Goal: Task Accomplishment & Management: Manage account settings

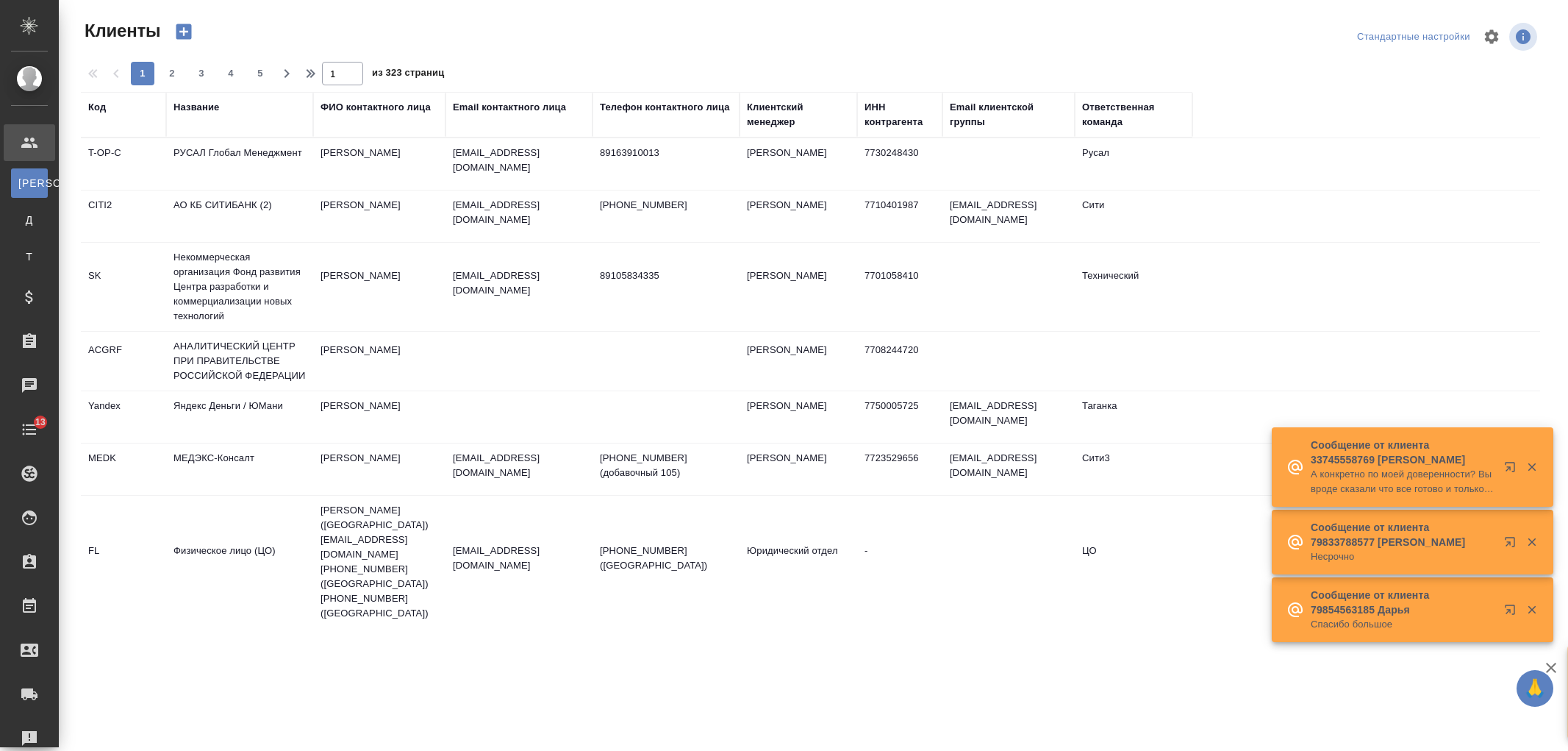
select select "RU"
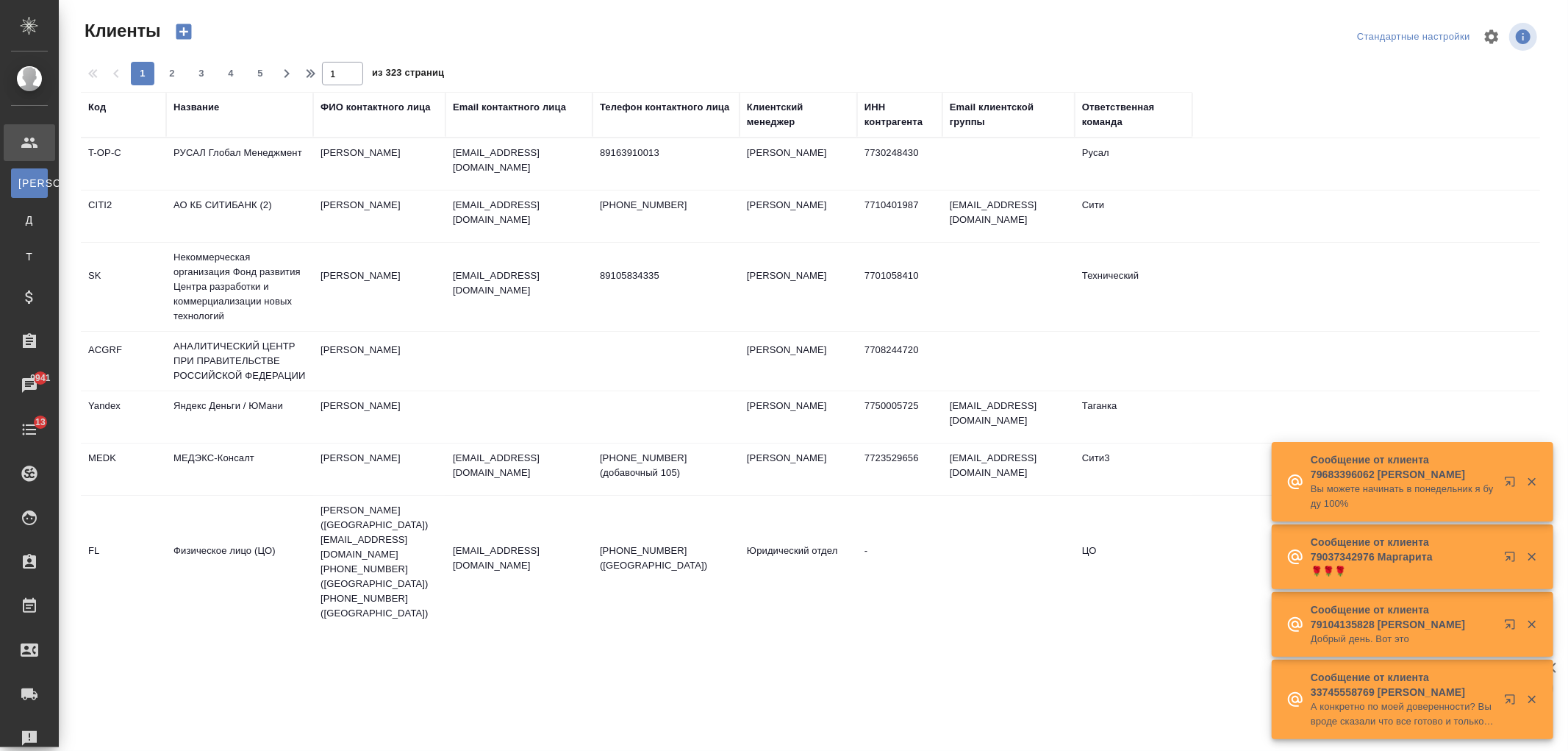
click at [1373, 548] on p "Сообщение от клиента 79037342976 Маргарита" at bounding box center [1403, 548] width 184 height 29
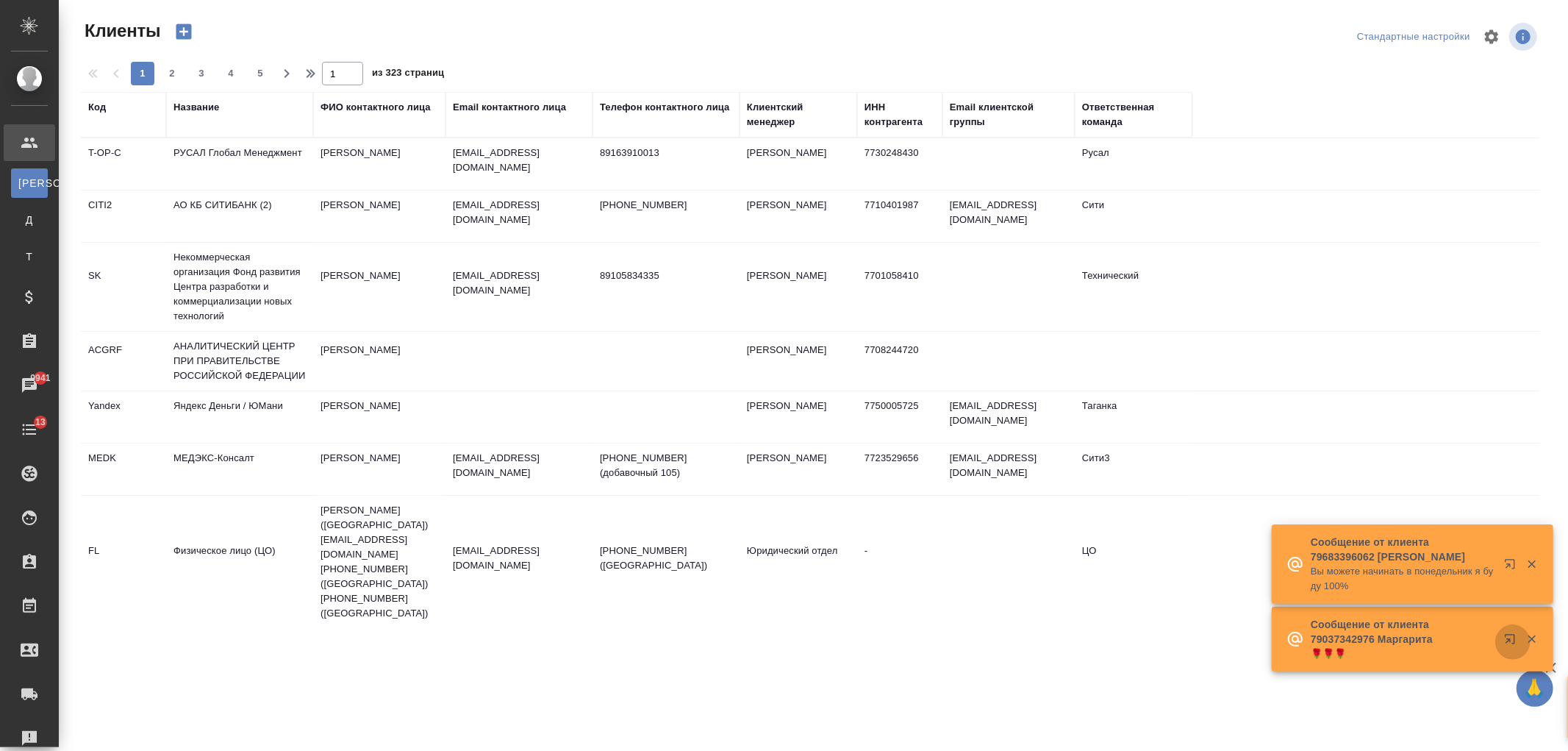
click at [1515, 643] on icon "button" at bounding box center [1510, 639] width 10 height 10
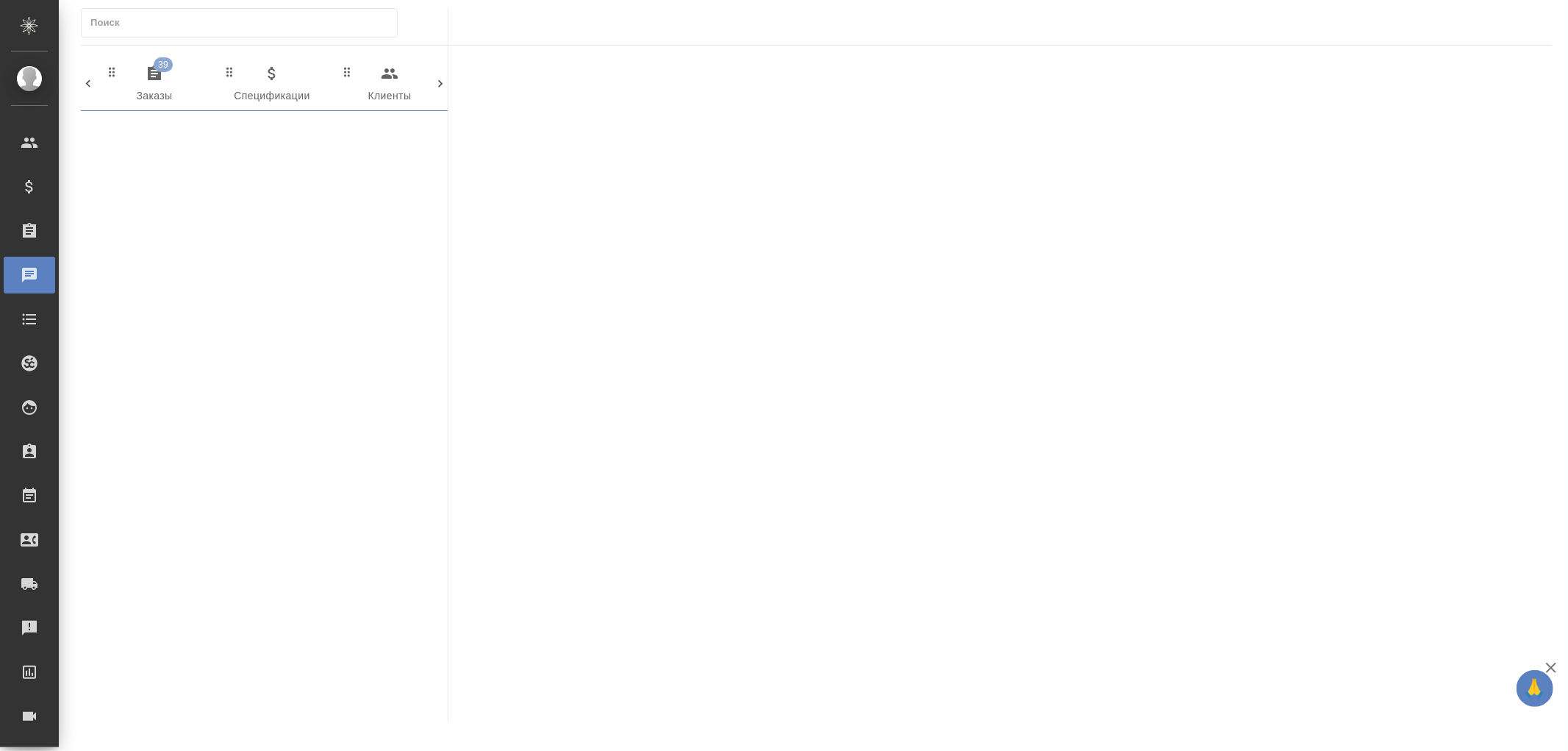
scroll to position [0, 732]
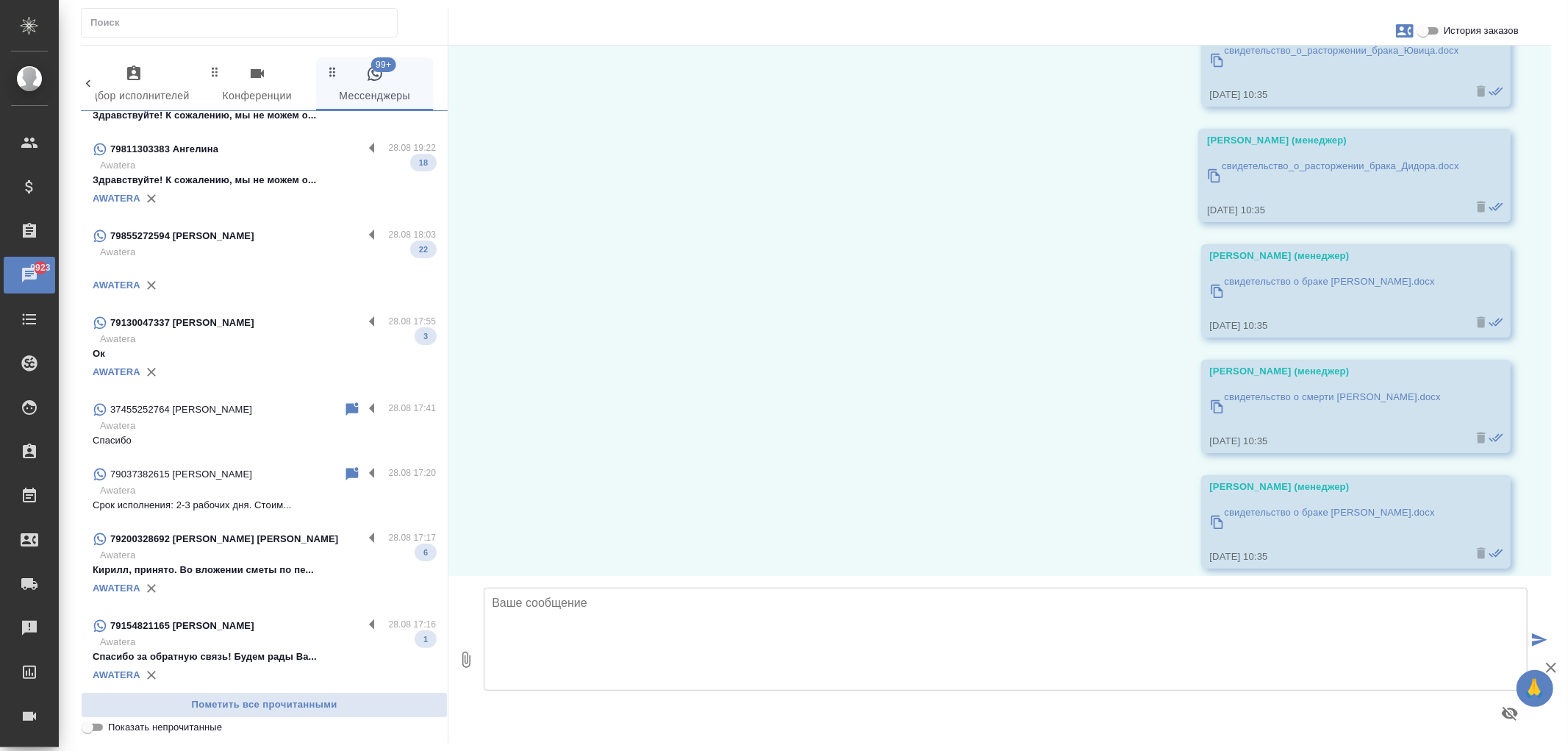
scroll to position [1383, 0]
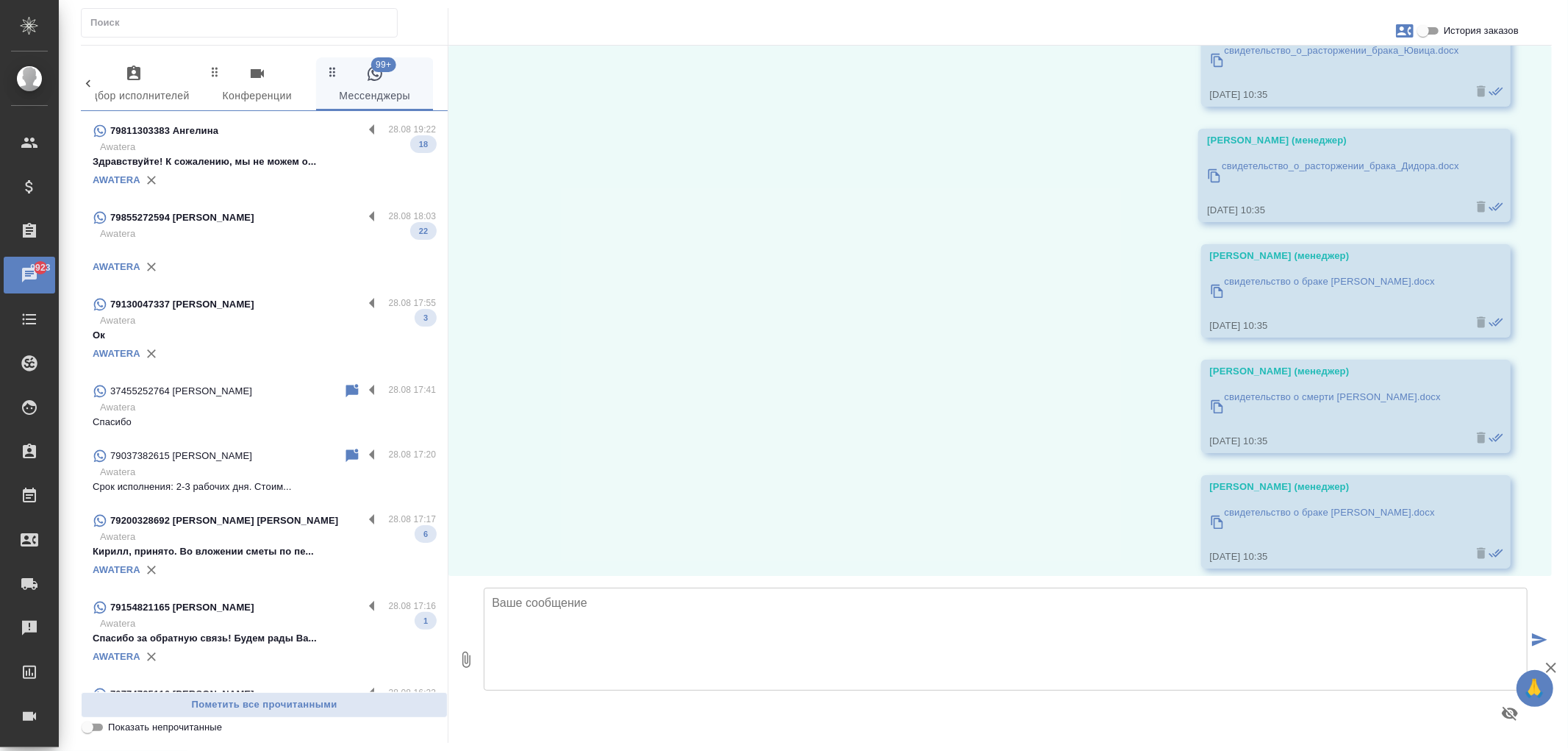
click at [184, 482] on p "Срок исполнения: 2-3 рабочих дня. Стоим..." at bounding box center [264, 487] width 343 height 15
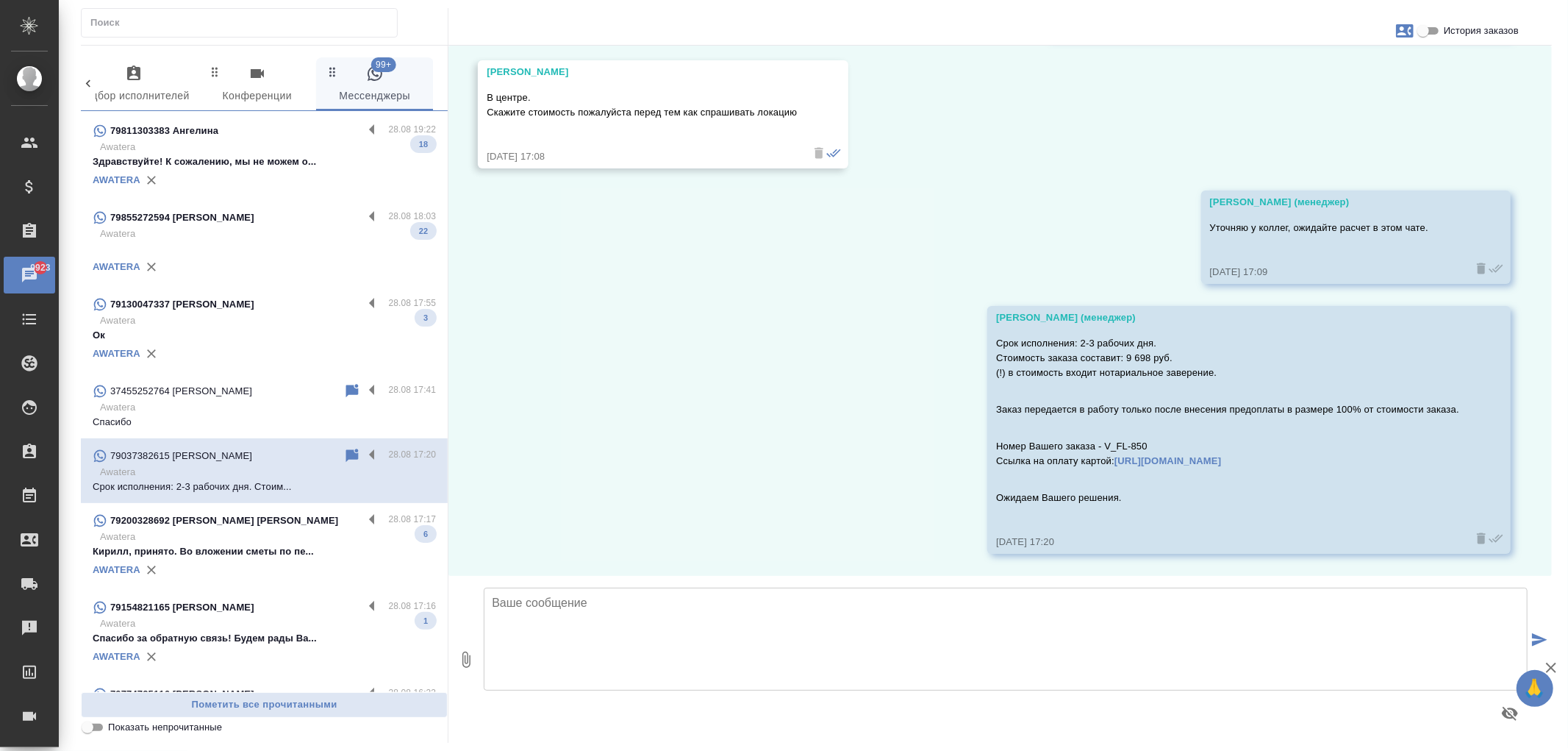
scroll to position [724, 0]
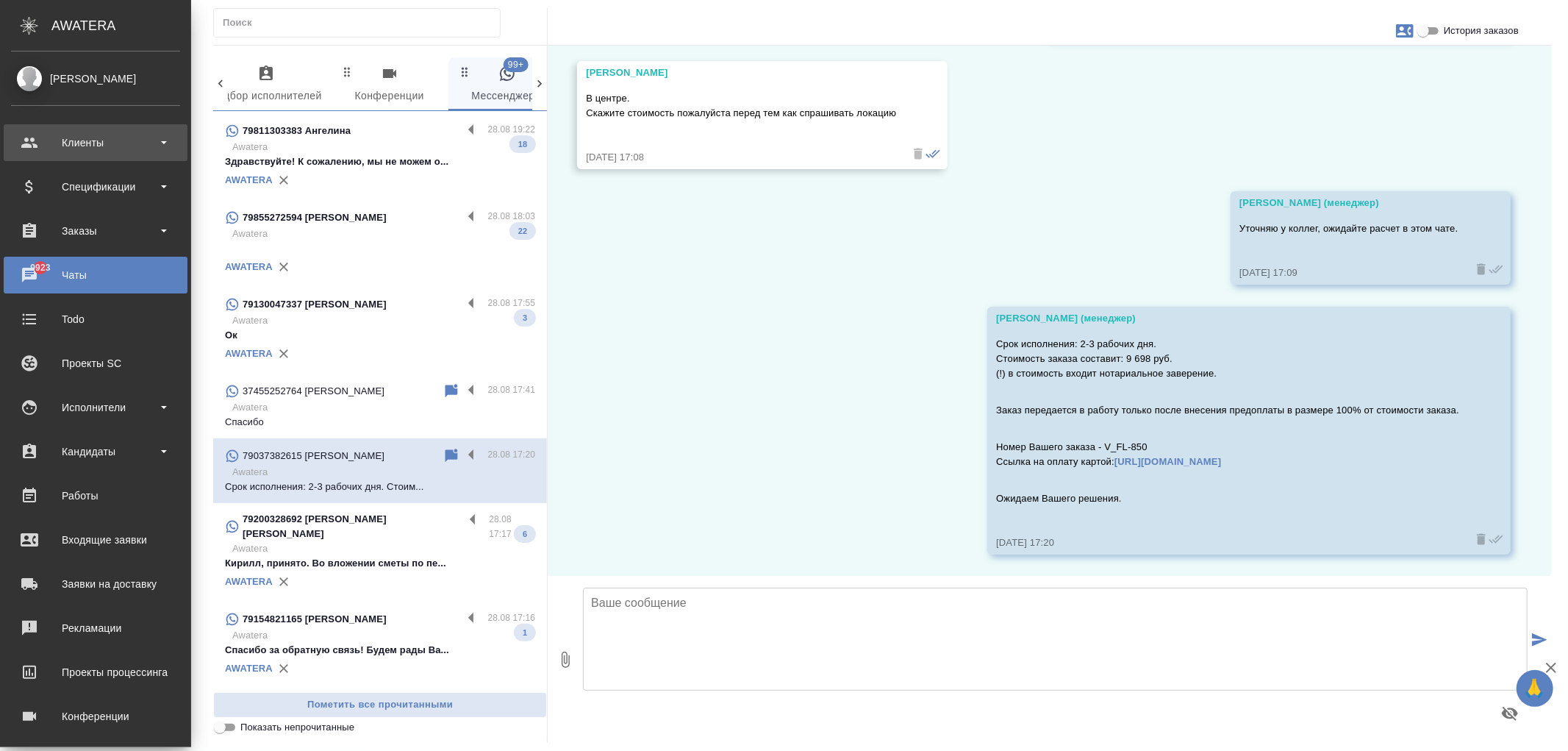
click at [91, 151] on div "Клиенты" at bounding box center [95, 142] width 169 height 22
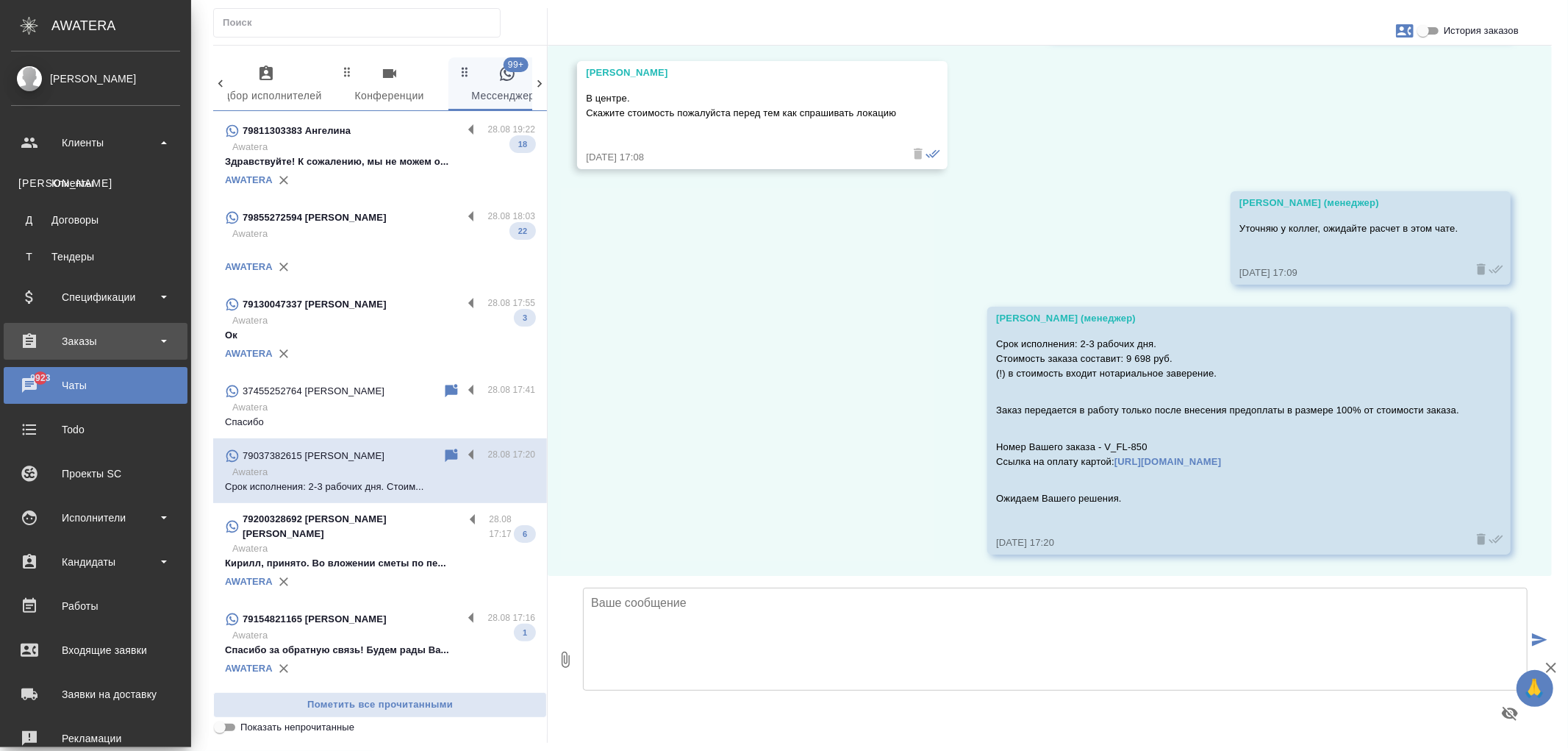
click at [113, 332] on div "Заказы" at bounding box center [95, 341] width 169 height 22
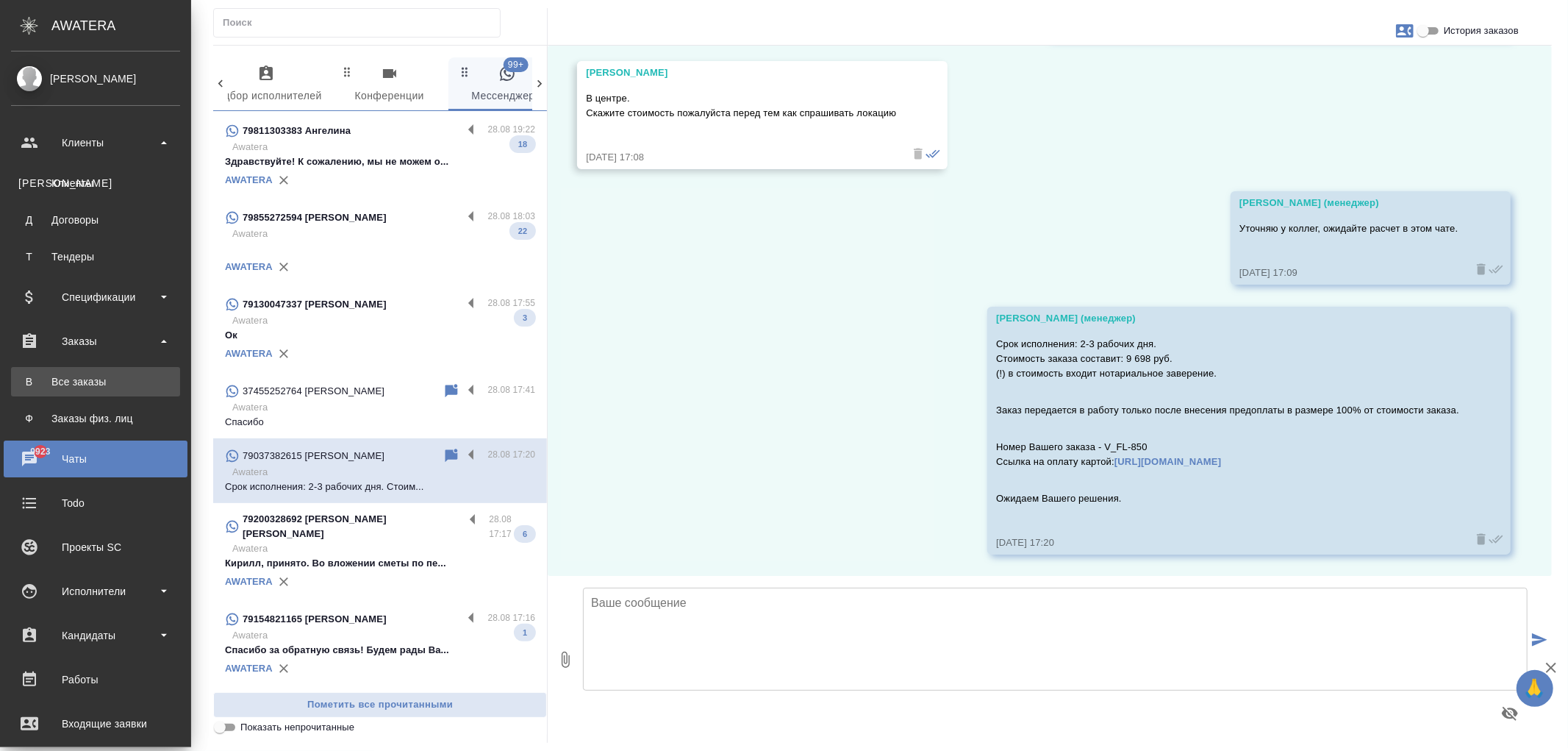
click at [119, 377] on div "Все заказы" at bounding box center [96, 381] width 155 height 15
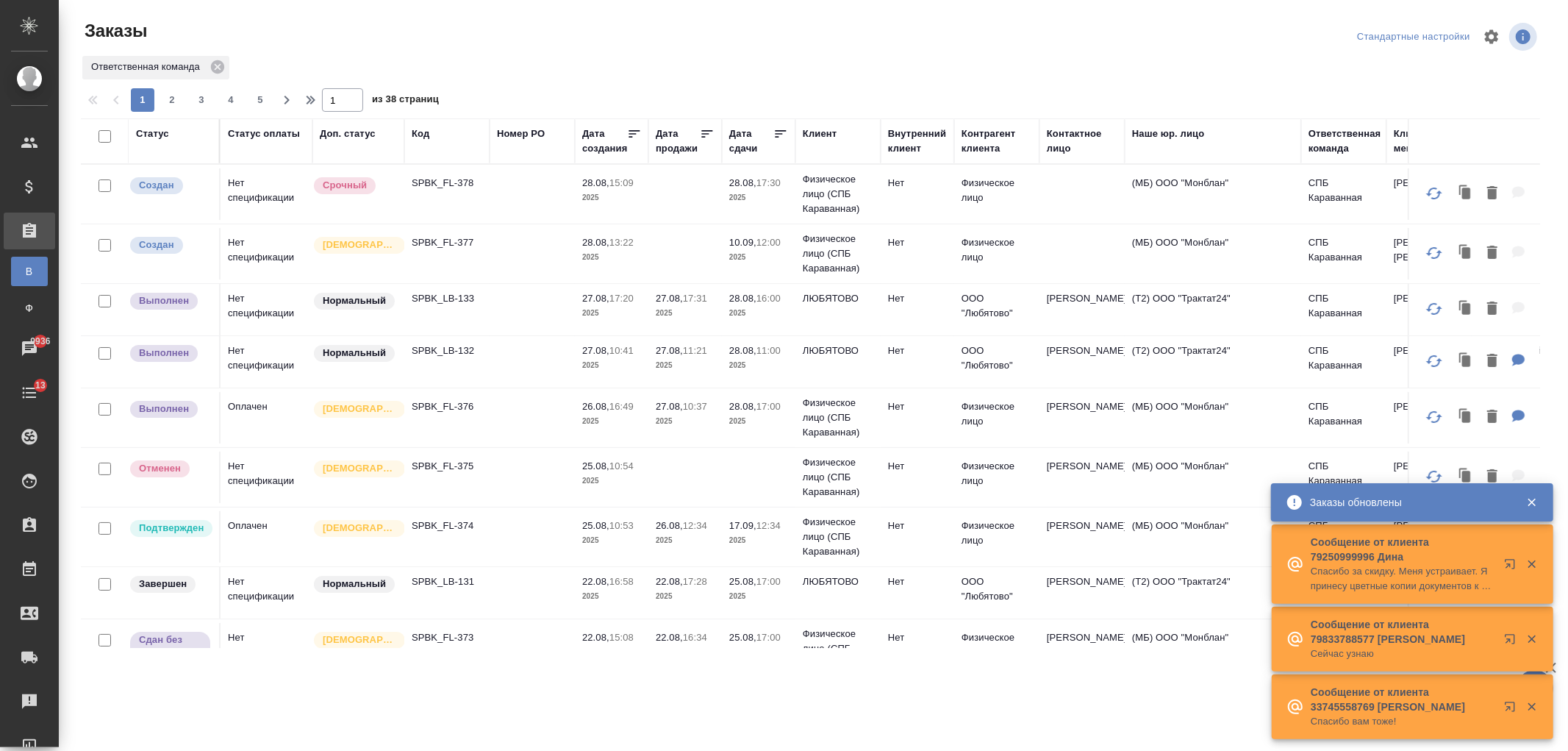
click at [155, 131] on div "Статус" at bounding box center [152, 134] width 33 height 15
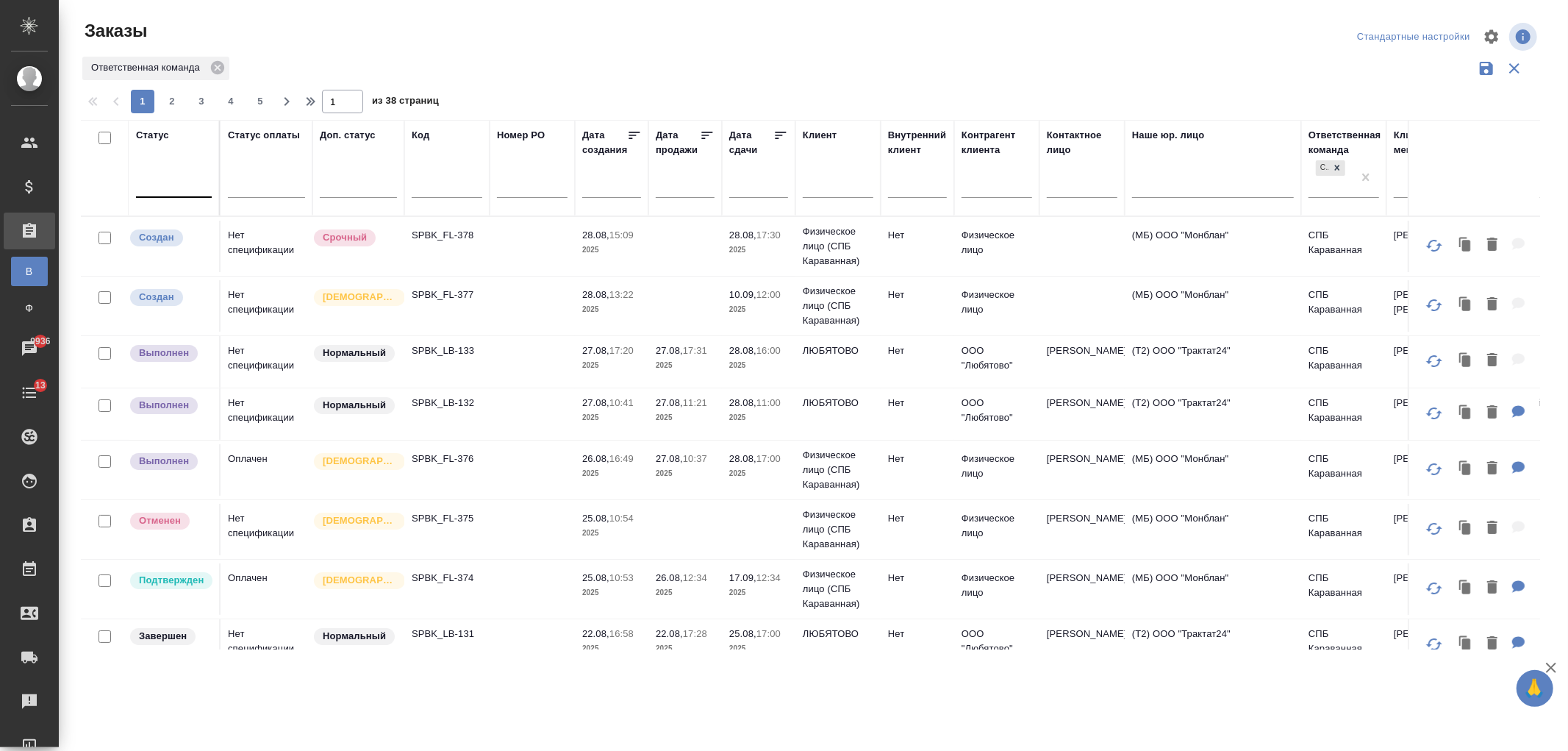
click at [180, 187] on div at bounding box center [174, 183] width 76 height 21
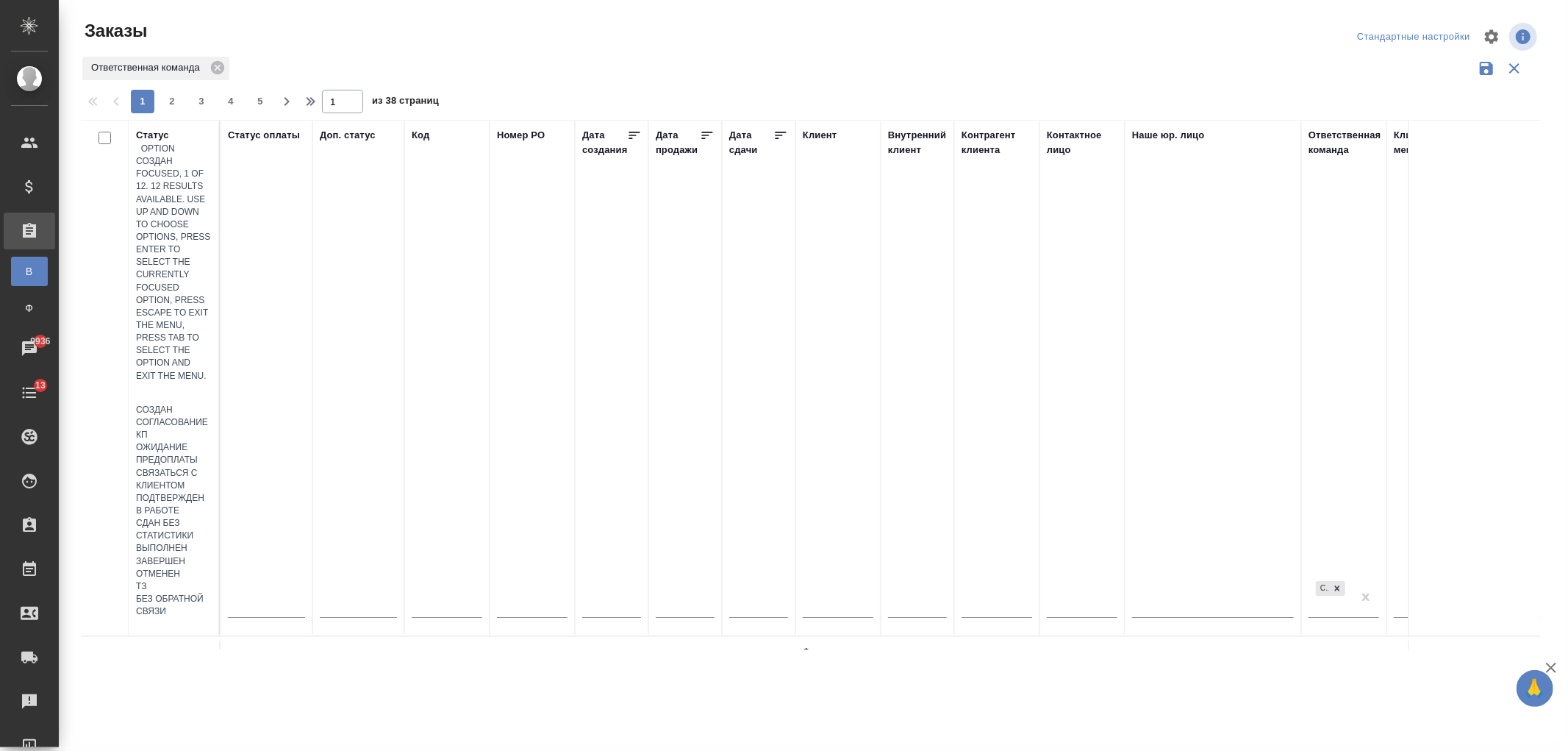
click at [211, 403] on div "Создан" at bounding box center [174, 410] width 76 height 12
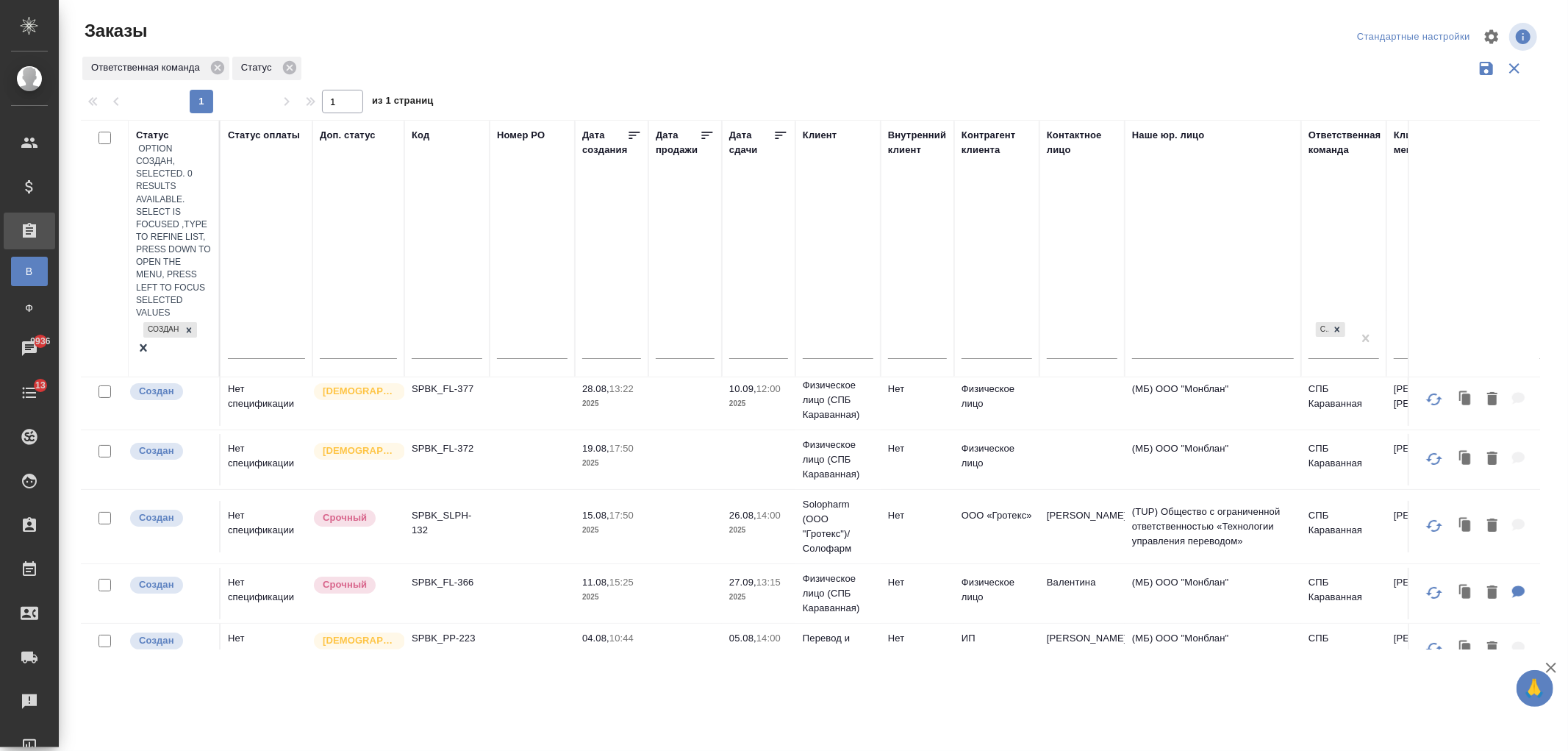
scroll to position [63, 0]
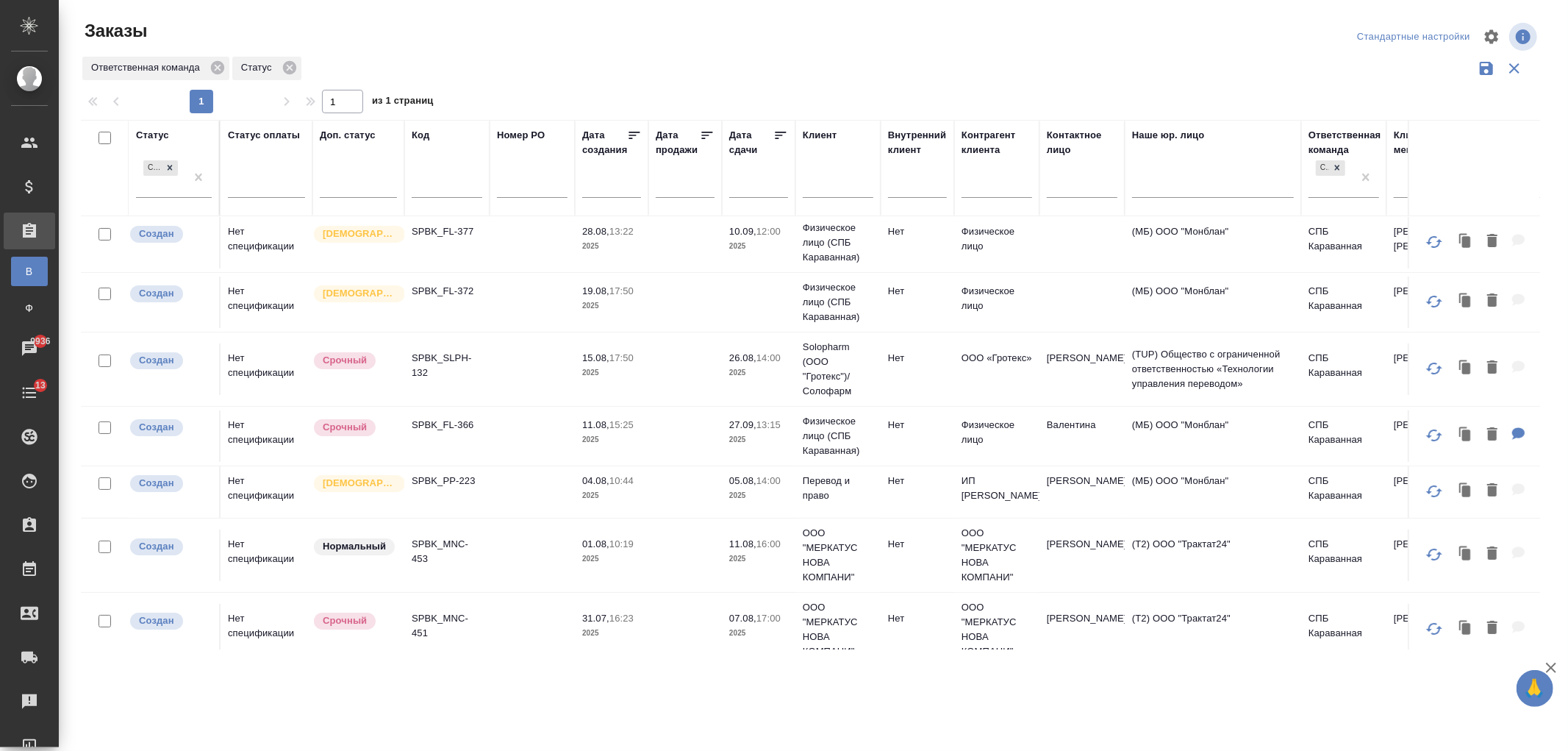
click at [600, 371] on p "2025" at bounding box center [611, 372] width 59 height 15
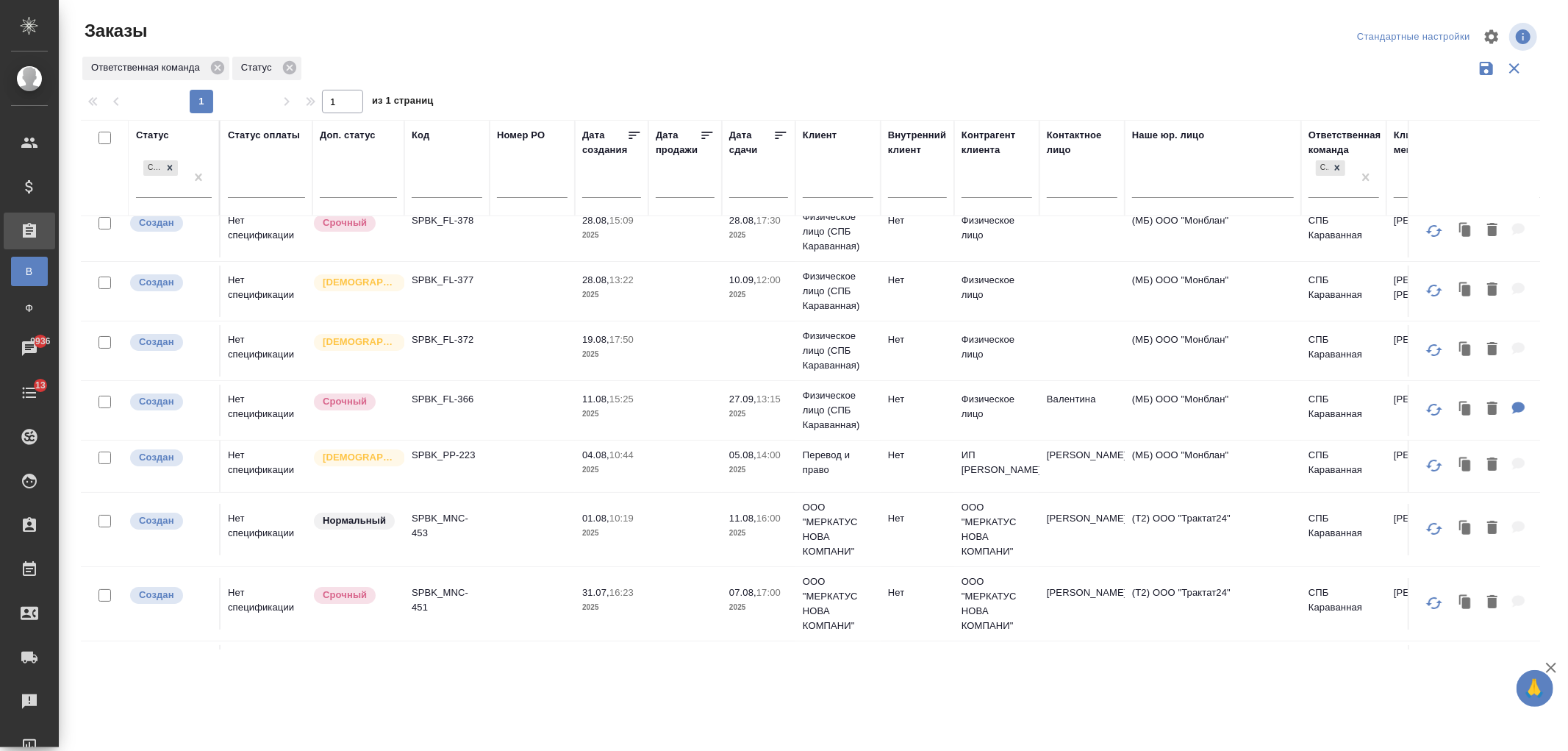
scroll to position [0, 0]
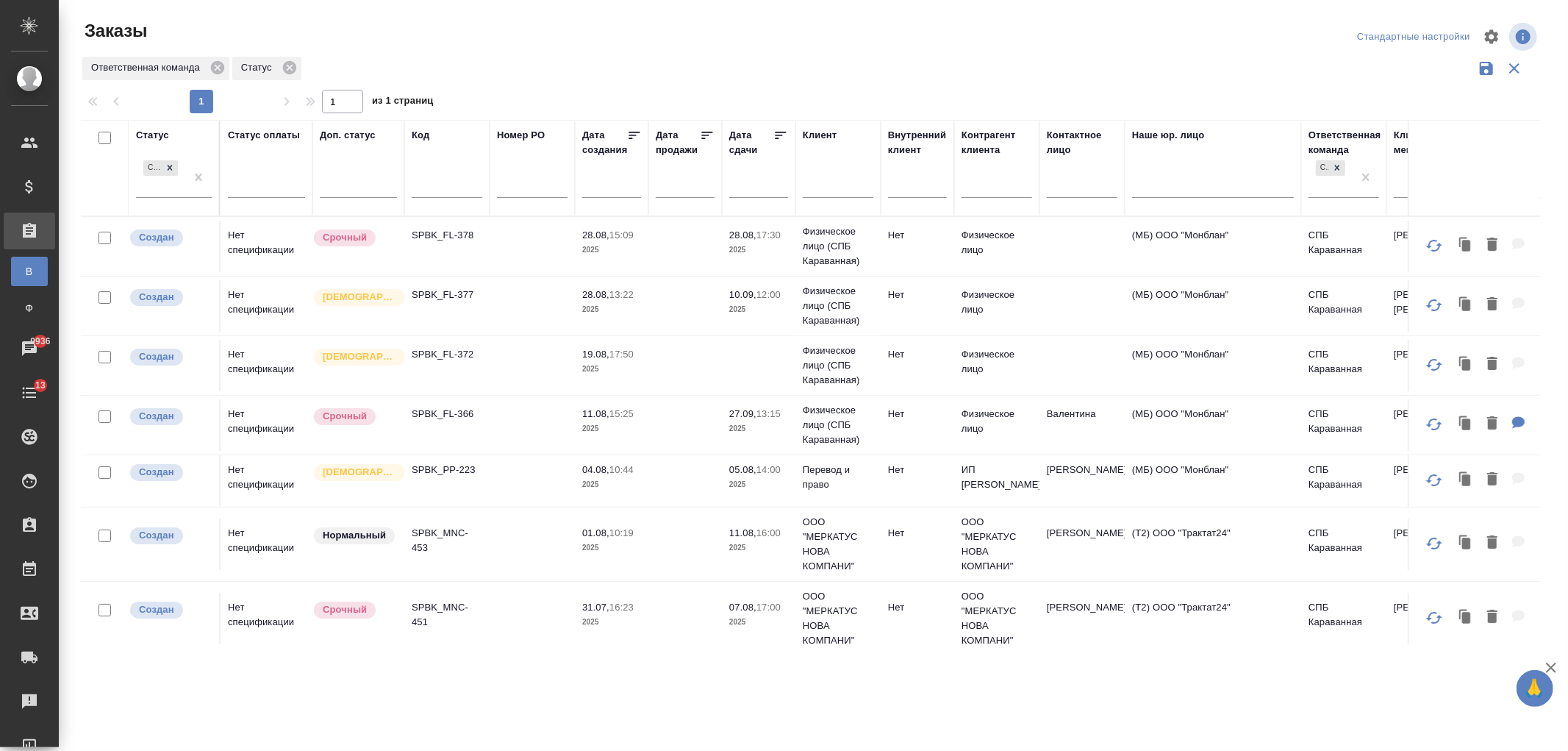
click at [552, 272] on td at bounding box center [532, 246] width 85 height 51
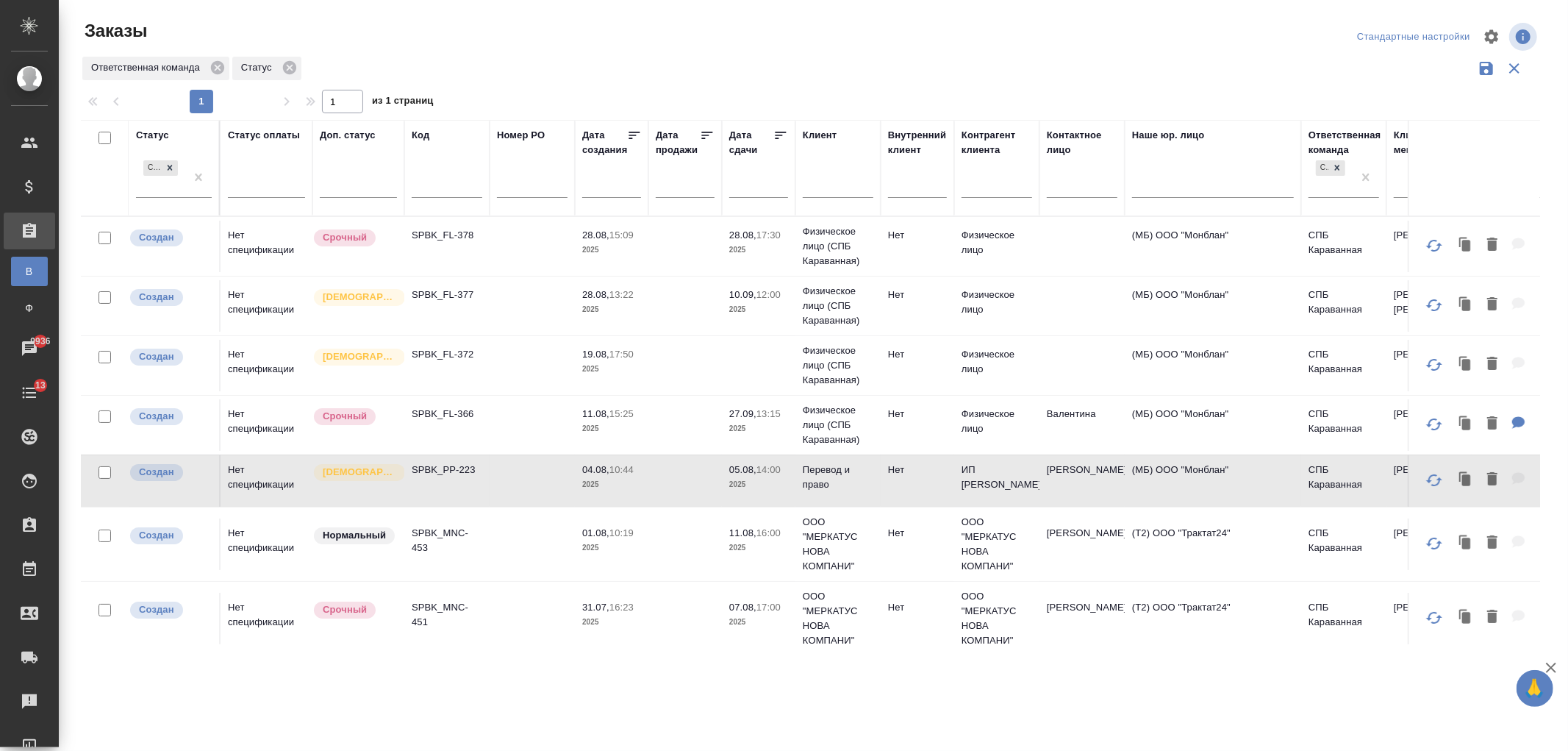
click at [552, 272] on td at bounding box center [532, 246] width 85 height 51
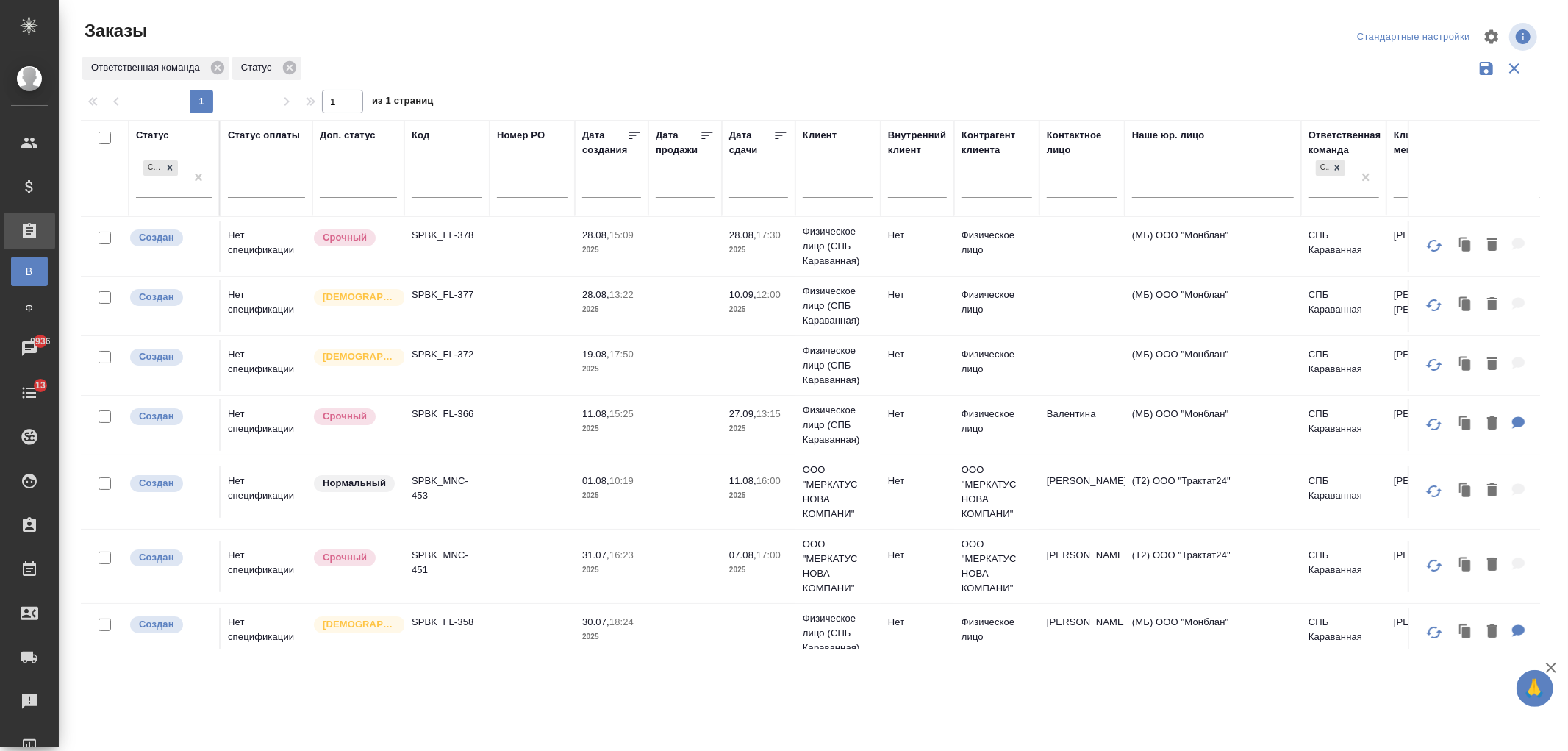
click at [468, 272] on td "SPBK_FL-366" at bounding box center [447, 246] width 85 height 51
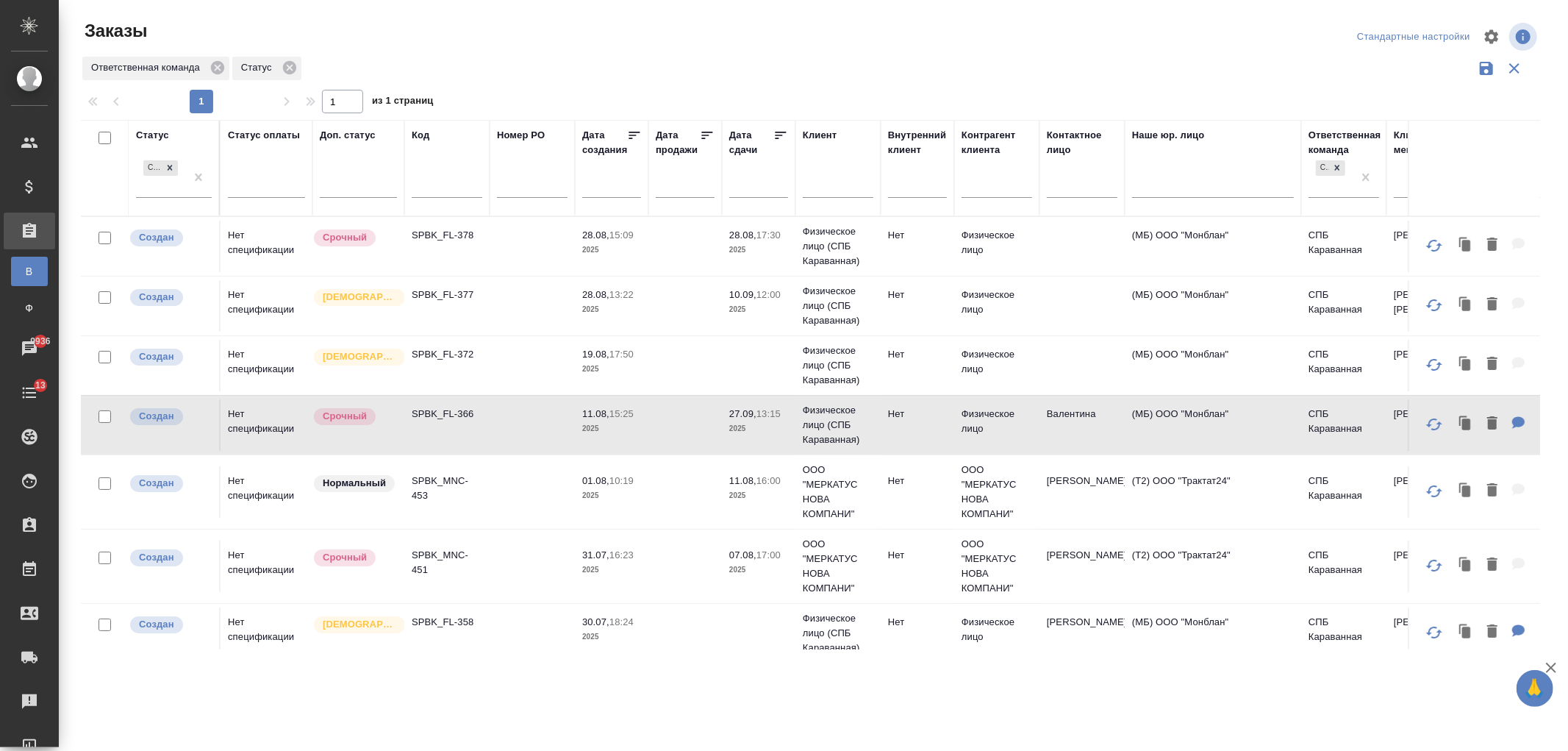
click at [468, 272] on td "SPBK_FL-366" at bounding box center [447, 246] width 85 height 51
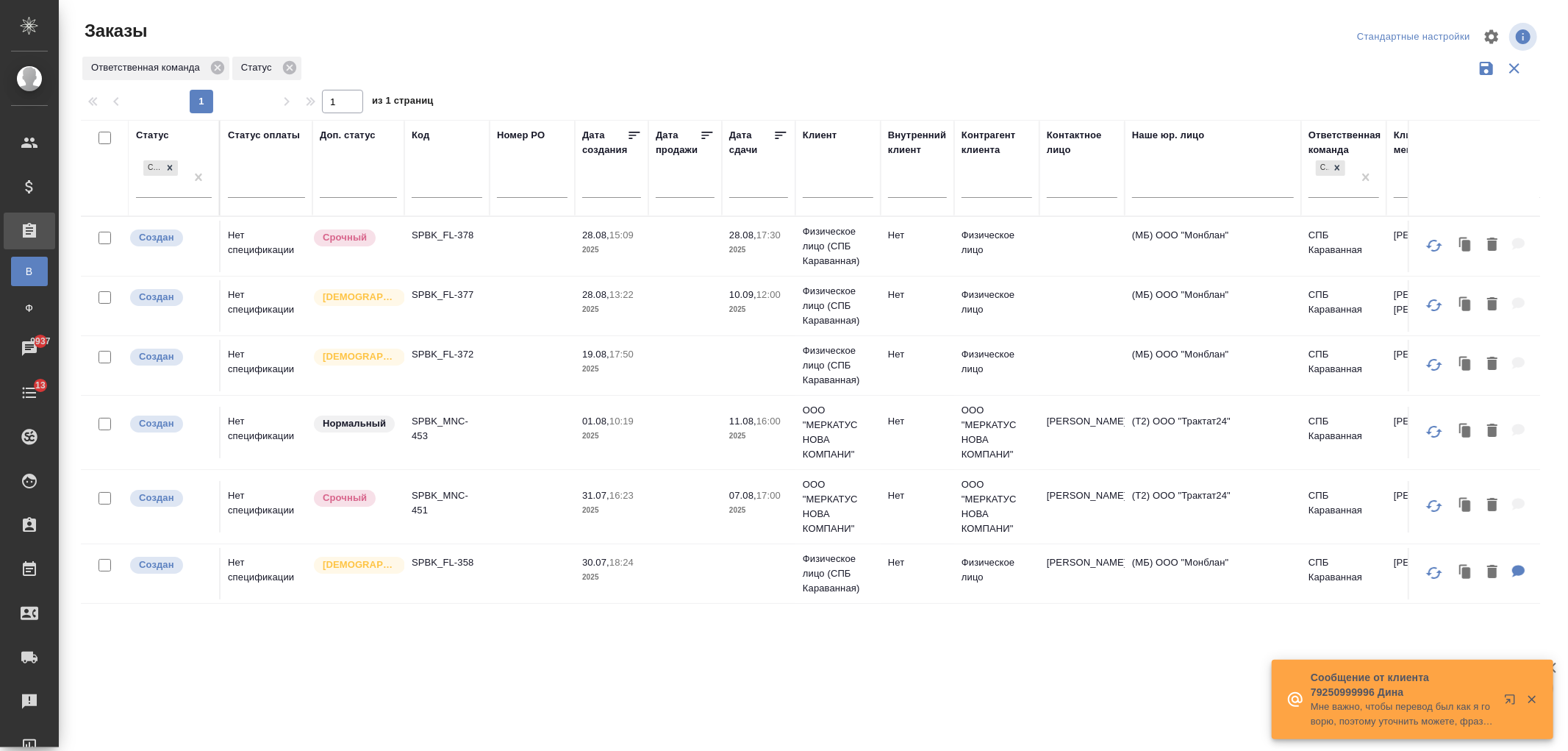
click at [689, 272] on td at bounding box center [685, 246] width 73 height 51
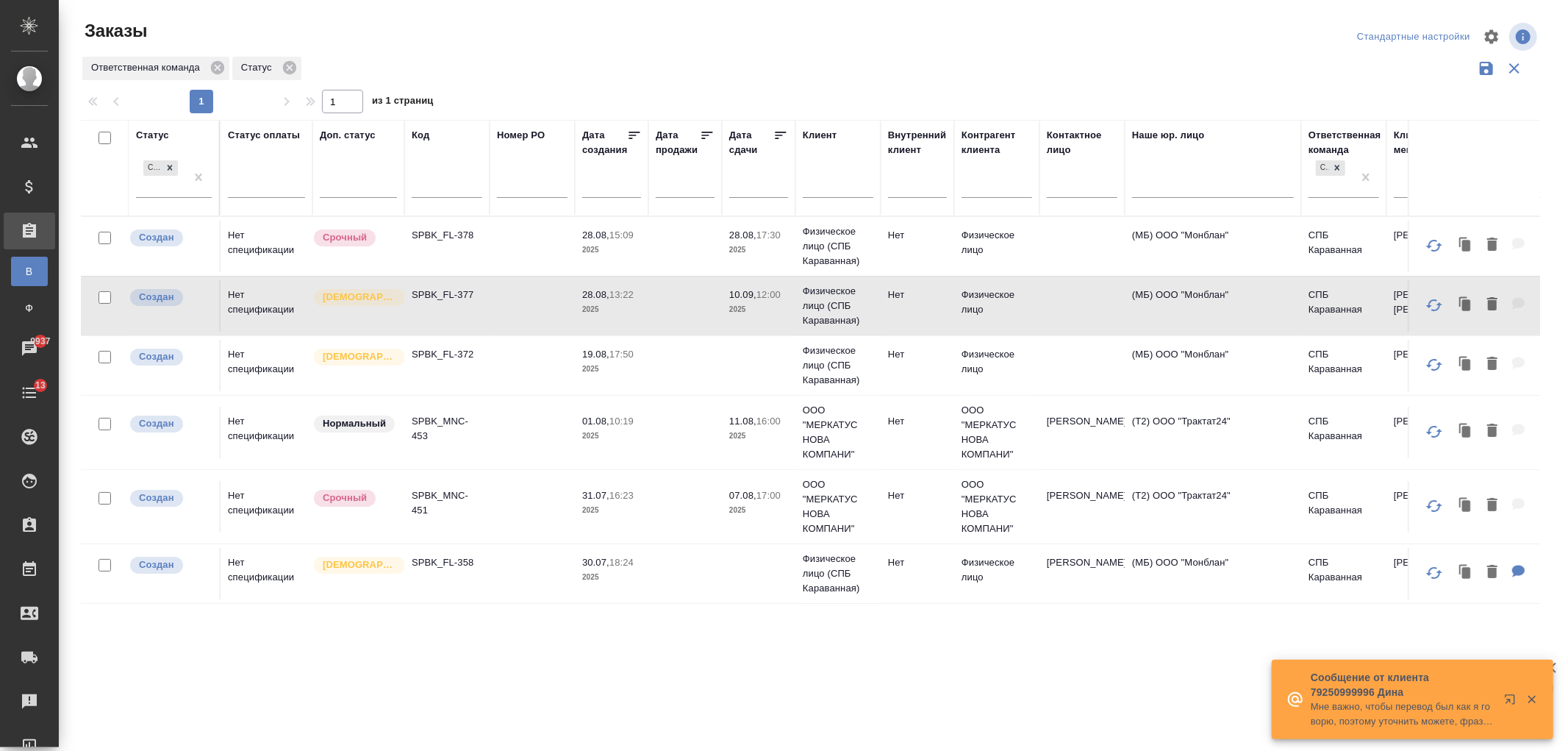
click at [689, 272] on td at bounding box center [685, 246] width 73 height 51
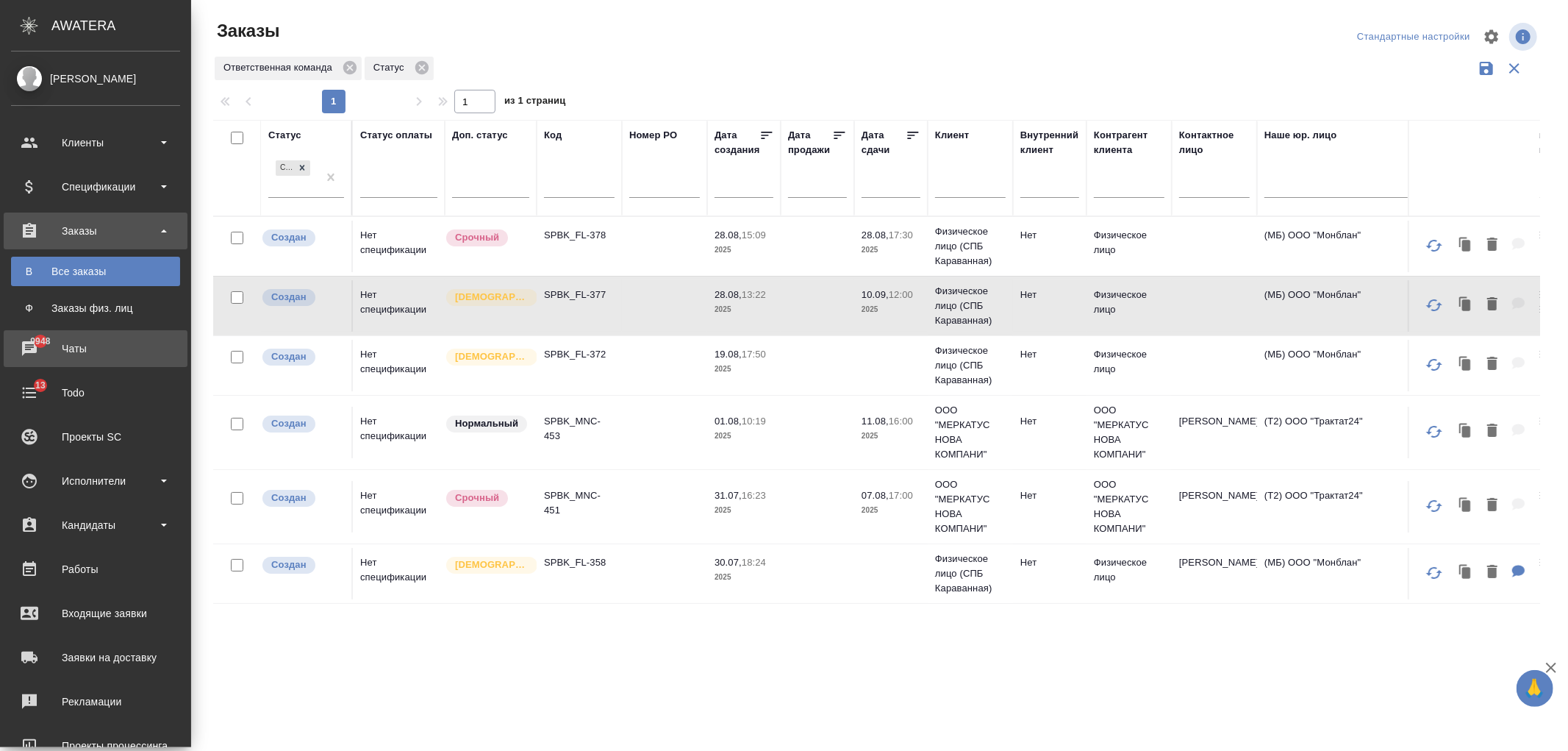
click at [63, 356] on div "Чаты" at bounding box center [95, 349] width 169 height 22
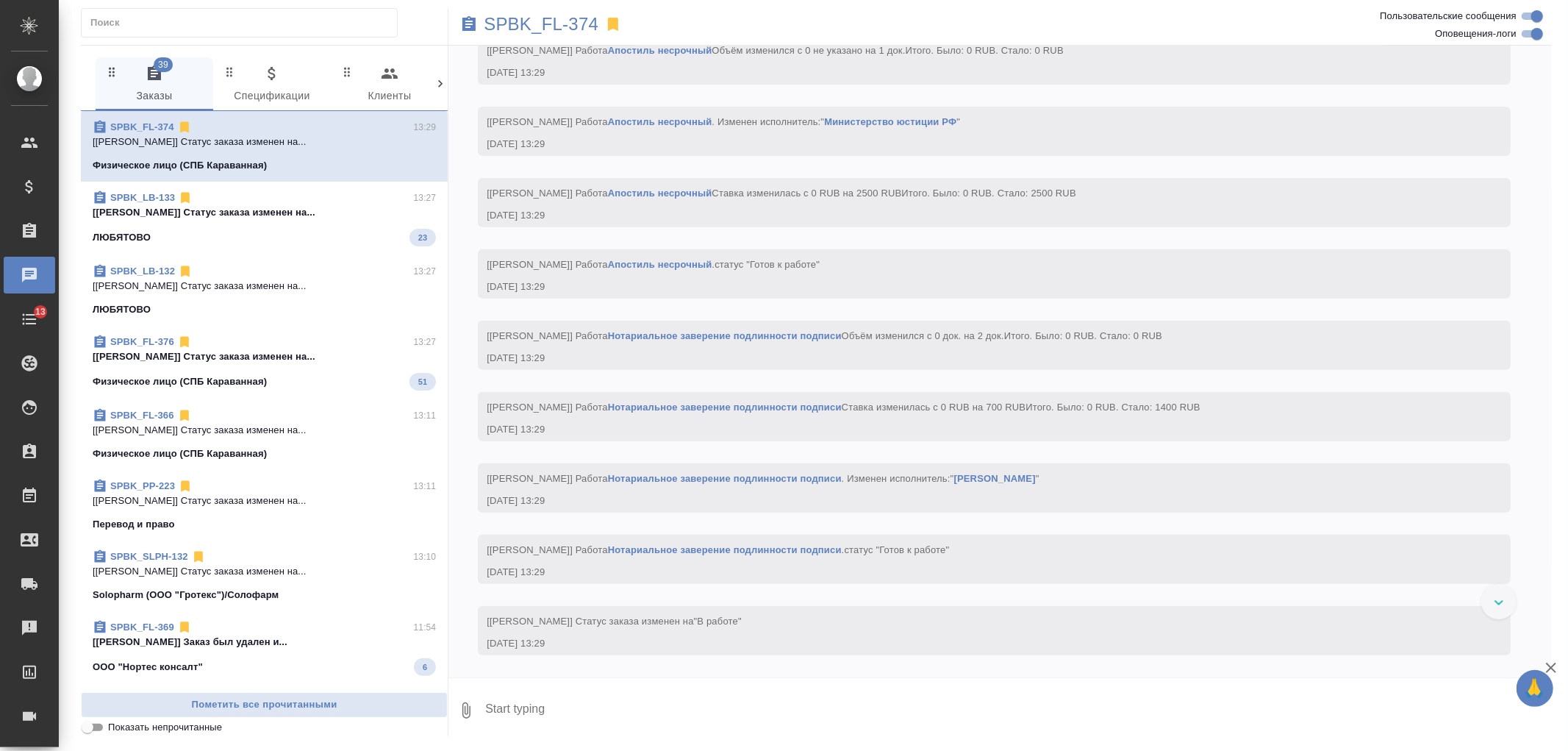
click at [436, 84] on icon at bounding box center [440, 83] width 15 height 15
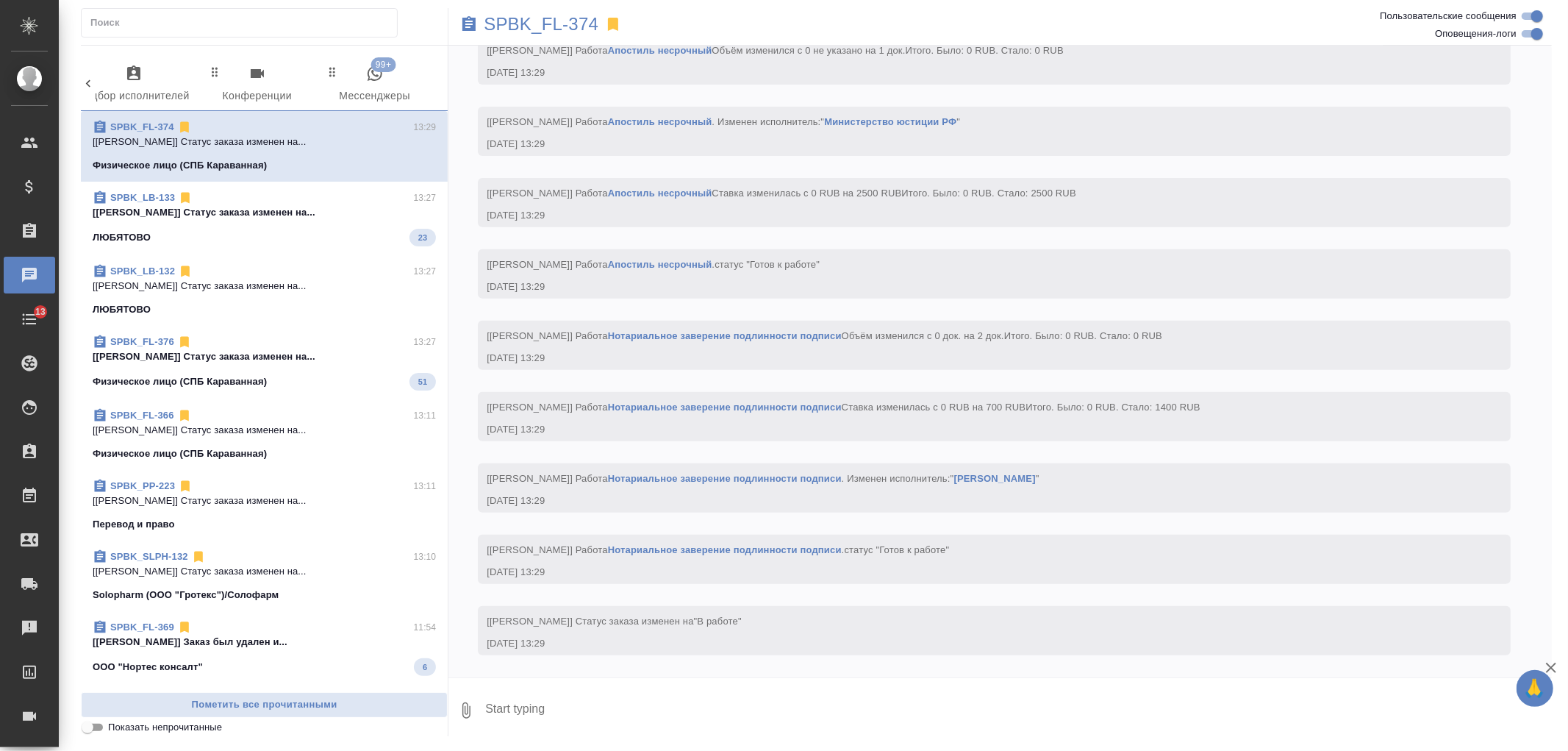
click at [359, 79] on span "99+ Мессенджеры" at bounding box center [374, 85] width 100 height 41
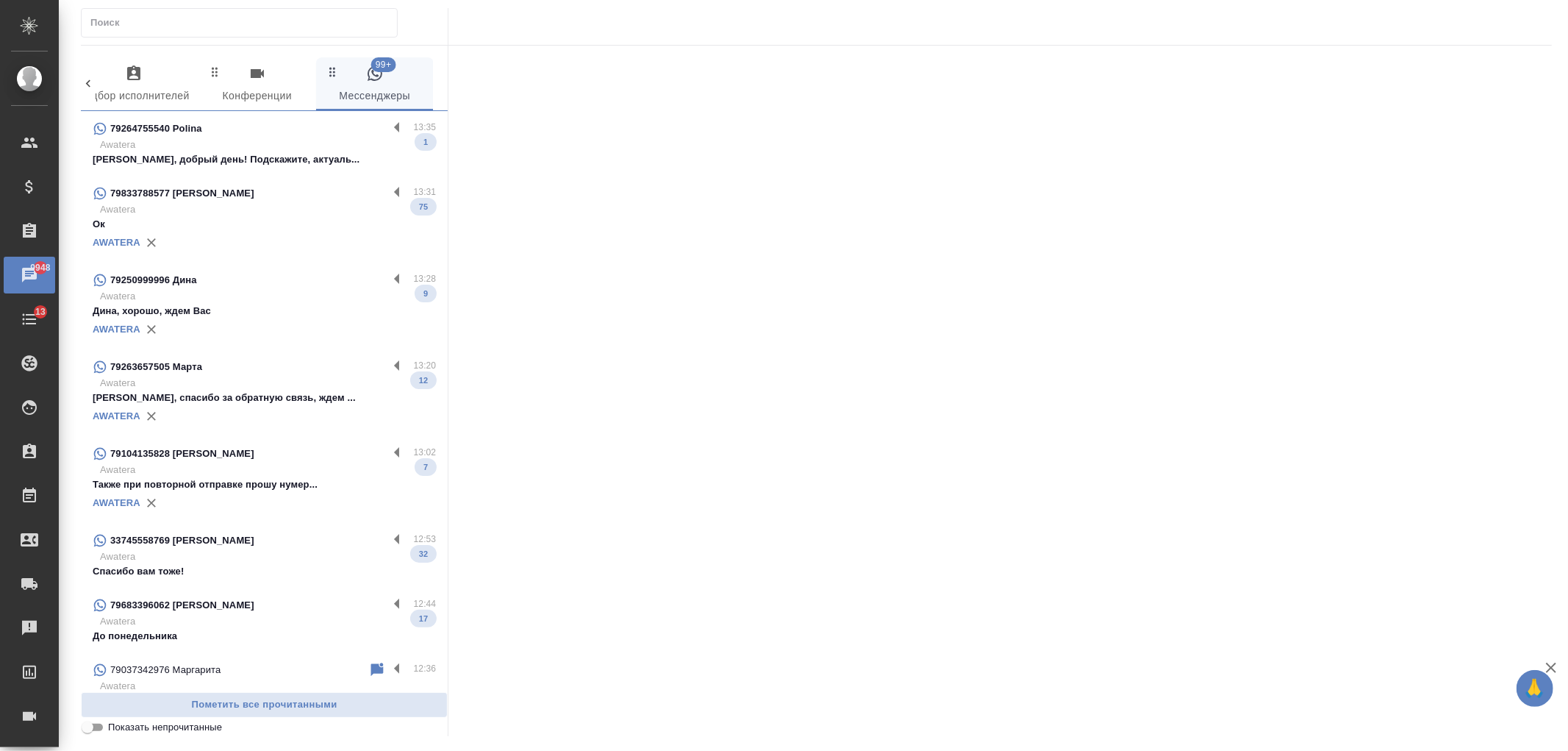
scroll to position [249, 0]
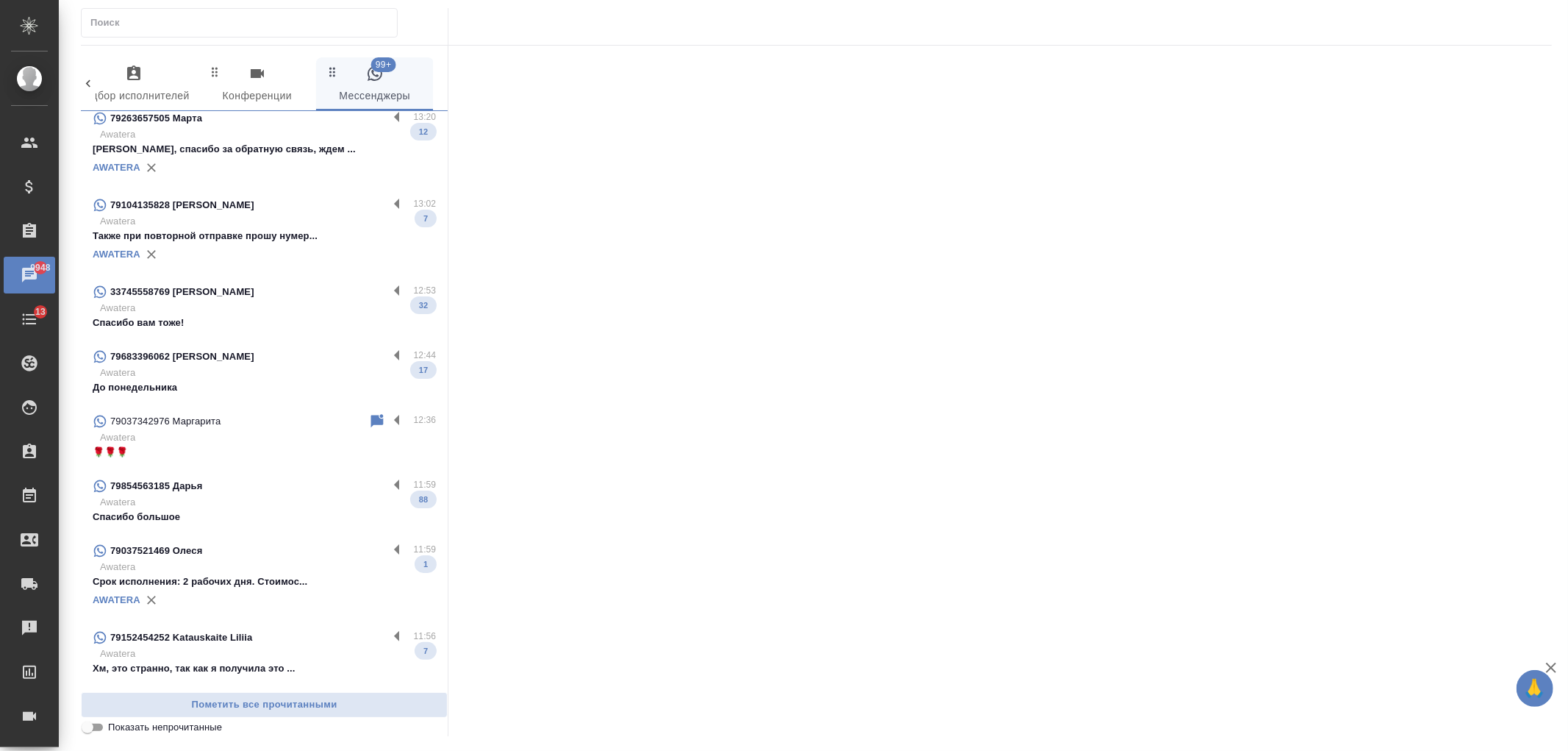
click at [244, 438] on p "Awatera" at bounding box center [268, 437] width 336 height 15
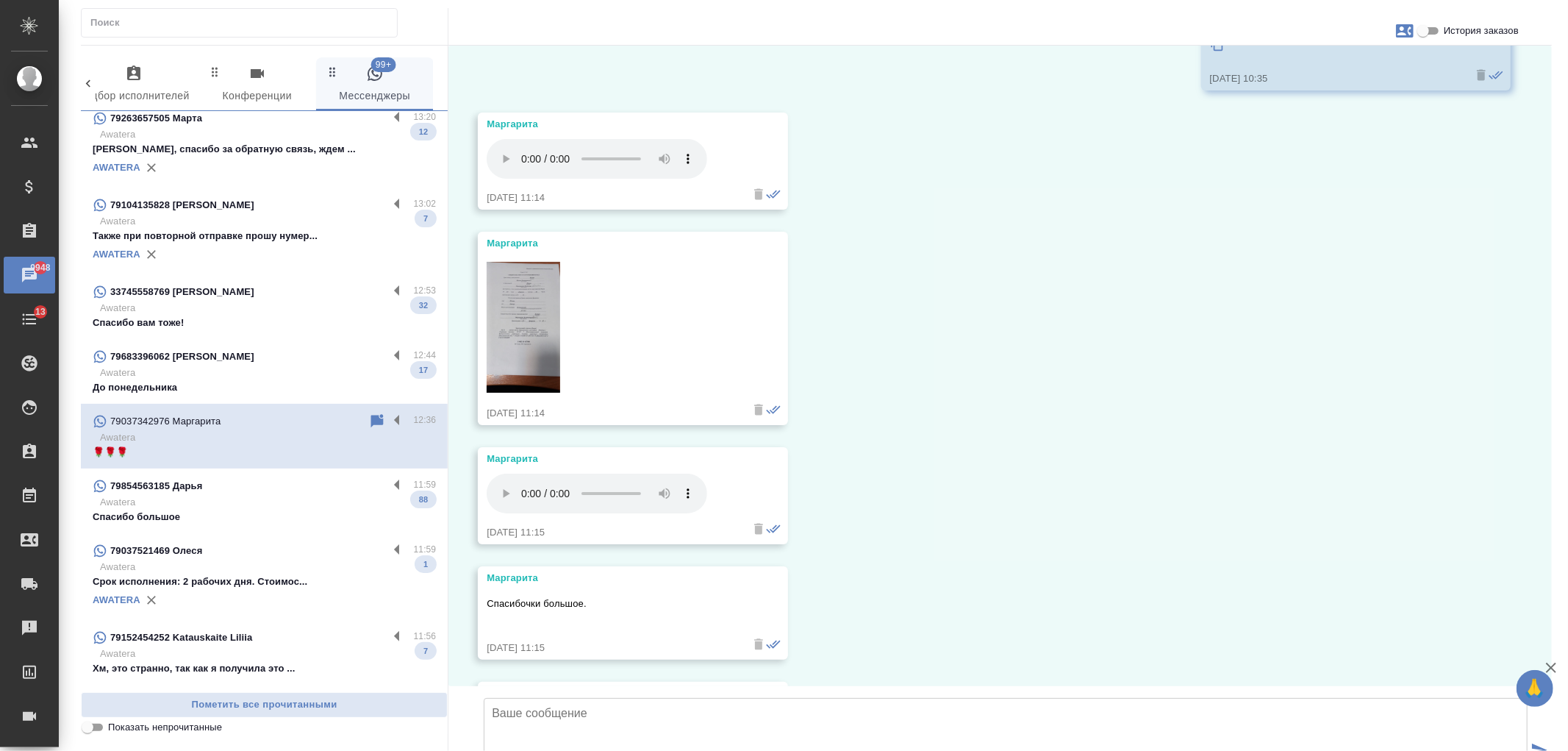
scroll to position [8399, 0]
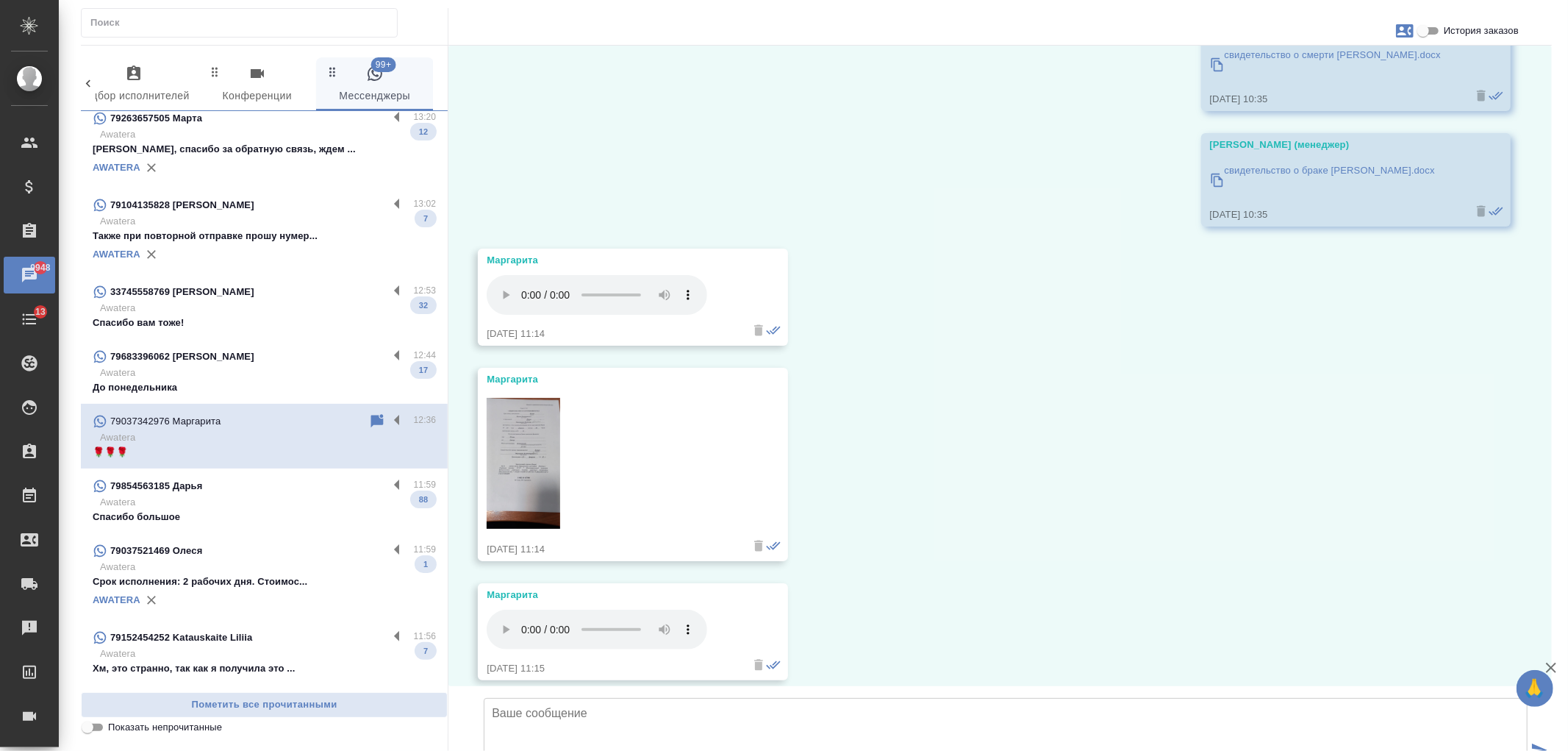
click at [546, 476] on img at bounding box center [523, 464] width 73 height 131
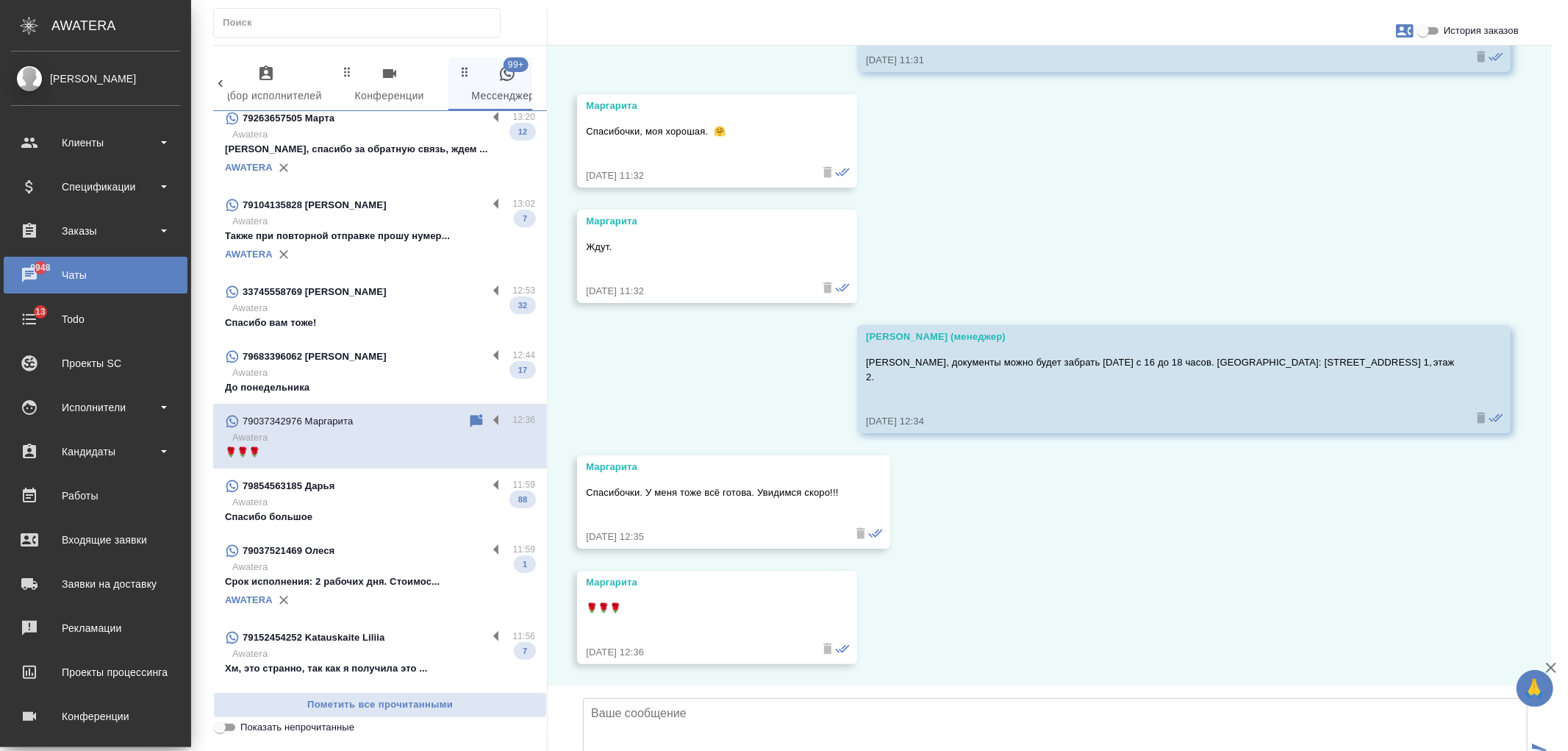
scroll to position [9951, 0]
click at [81, 232] on div "Заказы" at bounding box center [95, 231] width 169 height 22
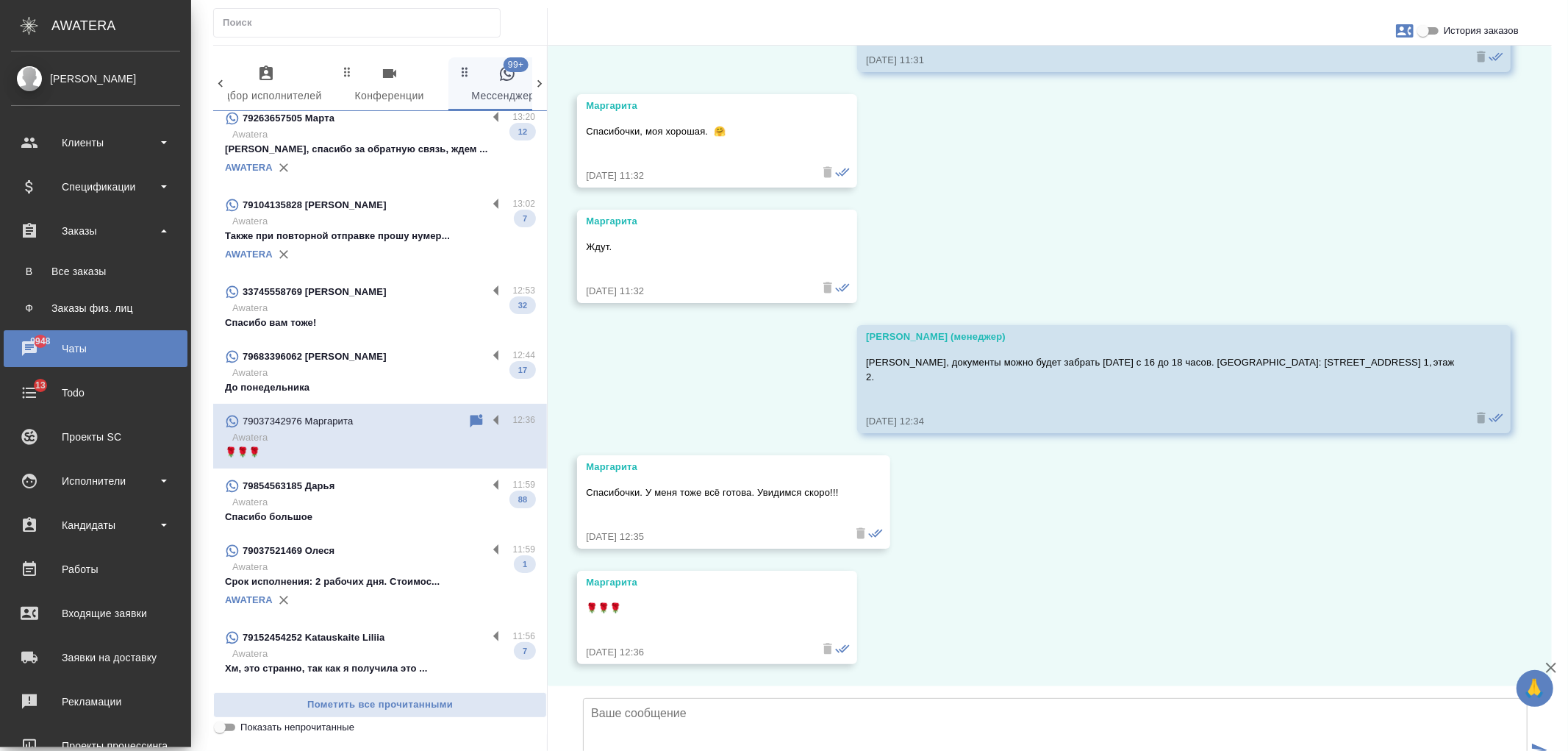
click at [94, 287] on ul "В Все заказы Ф Заказы физ. лиц" at bounding box center [96, 286] width 191 height 73
click at [94, 277] on div "Все заказы" at bounding box center [96, 271] width 155 height 15
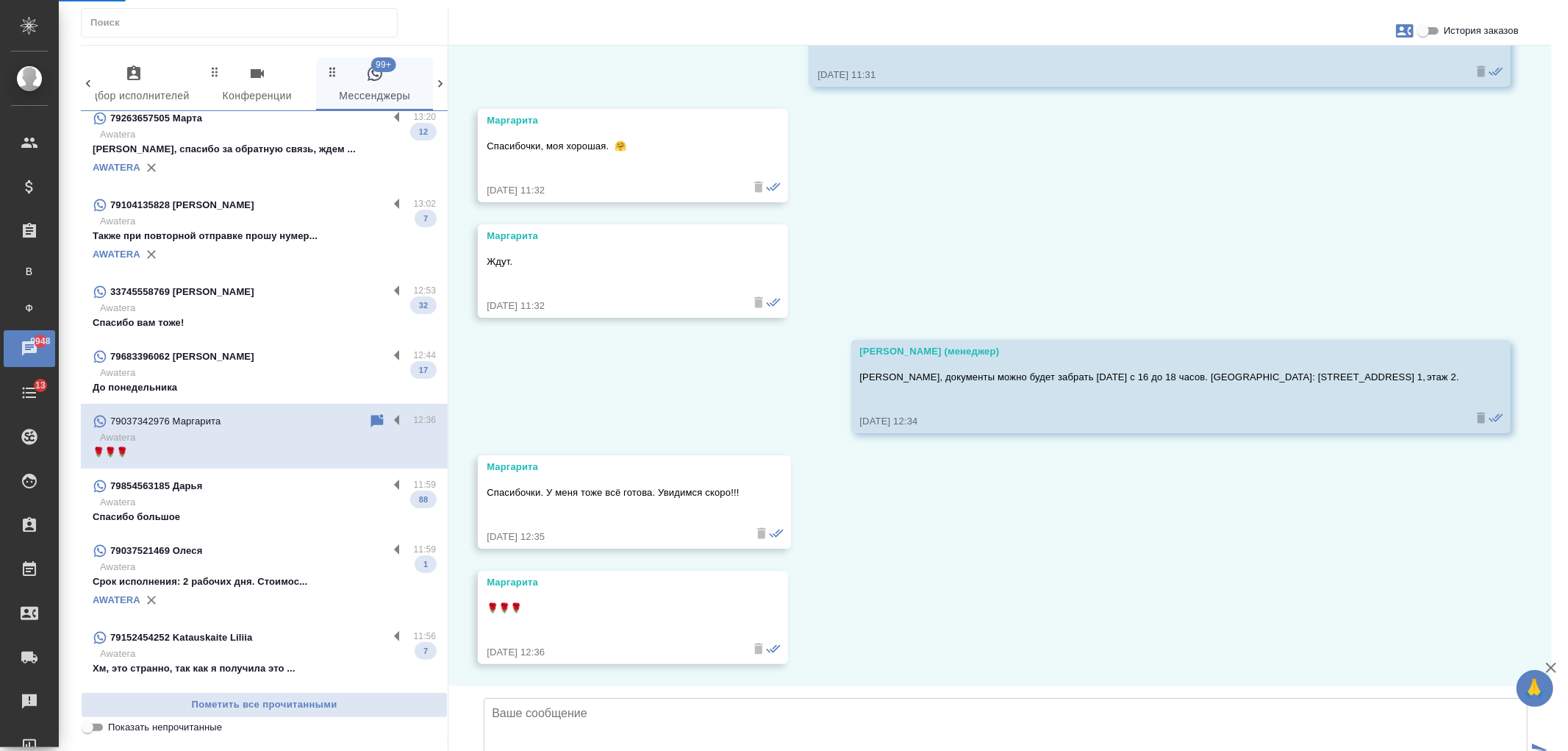
scroll to position [9937, 0]
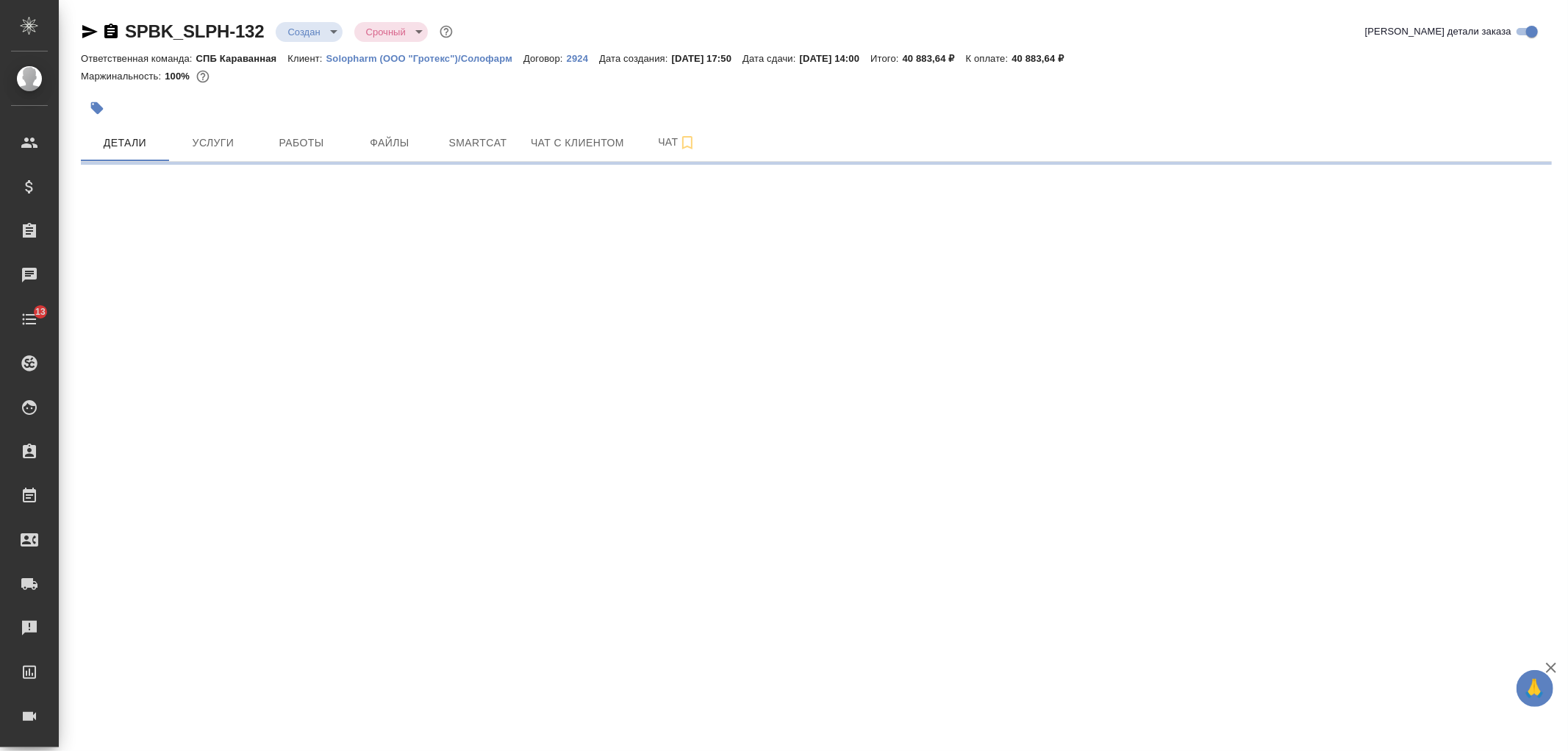
select select "RU"
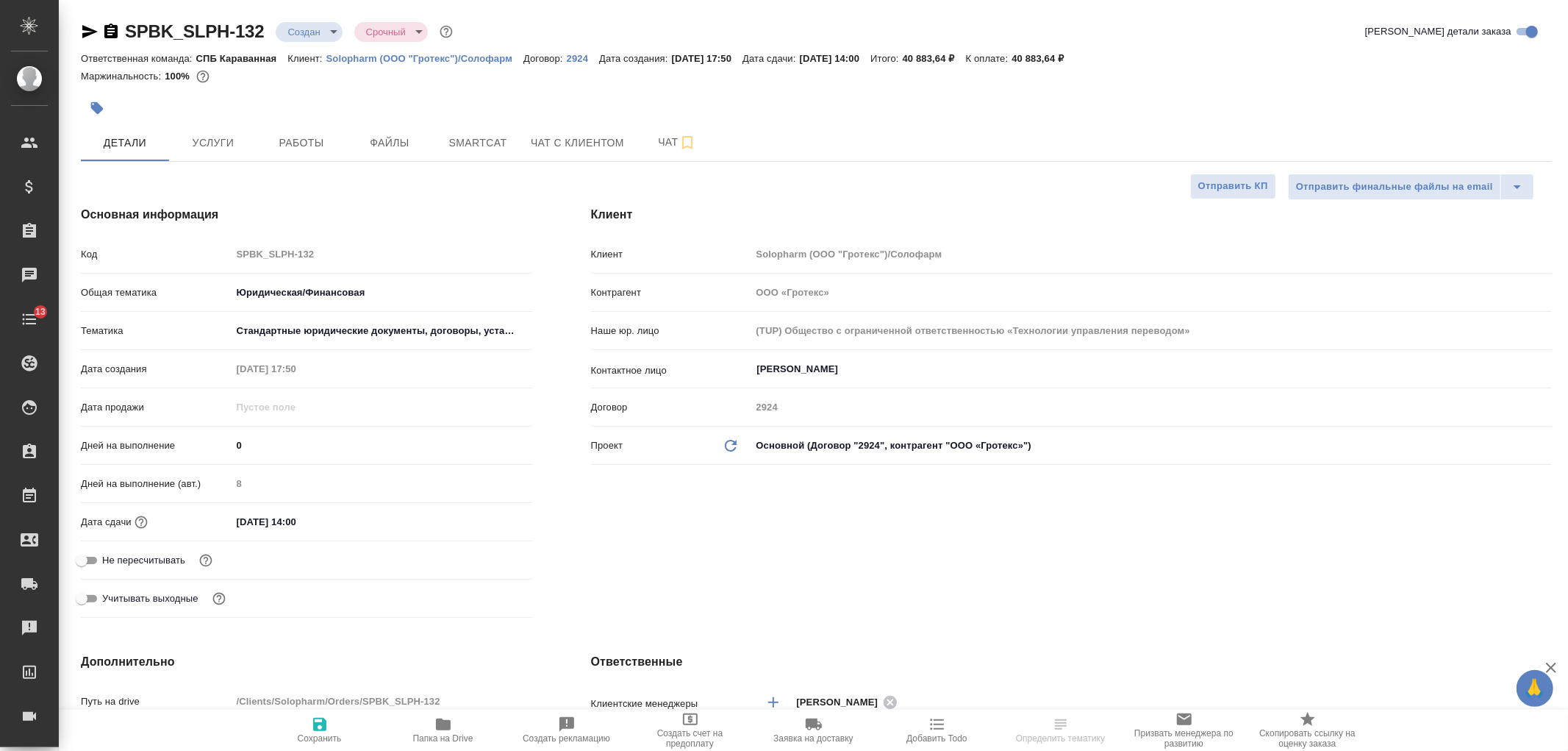
type textarea "x"
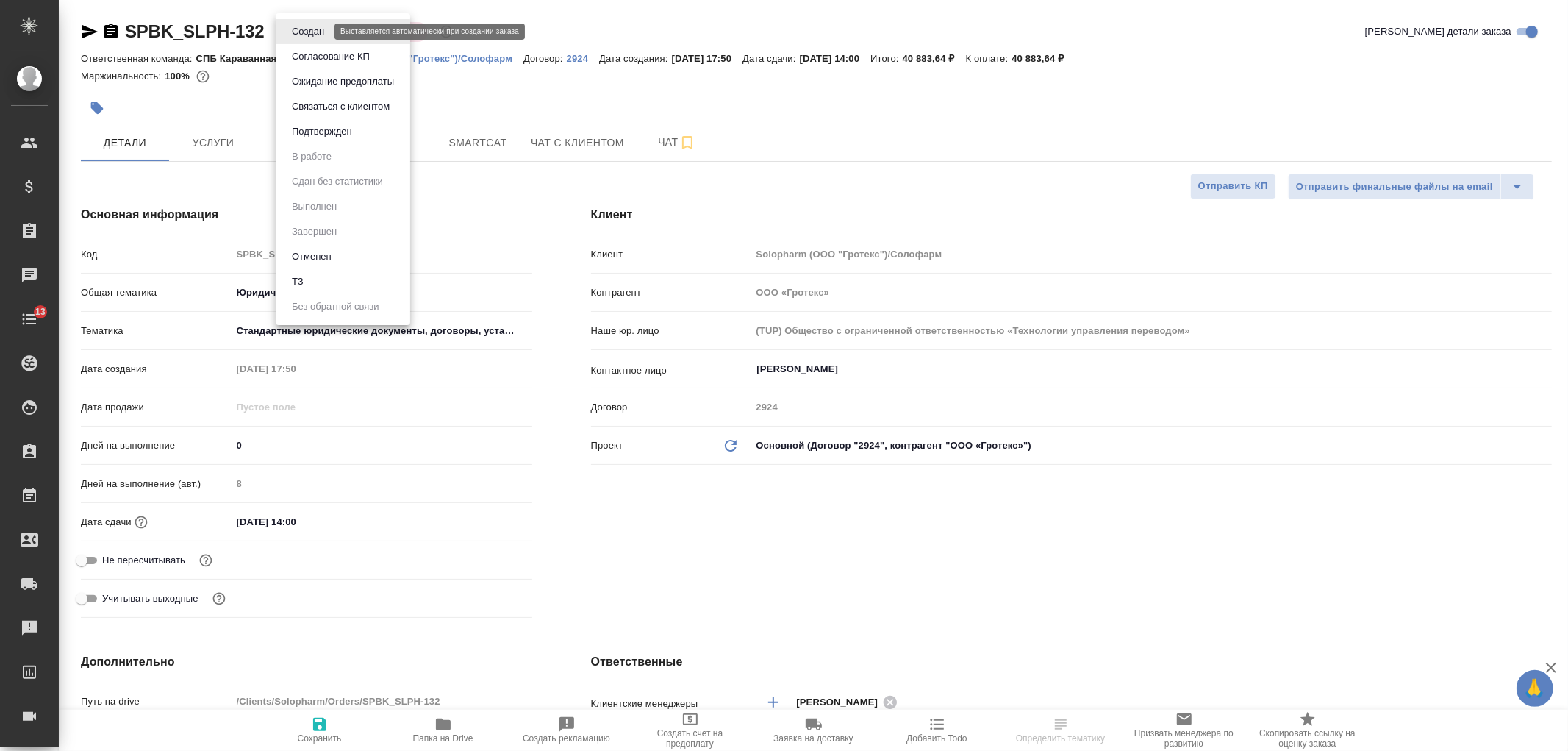
click at [312, 34] on body "🙏 .cls-1 fill:#fff; AWATERA Ivanova Arina Клиенты Спецификации Заказы Чаты 13 T…" at bounding box center [784, 375] width 1568 height 751
type textarea "x"
click at [329, 246] on li "Отменен" at bounding box center [343, 257] width 134 height 25
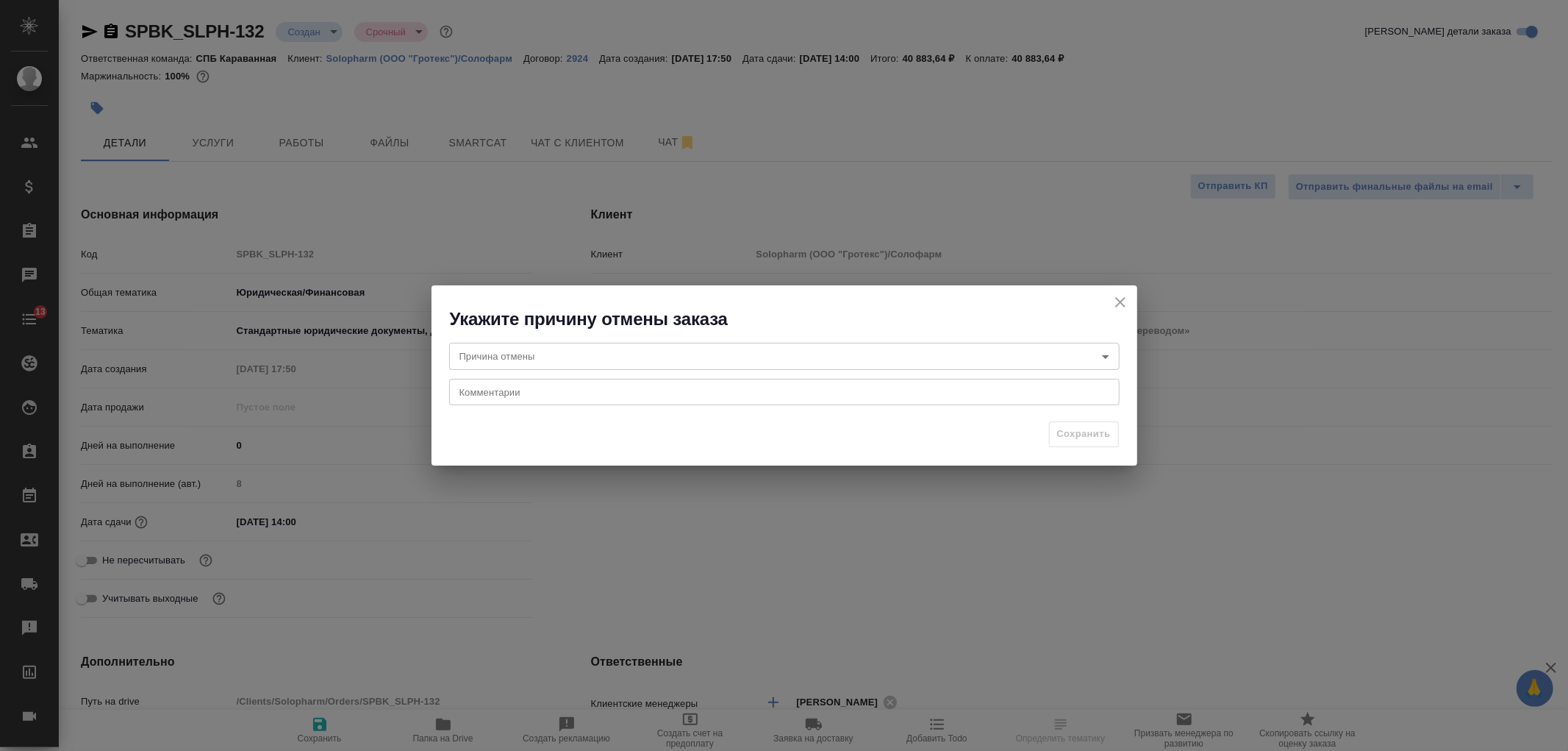
click at [534, 348] on body "🙏 .cls-1 fill:#fff; AWATERA Ivanova Arina Клиенты Спецификации Заказы Чаты 13 T…" at bounding box center [784, 375] width 1568 height 751
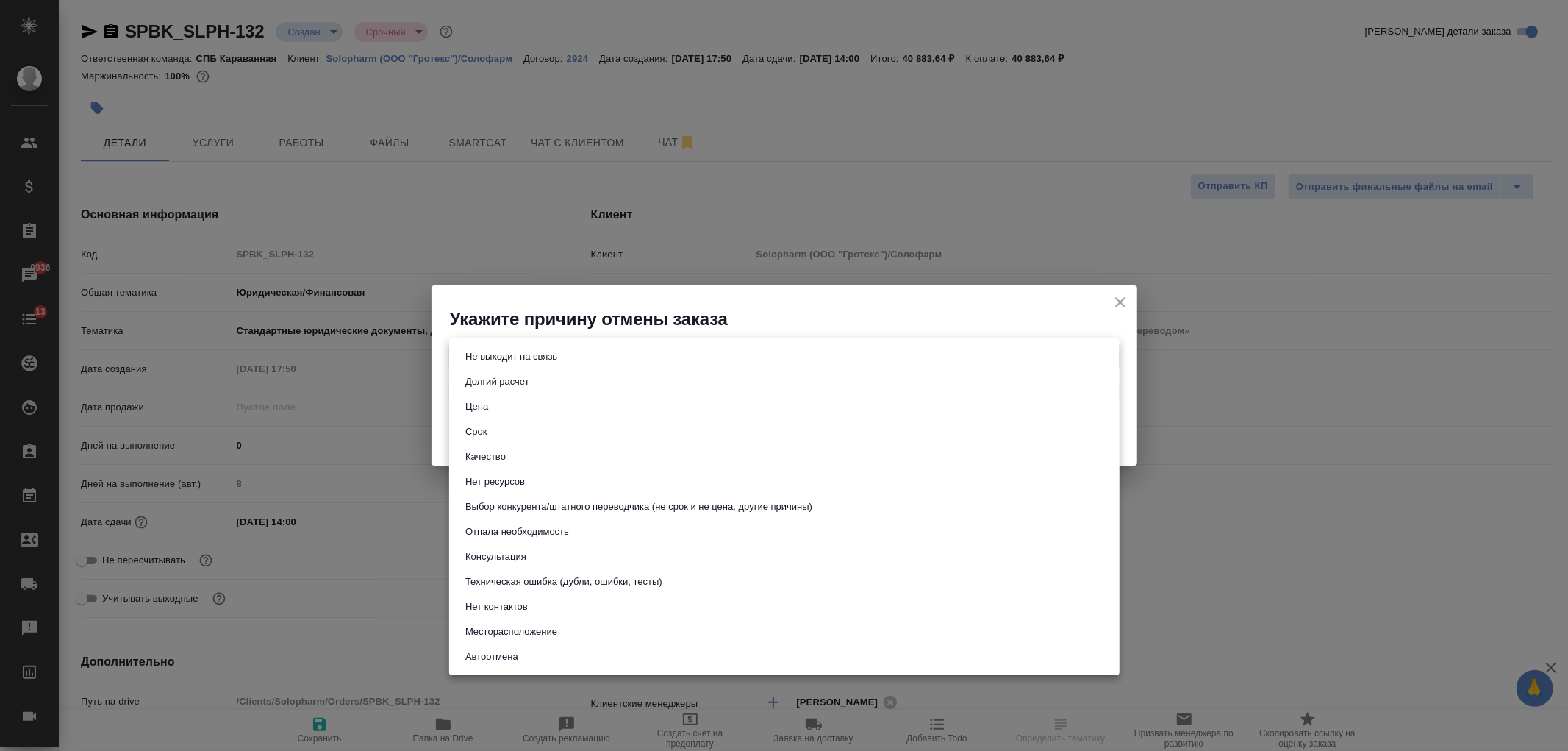
click at [476, 548] on button "Консультация" at bounding box center [495, 556] width 70 height 16
type input "consultation"
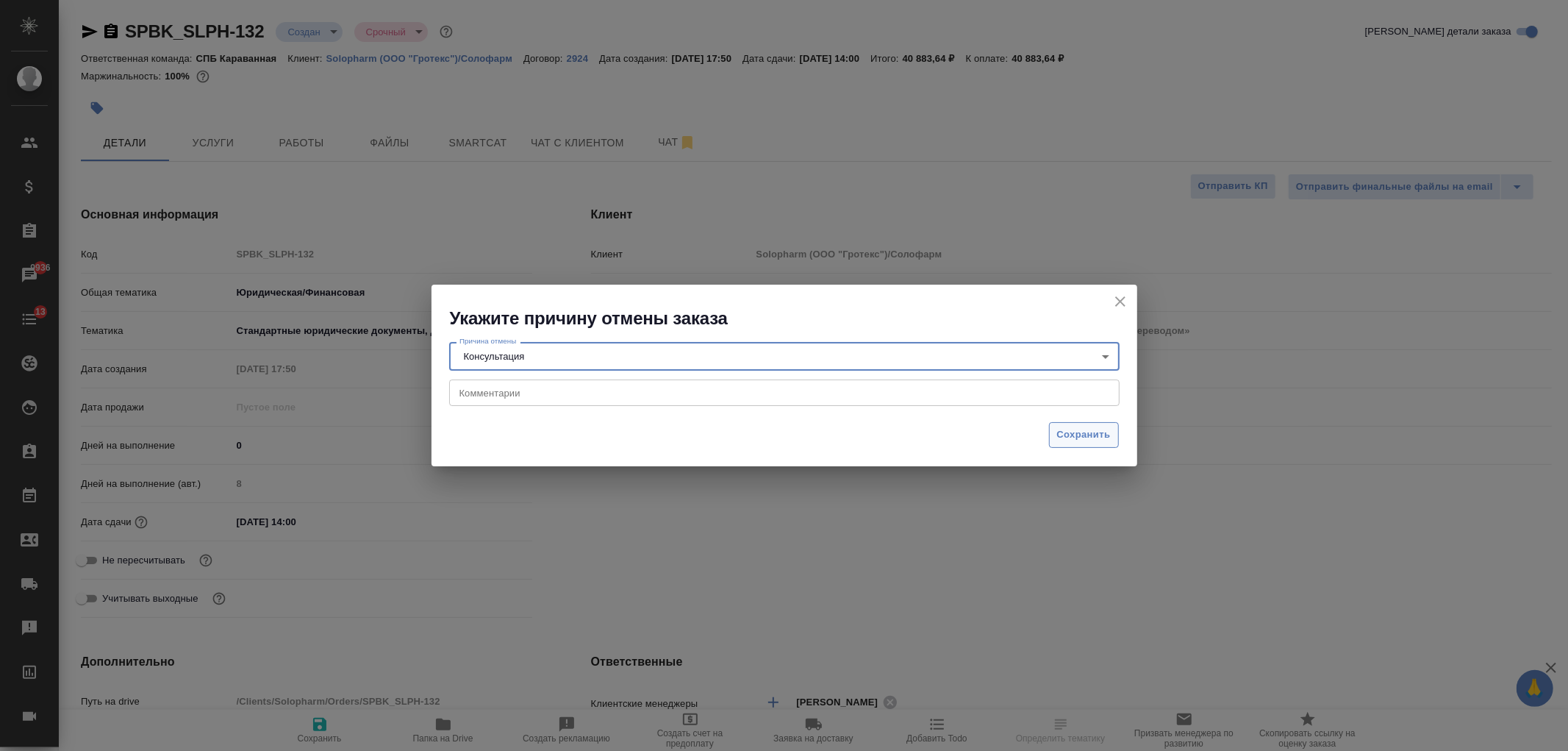
click at [1059, 433] on span "Сохранить" at bounding box center [1083, 434] width 54 height 17
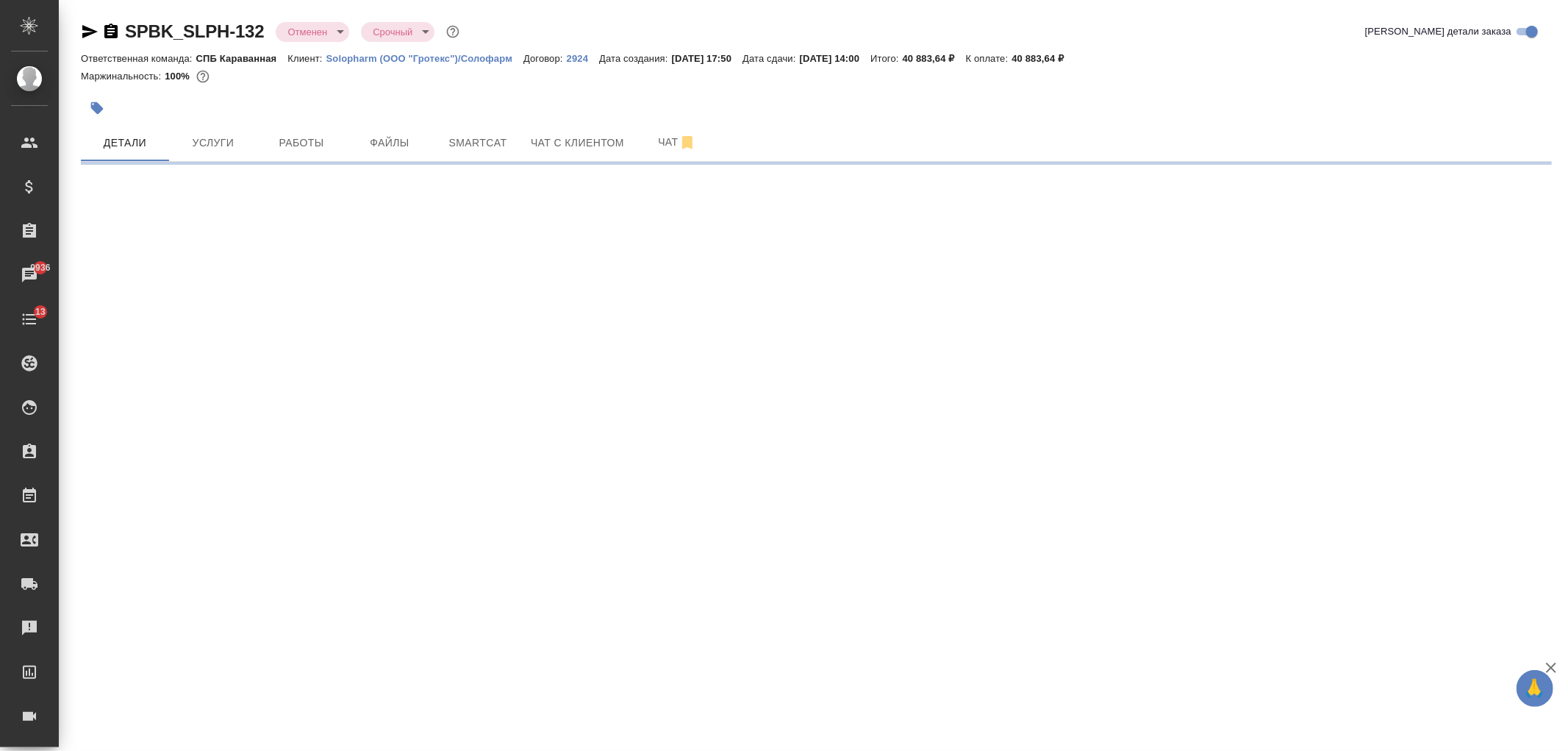
select select "RU"
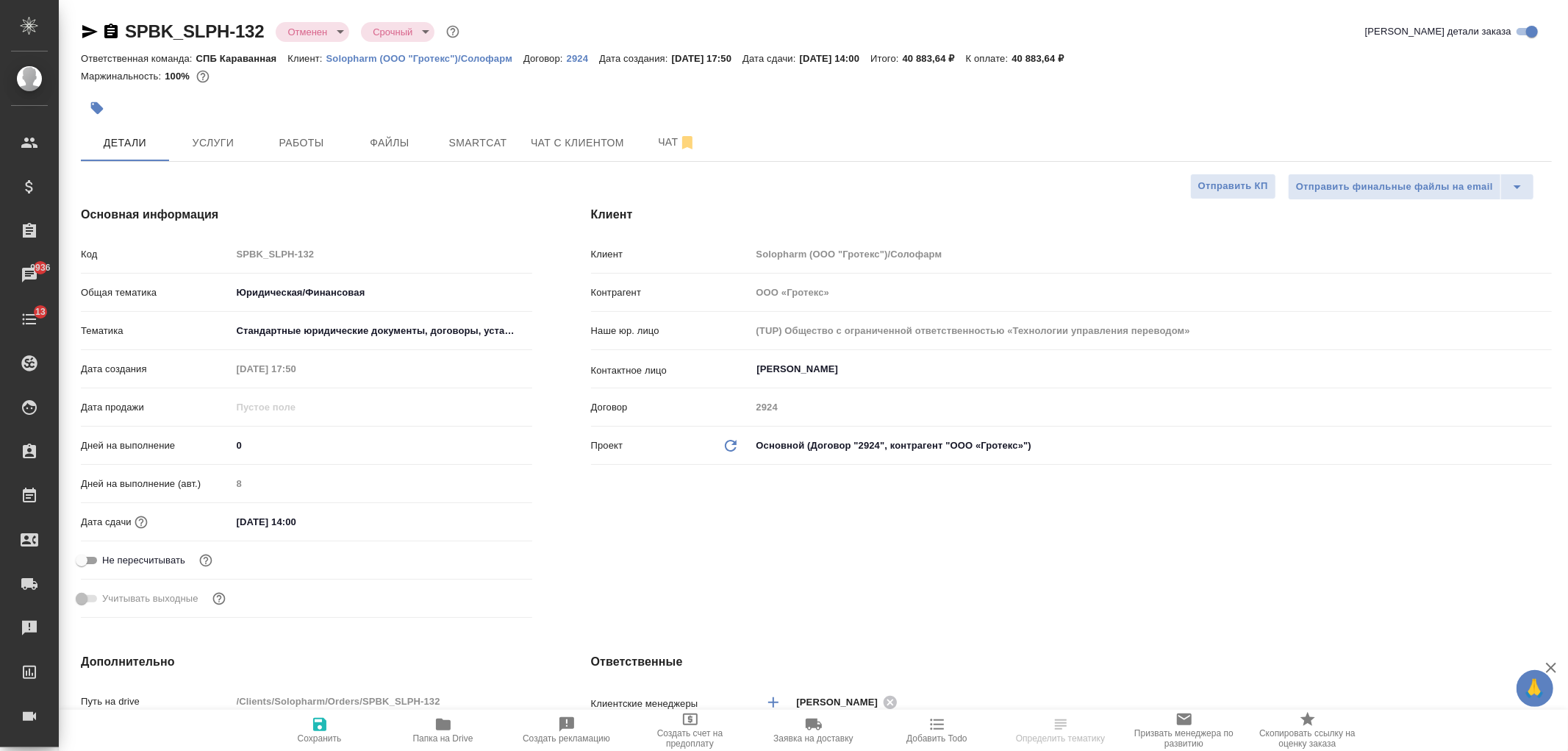
type textarea "x"
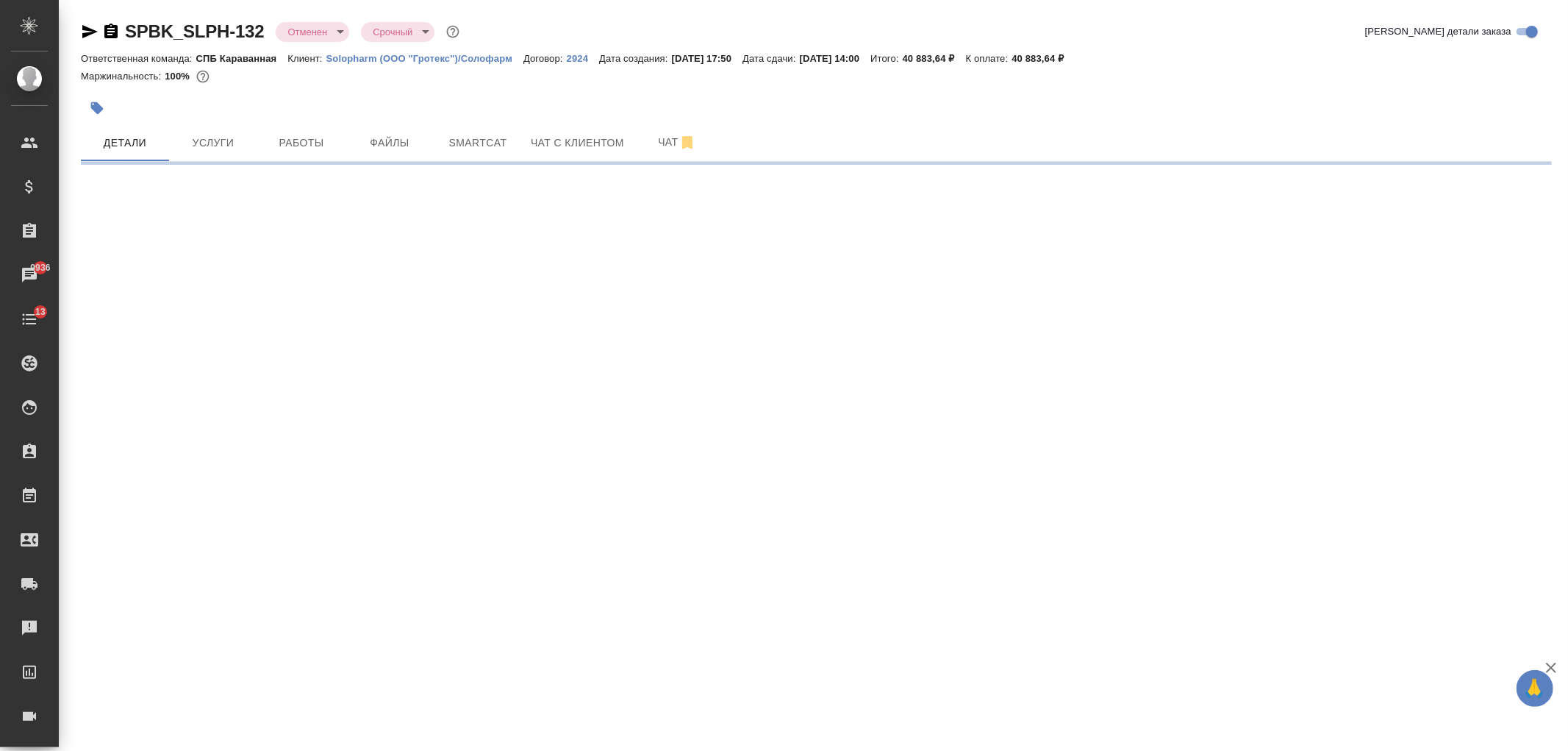
select select "RU"
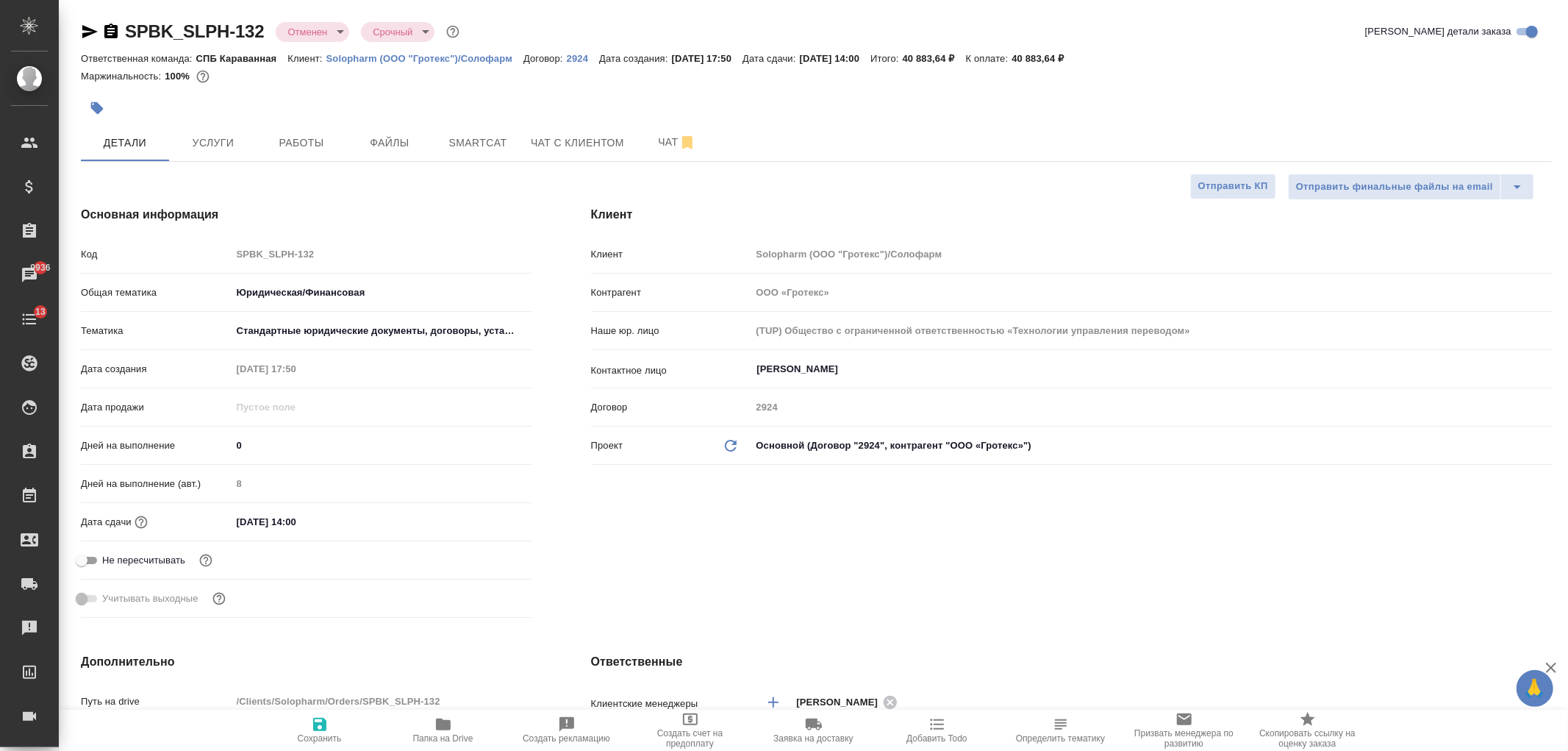
type textarea "x"
click at [315, 724] on icon "button" at bounding box center [319, 724] width 13 height 13
type textarea "x"
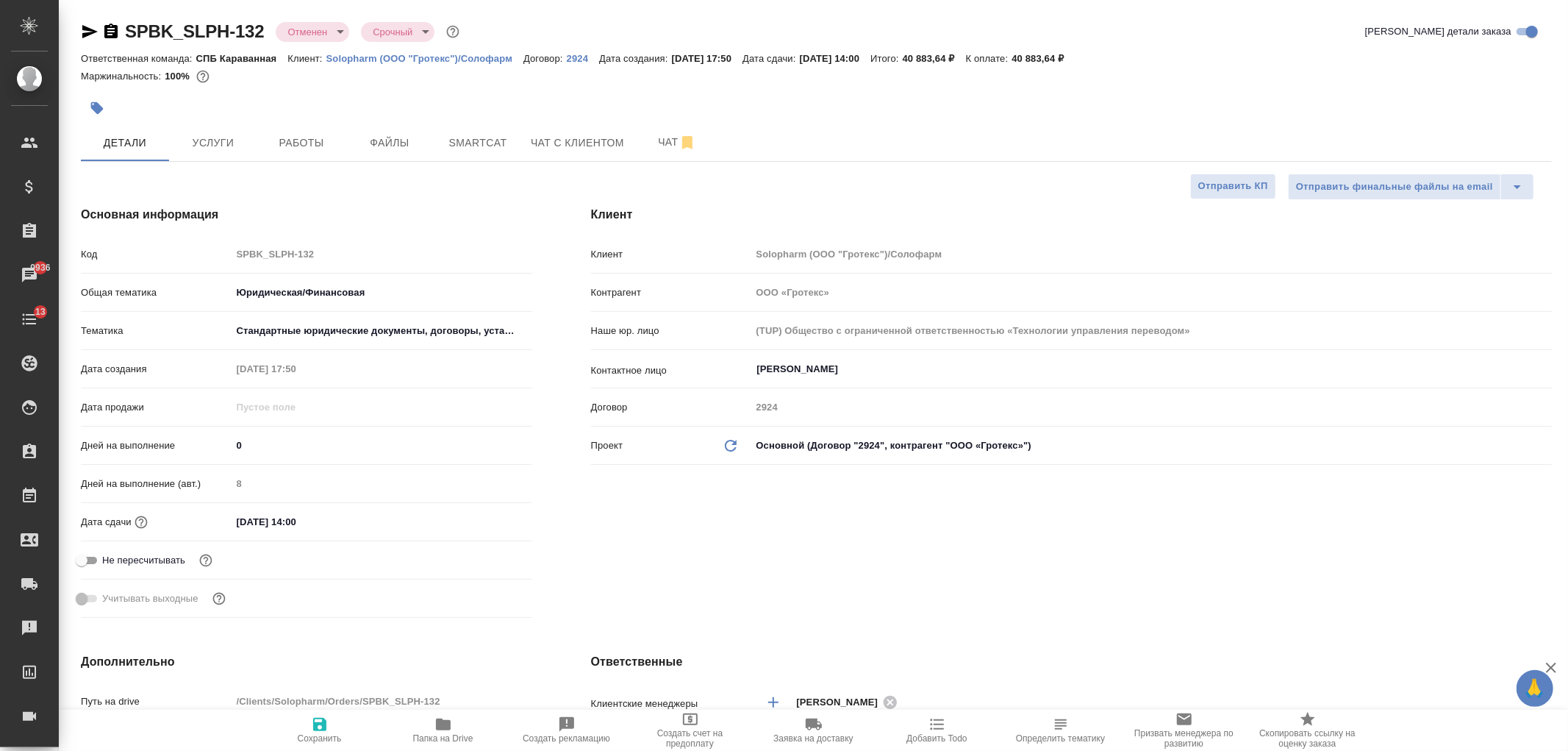
type textarea "x"
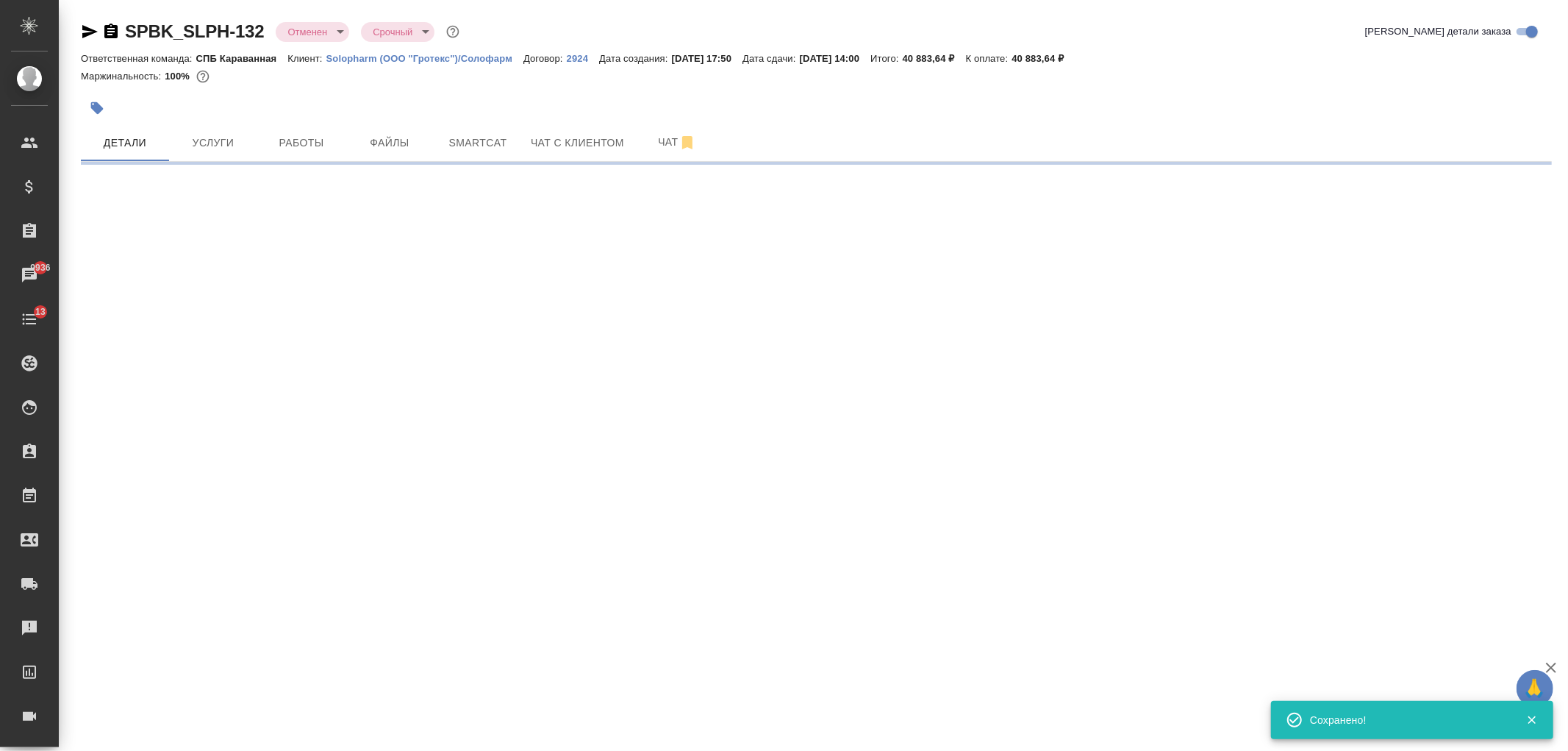
select select "RU"
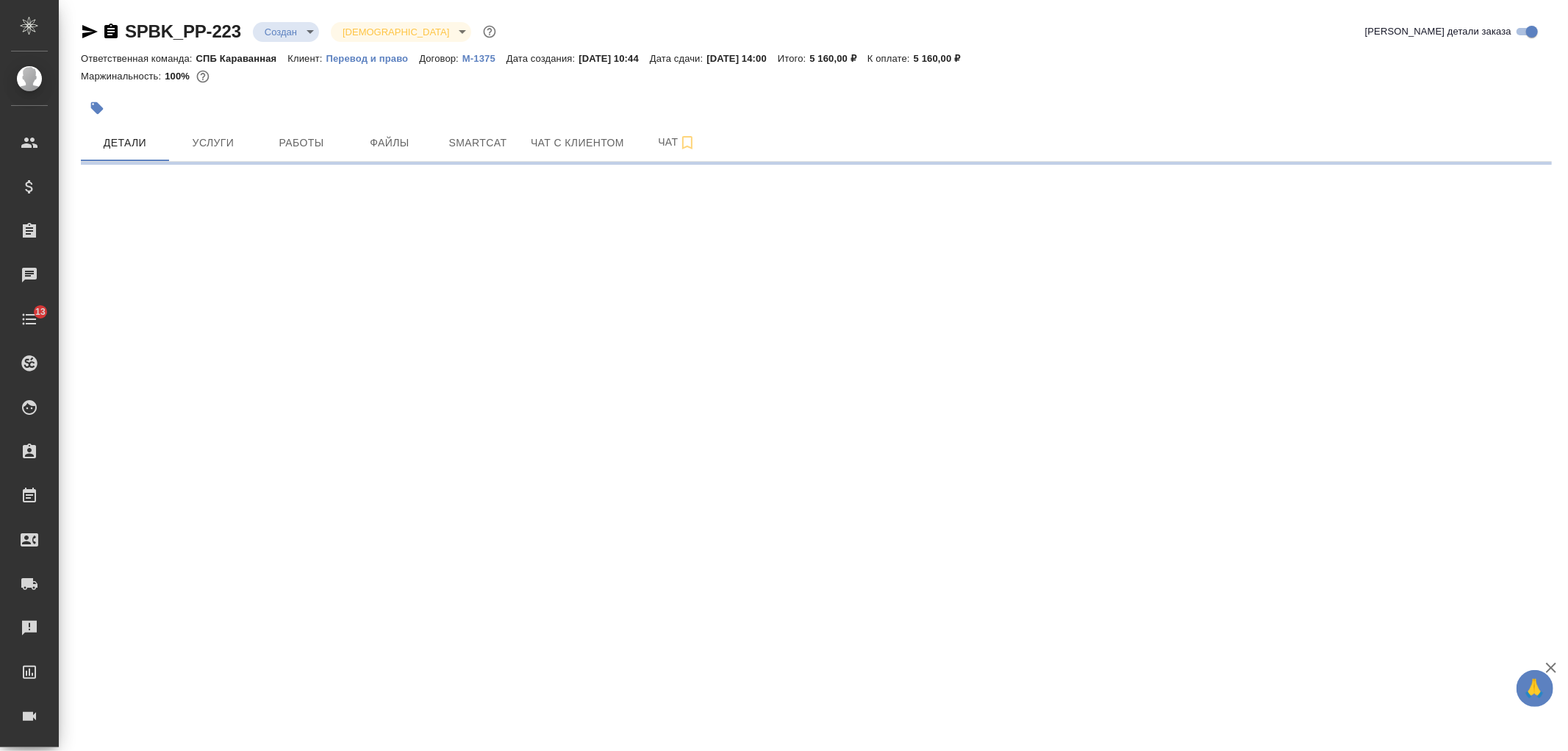
select select "RU"
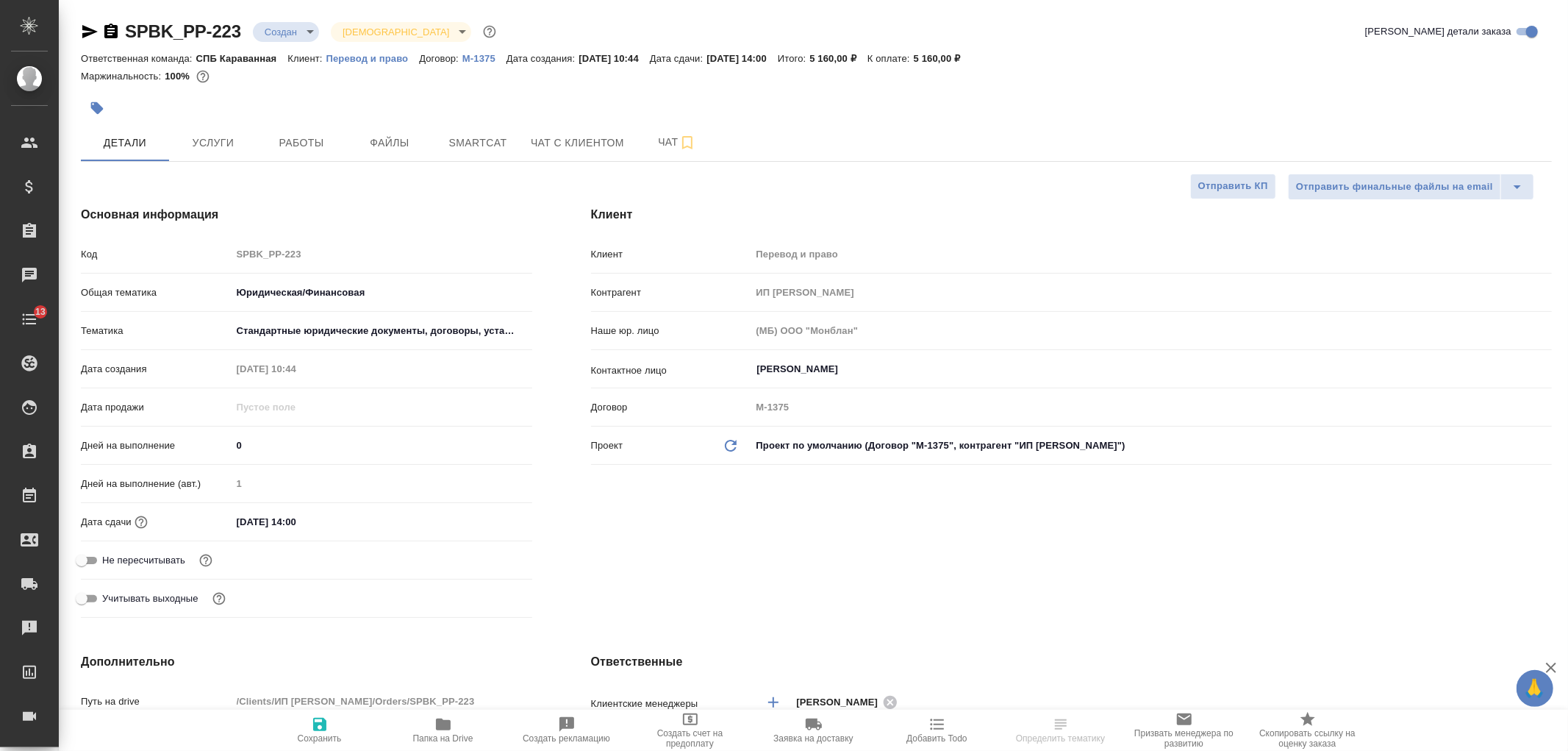
type textarea "x"
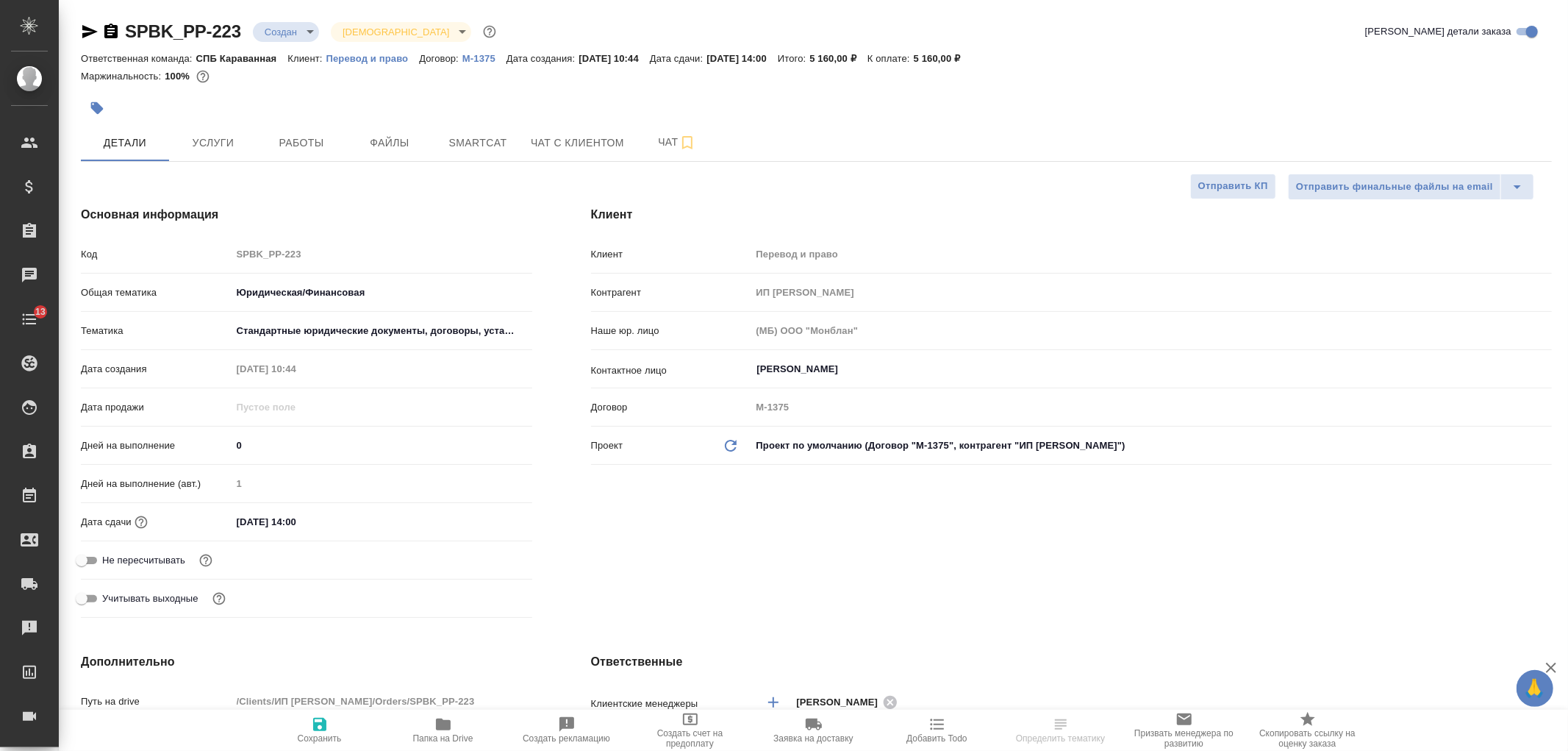
type textarea "x"
click at [276, 27] on body "🙏 .cls-1 fill:#fff; AWATERA Ivanova Arina Клиенты Спецификации Заказы Чаты 13 T…" at bounding box center [784, 375] width 1568 height 751
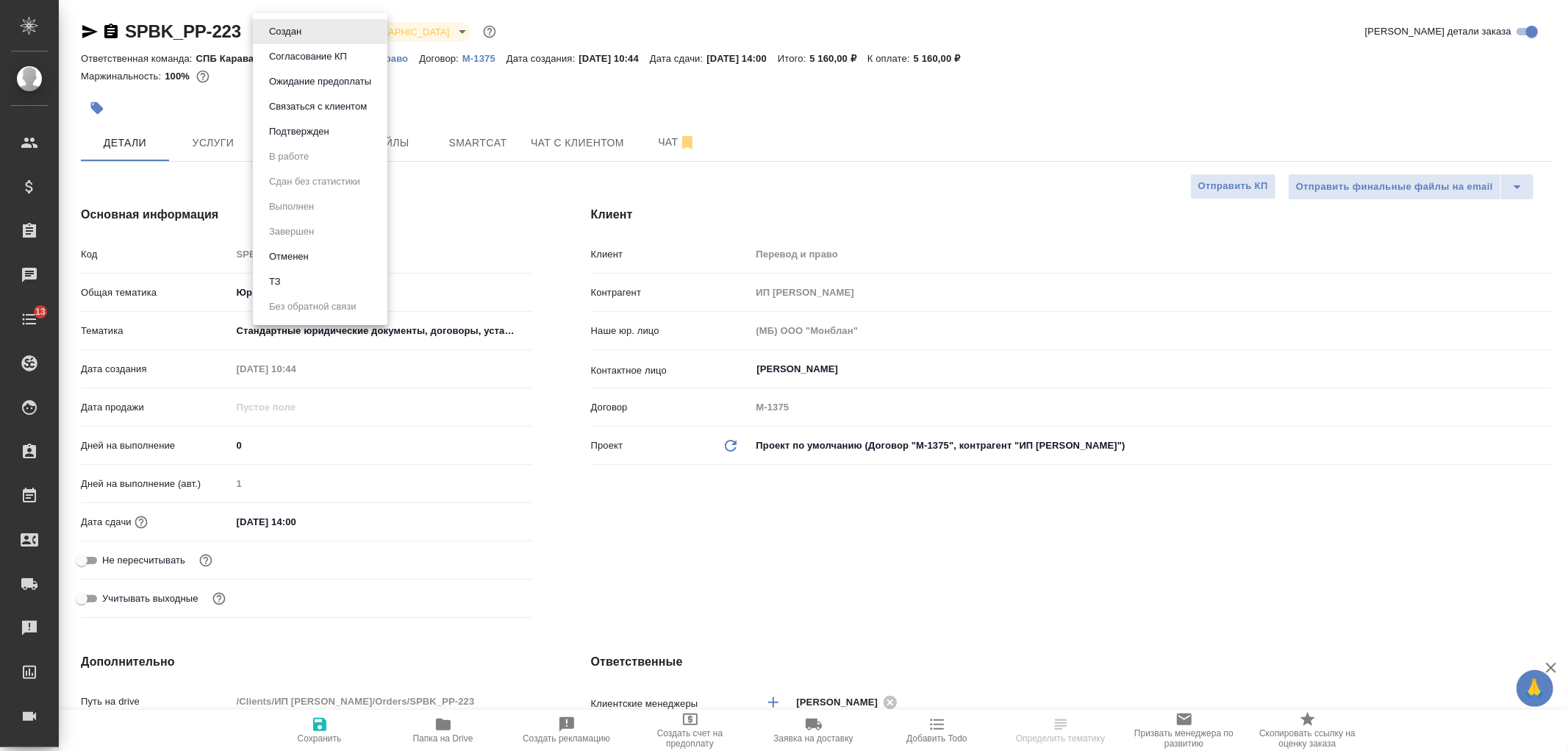
click at [333, 251] on li "Отменен" at bounding box center [320, 257] width 134 height 25
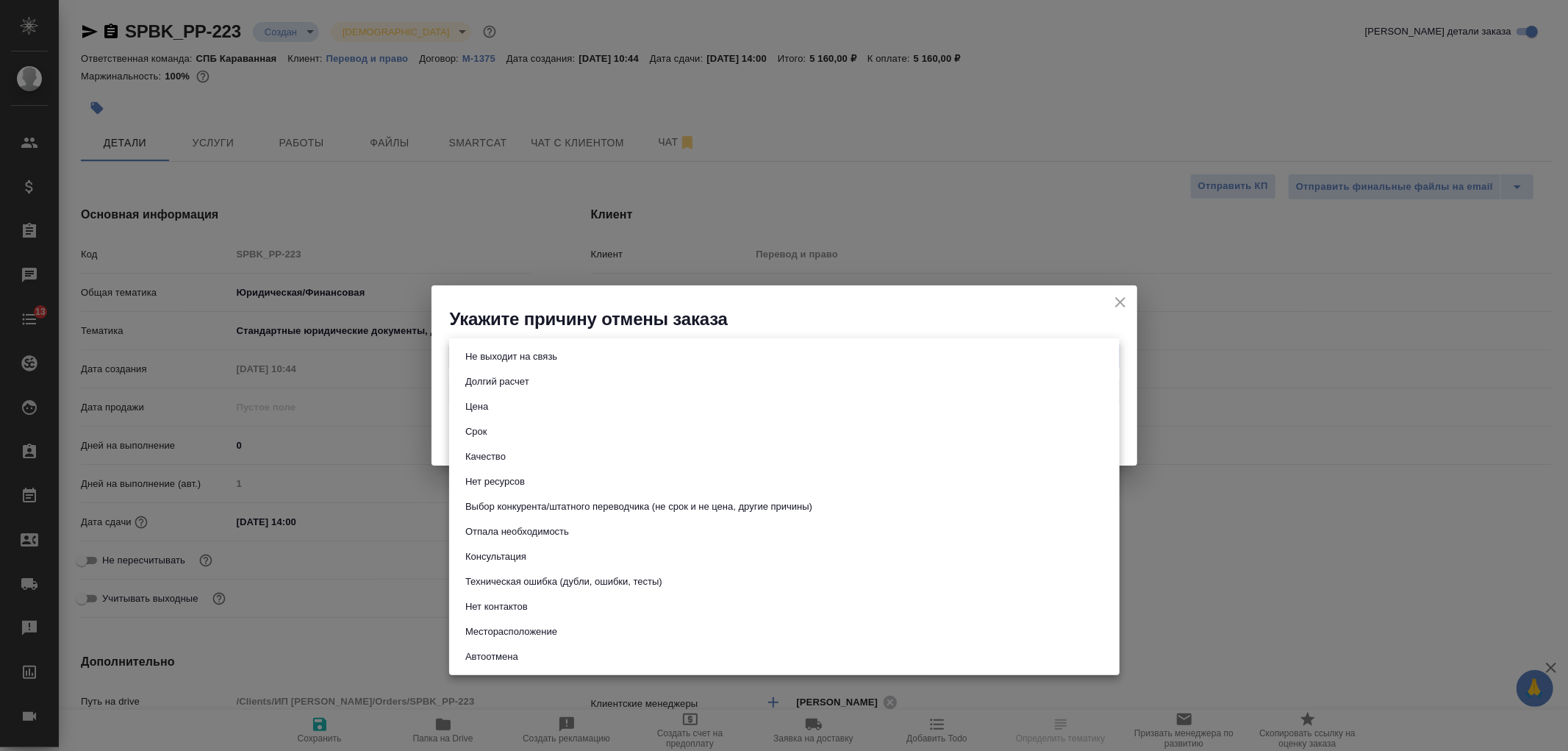
click at [584, 358] on body "🙏 .cls-1 fill:#fff; AWATERA Ivanova Arina Клиенты Спецификации Заказы Чаты 13 T…" at bounding box center [784, 375] width 1568 height 751
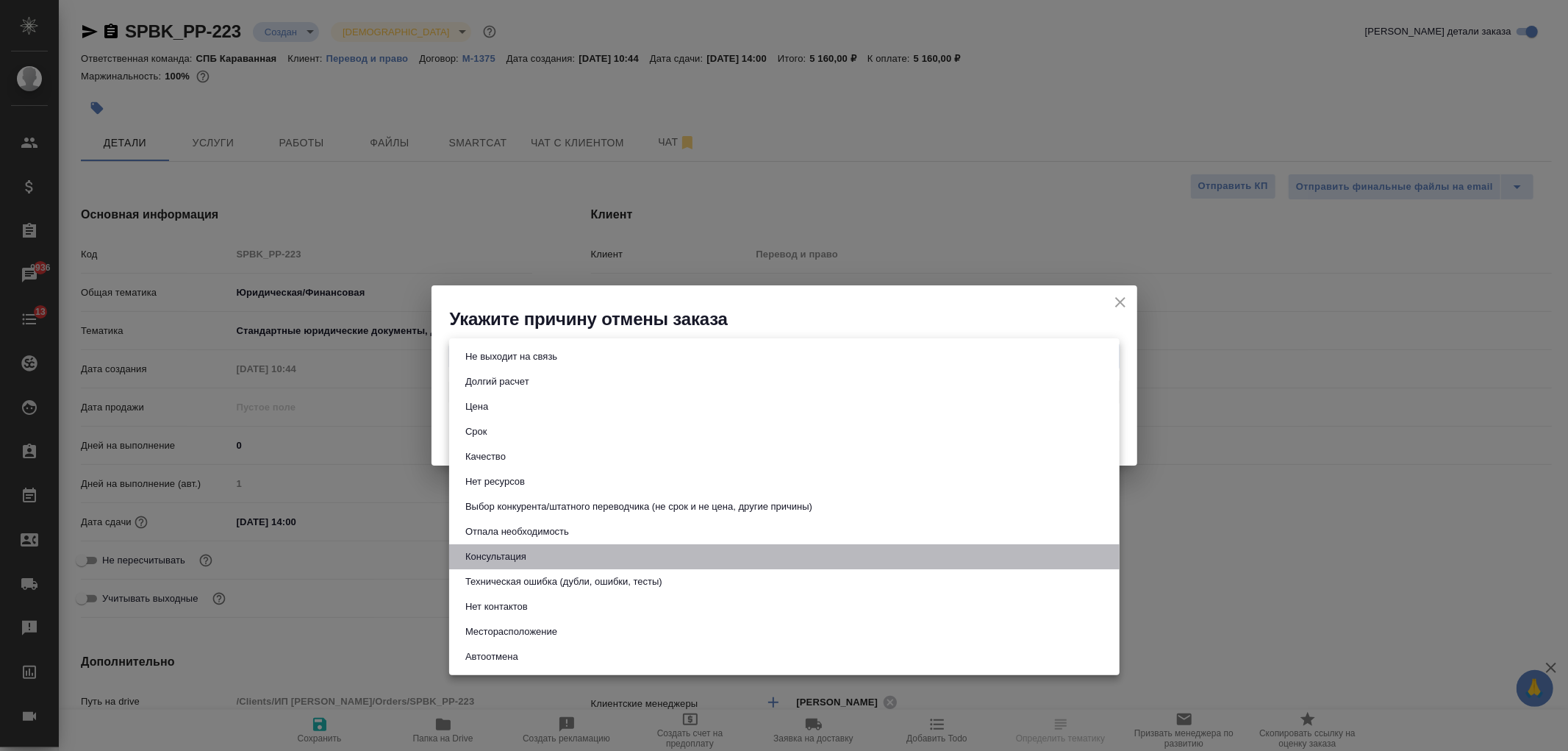
click at [540, 555] on li "Консультация" at bounding box center [784, 556] width 670 height 25
type input "consultation"
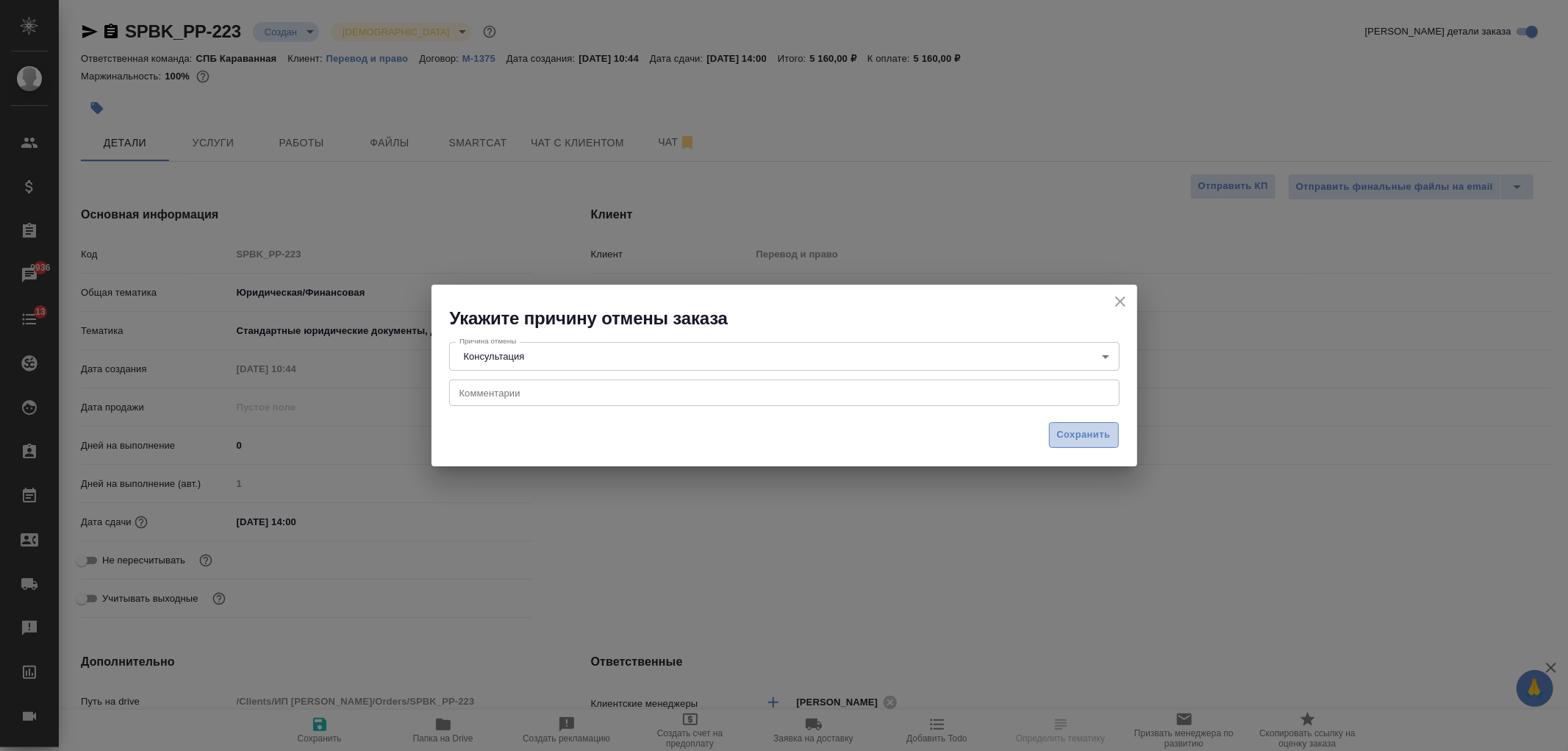
click at [1090, 430] on span "Сохранить" at bounding box center [1083, 434] width 54 height 17
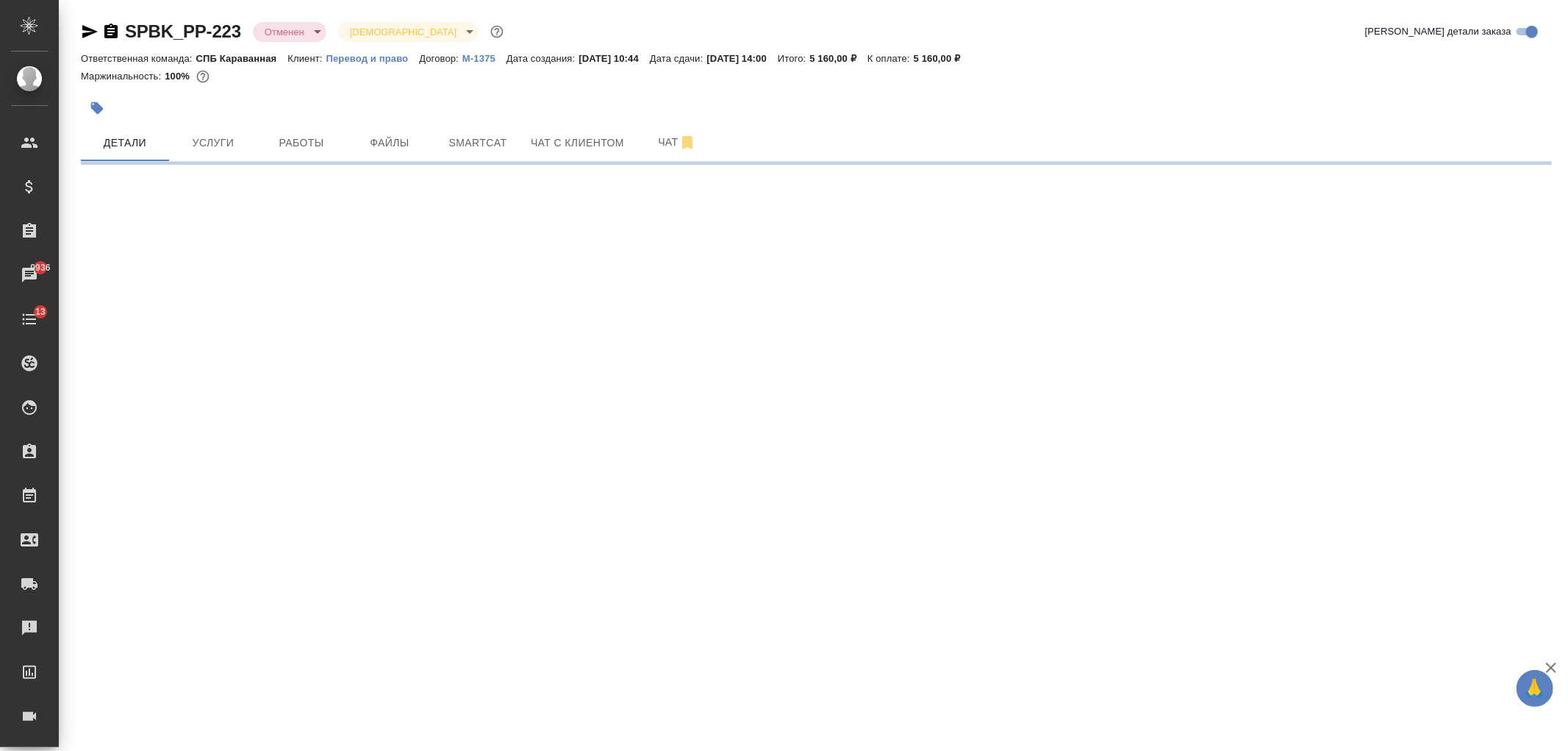
select select "RU"
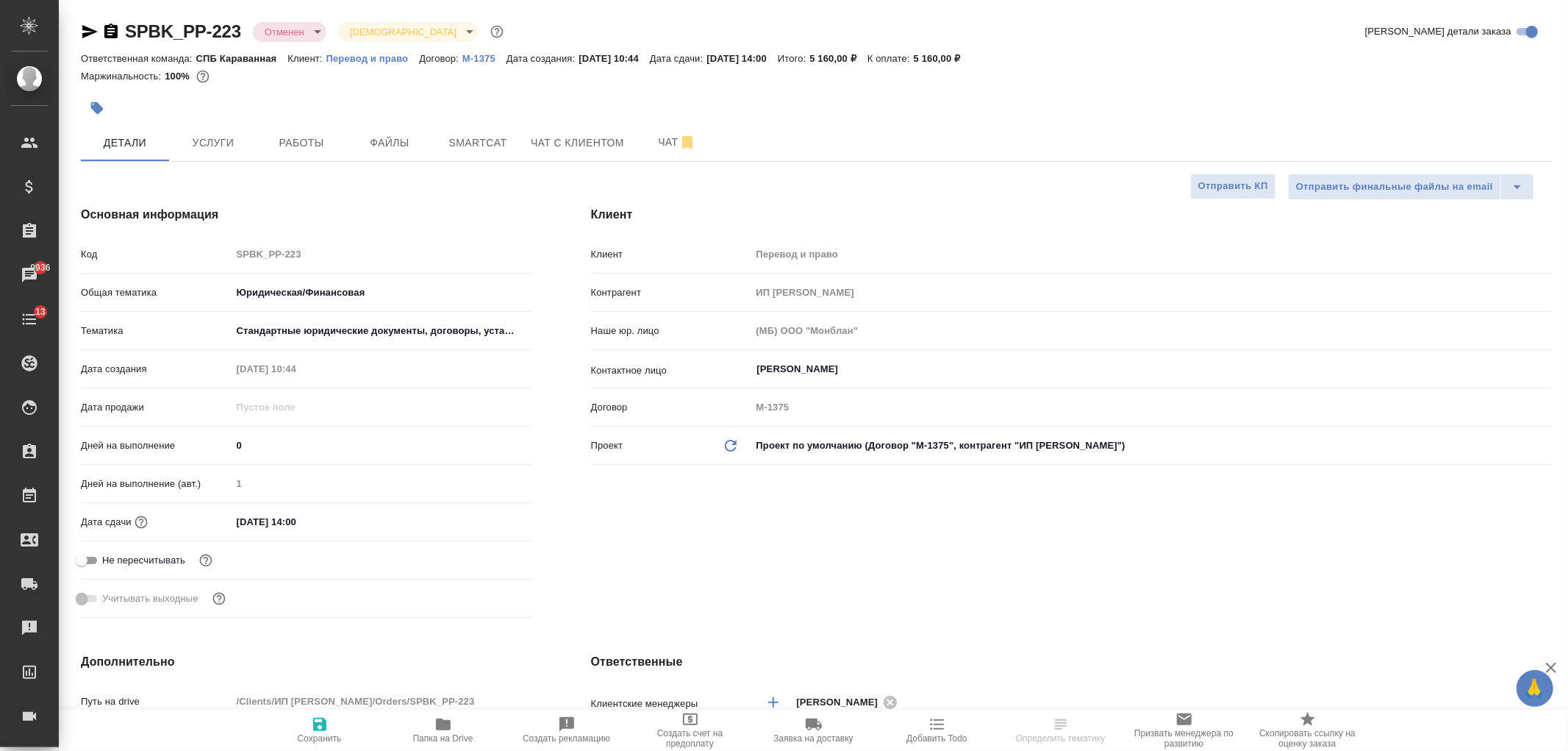
type textarea "x"
click at [309, 733] on span "Сохранить" at bounding box center [320, 739] width 44 height 11
type textarea "x"
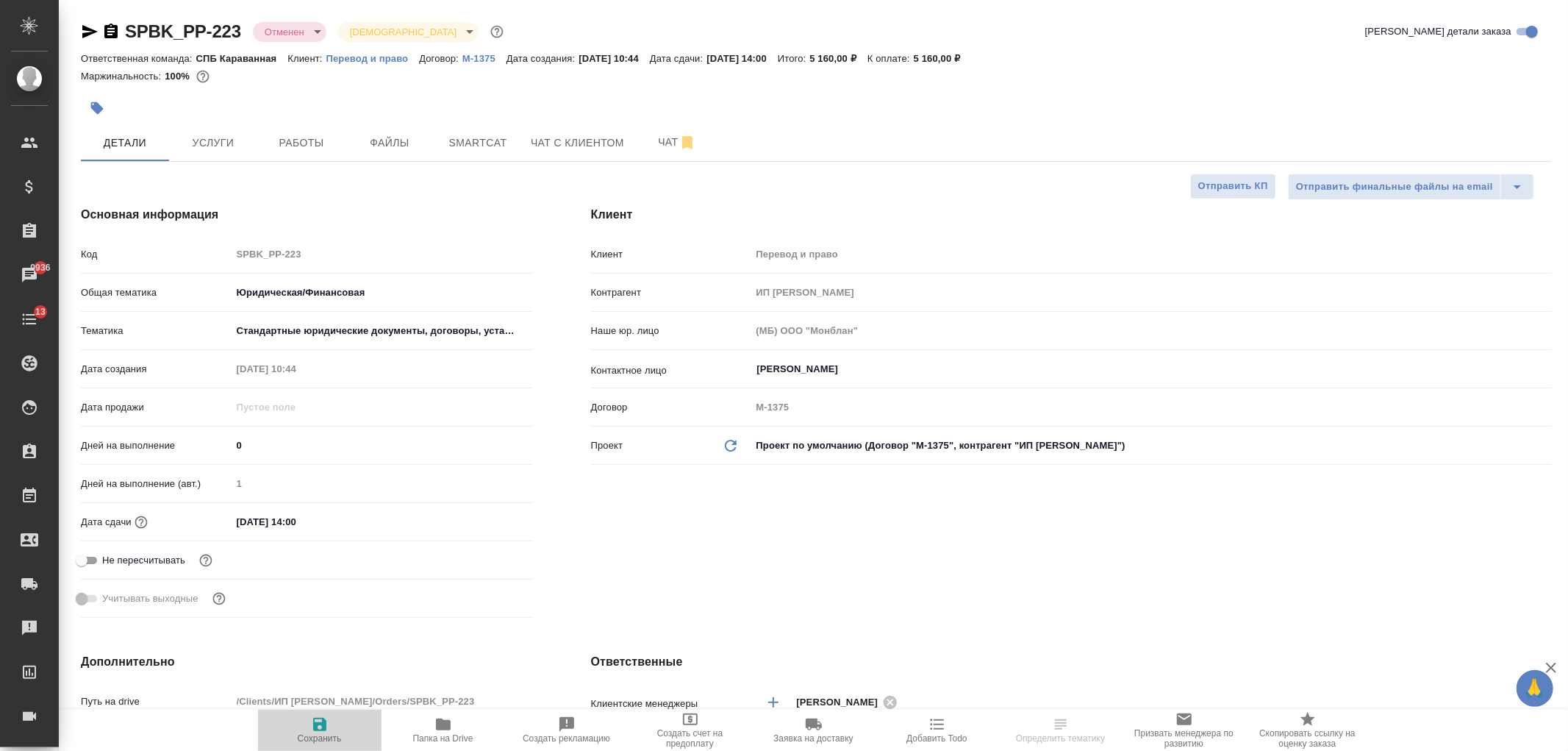
type textarea "x"
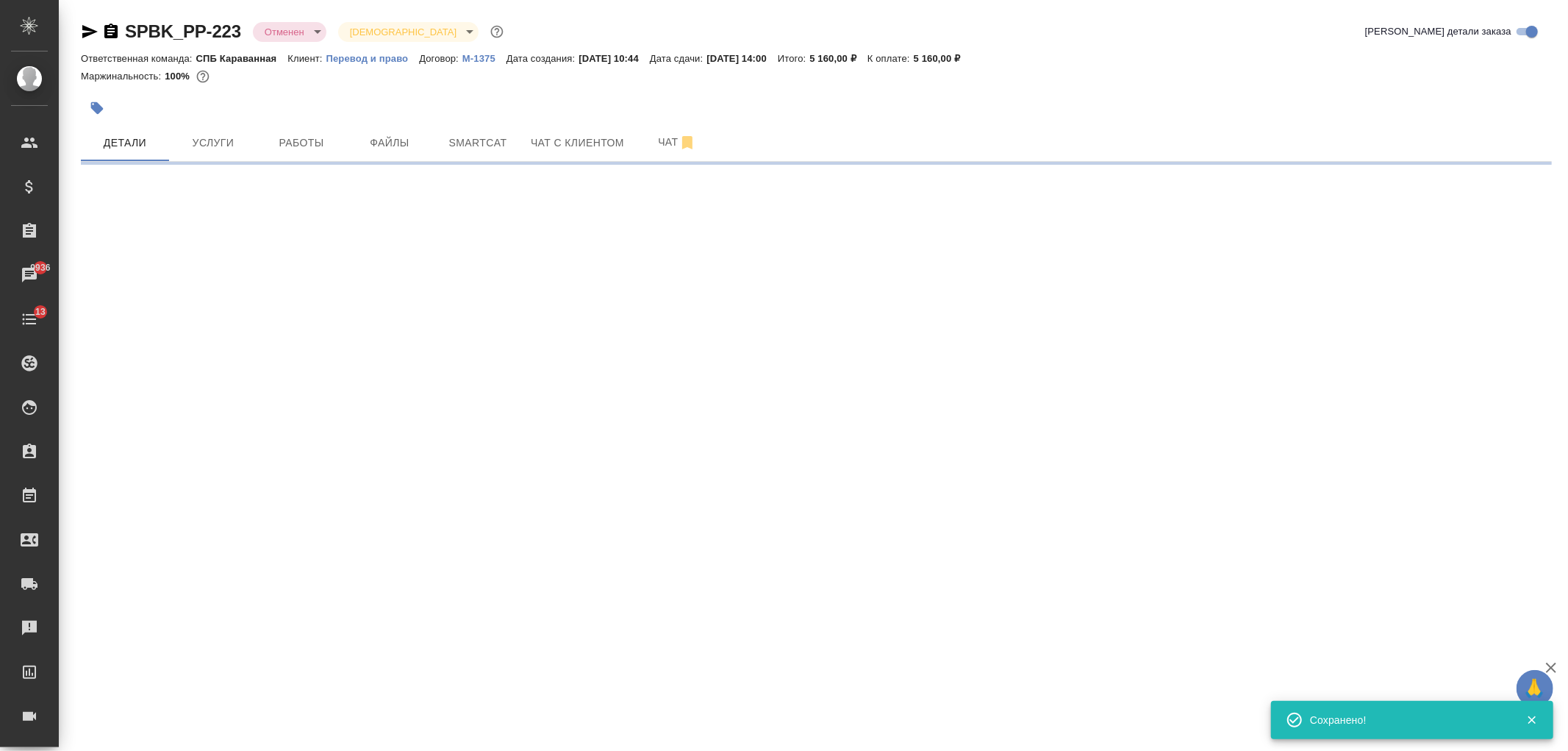
select select "RU"
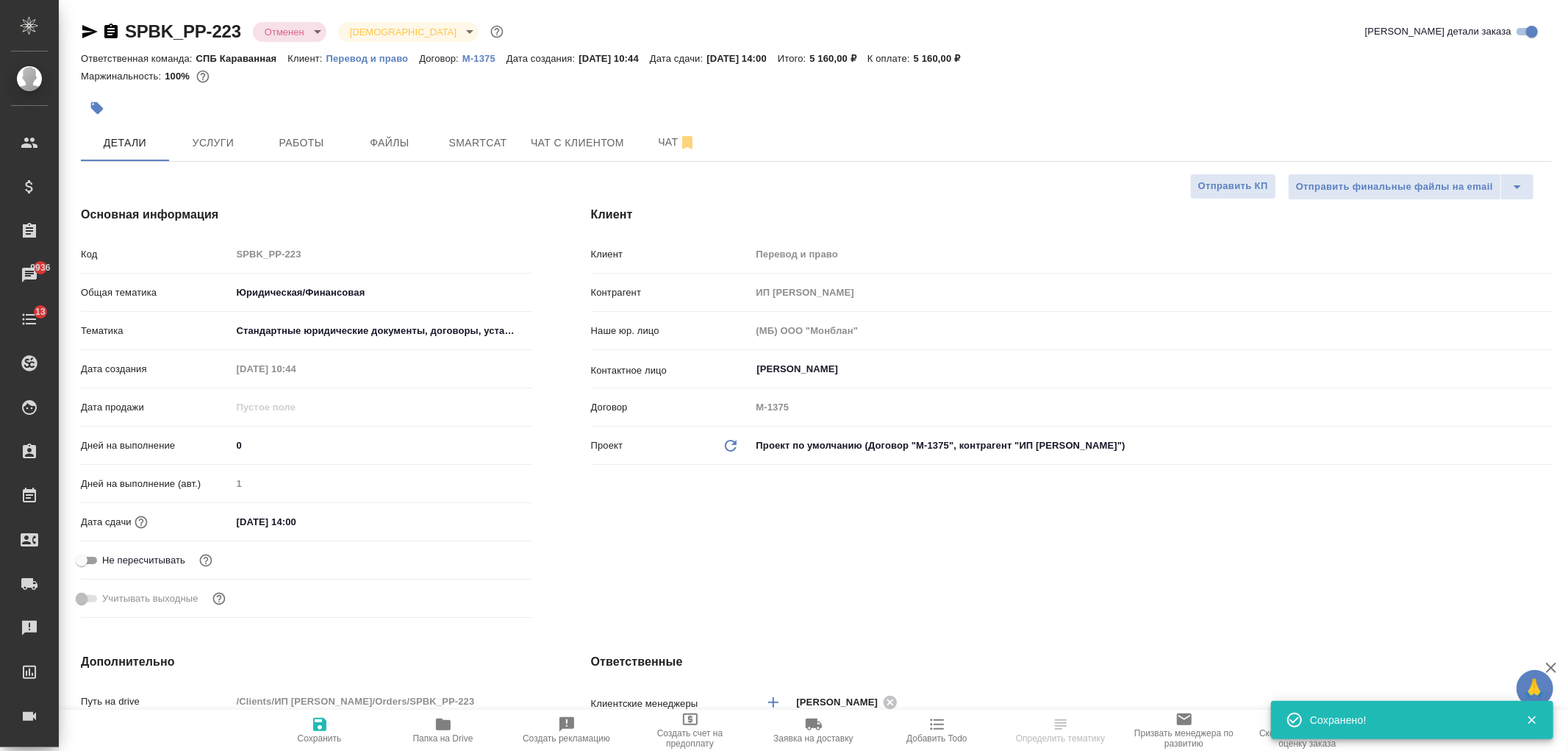
type textarea "x"
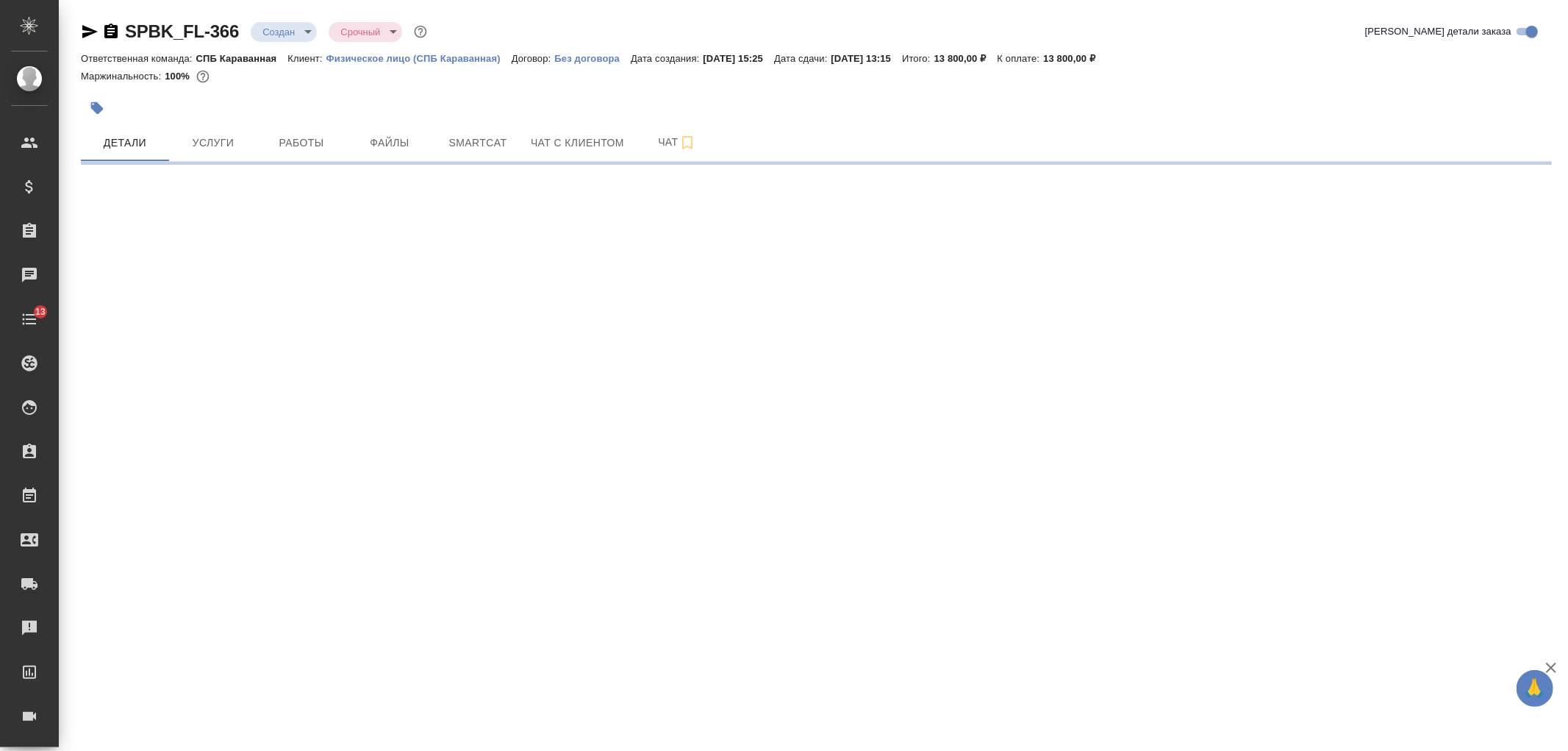
select select "RU"
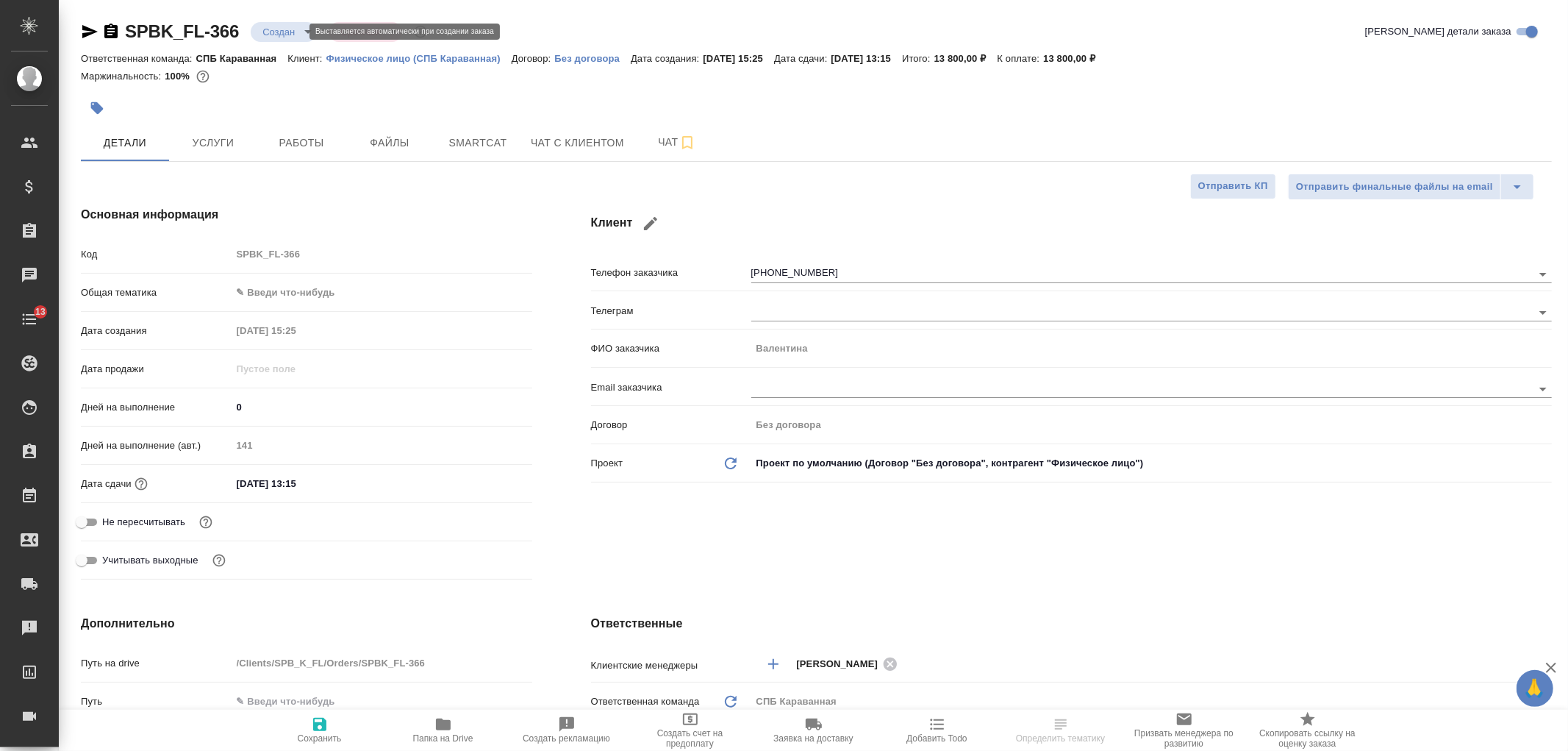
click at [280, 32] on body "🙏 .cls-1 fill:#fff; AWATERA [PERSON_NAME] Спецификации Заказы Чаты 13 Todo Прое…" at bounding box center [784, 375] width 1568 height 751
type textarea "x"
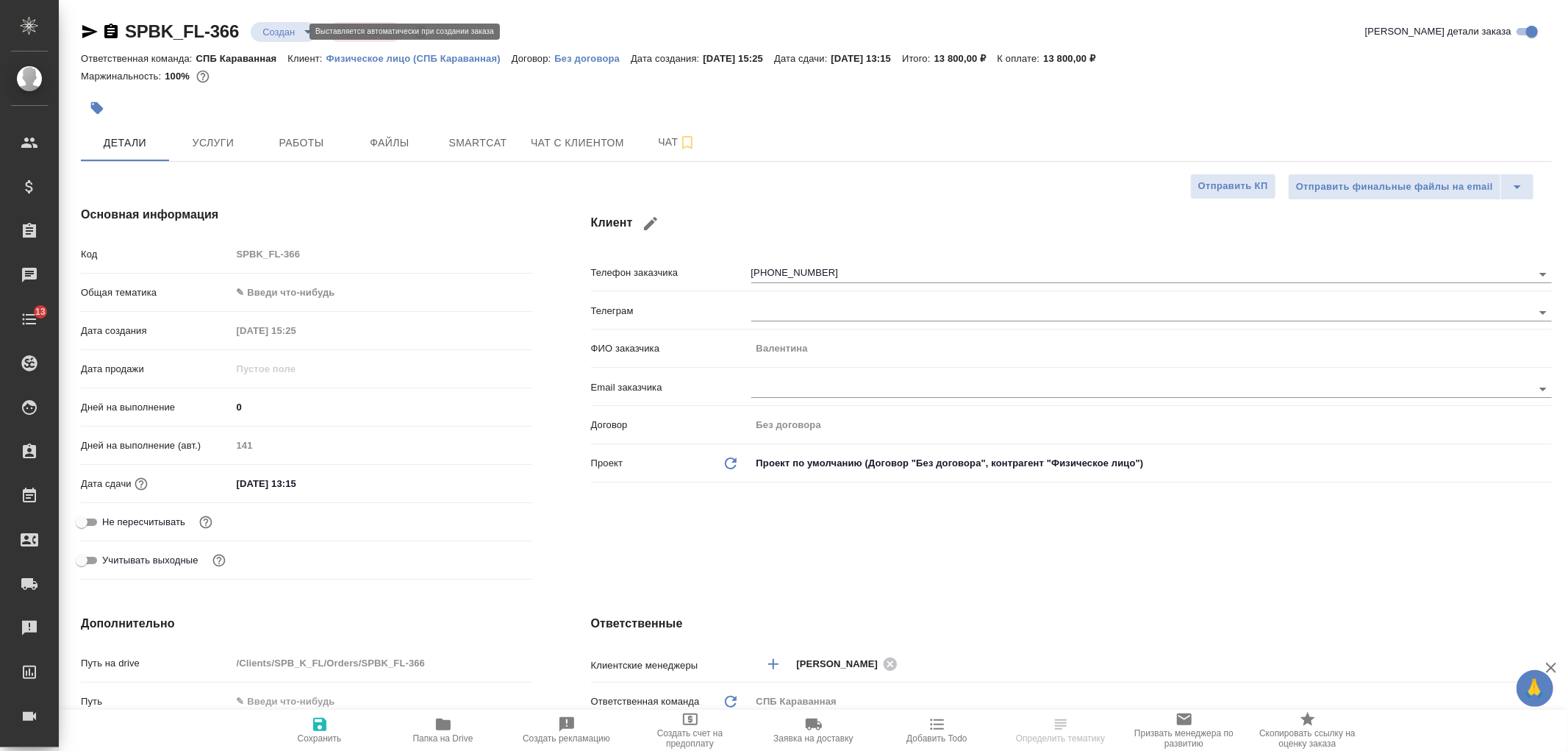
type textarea "x"
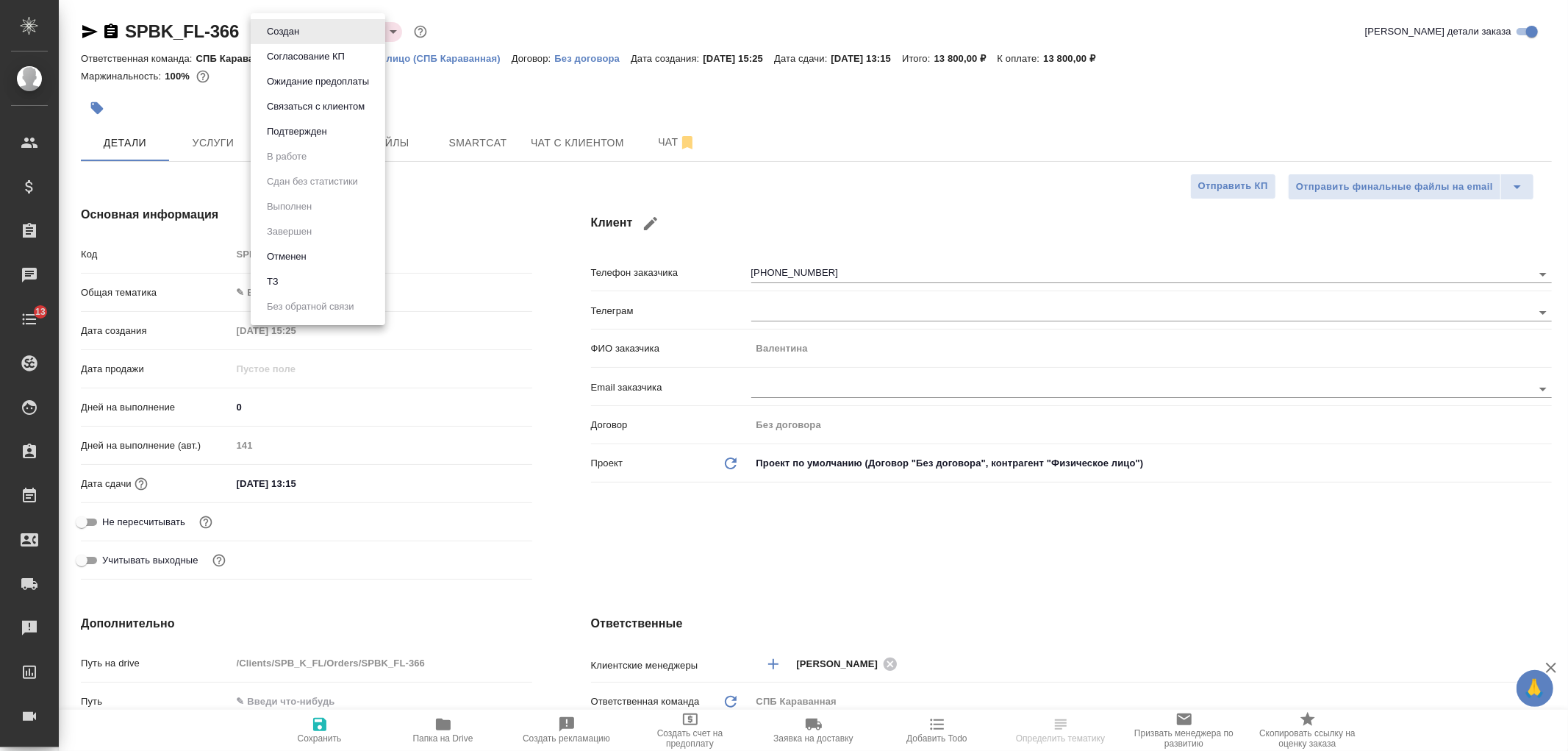
click at [333, 255] on li "Отменен" at bounding box center [317, 257] width 134 height 25
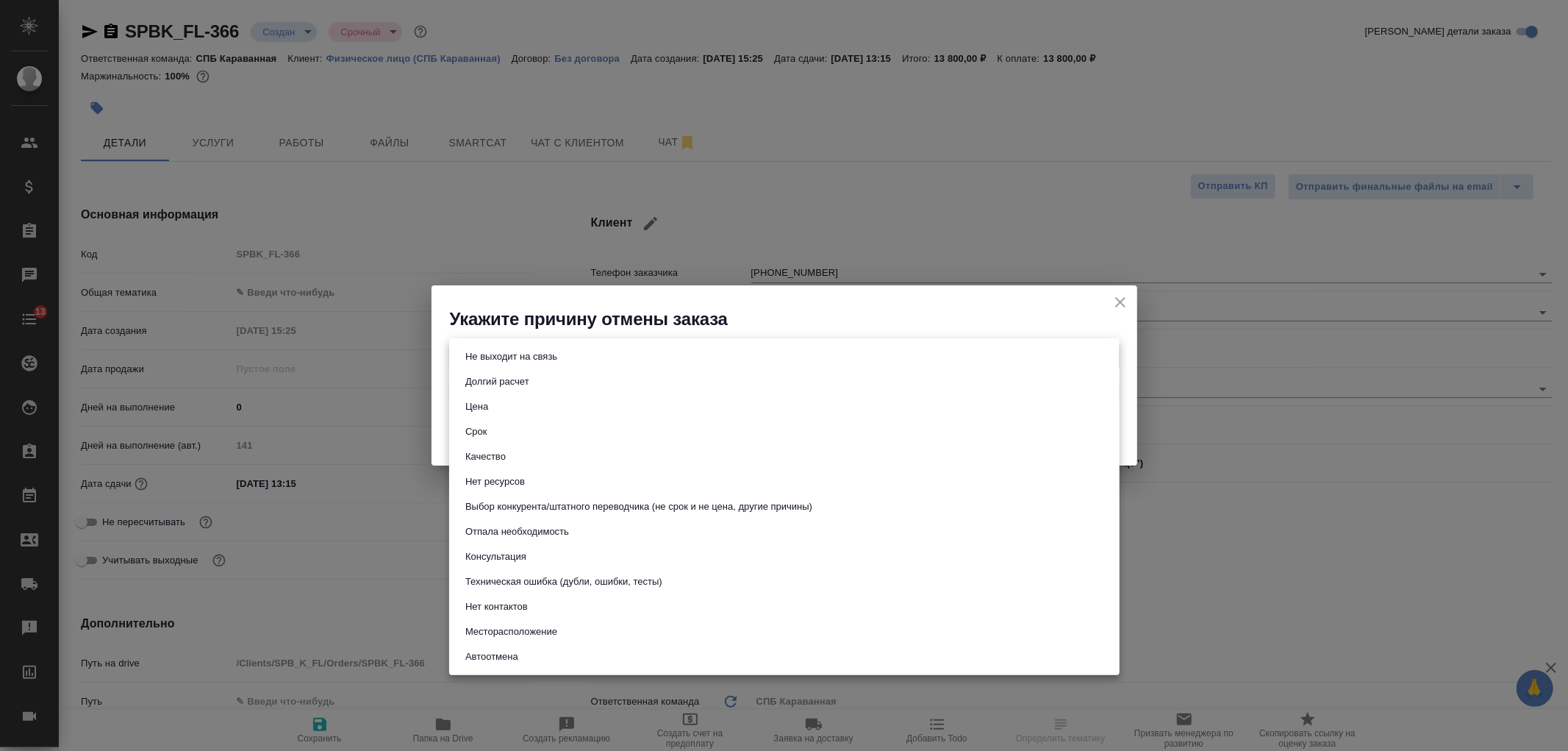
click at [979, 354] on body "🙏 .cls-1 fill:#fff; AWATERA [PERSON_NAME] Спецификации Заказы Чаты 13 Todo Прое…" at bounding box center [784, 375] width 1568 height 751
click at [589, 357] on li "Не выходит на связь" at bounding box center [784, 356] width 670 height 25
type input "stopContacting"
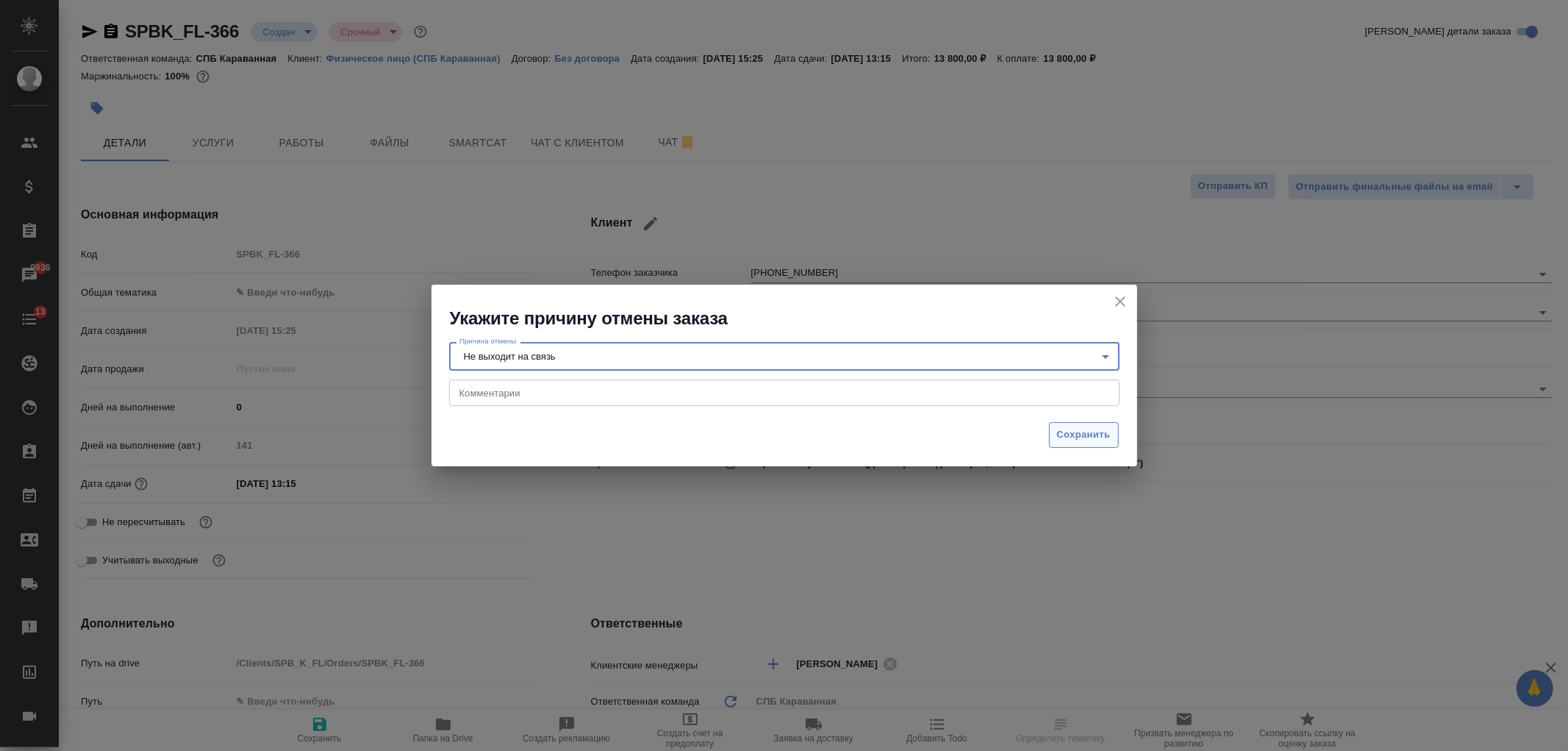
click at [1089, 433] on span "Сохранить" at bounding box center [1083, 434] width 54 height 17
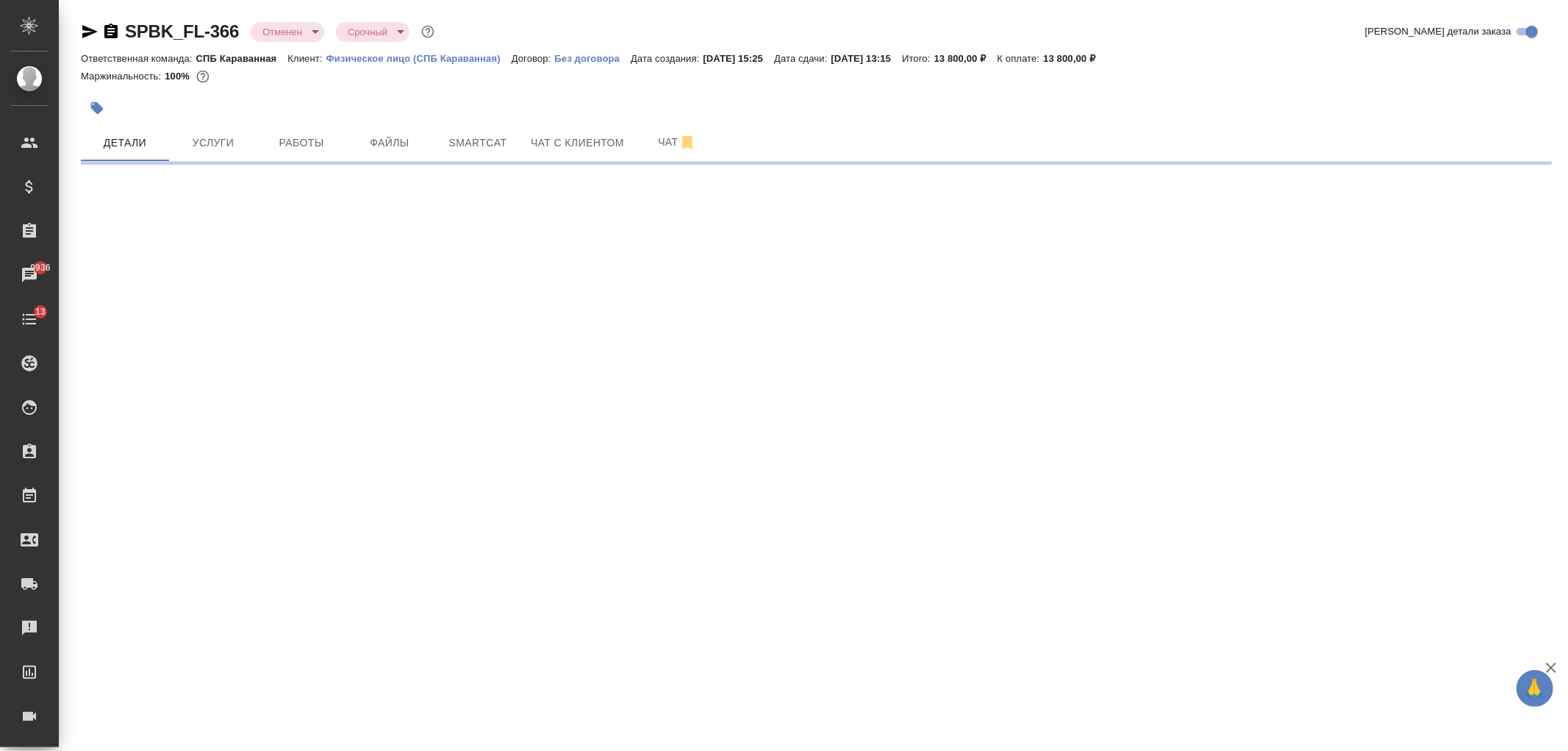
select select "RU"
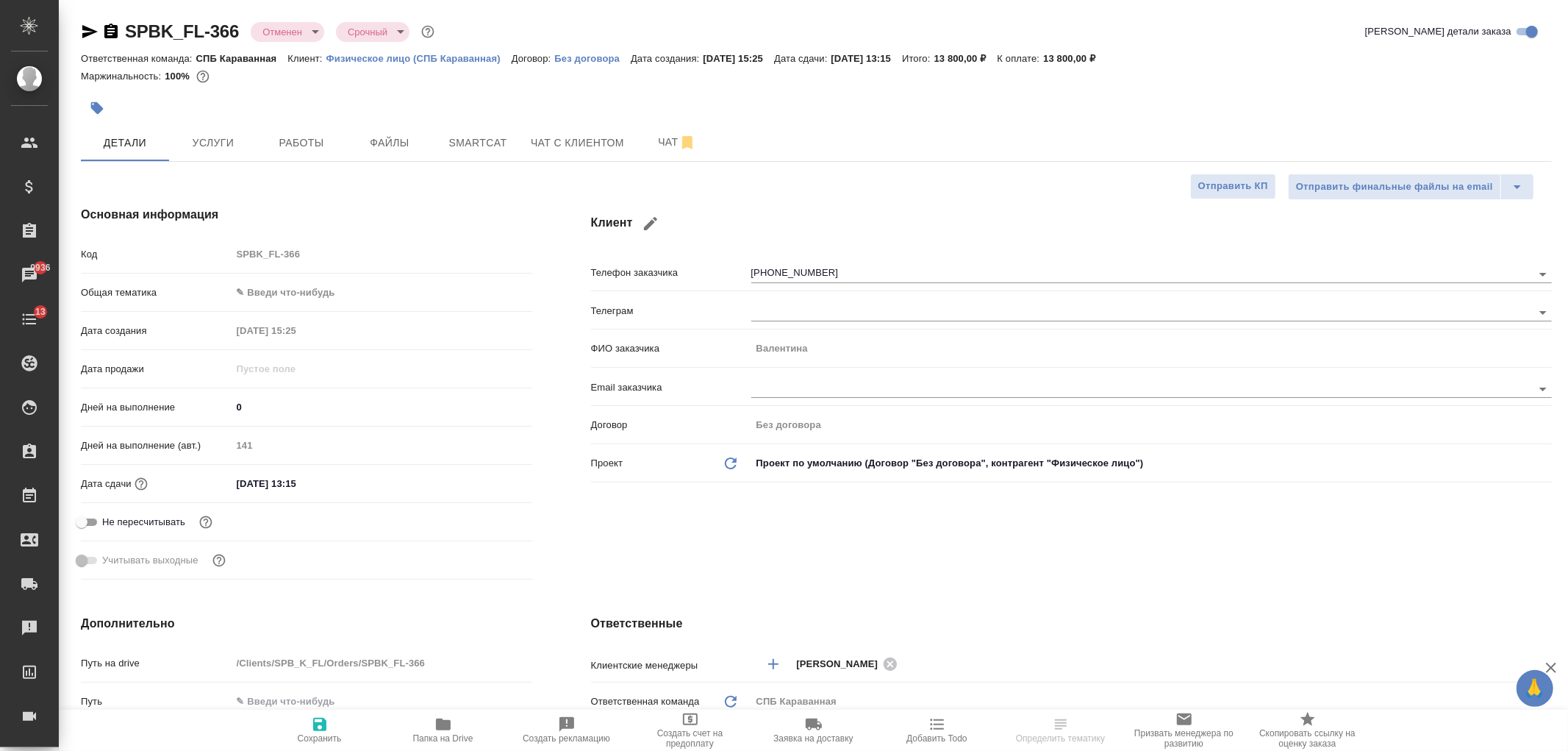
type textarea "x"
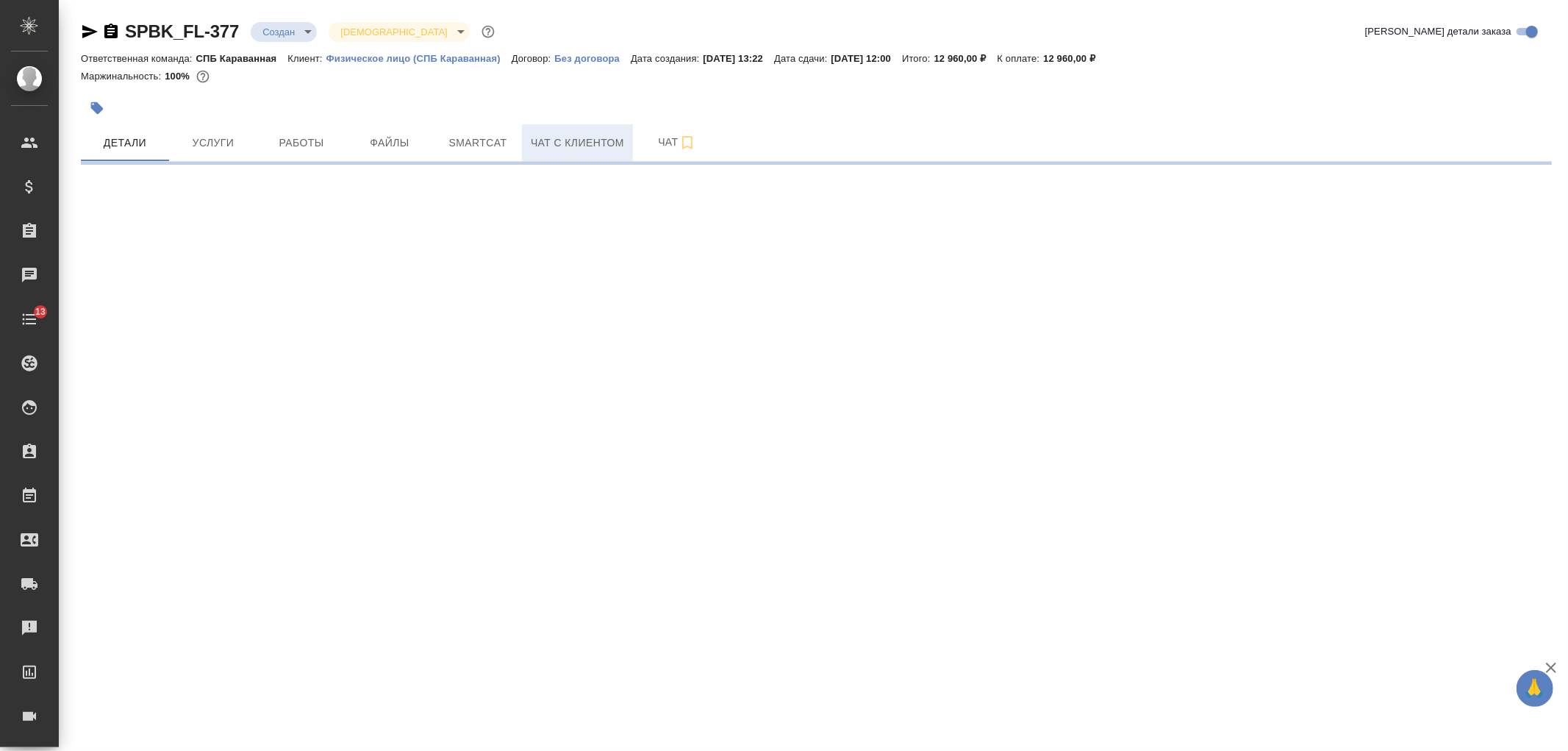
select select "RU"
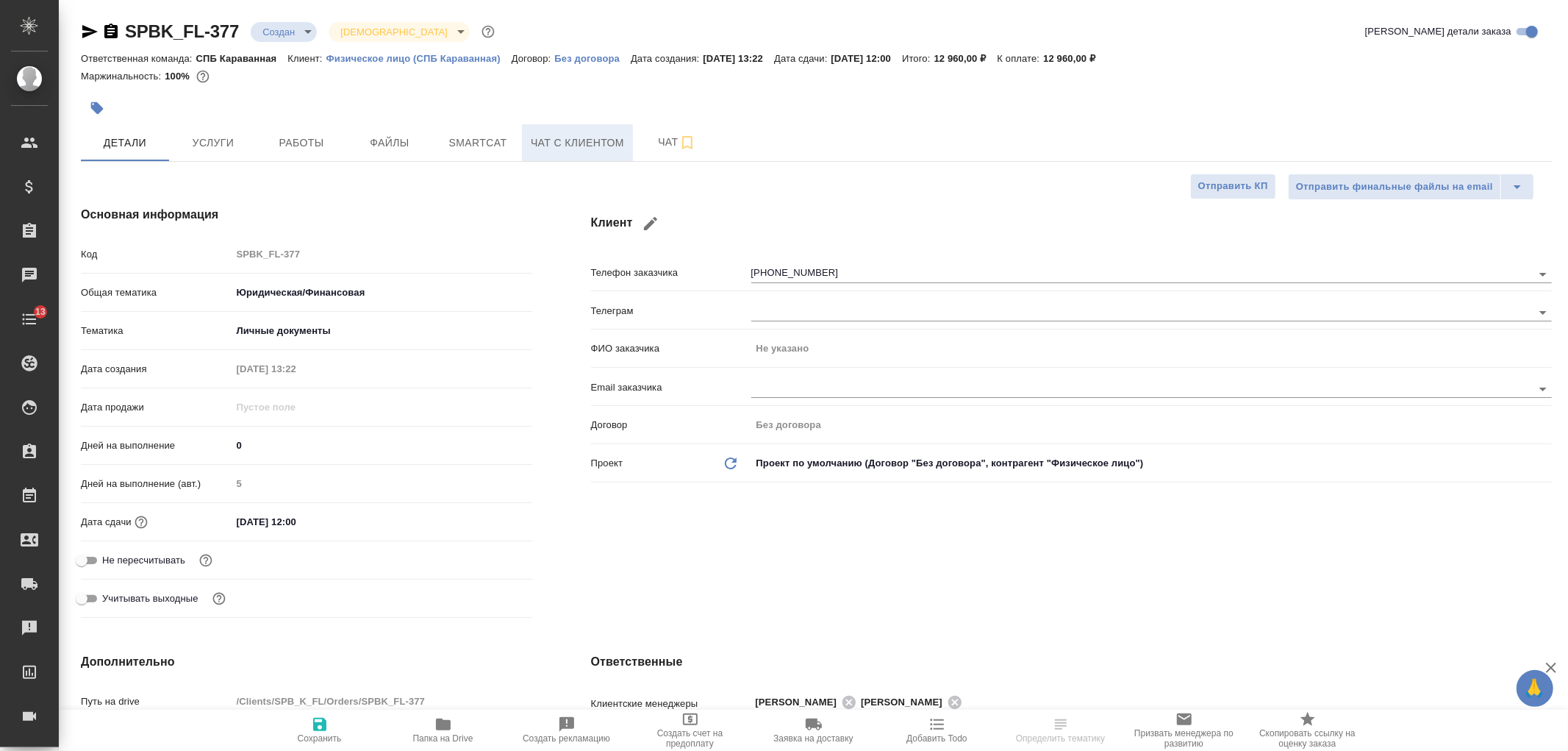
type textarea "x"
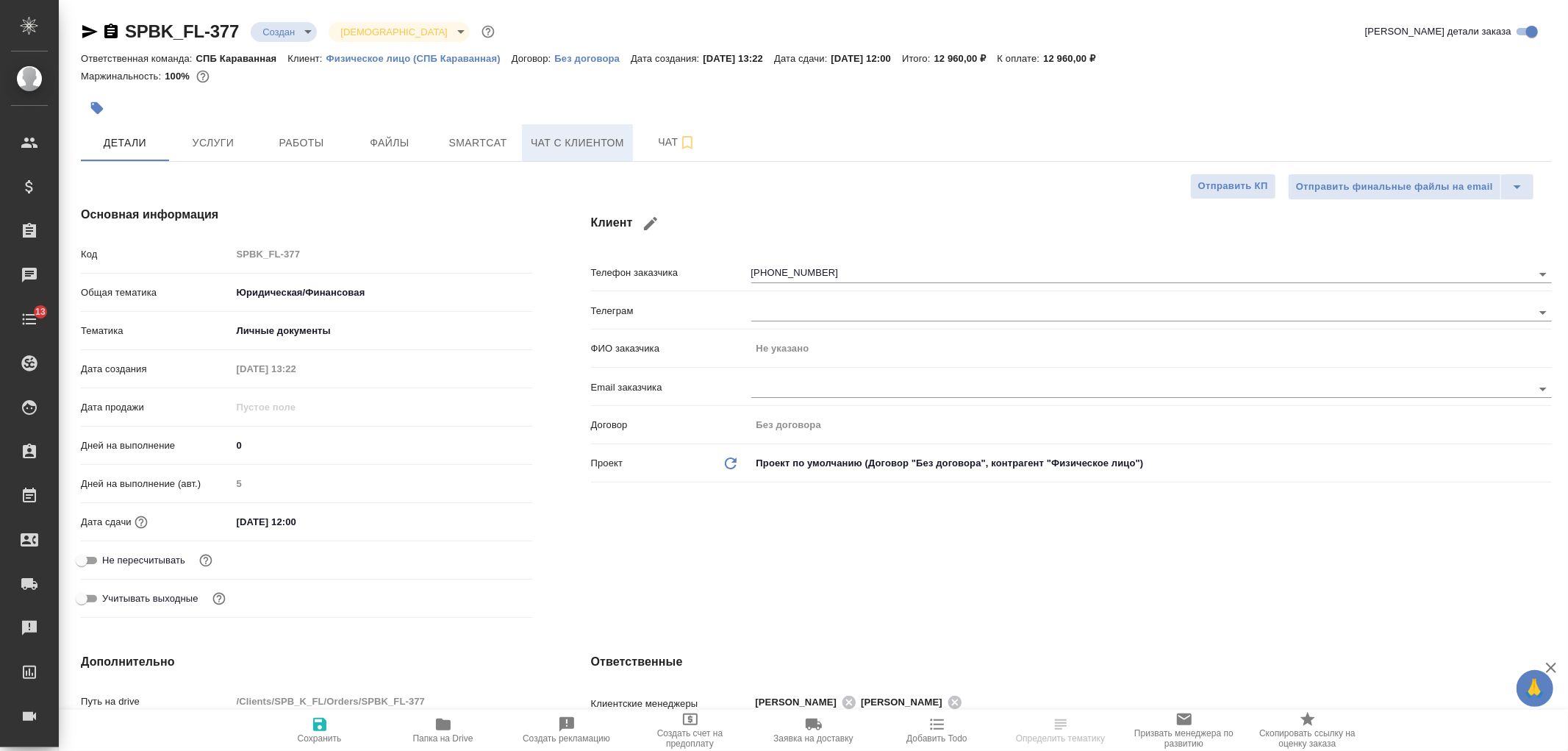
type textarea "x"
click at [552, 134] on span "Чат с клиентом" at bounding box center [577, 142] width 94 height 19
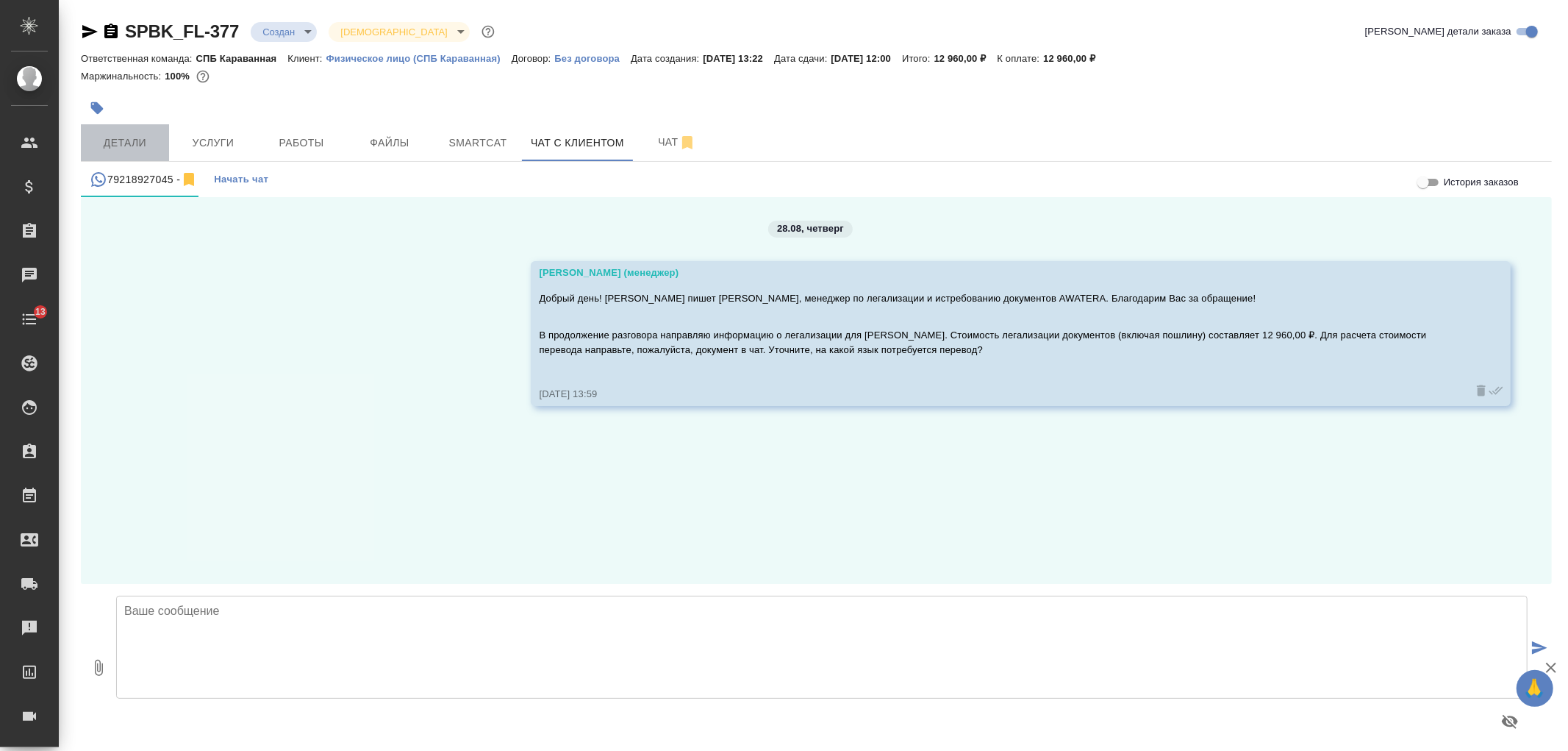
click at [150, 142] on span "Детали" at bounding box center [125, 142] width 71 height 19
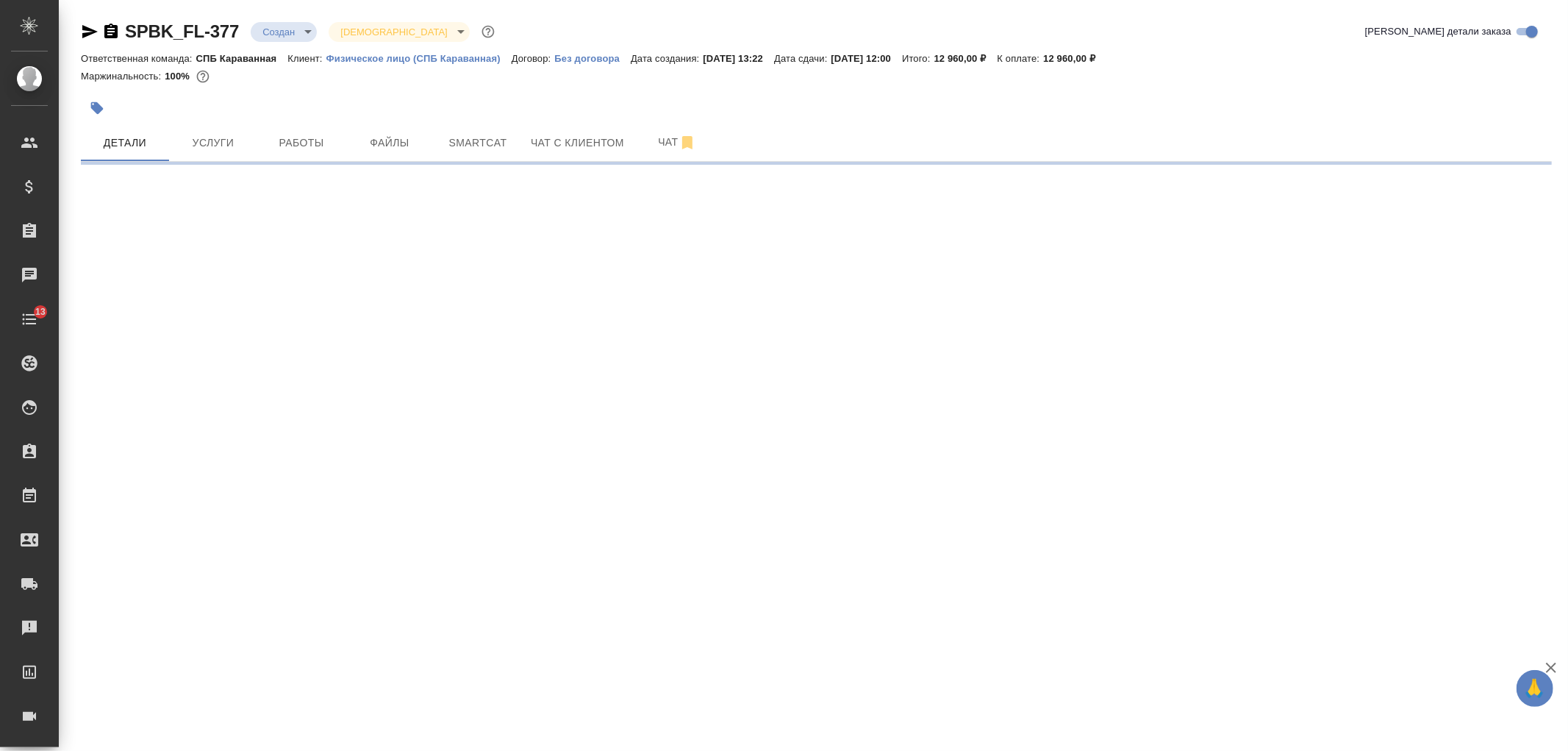
select select "RU"
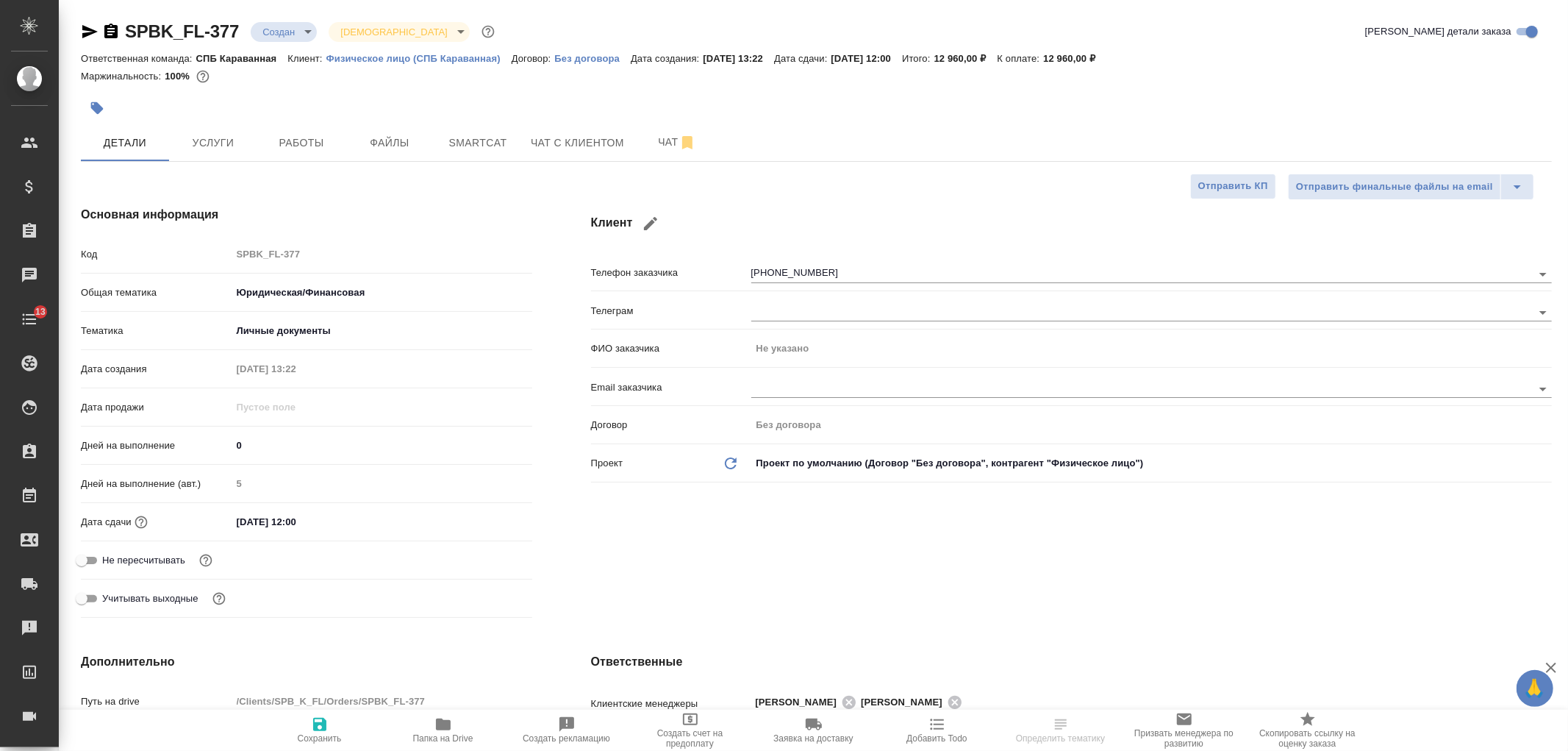
type textarea "x"
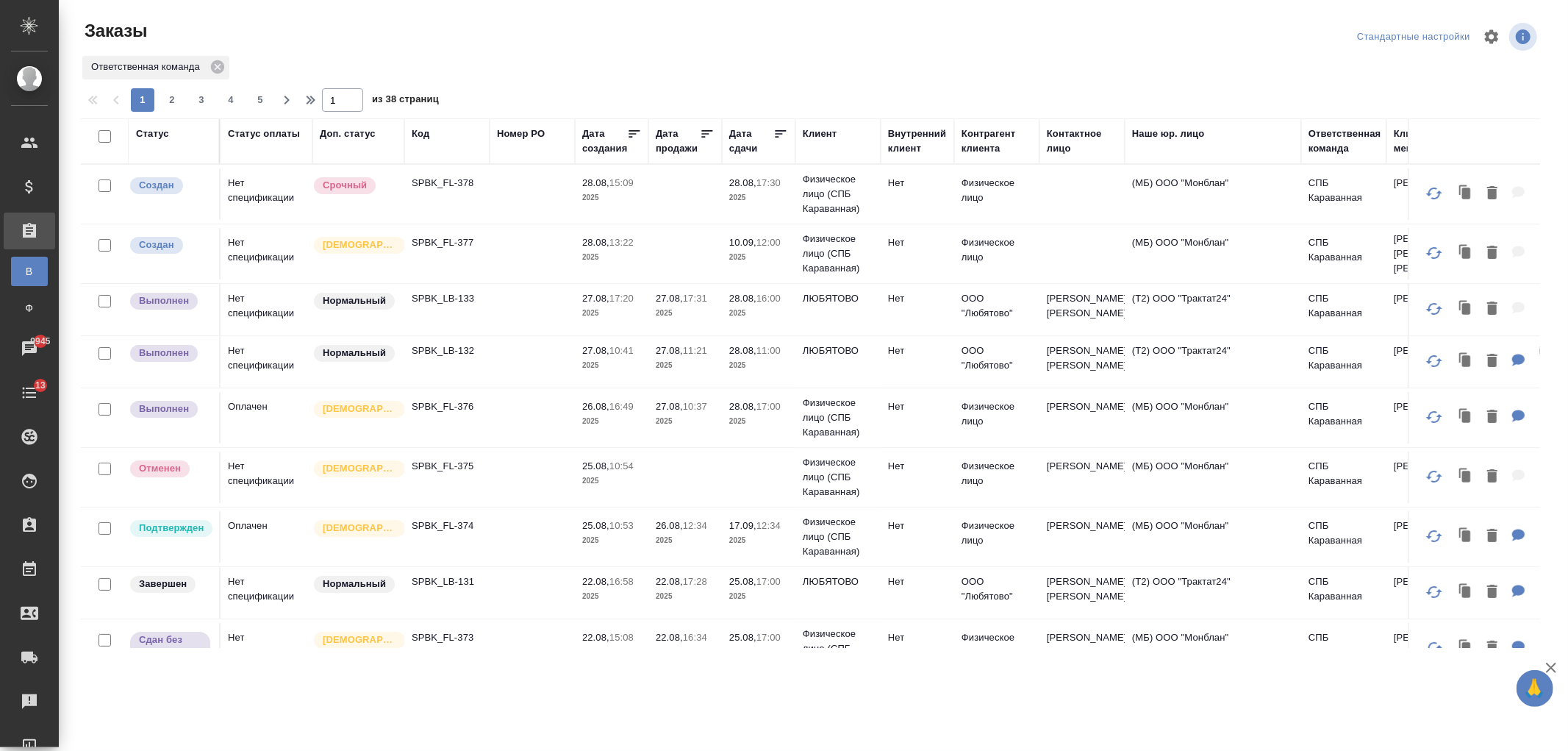
click at [761, 220] on td at bounding box center [758, 194] width 73 height 51
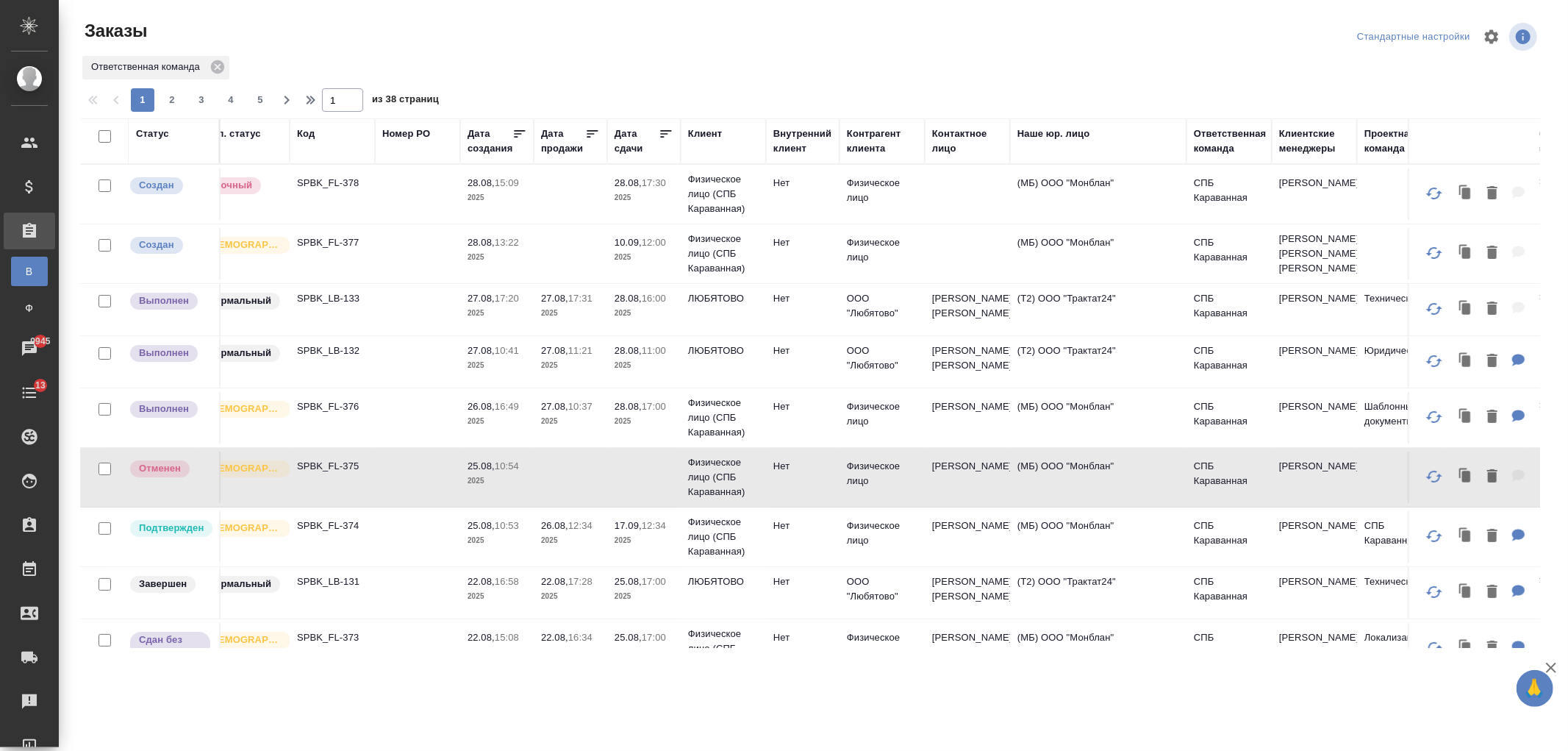
scroll to position [0, 128]
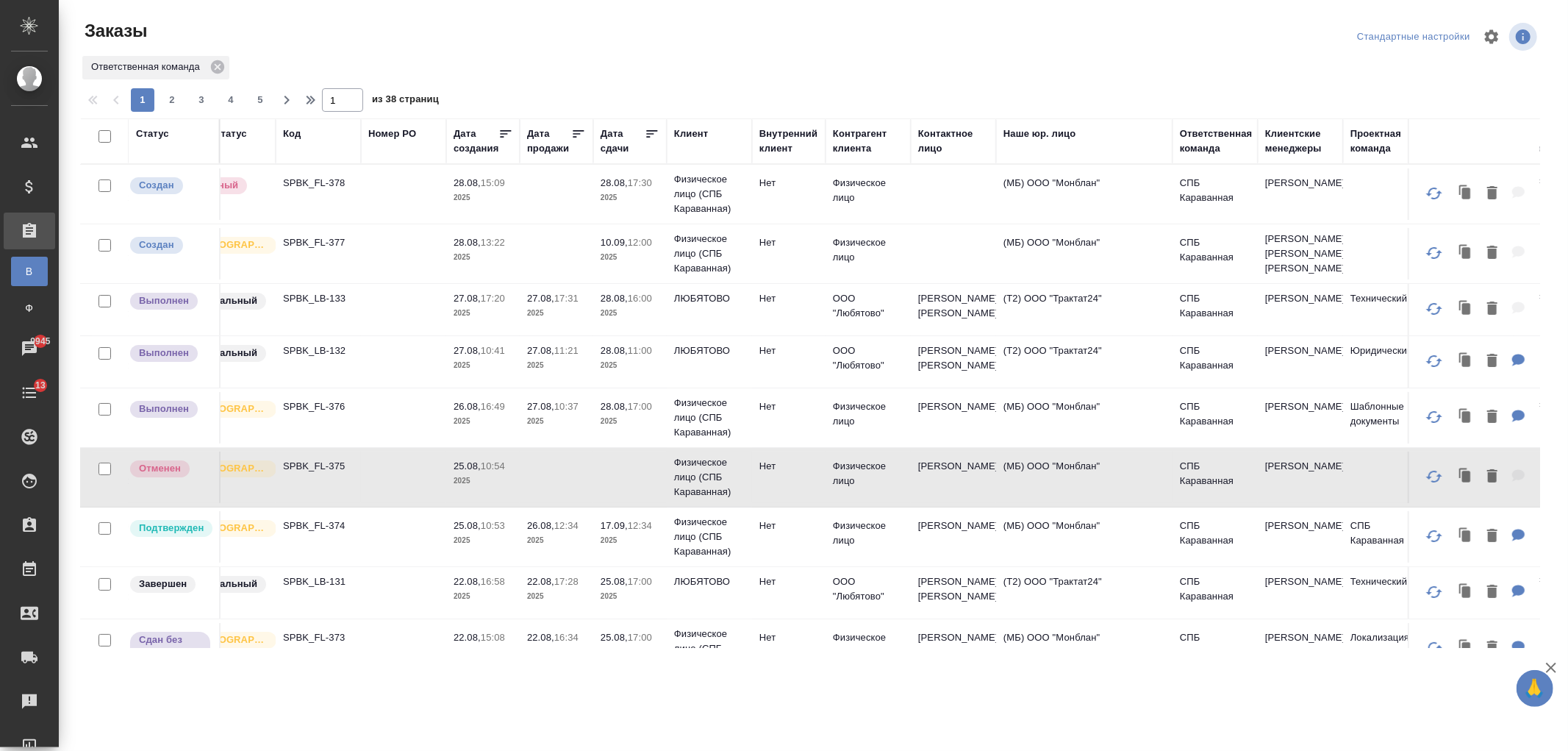
click at [1197, 140] on div "Ответственная команда" at bounding box center [1216, 141] width 73 height 29
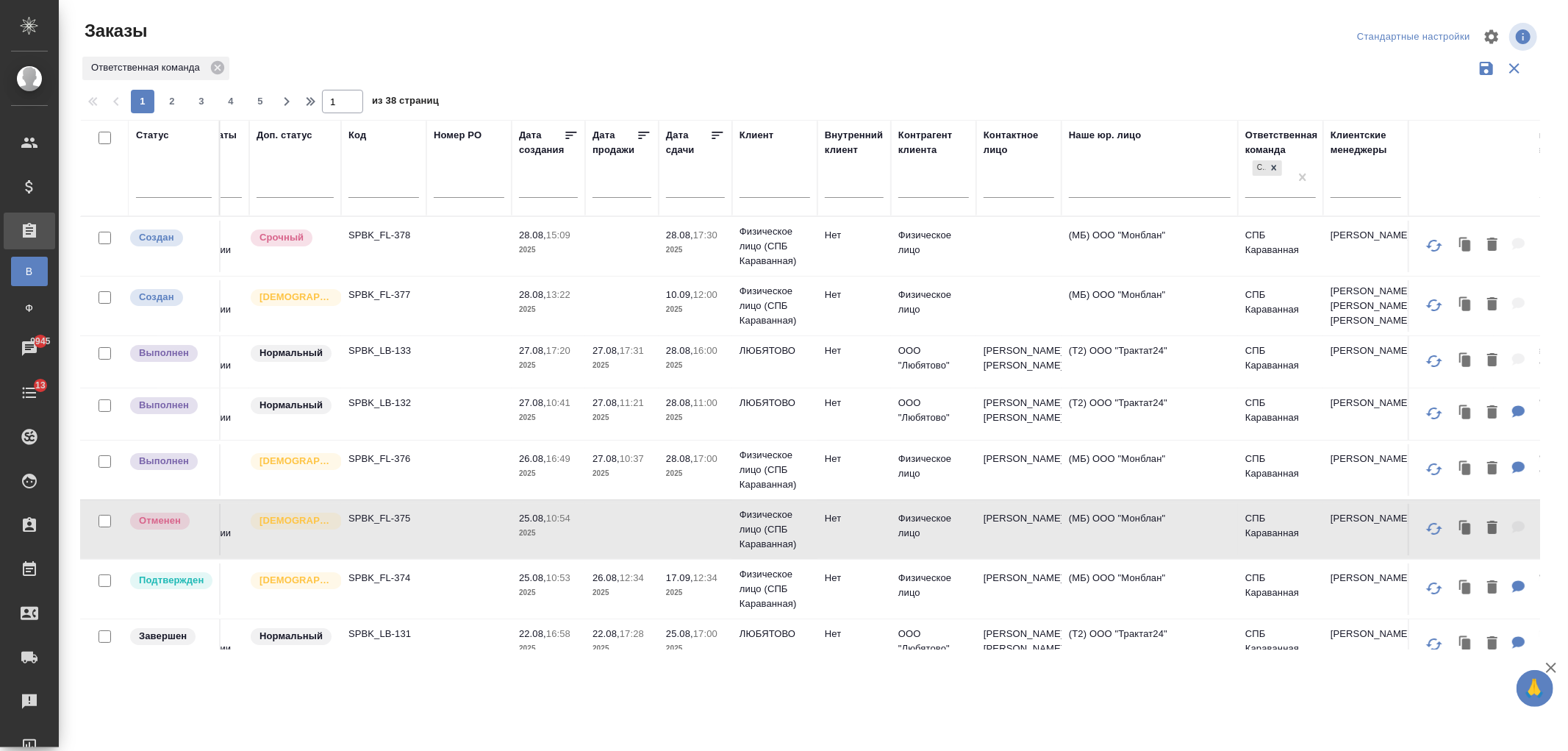
scroll to position [0, 0]
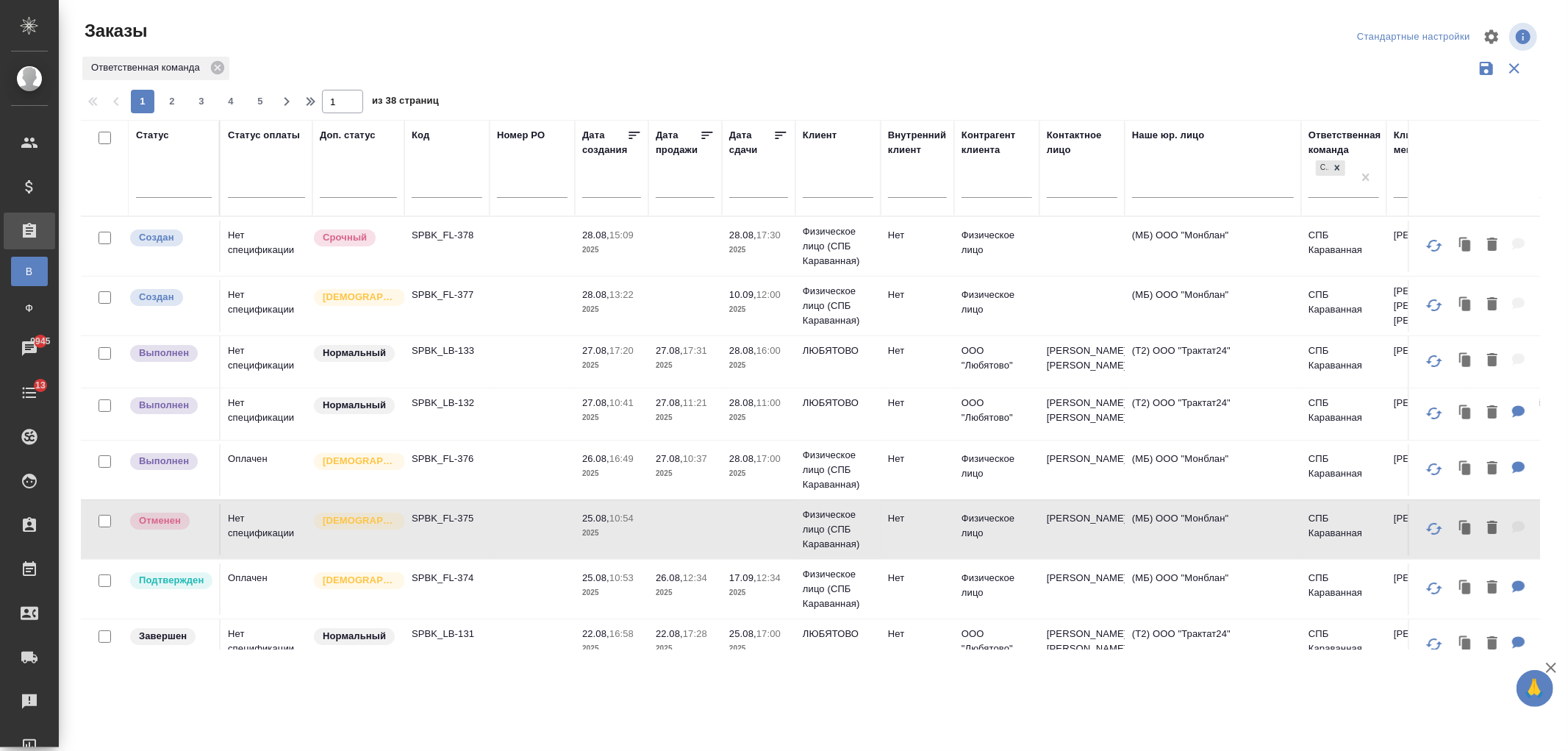
click at [520, 272] on td at bounding box center [532, 246] width 85 height 51
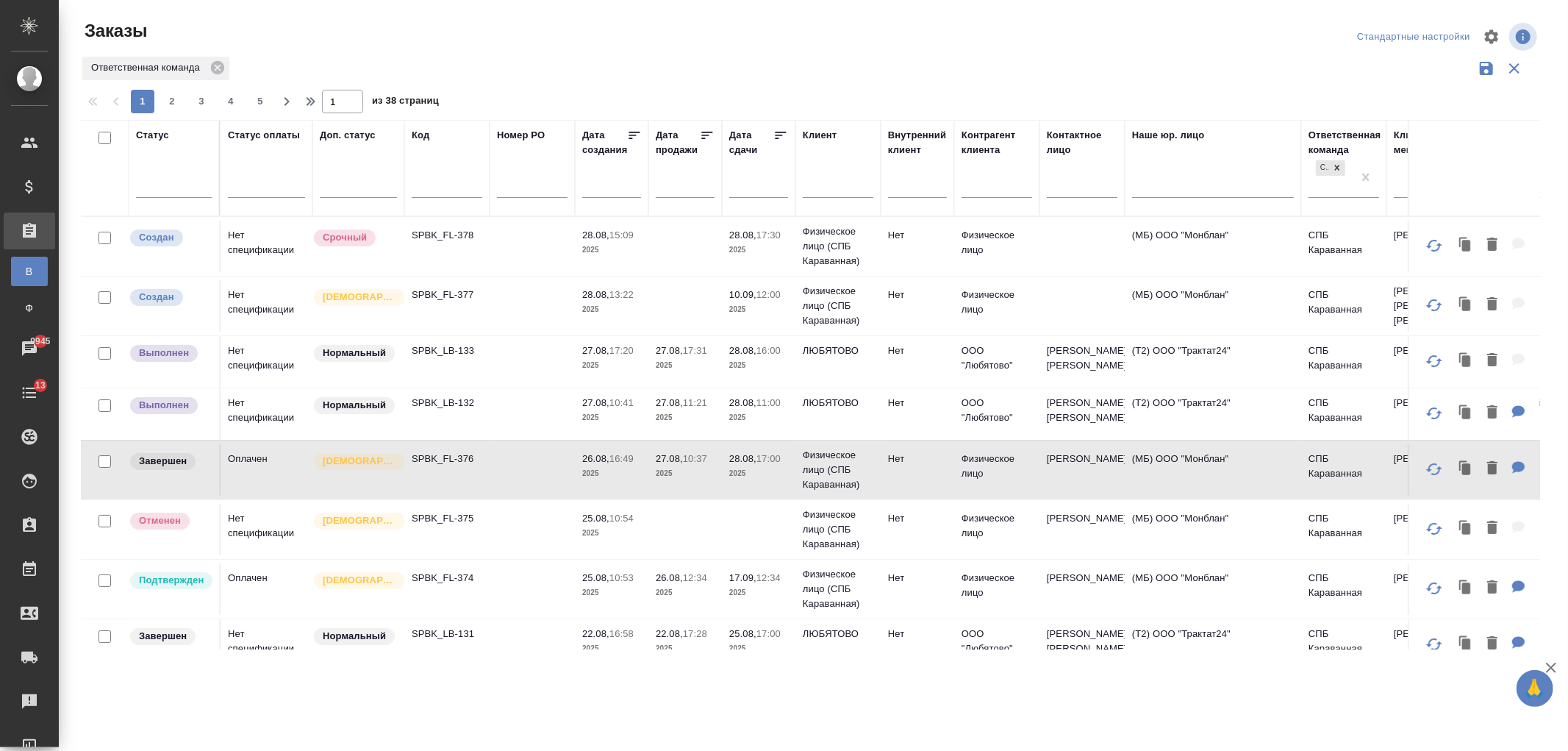
click at [600, 424] on p "2025" at bounding box center [611, 418] width 59 height 15
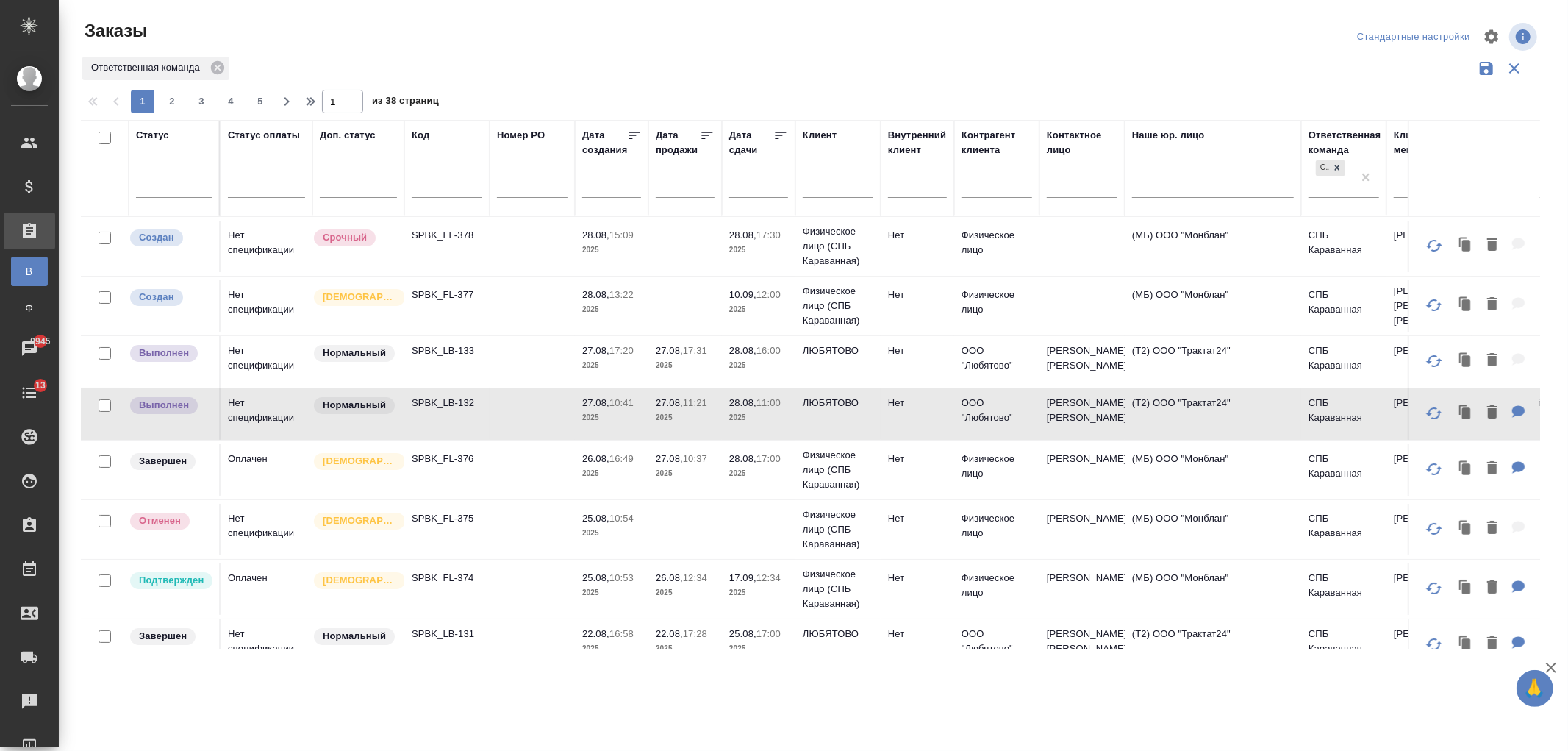
click at [630, 372] on p "2025" at bounding box center [611, 365] width 59 height 15
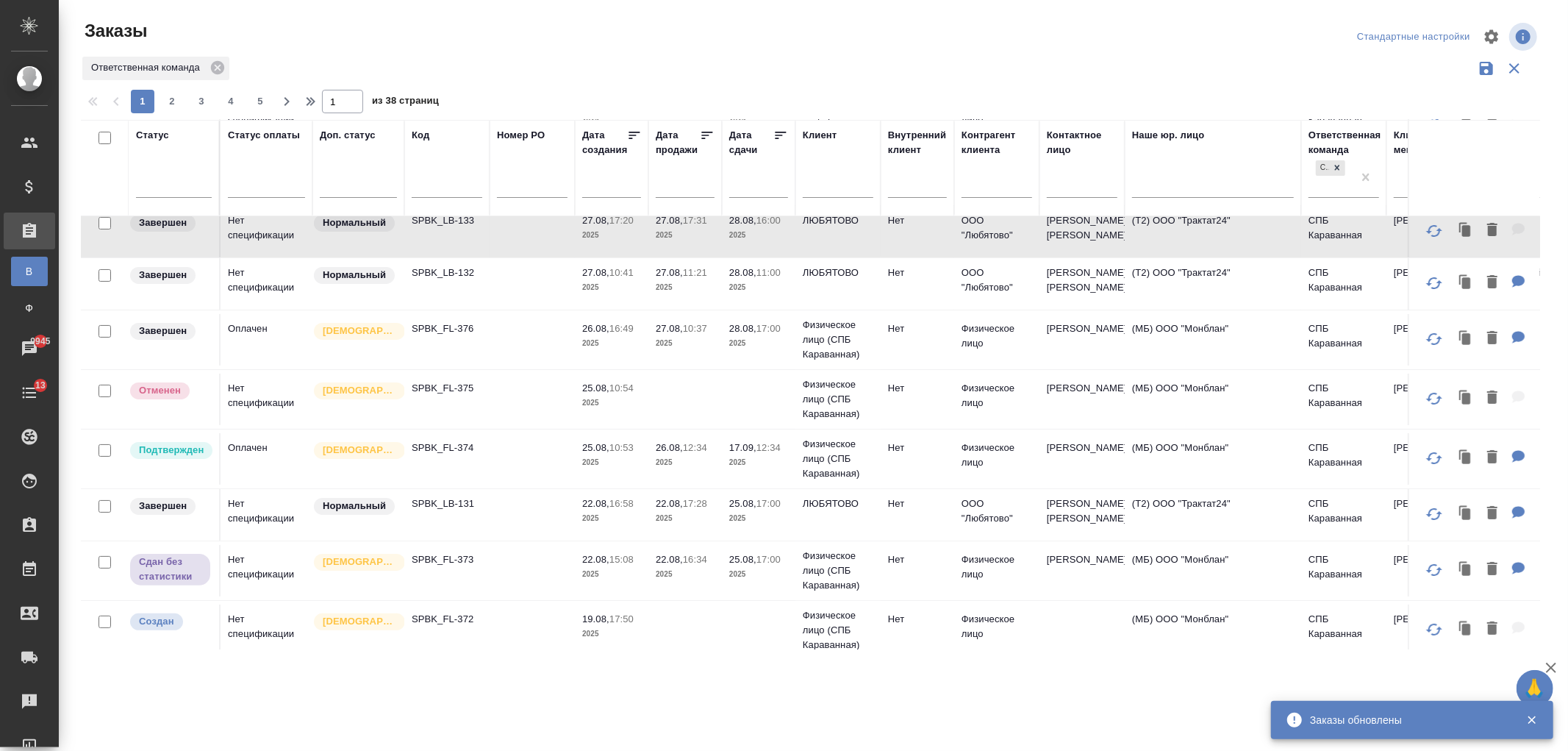
scroll to position [196, 0]
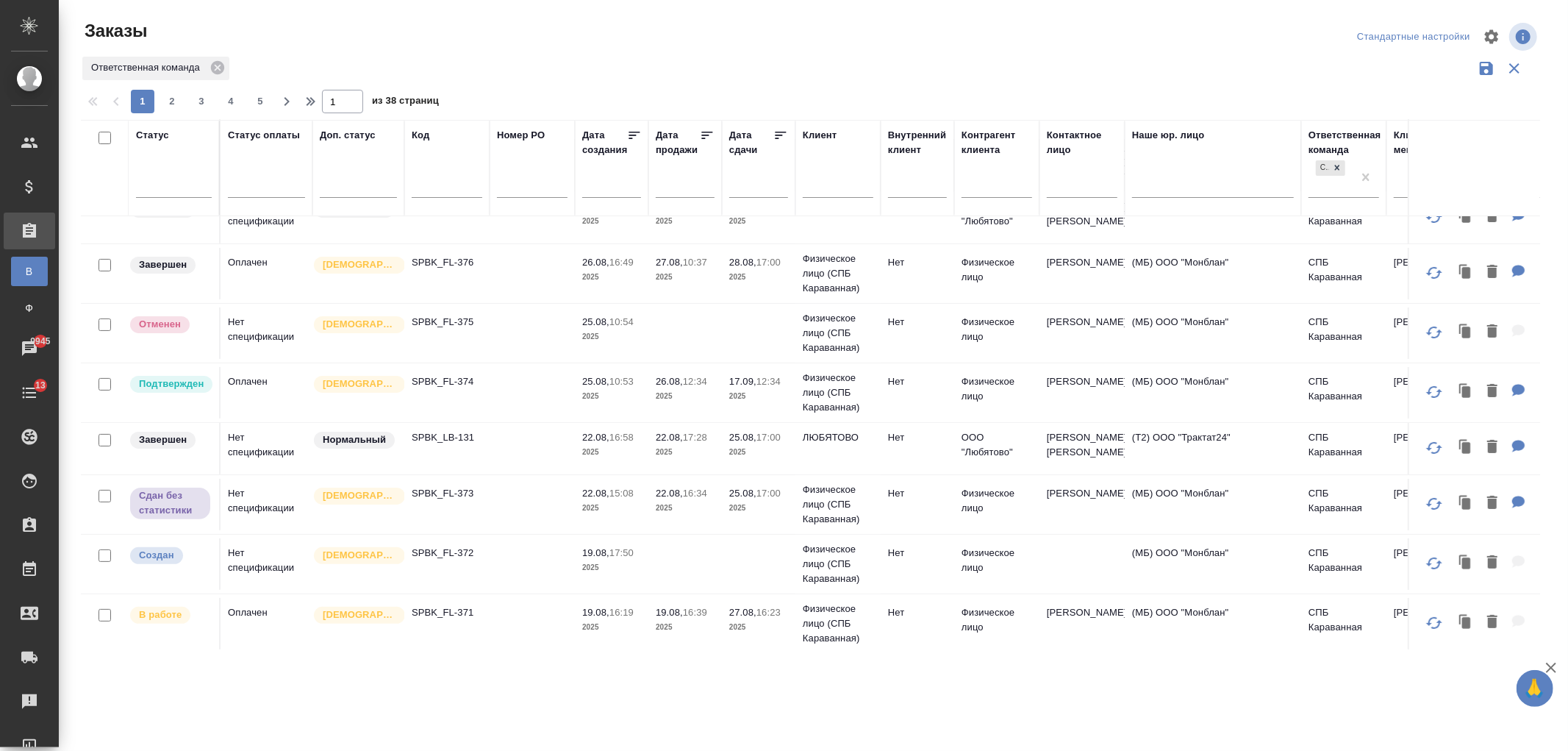
click at [542, 76] on td at bounding box center [532, 50] width 85 height 51
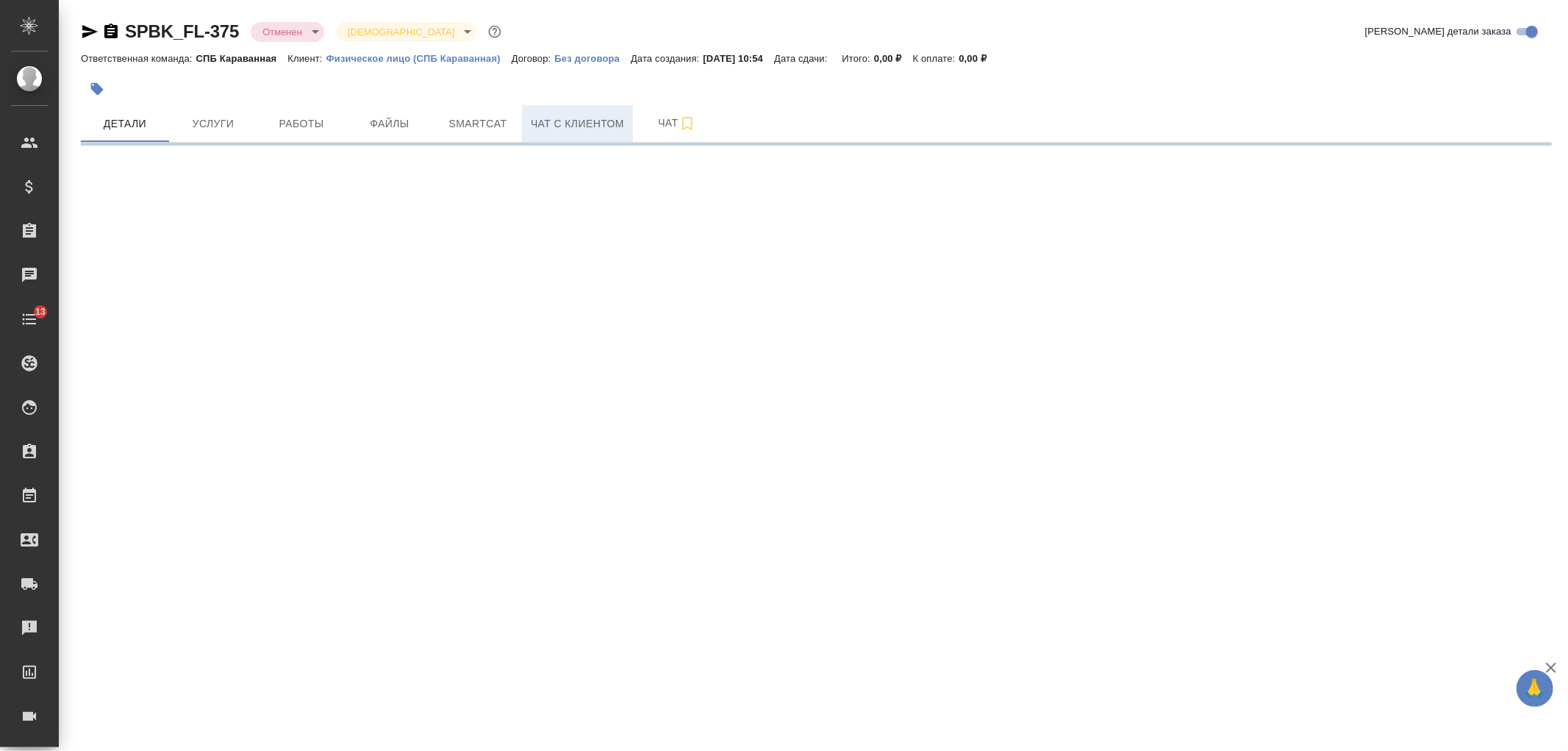
click at [569, 120] on span "Чат с клиентом" at bounding box center [577, 124] width 94 height 19
select select "RU"
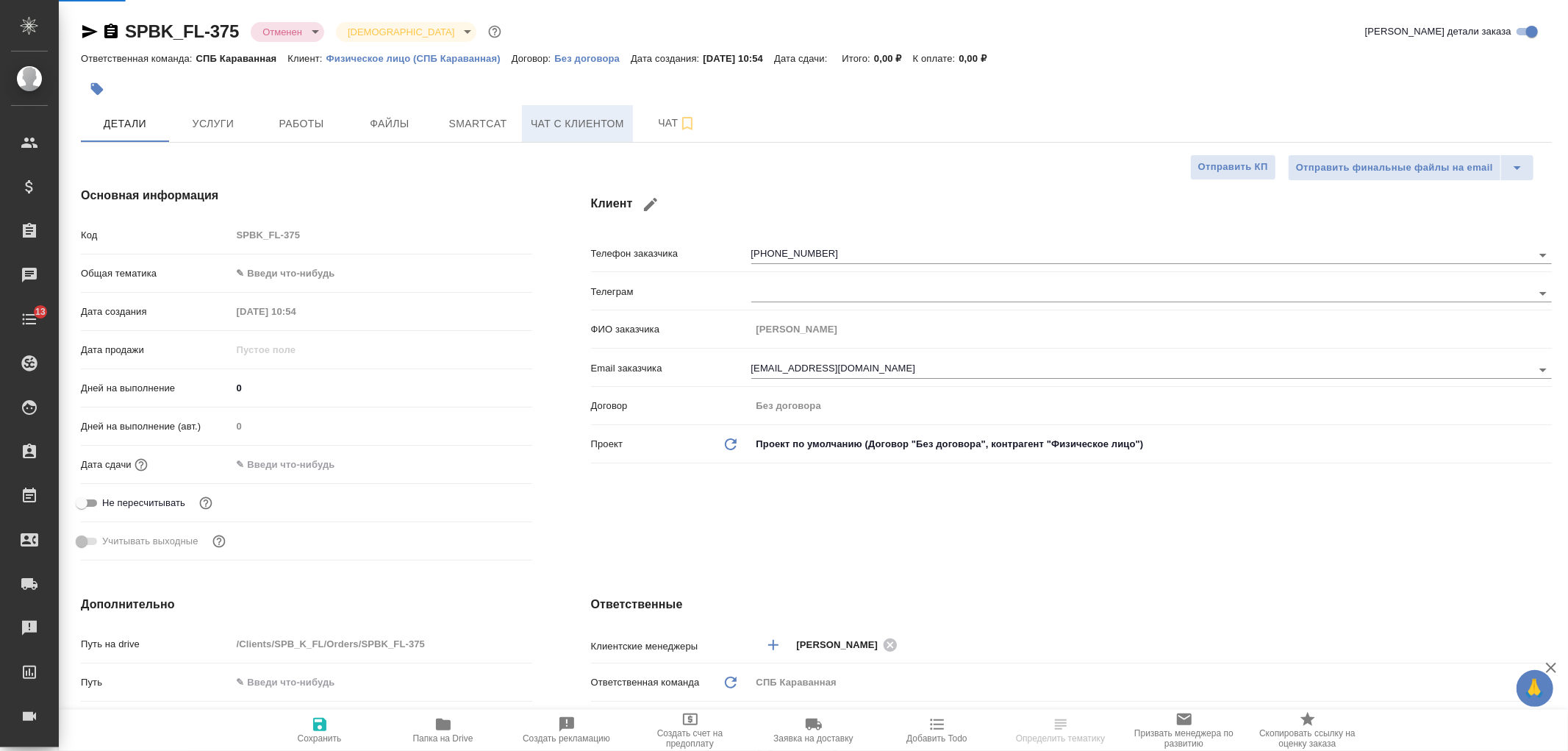
type textarea "x"
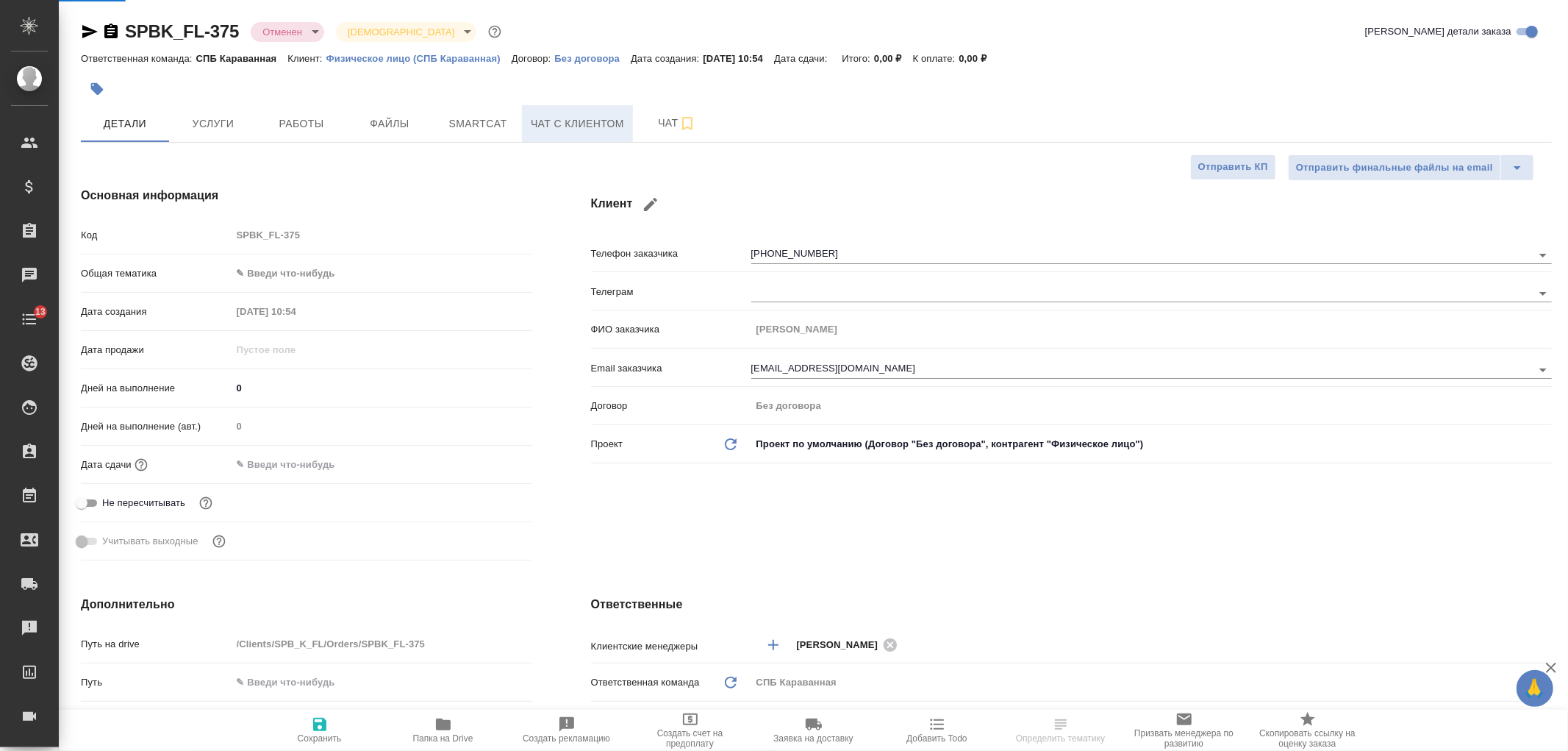
type textarea "x"
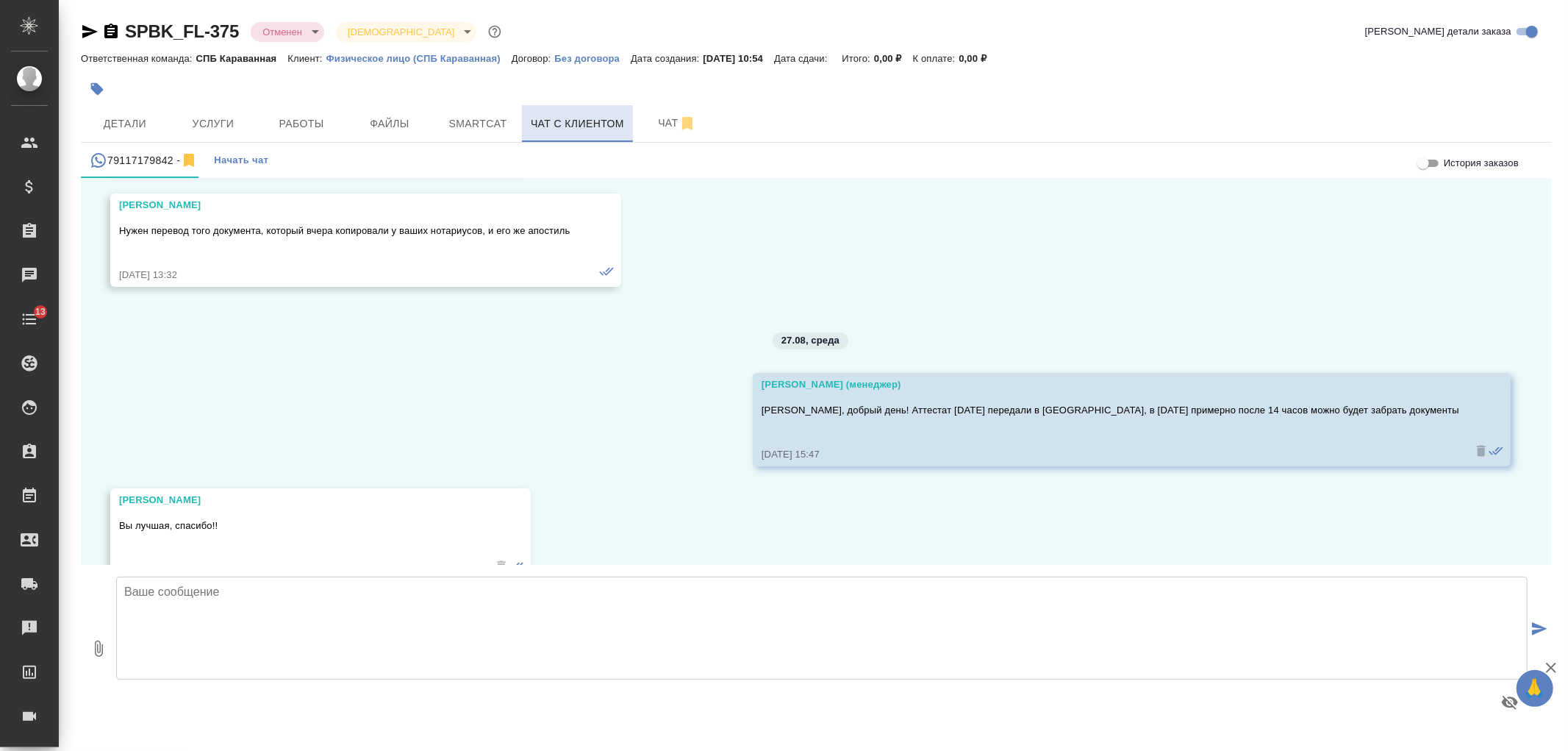
scroll to position [7753, 0]
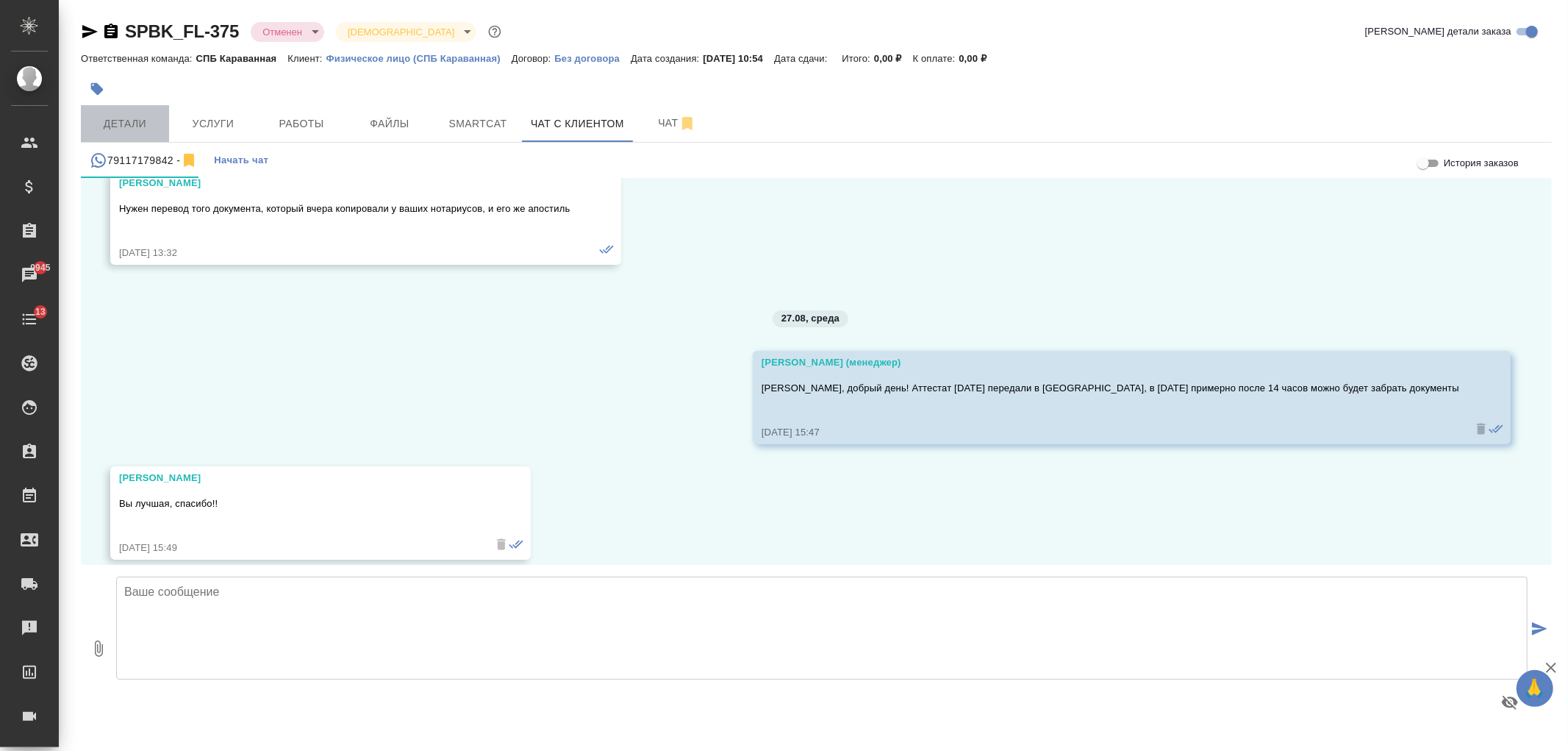
click at [94, 116] on span "Детали" at bounding box center [125, 124] width 71 height 19
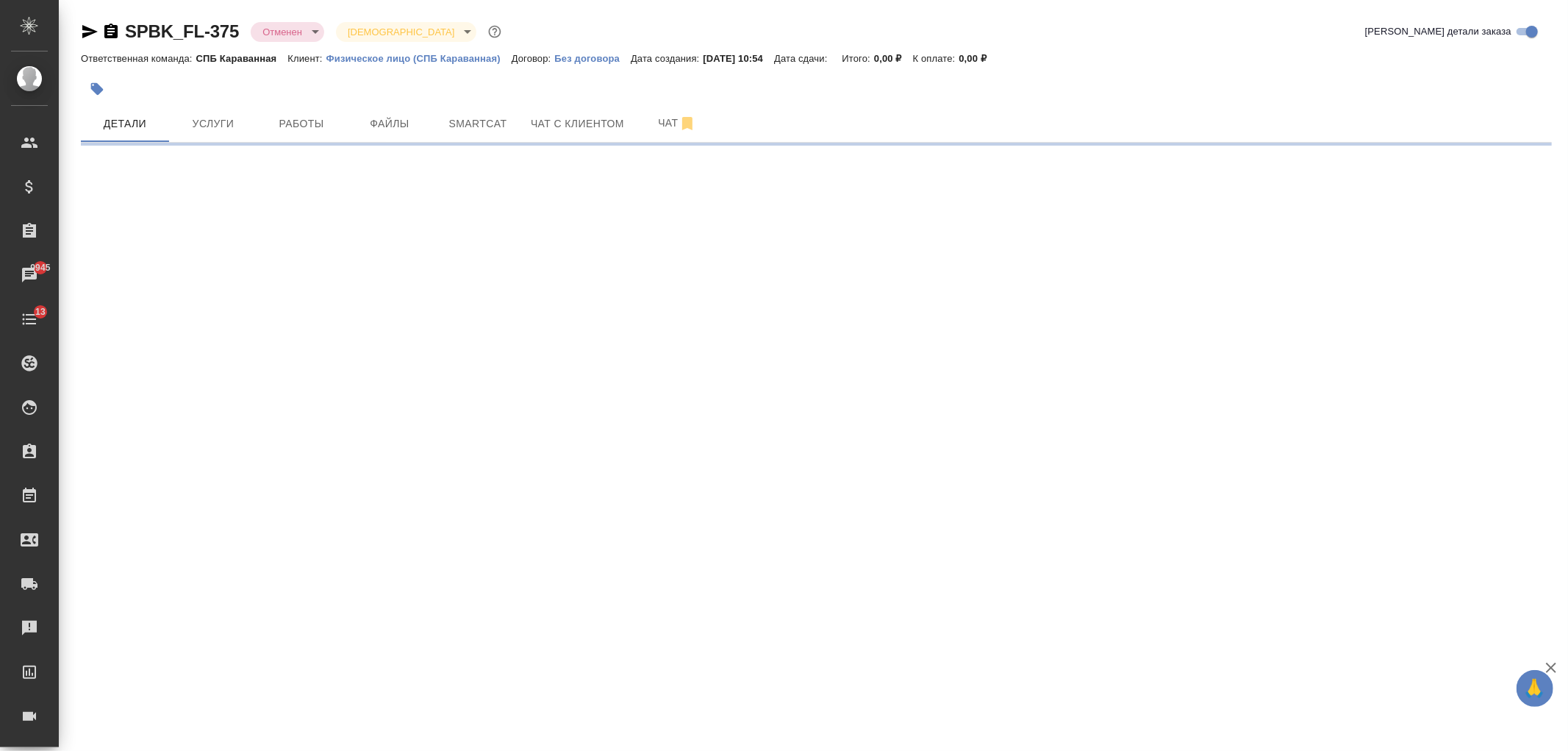
select select "RU"
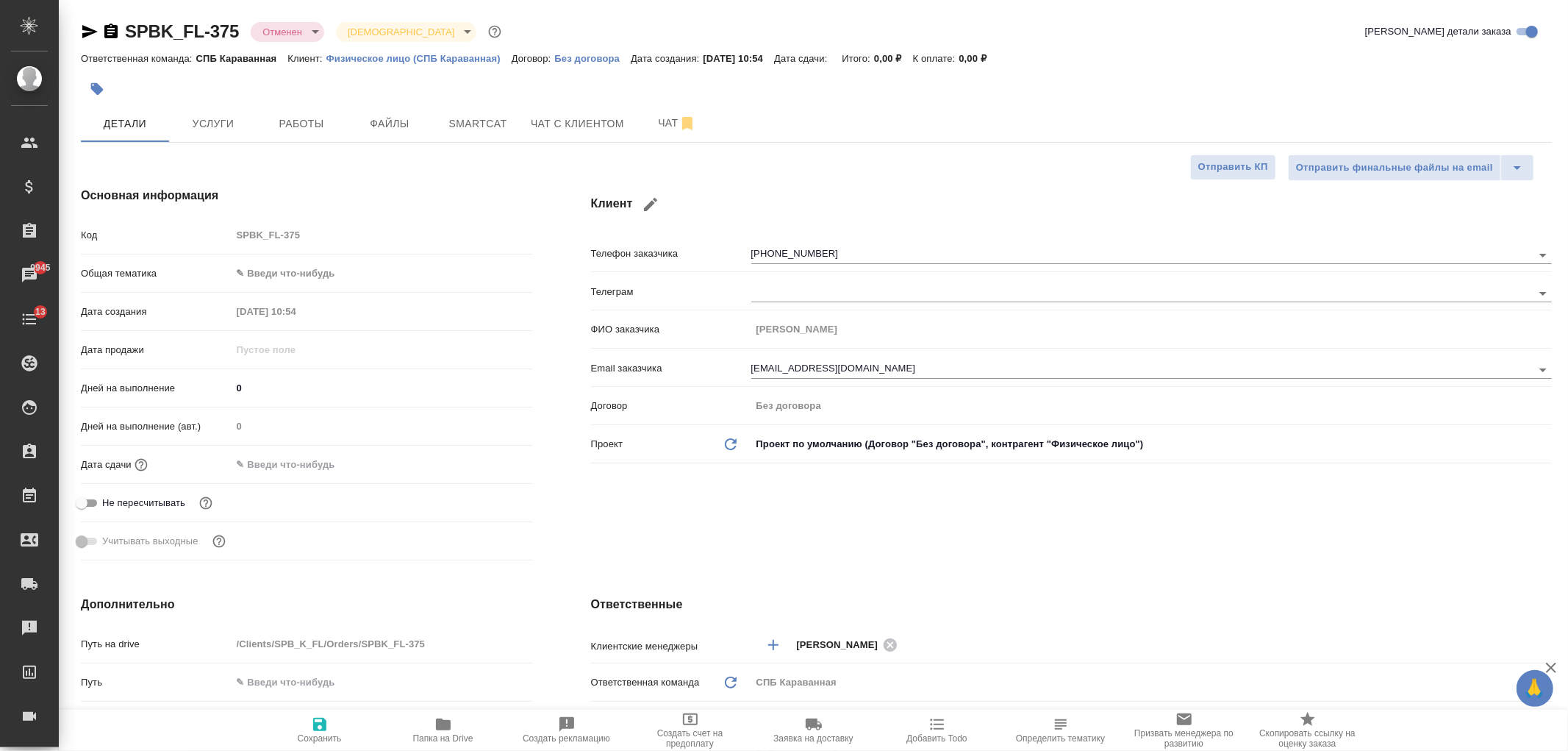
type textarea "x"
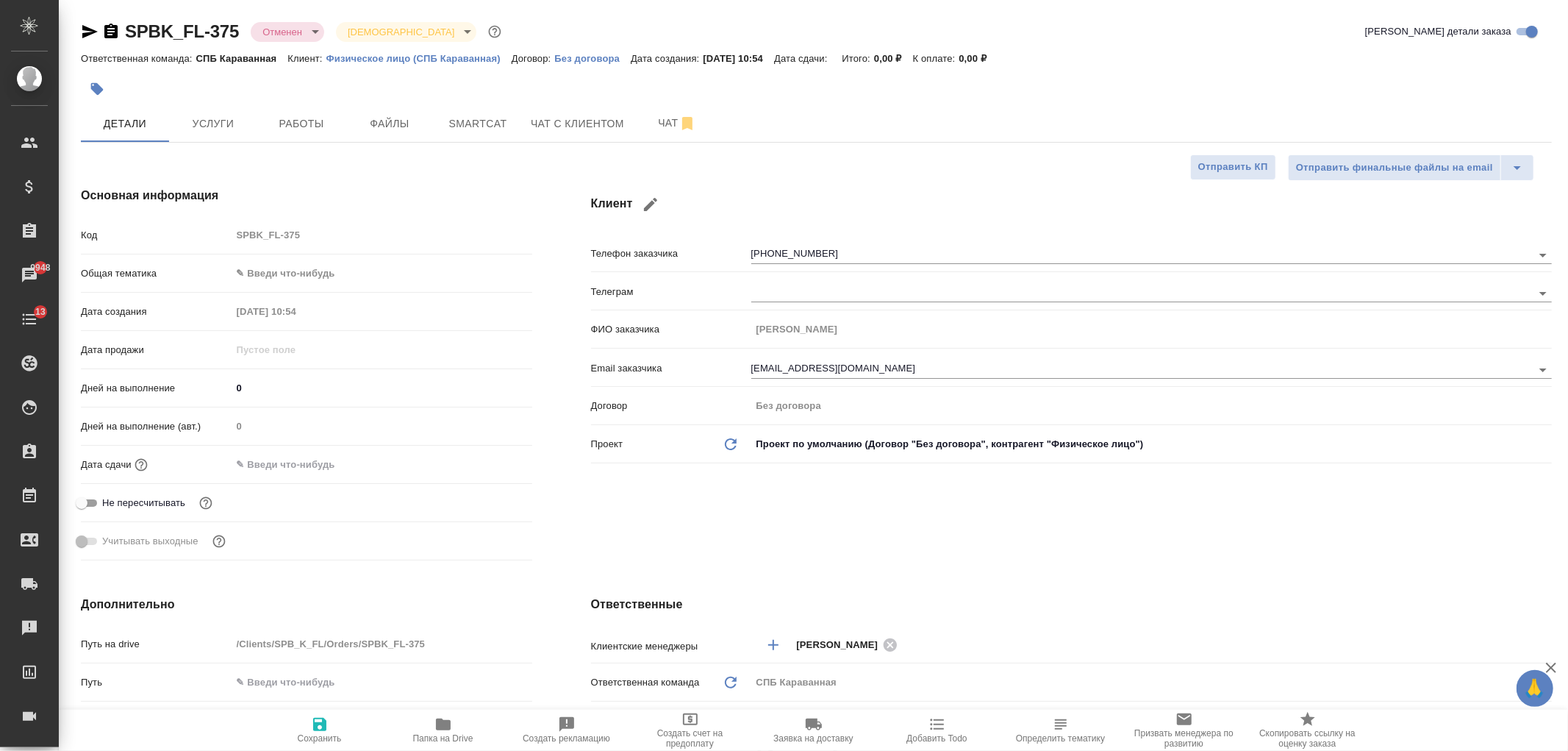
type textarea "x"
click at [569, 127] on span "Чат с клиентом" at bounding box center [577, 124] width 94 height 19
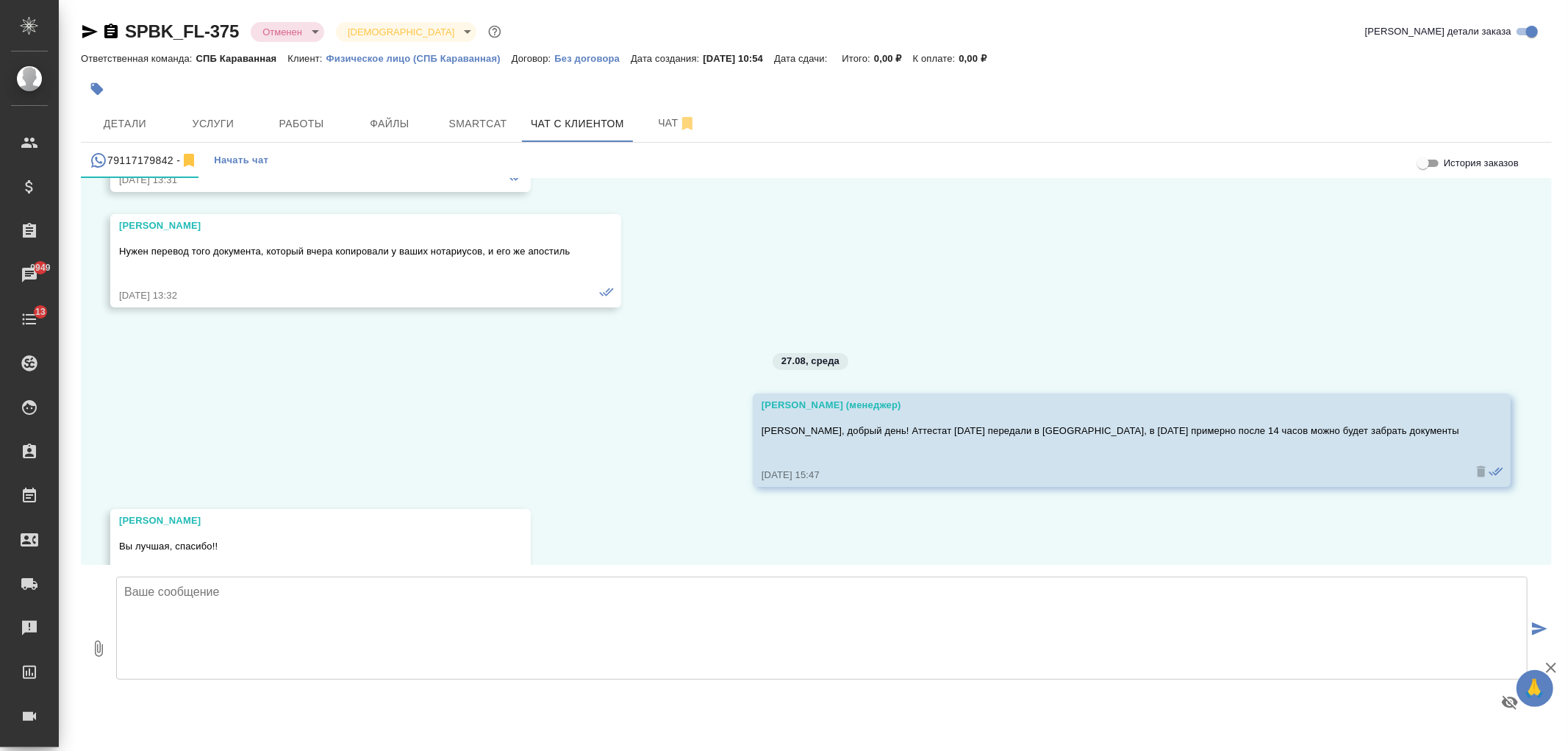
scroll to position [7753, 0]
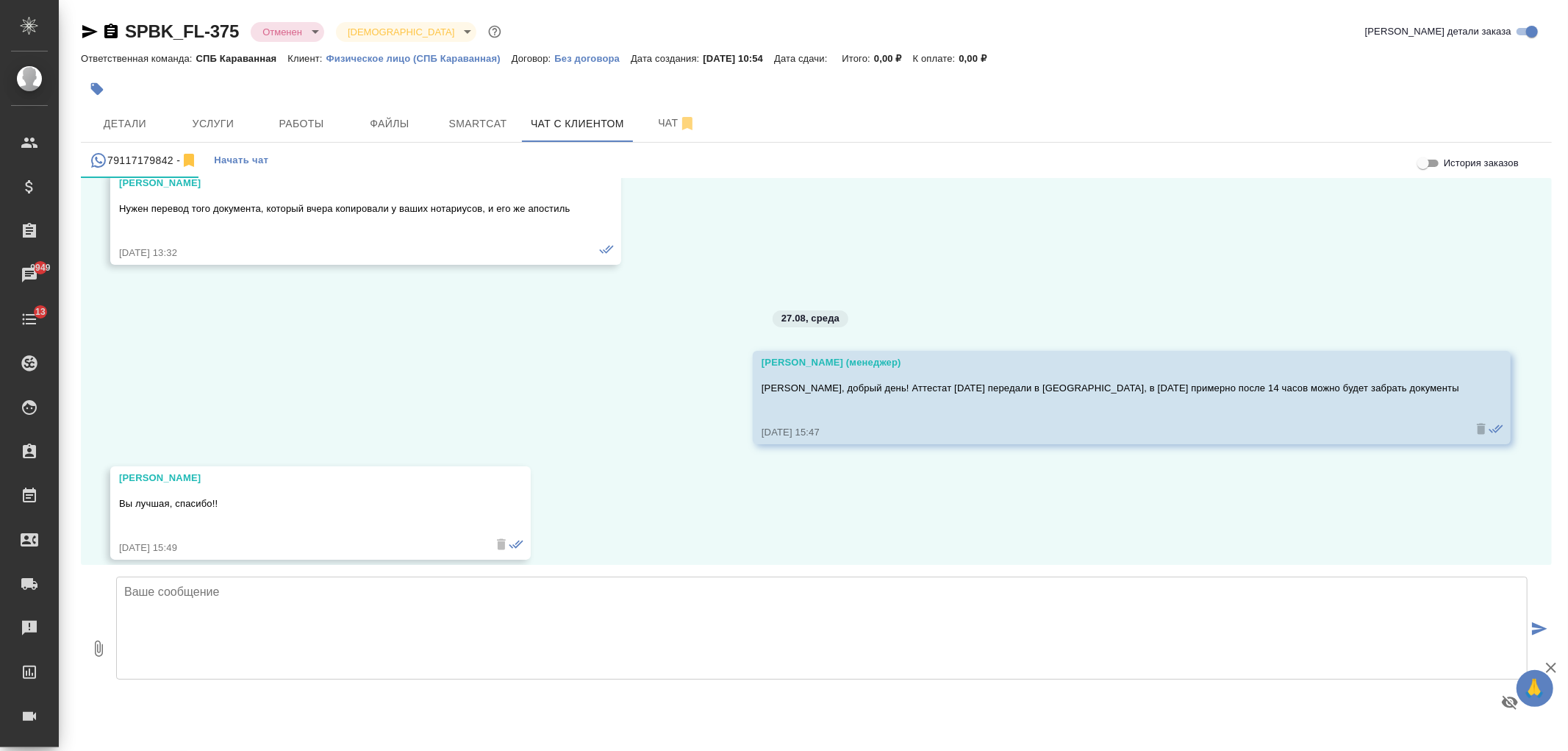
click at [370, 599] on textarea at bounding box center [822, 628] width 1411 height 103
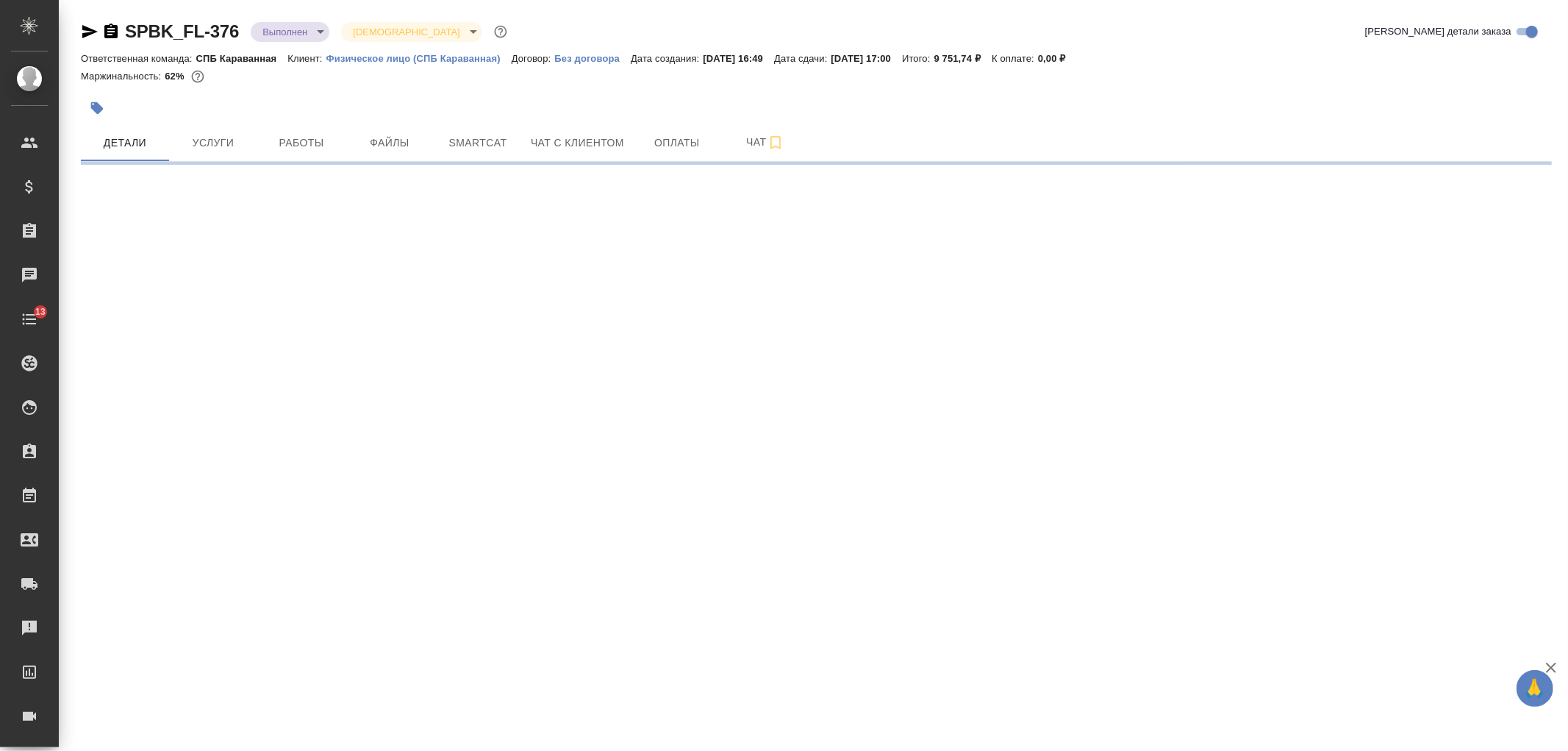
click at [310, 38] on body "🙏 .cls-1 fill:#fff; AWATERA [PERSON_NAME] Спецификации Заказы Чаты 13 Todo Прое…" at bounding box center [784, 375] width 1568 height 751
select select "RU"
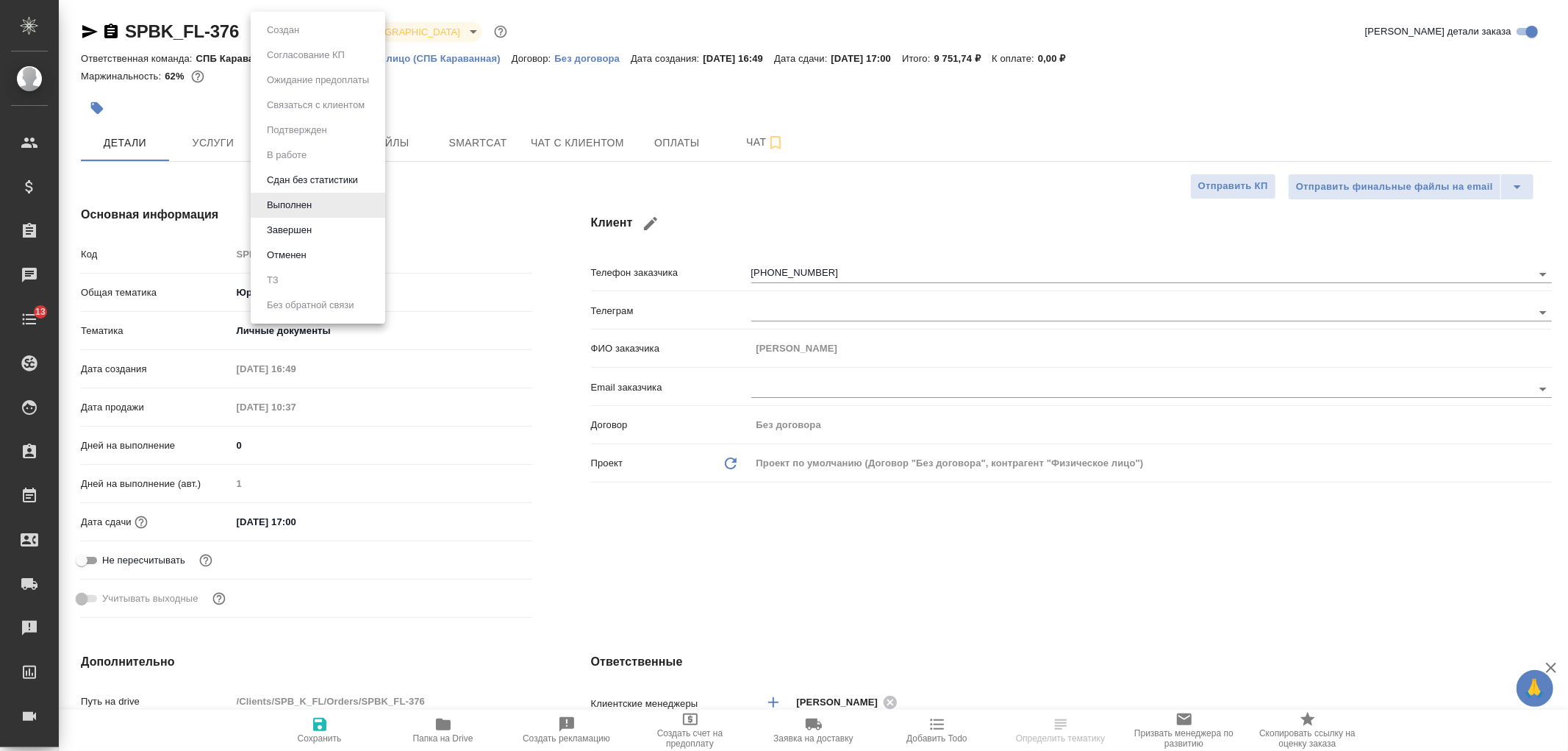
type textarea "x"
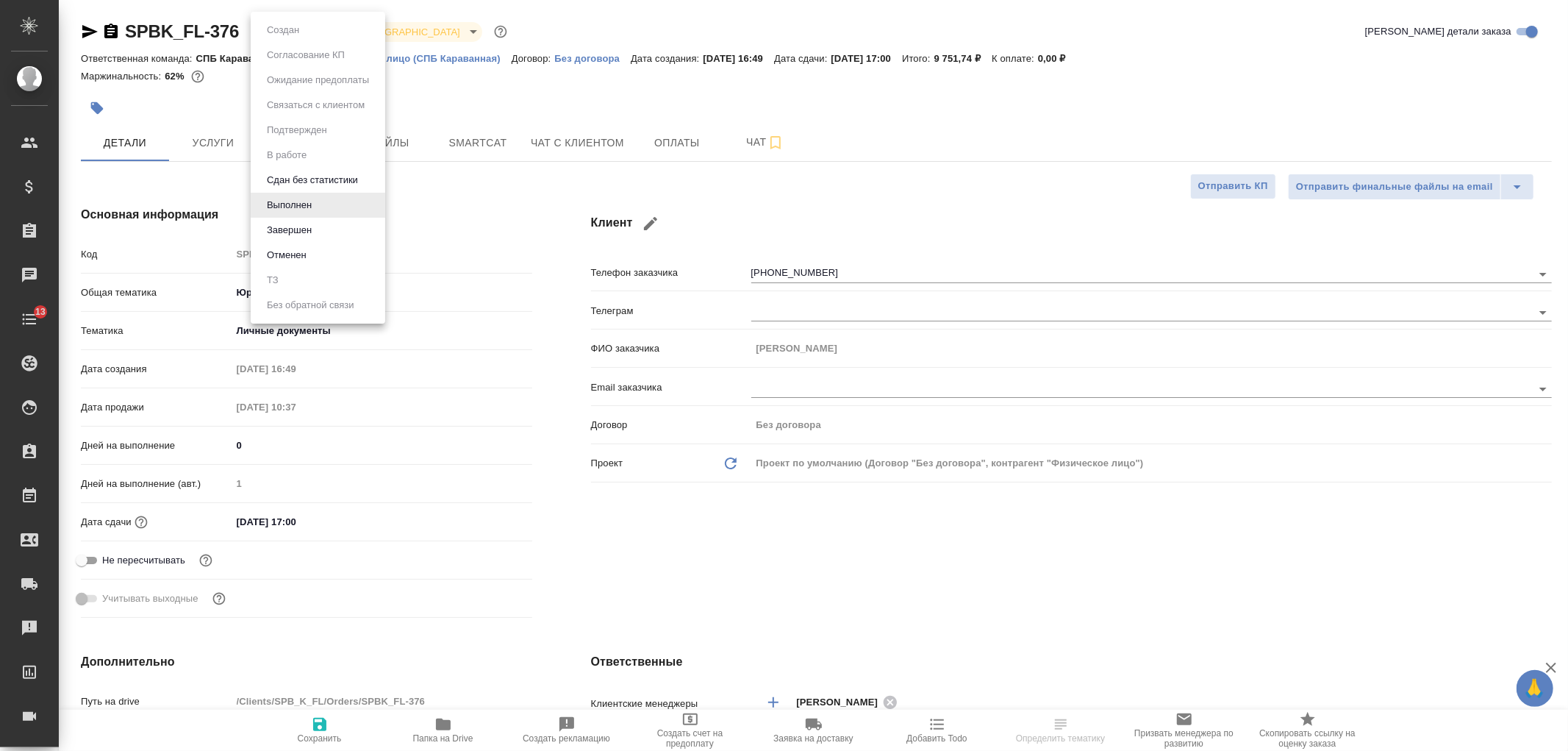
type textarea "x"
click at [335, 226] on li "Завершен" at bounding box center [317, 230] width 134 height 25
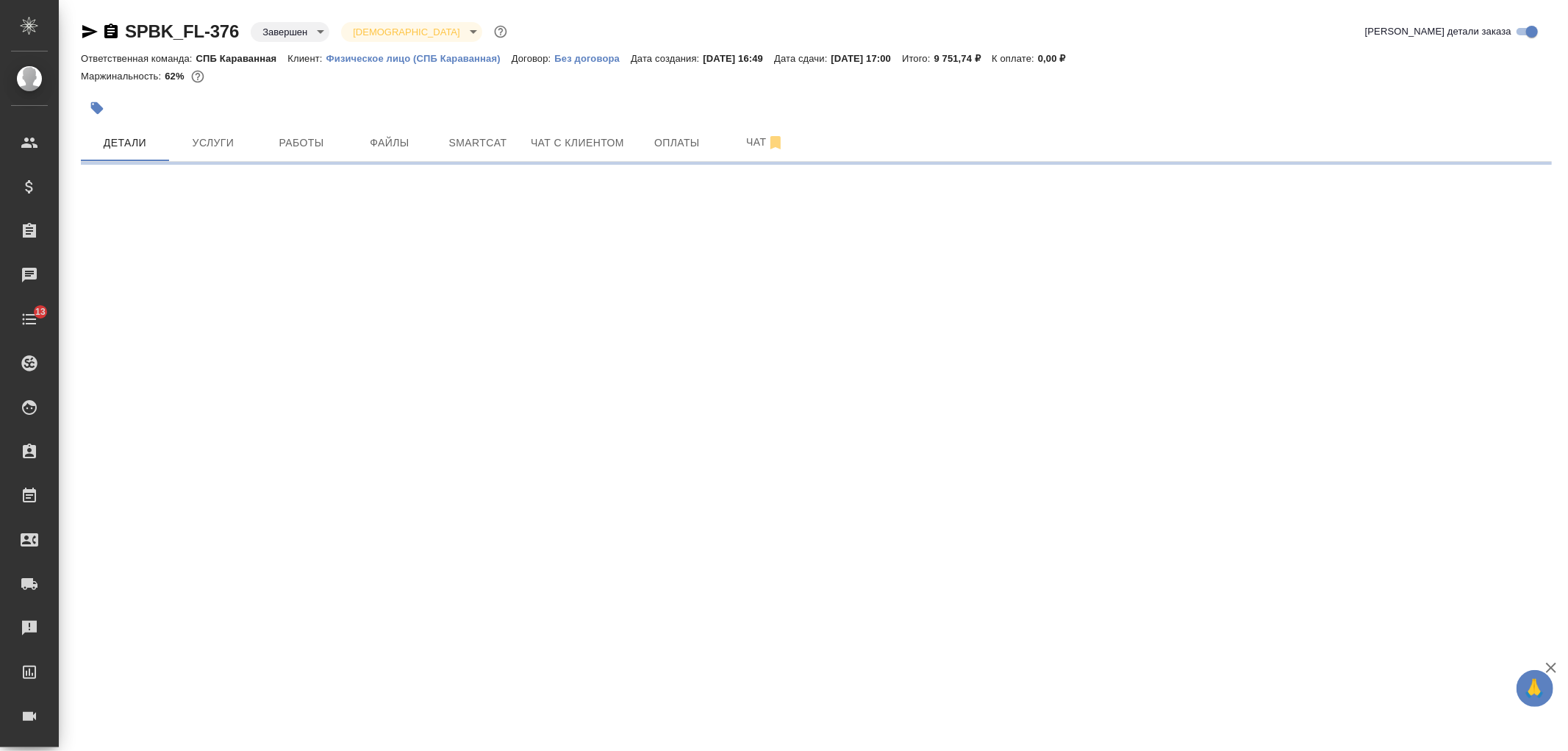
select select "RU"
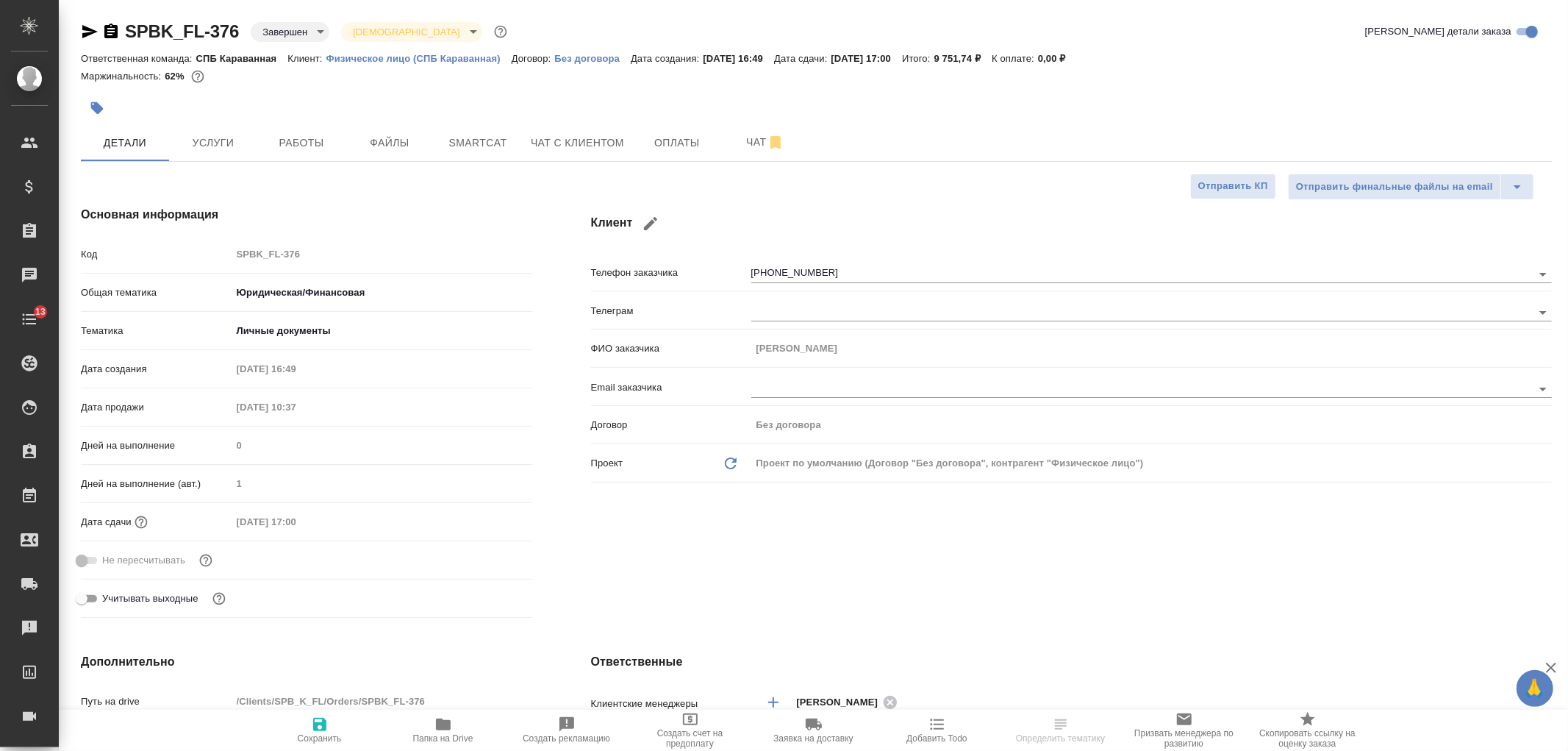
type textarea "x"
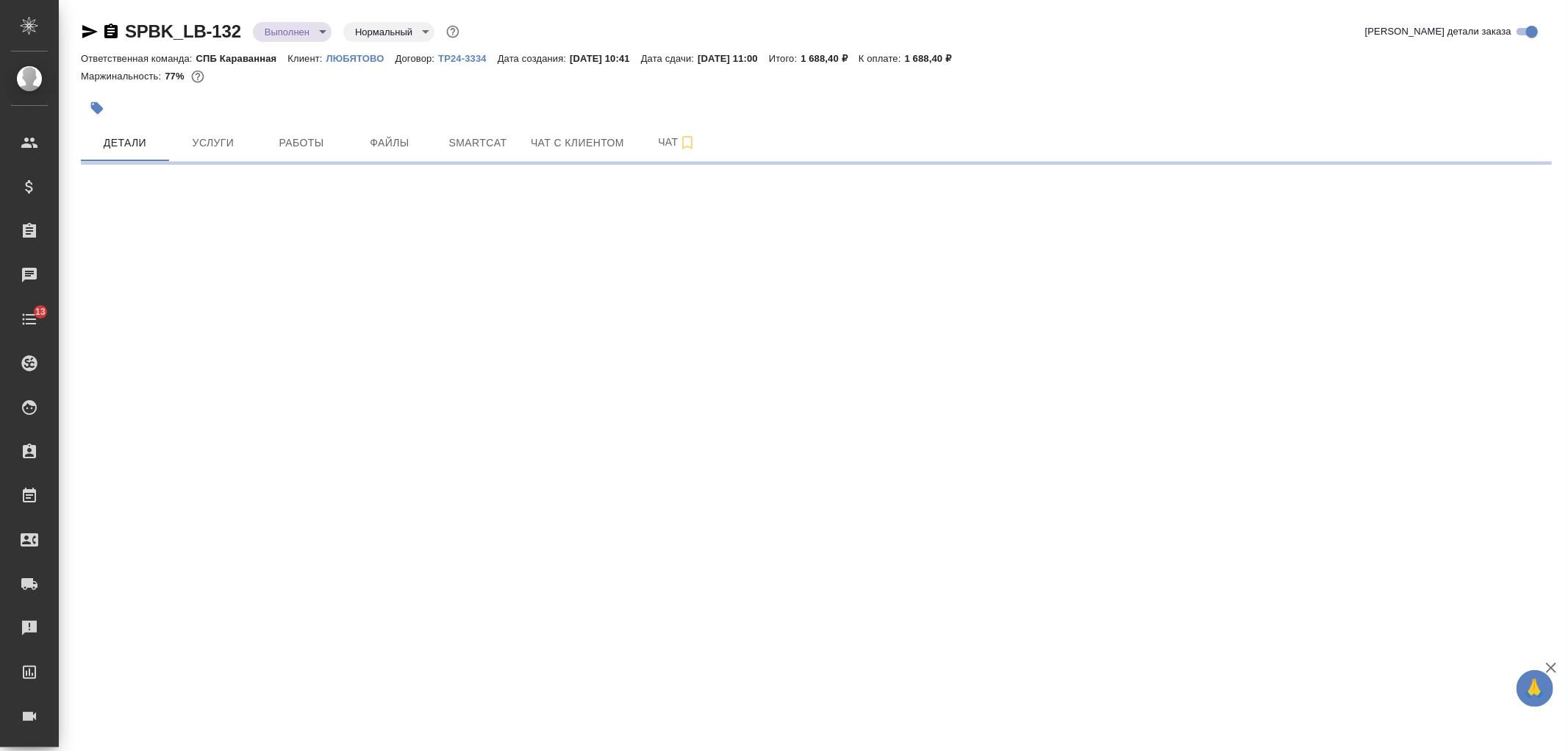
select select "RU"
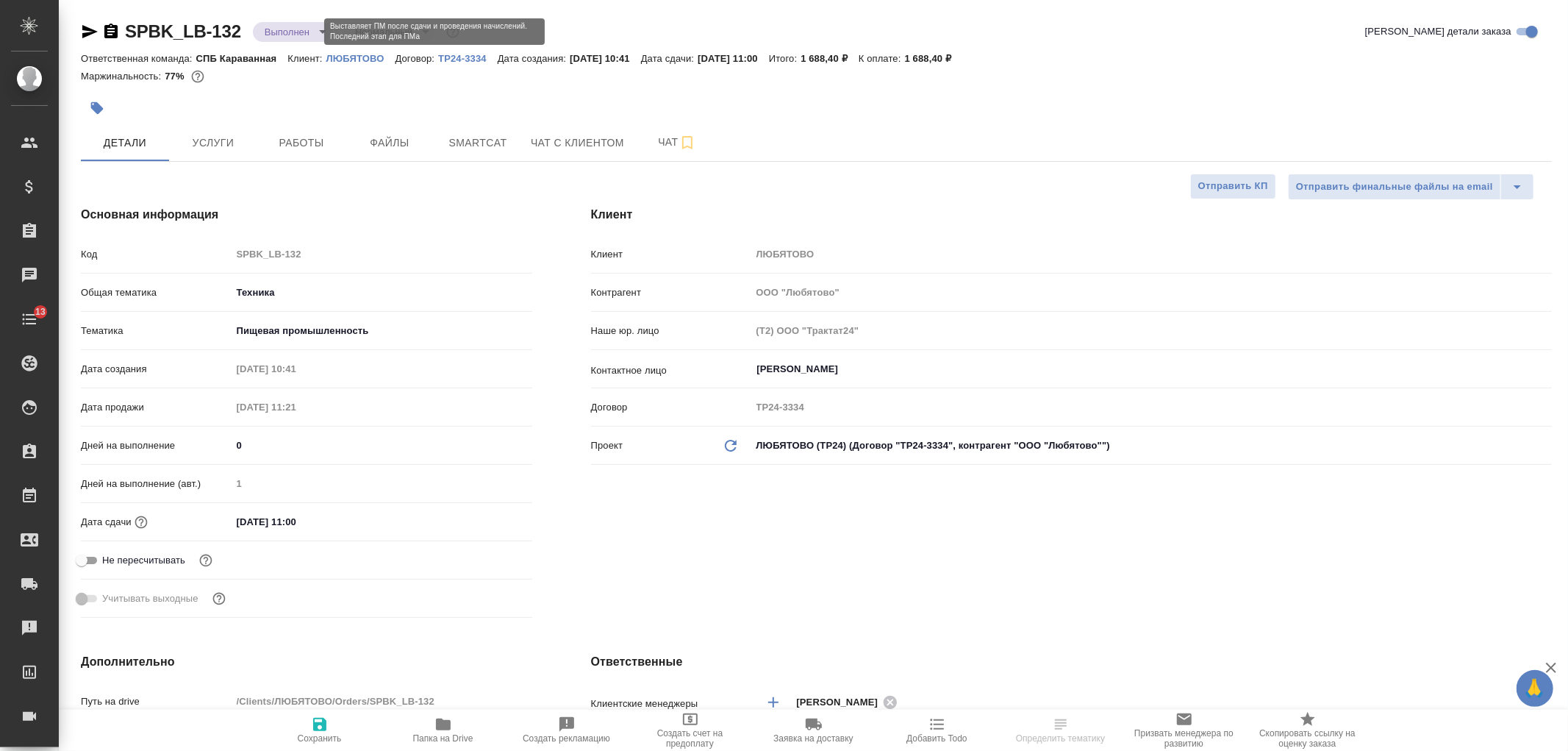
type textarea "x"
click at [296, 35] on body "🙏 .cls-1 fill:#fff; AWATERA [PERSON_NAME] Спецификации Заказы Чаты 13 Todo Прое…" at bounding box center [784, 375] width 1568 height 751
type textarea "x"
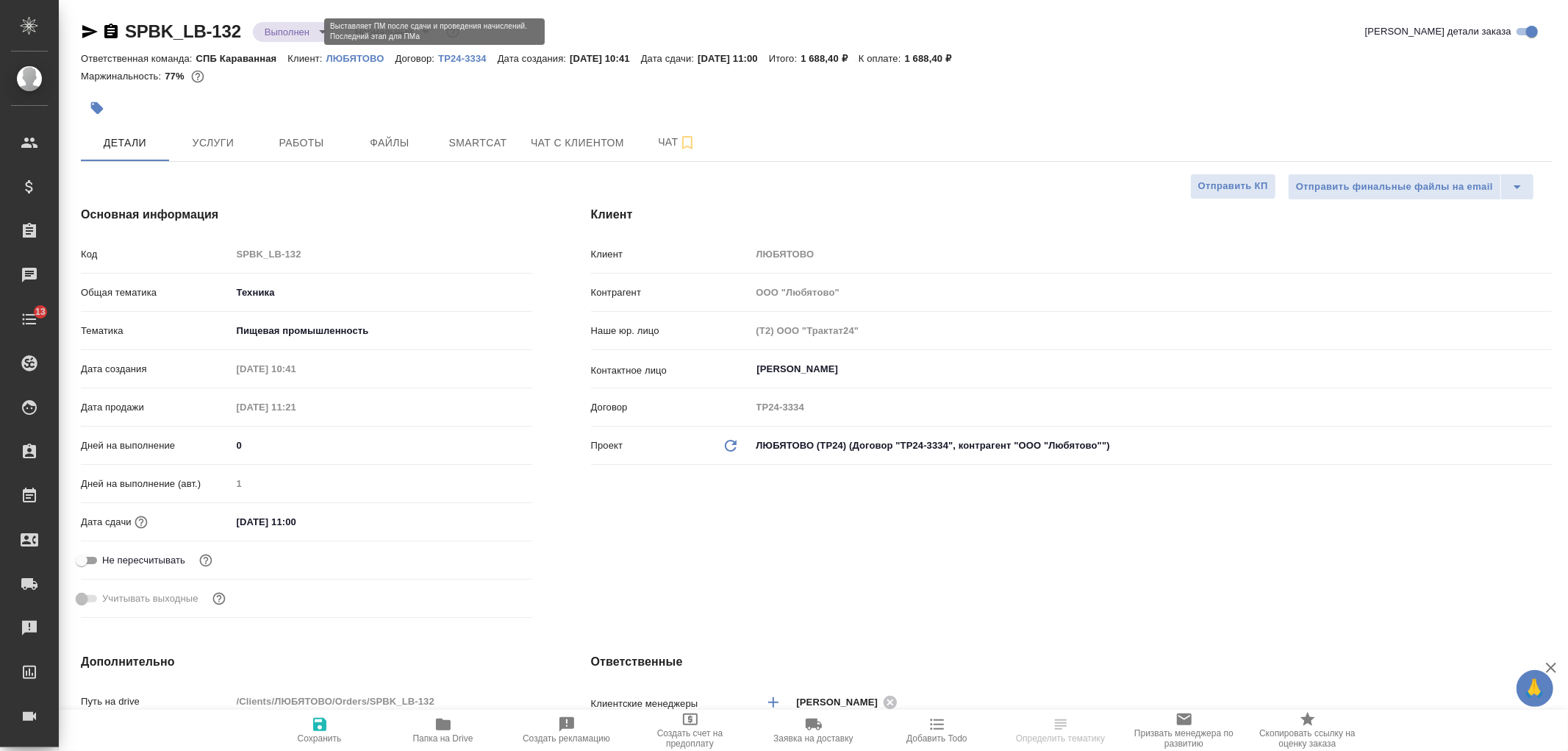
type textarea "x"
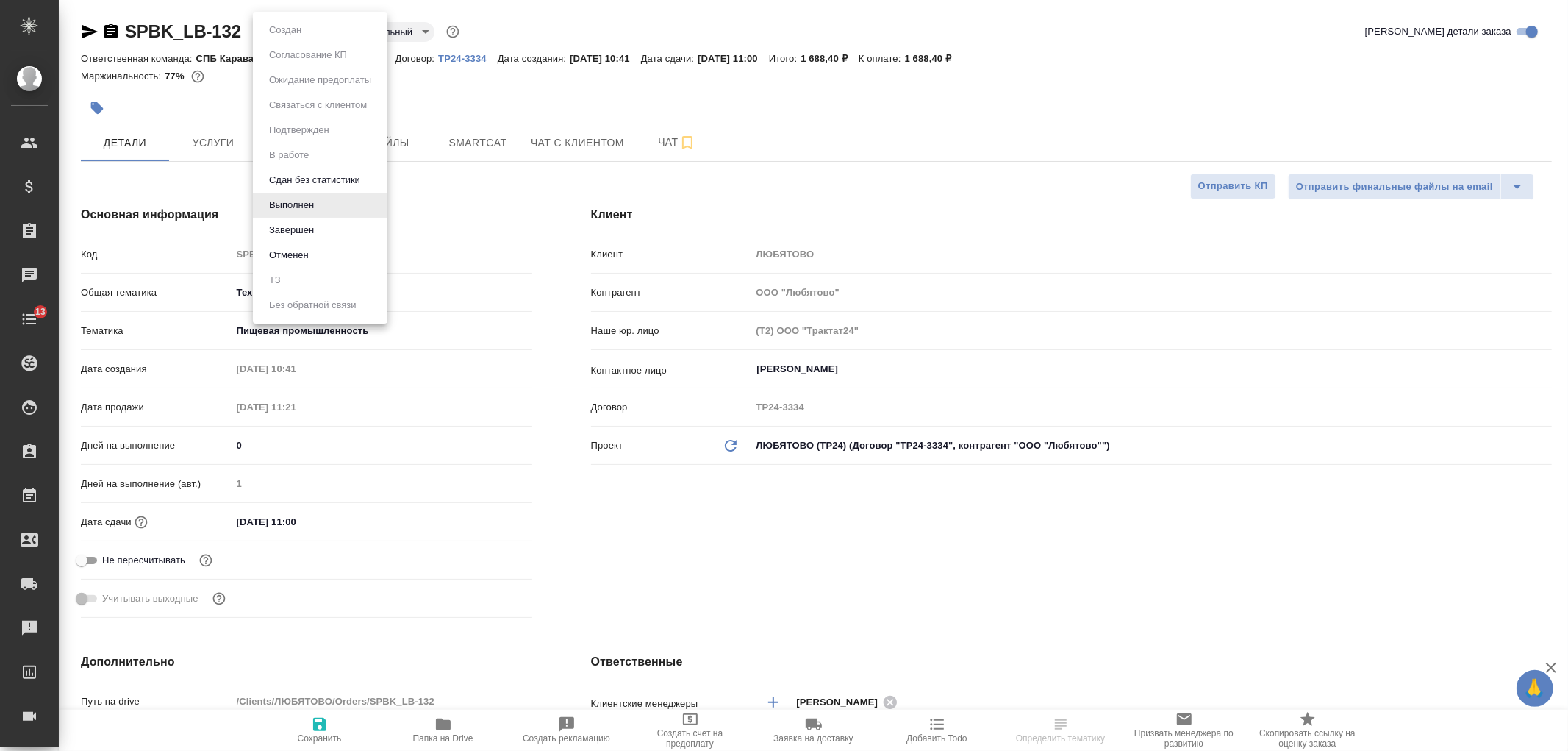
type textarea "x"
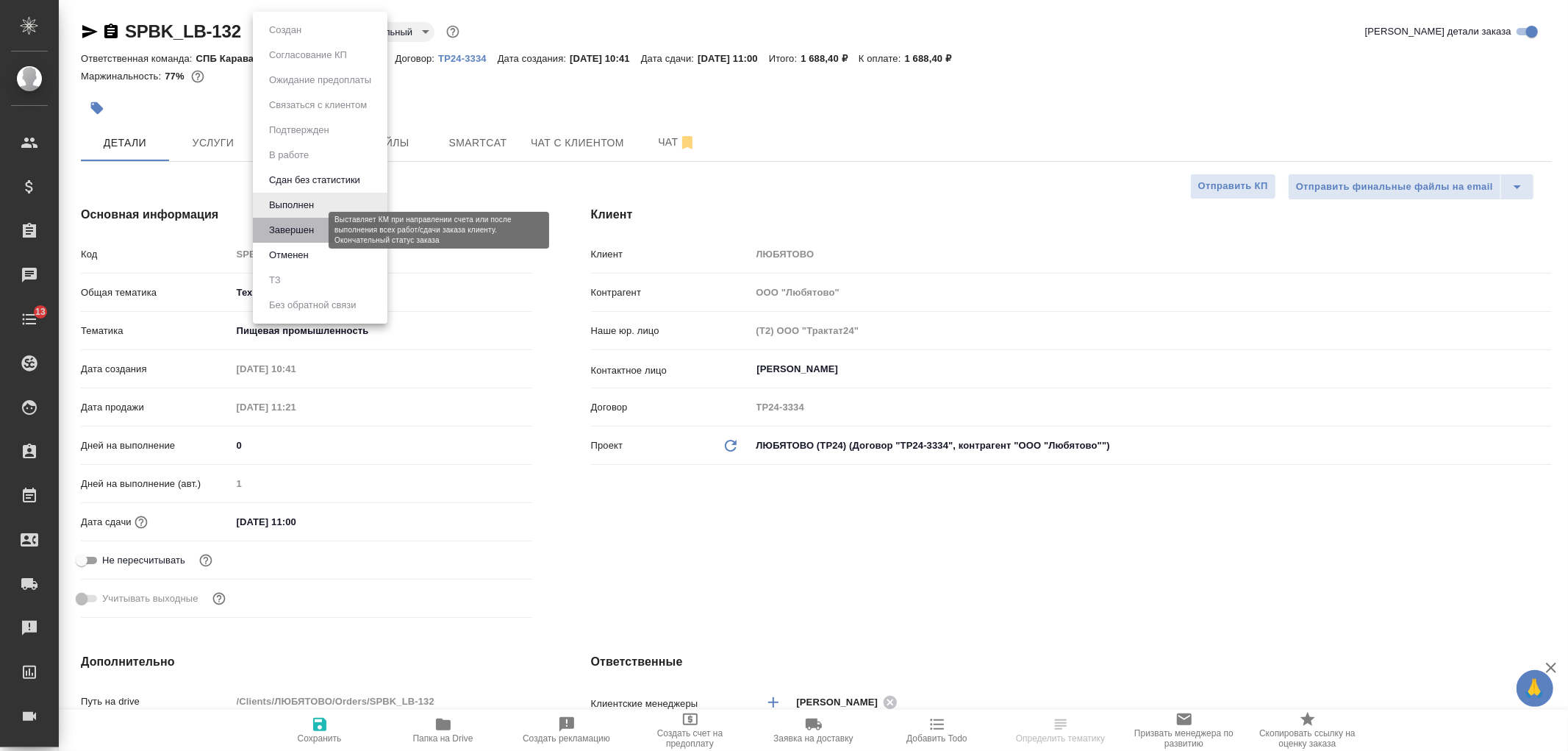
click at [309, 230] on button "Завершен" at bounding box center [291, 230] width 54 height 16
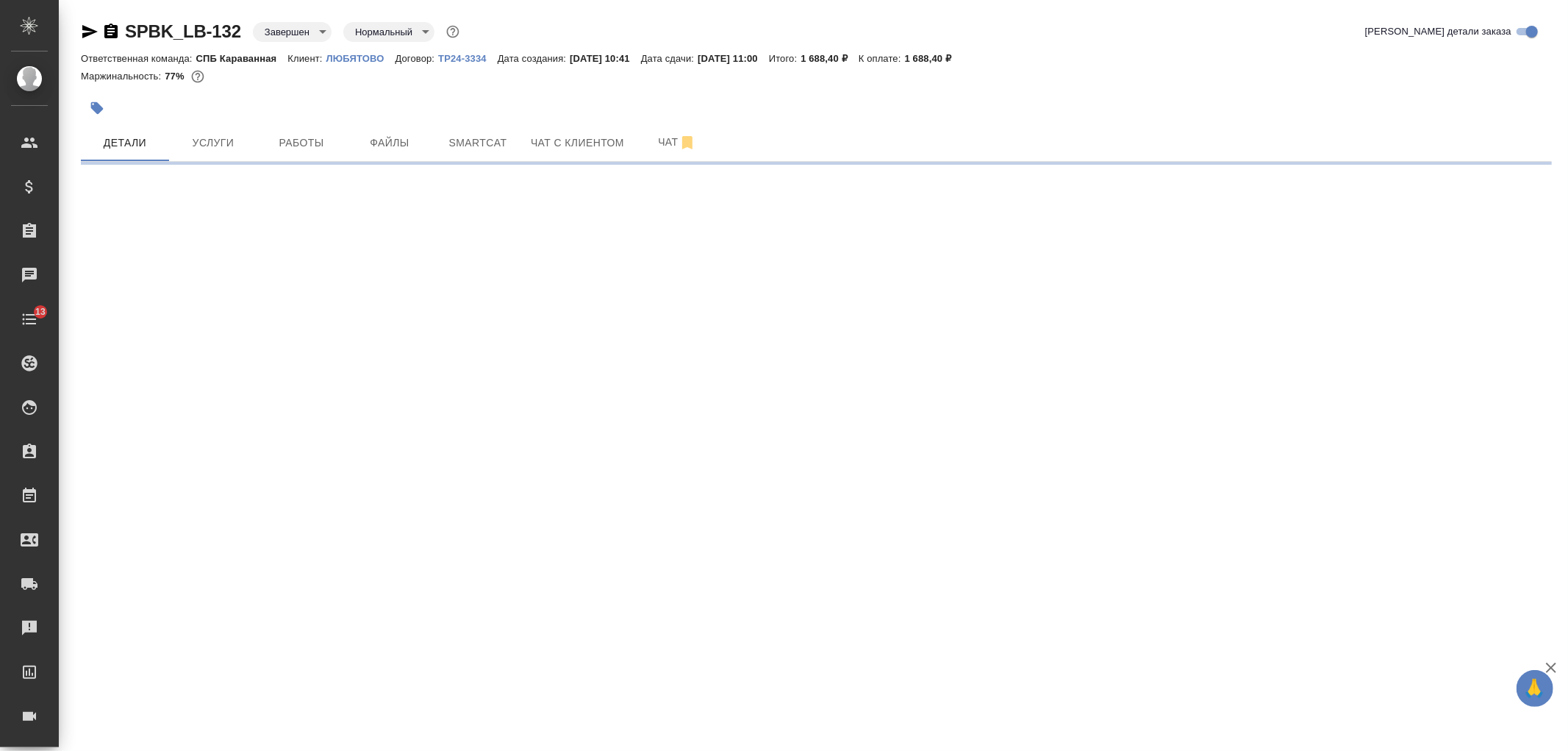
select select "RU"
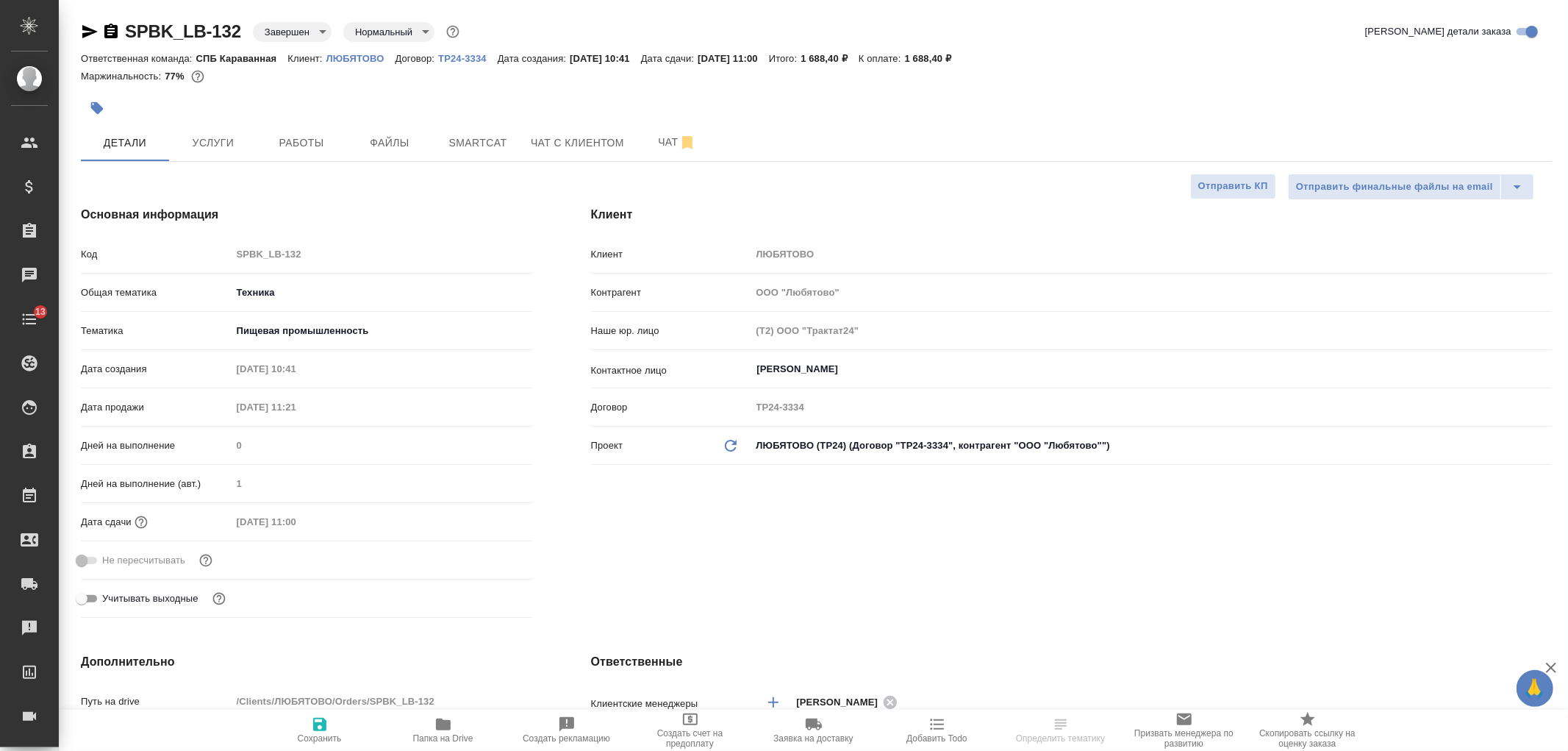
type textarea "x"
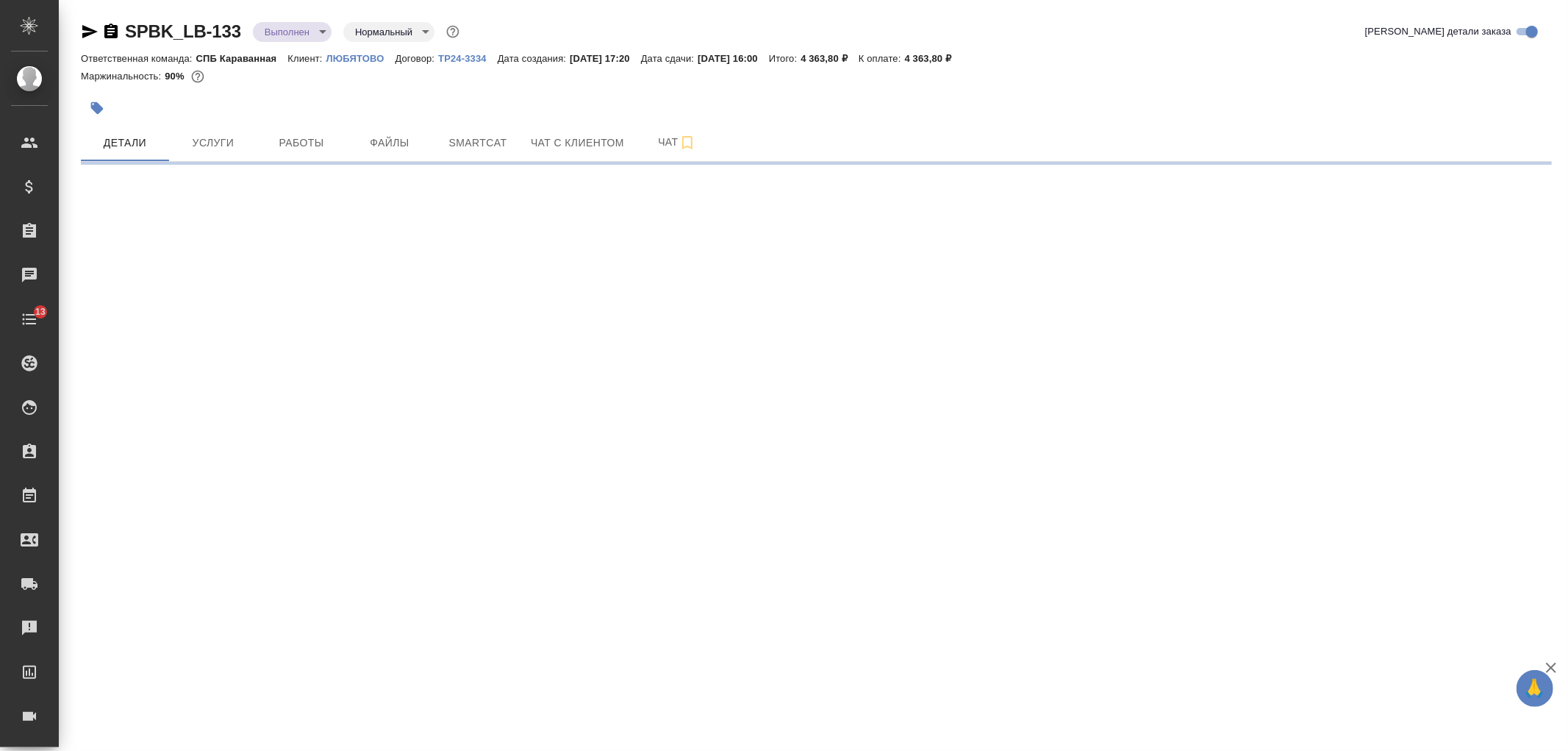
select select "RU"
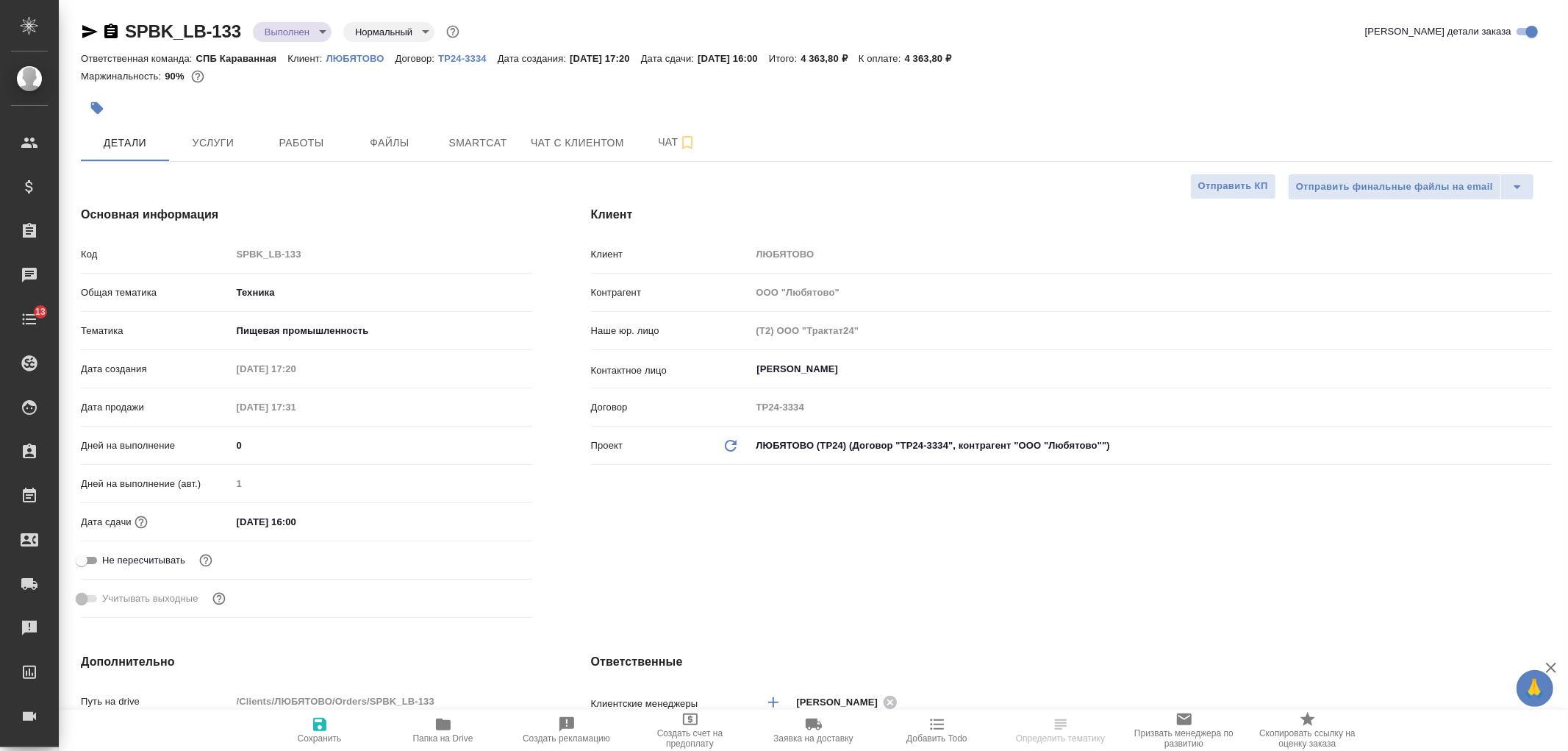
type textarea "x"
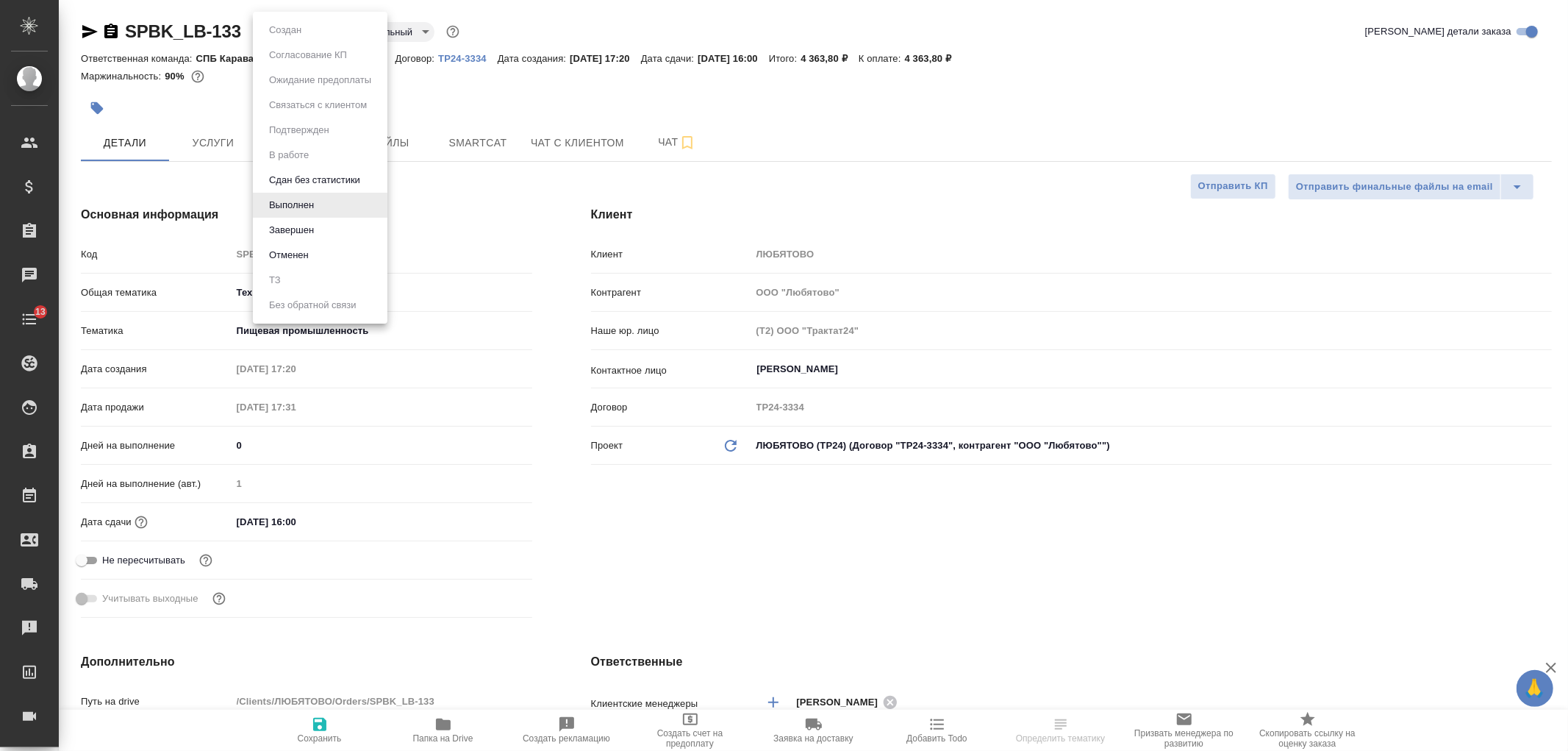
click at [326, 33] on body "🙏 .cls-1 fill:#fff; AWATERA [PERSON_NAME] Спецификации Заказы Чаты 13 Todo Прое…" at bounding box center [784, 375] width 1568 height 751
type textarea "x"
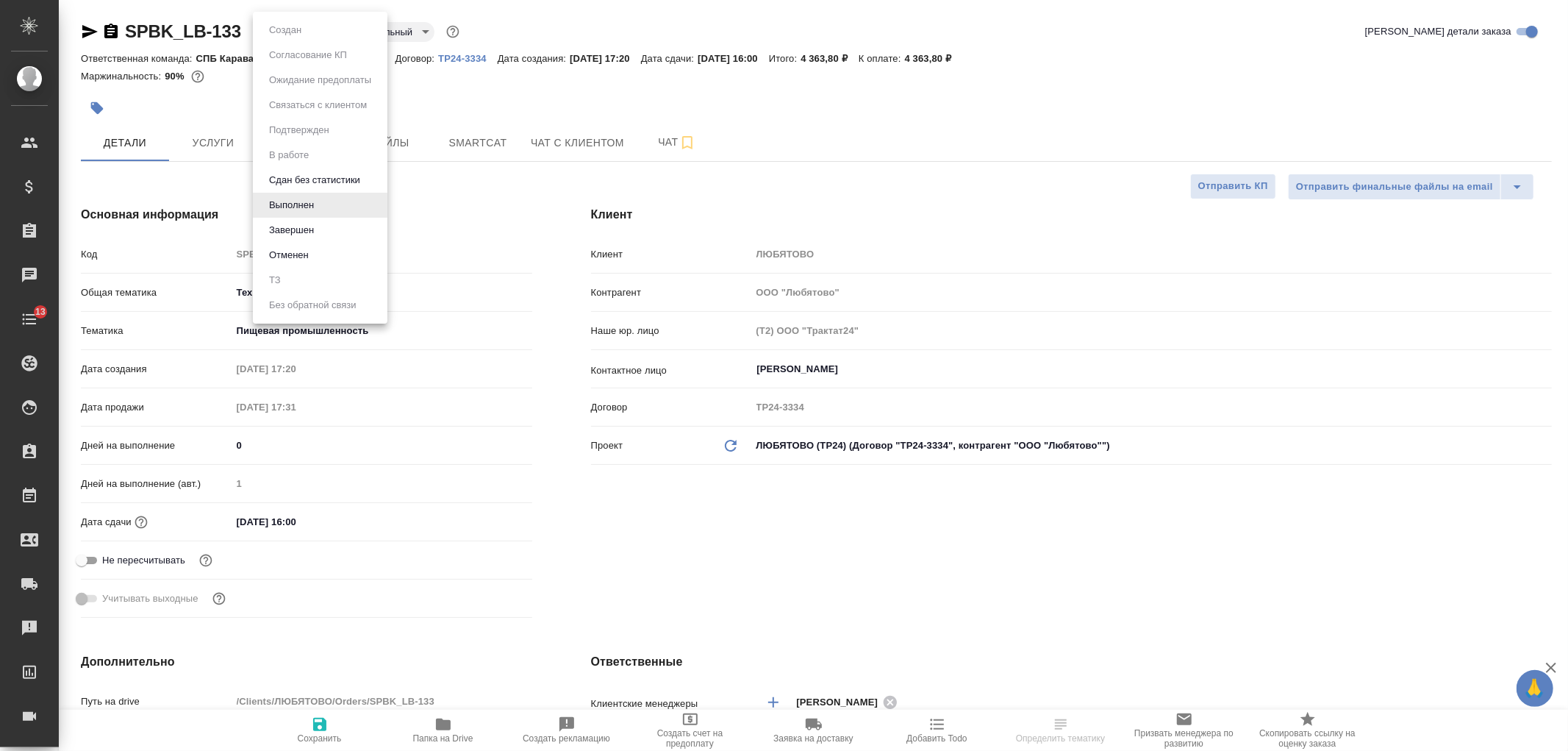
type textarea "x"
click at [295, 229] on button "Завершен" at bounding box center [291, 230] width 54 height 16
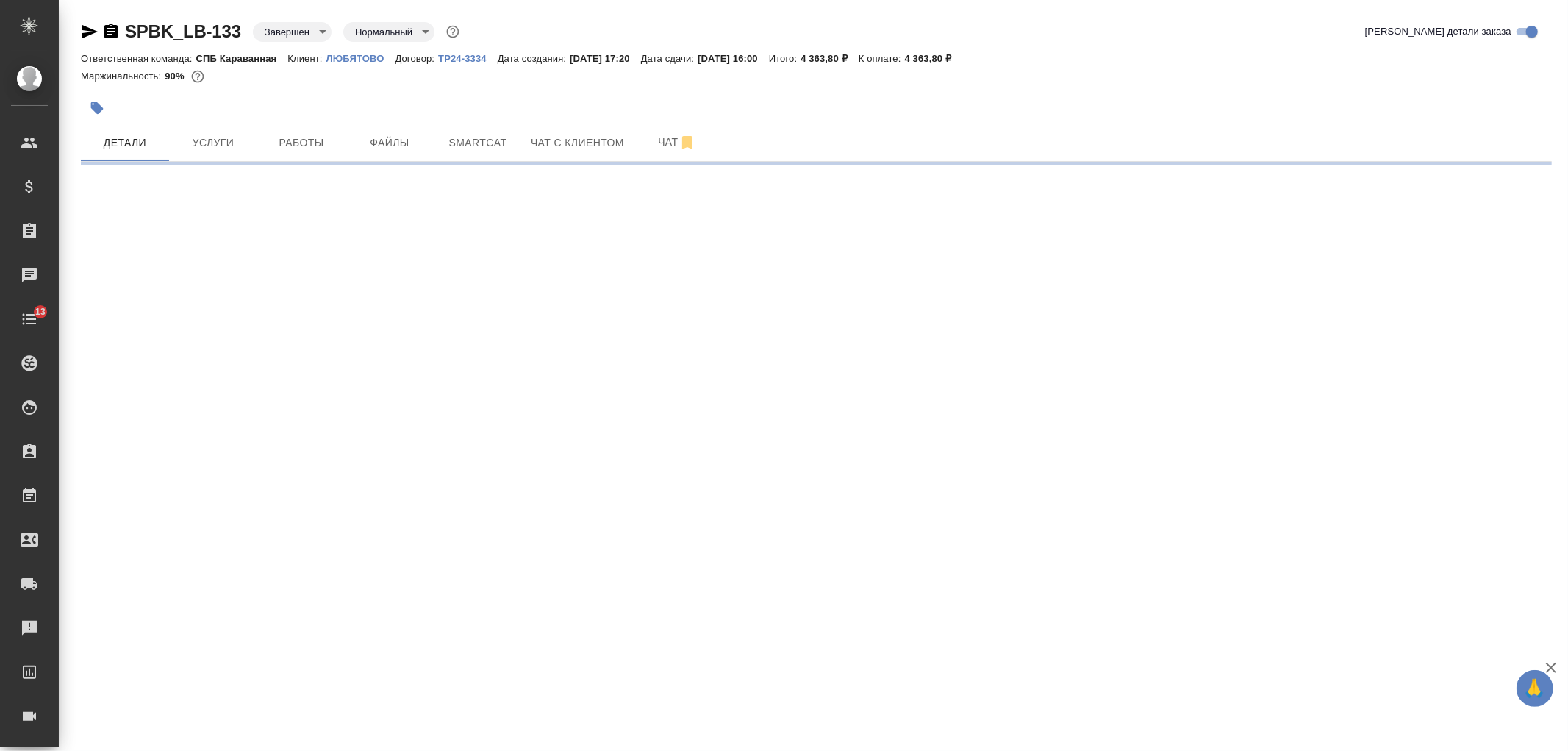
select select "RU"
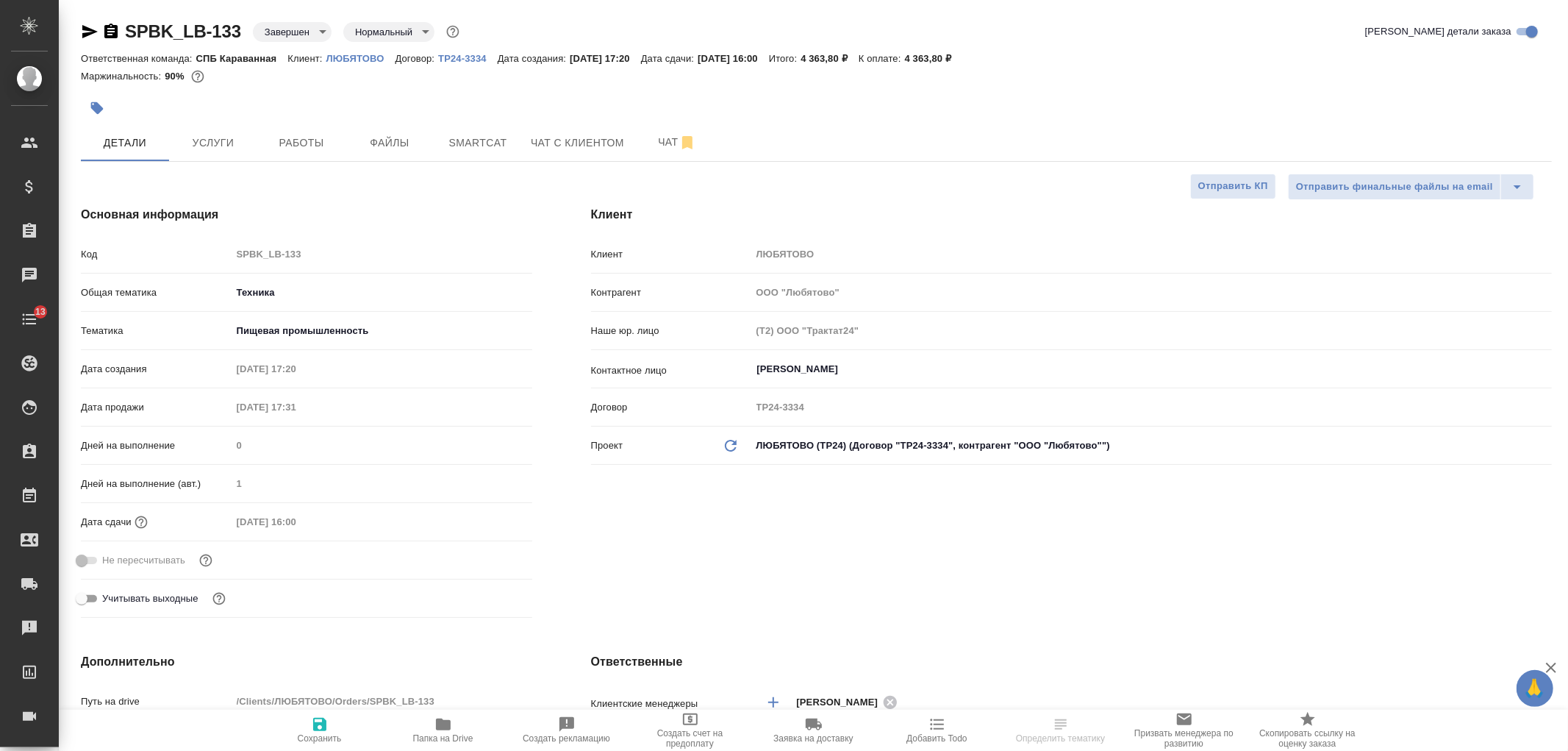
type textarea "x"
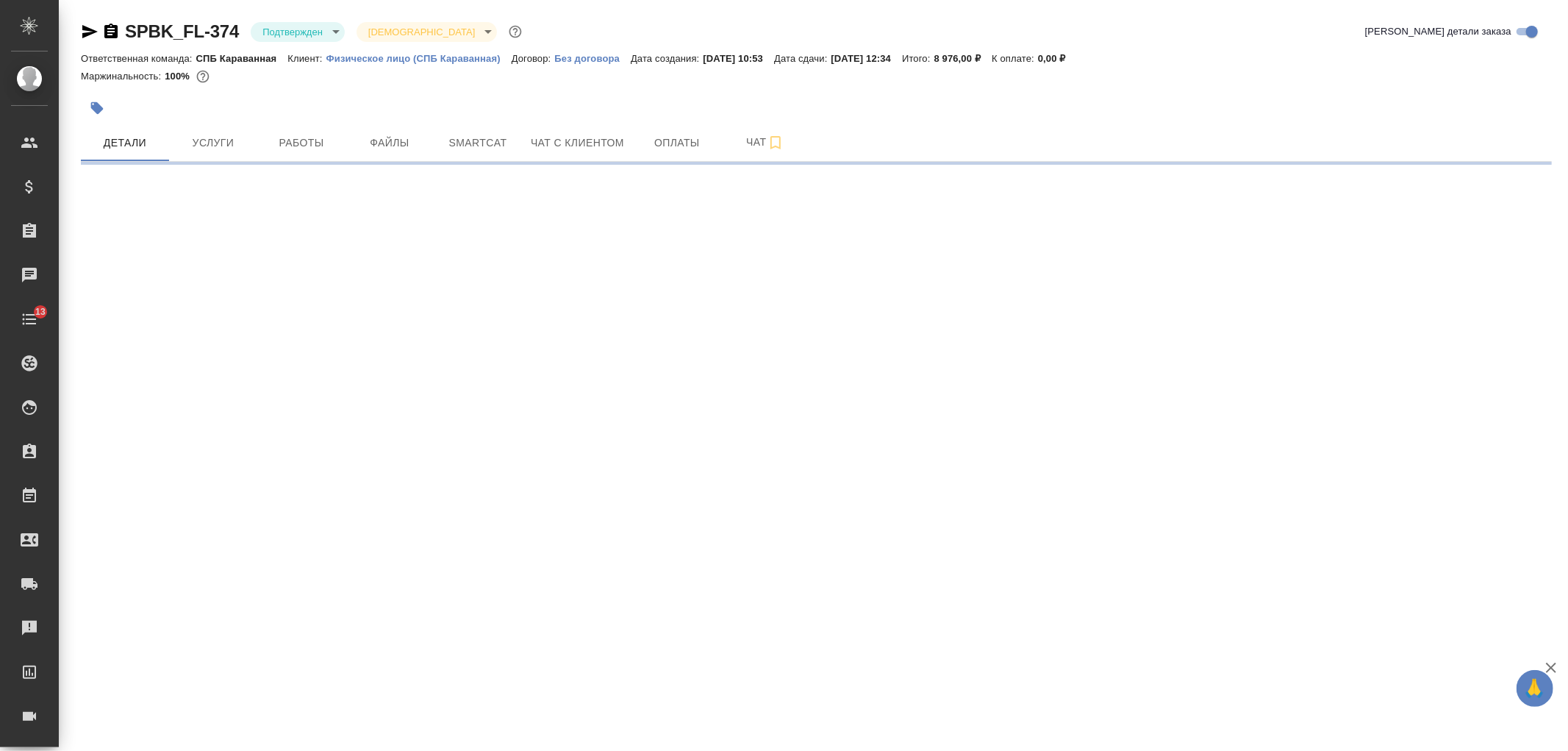
select select "RU"
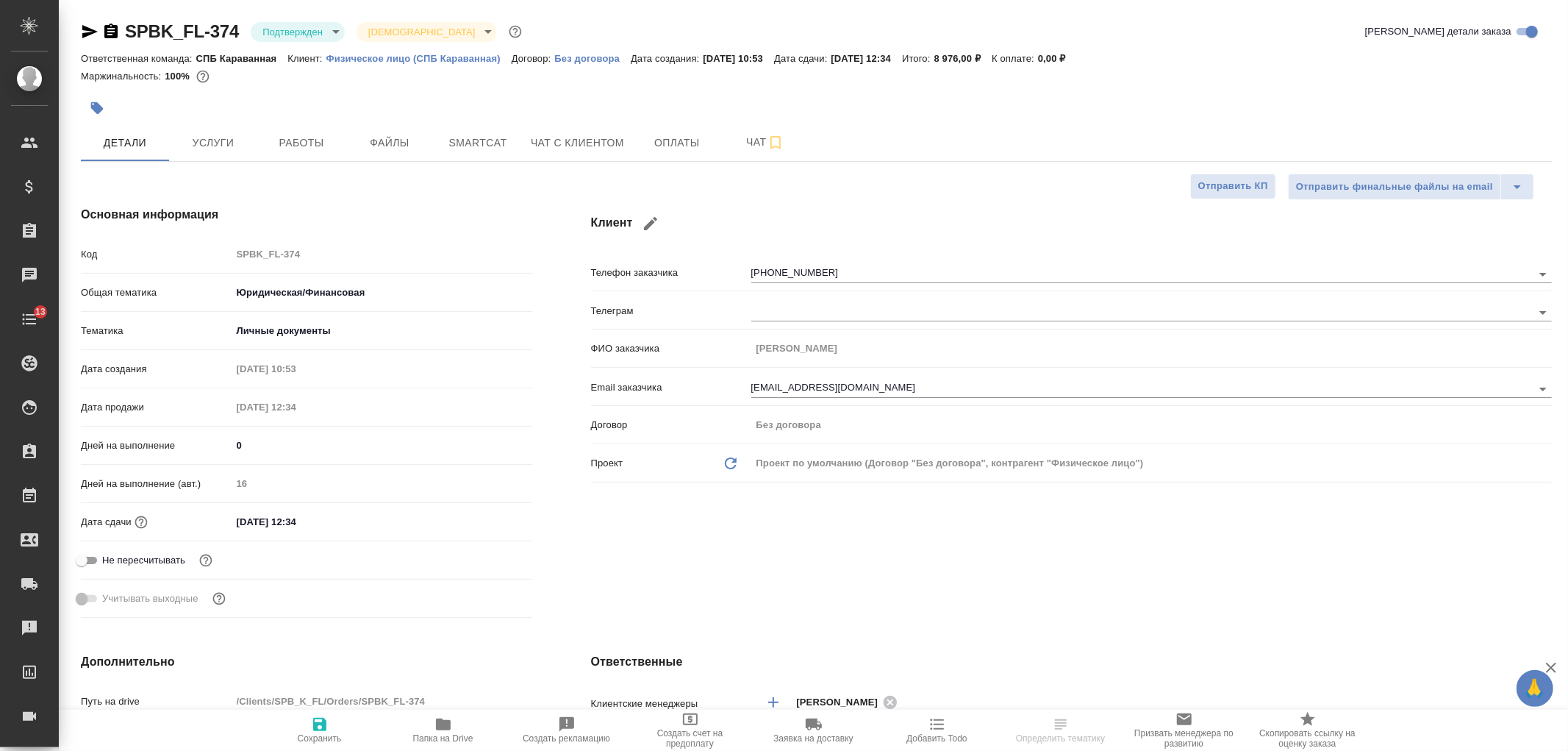
type textarea "x"
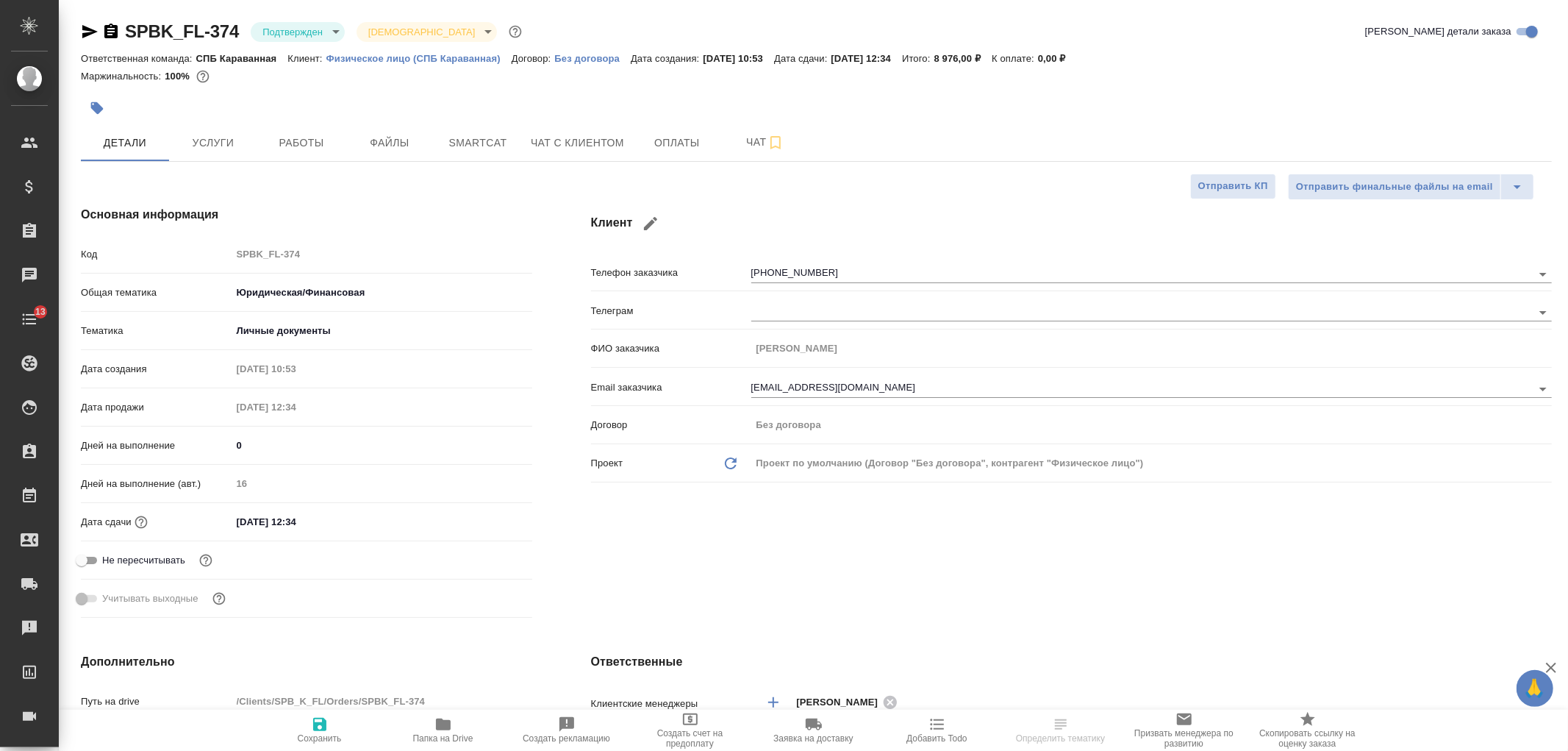
type textarea "x"
click at [1567, 130] on div "SPBK_FL-374 Подтвержден confirmed Святая троица holyTrinity Кратко детали заказ…" at bounding box center [814, 760] width 1510 height 1520
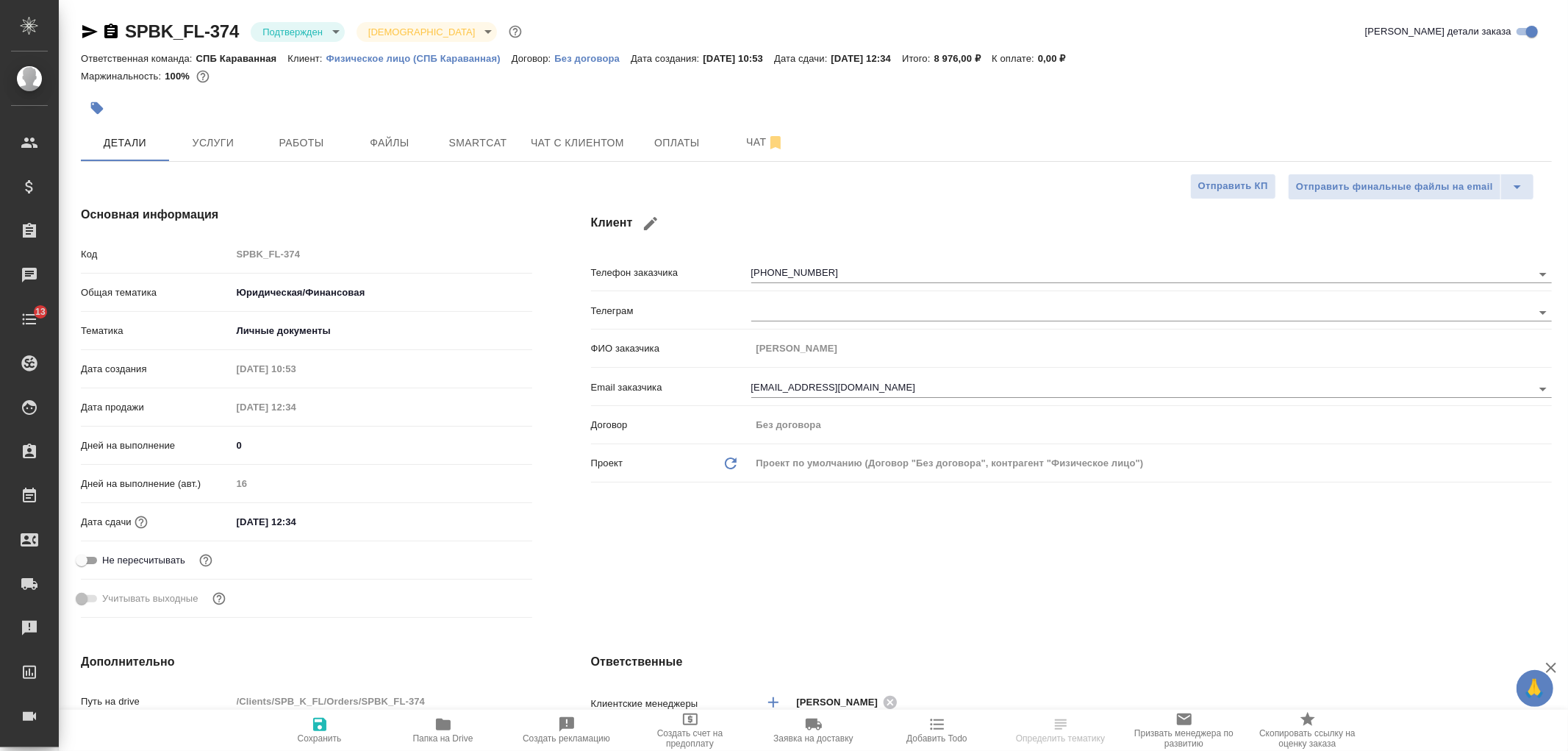
click at [203, 137] on span "Услуги" at bounding box center [213, 142] width 71 height 19
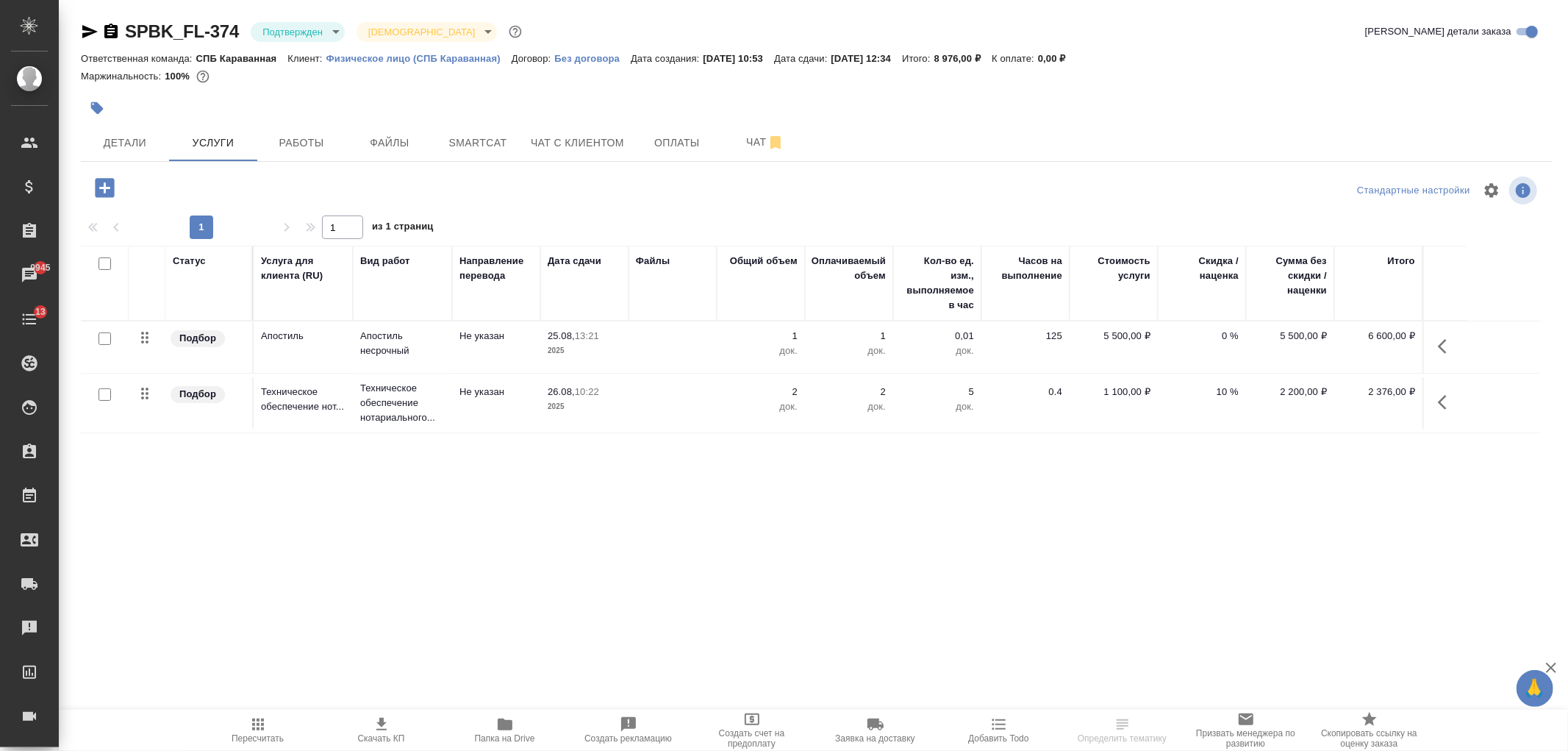
click at [270, 152] on button "Работы" at bounding box center [302, 142] width 88 height 37
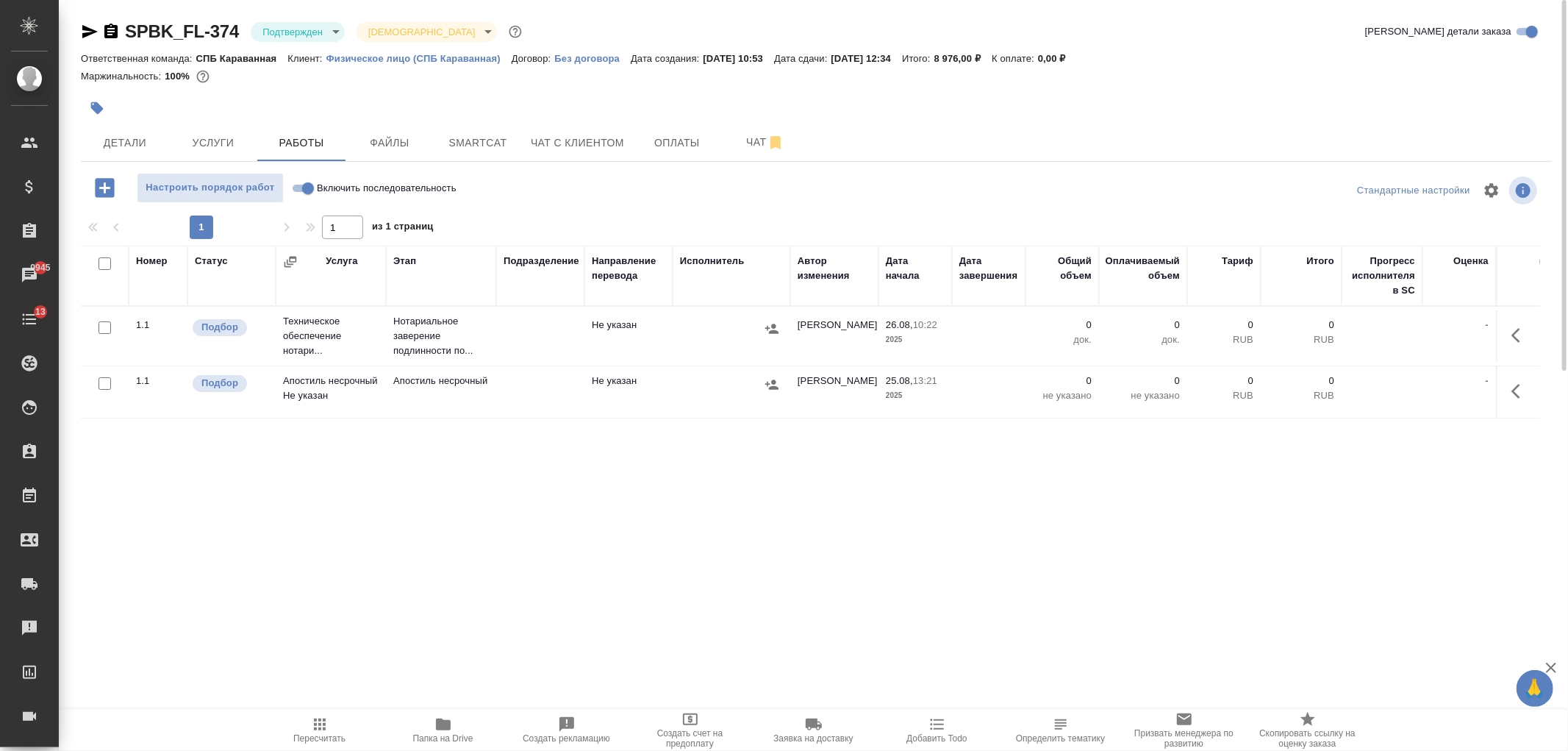
click at [1517, 337] on icon "button" at bounding box center [1520, 335] width 18 height 18
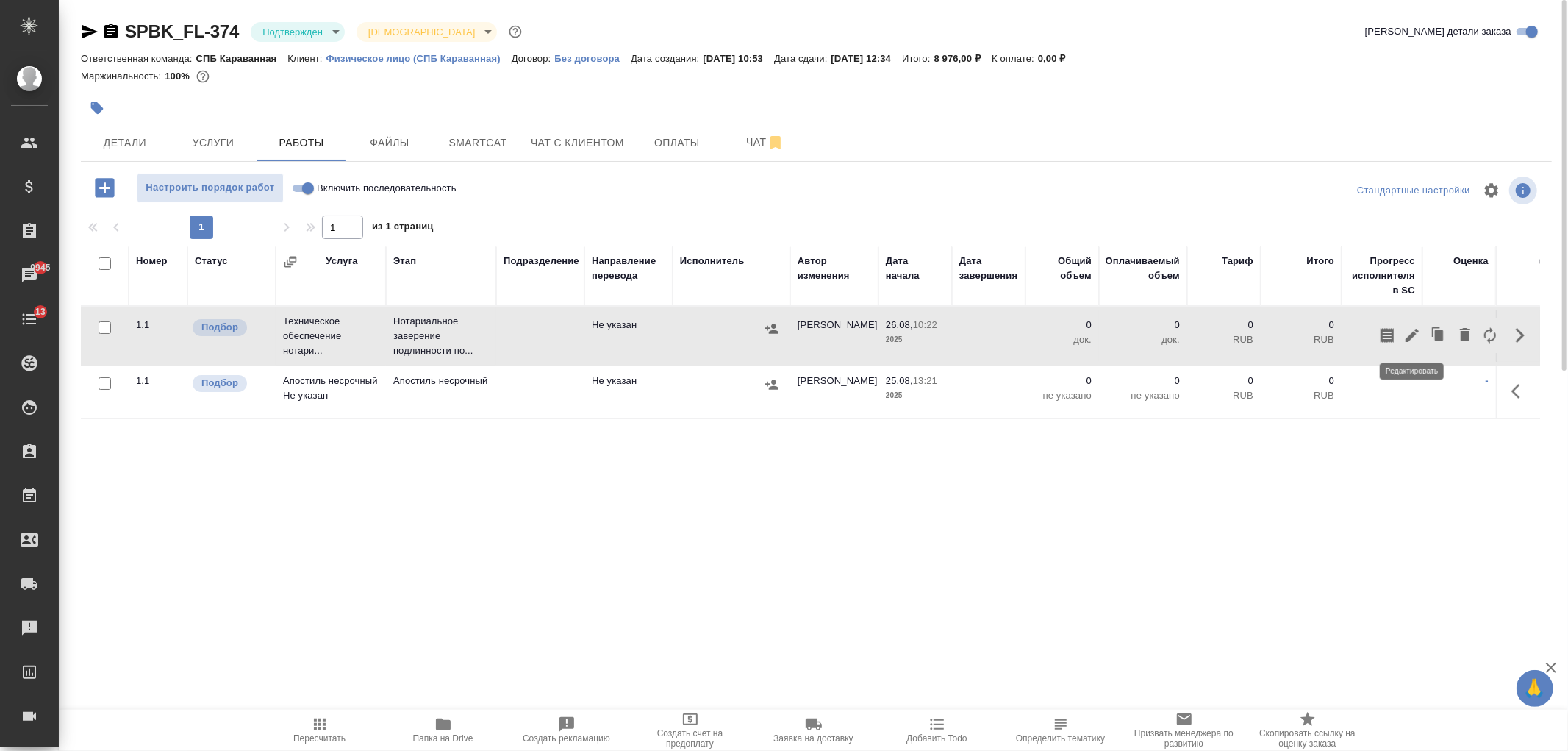
click at [1410, 342] on icon "button" at bounding box center [1412, 335] width 18 height 18
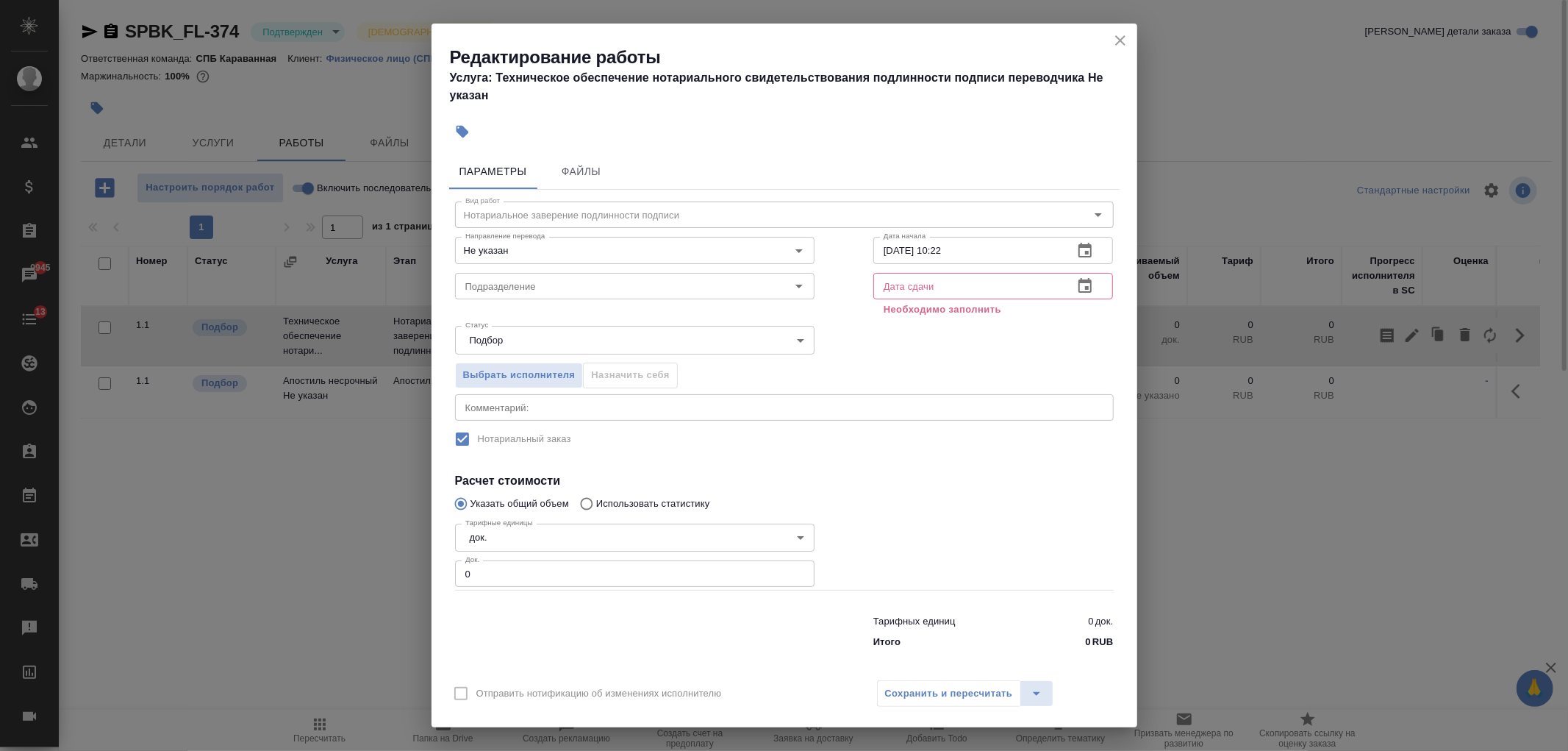
click at [1079, 287] on icon "button" at bounding box center [1085, 285] width 13 height 15
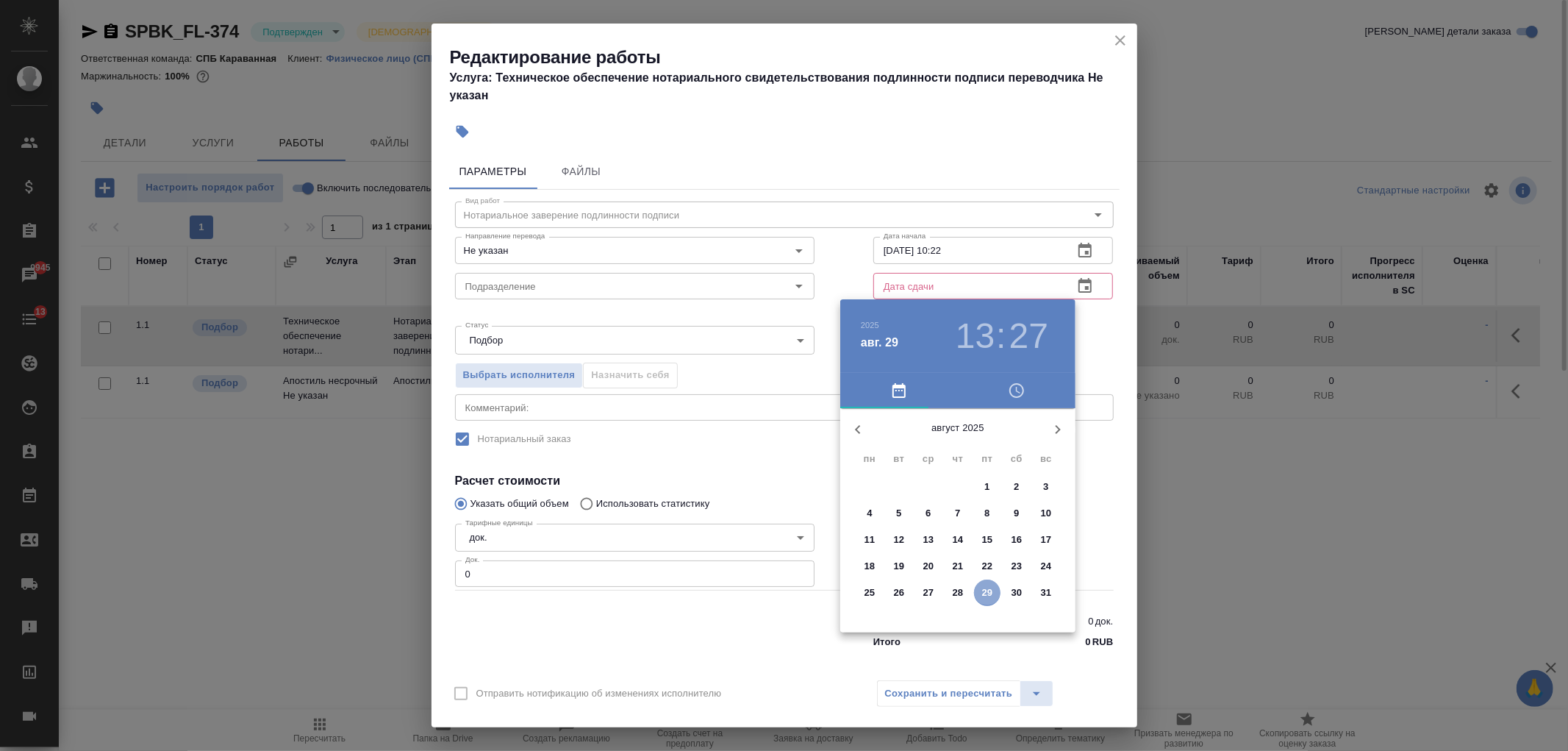
click at [988, 588] on p "29" at bounding box center [988, 593] width 11 height 15
type input "29.08.2025 13:27"
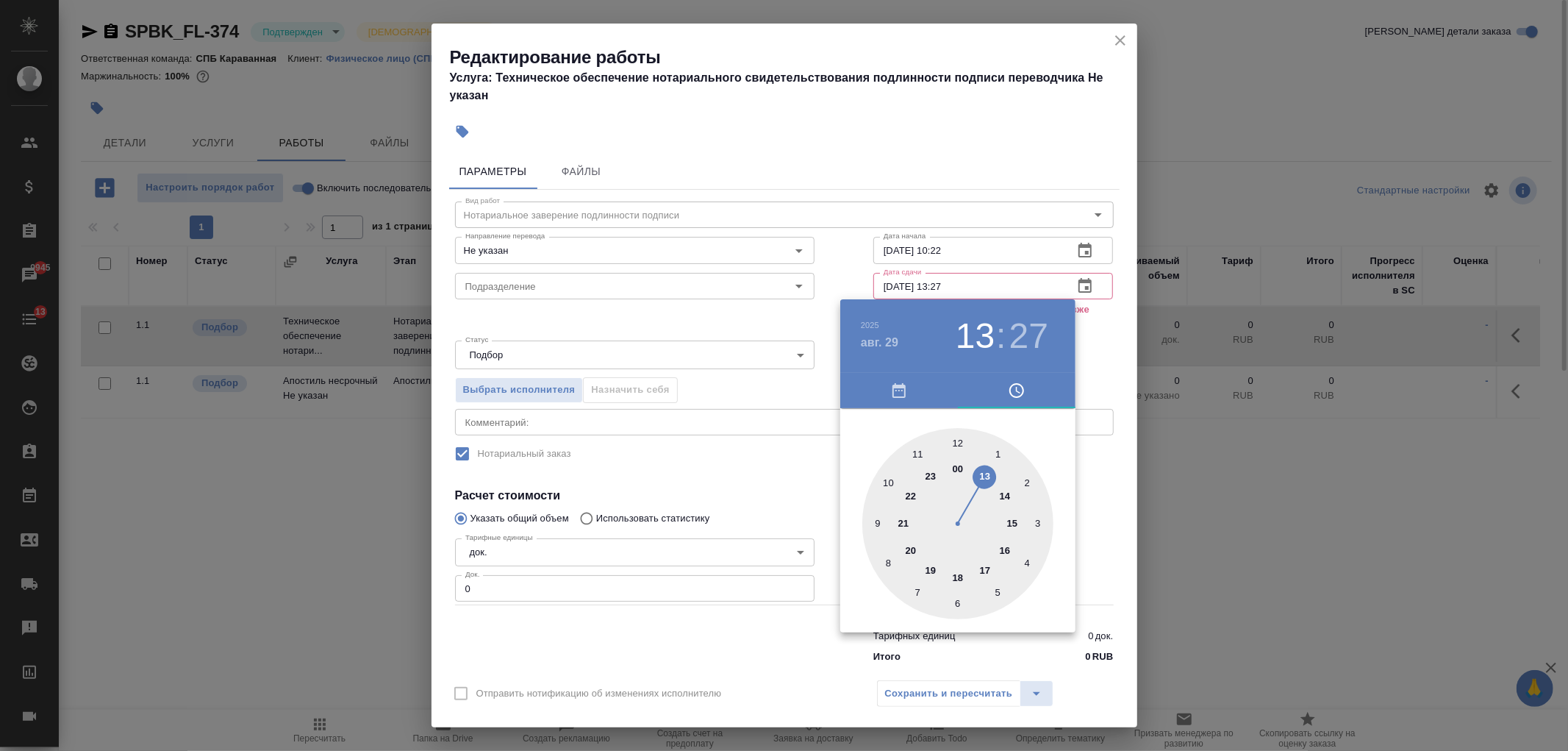
click at [780, 624] on div at bounding box center [784, 375] width 1568 height 751
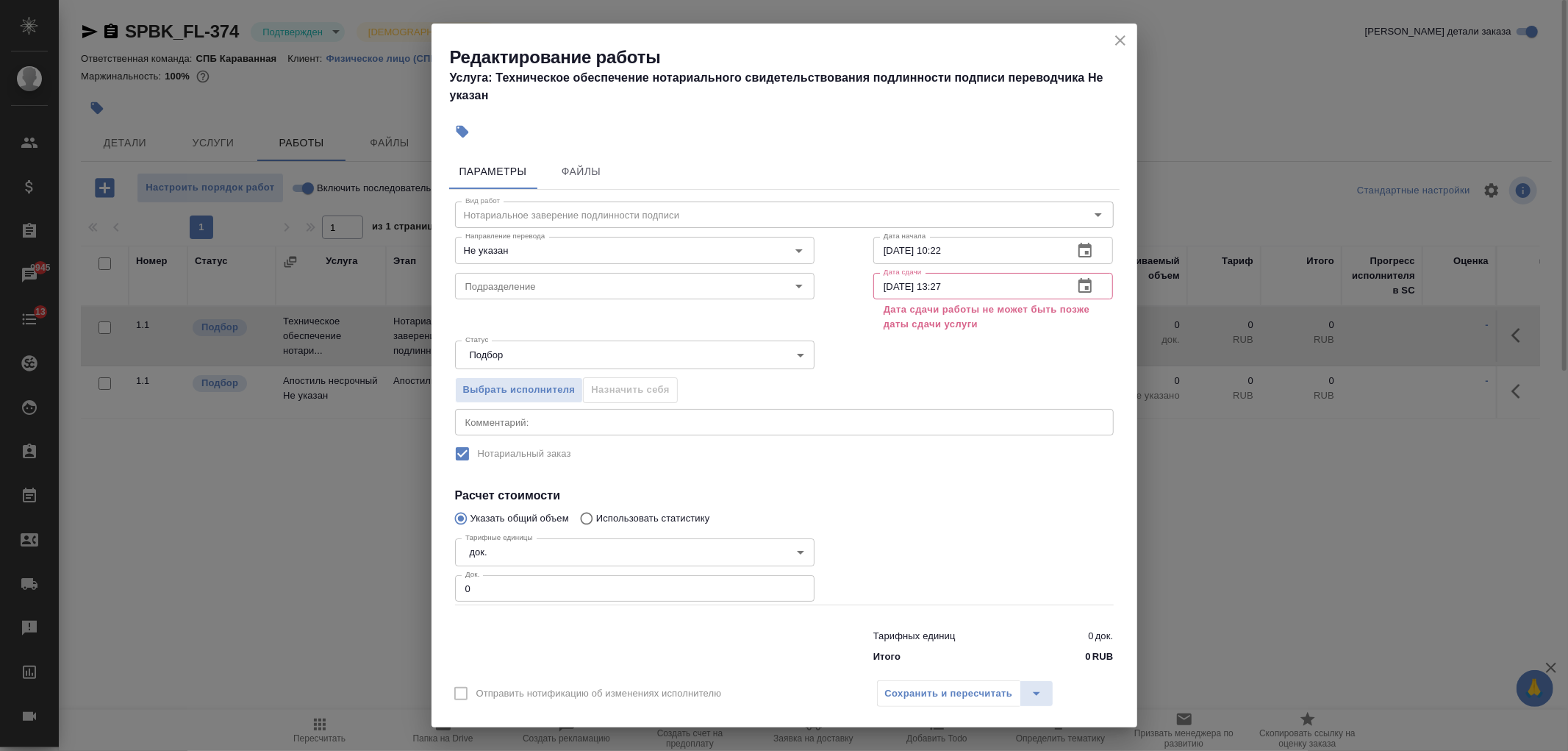
click at [503, 591] on input "0" at bounding box center [635, 588] width 360 height 27
type input "2"
click at [1027, 694] on button "split button" at bounding box center [1036, 694] width 34 height 27
click at [968, 661] on li "Пересчитать" at bounding box center [965, 663] width 177 height 24
click at [1076, 288] on icon "button" at bounding box center [1085, 286] width 18 height 18
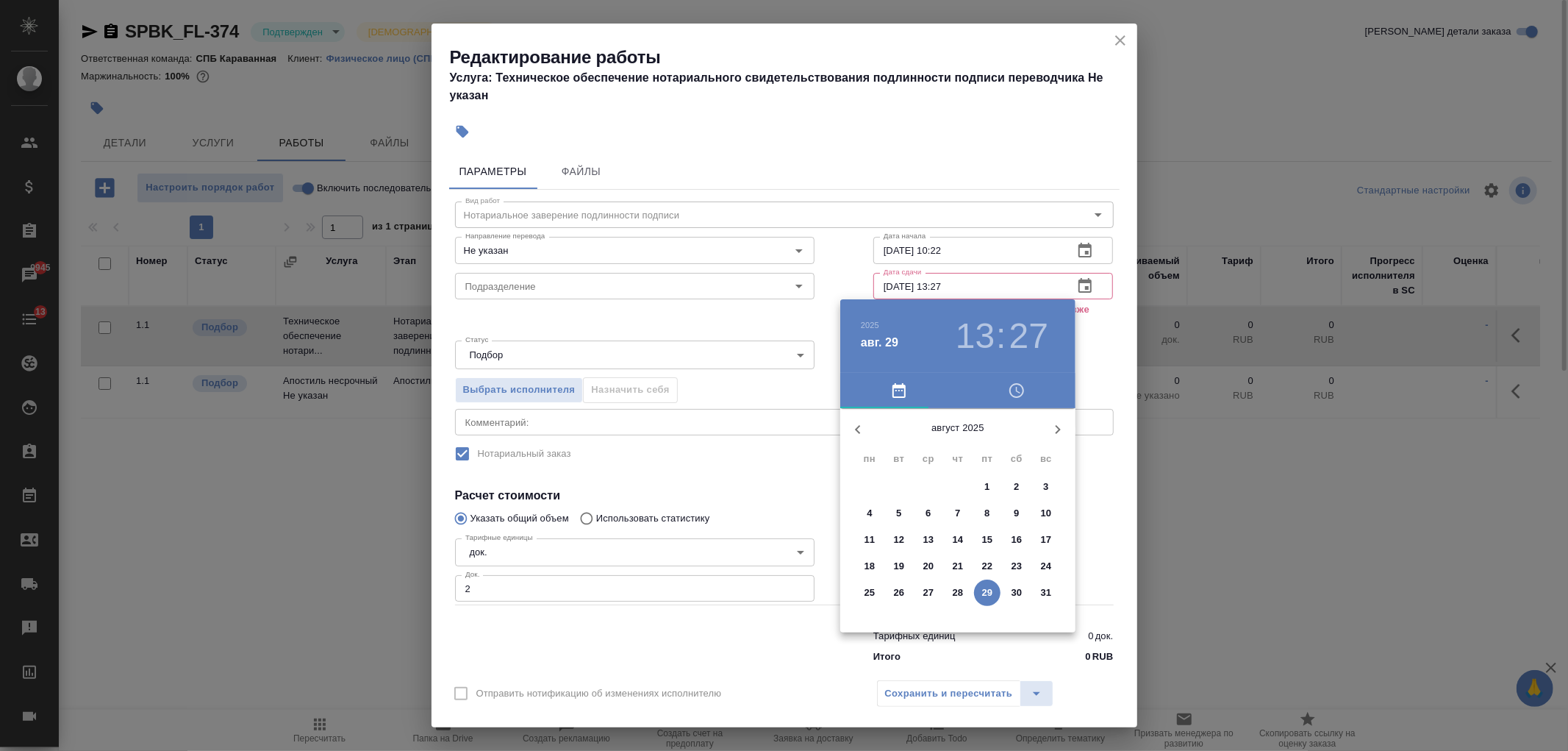
click at [926, 594] on p "27" at bounding box center [929, 593] width 11 height 15
type input "27.08.2025 13:27"
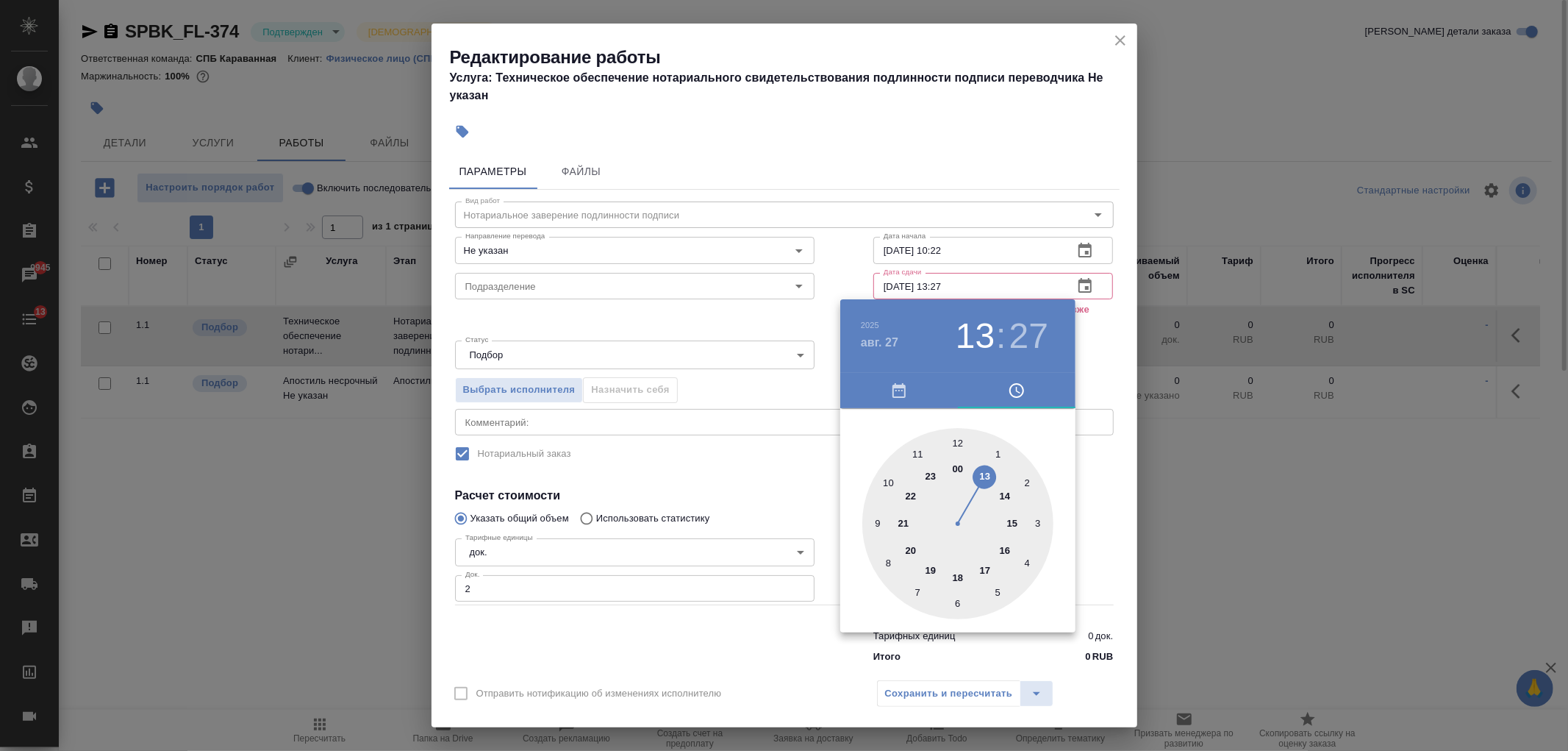
click at [731, 476] on div at bounding box center [784, 375] width 1568 height 751
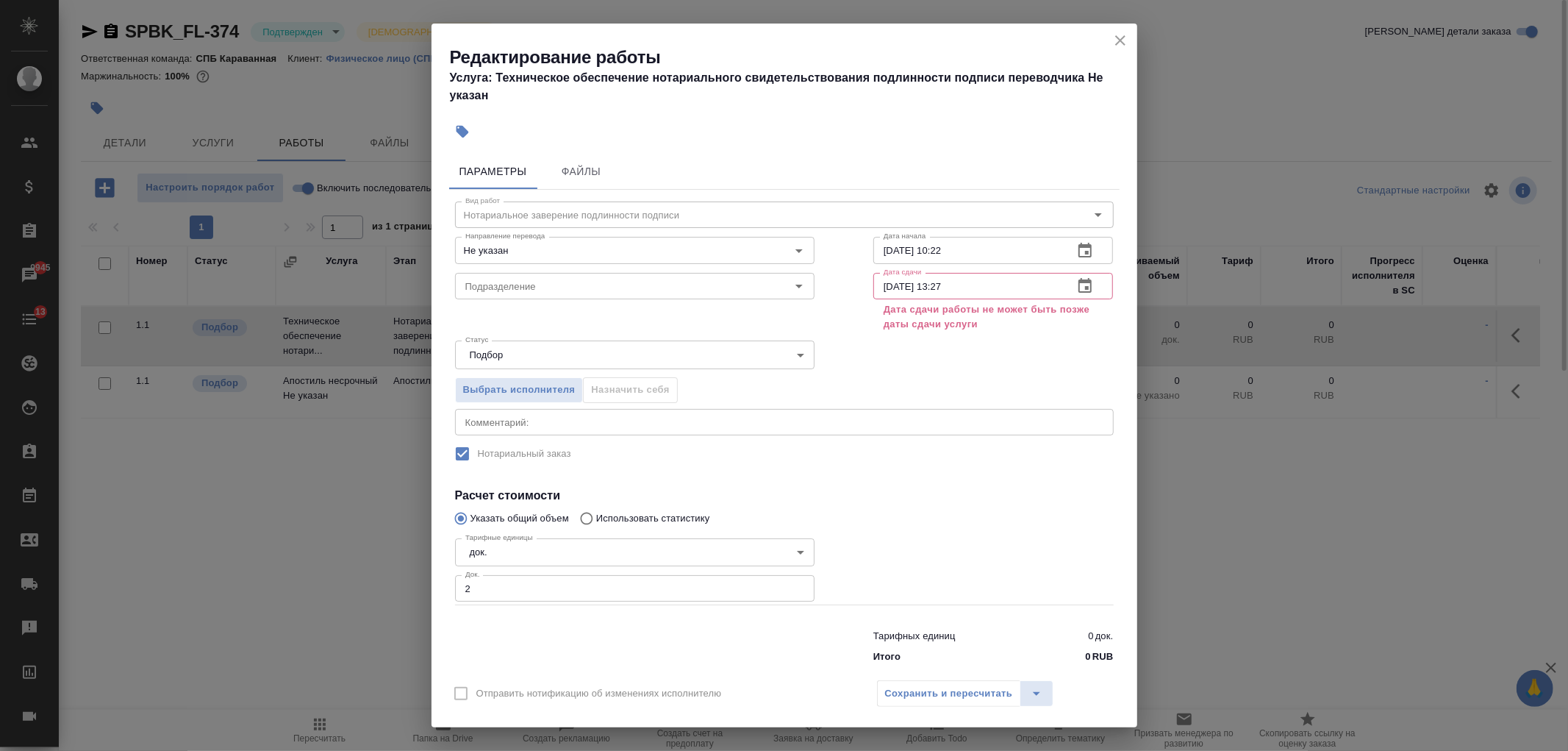
click at [957, 686] on div "Сохранить и пересчитать" at bounding box center [966, 694] width 177 height 27
click at [1031, 695] on icon "split button" at bounding box center [1036, 694] width 18 height 18
click at [961, 662] on li "Пересчитать" at bounding box center [965, 663] width 177 height 24
click at [1127, 44] on icon "close" at bounding box center [1121, 41] width 18 height 18
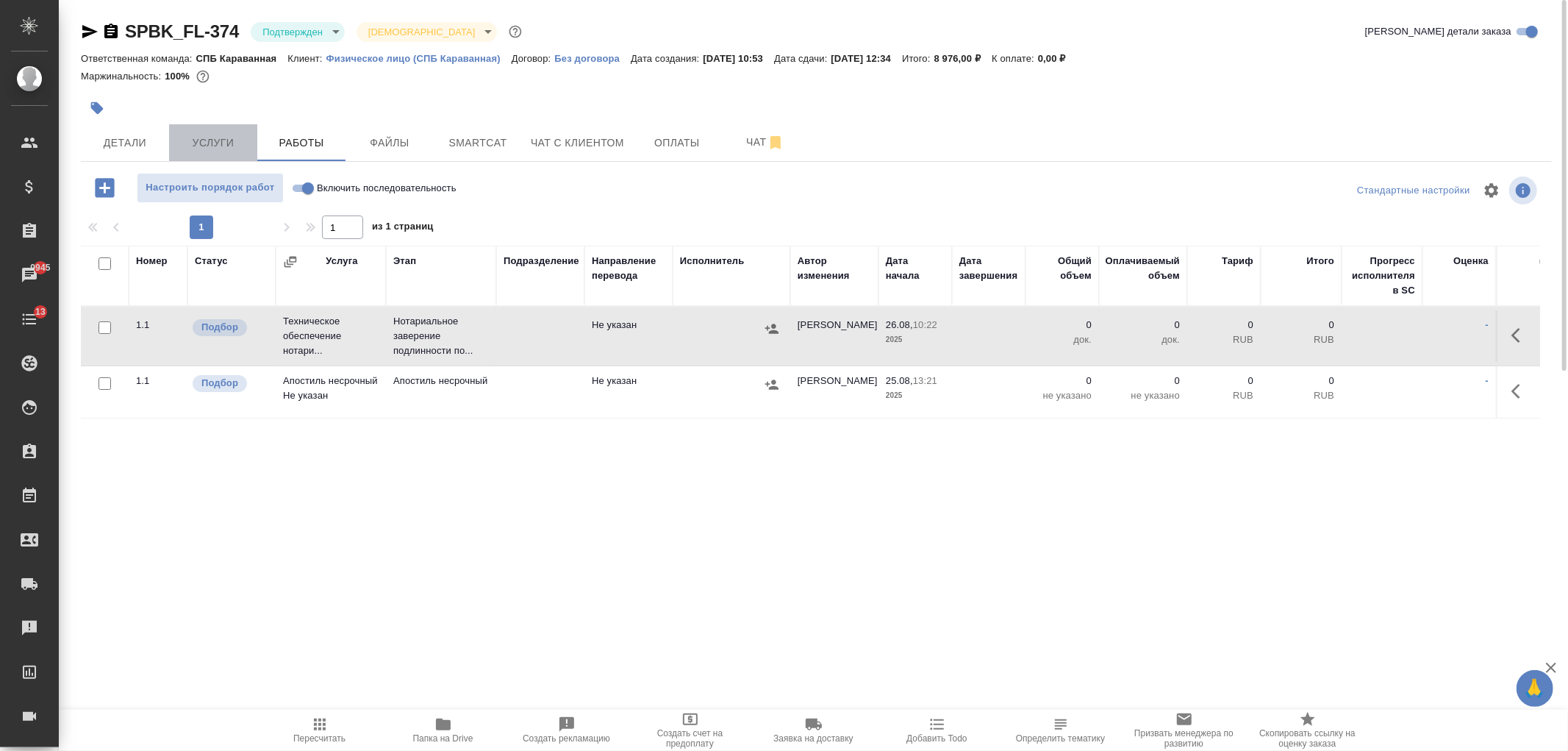
click at [211, 148] on span "Услуги" at bounding box center [213, 142] width 71 height 19
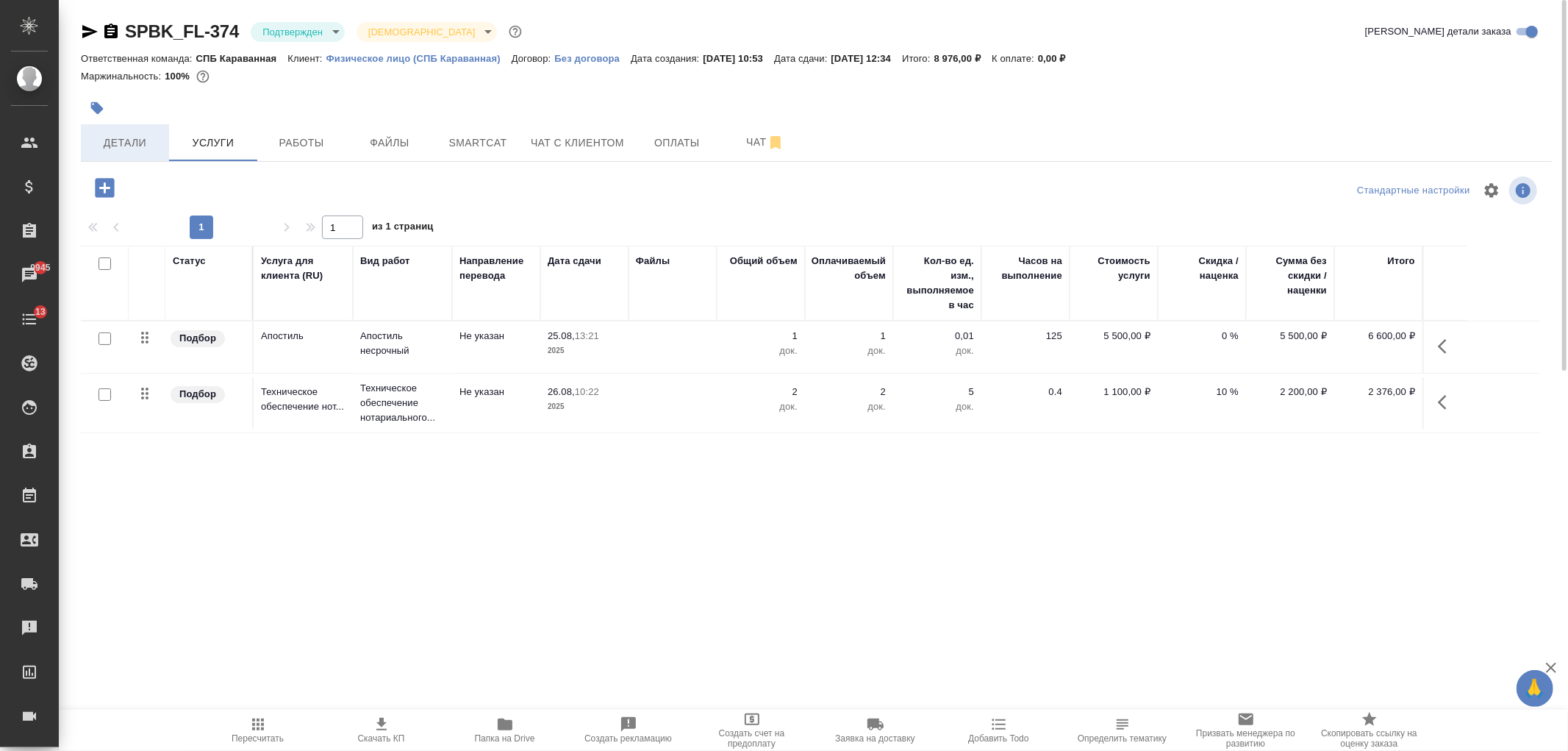
click at [116, 145] on span "Детали" at bounding box center [125, 142] width 71 height 19
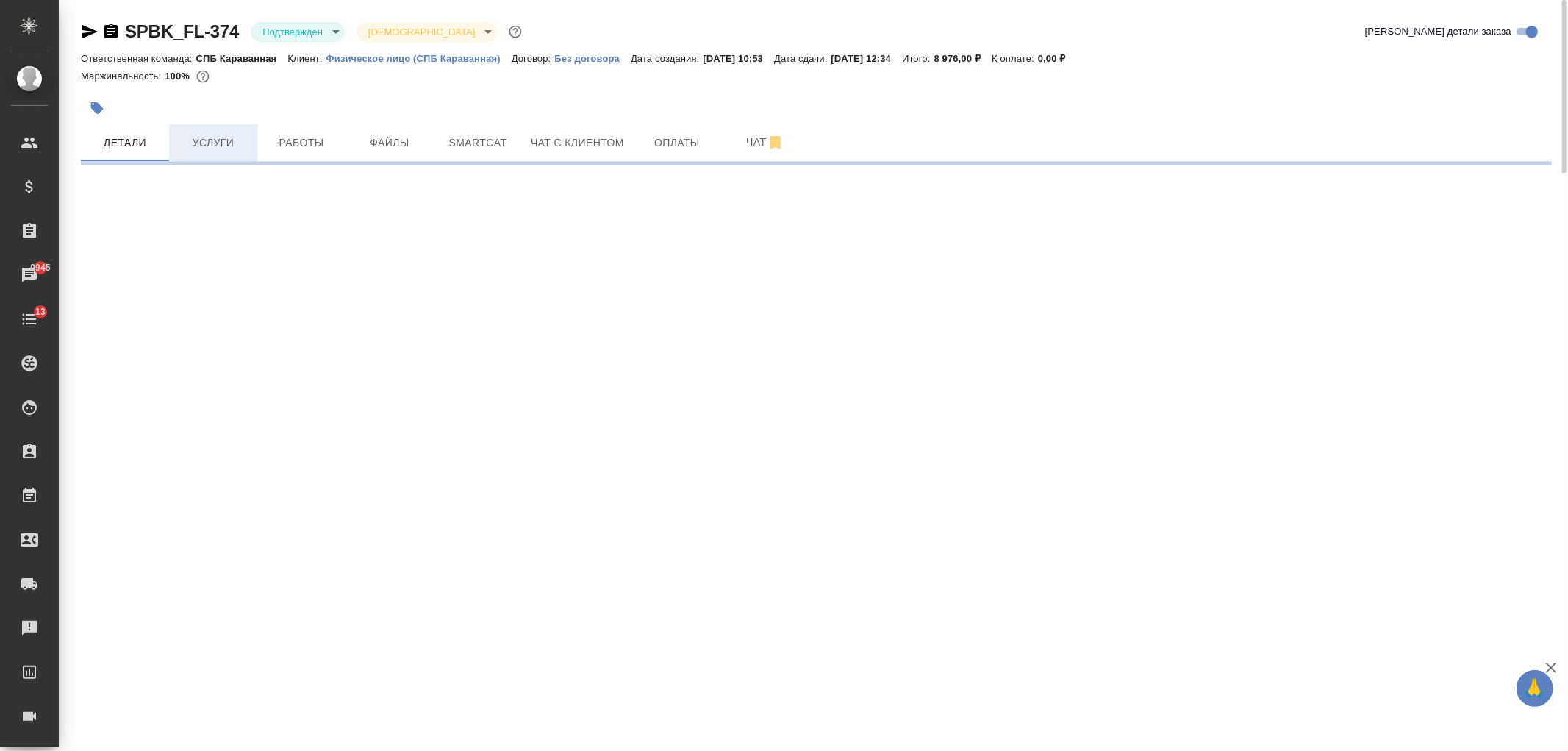
select select "RU"
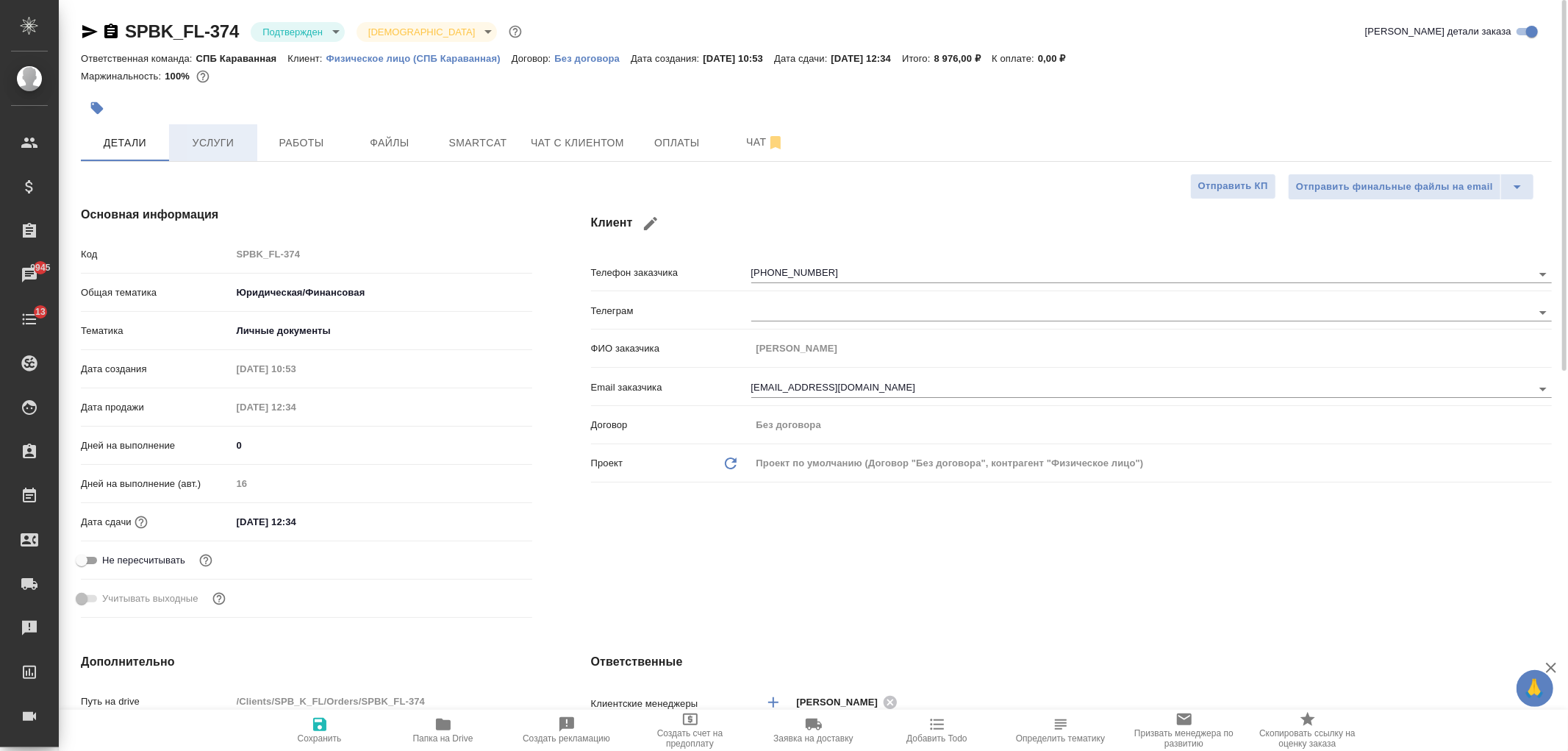
type textarea "x"
click at [348, 520] on input "17.09.2025 12:34" at bounding box center [296, 522] width 128 height 21
click at [488, 520] on icon "button" at bounding box center [490, 521] width 18 height 18
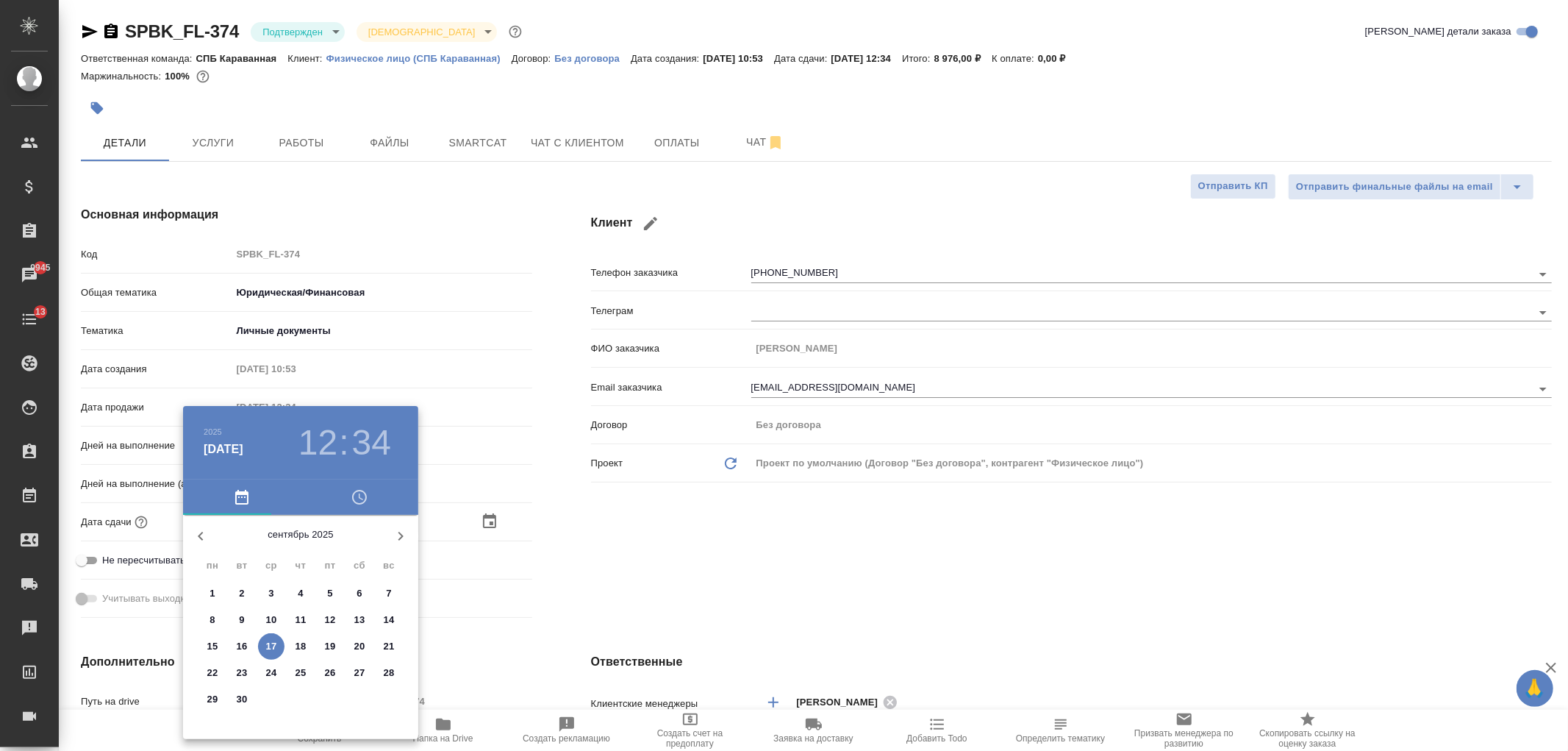
click at [203, 533] on icon "button" at bounding box center [201, 536] width 18 height 18
click at [333, 703] on p "29" at bounding box center [330, 699] width 11 height 15
type input "29.08.2025 12:34"
type textarea "x"
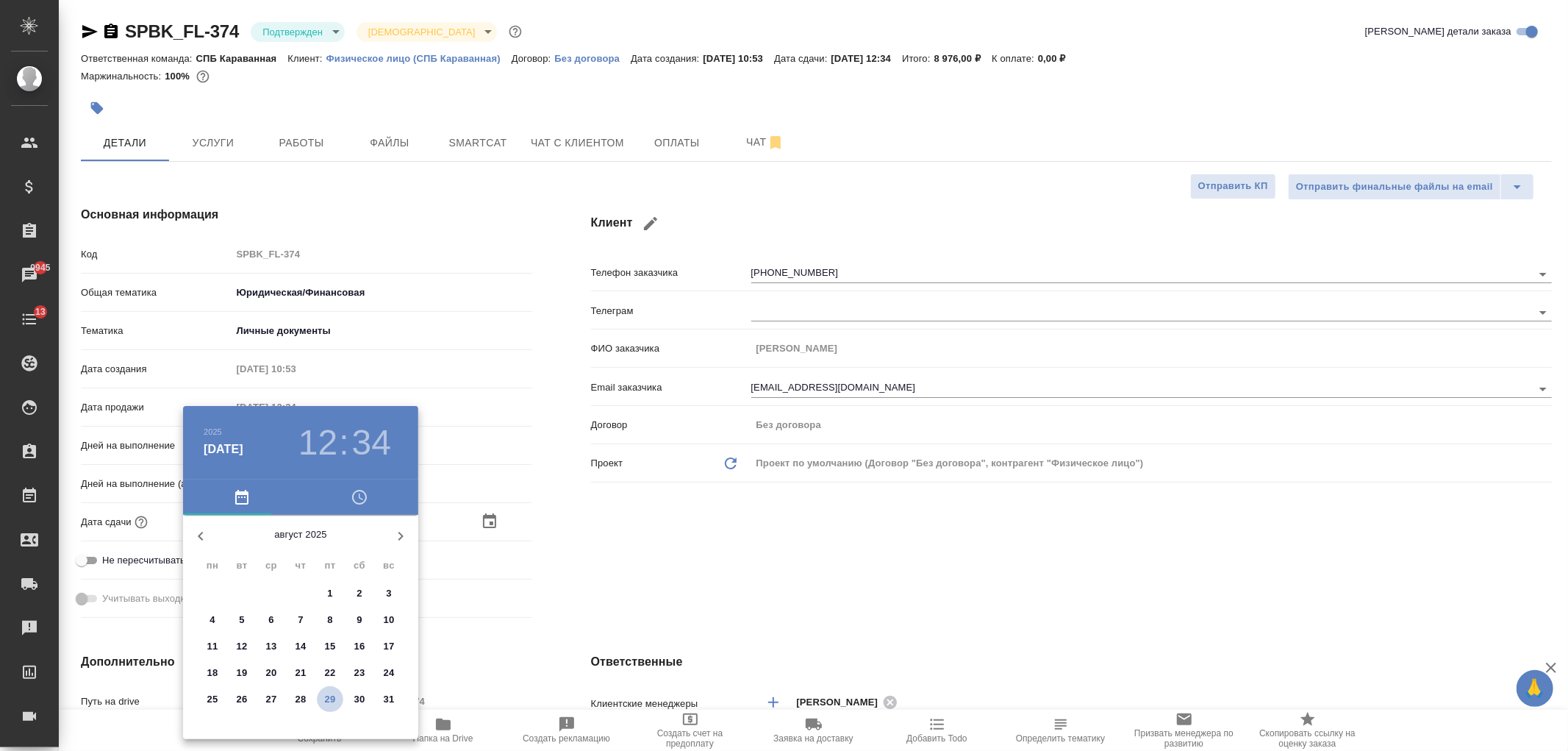
type textarea "x"
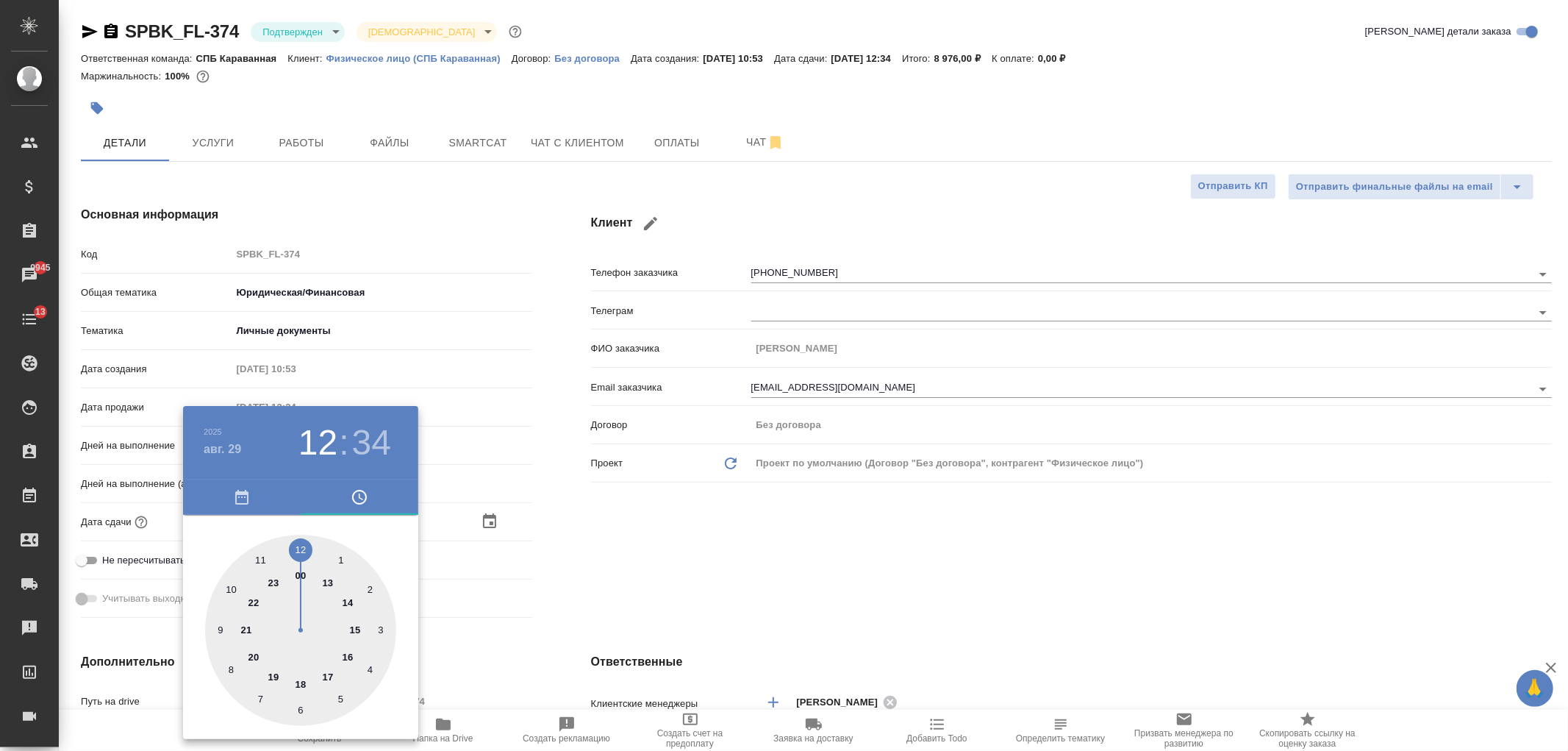
click at [347, 657] on div at bounding box center [301, 630] width 191 height 191
type input "29.08.2025 16:34"
type textarea "x"
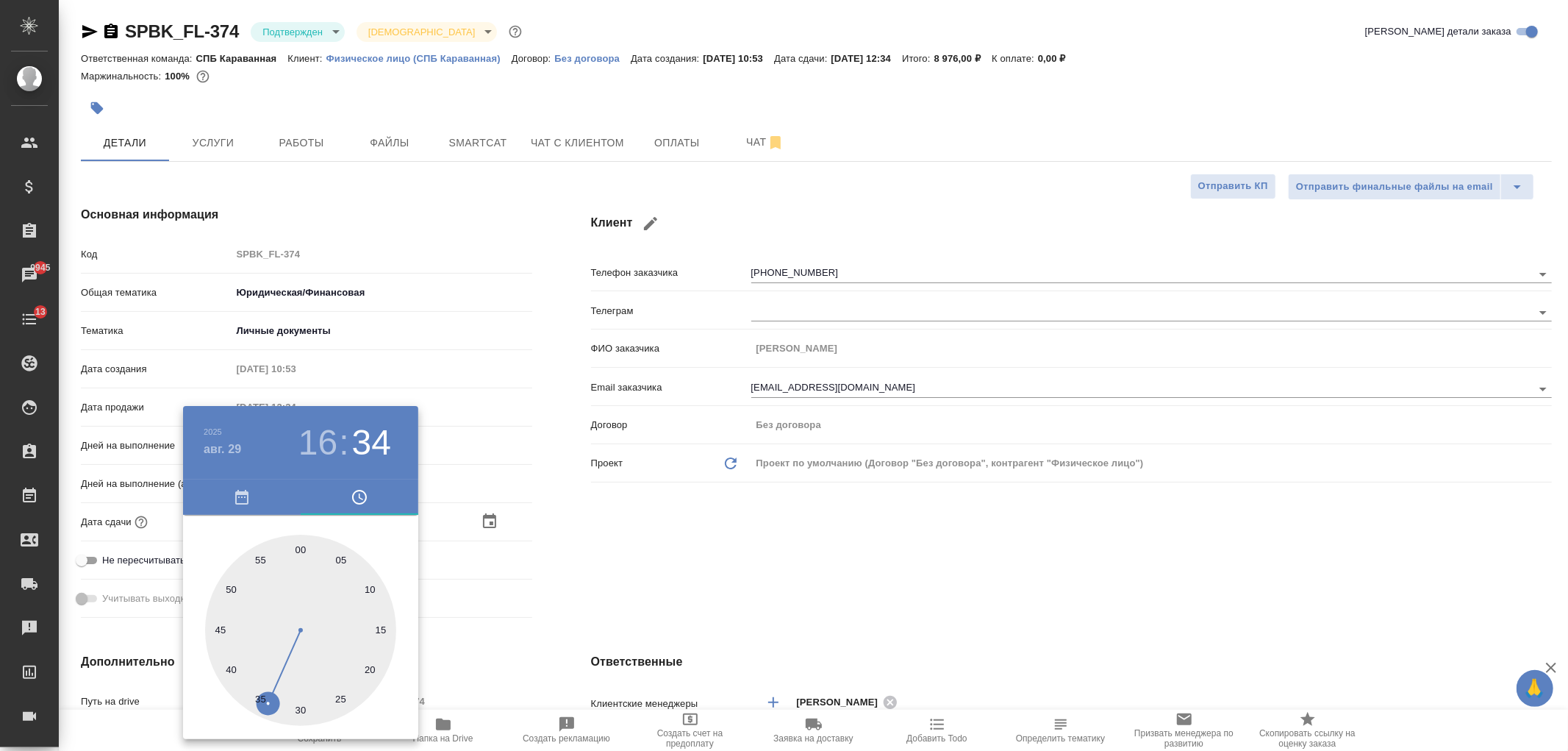
click at [298, 550] on div at bounding box center [301, 630] width 191 height 191
type input "29.08.2025 16:00"
type textarea "x"
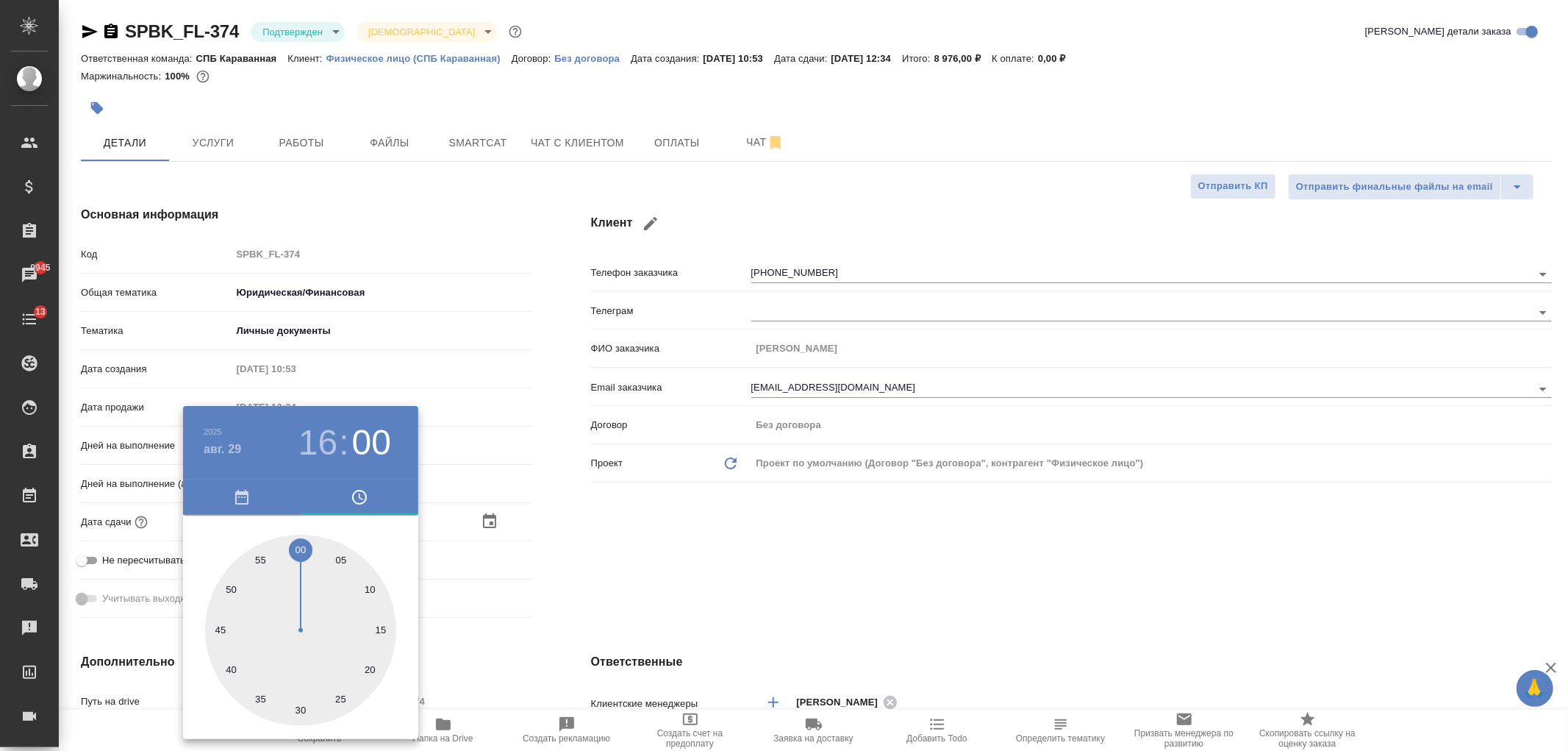
click at [628, 559] on div at bounding box center [784, 375] width 1568 height 751
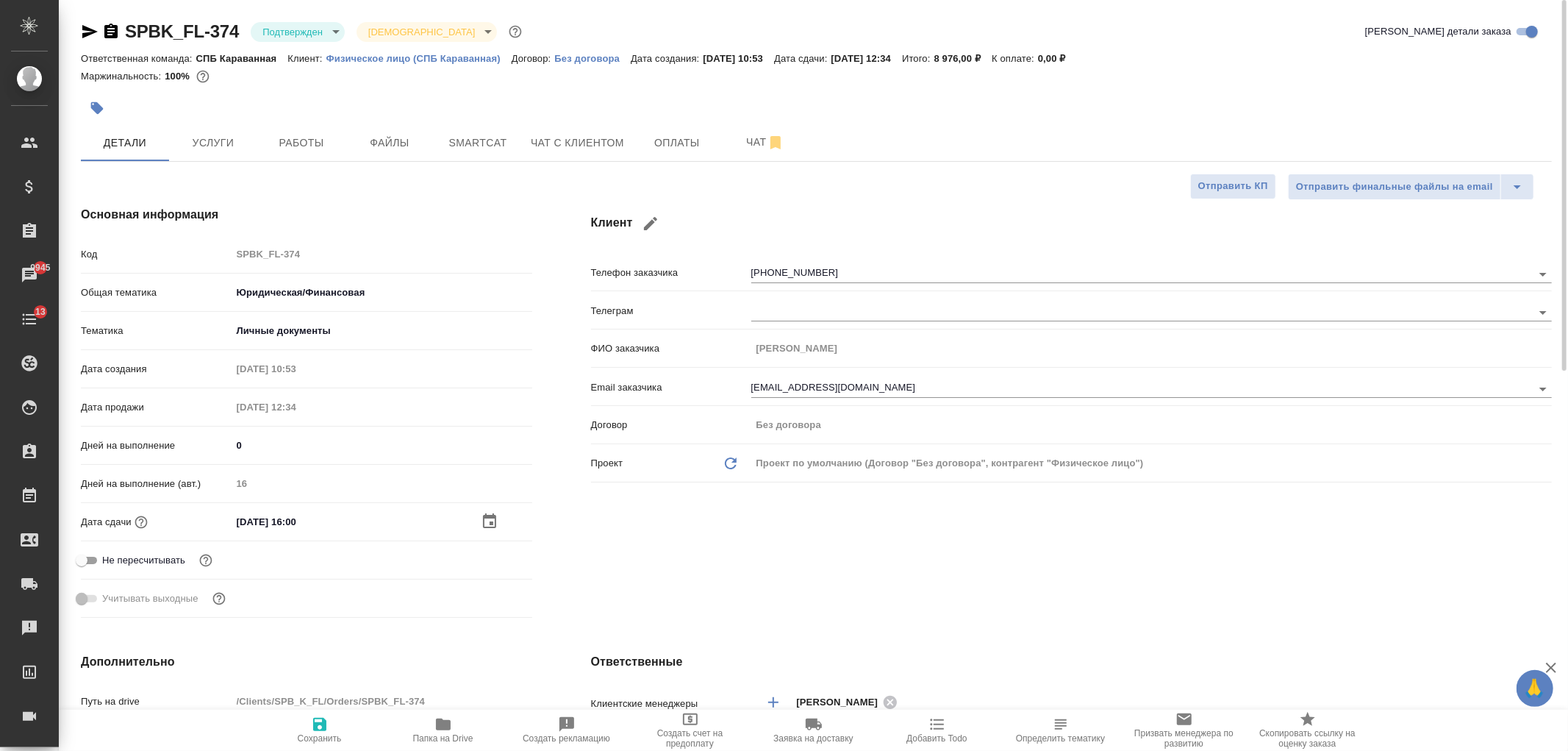
click at [326, 723] on icon "button" at bounding box center [320, 724] width 18 height 18
type textarea "x"
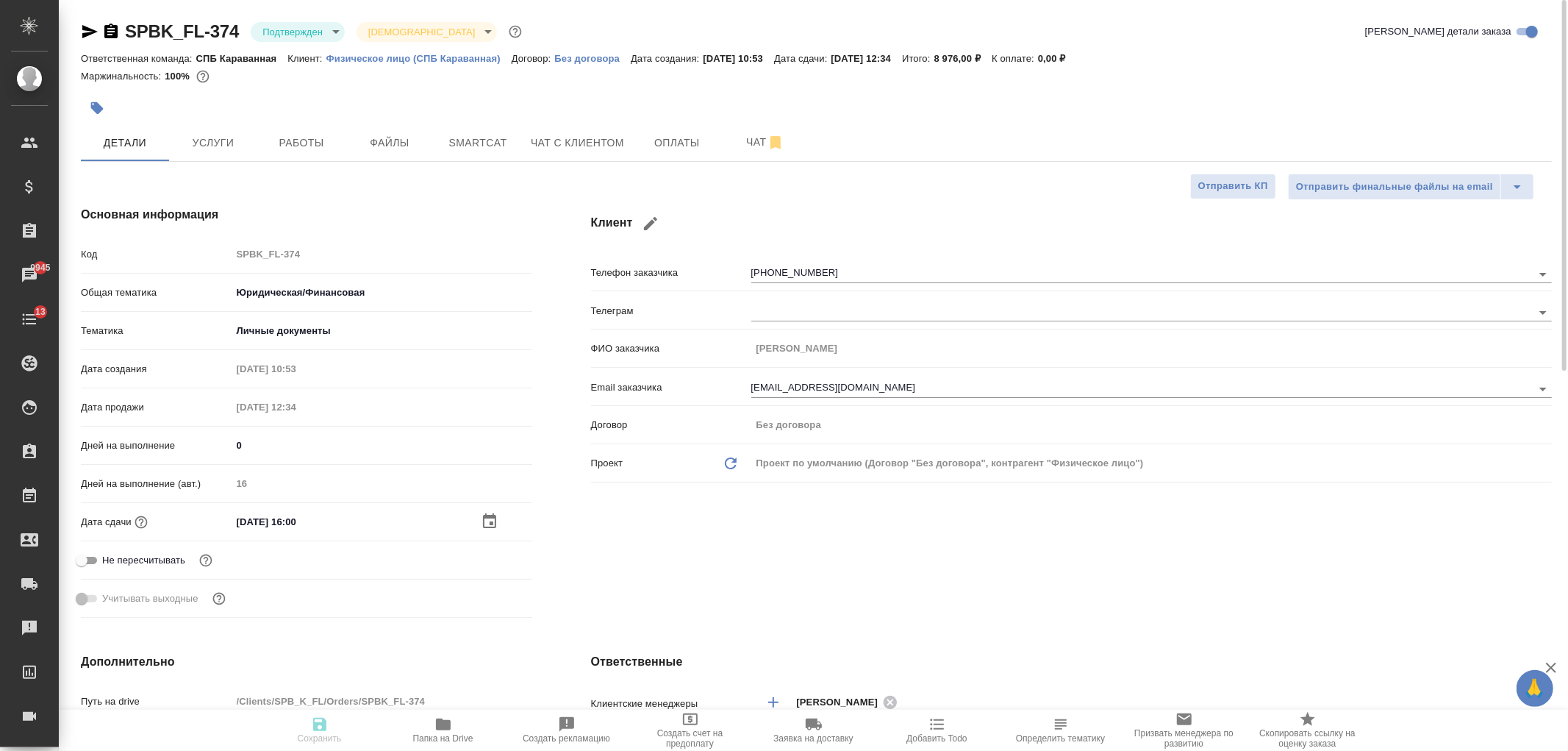
type textarea "x"
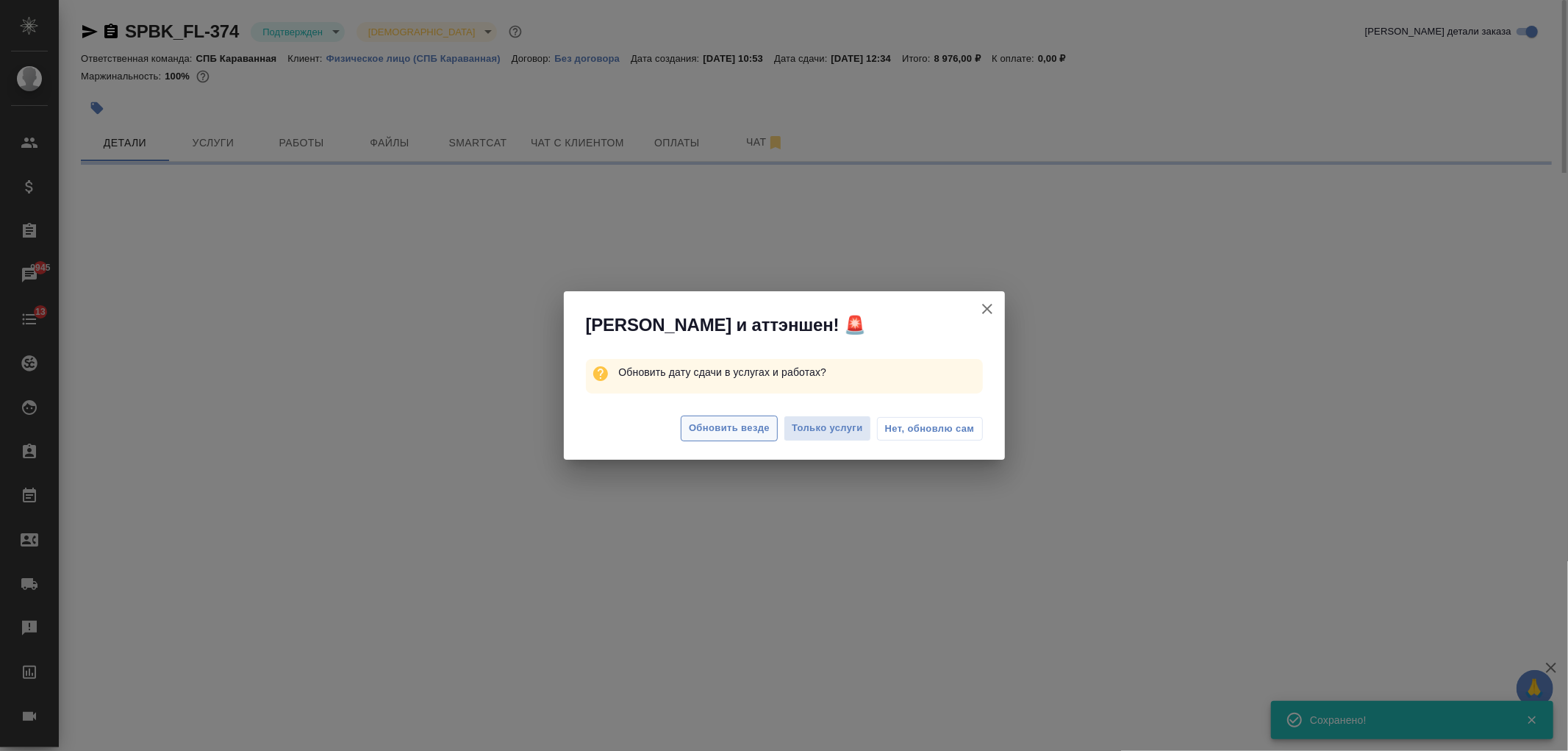
select select "RU"
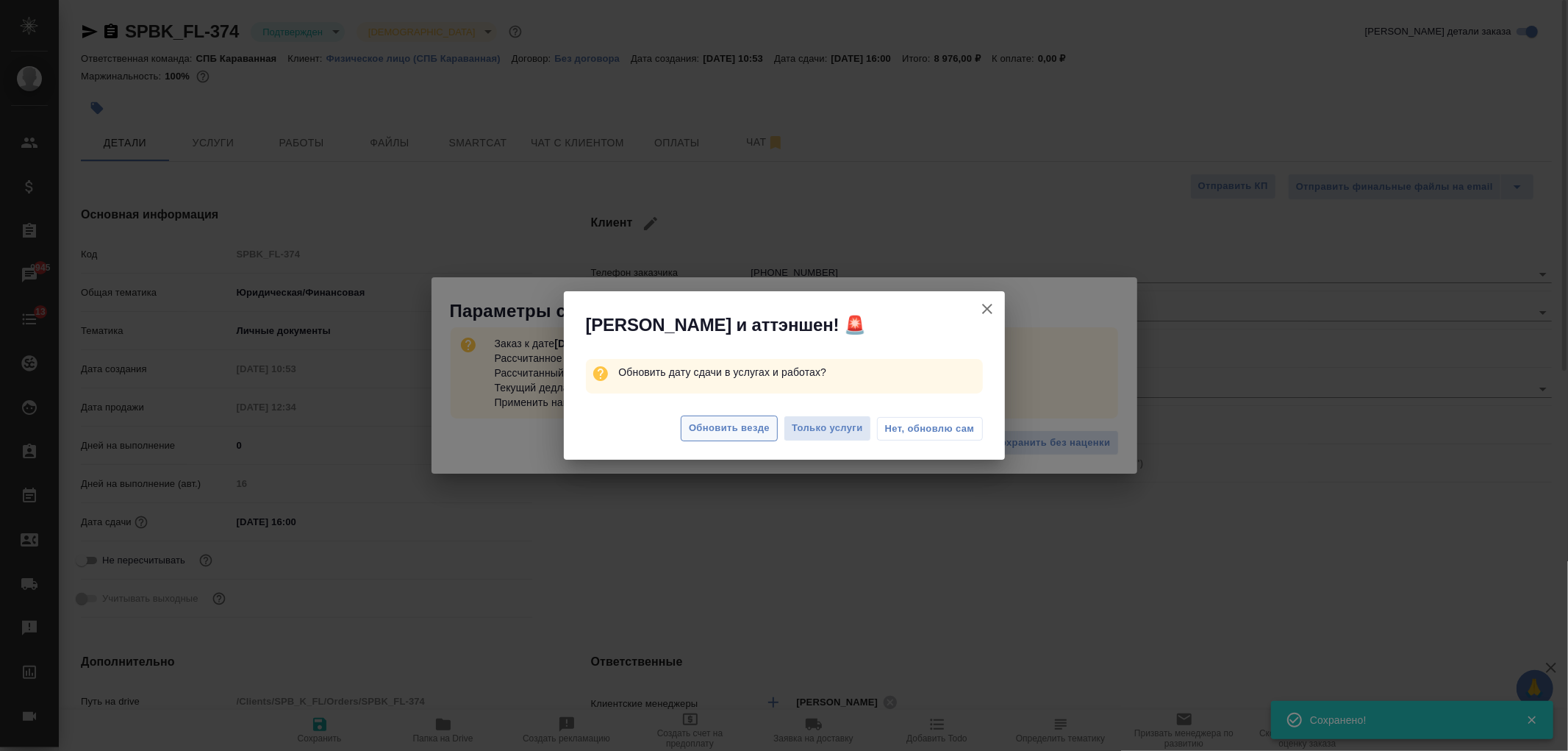
click at [721, 429] on span "Обновить везде" at bounding box center [729, 428] width 80 height 17
type textarea "x"
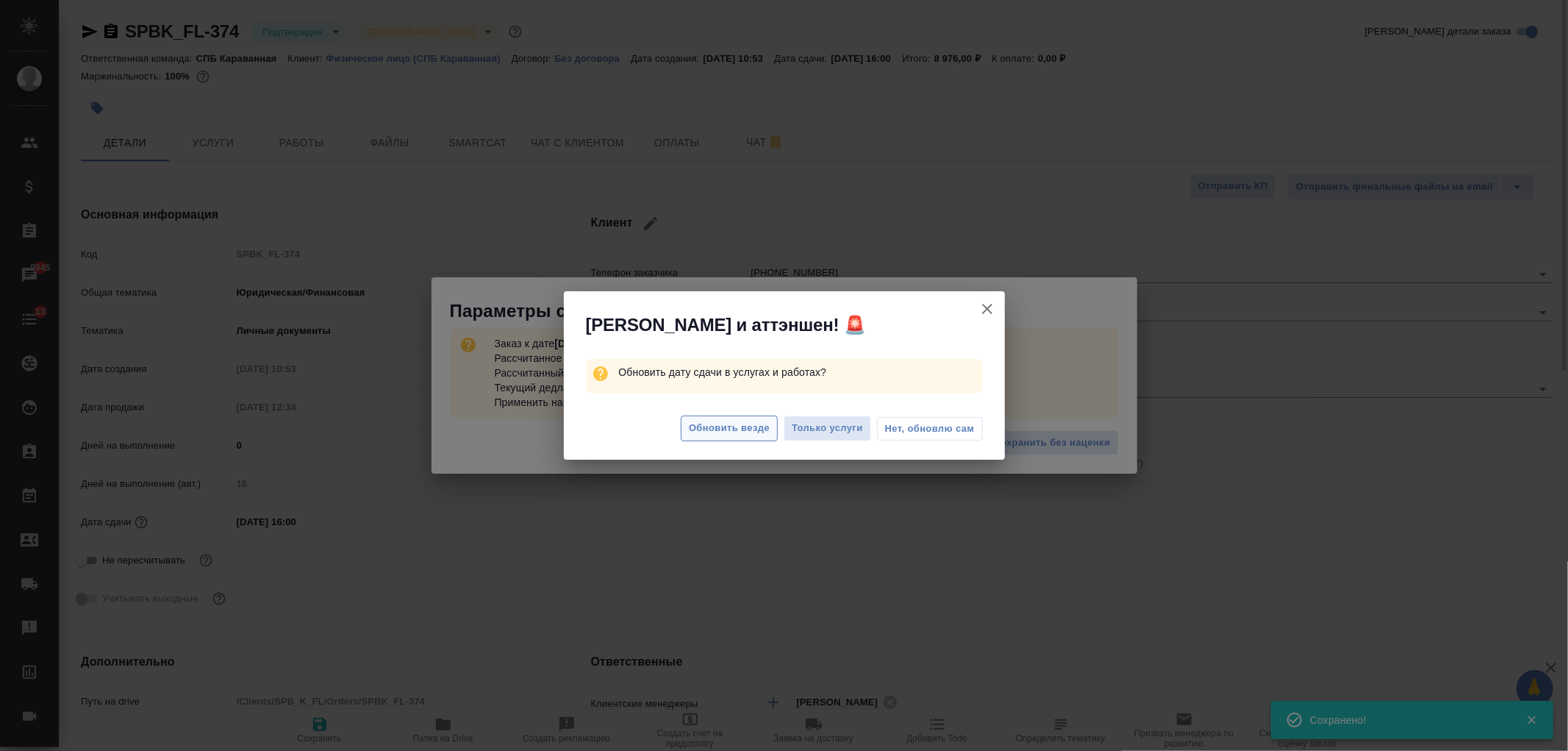
type textarea "x"
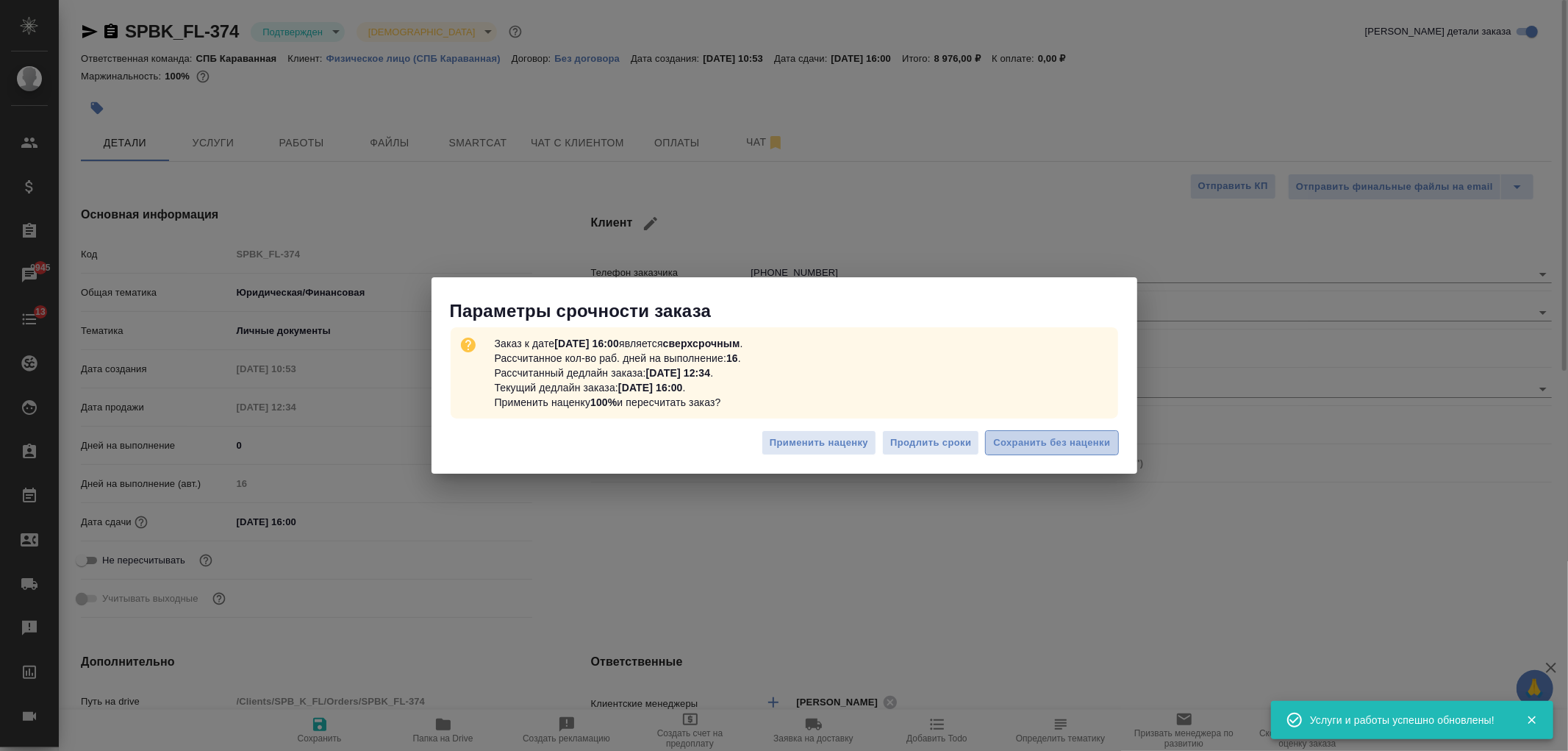
click at [1061, 444] on span "Сохранить без наценки" at bounding box center [1052, 442] width 117 height 17
type textarea "x"
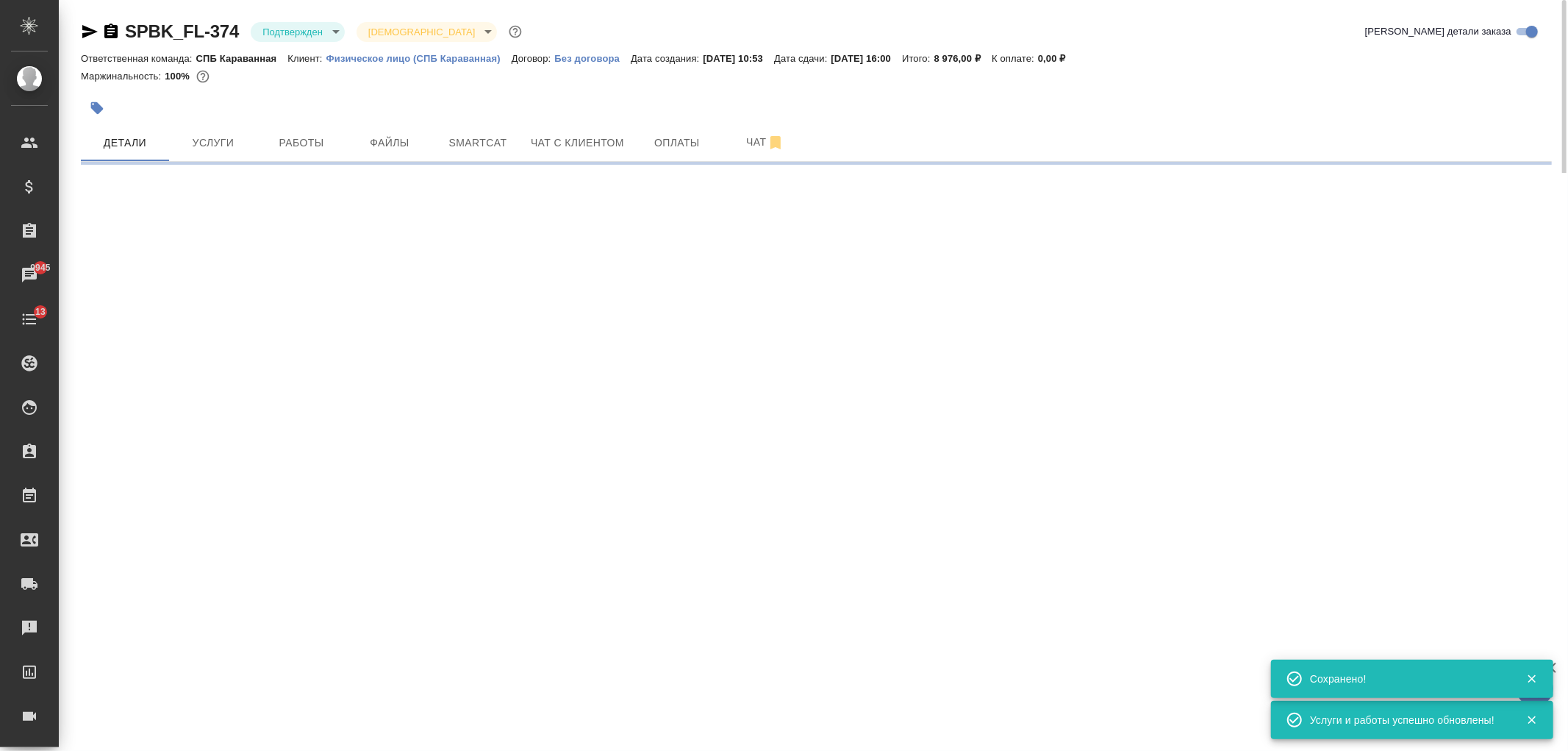
type input "urgent"
select select "RU"
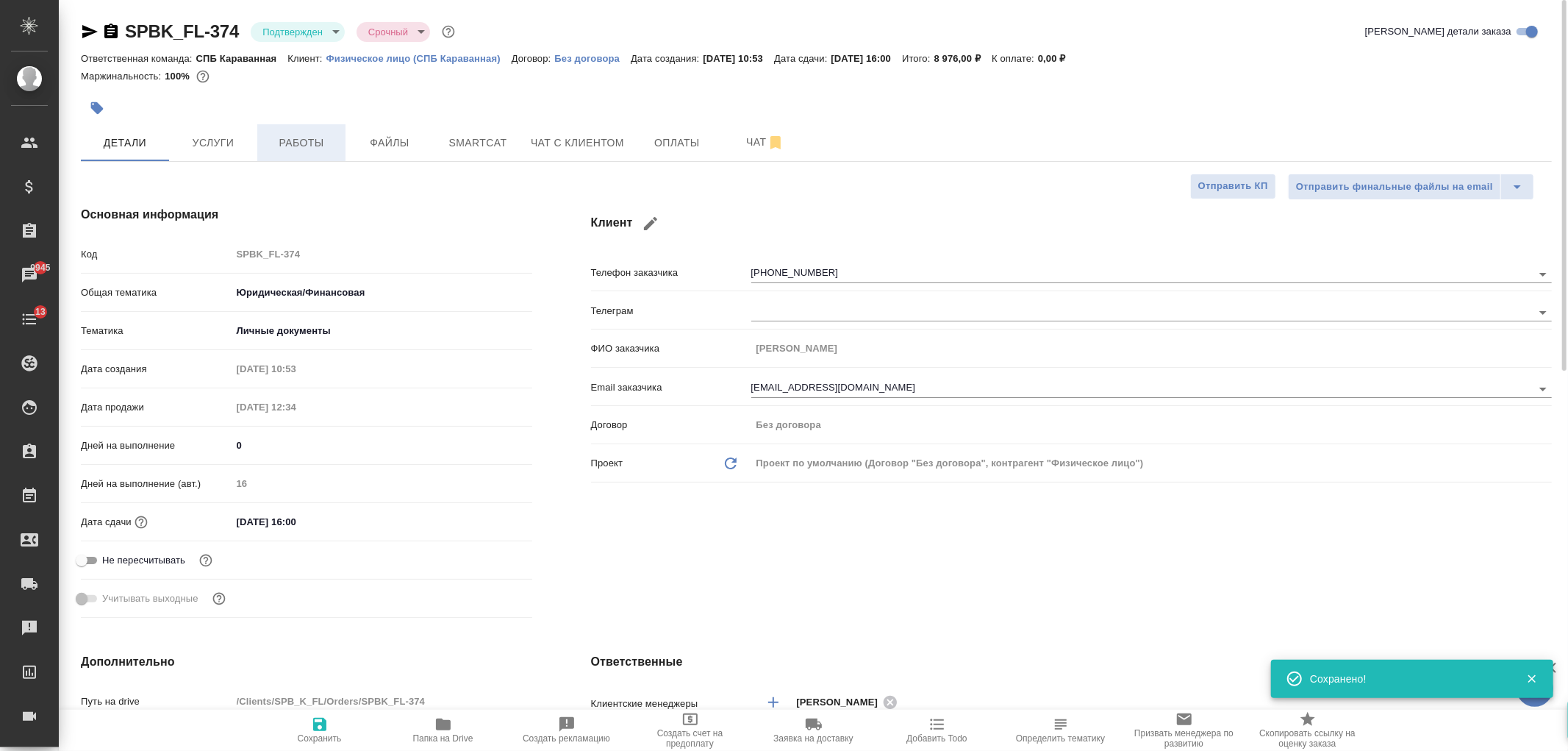
type textarea "x"
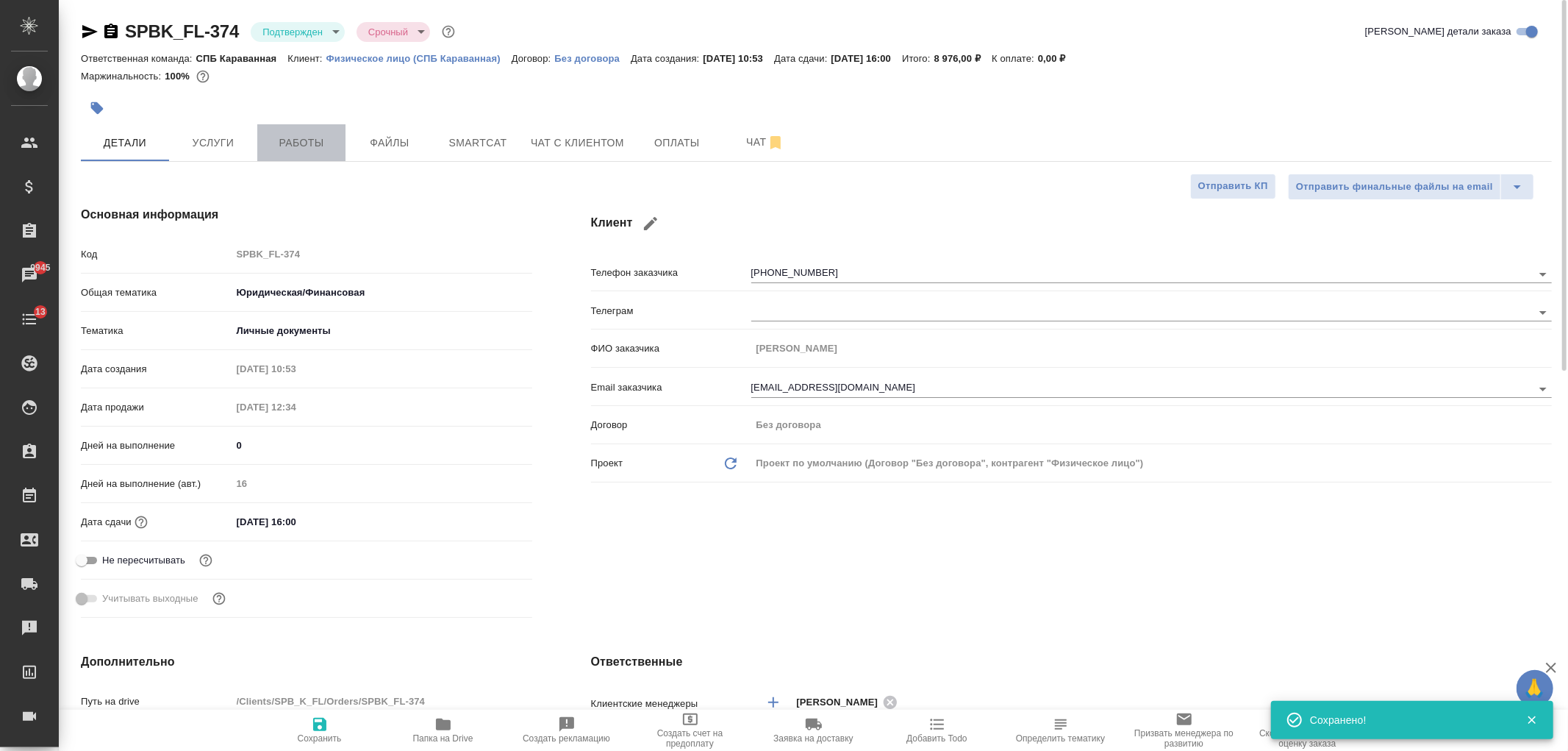
click at [294, 148] on span "Работы" at bounding box center [302, 142] width 71 height 19
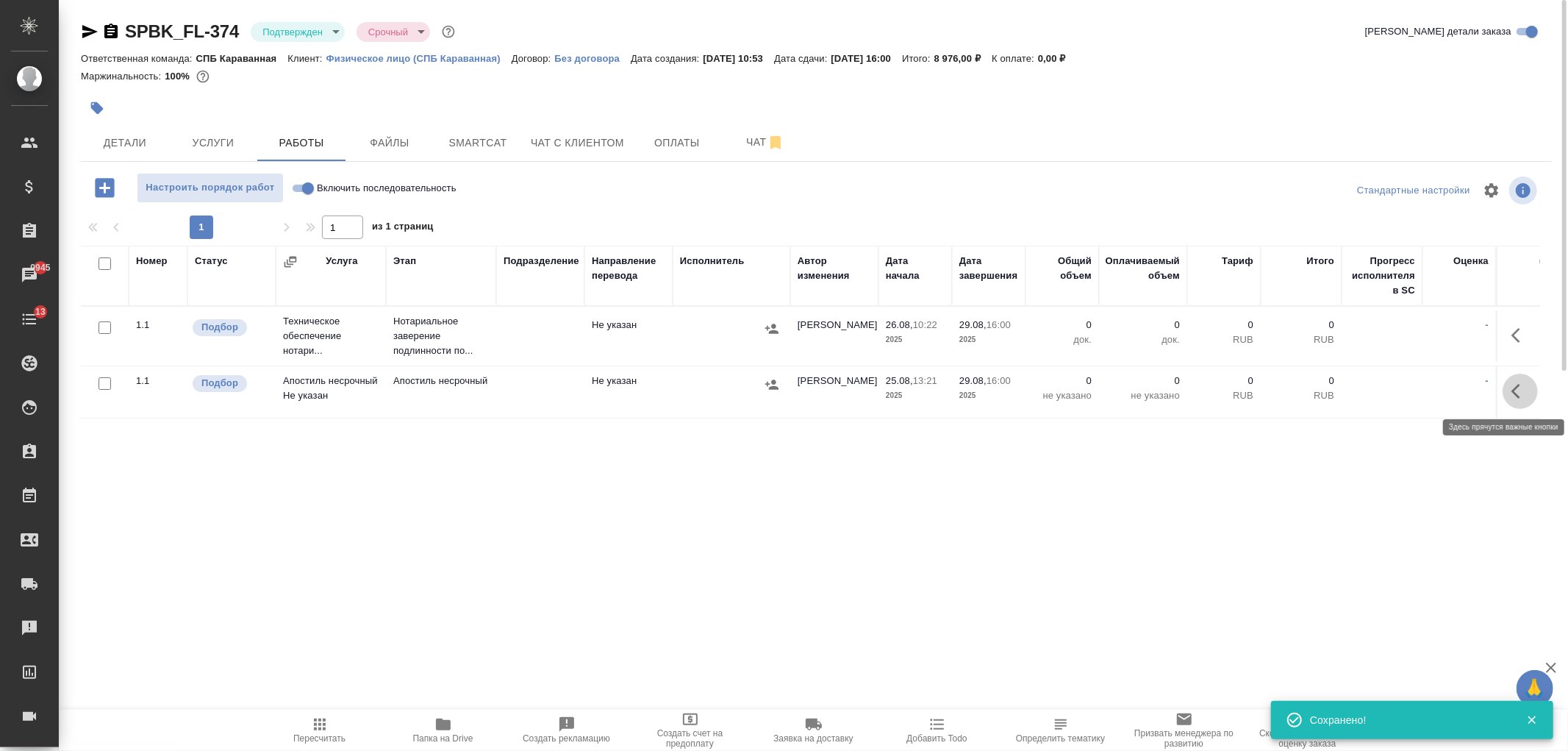
click at [1515, 395] on icon "button" at bounding box center [1520, 391] width 18 height 18
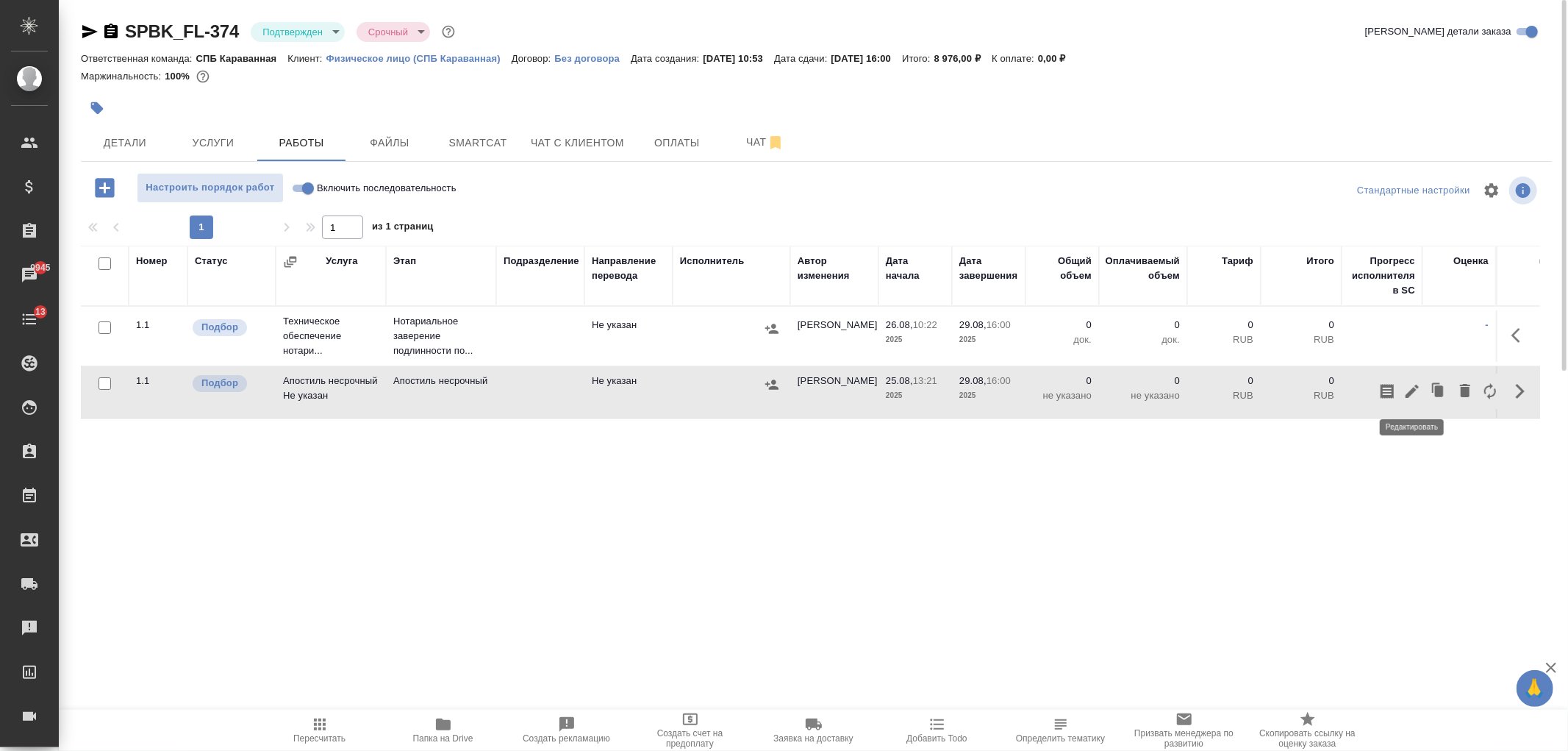
click at [1417, 391] on icon "button" at bounding box center [1412, 391] width 18 height 18
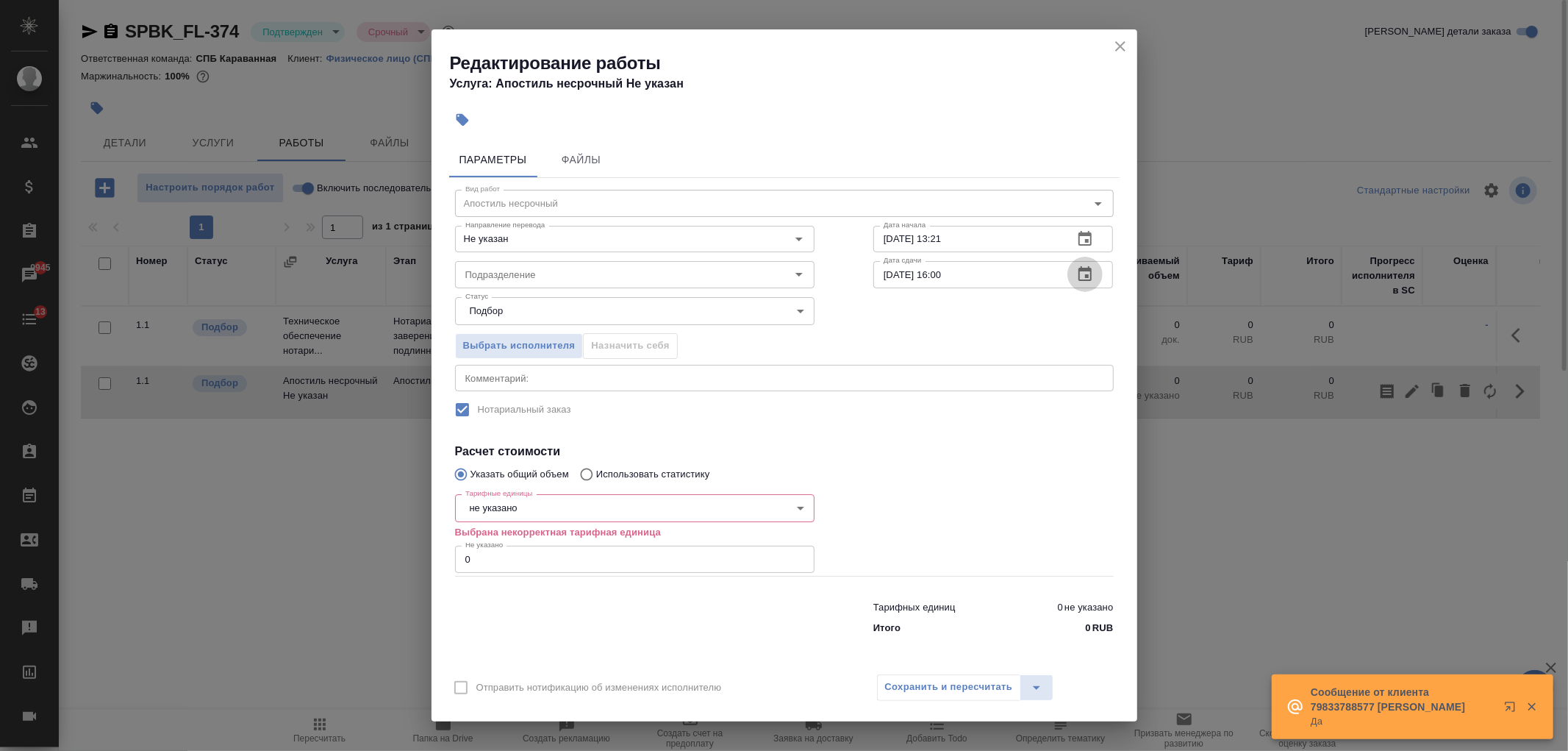
click at [1085, 277] on icon "button" at bounding box center [1085, 274] width 18 height 18
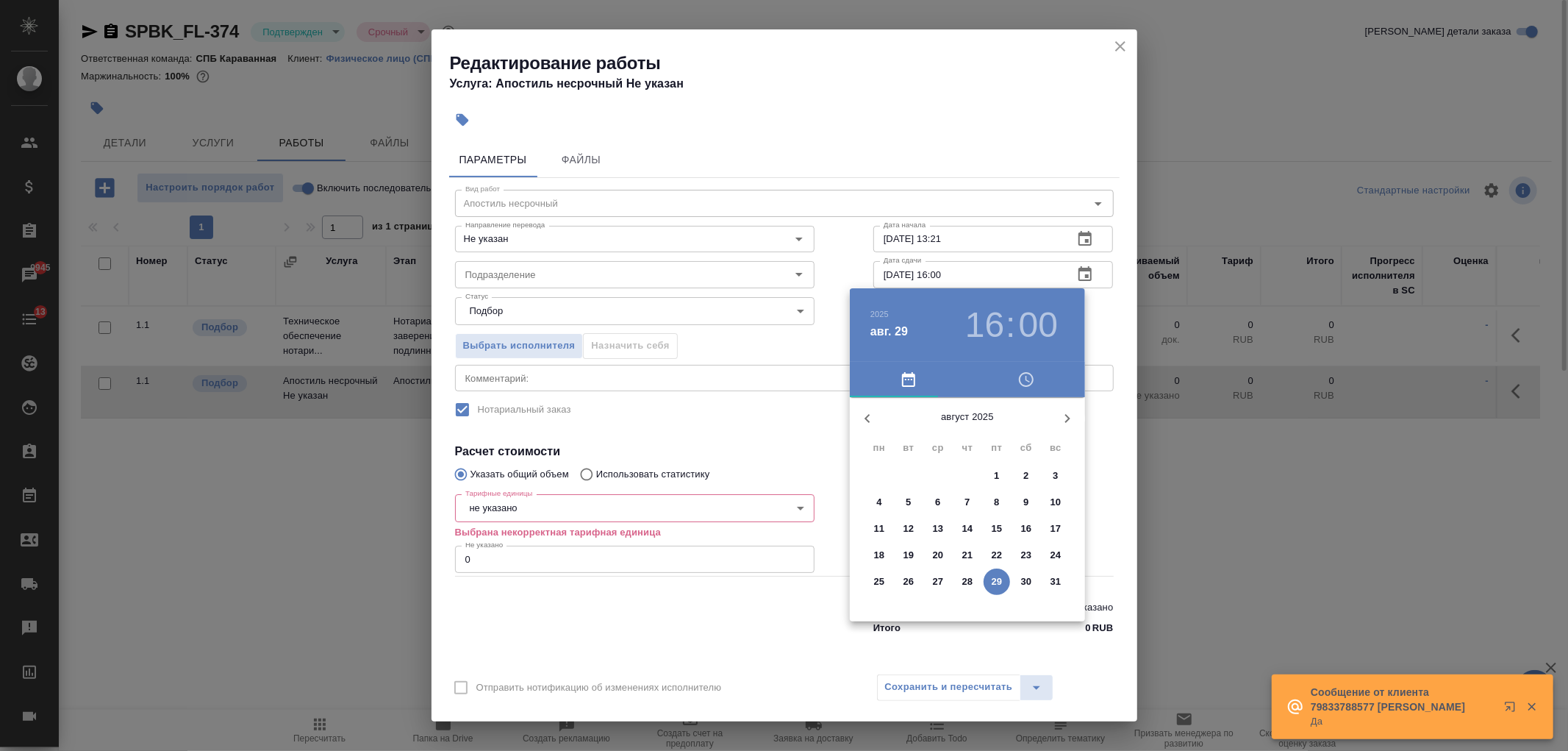
click at [753, 417] on div at bounding box center [784, 375] width 1568 height 751
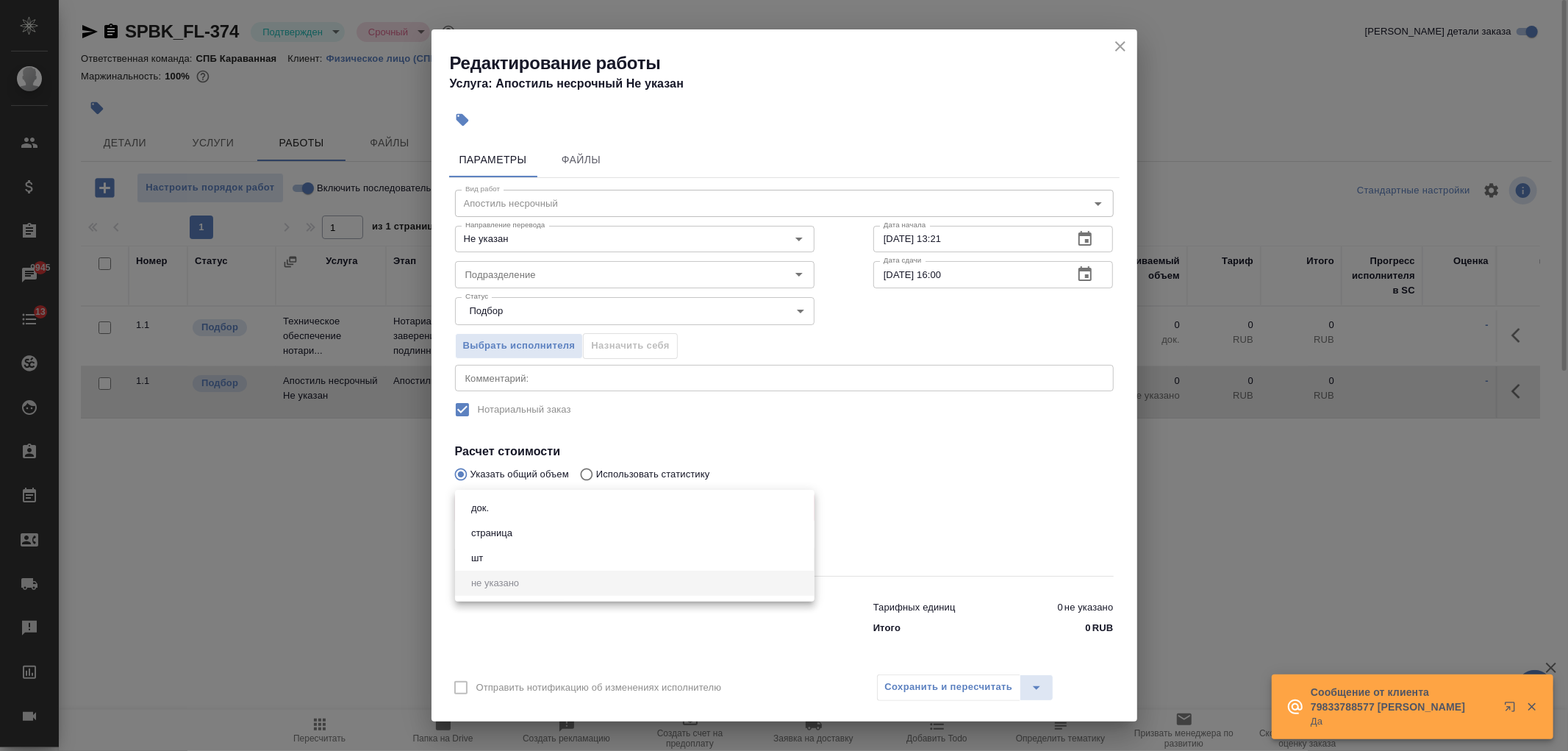
click at [564, 508] on body "🙏 .cls-1 fill:#fff; AWATERA Ivanova Arina Клиенты Спецификации Заказы 9945 Чаты…" at bounding box center [784, 375] width 1568 height 751
click at [508, 503] on li "док." at bounding box center [635, 508] width 360 height 25
type input "5a8b1489cc6b4906c91bfd8b"
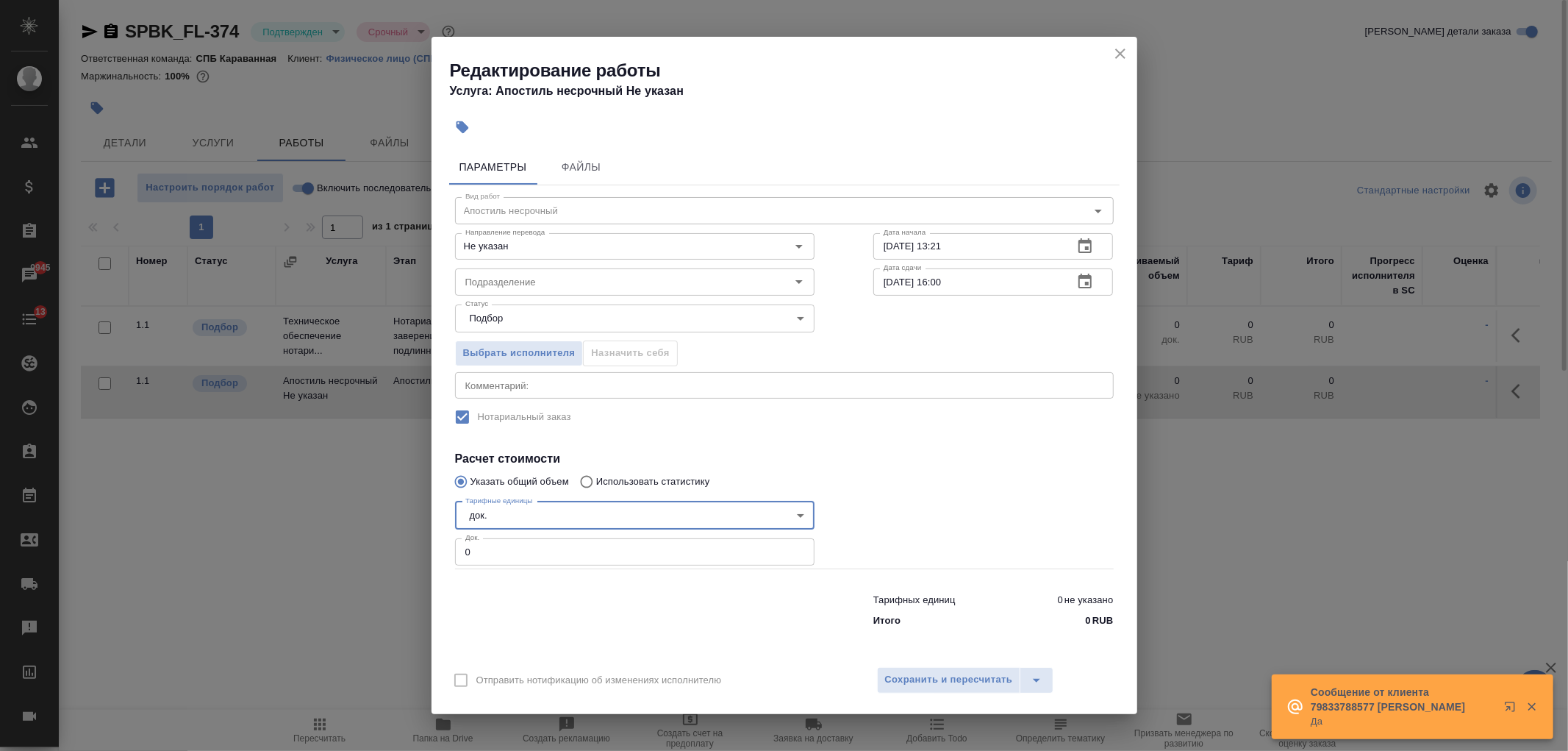
click at [482, 550] on input "0" at bounding box center [635, 552] width 360 height 27
type input "1"
click at [910, 672] on span "Сохранить и пересчитать" at bounding box center [949, 679] width 128 height 17
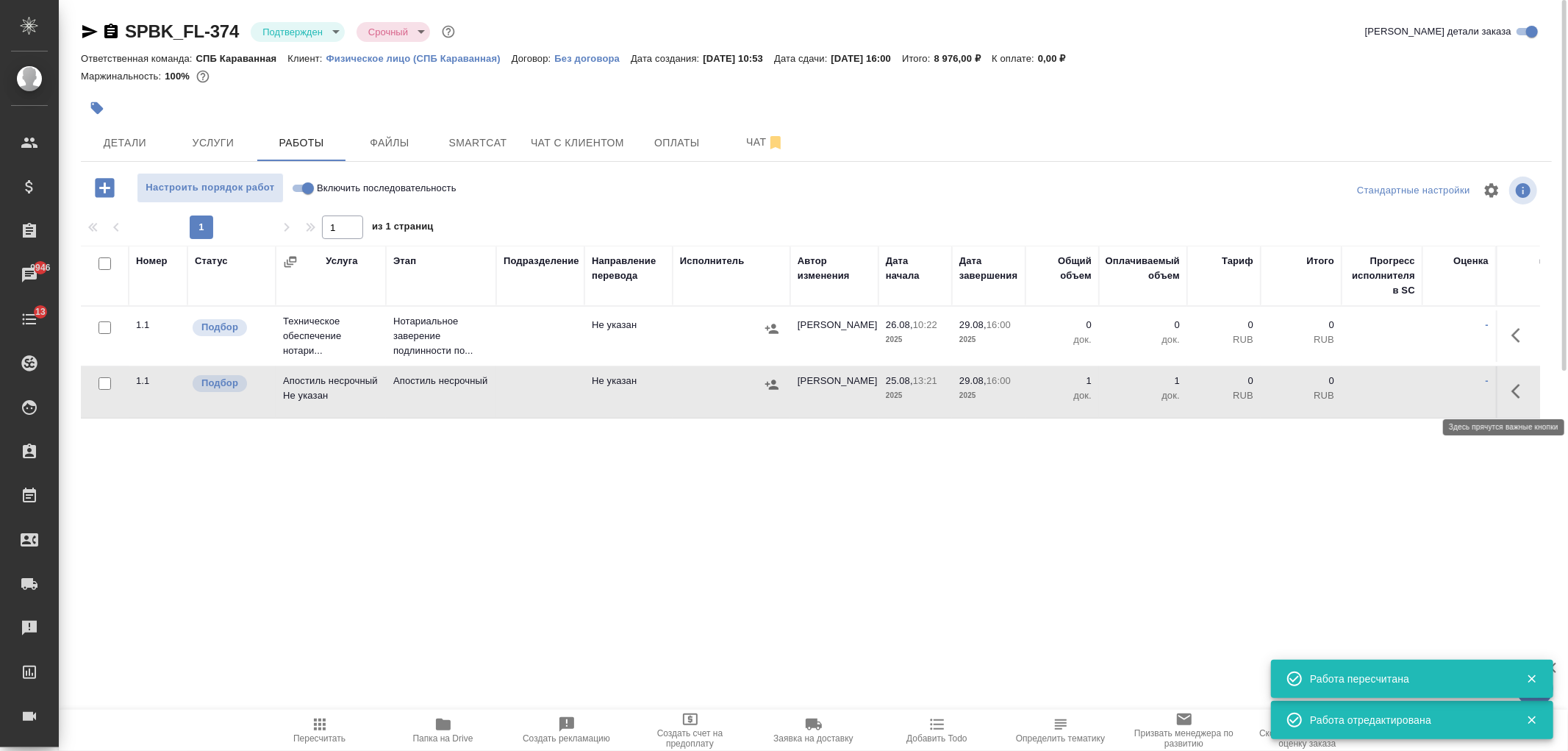
click at [1516, 386] on icon "button" at bounding box center [1520, 391] width 18 height 18
click at [1410, 395] on icon "button" at bounding box center [1411, 391] width 13 height 13
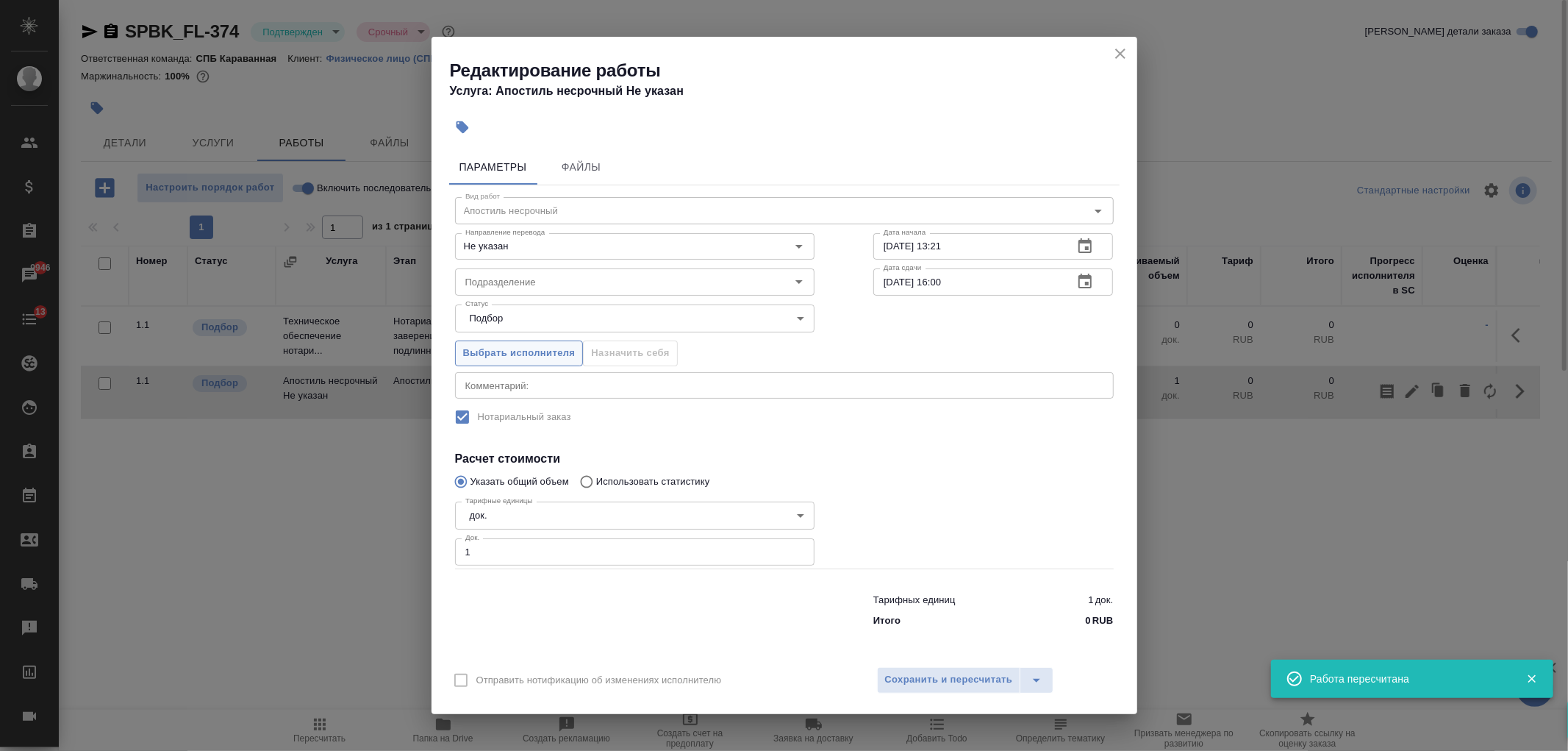
click at [493, 356] on span "Выбрать исполнителя" at bounding box center [519, 353] width 112 height 17
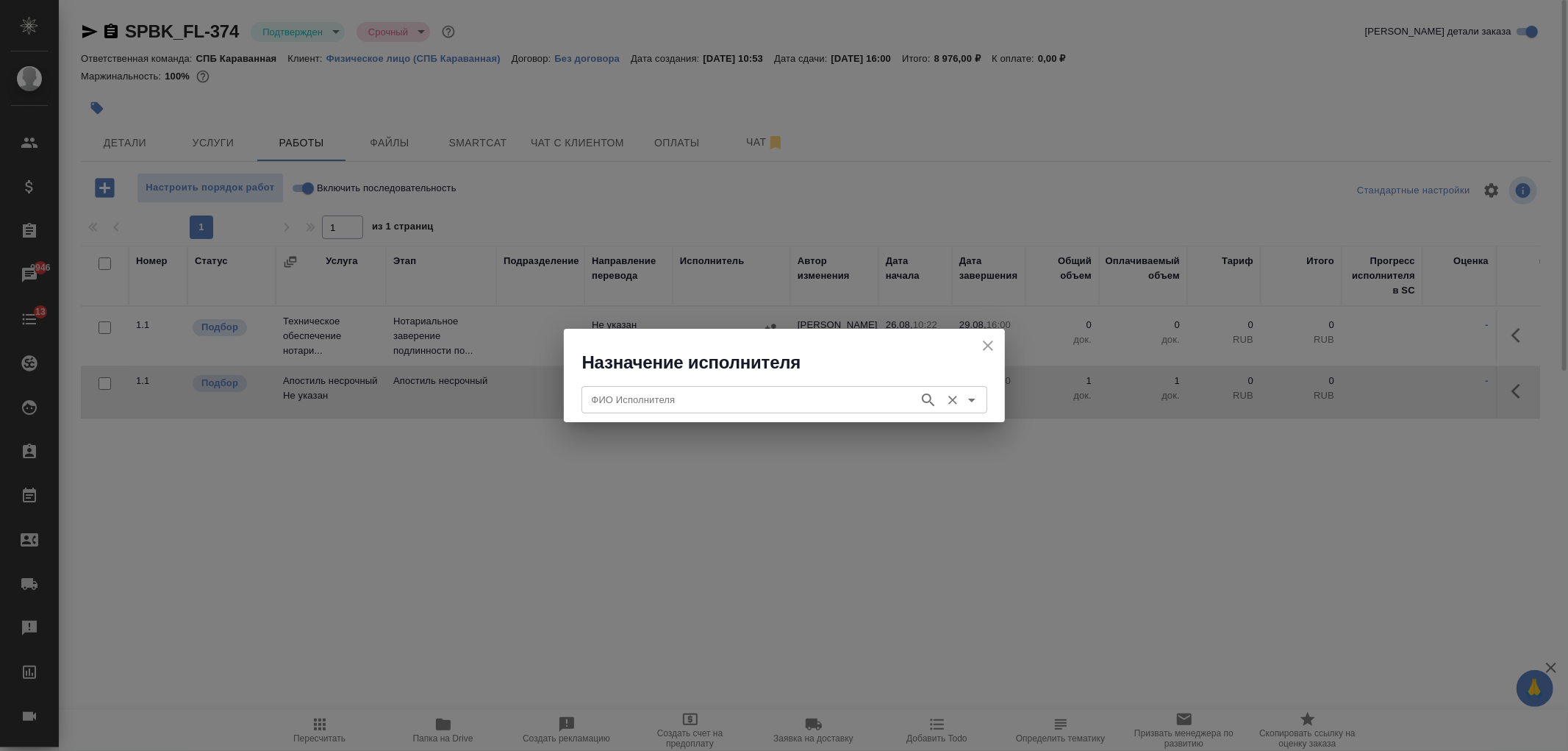
click at [633, 403] on input "ФИО Исполнителя" at bounding box center [749, 399] width 325 height 18
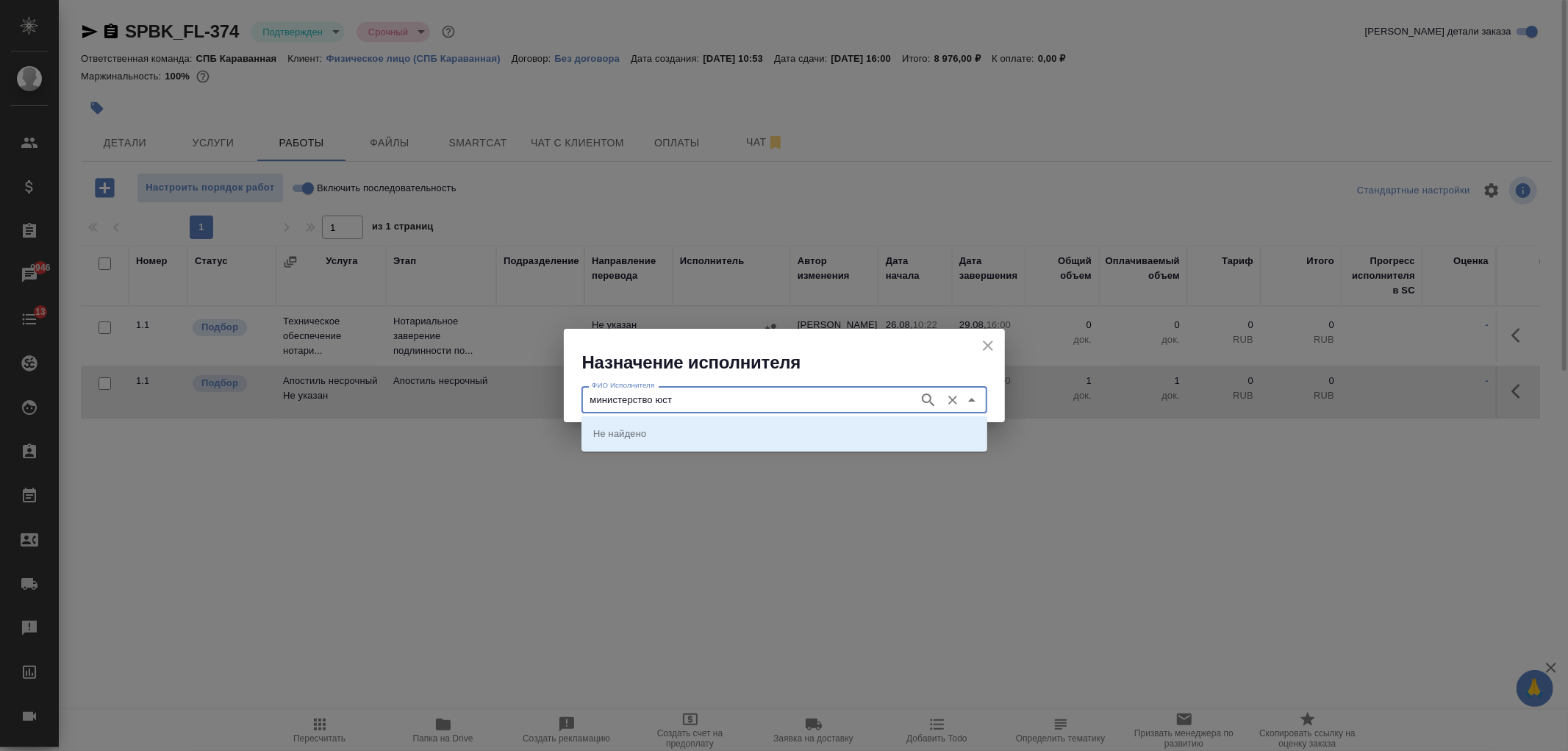
type input "министерство юст"
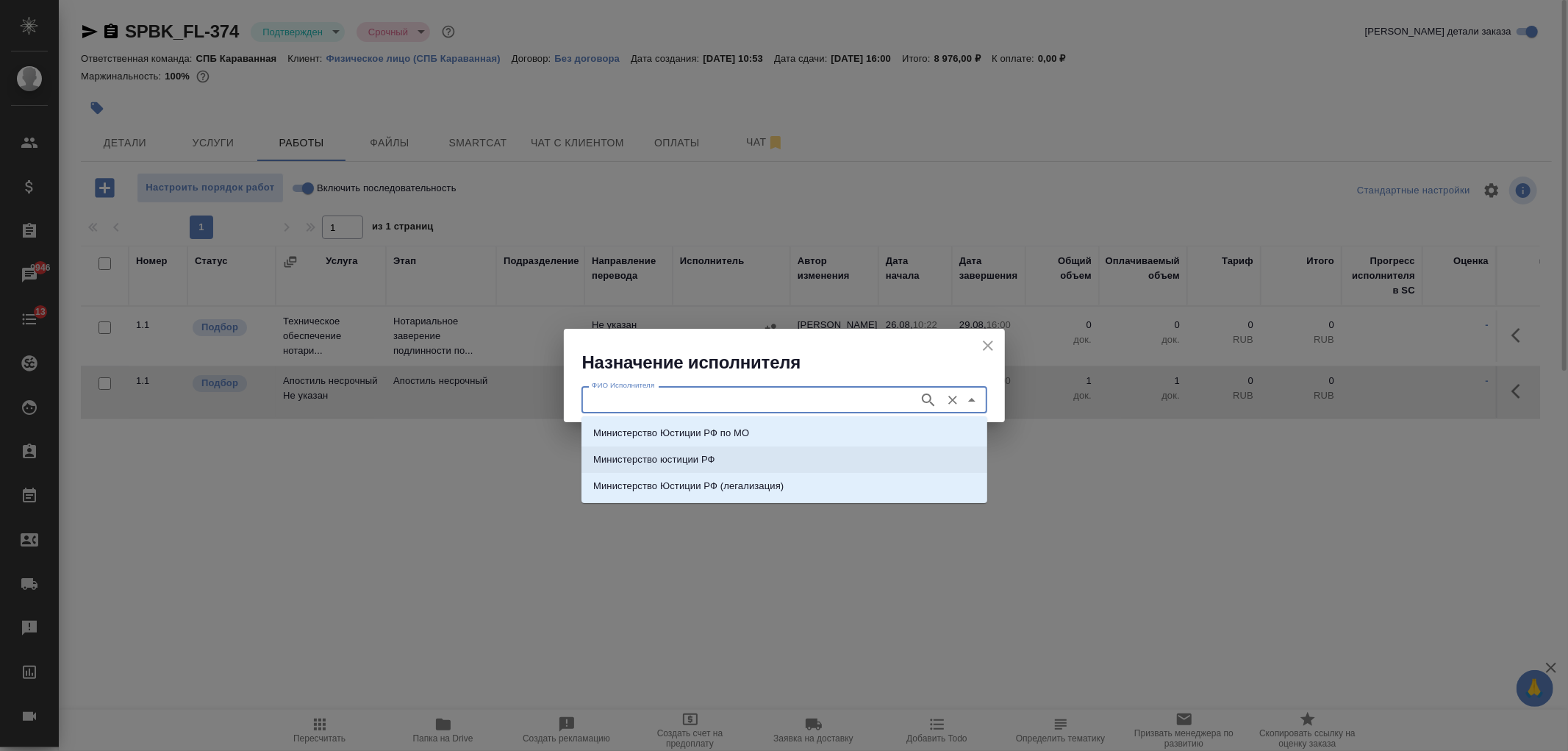
click at [712, 469] on li "Министерство юстиции РФ" at bounding box center [784, 460] width 406 height 27
type input "Министерство юстиции РФ"
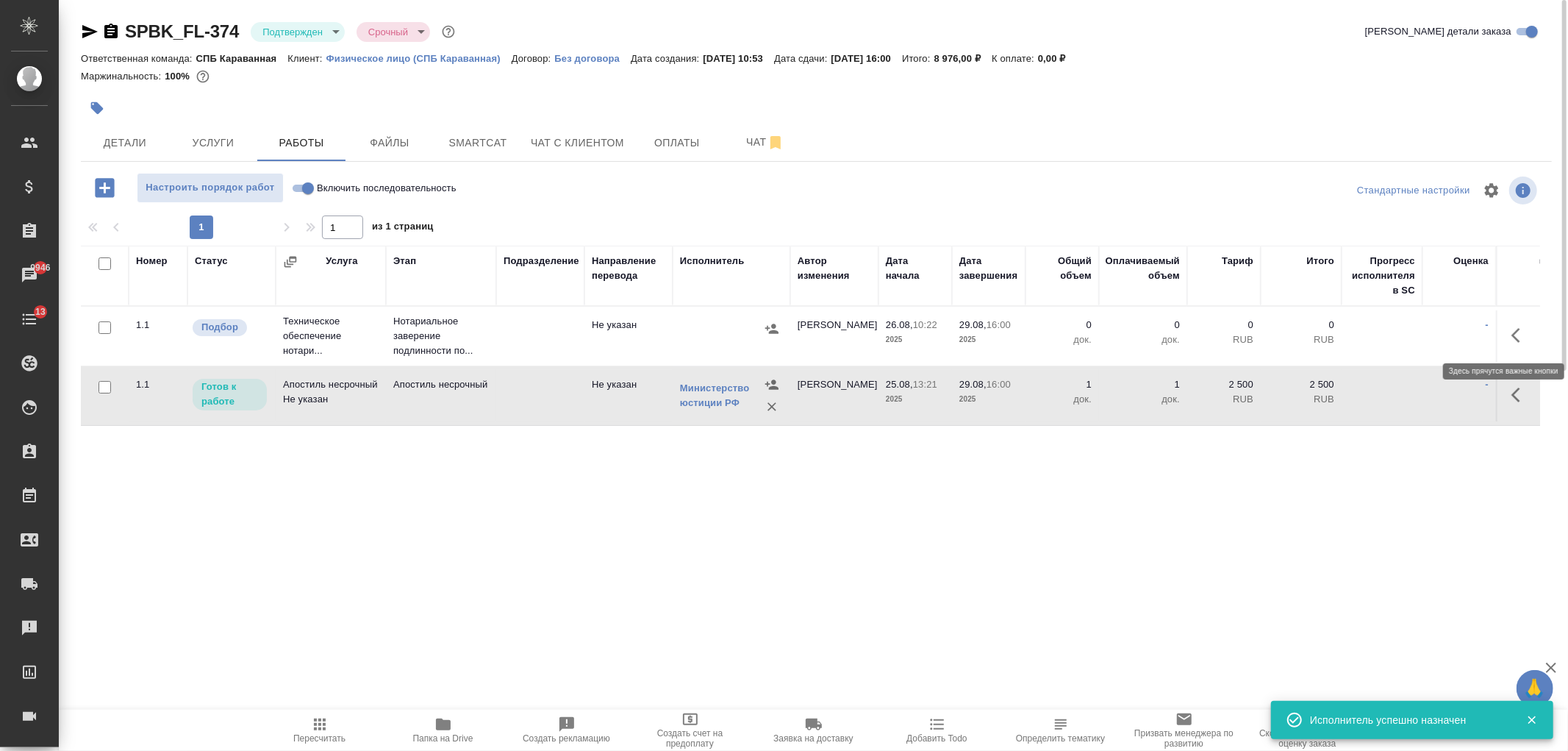
click at [1516, 331] on icon "button" at bounding box center [1520, 335] width 18 height 18
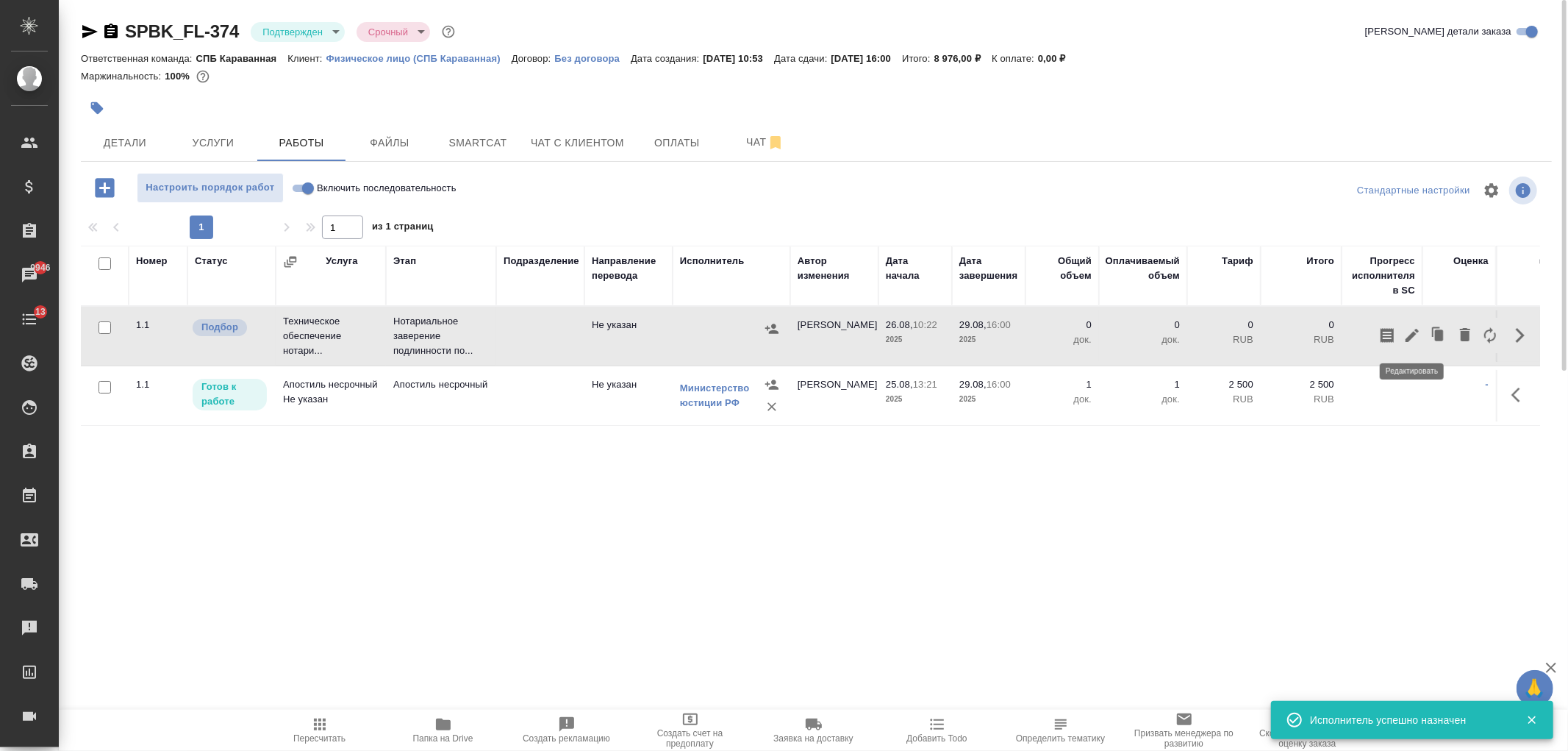
click at [1413, 346] on button "button" at bounding box center [1412, 335] width 25 height 35
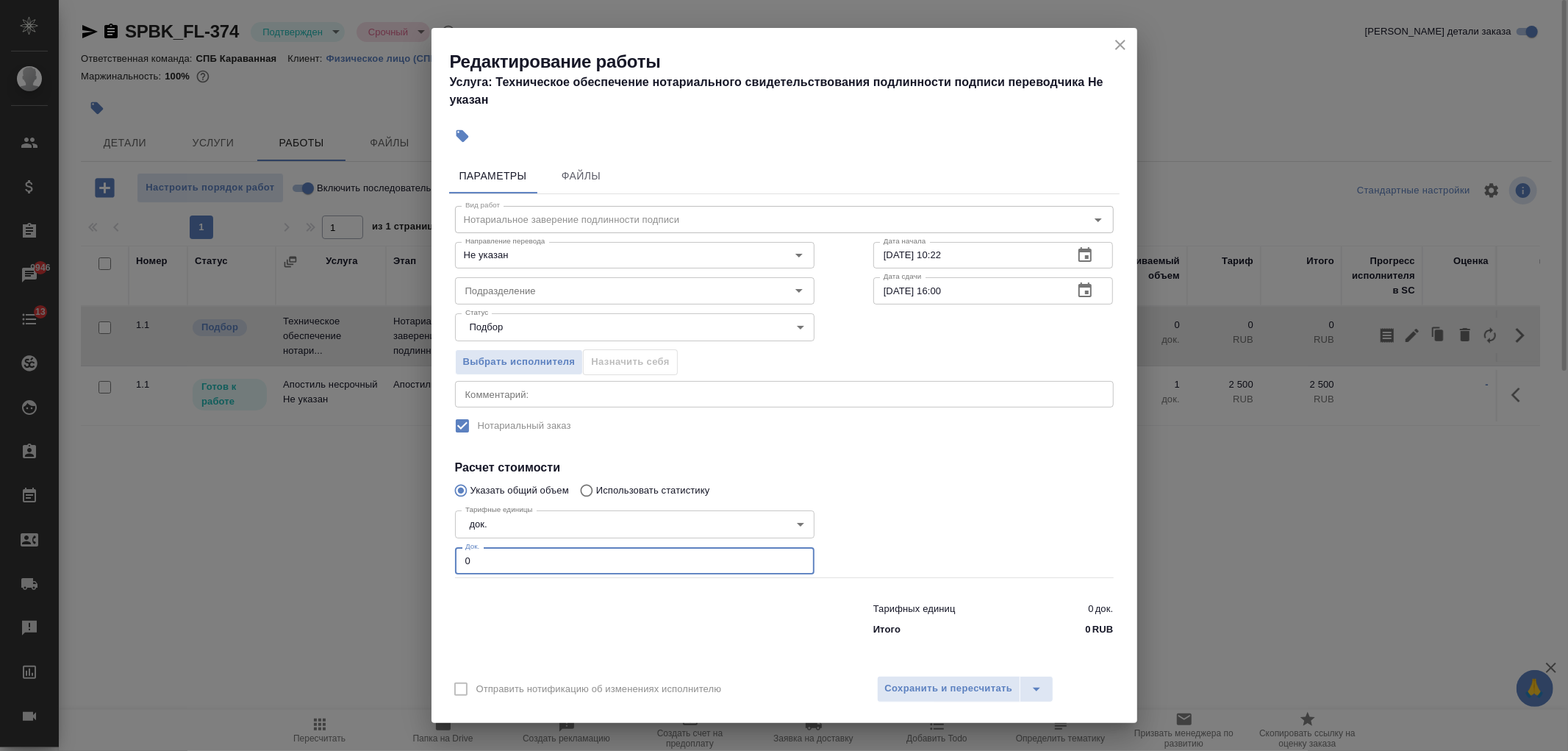
click at [502, 559] on input "0" at bounding box center [635, 561] width 360 height 27
type input "2"
click at [542, 356] on span "Выбрать исполнителя" at bounding box center [519, 362] width 112 height 17
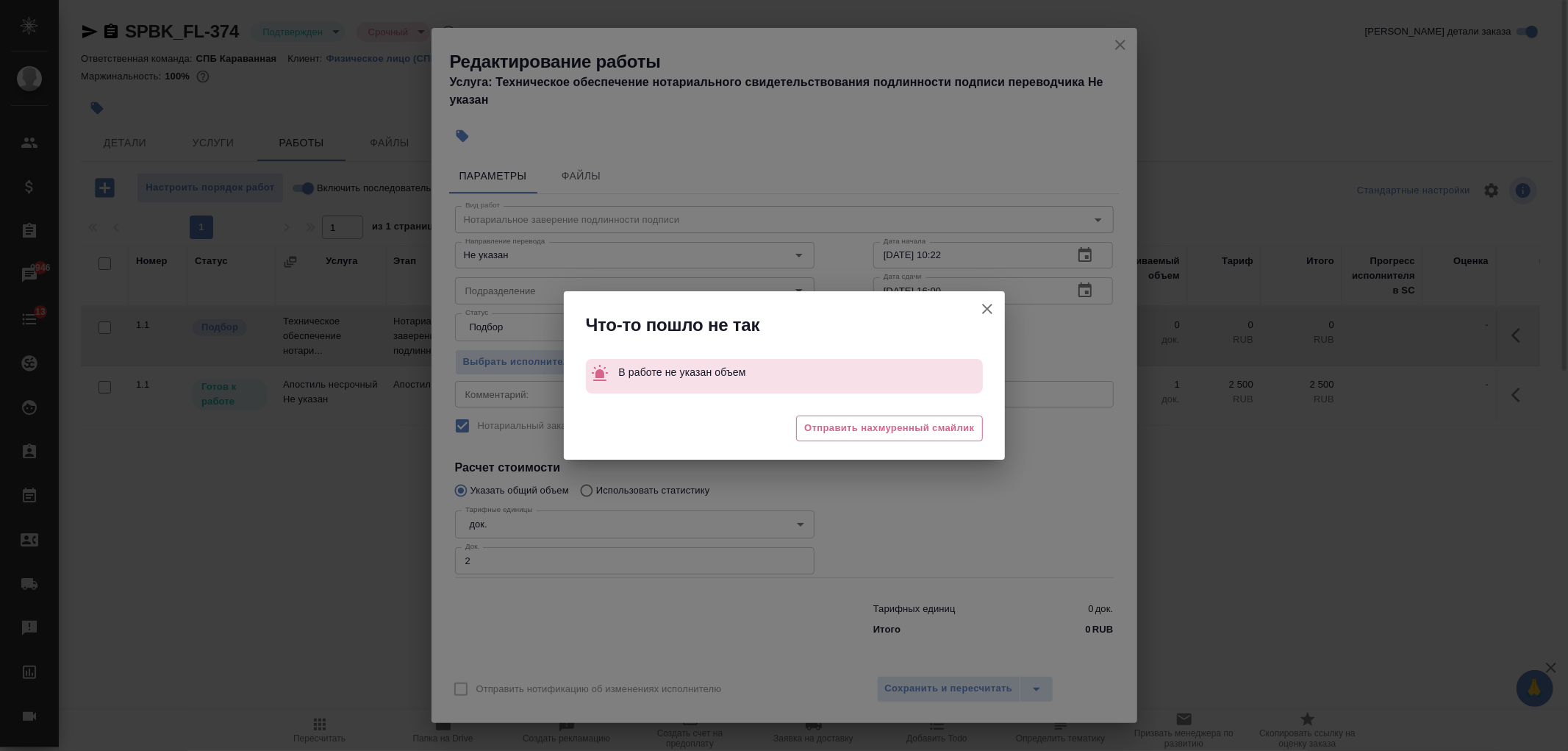
click at [998, 309] on button "Отправить нотификацию об изменениях исполнителю" at bounding box center [988, 309] width 35 height 35
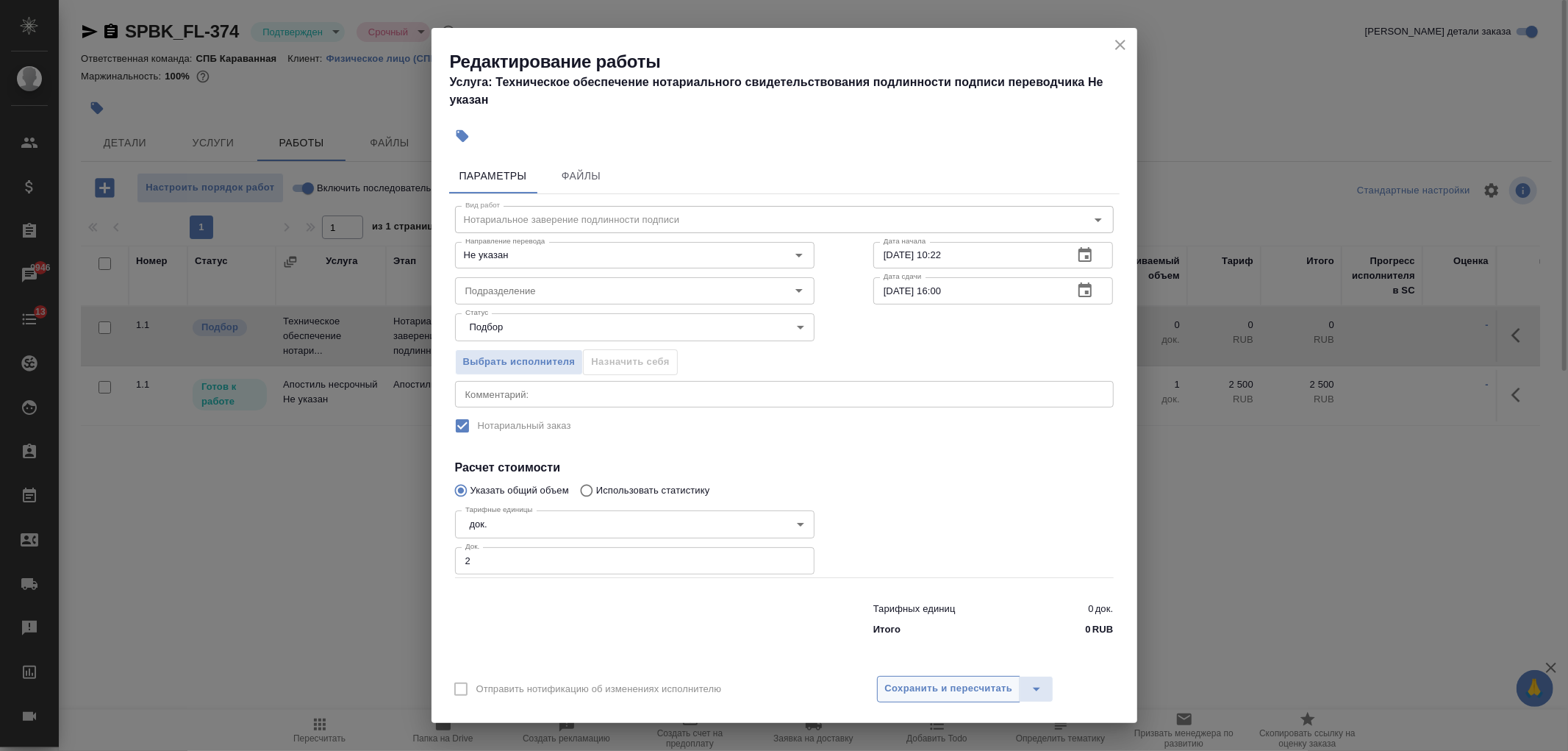
click at [948, 700] on button "Сохранить и пересчитать" at bounding box center [949, 689] width 144 height 27
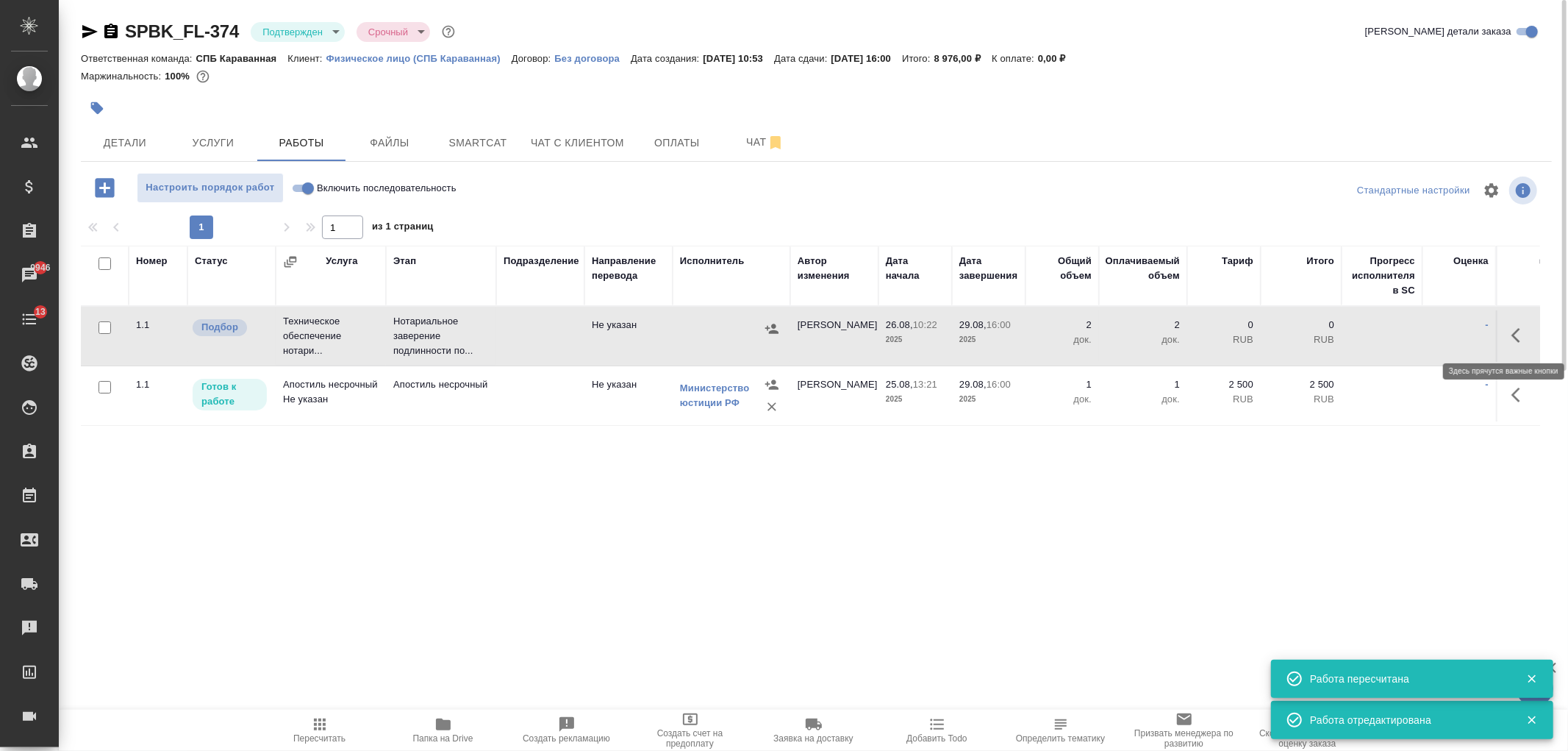
click at [1520, 333] on icon "button" at bounding box center [1520, 335] width 18 height 18
click at [1412, 339] on icon "button" at bounding box center [1412, 335] width 18 height 18
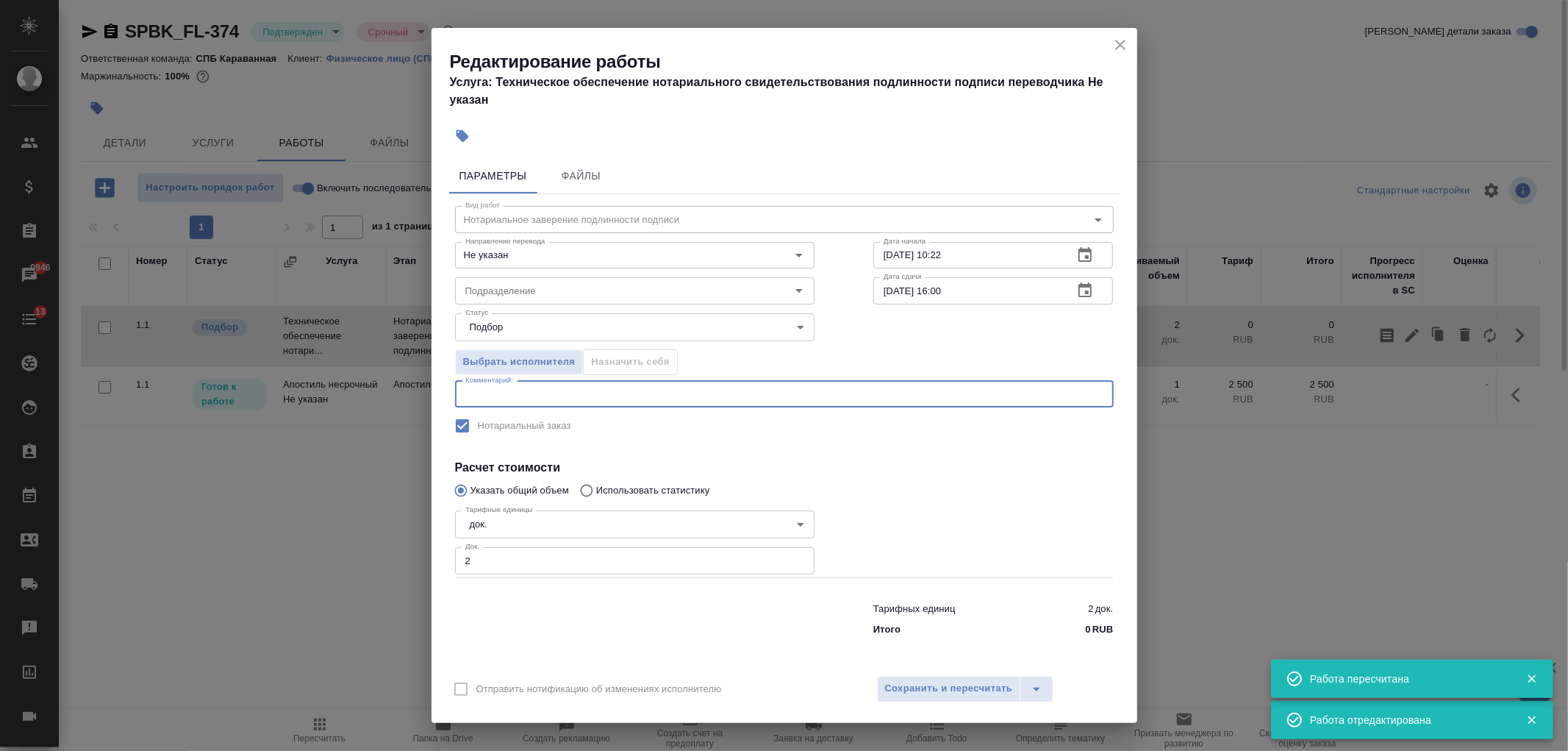
click at [560, 390] on textarea at bounding box center [784, 394] width 639 height 11
click at [545, 364] on span "Выбрать исполнителя" at bounding box center [519, 362] width 112 height 17
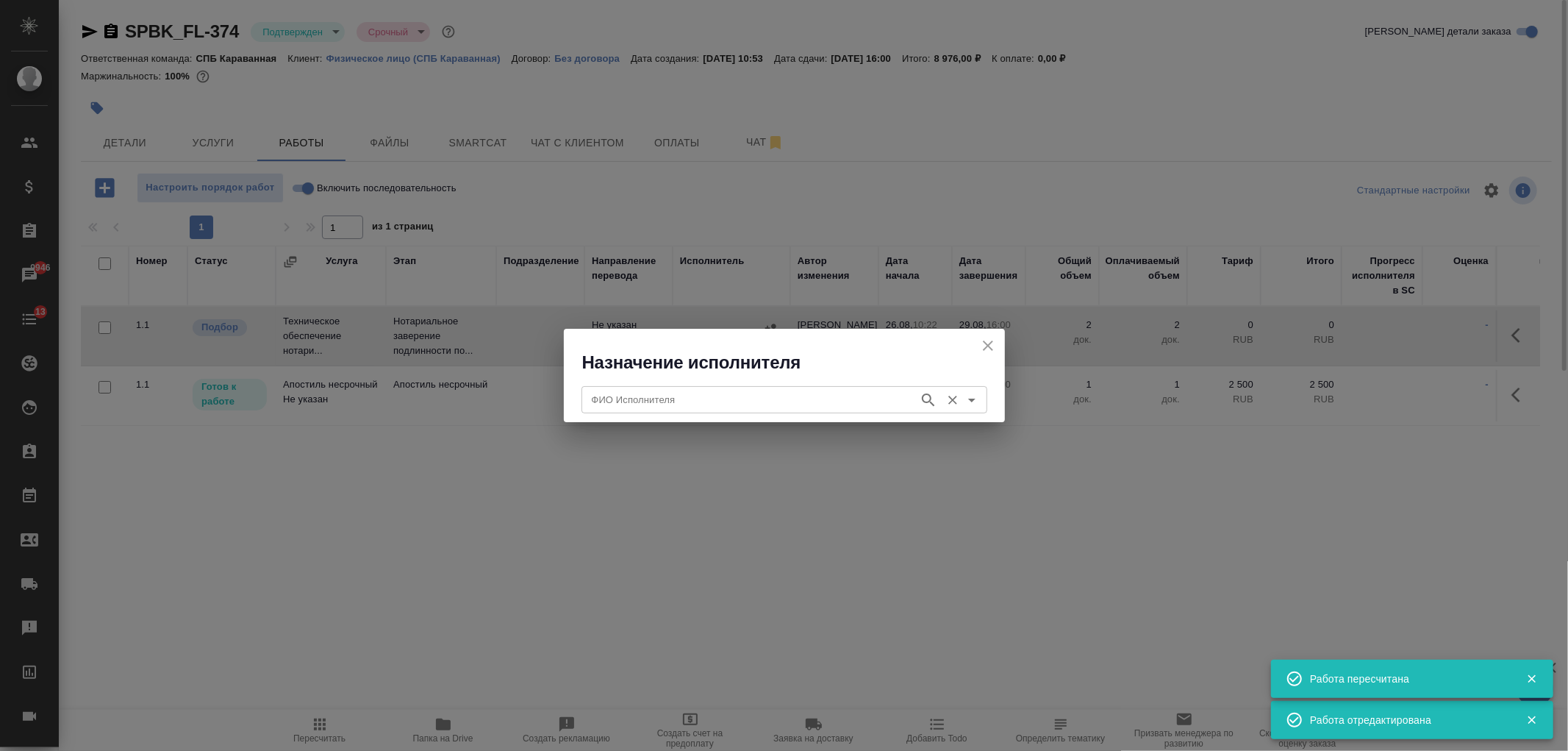
click at [671, 408] on input "ФИО Исполнителя" at bounding box center [749, 399] width 325 height 18
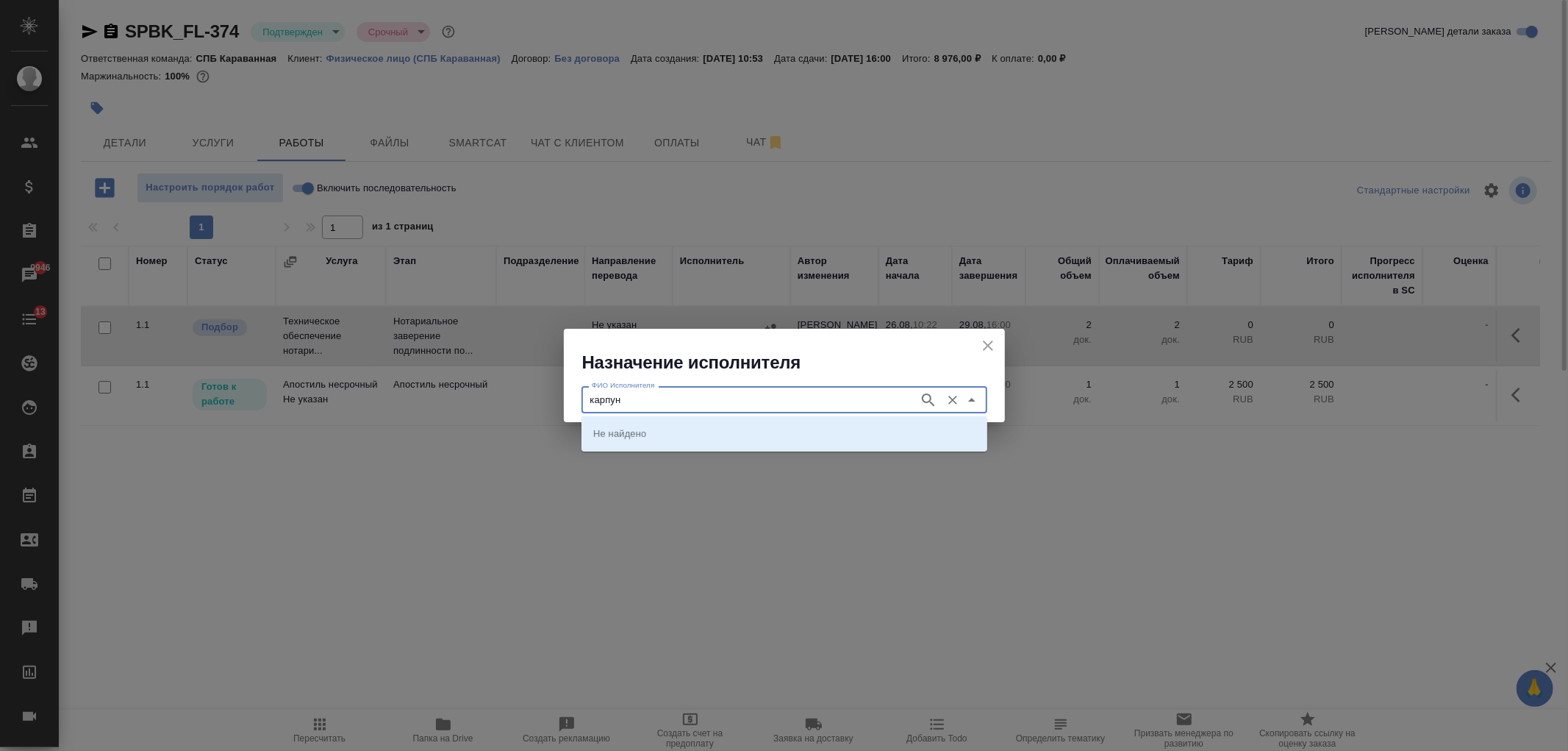
type input "карпун"
click at [673, 434] on p "НОТАРИУС Карпунина Ольга Васильевна" at bounding box center [633, 433] width 80 height 15
type input "НОТАРИУС Карпунина Ольга Васильевна"
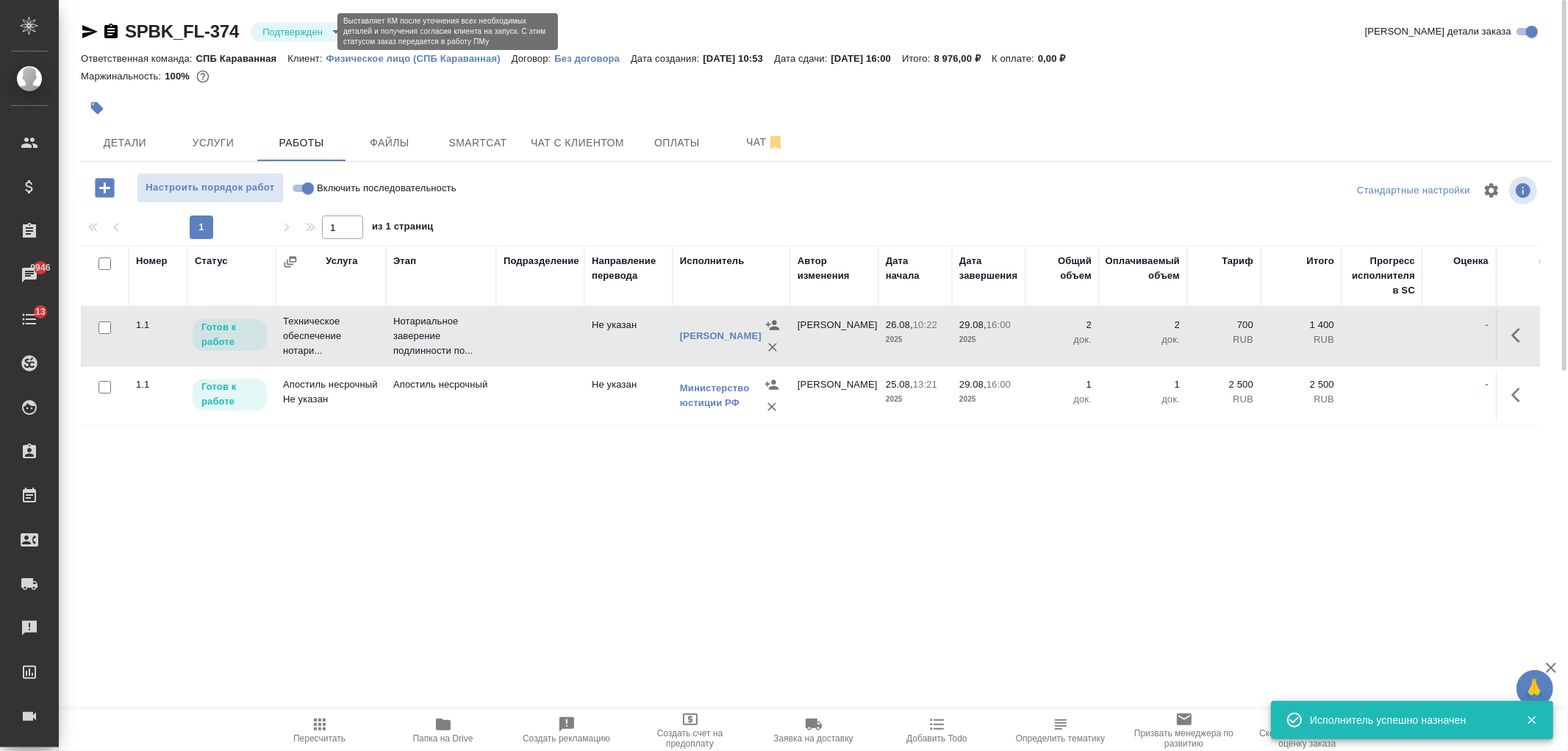
click at [303, 31] on body "🙏 .cls-1 fill:#fff; AWATERA Ivanova Arina Клиенты Спецификации Заказы 9946 Чаты…" at bounding box center [784, 375] width 1568 height 751
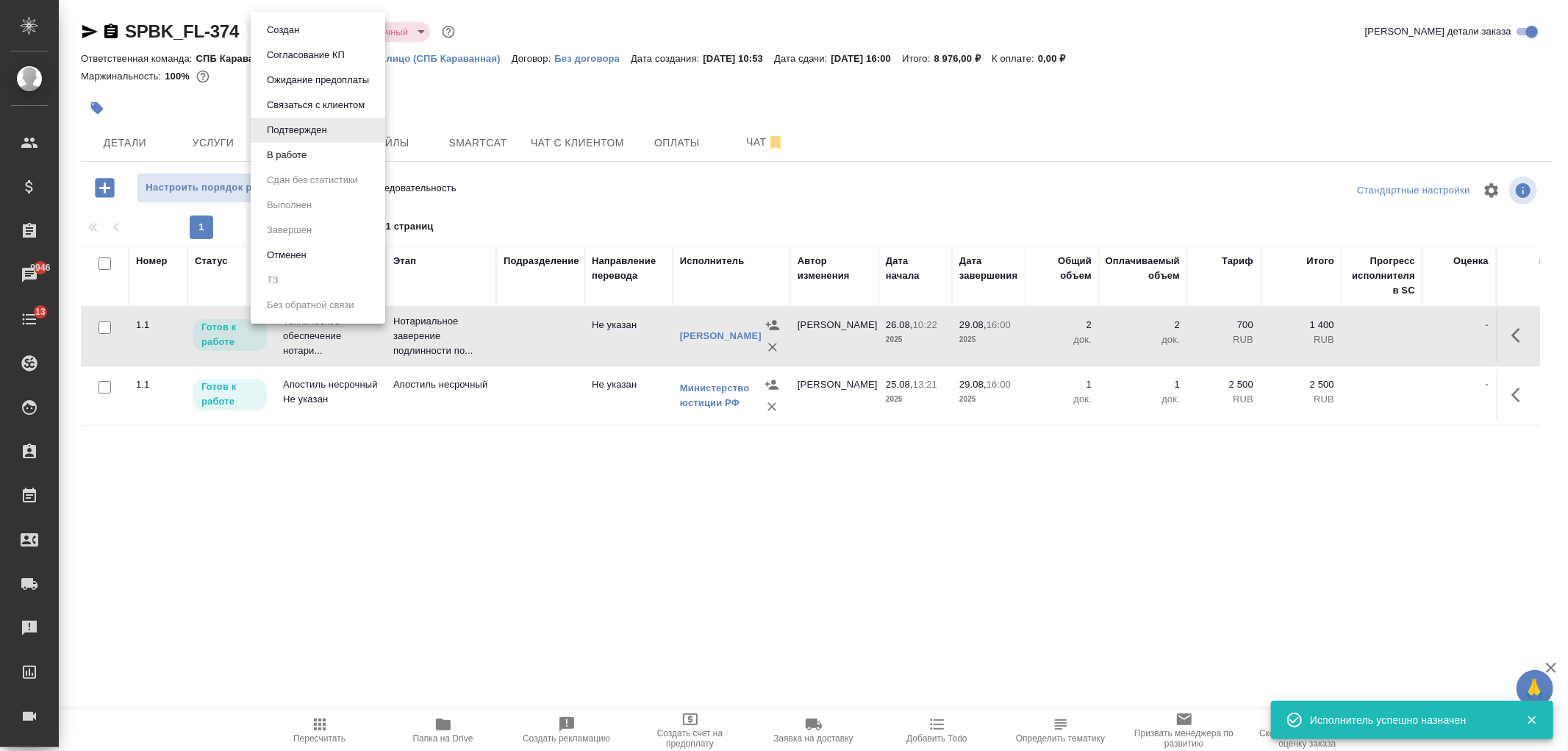
click at [328, 150] on li "В работе" at bounding box center [317, 155] width 134 height 25
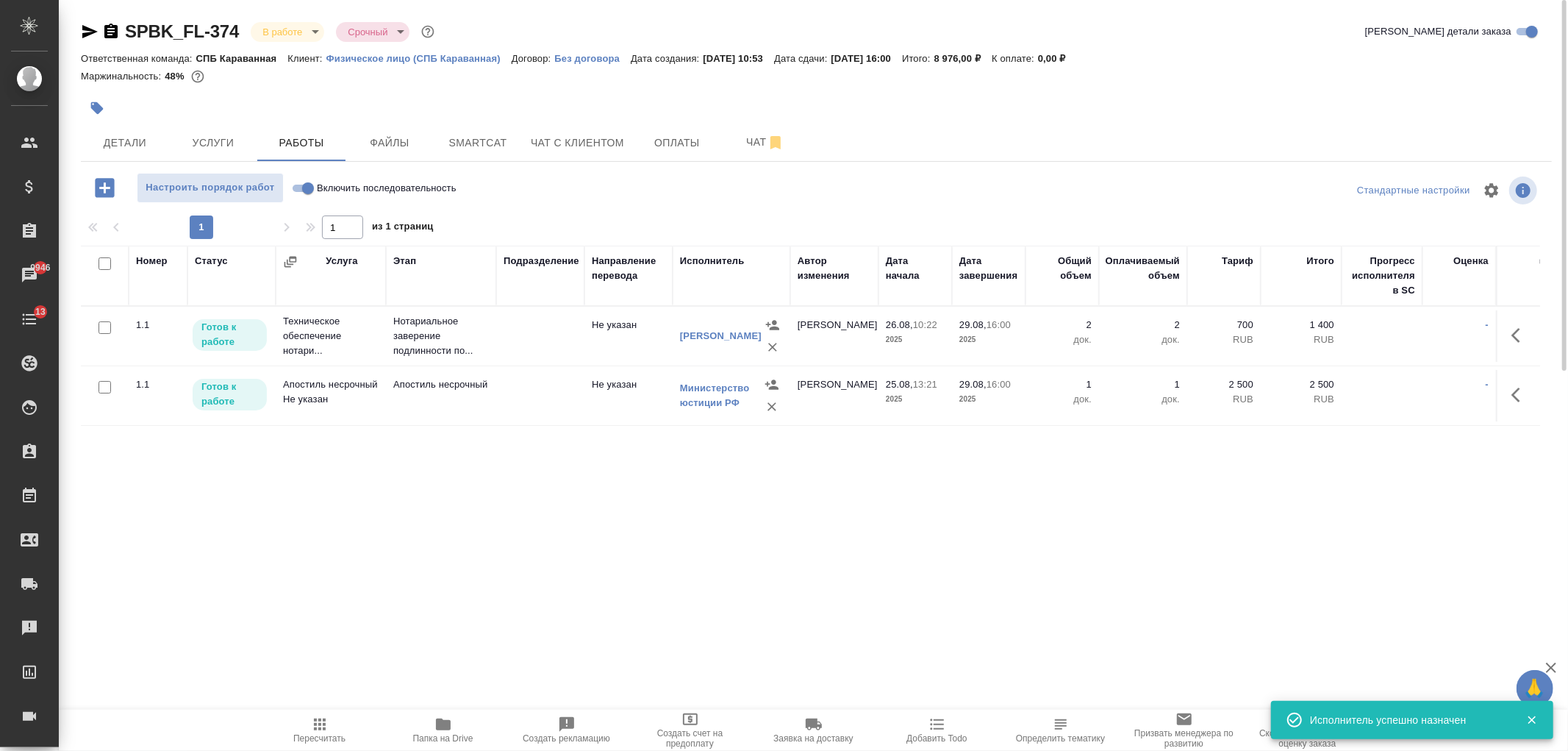
click at [285, 37] on body "🙏 .cls-1 fill:#fff; AWATERA Ivanova Arina Клиенты Спецификации Заказы 9946 Чаты…" at bounding box center [784, 375] width 1568 height 751
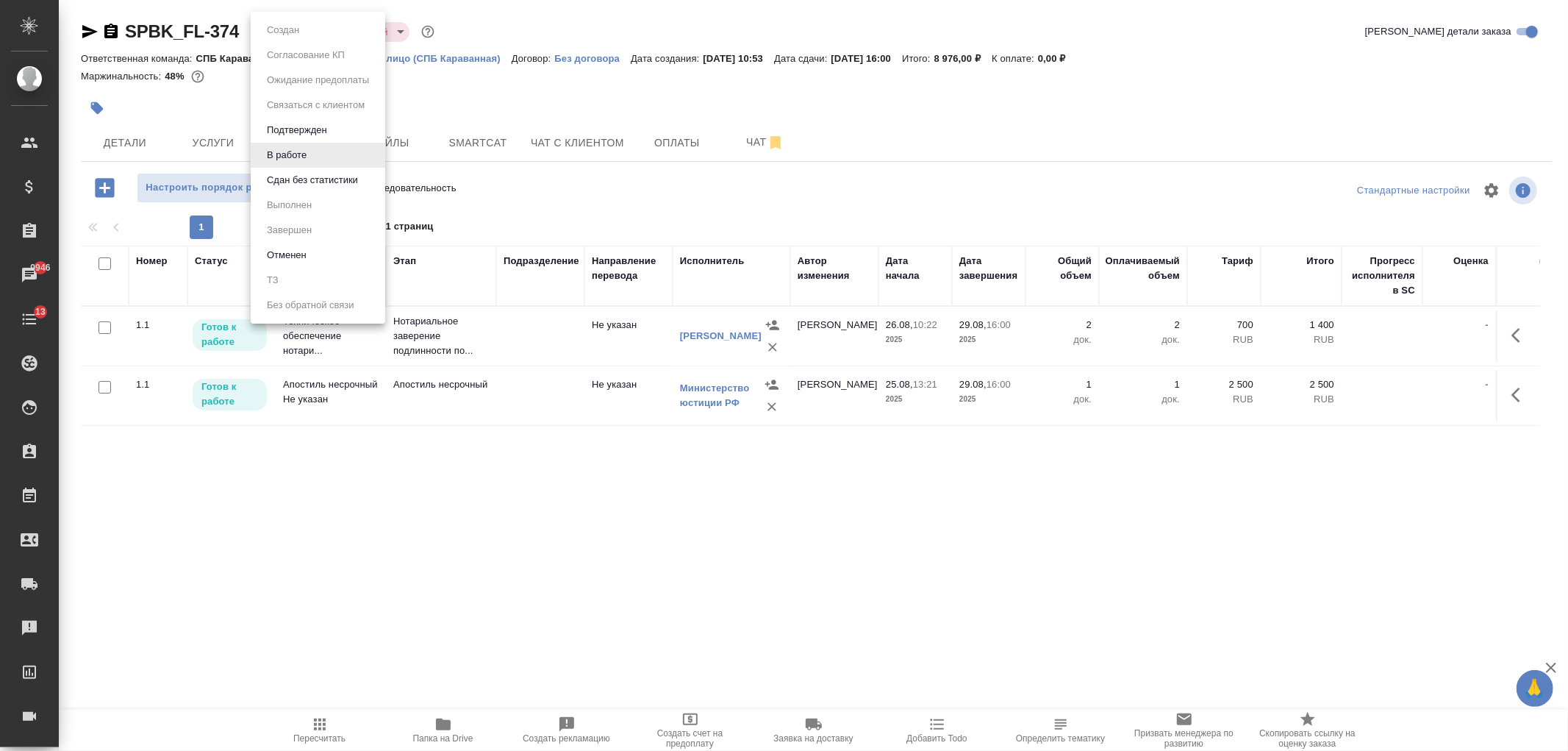
click at [496, 100] on div at bounding box center [784, 375] width 1568 height 751
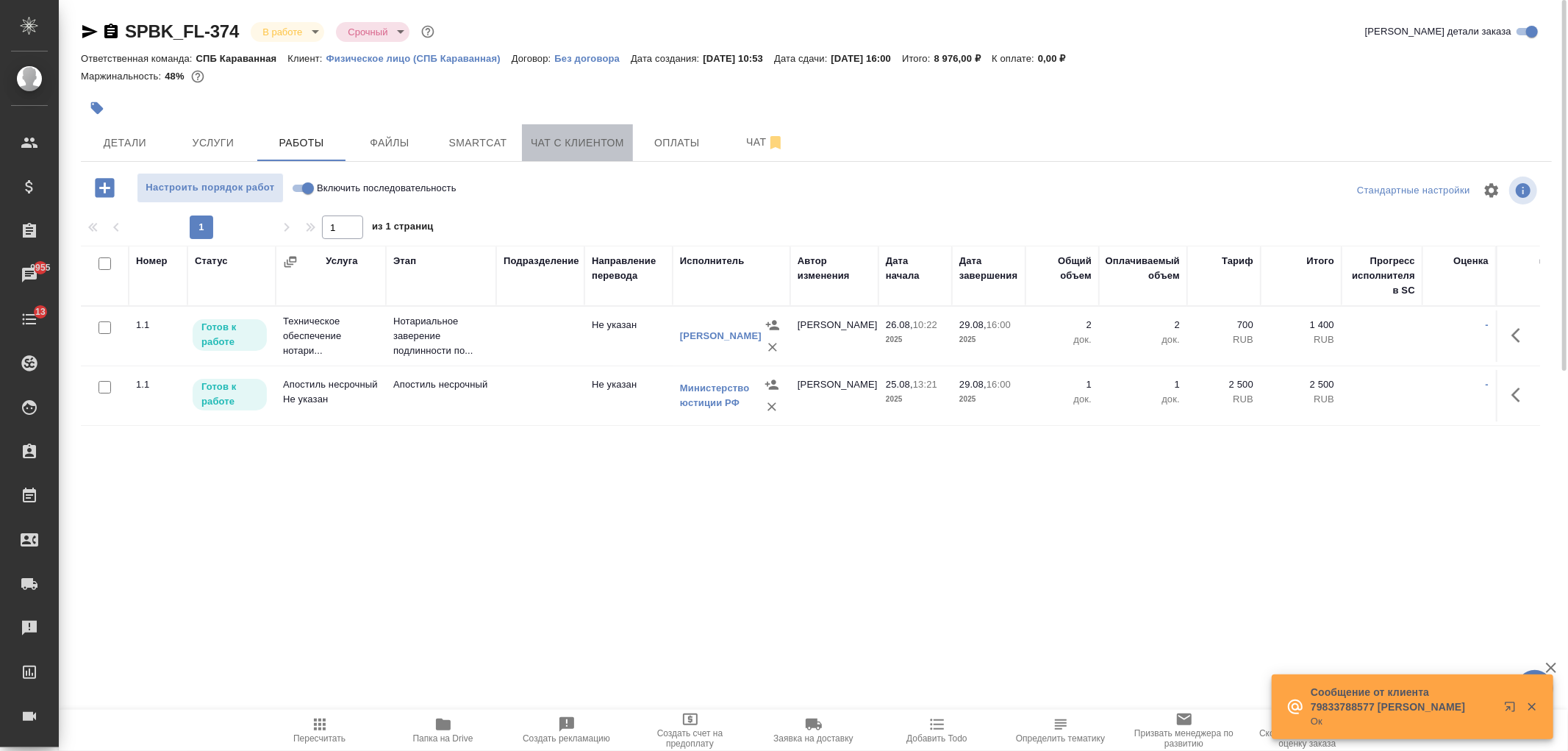
click at [567, 142] on span "Чат с клиентом" at bounding box center [577, 142] width 94 height 19
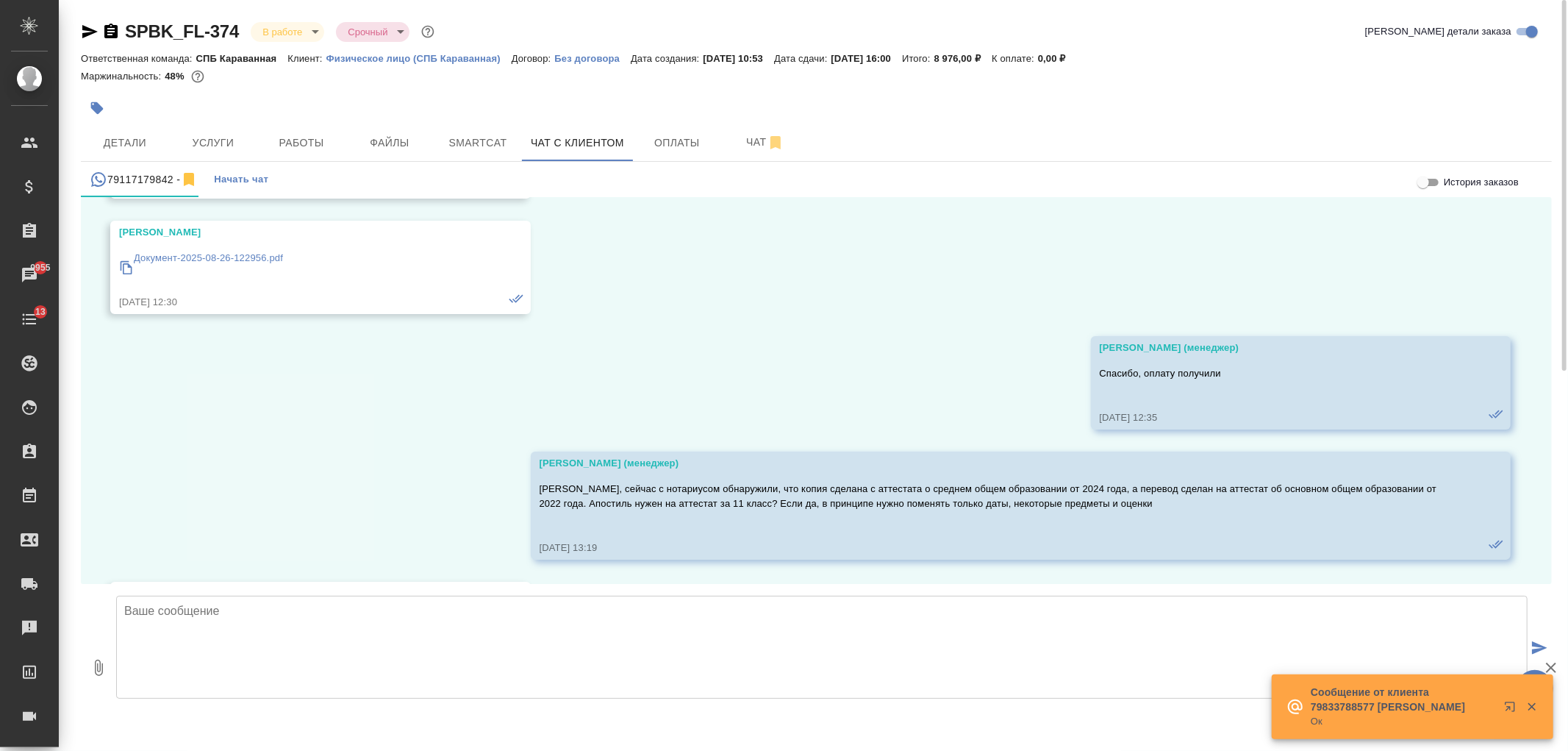
click at [231, 640] on textarea at bounding box center [822, 647] width 1411 height 103
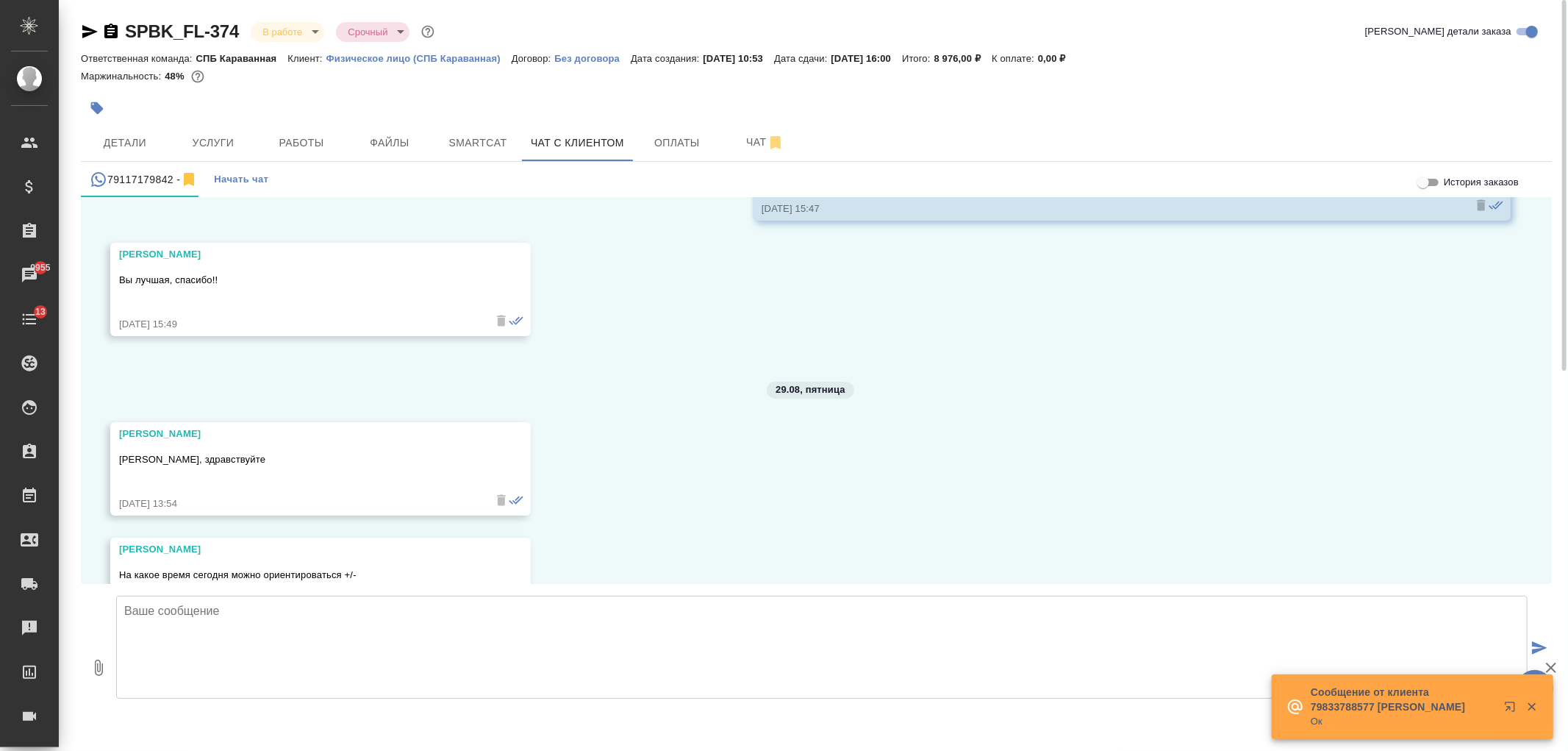
scroll to position [8049, 0]
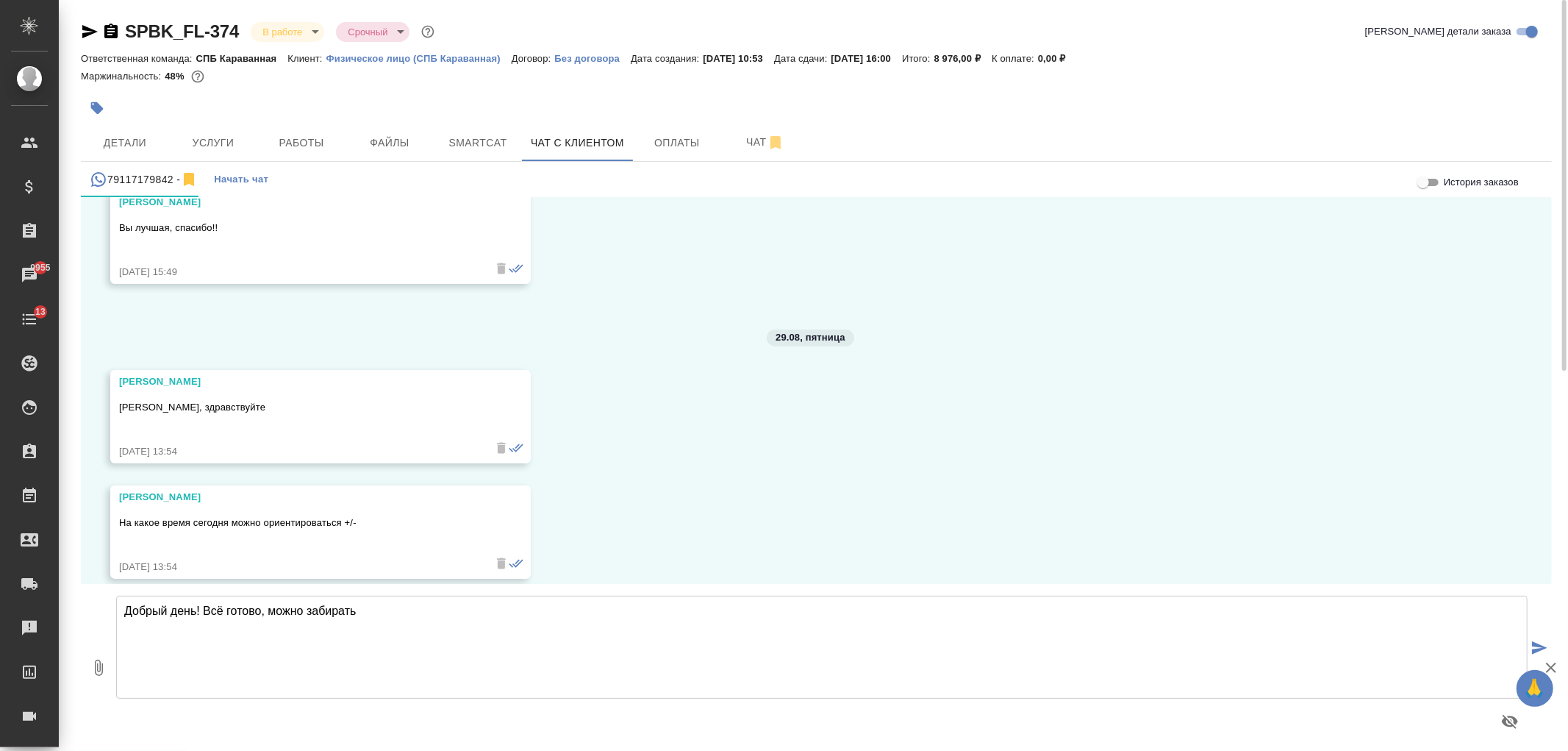
type textarea "Добрый день! Всё готово, можно забирать"
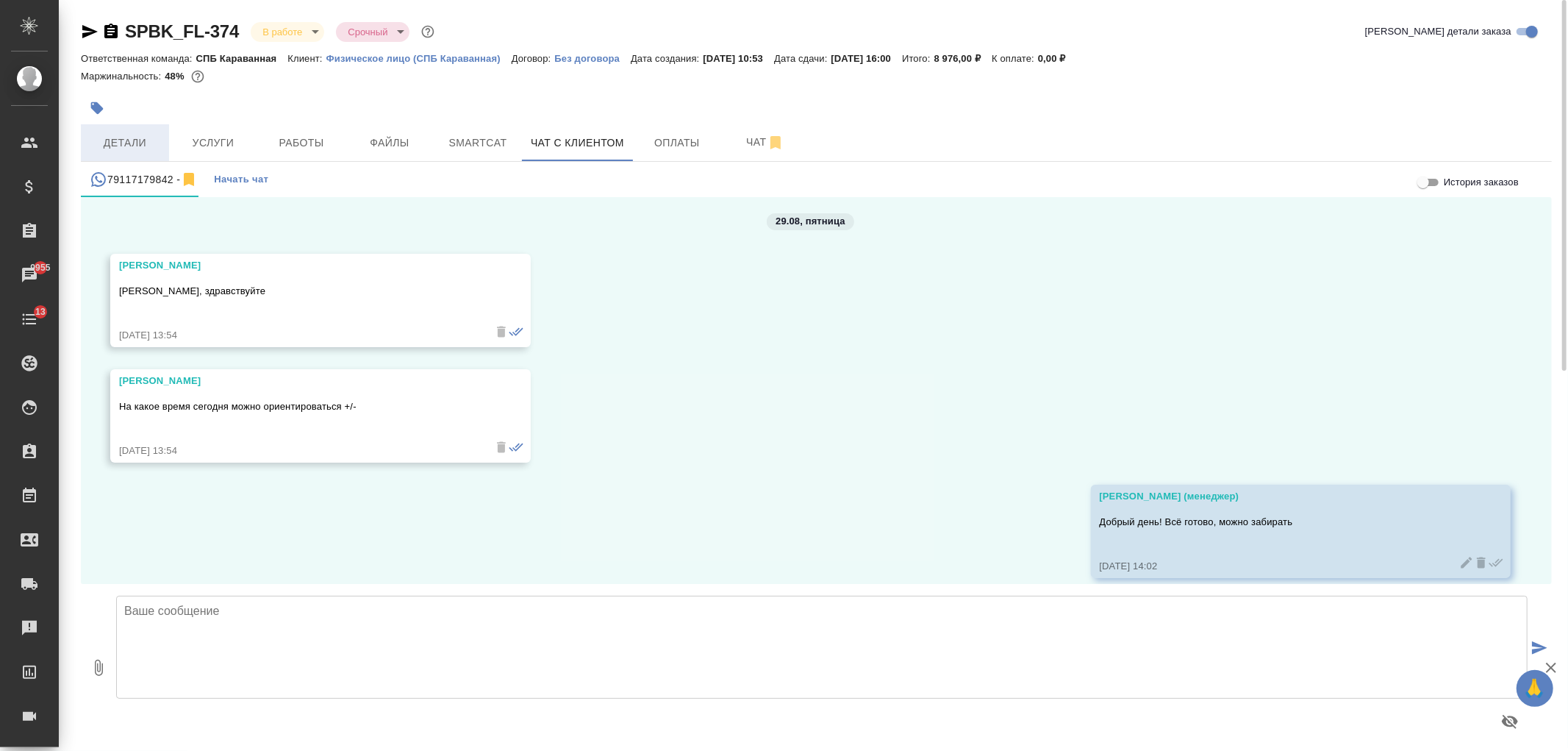
click at [157, 149] on span "Детали" at bounding box center [125, 142] width 71 height 19
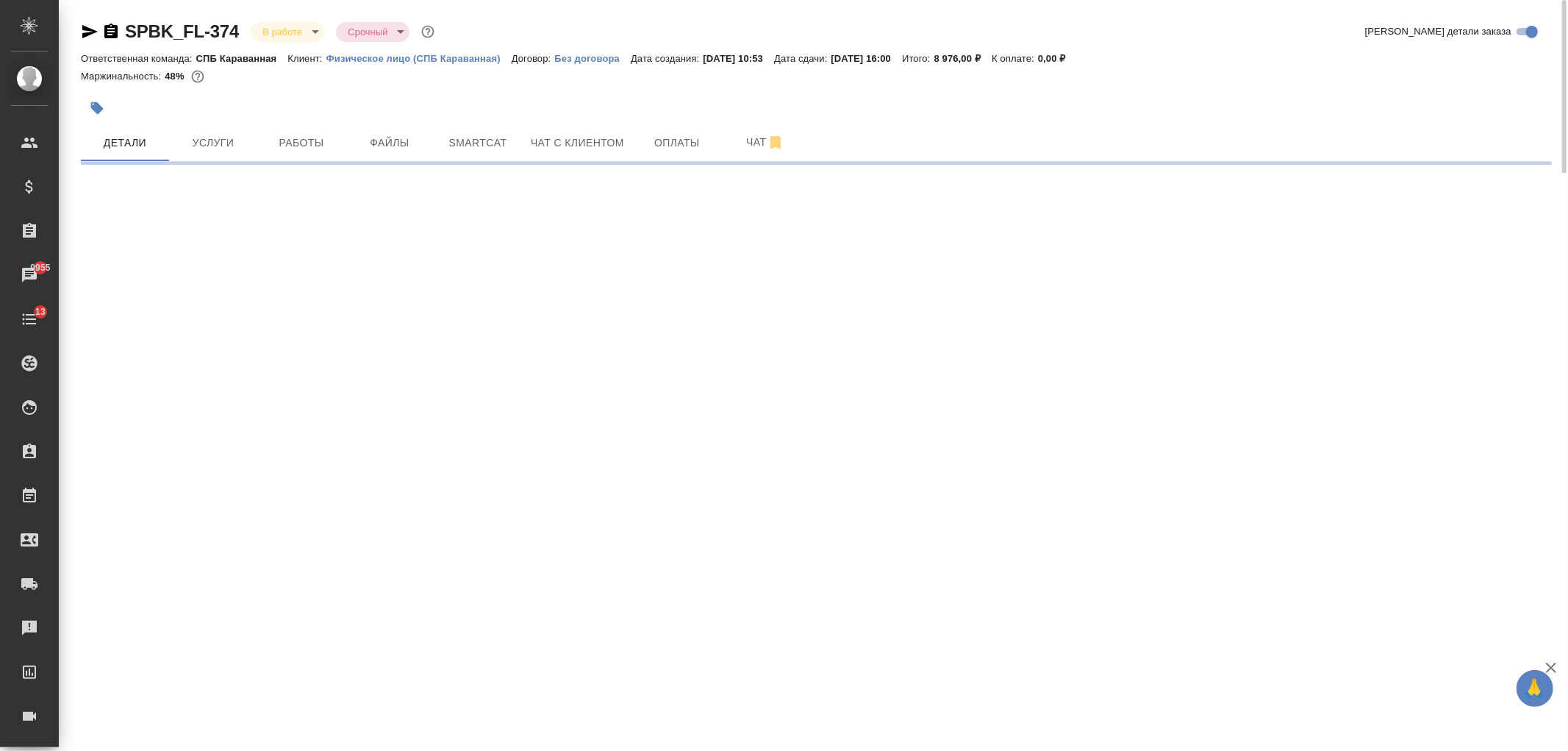
select select "RU"
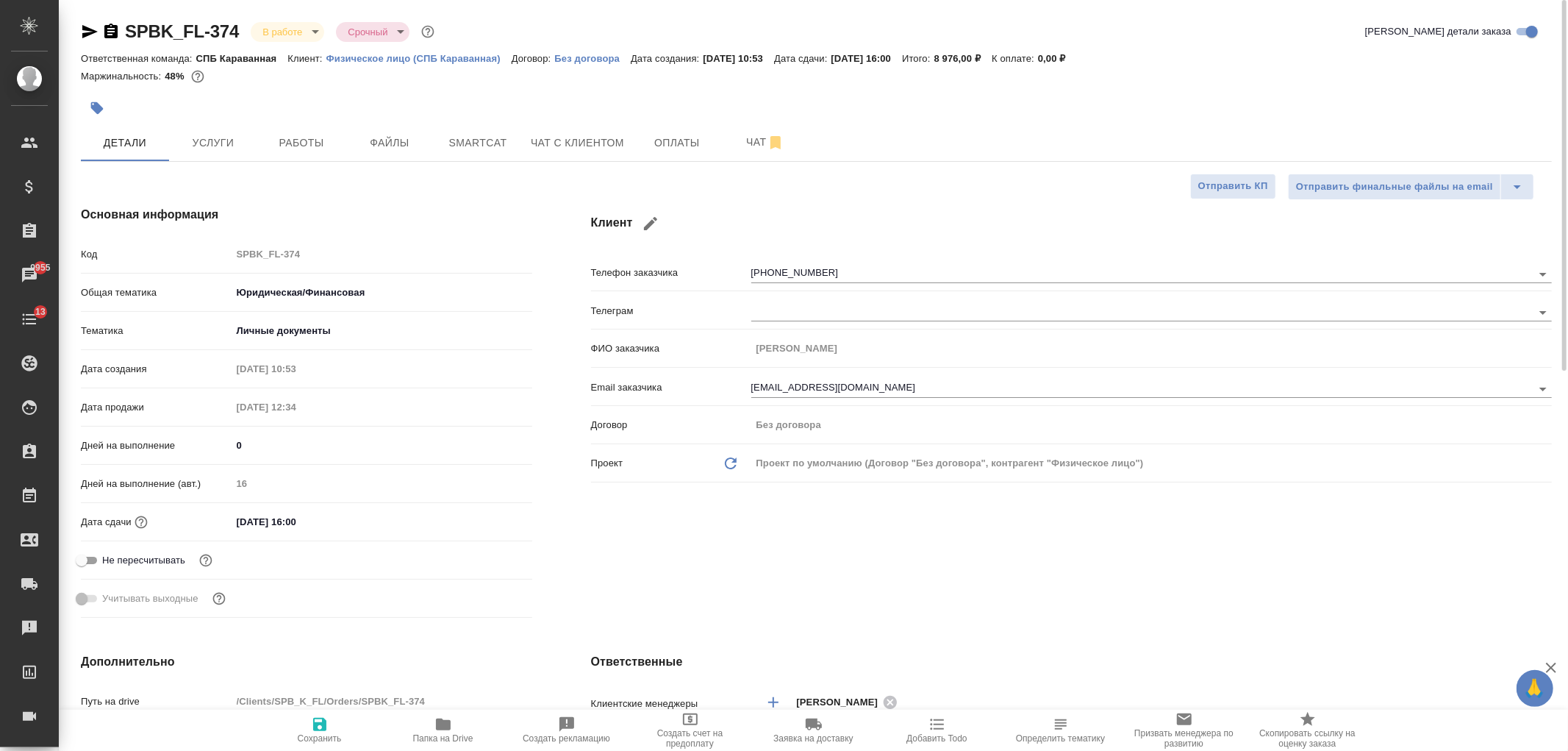
type textarea "x"
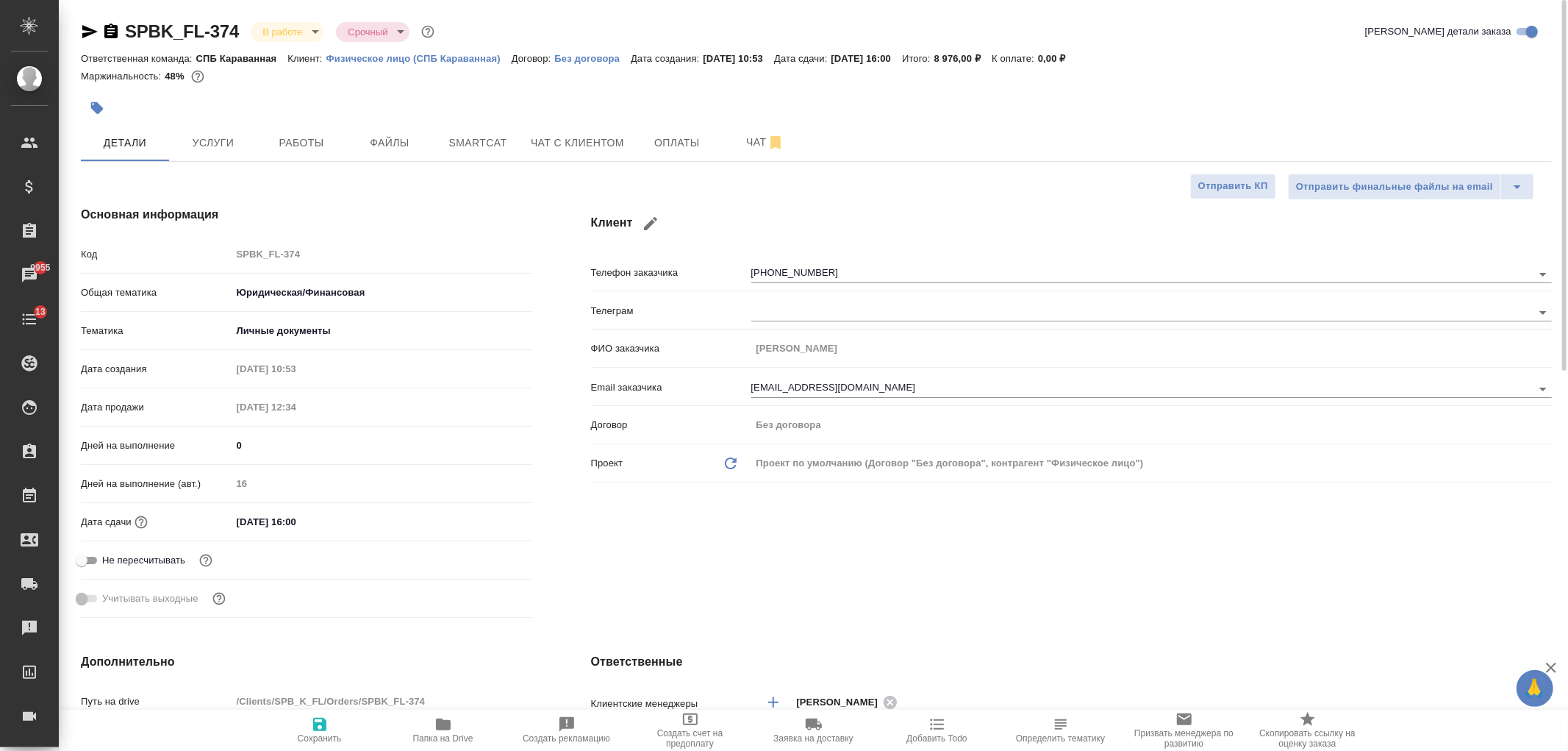
type textarea "x"
click at [590, 138] on span "Чат с клиентом" at bounding box center [577, 142] width 94 height 19
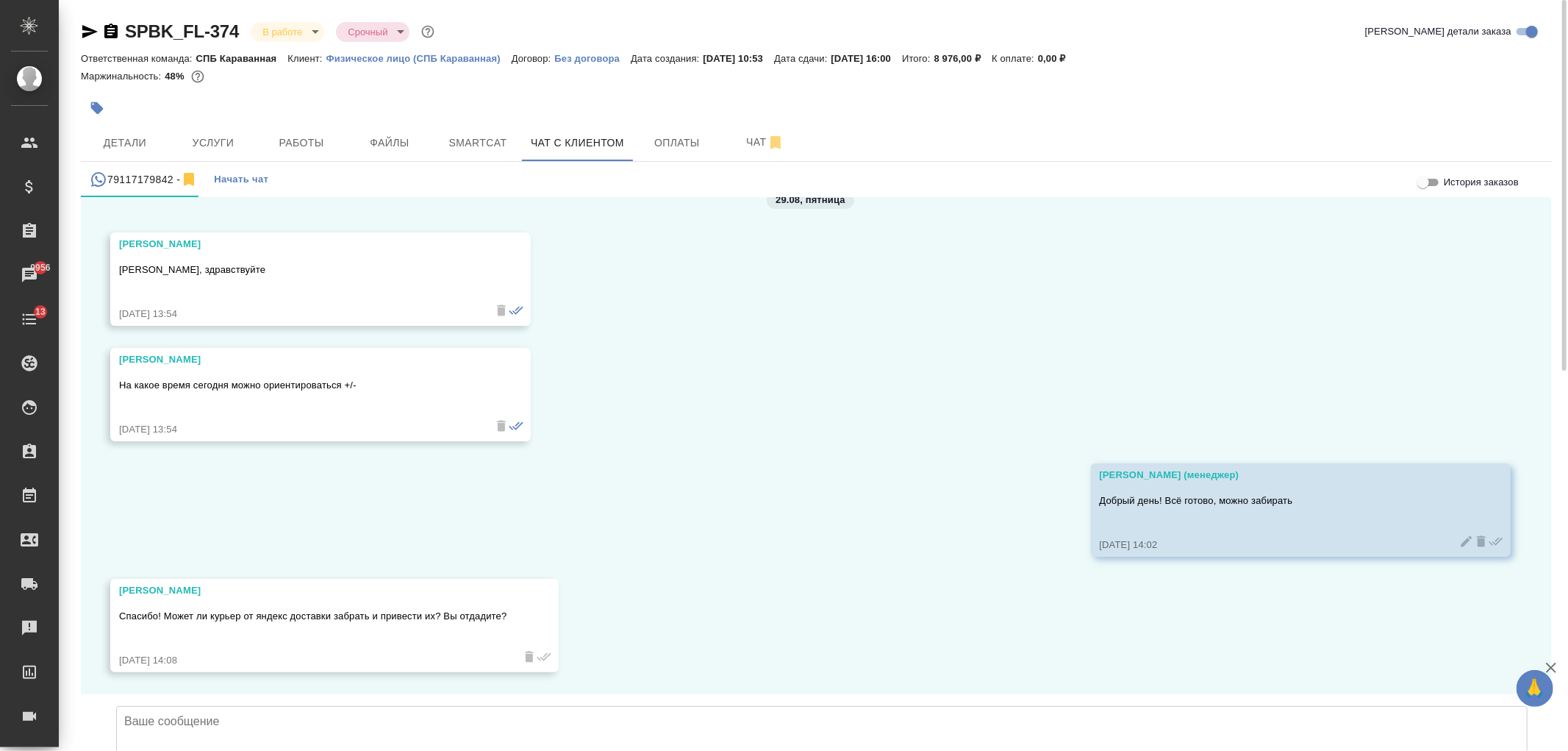
scroll to position [8280, 0]
click at [452, 706] on textarea at bounding box center [822, 757] width 1411 height 103
type textarea "Да, передам. Укажите, пожалуйста, в заказе мой номер +79117992914, чтобы он у м…"
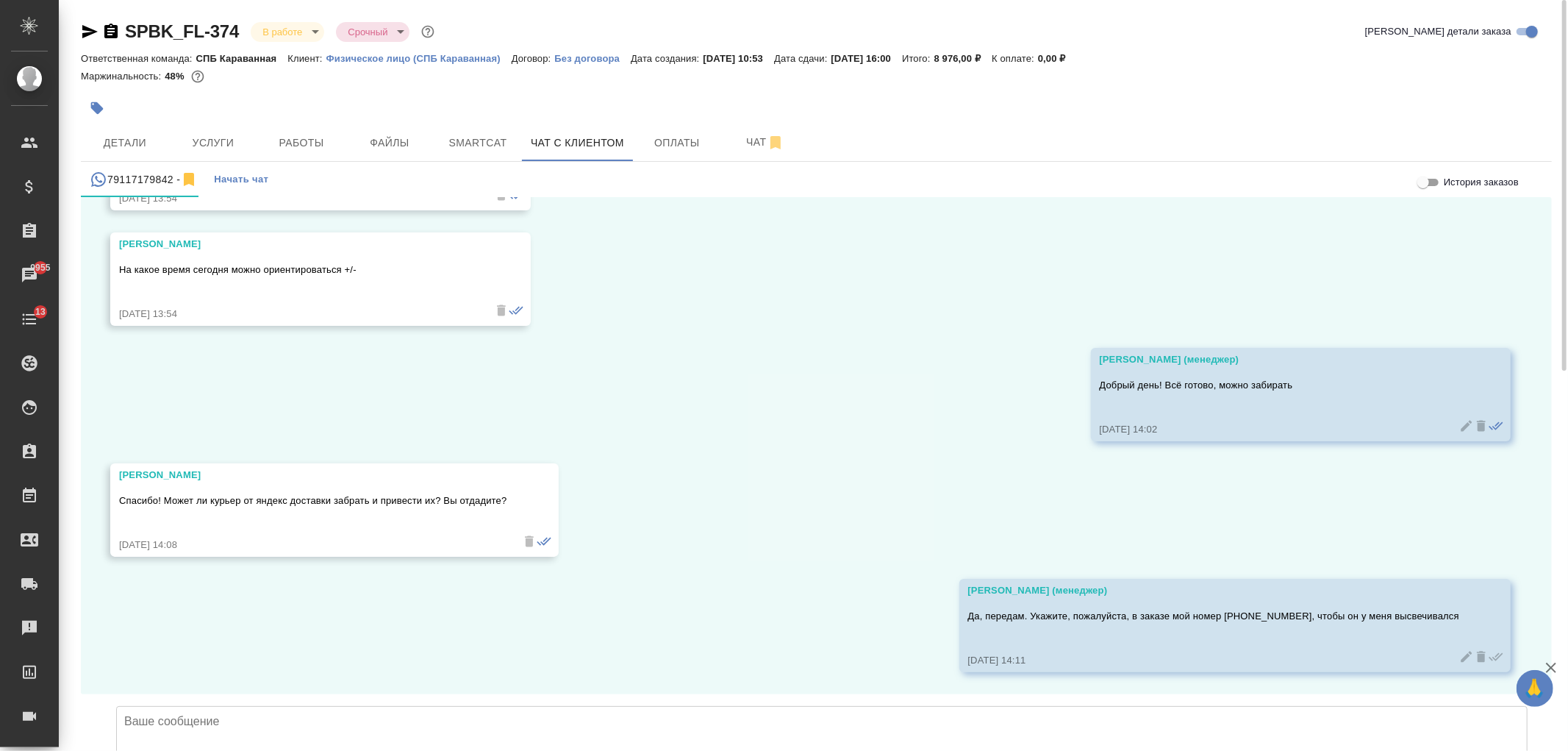
scroll to position [8395, 0]
click at [415, 706] on textarea "И инструкции для курьера: Вход под арку," at bounding box center [822, 757] width 1411 height 103
click at [873, 706] on textarea "И инструкции для курьера: Вход под арку, дверь с правой стороны. Там вниз по ле…" at bounding box center [822, 757] width 1411 height 103
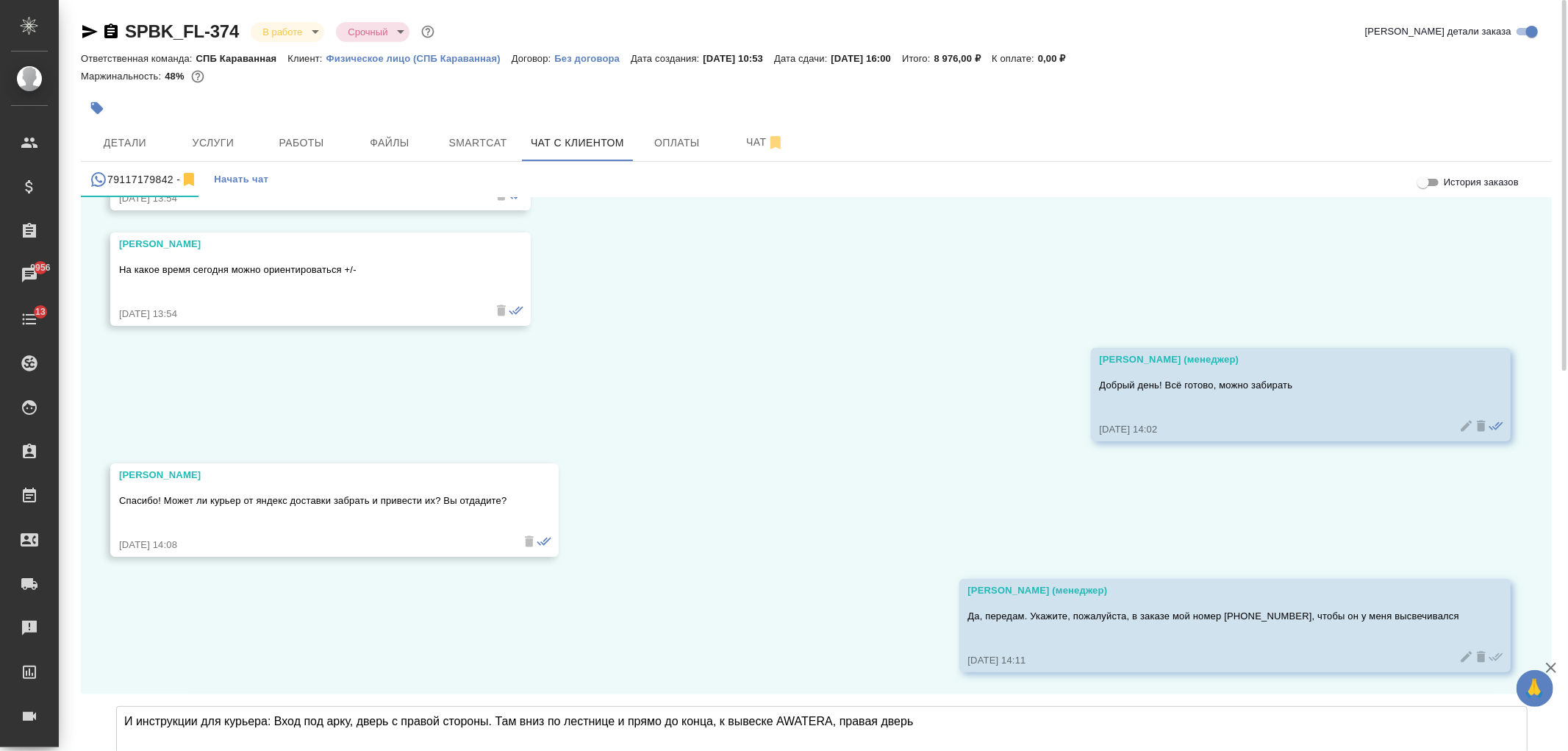
type textarea "И инструкции для курьера: Вход под арку, дверь с правой стороны. Там вниз по ле…"
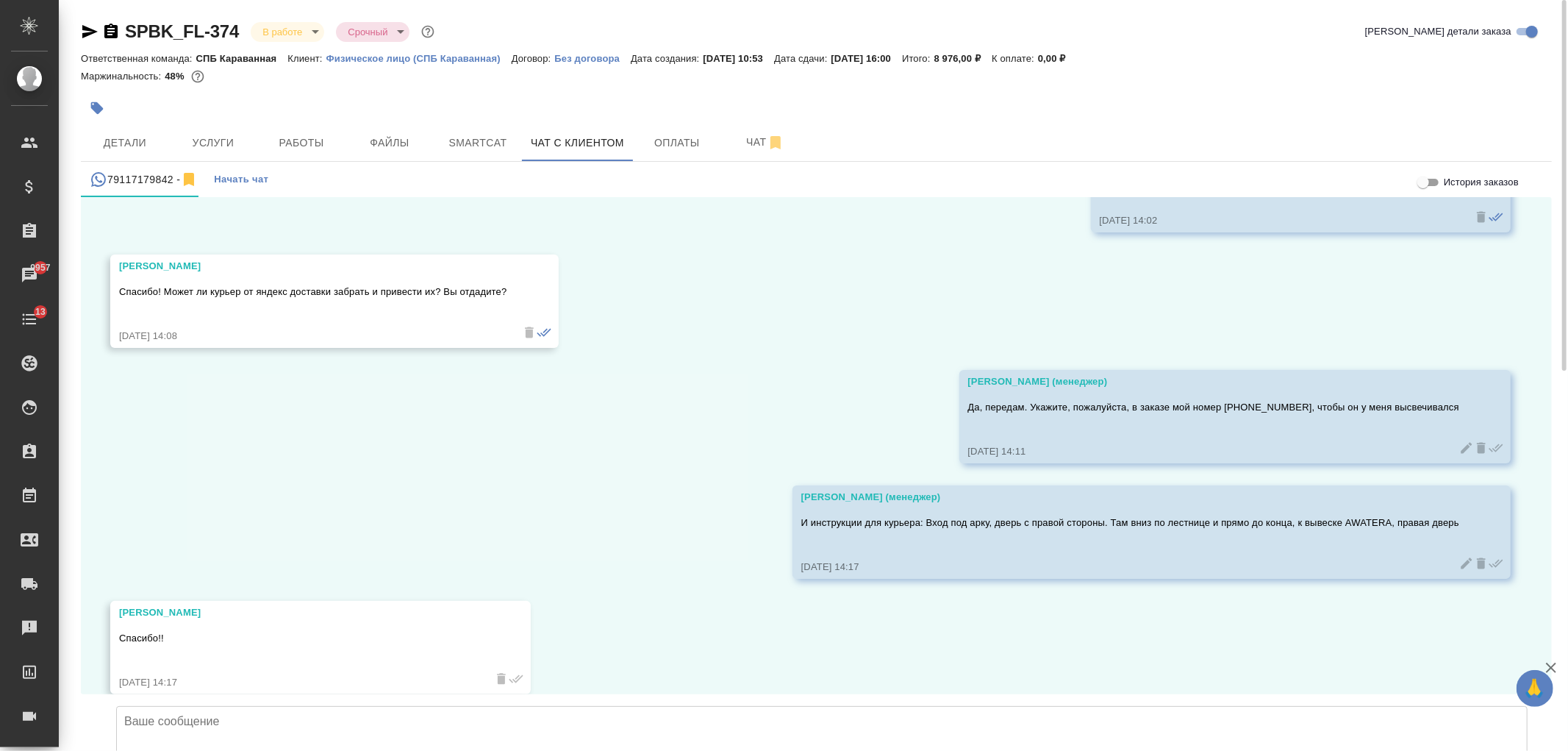
scroll to position [8626, 0]
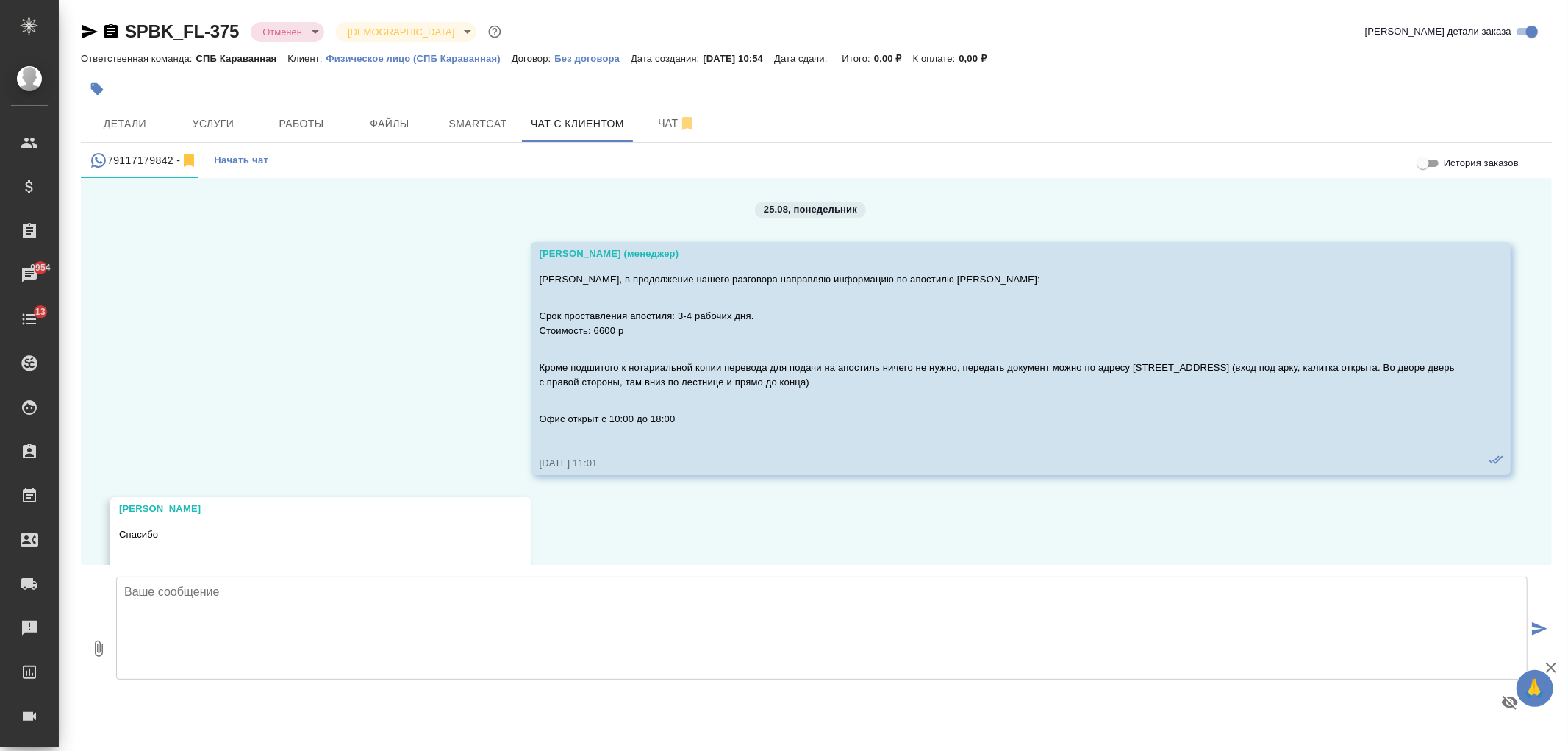
scroll to position [7753, 0]
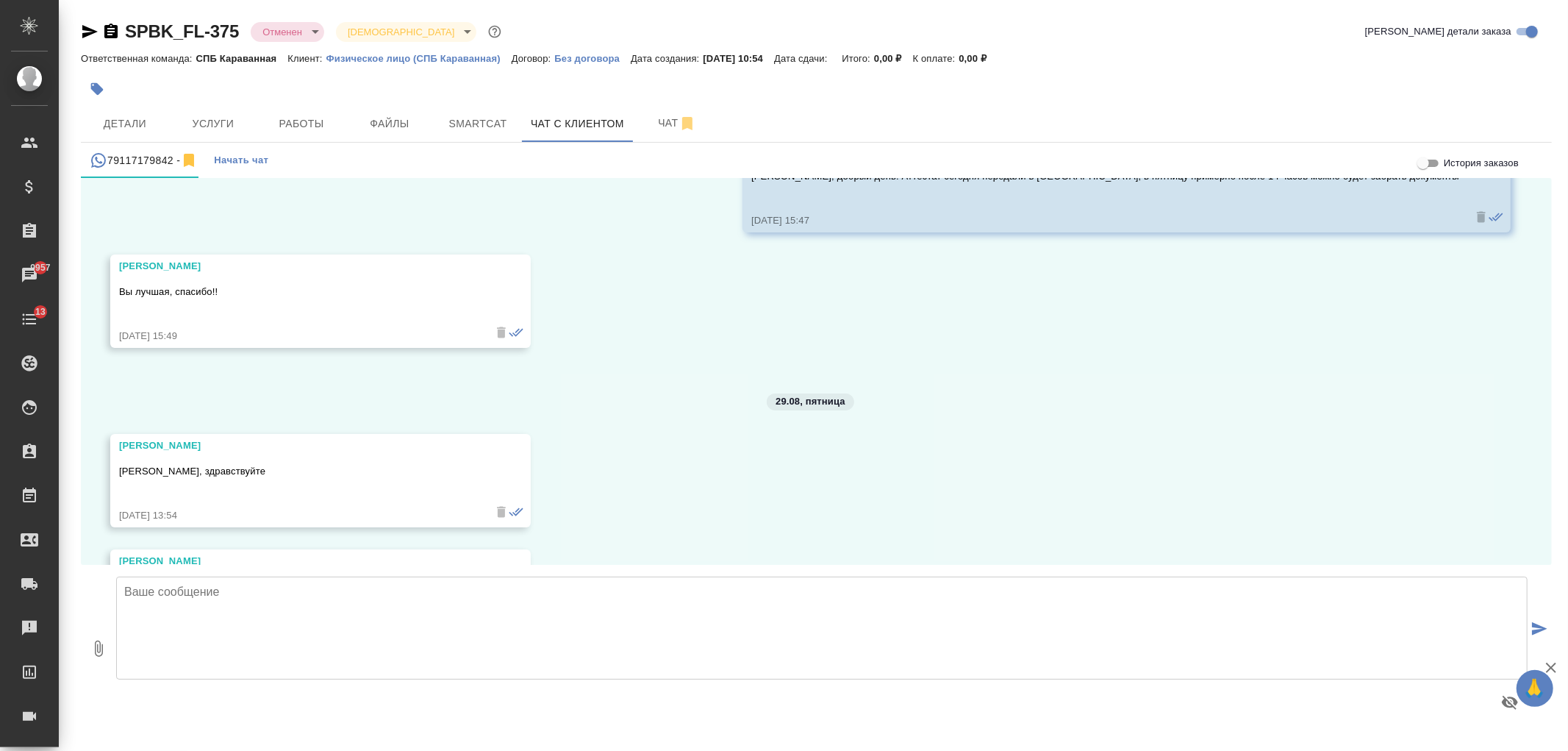
scroll to position [8049, 0]
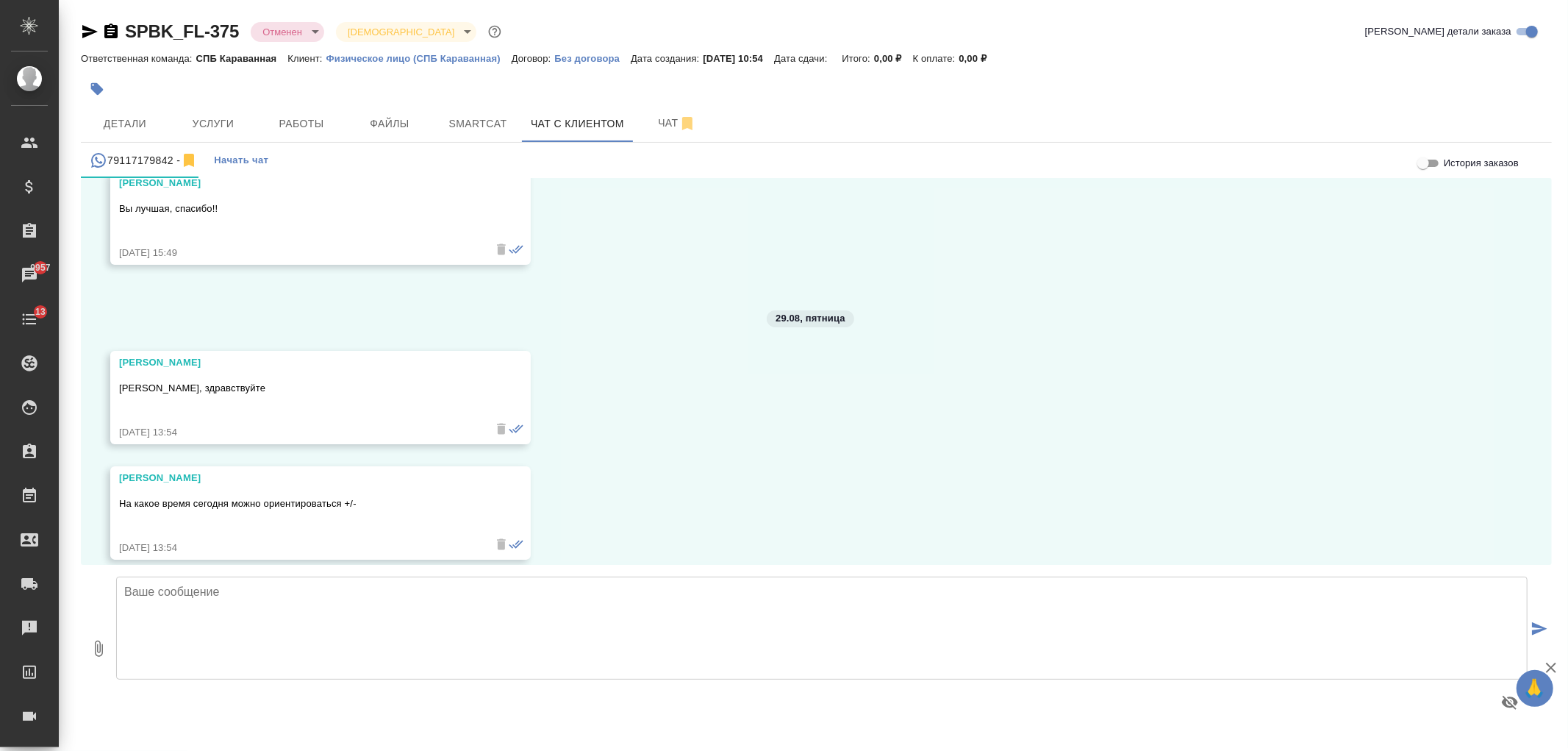
click at [325, 630] on textarea at bounding box center [822, 628] width 1411 height 103
drag, startPoint x: 373, startPoint y: 594, endPoint x: 477, endPoint y: 582, distance: 104.7
click at [477, 582] on textarea "Добрый день! Всё готово, до 18 часов можно будет забрать" at bounding box center [822, 628] width 1411 height 103
type textarea "Добрый день! Всё готово, до 18 часов можно будет забрать"
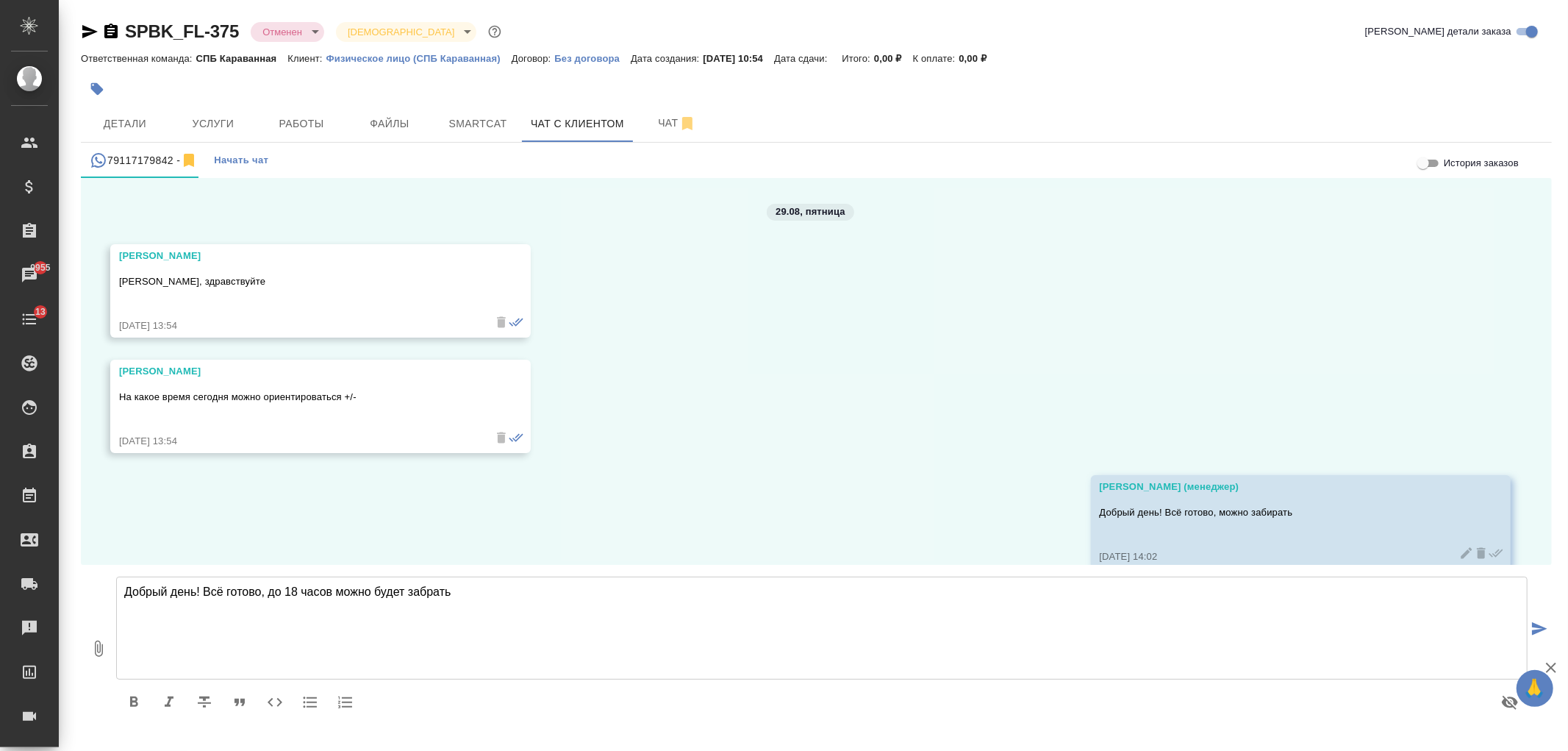
scroll to position [8165, 0]
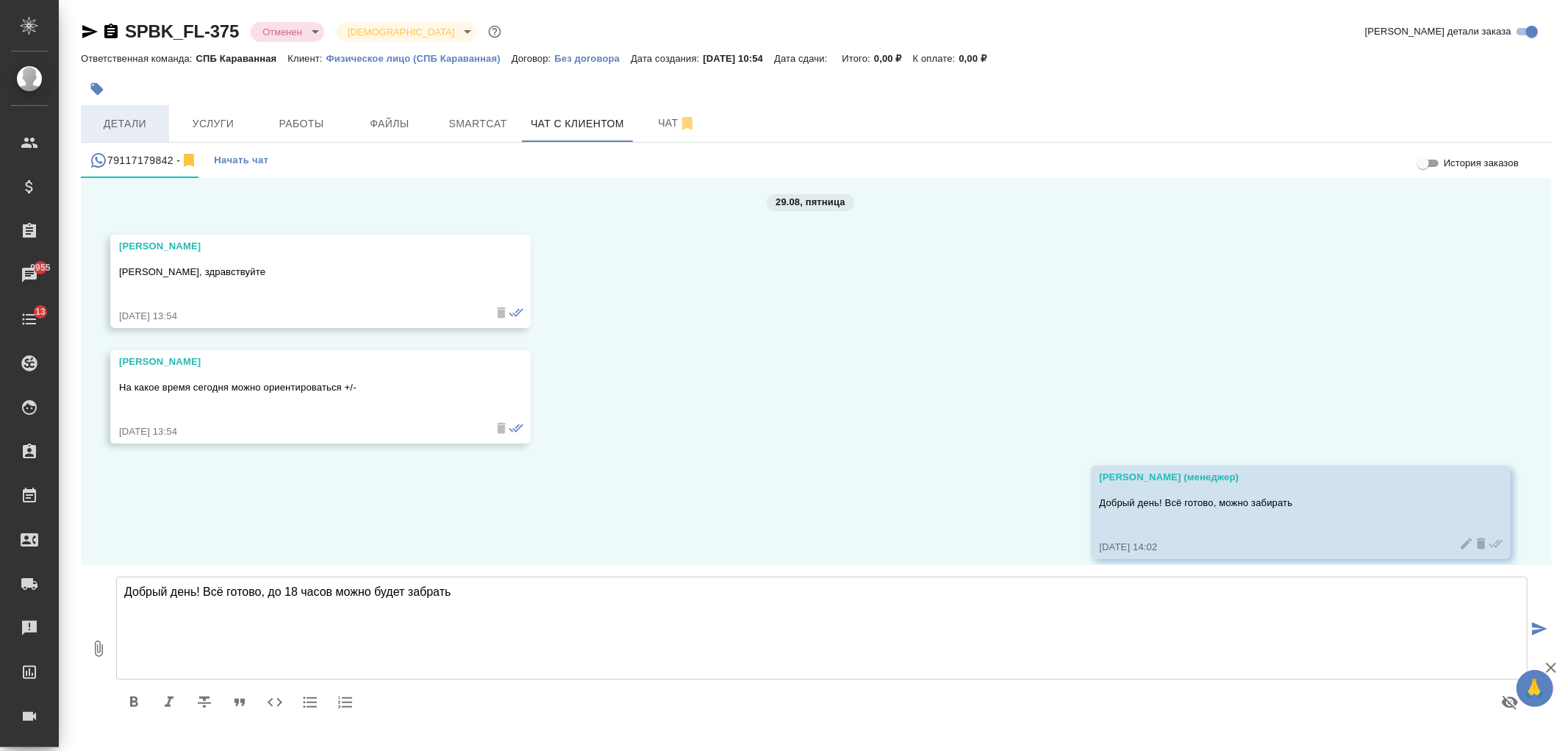
click at [116, 130] on span "Детали" at bounding box center [125, 124] width 71 height 19
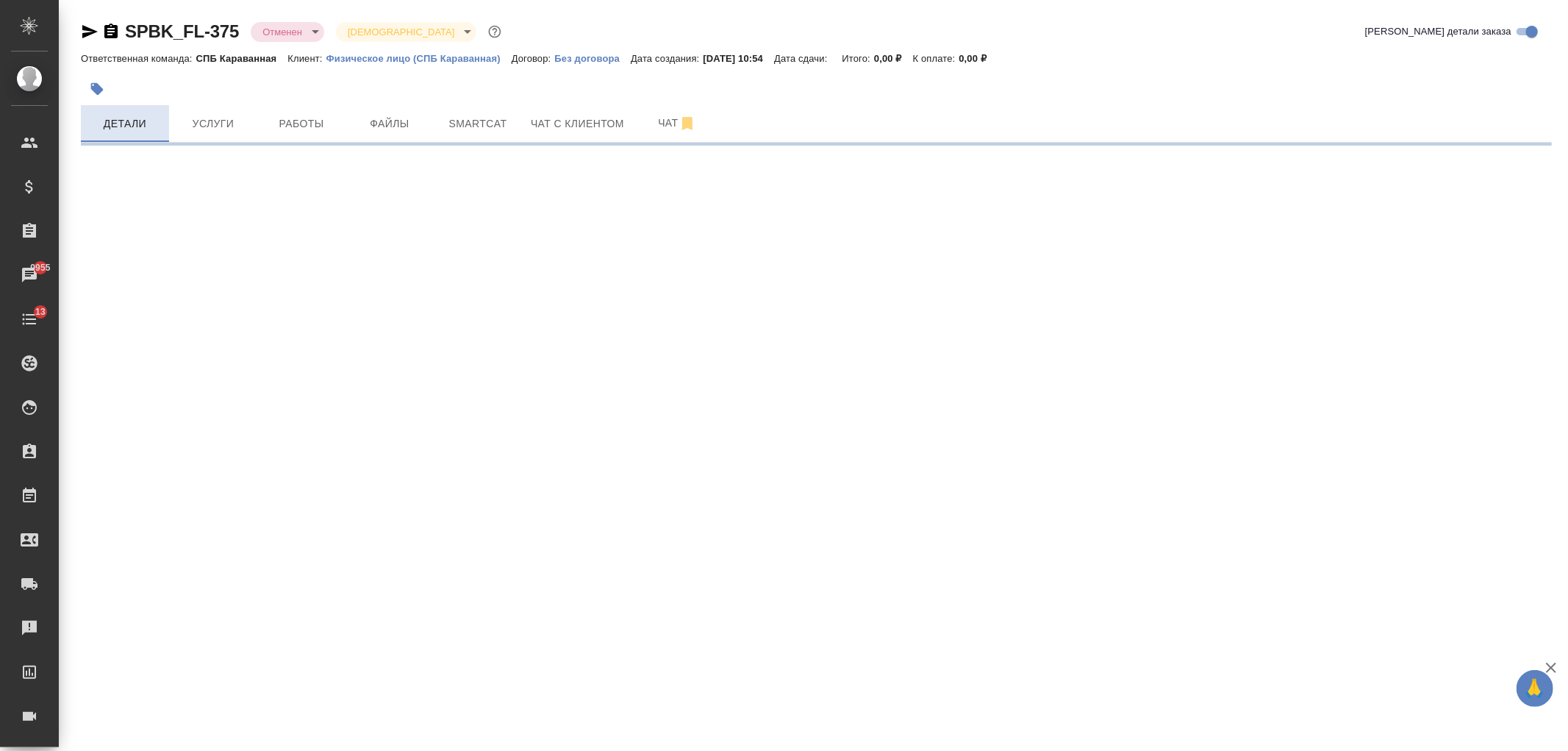
select select "RU"
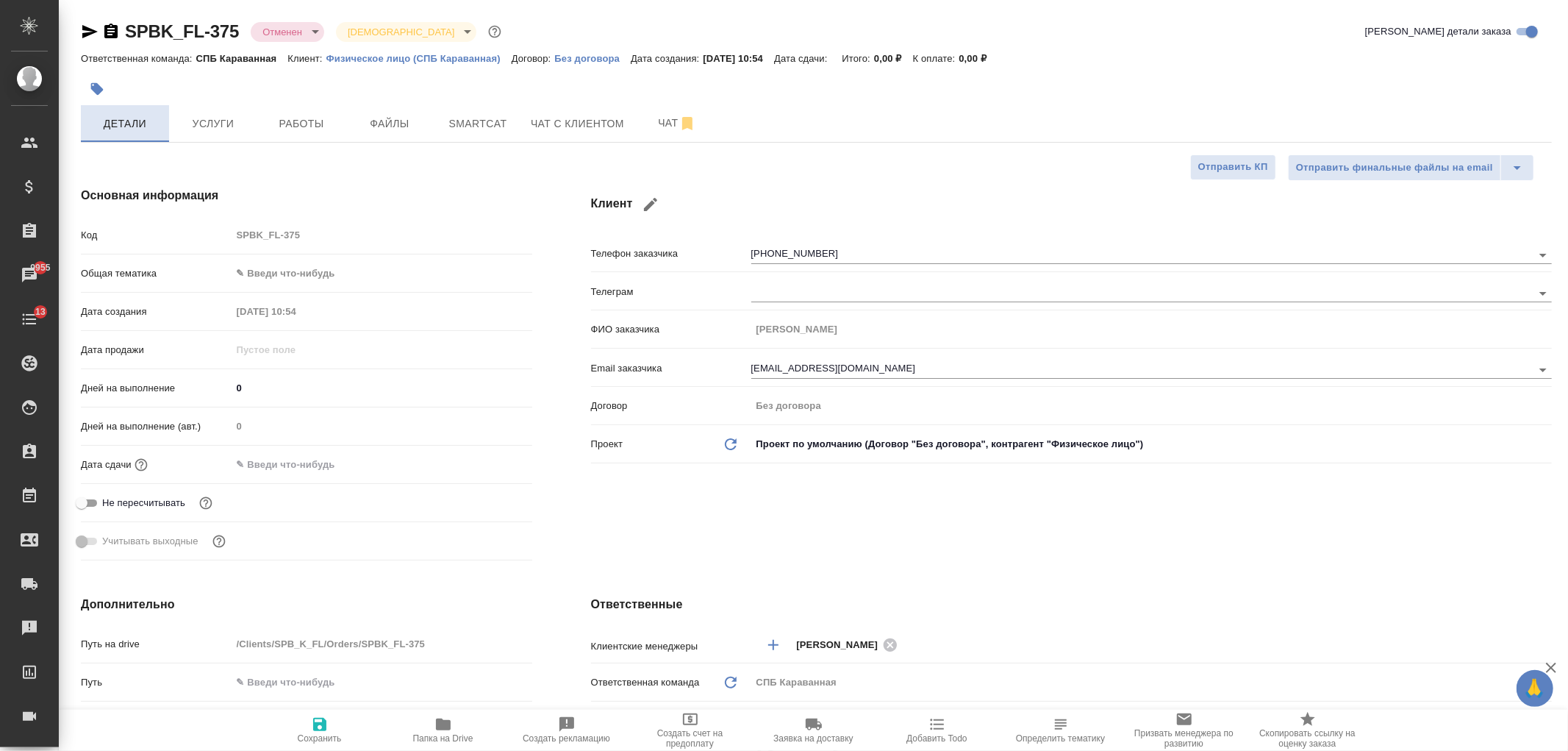
type textarea "x"
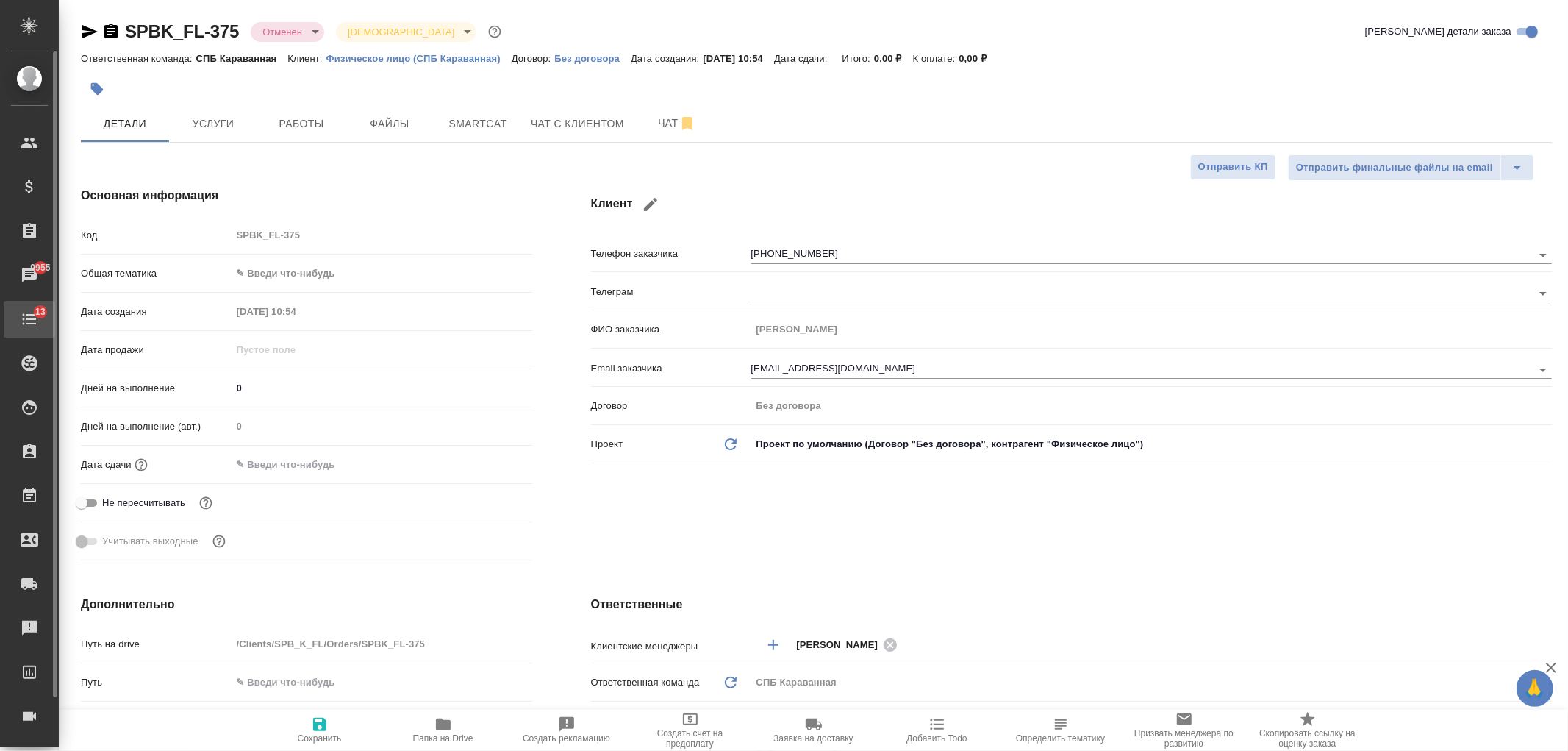
type textarea "x"
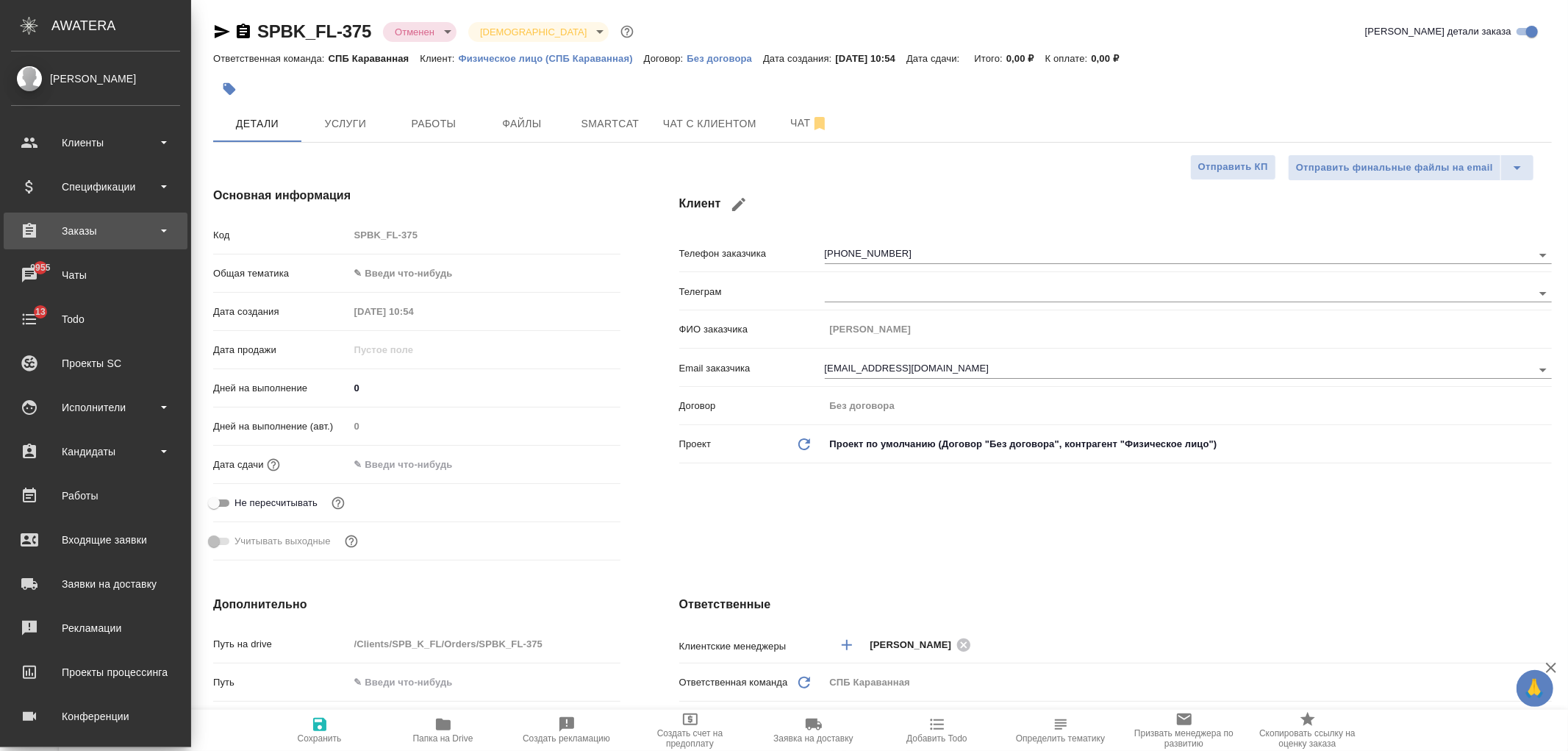
click at [85, 238] on div "Заказы" at bounding box center [95, 231] width 169 height 22
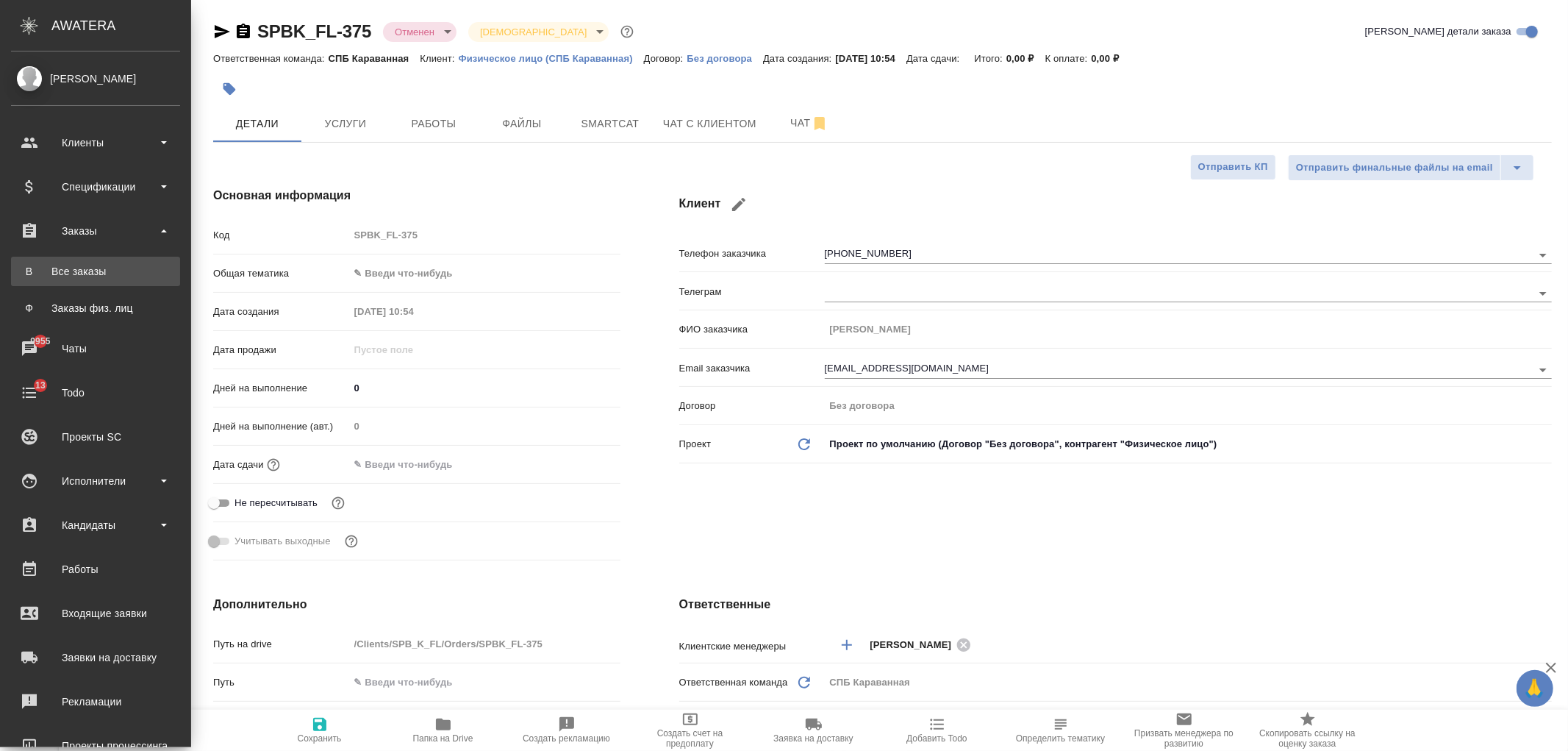
click at [93, 265] on div "Все заказы" at bounding box center [96, 271] width 155 height 15
type textarea "x"
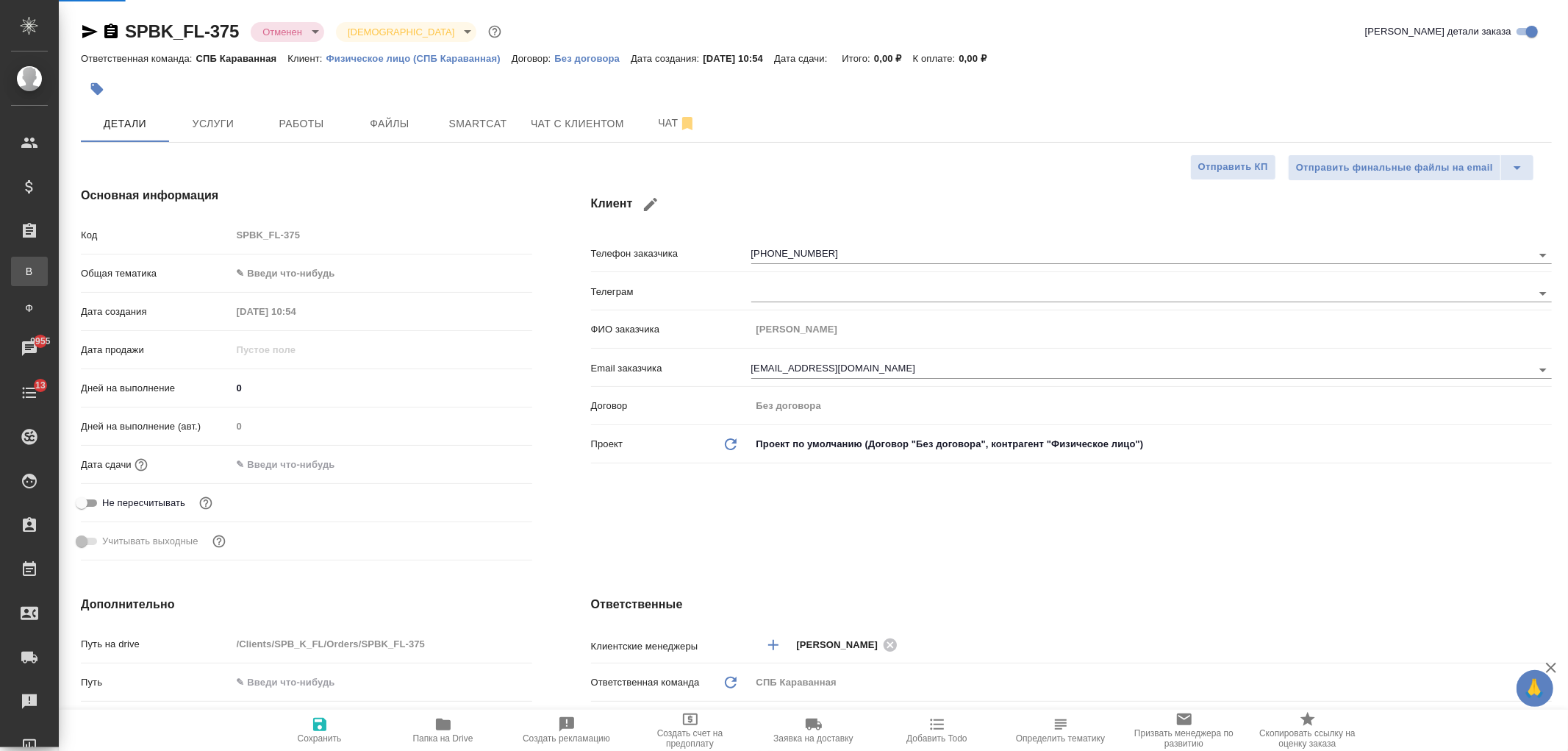
type textarea "x"
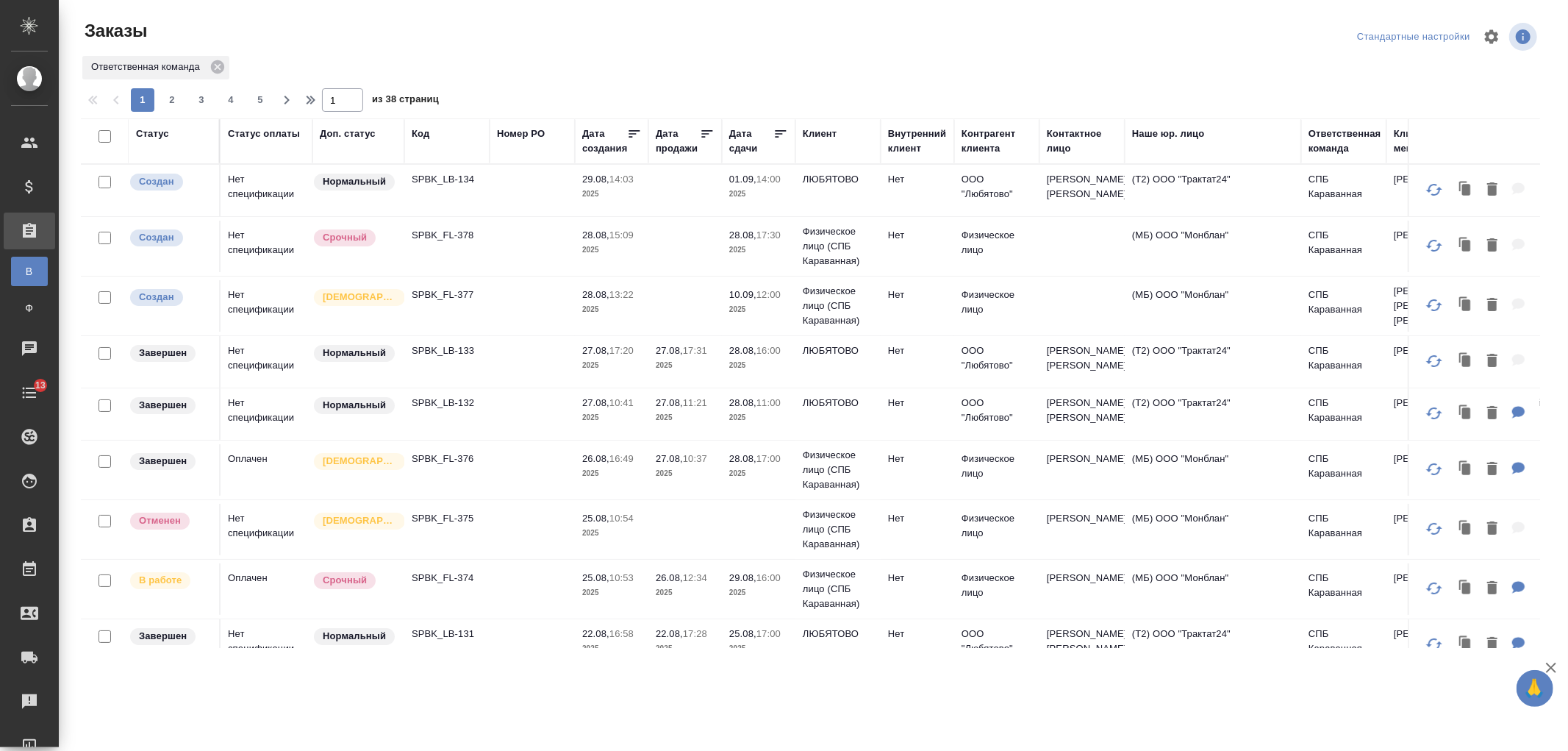
click at [821, 140] on div "Клиент" at bounding box center [820, 134] width 34 height 15
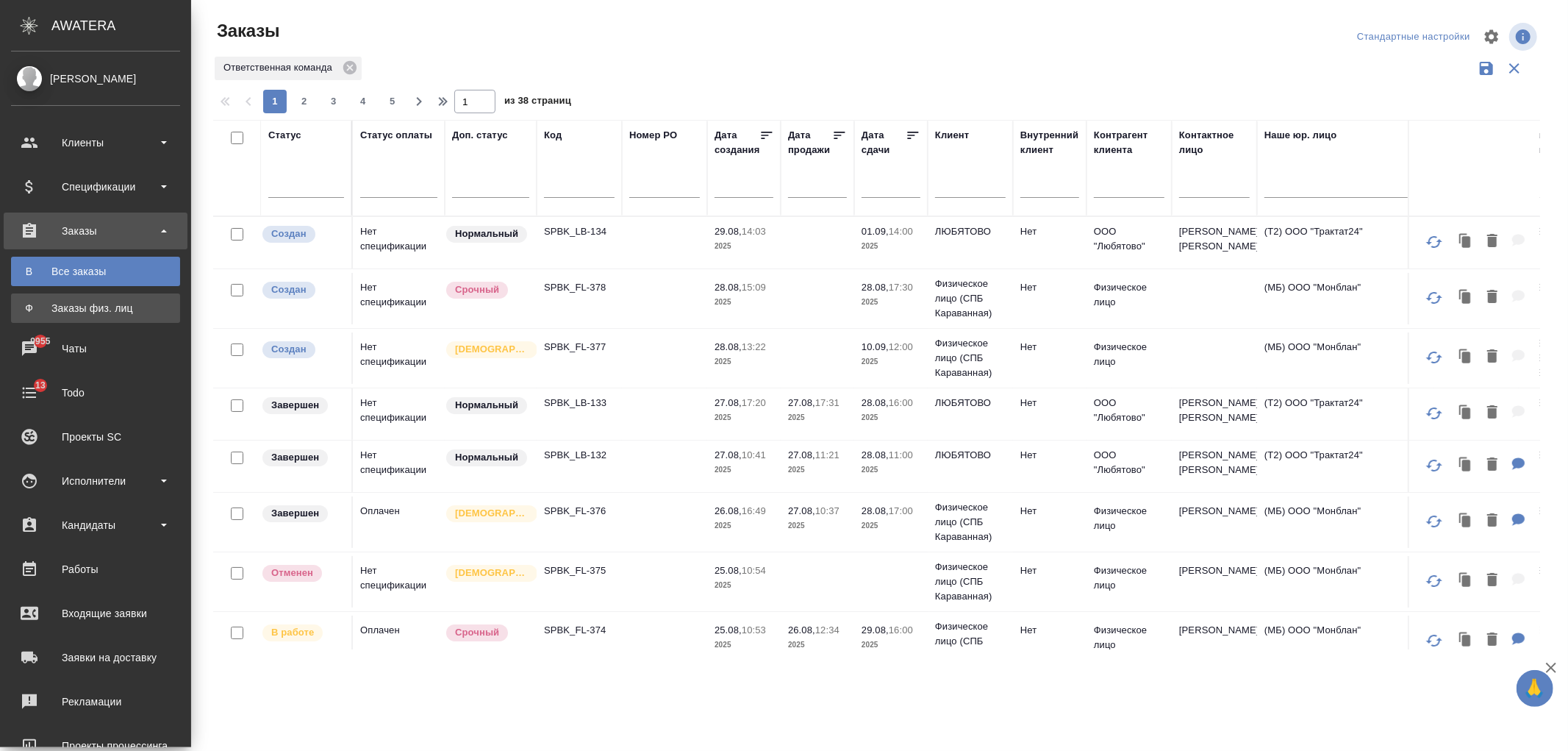
click at [103, 306] on div "Заказы физ. лиц" at bounding box center [96, 308] width 155 height 15
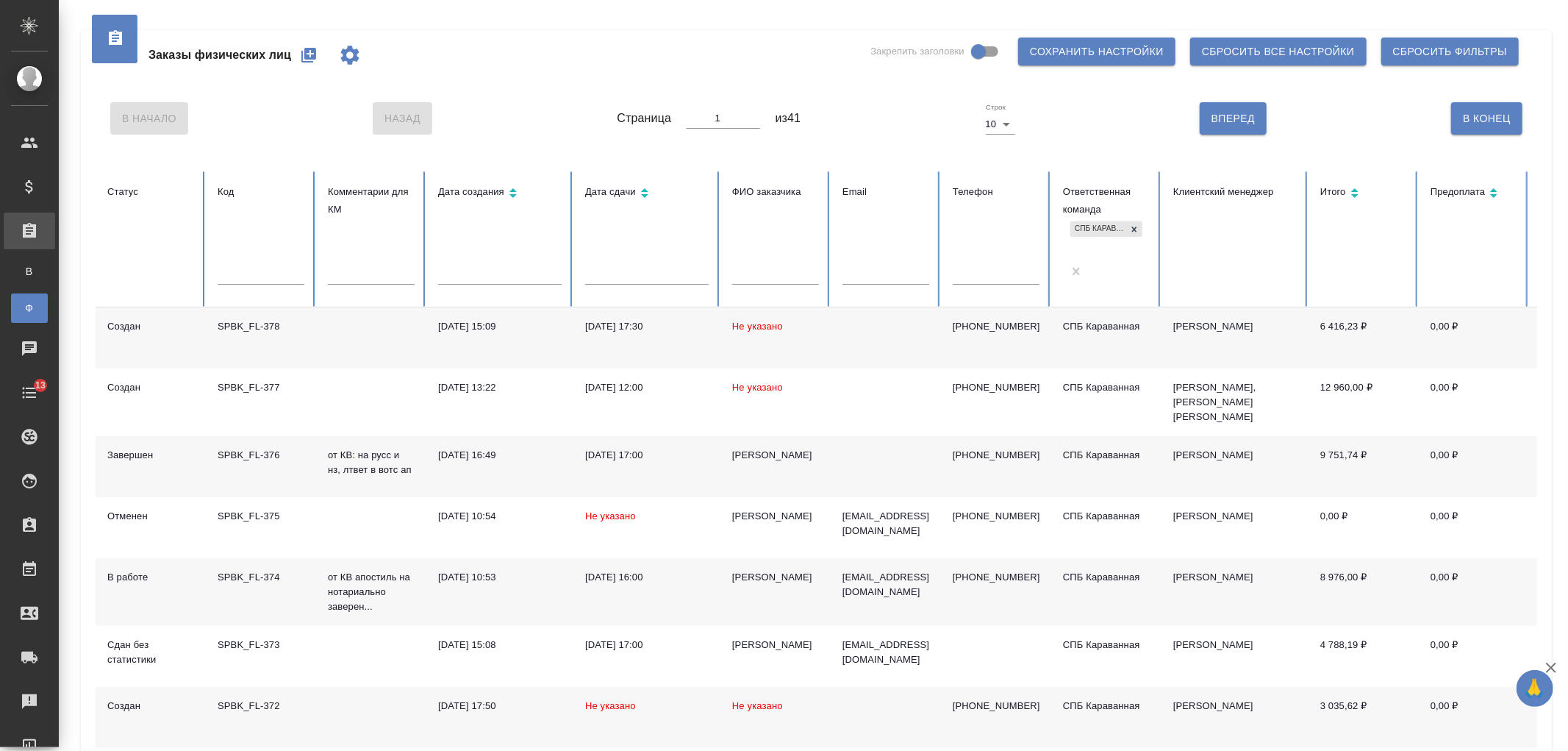
click at [979, 264] on input "text" at bounding box center [996, 273] width 87 height 20
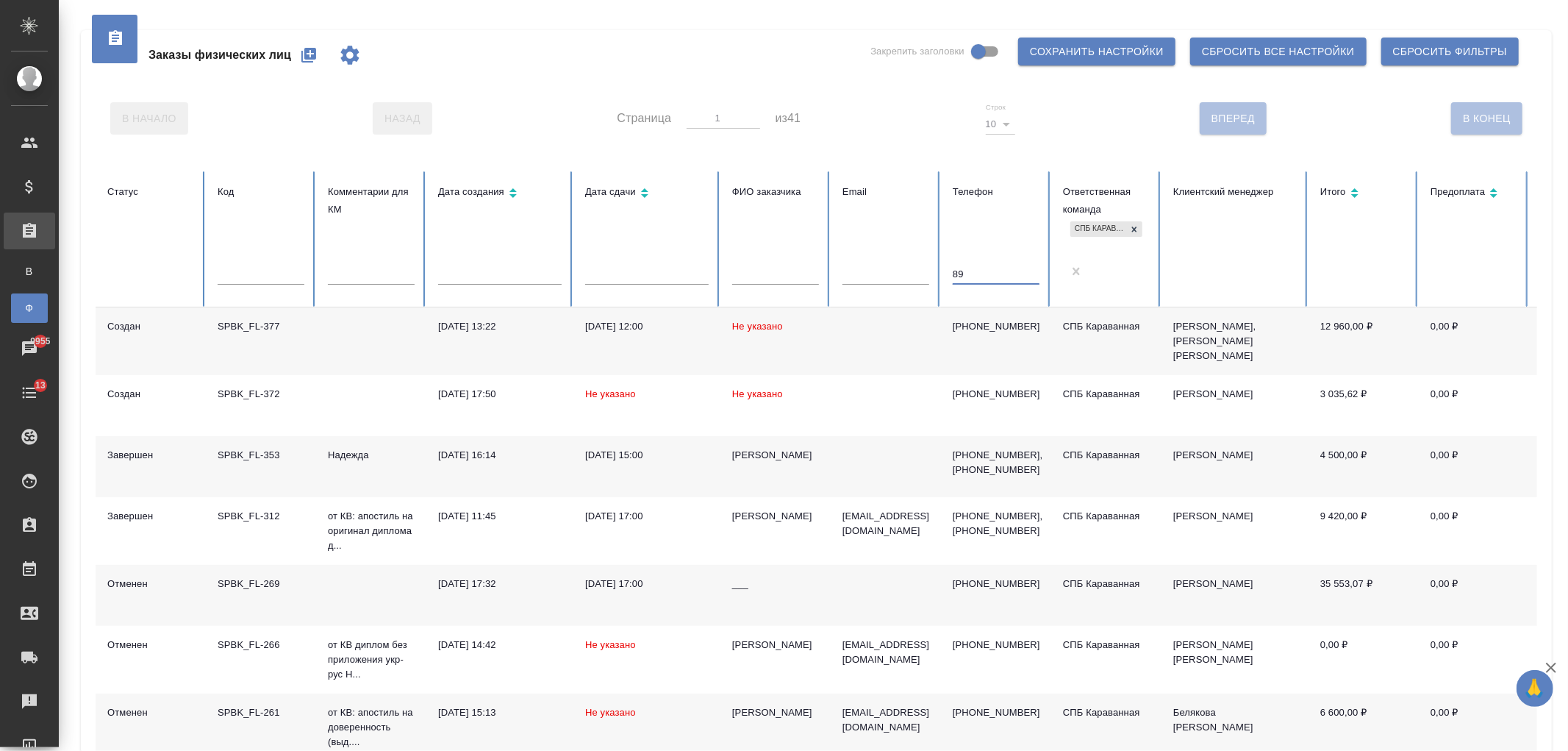
type input "8"
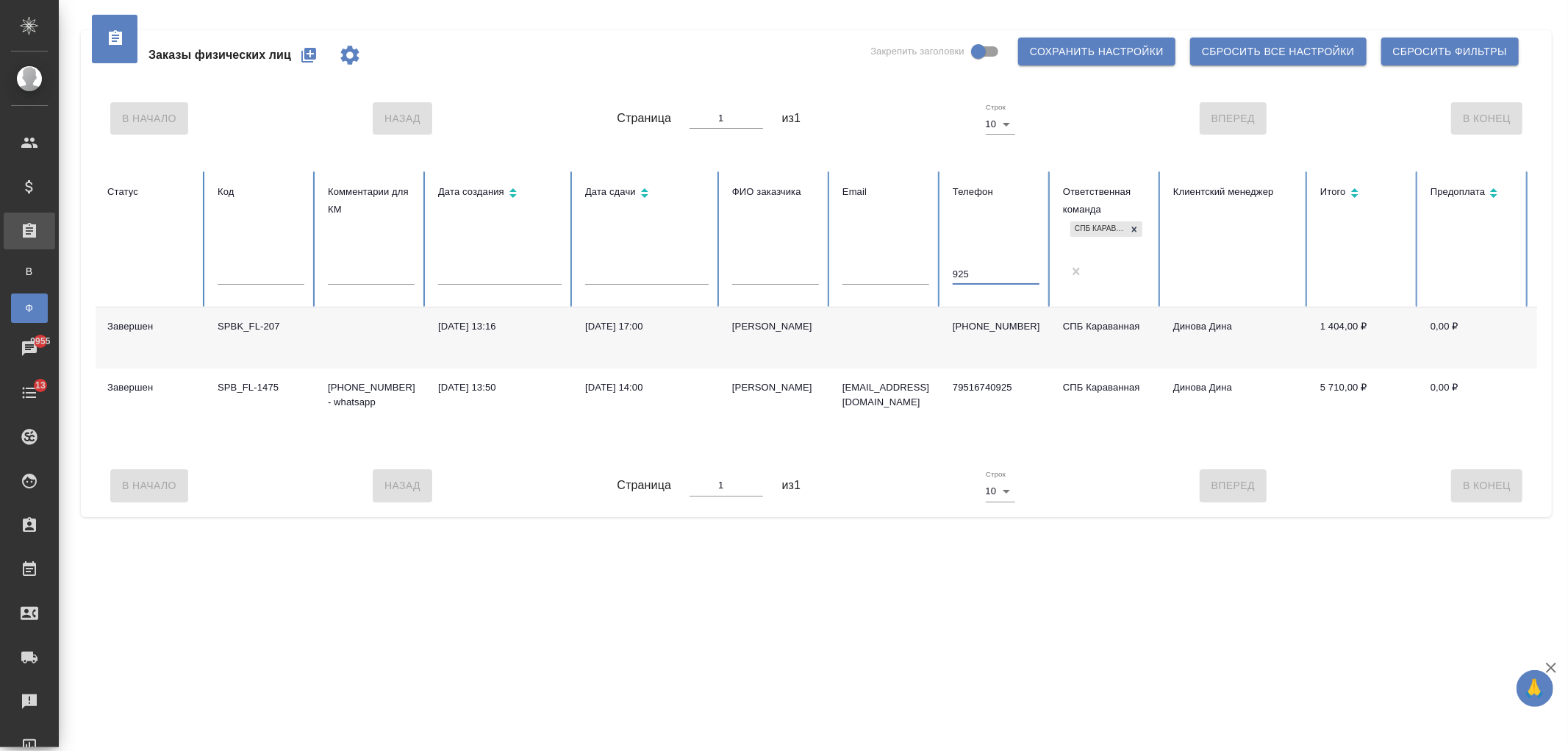
type input "925"
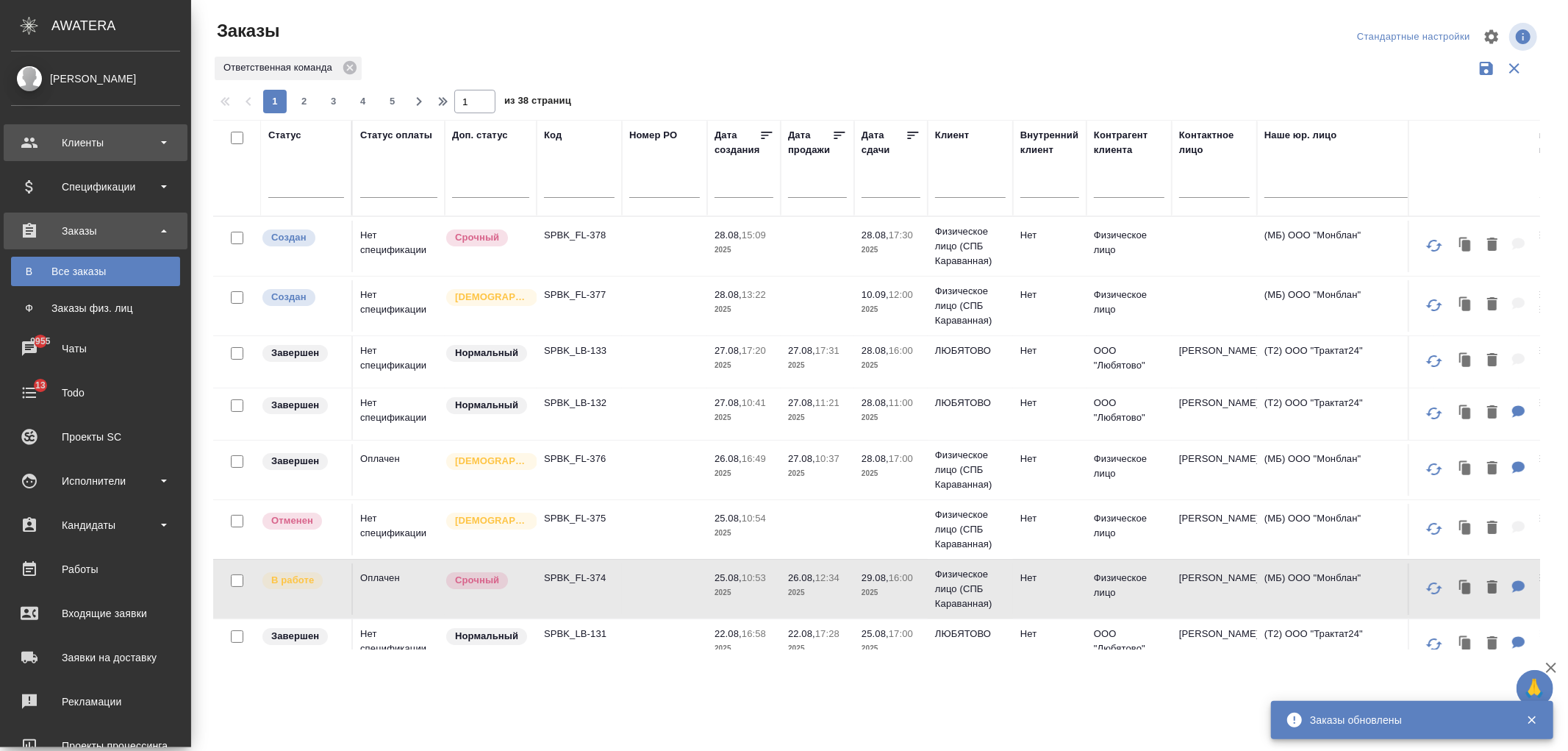
scroll to position [196, 0]
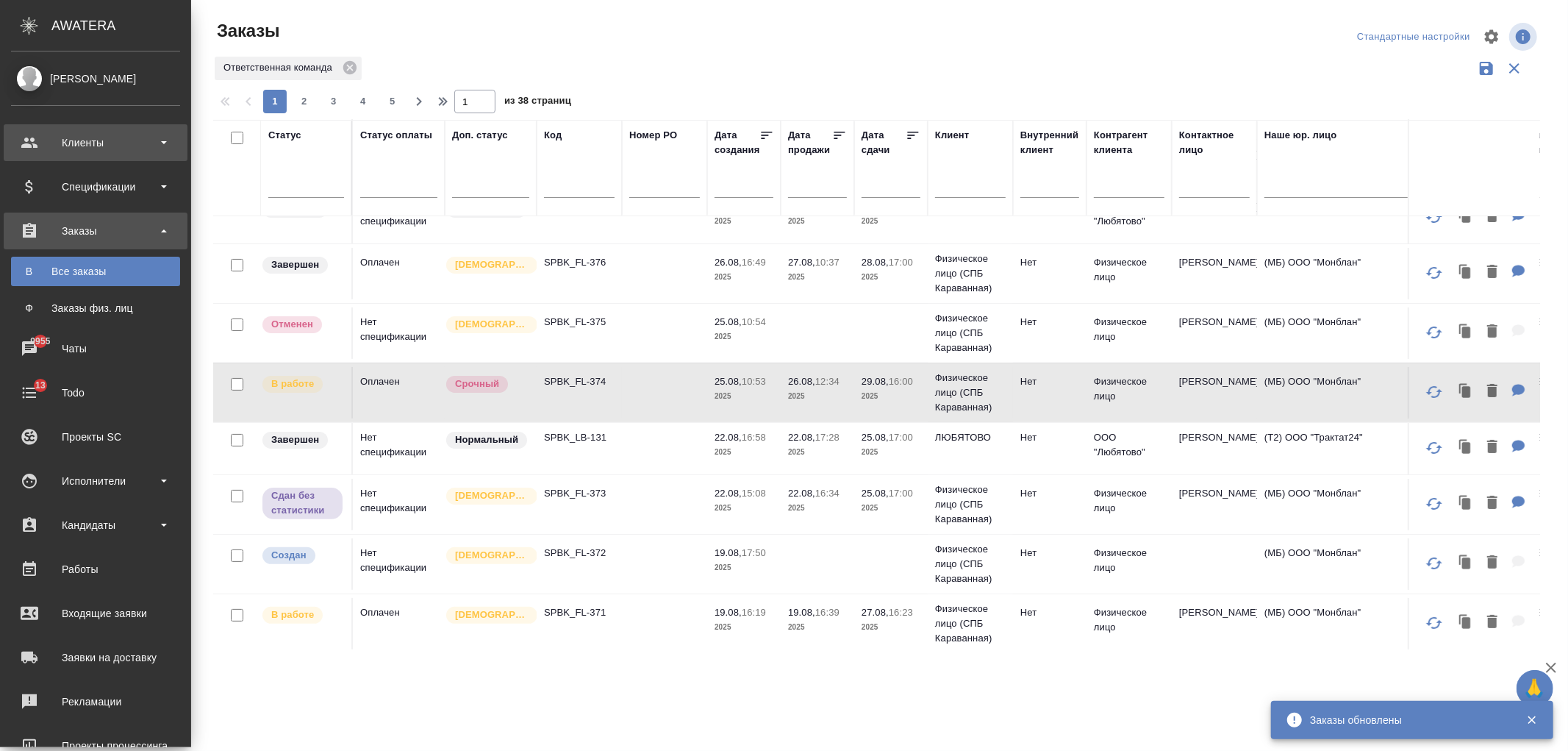
click at [78, 144] on div "Клиенты" at bounding box center [95, 142] width 169 height 22
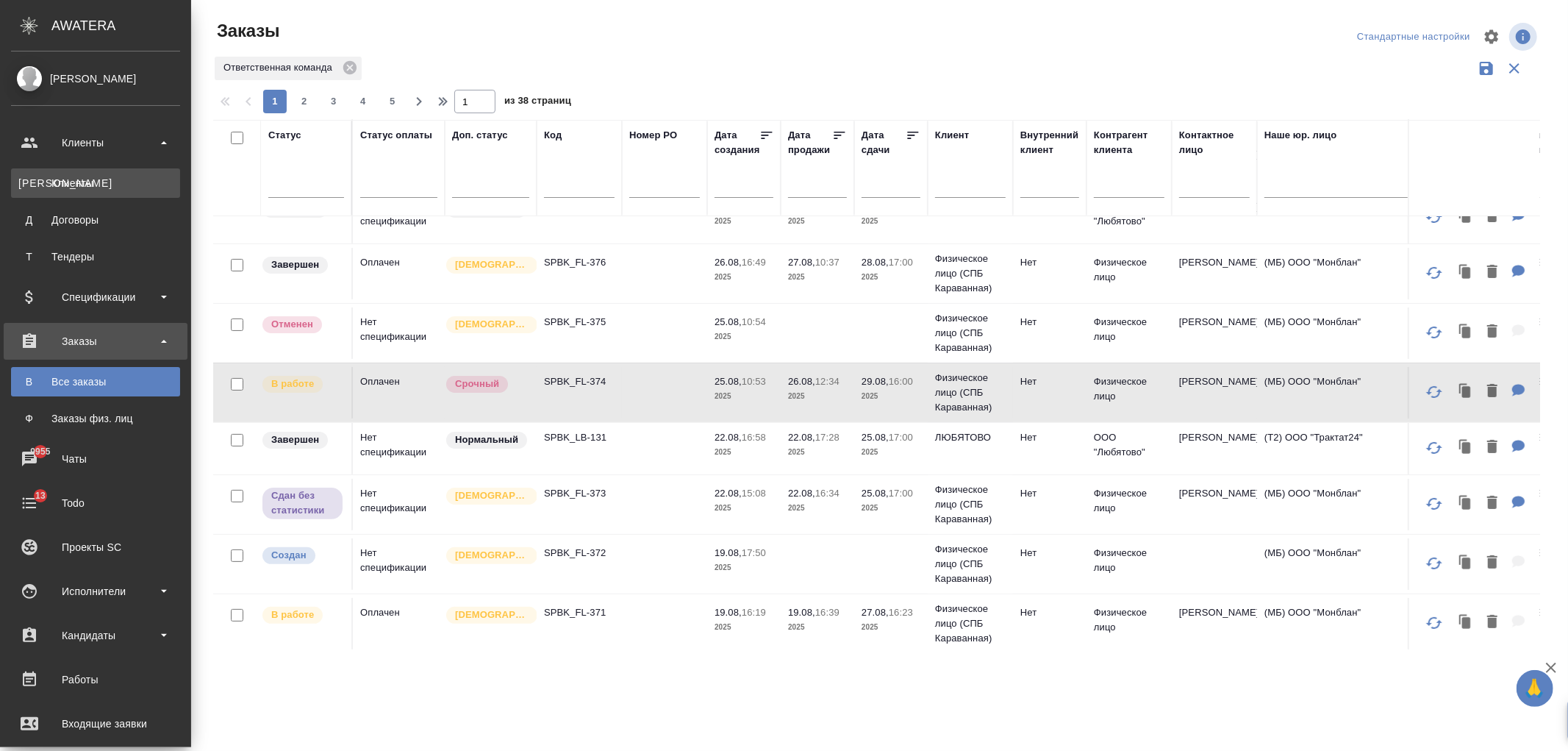
click at [107, 177] on div "Клиенты" at bounding box center [96, 183] width 155 height 15
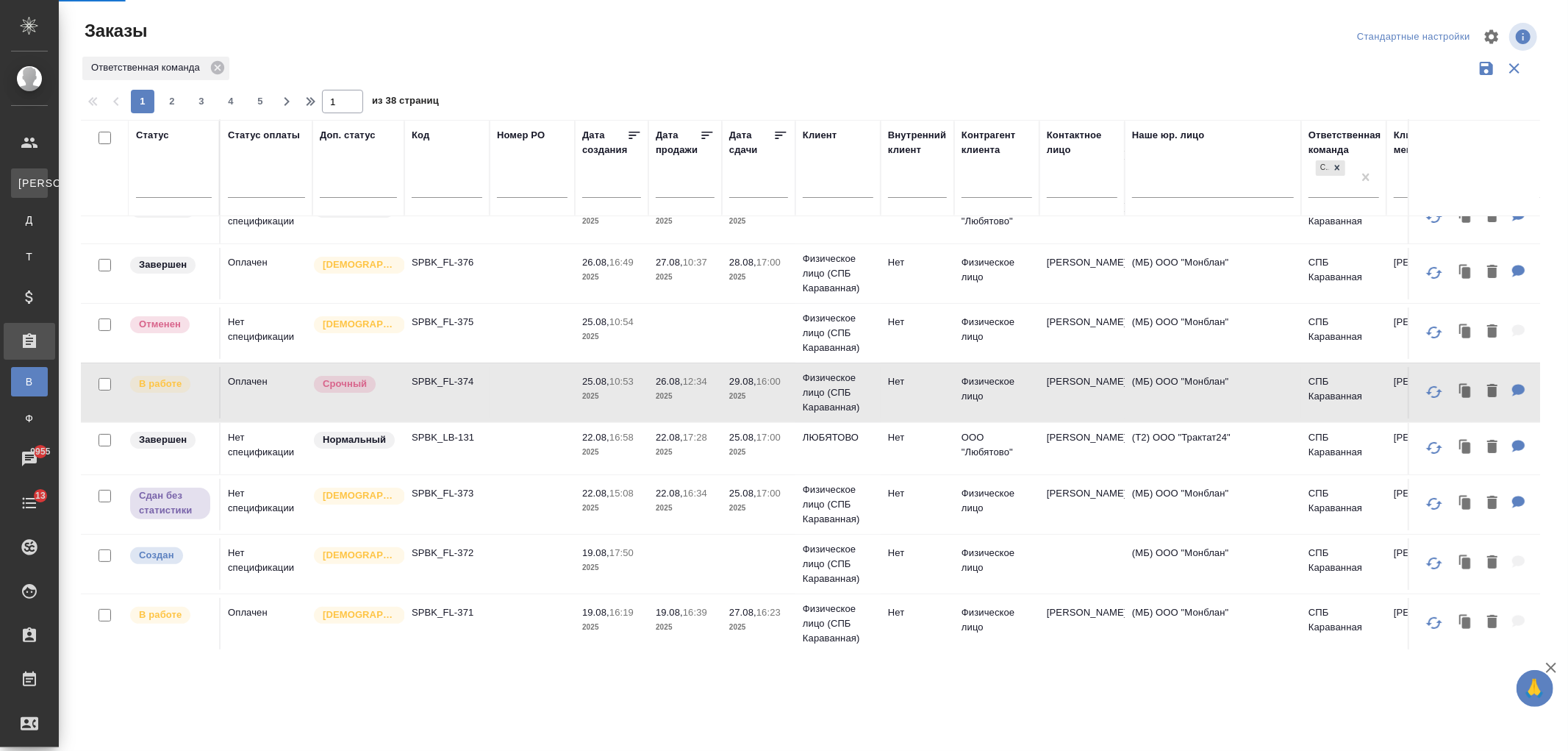
select select "RU"
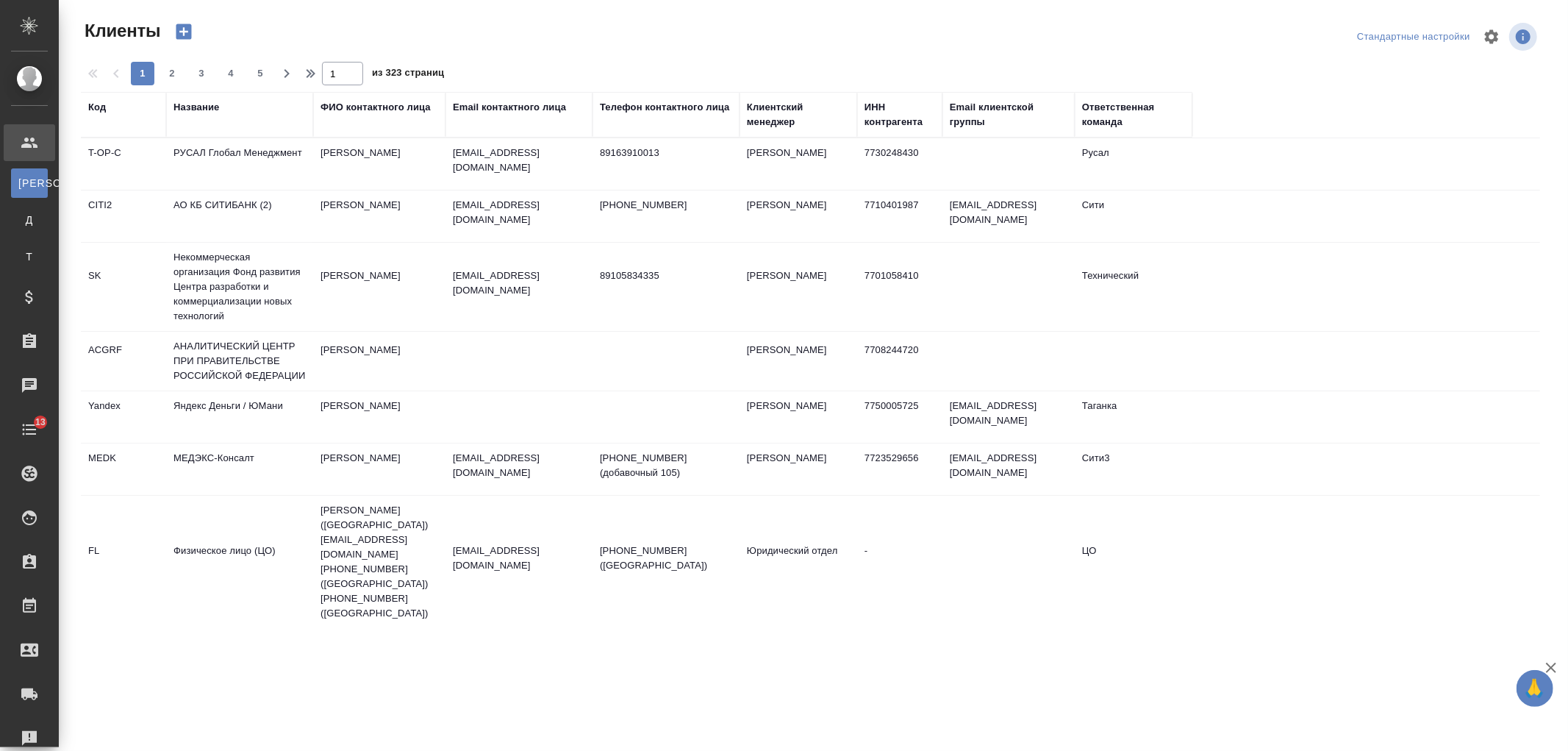
click at [199, 107] on div "Название" at bounding box center [196, 107] width 46 height 15
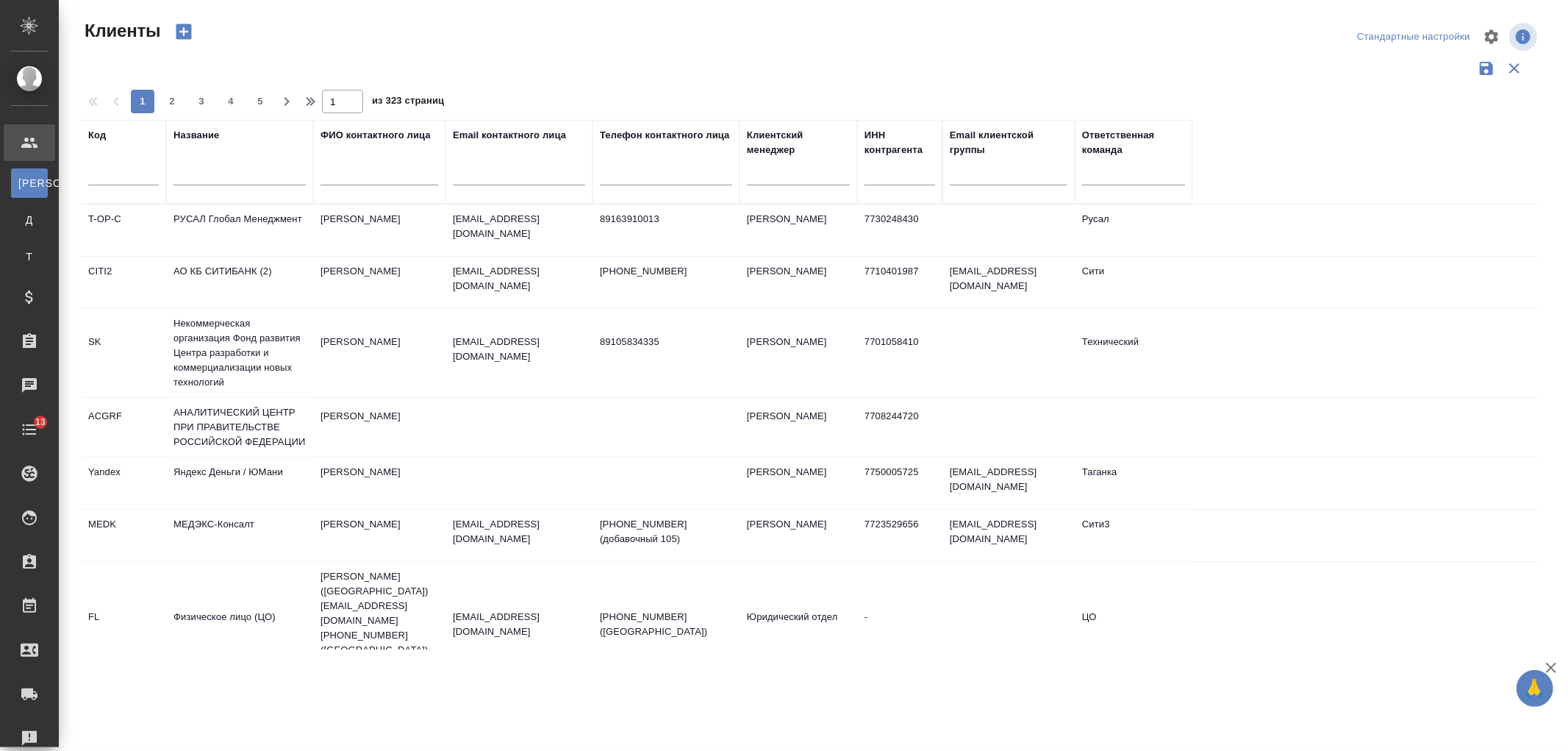
click at [226, 178] on input "text" at bounding box center [240, 176] width 133 height 19
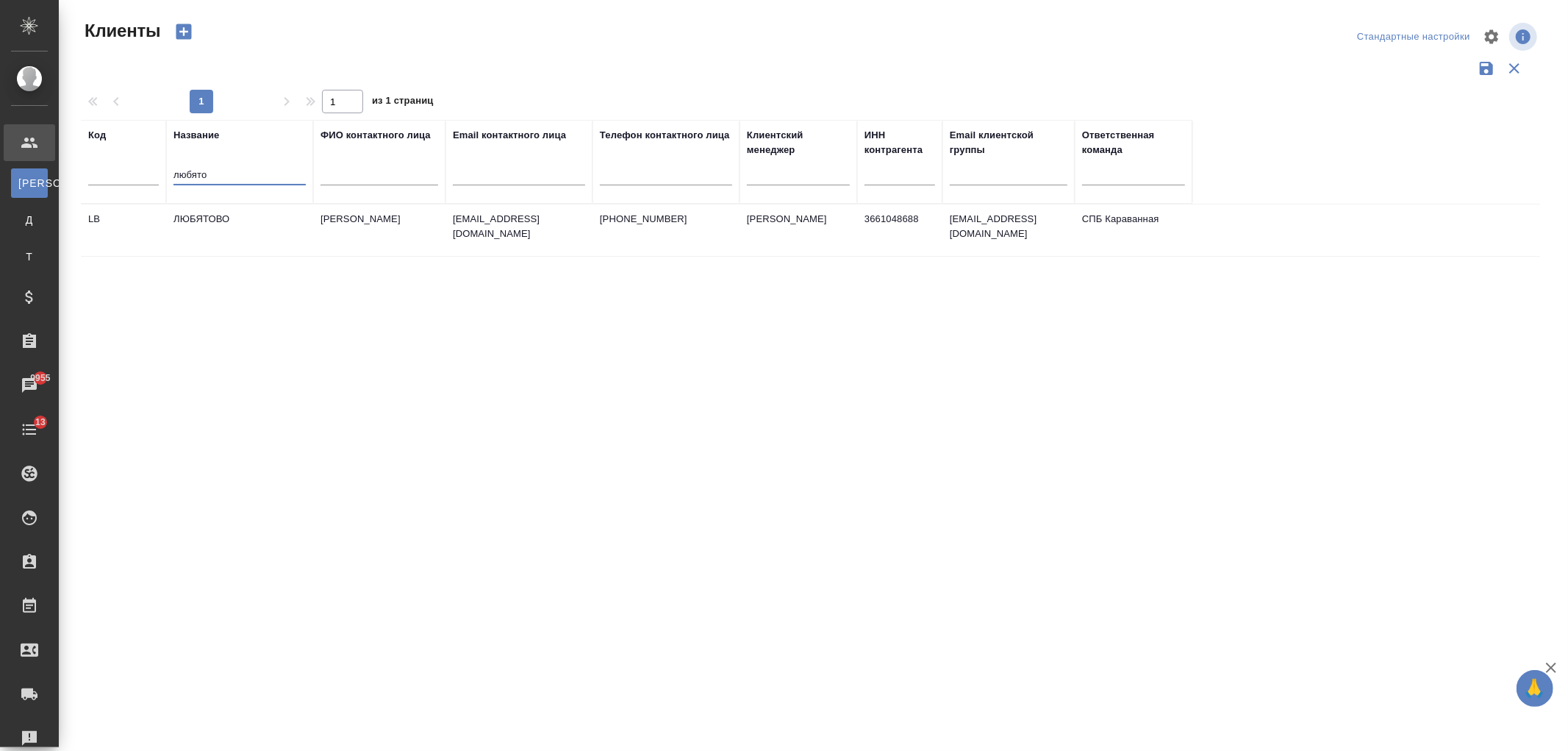
type input "любято"
click at [283, 238] on td "ЛЮБЯТОВО" at bounding box center [240, 230] width 147 height 51
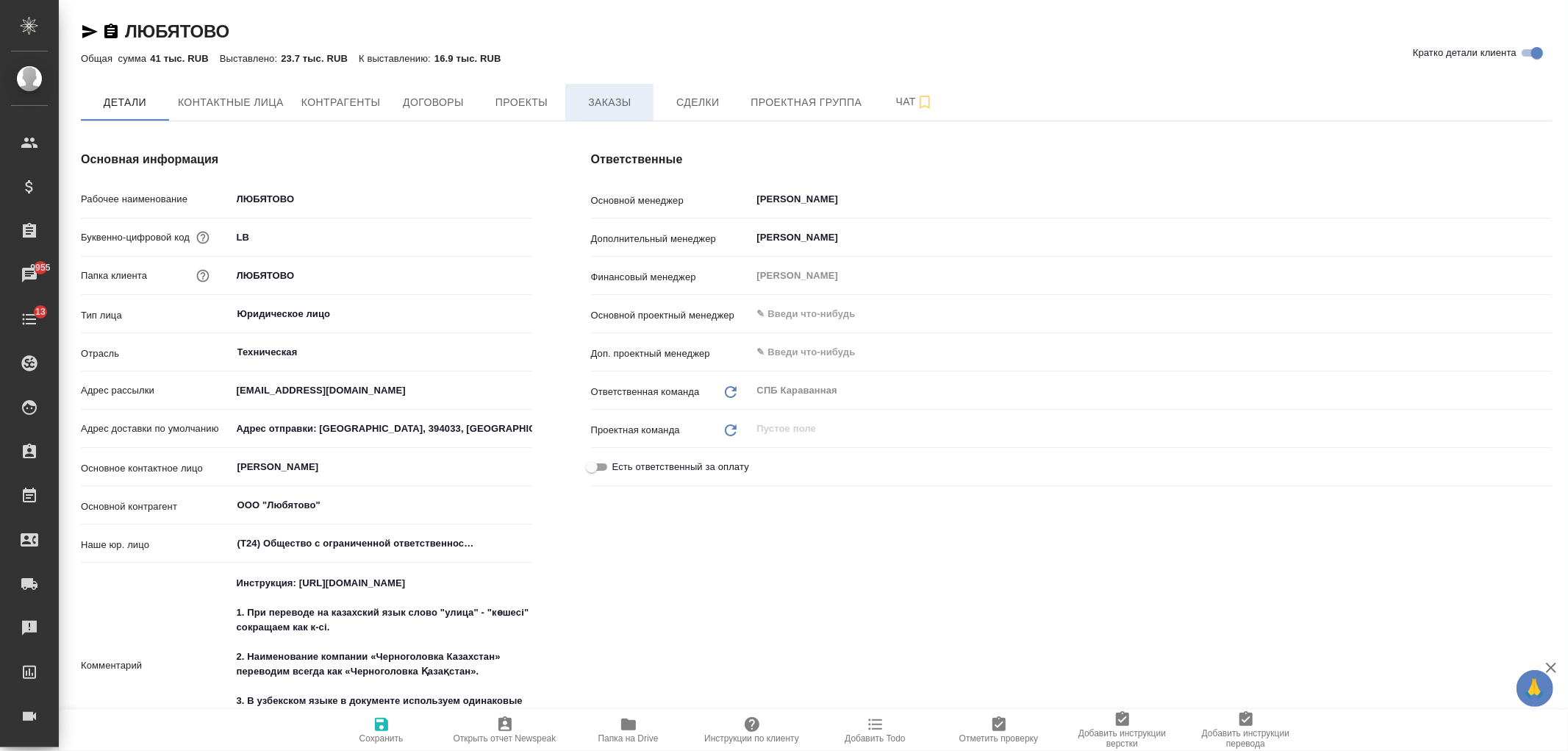
click at [604, 98] on span "Заказы" at bounding box center [609, 103] width 71 height 19
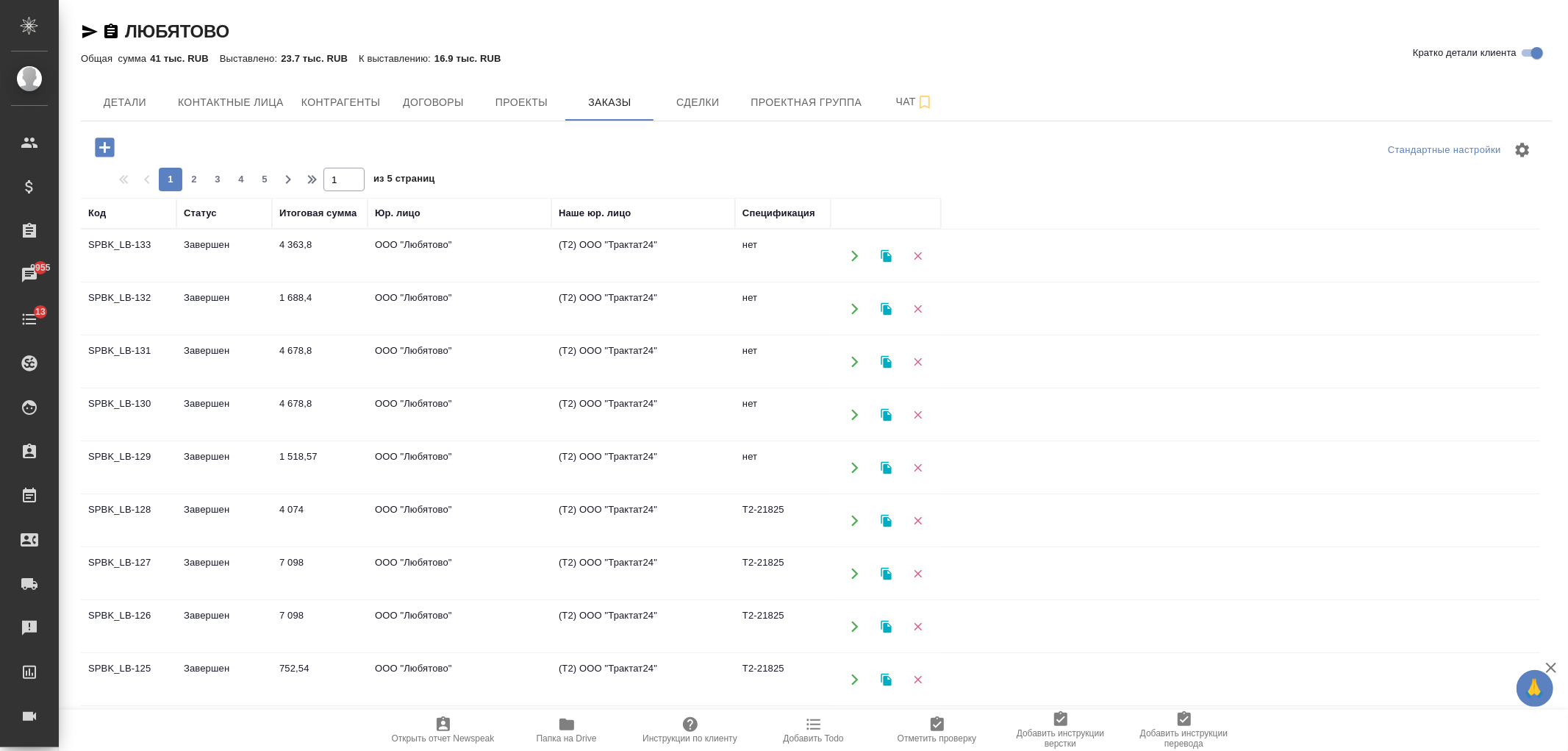
click at [102, 145] on icon "button" at bounding box center [104, 147] width 19 height 19
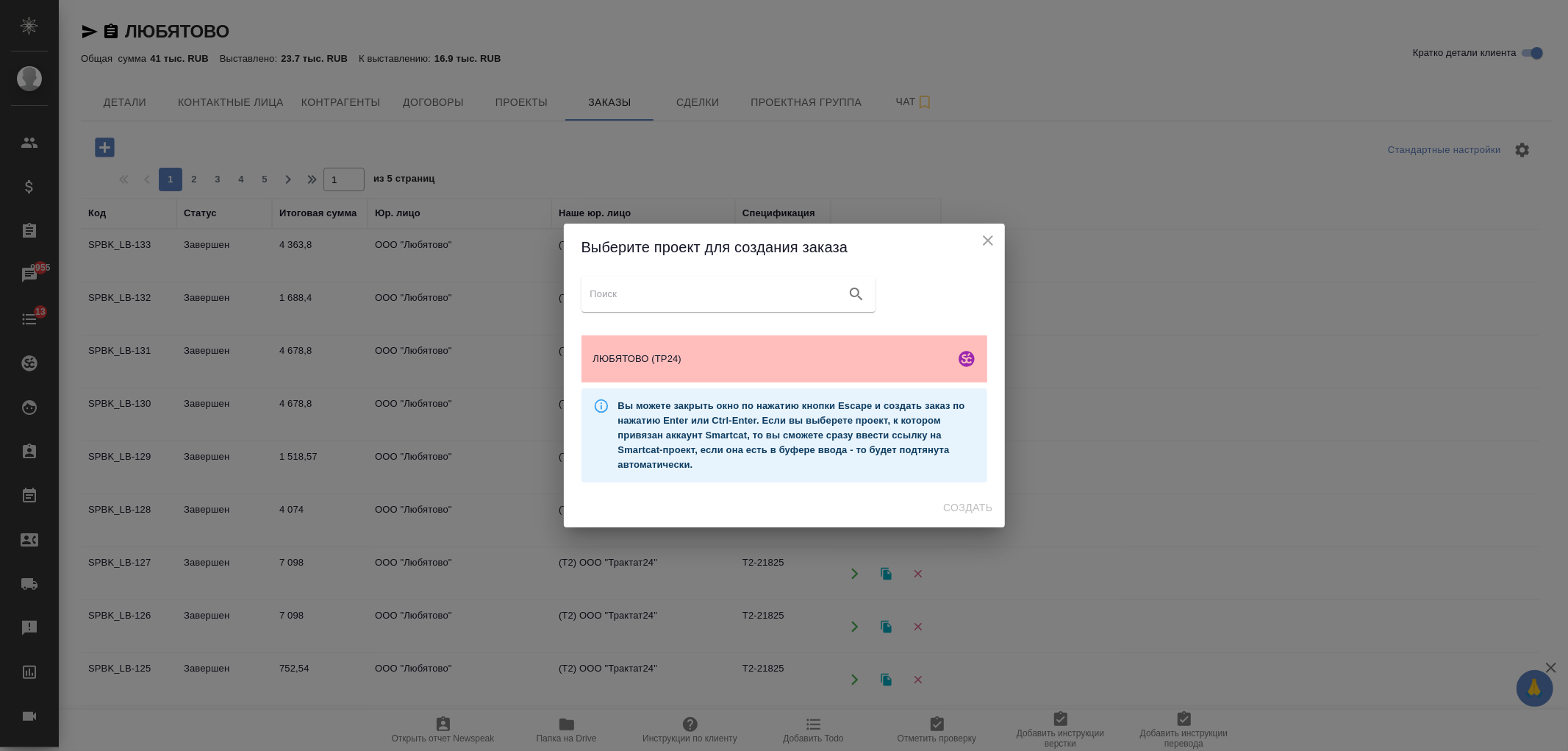
click at [694, 343] on div "ЛЮБЯТОВО (ТР24)" at bounding box center [784, 358] width 406 height 47
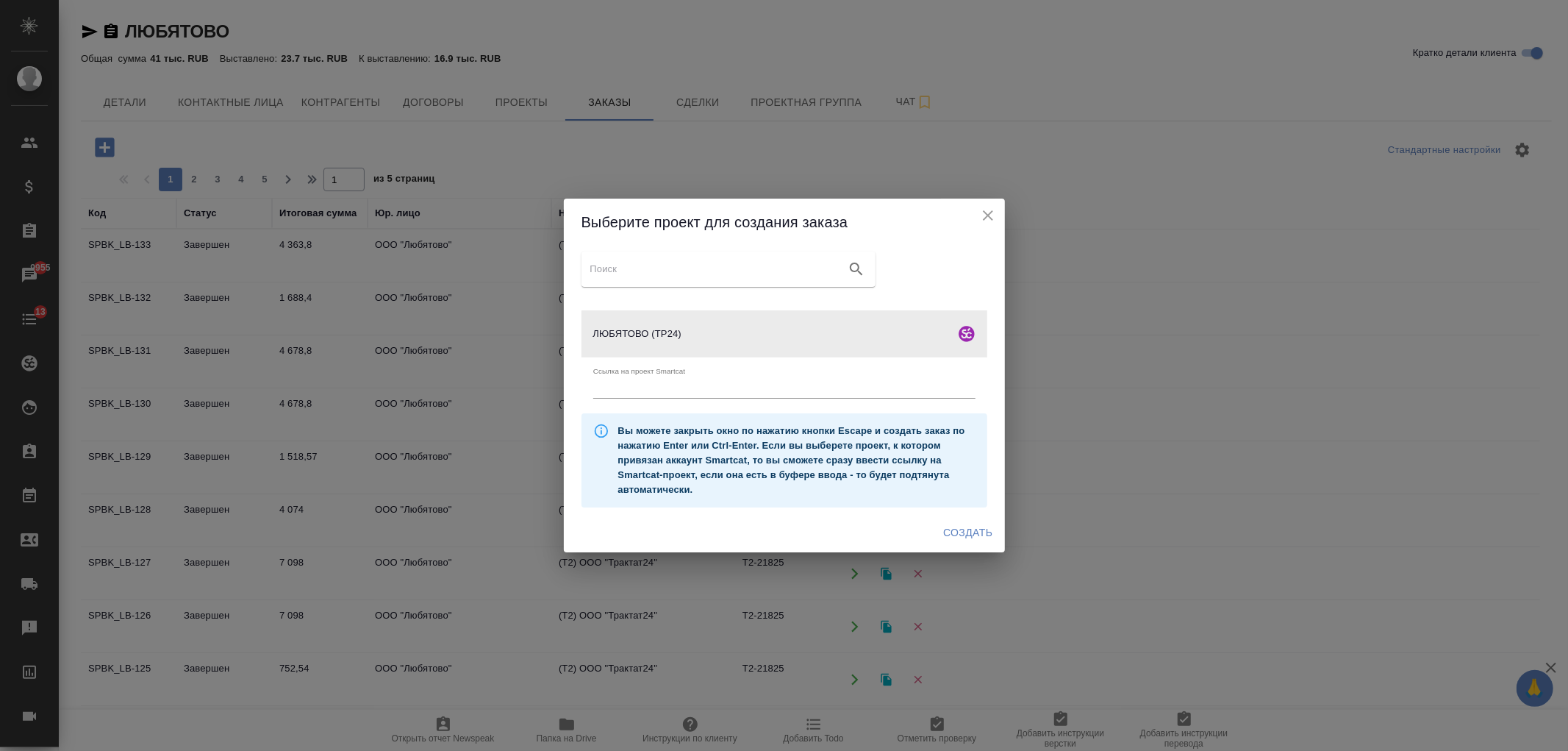
click at [975, 538] on span "Создать" at bounding box center [968, 533] width 50 height 19
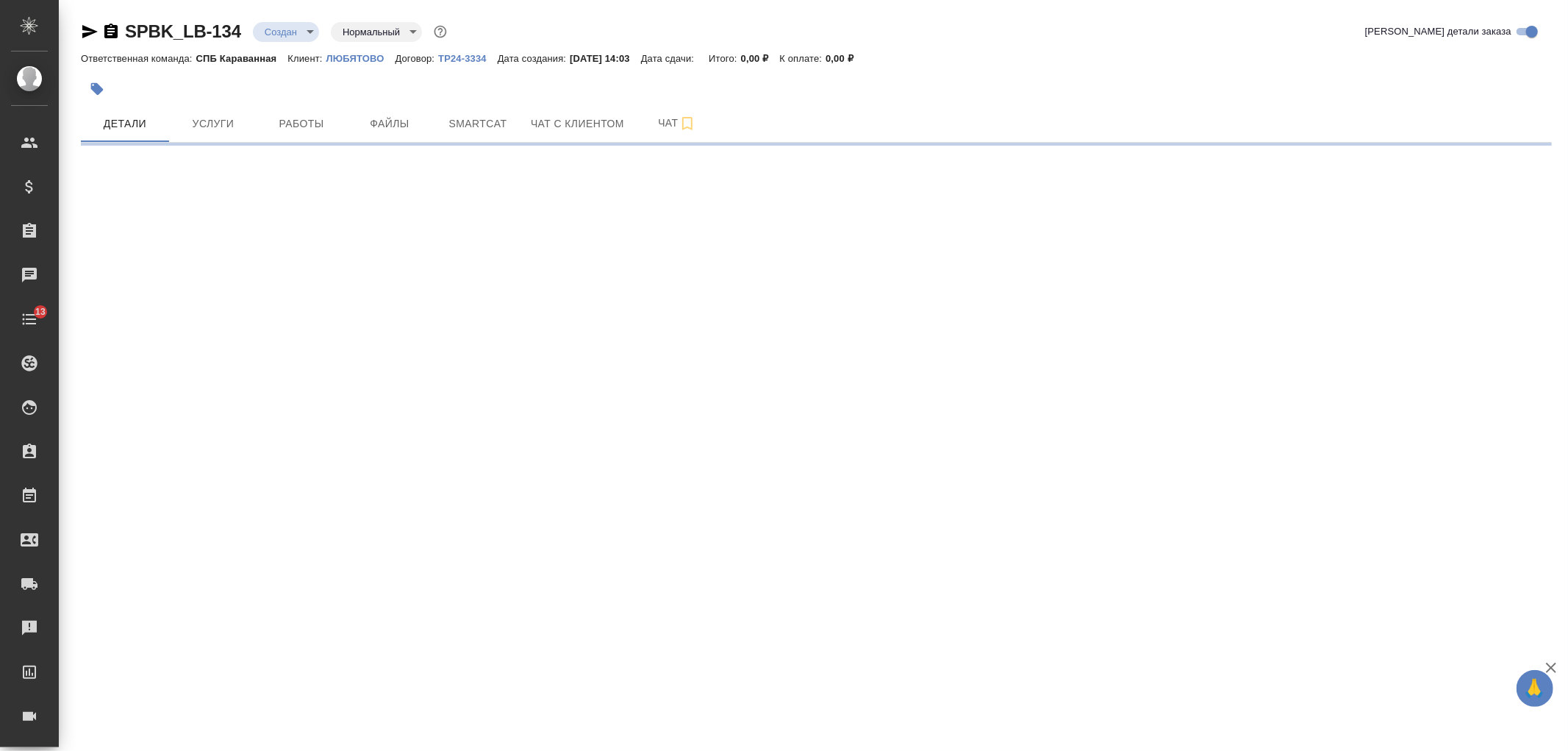
select select "RU"
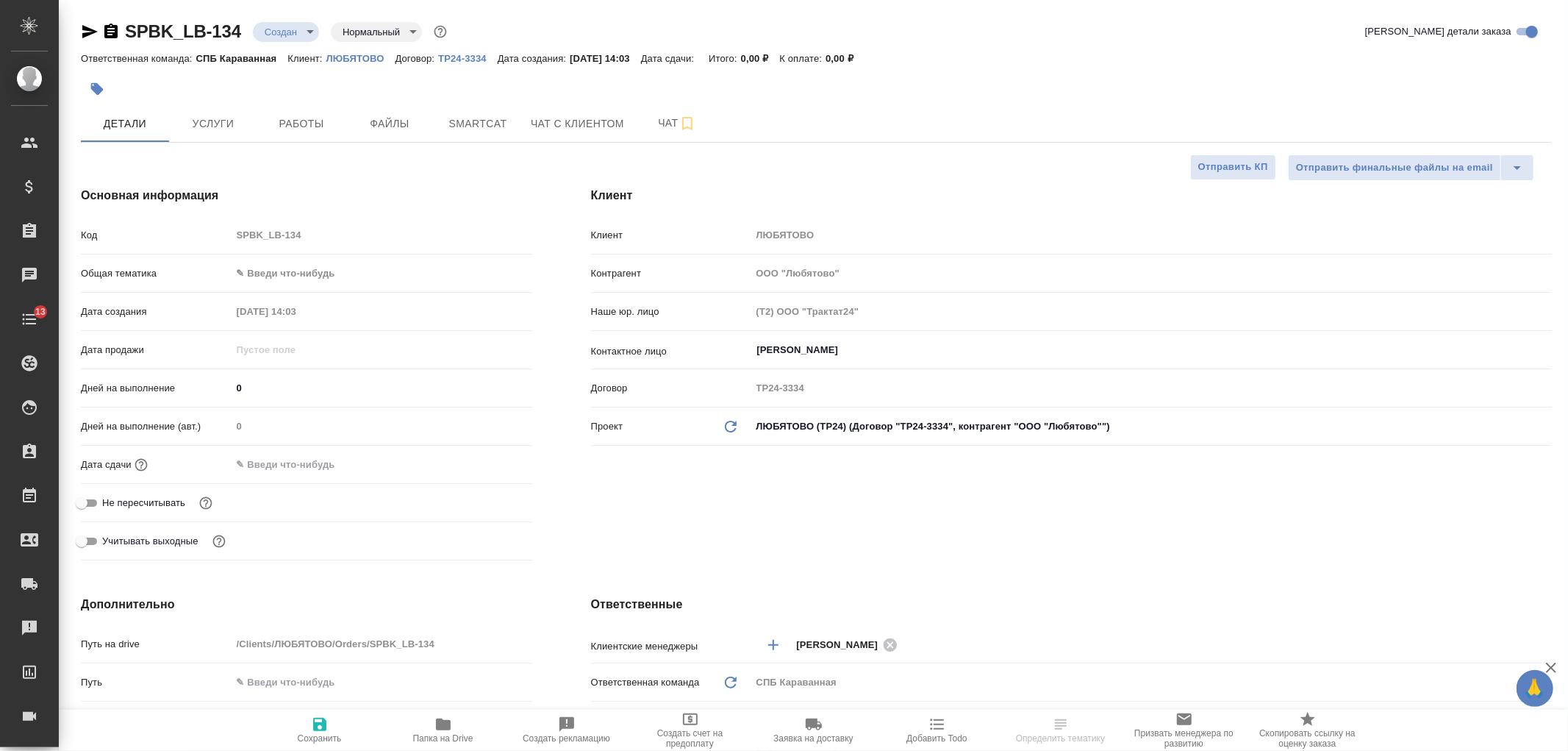
type textarea "x"
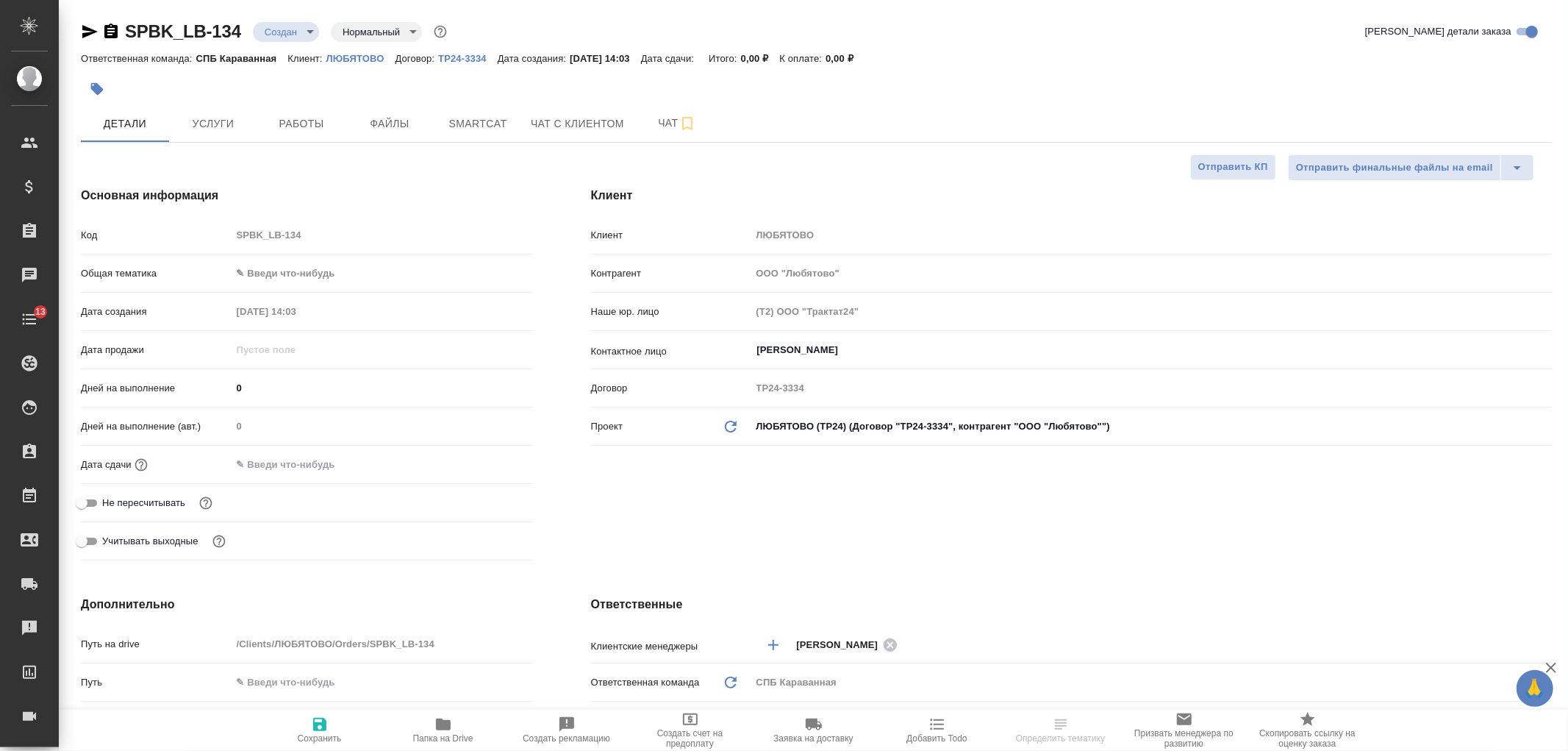
type textarea "x"
click at [792, 359] on div "Кузнецова Татьяна ​" at bounding box center [1151, 350] width 800 height 27
click at [892, 356] on input "Кузнецова Татьяна" at bounding box center [1128, 350] width 743 height 18
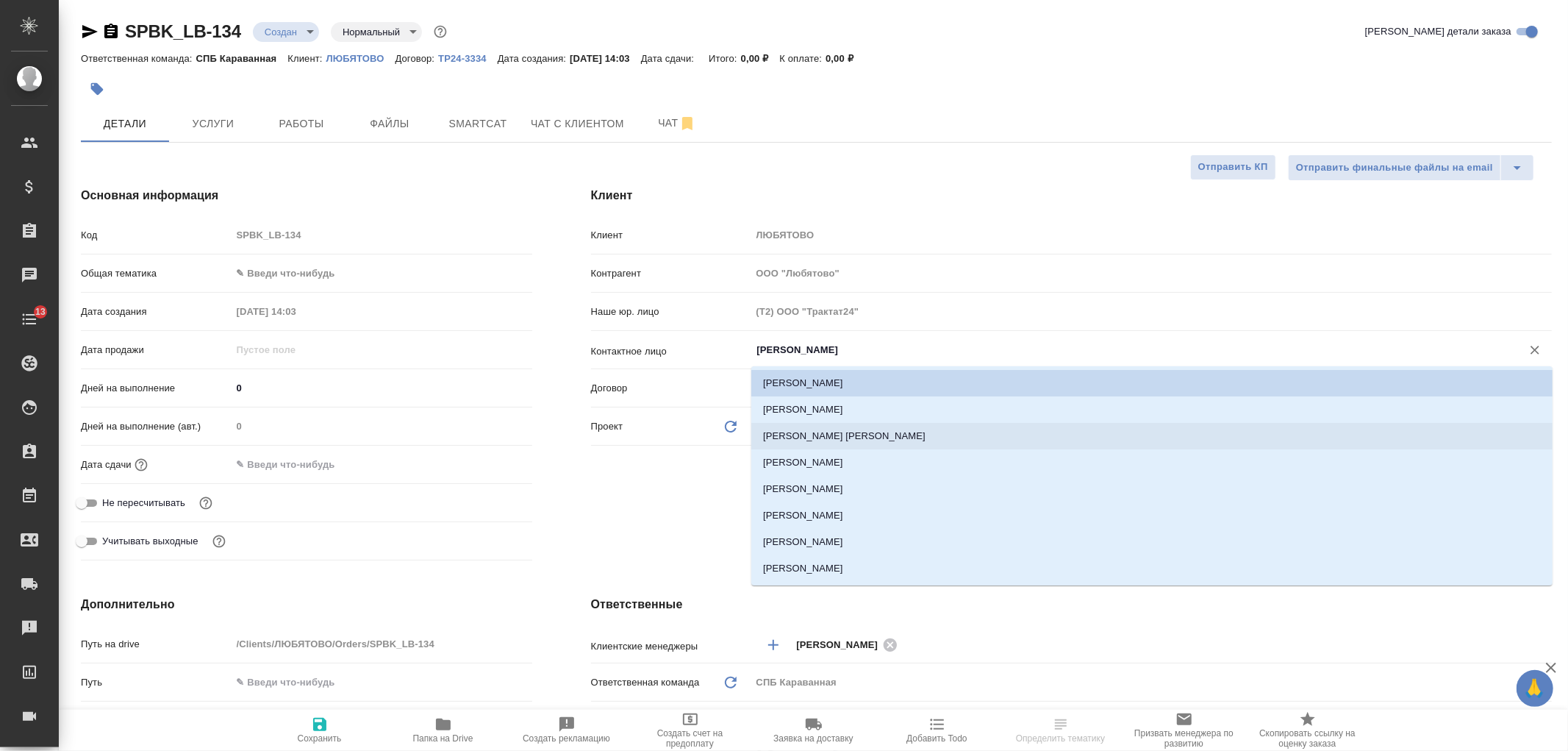
click at [836, 425] on li "Рыбленкова Евгения" at bounding box center [1152, 436] width 801 height 27
type input "Рыбленкова Евгения"
type textarea "x"
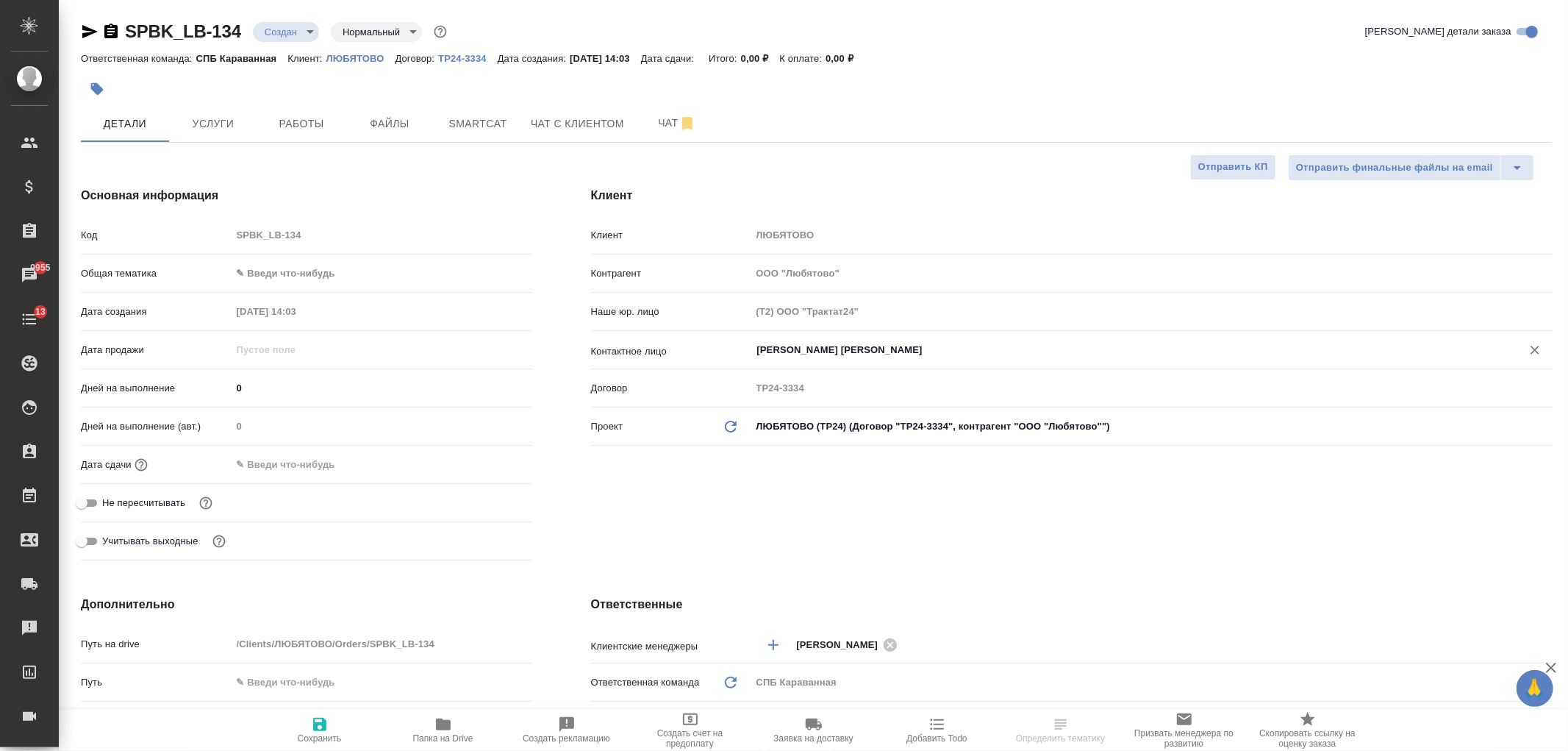
click at [309, 730] on span "Сохранить" at bounding box center [320, 730] width 106 height 28
type textarea "x"
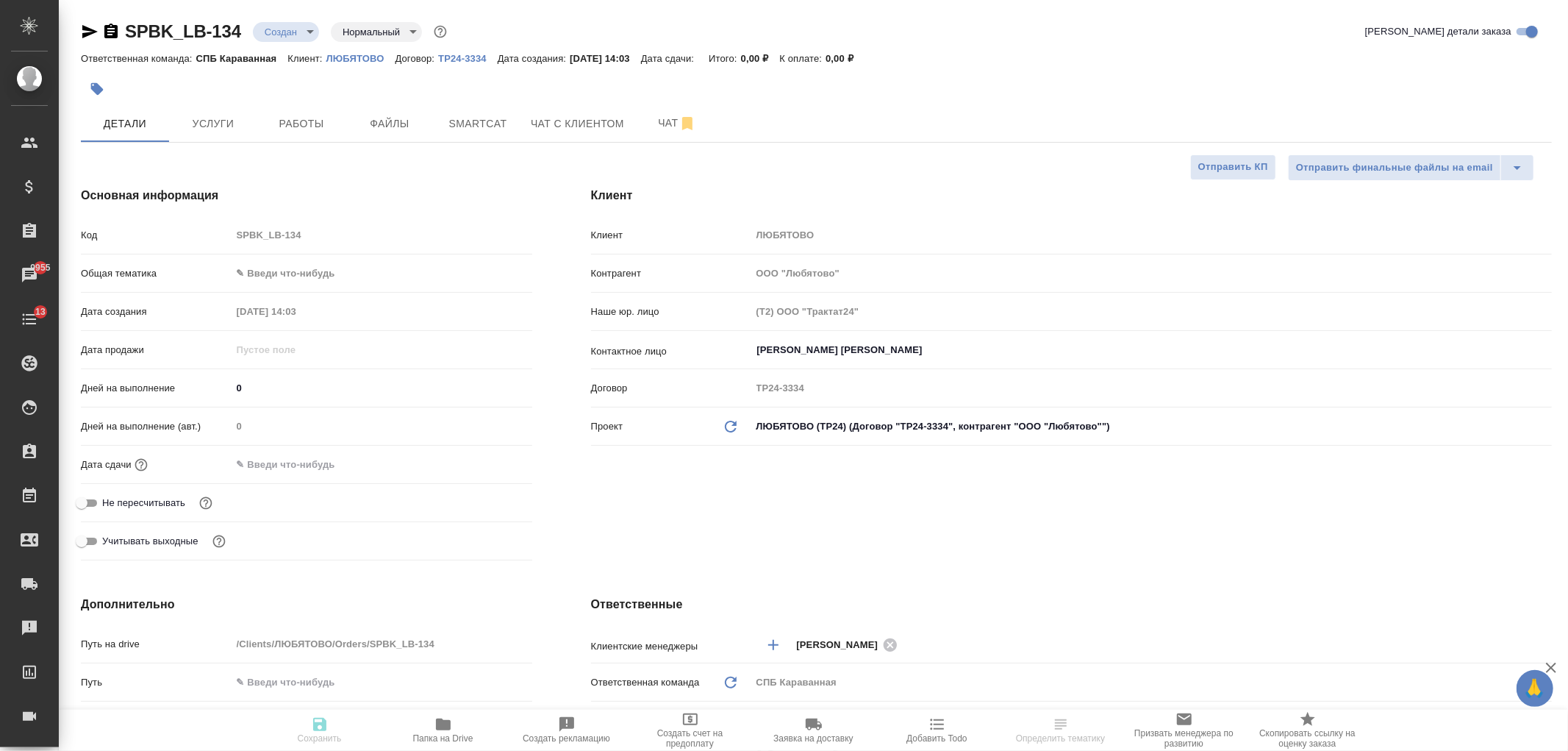
type textarea "x"
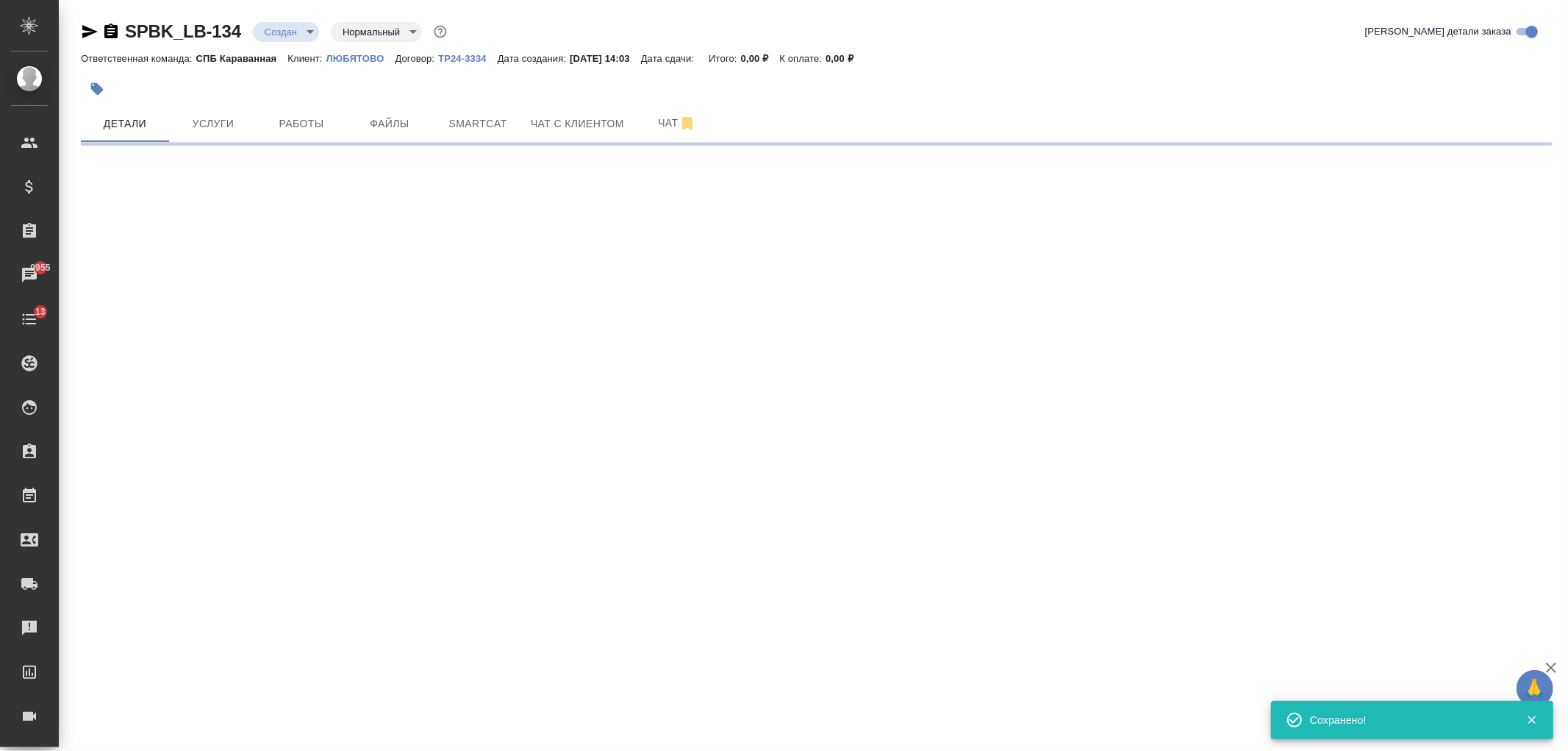
select select "RU"
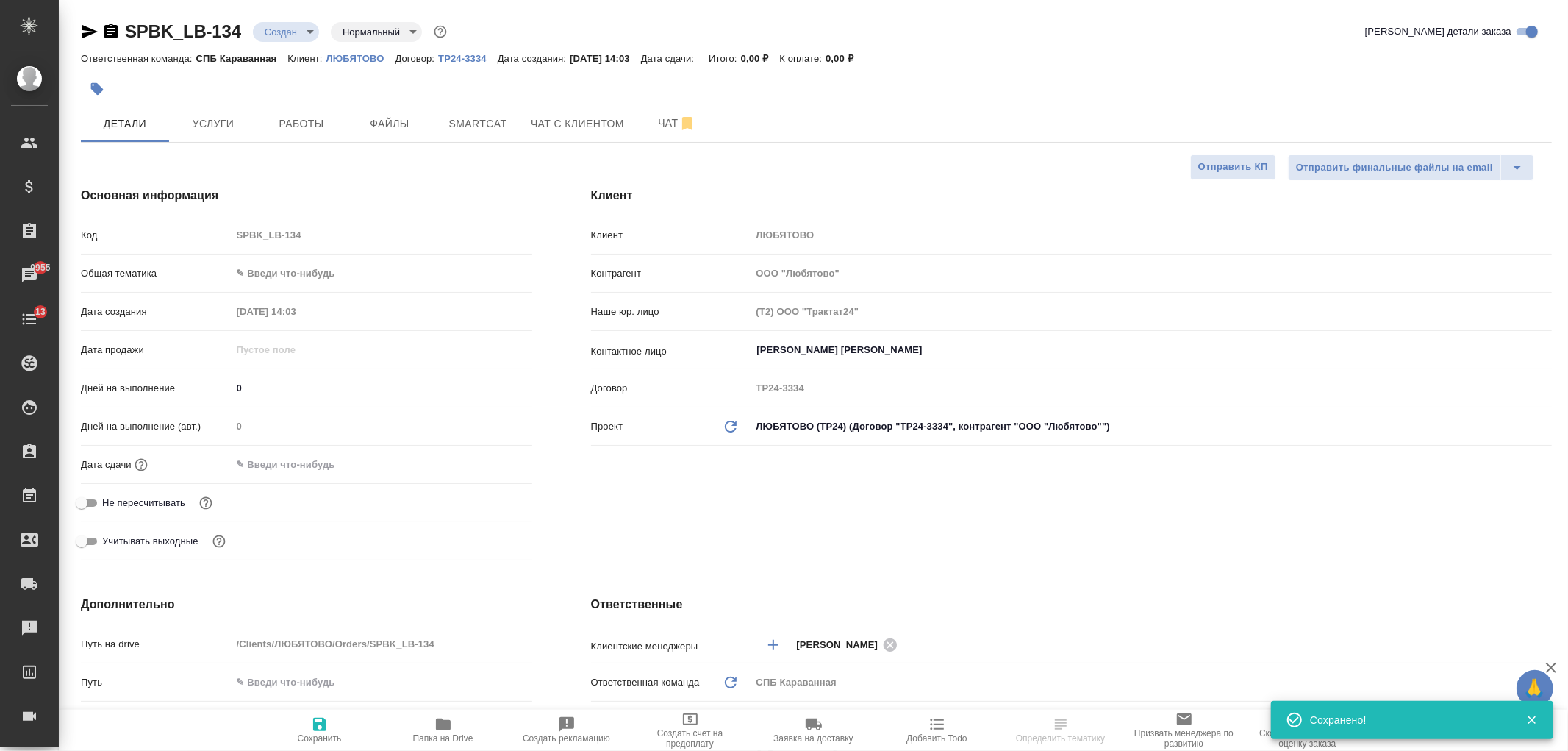
type textarea "x"
click at [316, 458] on input "text" at bounding box center [295, 464] width 128 height 21
click at [489, 469] on icon "button" at bounding box center [490, 464] width 18 height 18
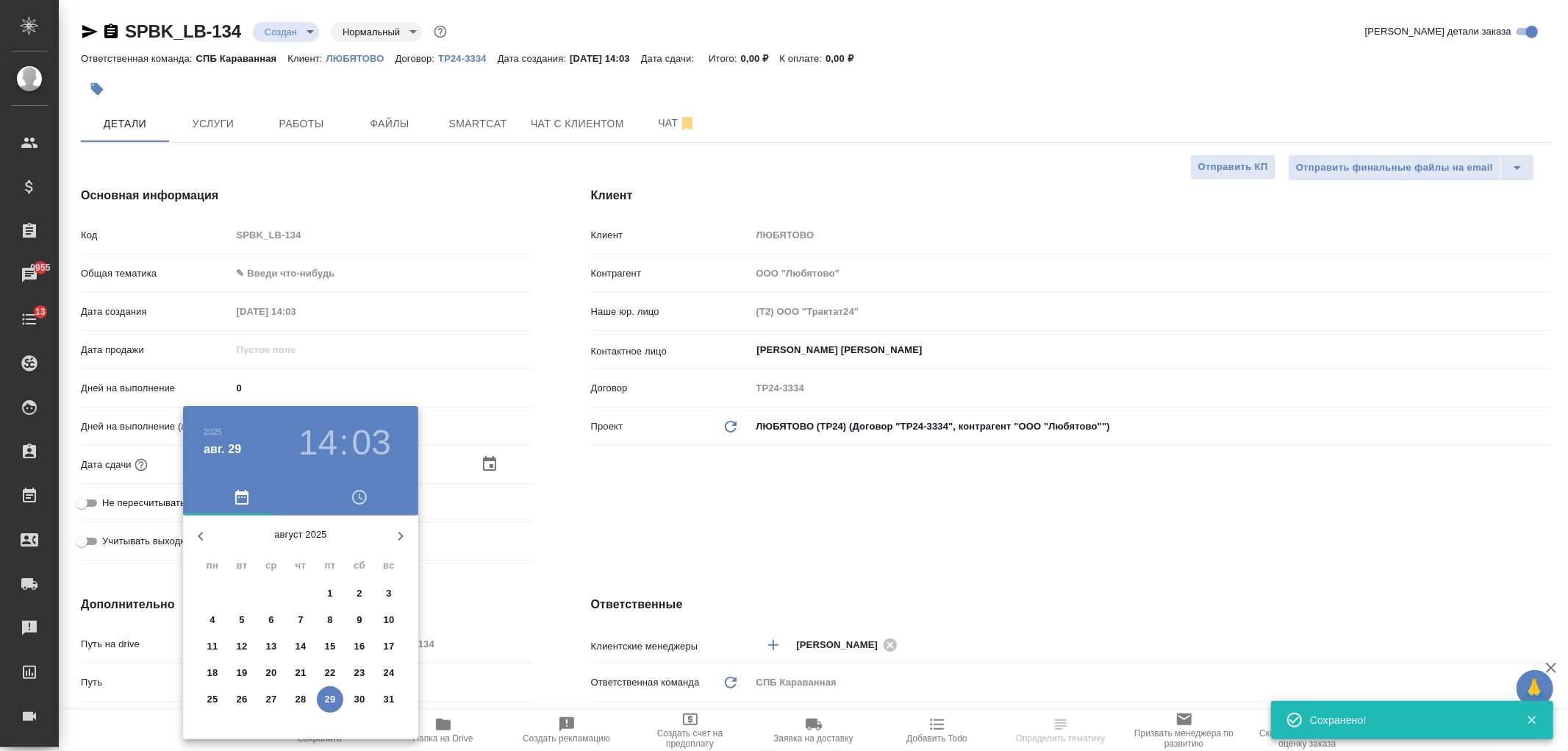
click at [410, 531] on button "button" at bounding box center [401, 536] width 35 height 35
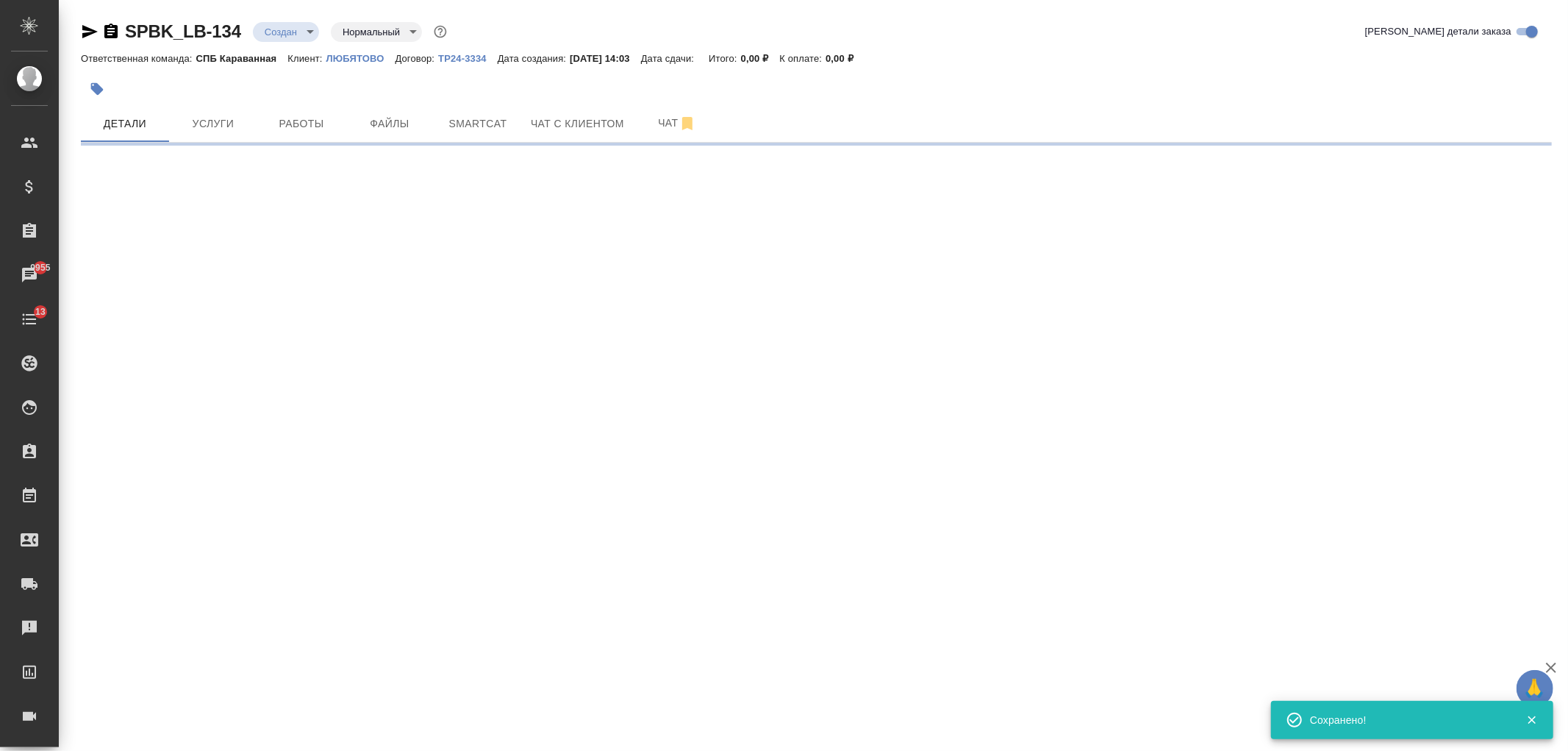
select select "RU"
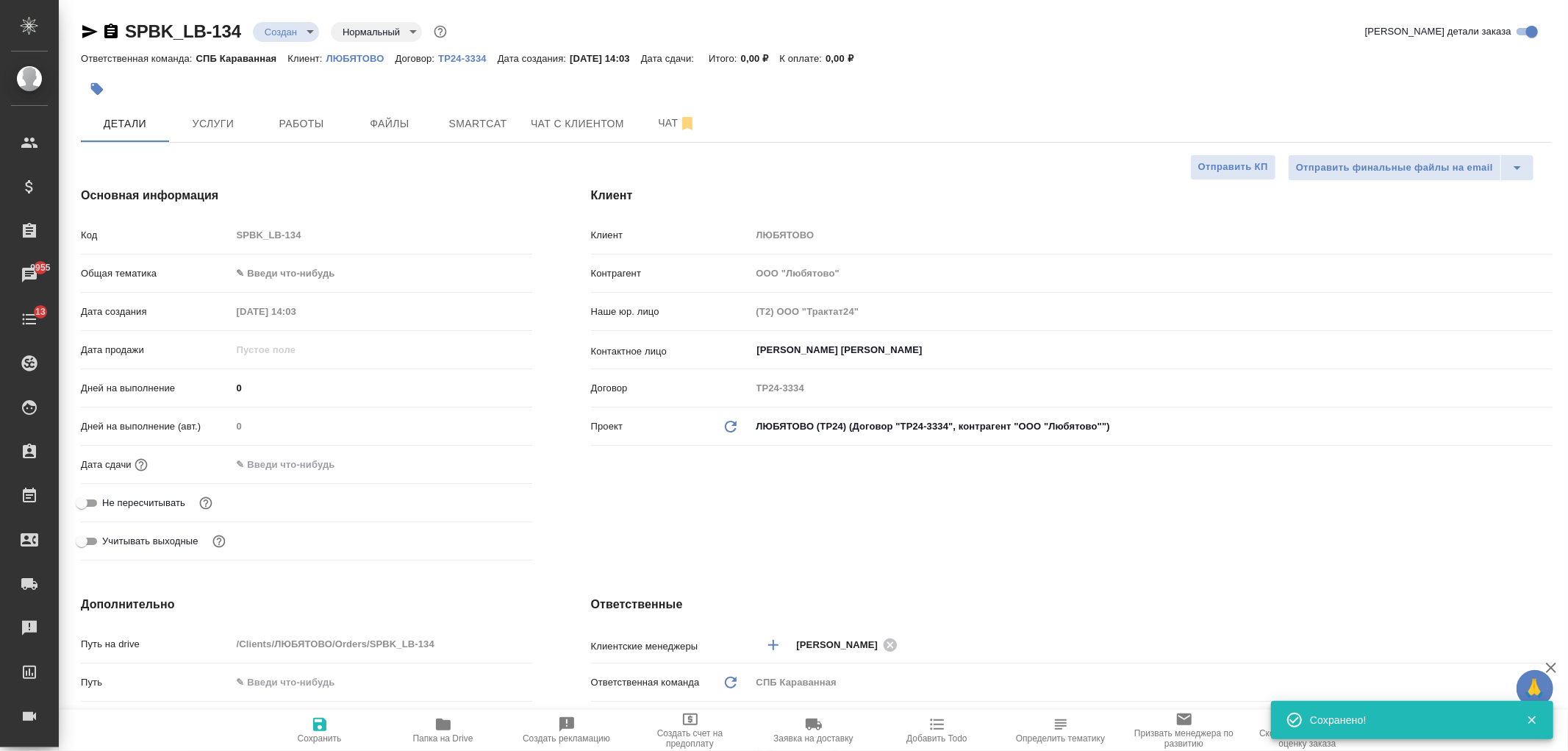
type textarea "x"
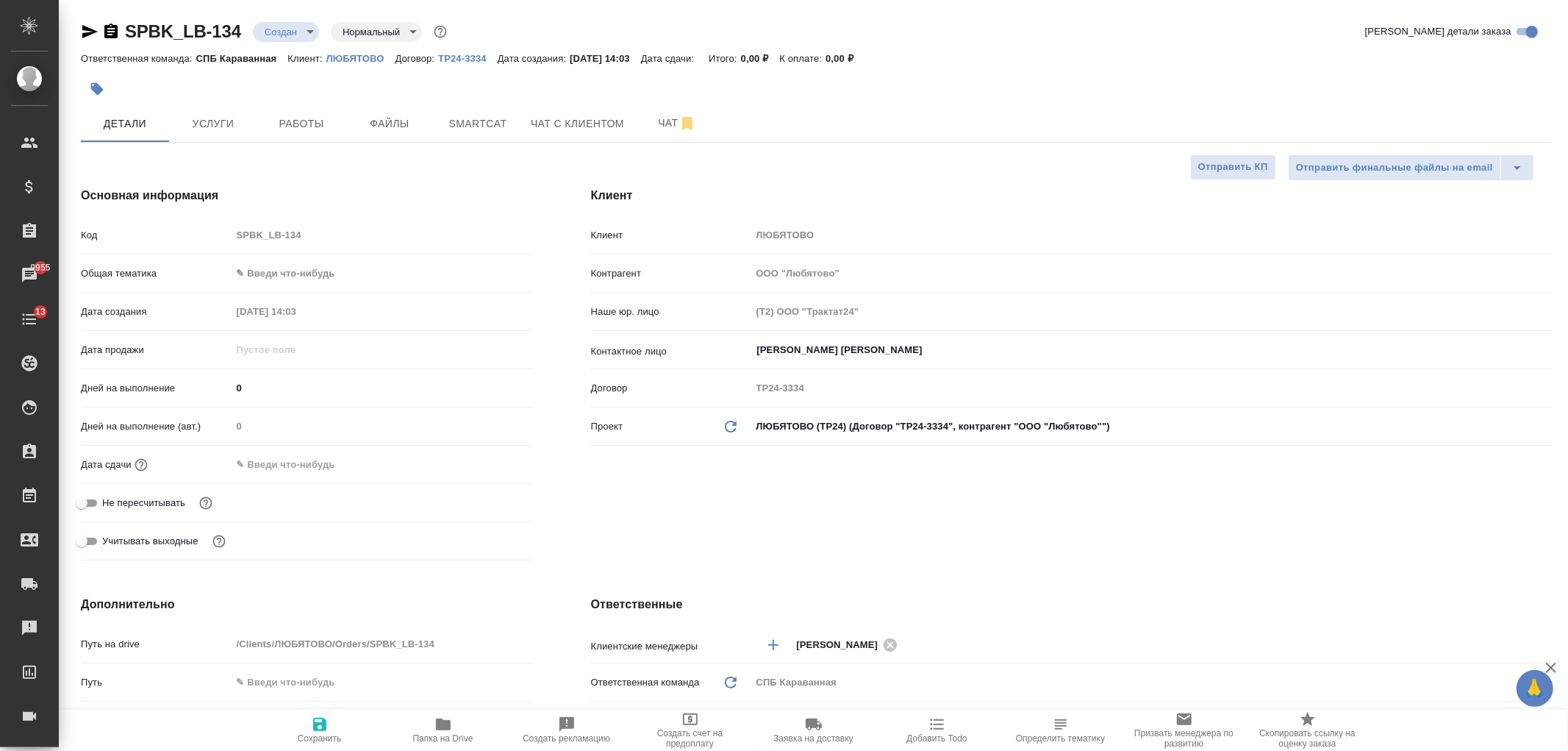
click at [317, 464] on input "text" at bounding box center [295, 464] width 128 height 21
click at [486, 459] on icon "button" at bounding box center [489, 463] width 13 height 15
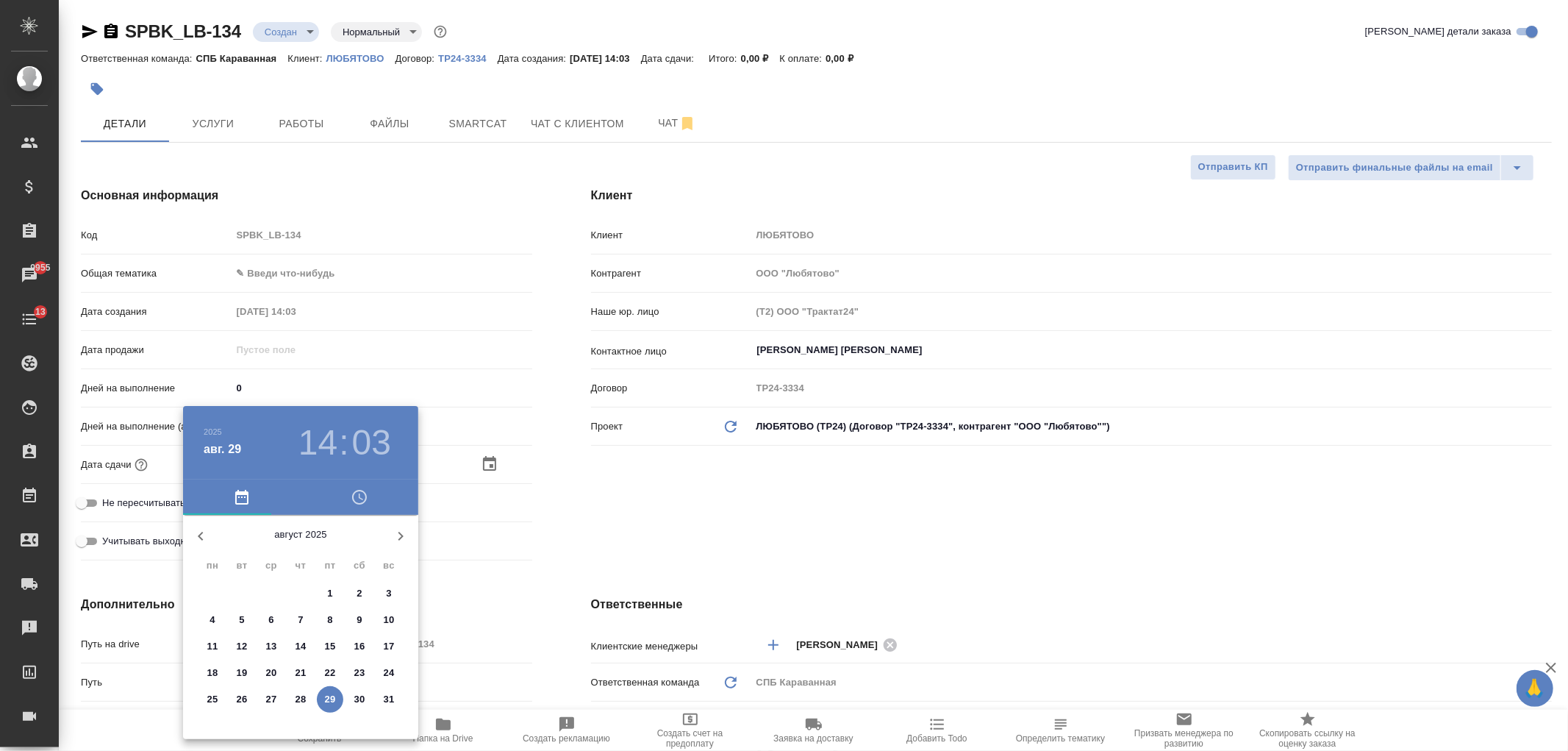
click at [408, 530] on icon "button" at bounding box center [401, 536] width 18 height 18
click at [216, 599] on span "1" at bounding box center [212, 594] width 27 height 15
type input "01.09.2025 14:03"
type textarea "x"
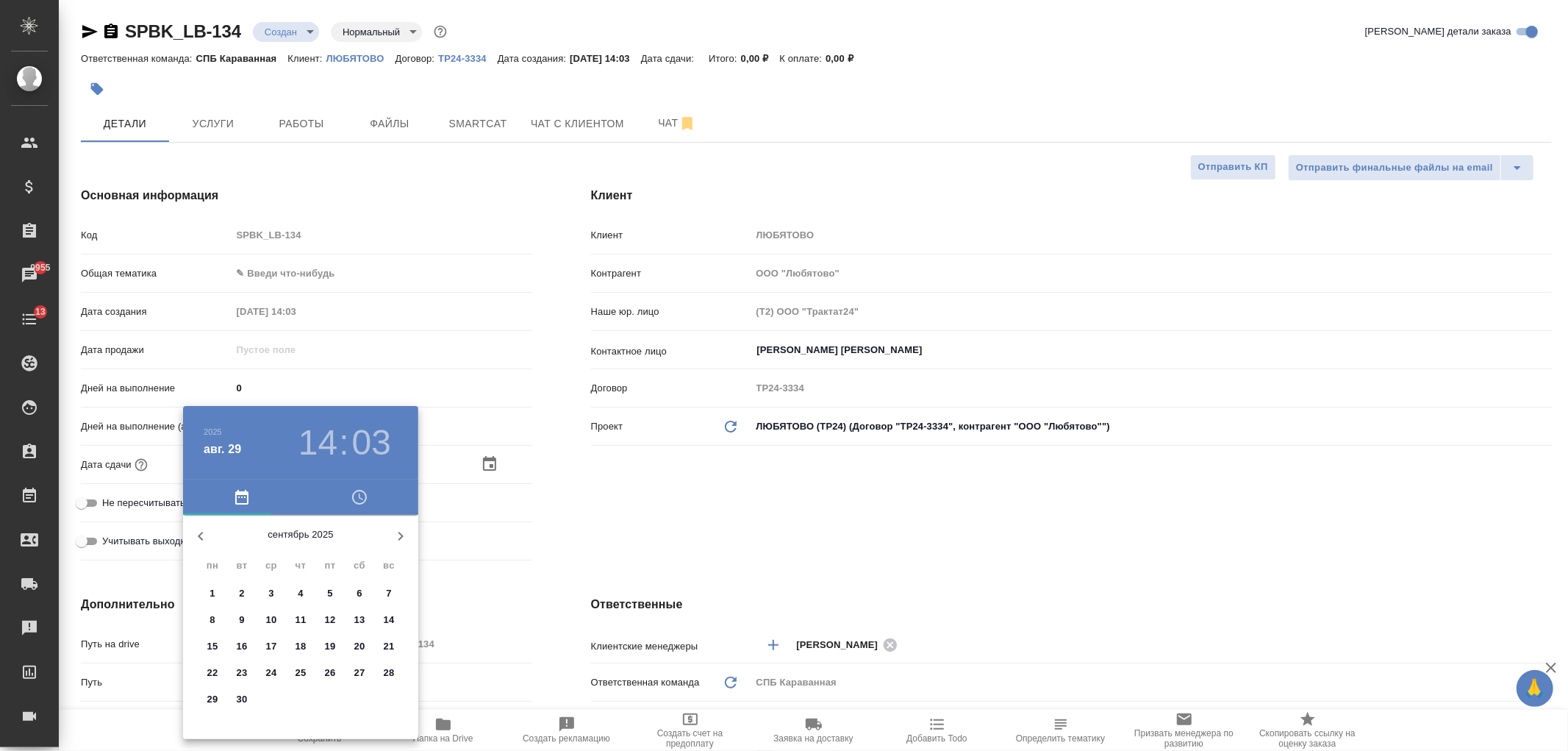
type textarea "x"
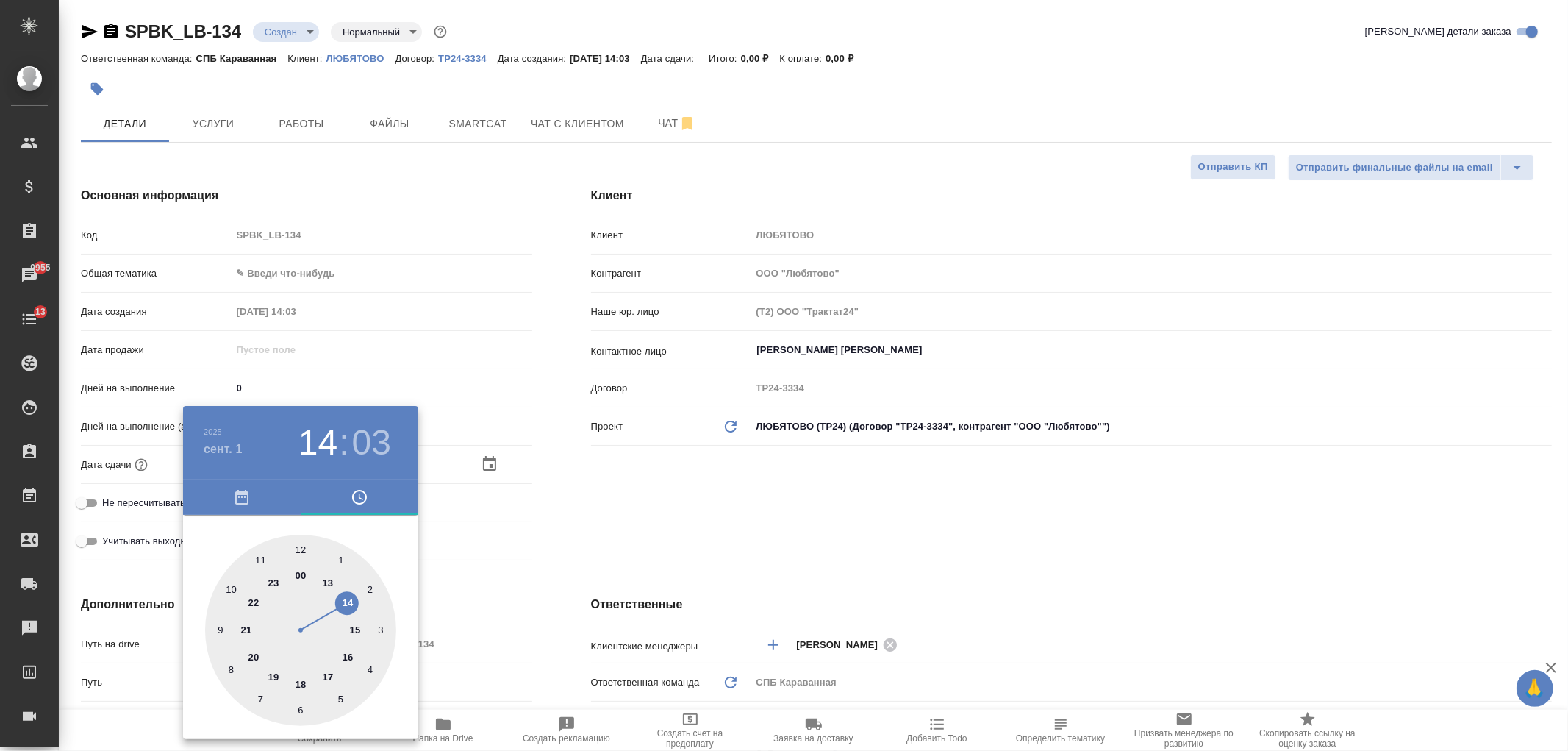
click at [353, 602] on div at bounding box center [301, 630] width 191 height 191
type textarea "x"
click at [303, 550] on div at bounding box center [301, 630] width 191 height 191
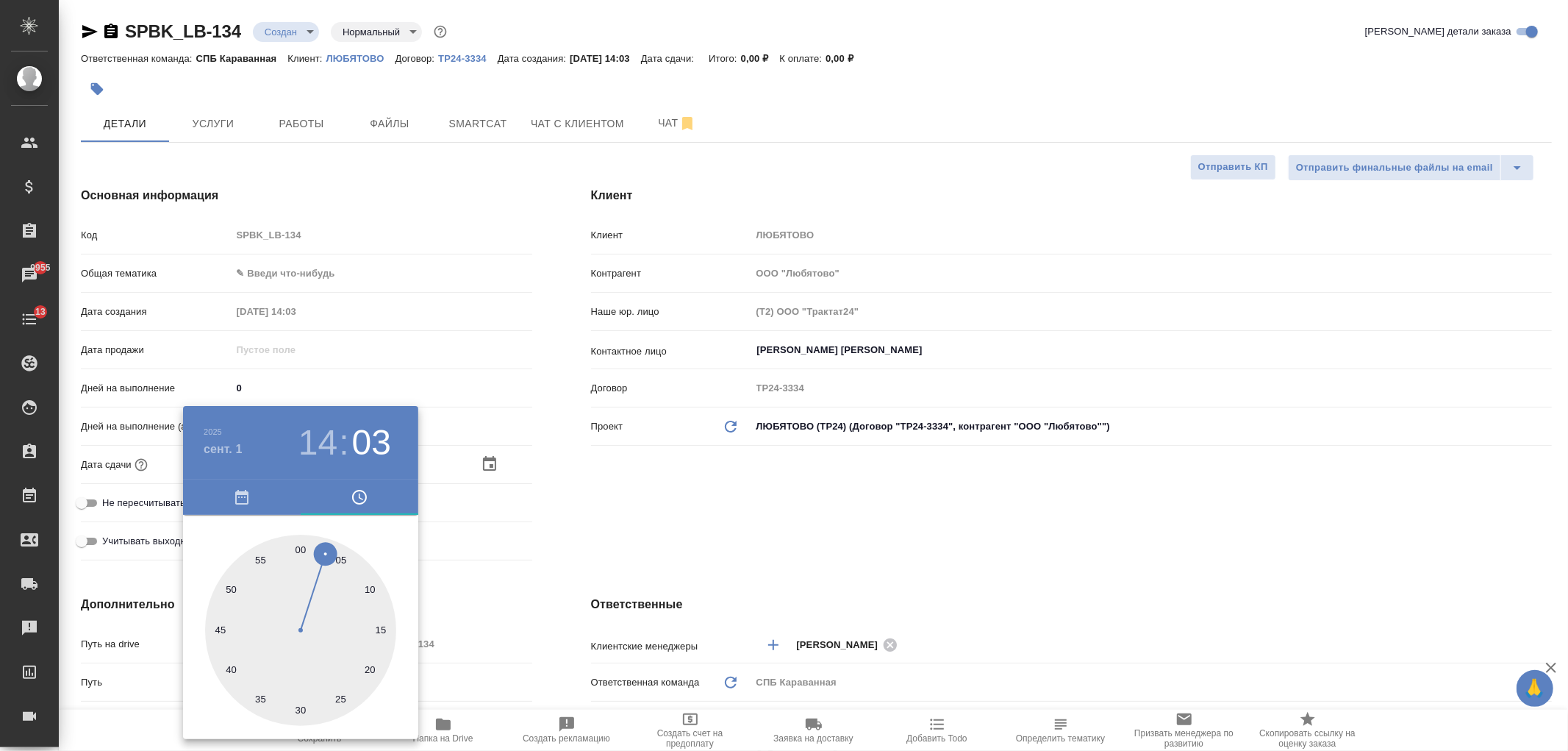
type input "[DATE] 14:00"
type textarea "x"
click at [691, 530] on div at bounding box center [784, 375] width 1568 height 751
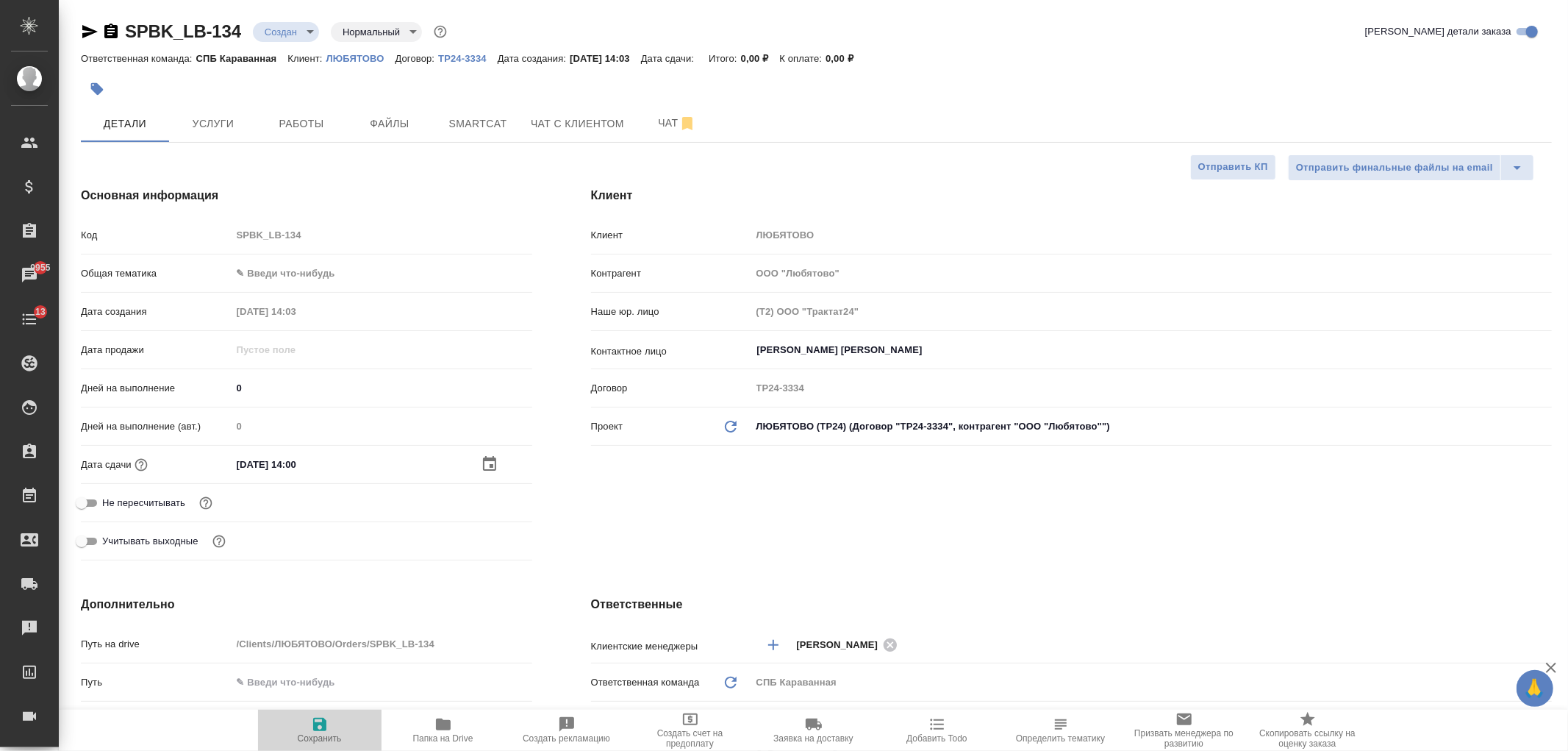
click at [320, 723] on icon "button" at bounding box center [319, 724] width 13 height 13
type textarea "x"
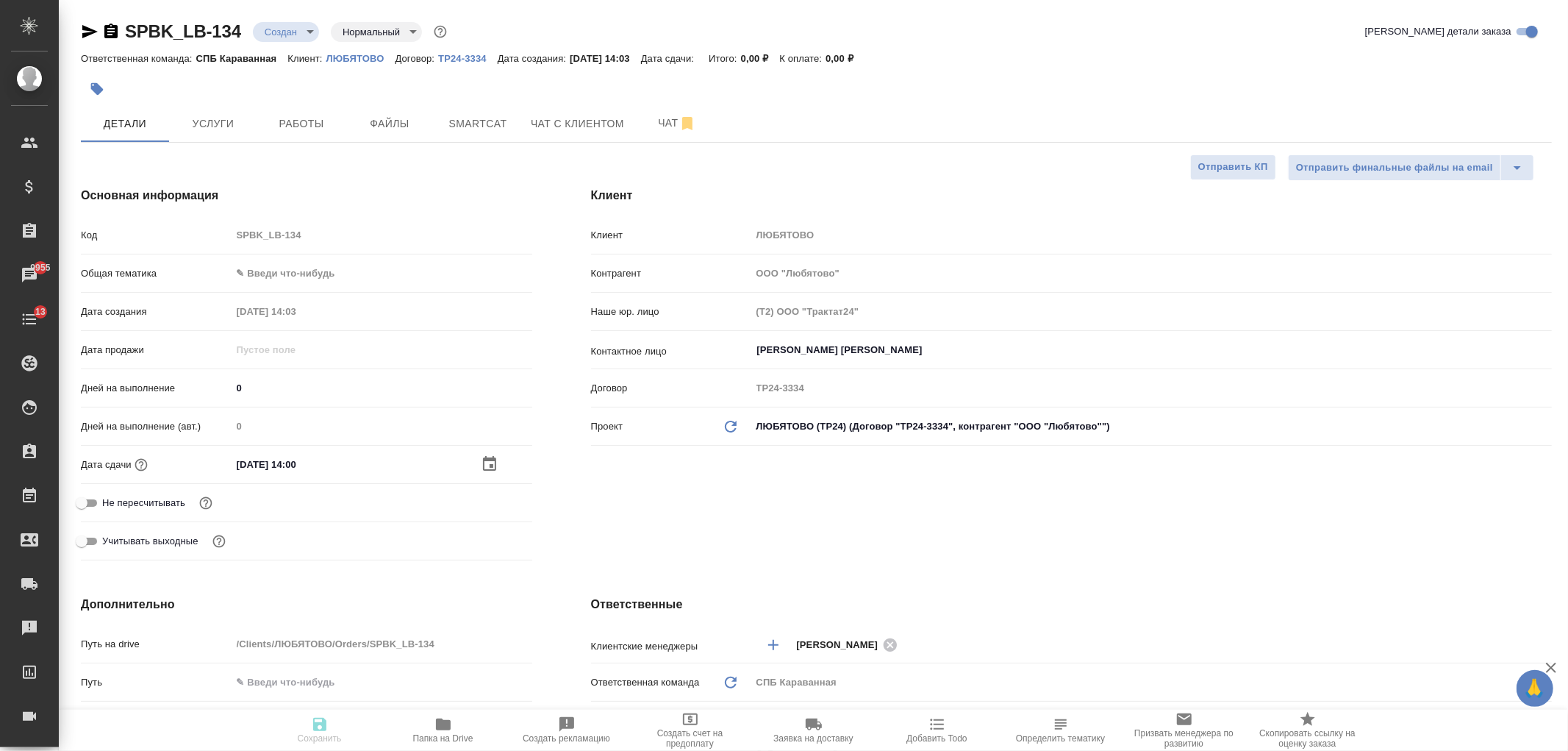
type textarea "x"
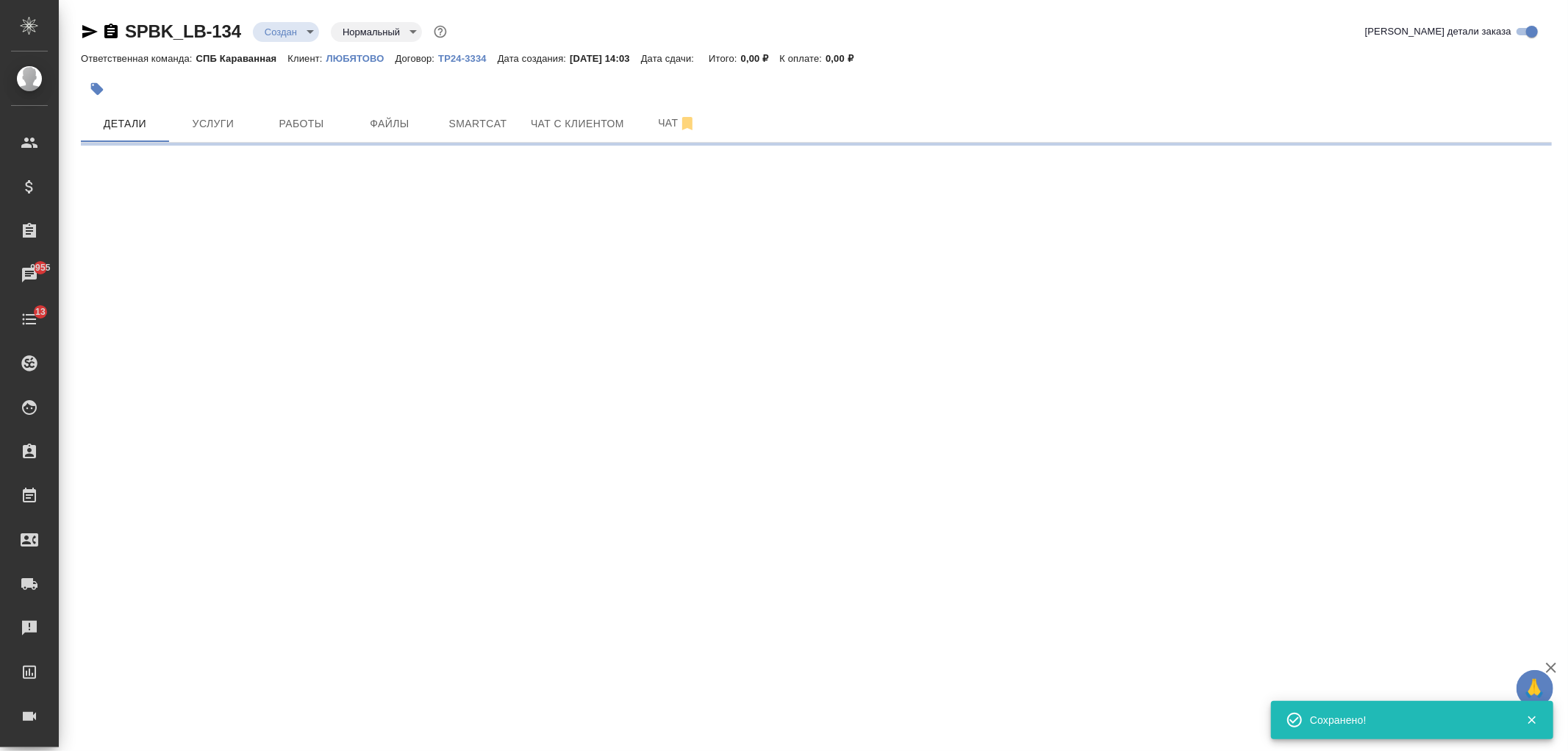
select select "RU"
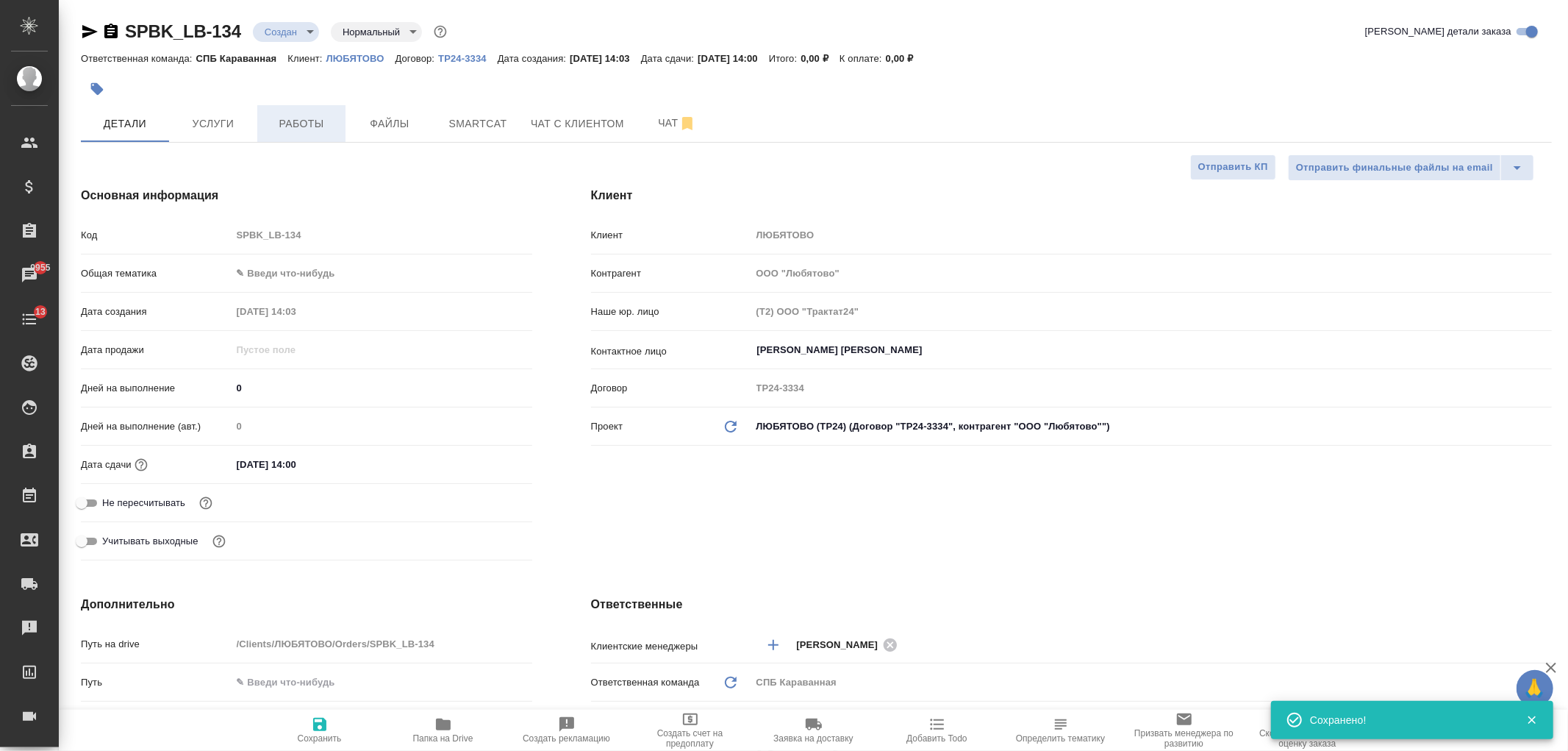
type textarea "x"
click at [218, 125] on span "Услуги" at bounding box center [213, 124] width 71 height 19
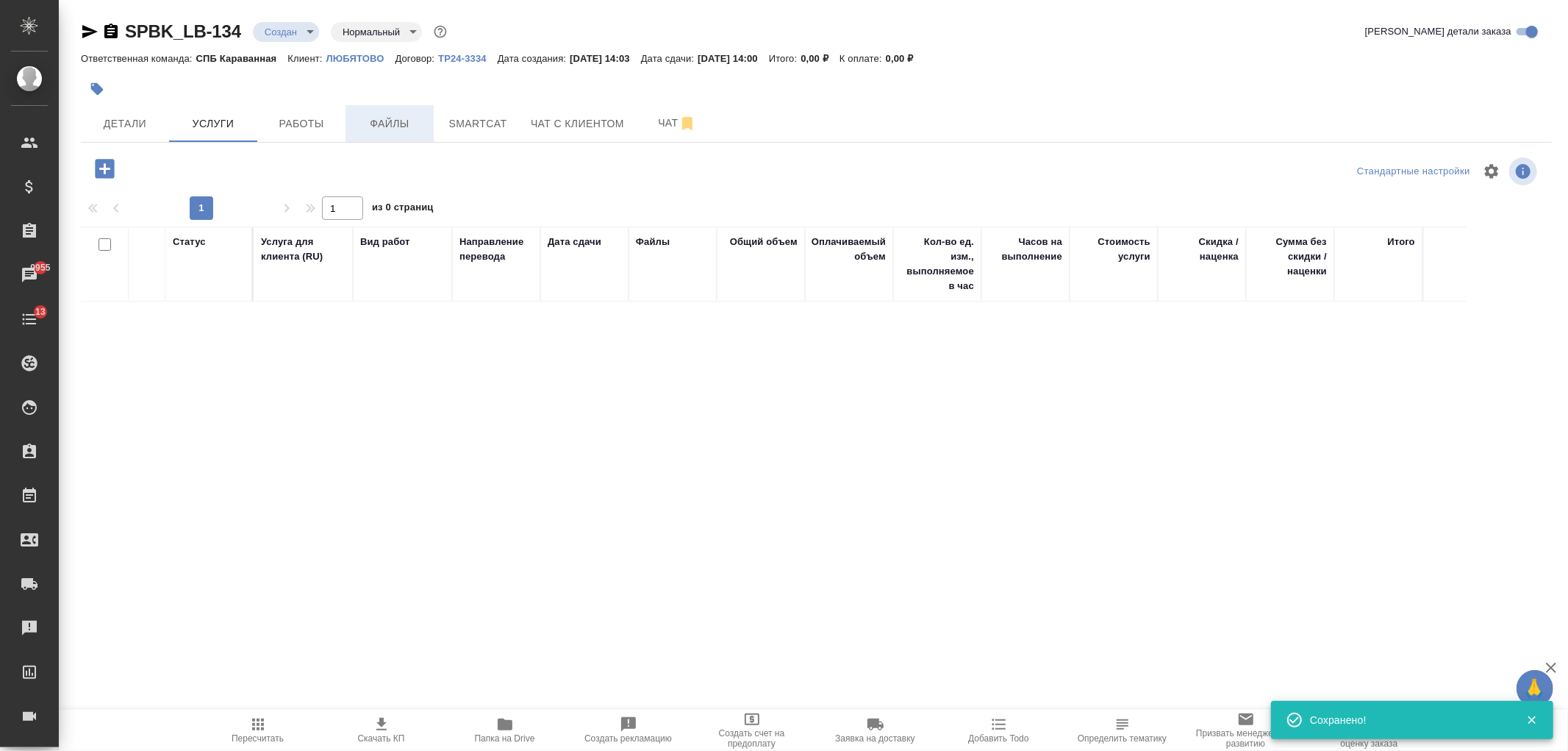
click at [393, 141] on button "Файлы" at bounding box center [390, 124] width 88 height 37
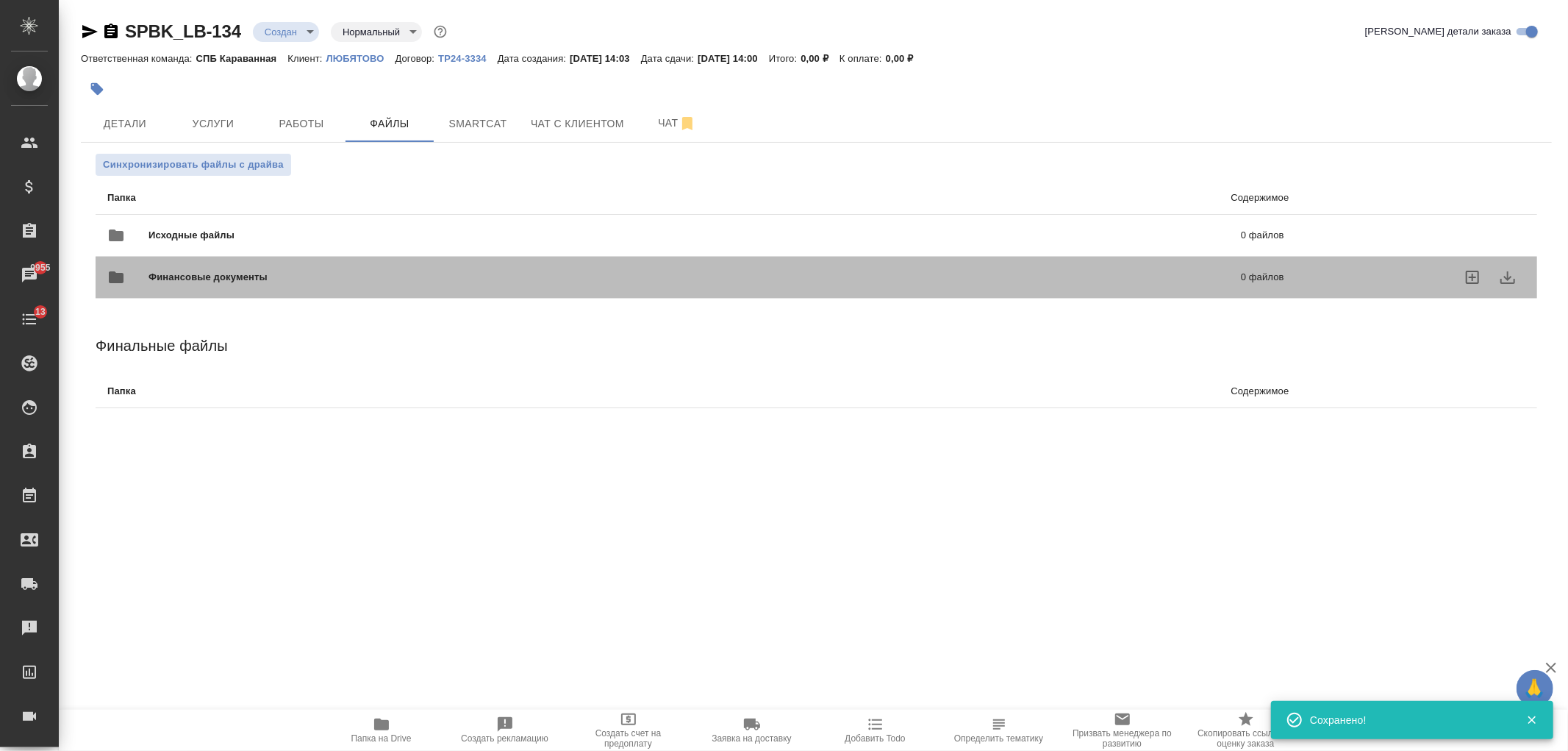
click at [211, 245] on div "Финансовые документы 0 файлов" at bounding box center [696, 277] width 1206 height 65
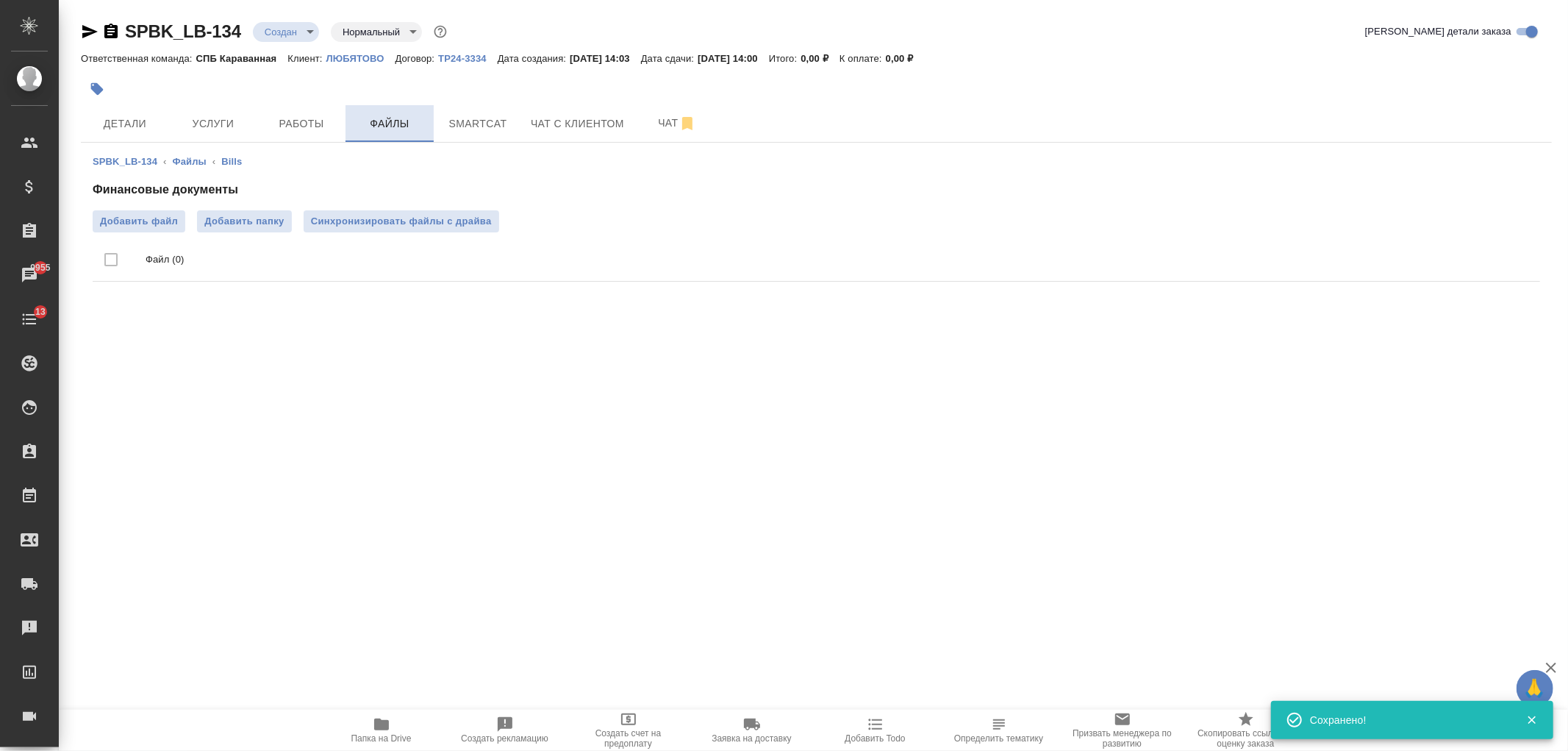
click at [373, 119] on span "Файлы" at bounding box center [390, 124] width 71 height 19
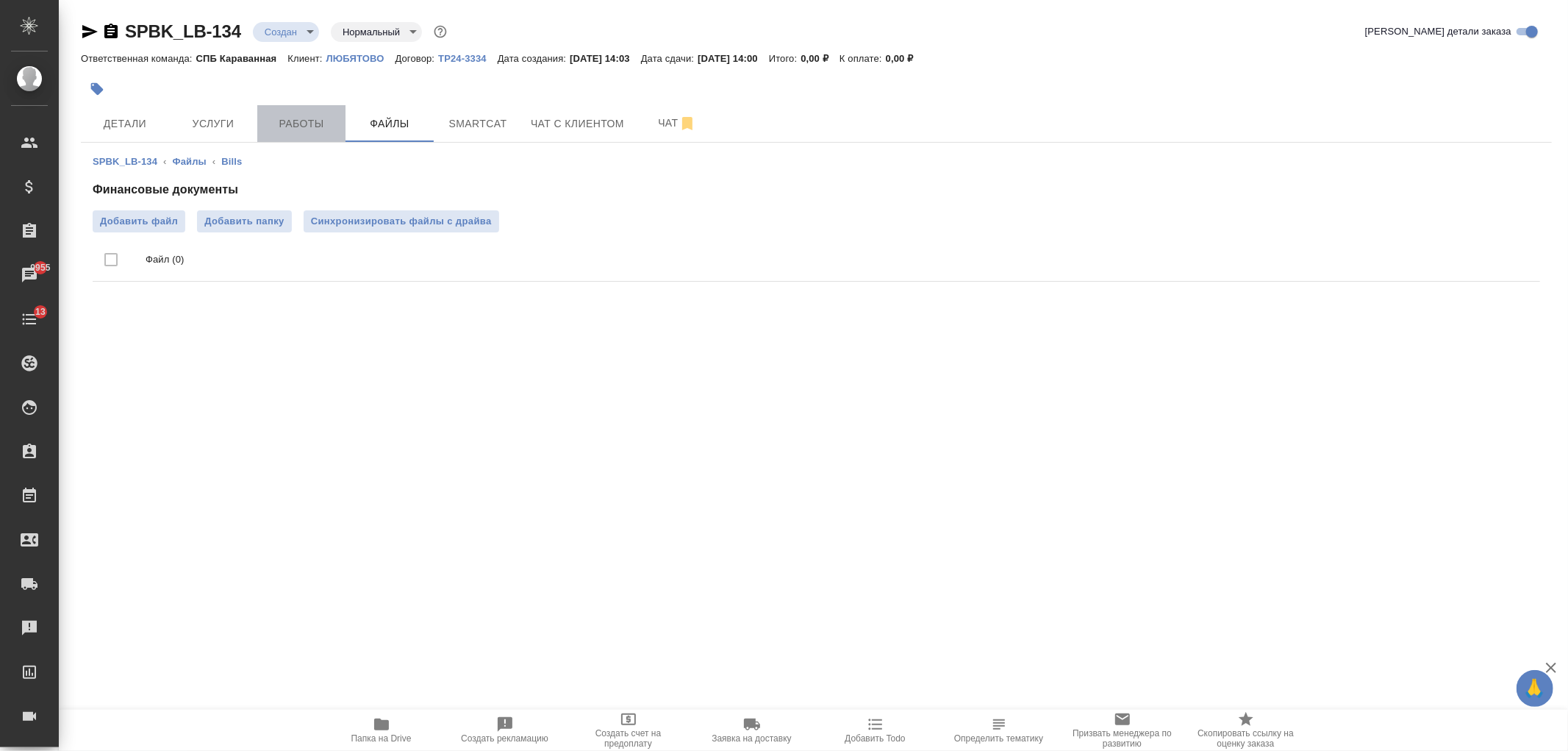
click at [290, 106] on button "Работы" at bounding box center [302, 124] width 88 height 37
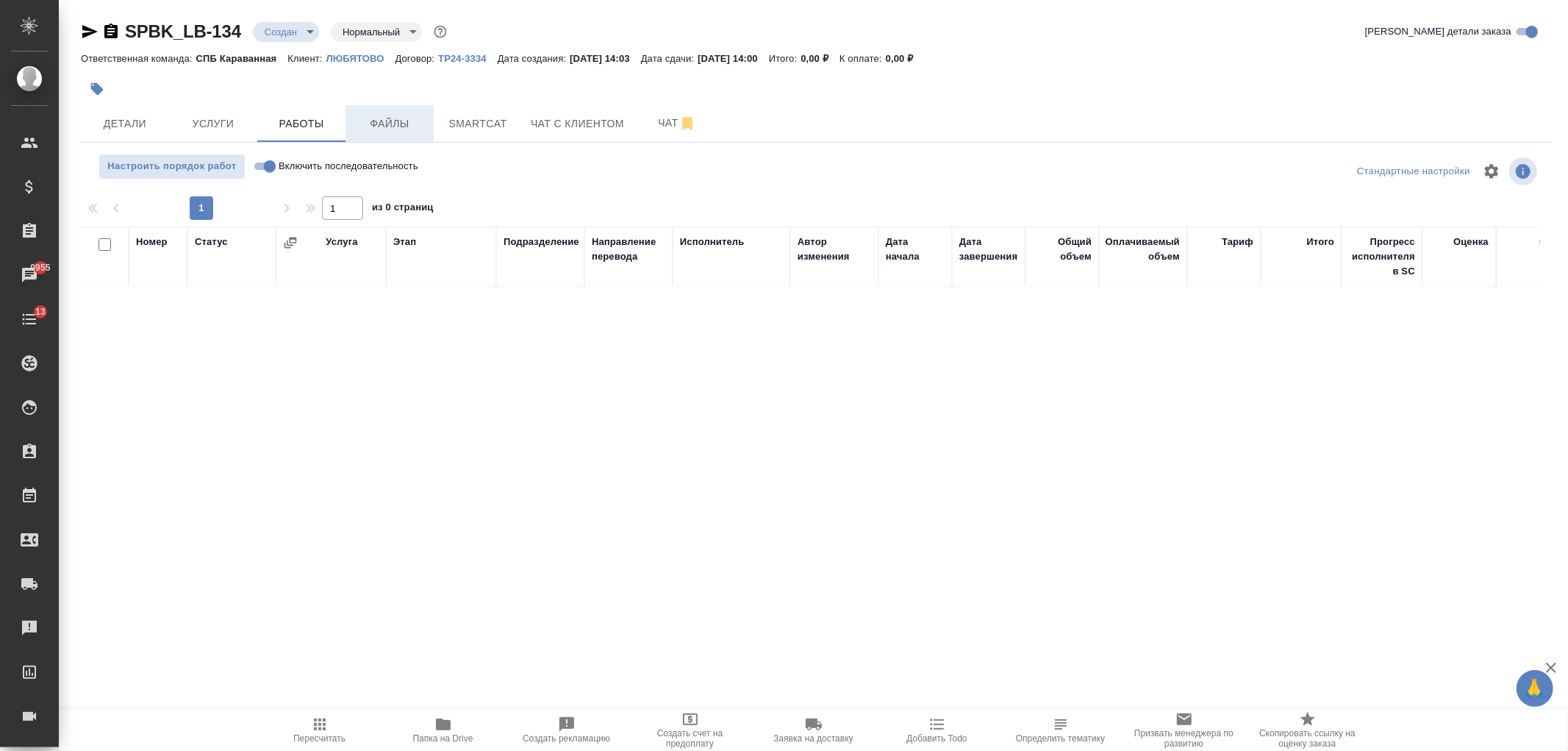
click at [377, 133] on span "Файлы" at bounding box center [390, 124] width 71 height 19
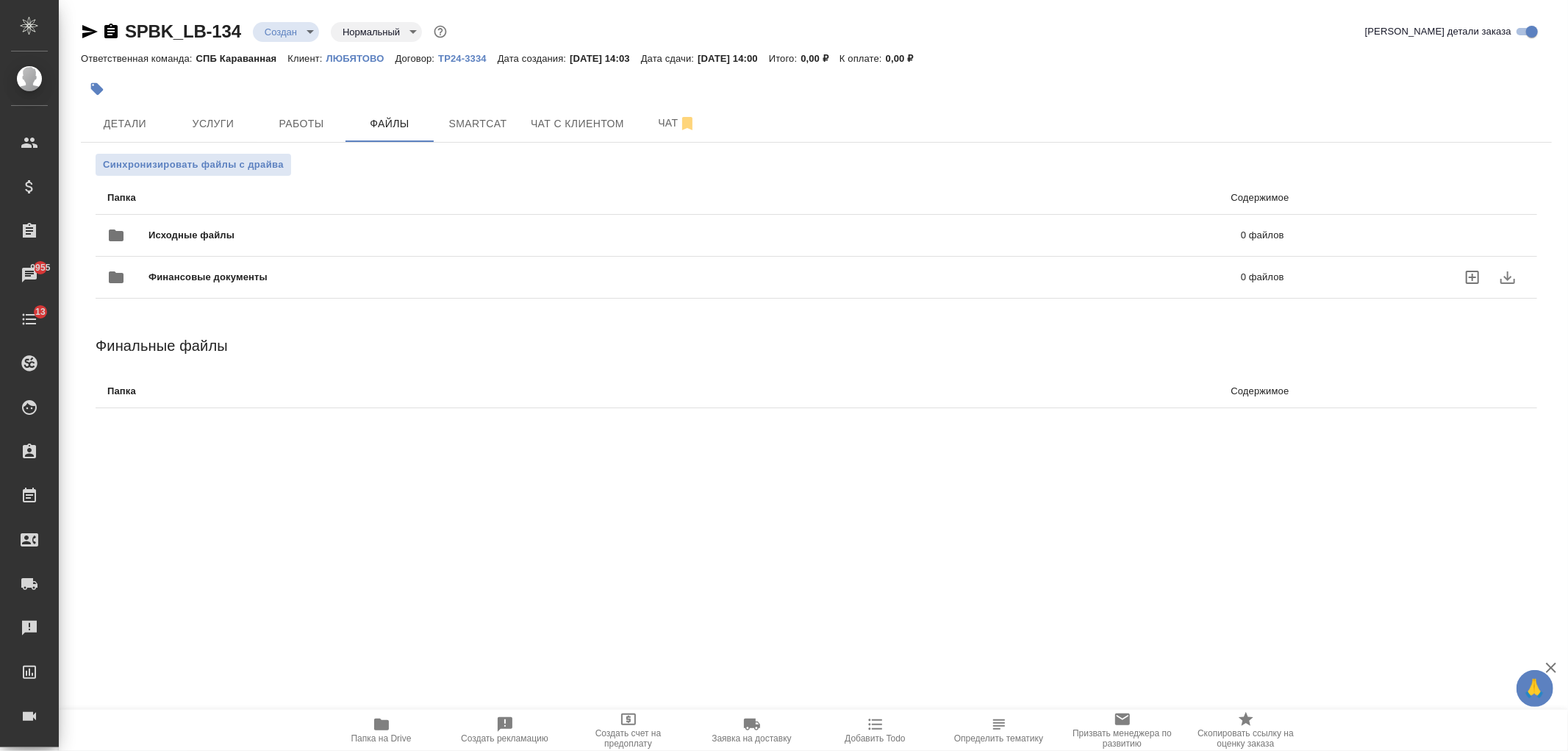
click at [315, 241] on span "Исходные файлы" at bounding box center [443, 235] width 590 height 15
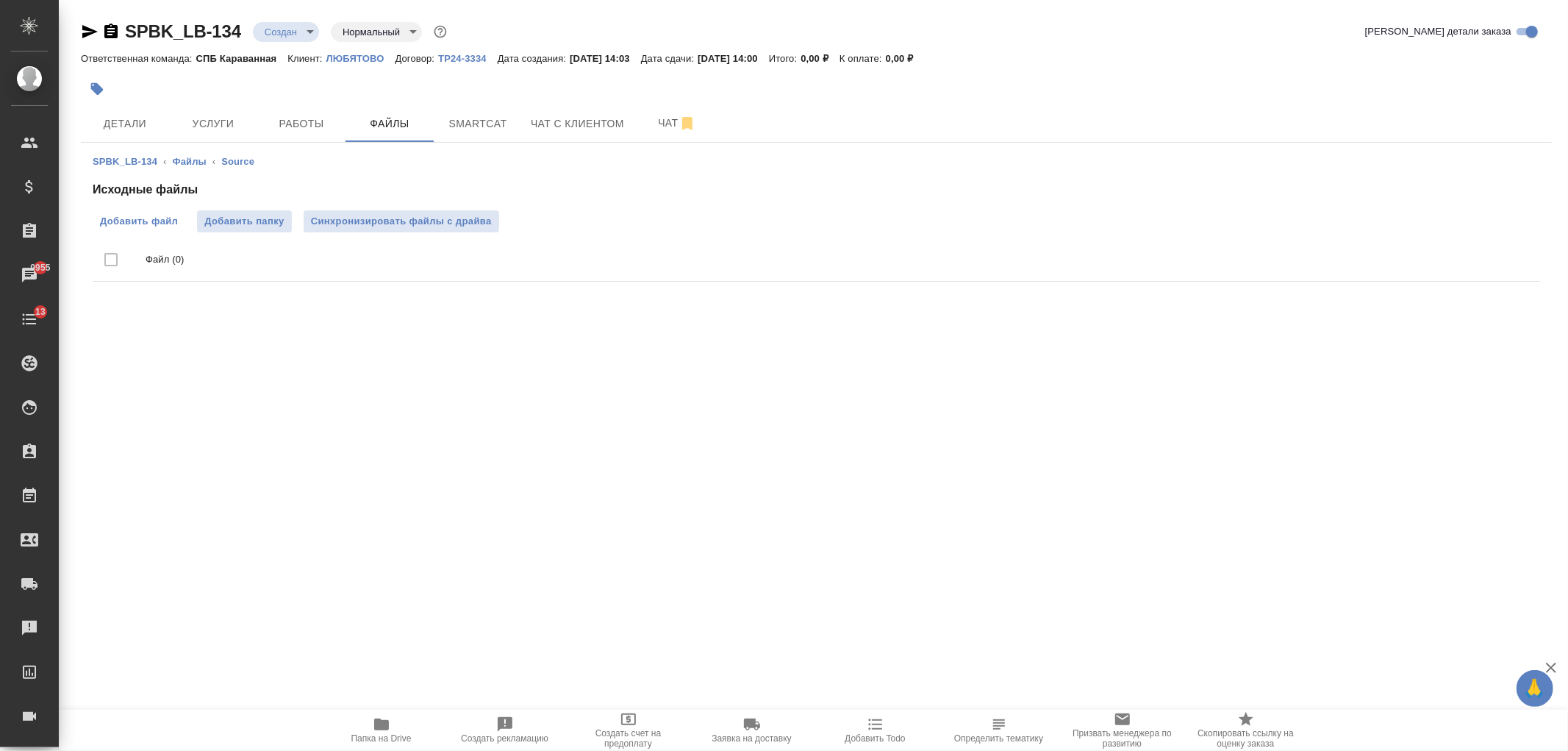
click at [172, 226] on span "Добавить файл" at bounding box center [139, 221] width 78 height 15
click at [0, 0] on input "Добавить файл" at bounding box center [0, 0] width 0 height 0
click at [221, 115] on span "Услуги" at bounding box center [213, 124] width 71 height 19
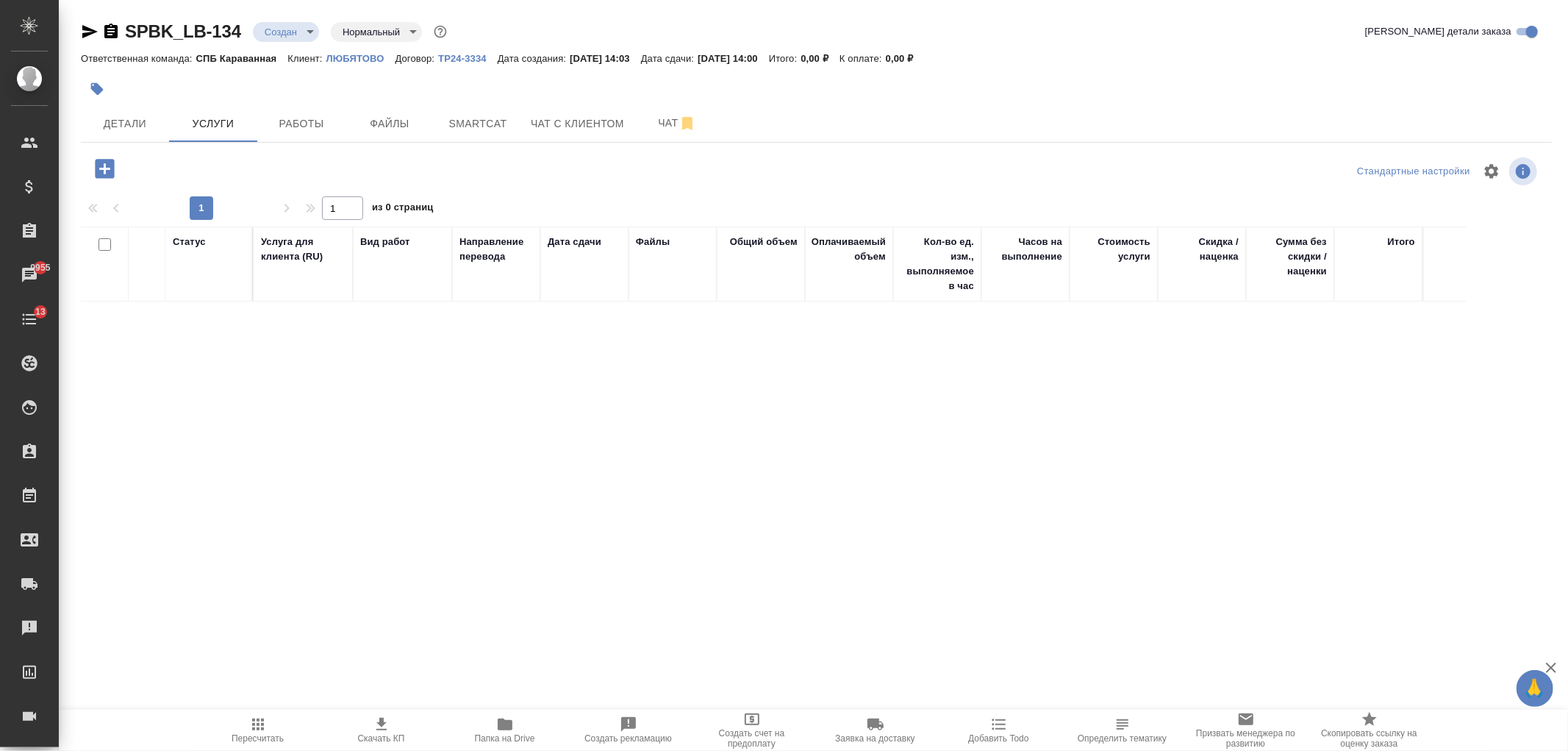
click at [107, 164] on icon "button" at bounding box center [104, 169] width 19 height 19
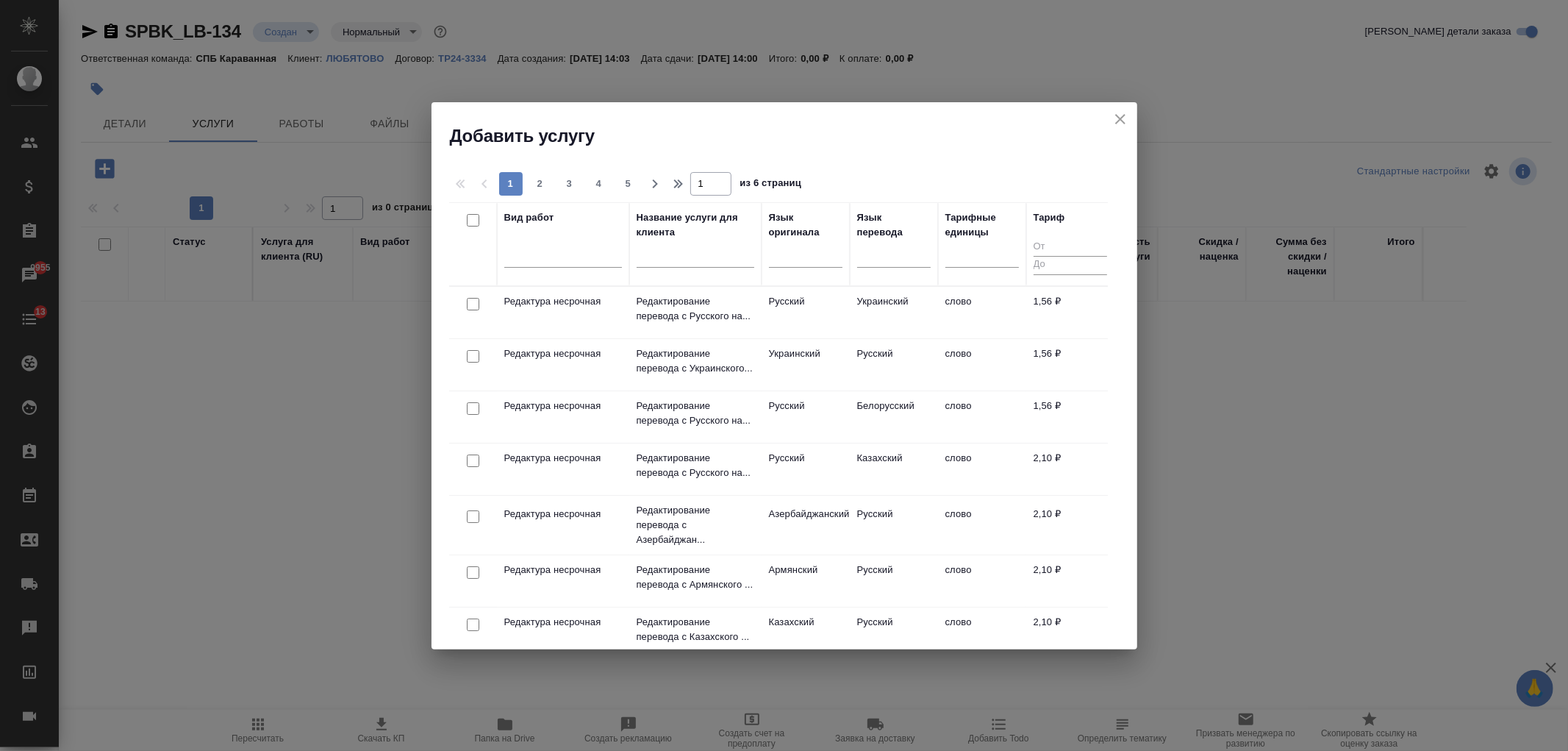
click at [685, 256] on input "text" at bounding box center [695, 257] width 118 height 19
click at [1129, 126] on h2 "Добавить услугу" at bounding box center [793, 135] width 687 height 24
drag, startPoint x: 1108, startPoint y: 116, endPoint x: 1069, endPoint y: 165, distance: 62.6
click at [1111, 116] on div "Добавить услугу" at bounding box center [784, 126] width 706 height 46
click at [869, 254] on div at bounding box center [893, 253] width 73 height 21
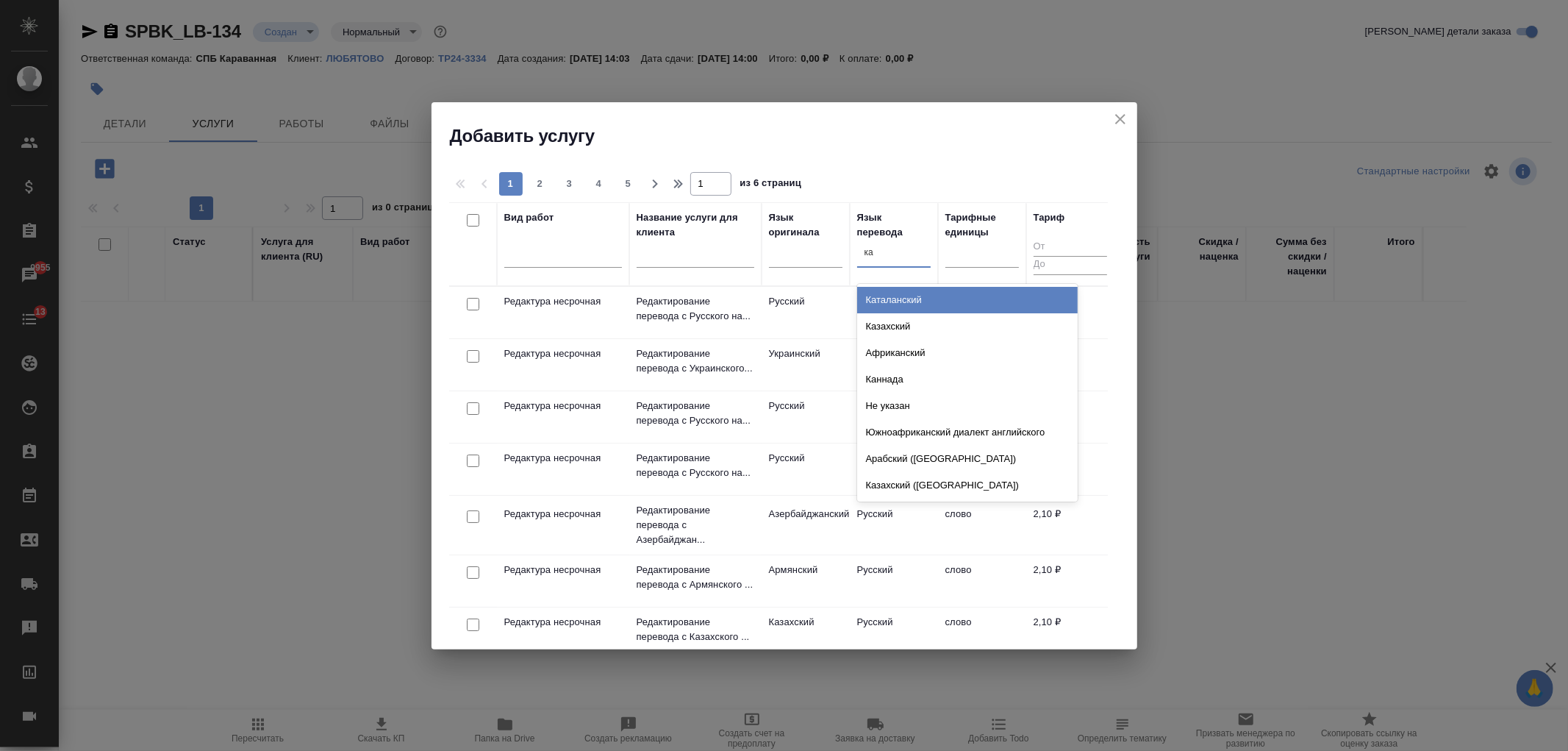
type input "каз"
click at [888, 300] on div "Казахский" at bounding box center [967, 300] width 220 height 27
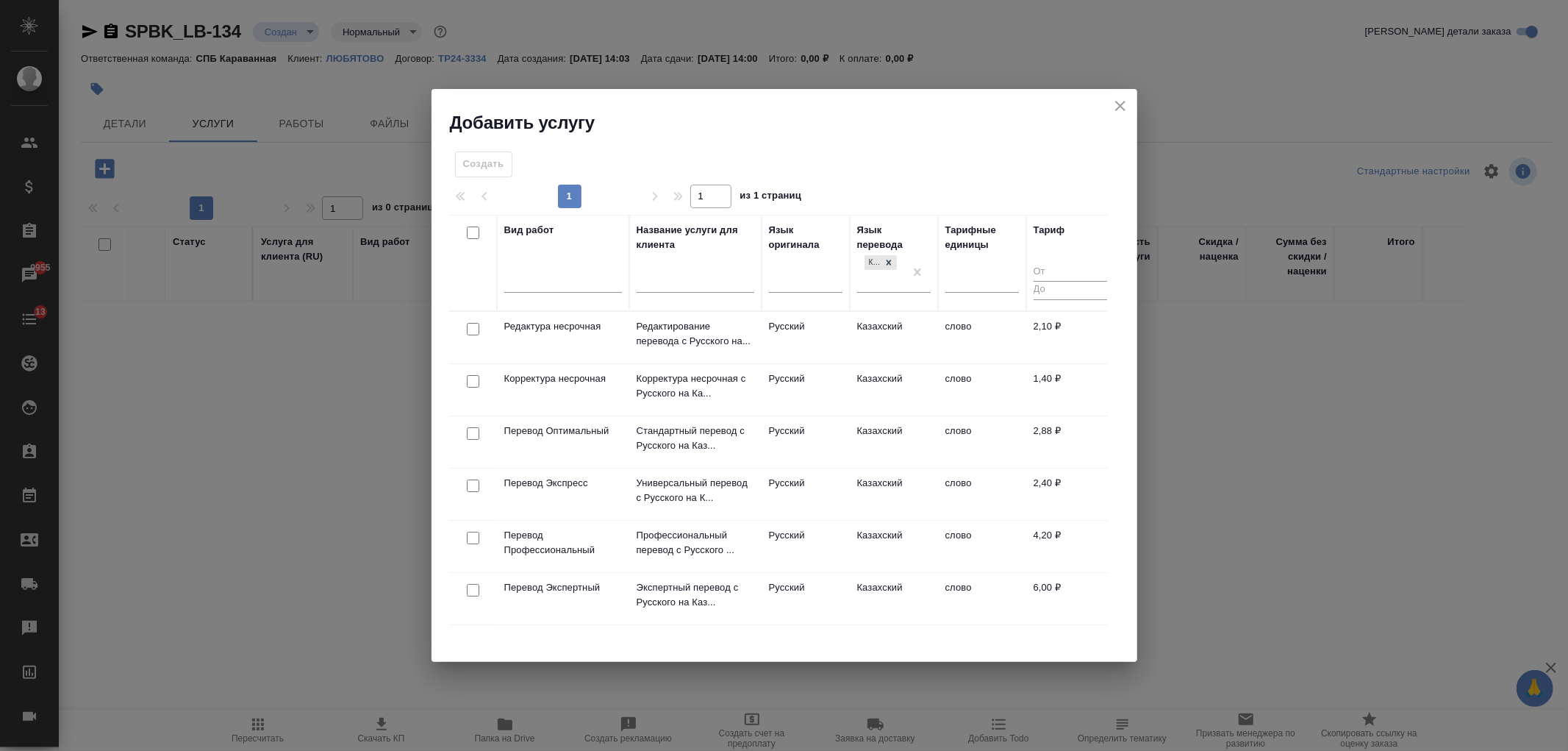
click at [470, 434] on input "checkbox" at bounding box center [473, 433] width 12 height 12
checkbox input "true"
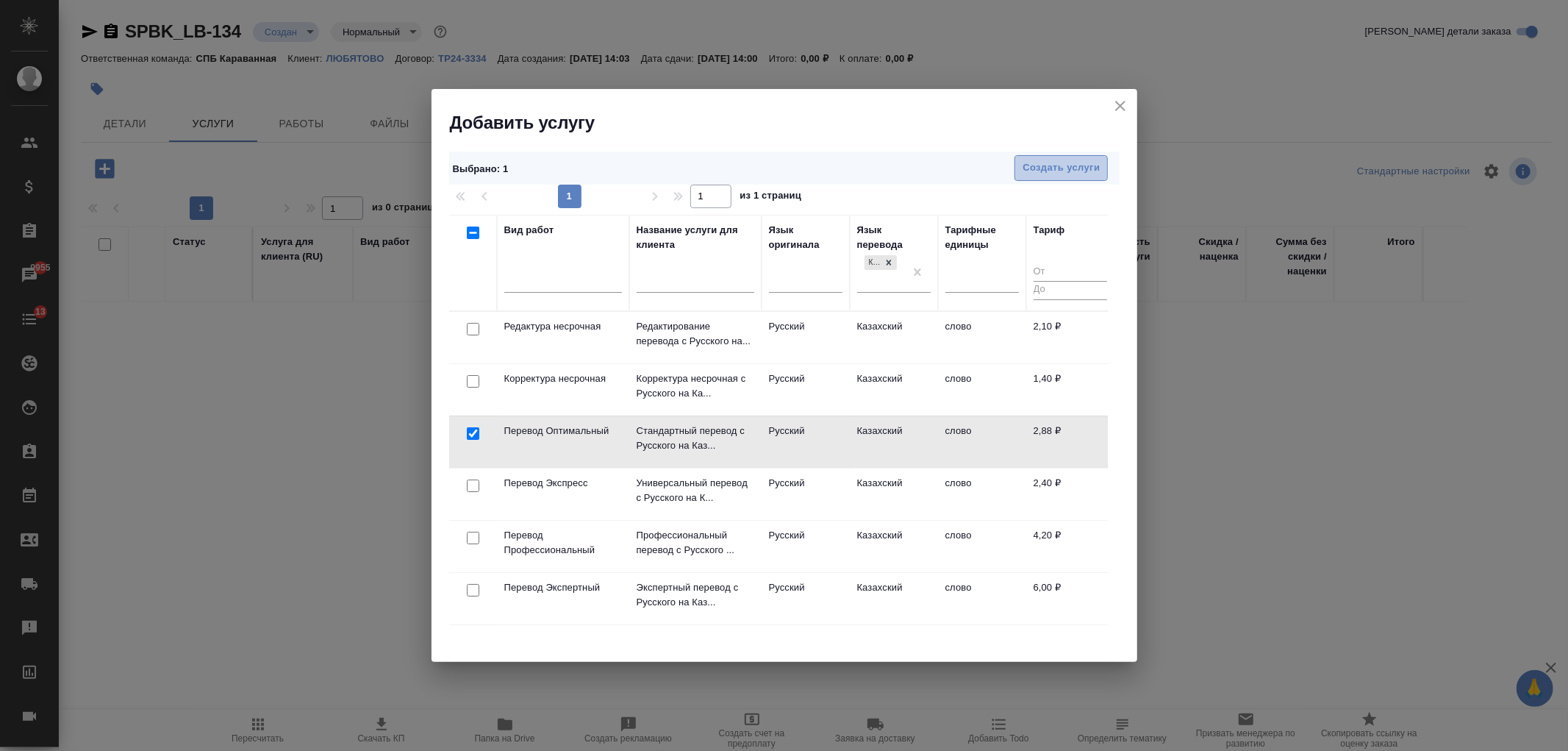
click at [1057, 170] on span "Создать услуги" at bounding box center [1060, 167] width 77 height 17
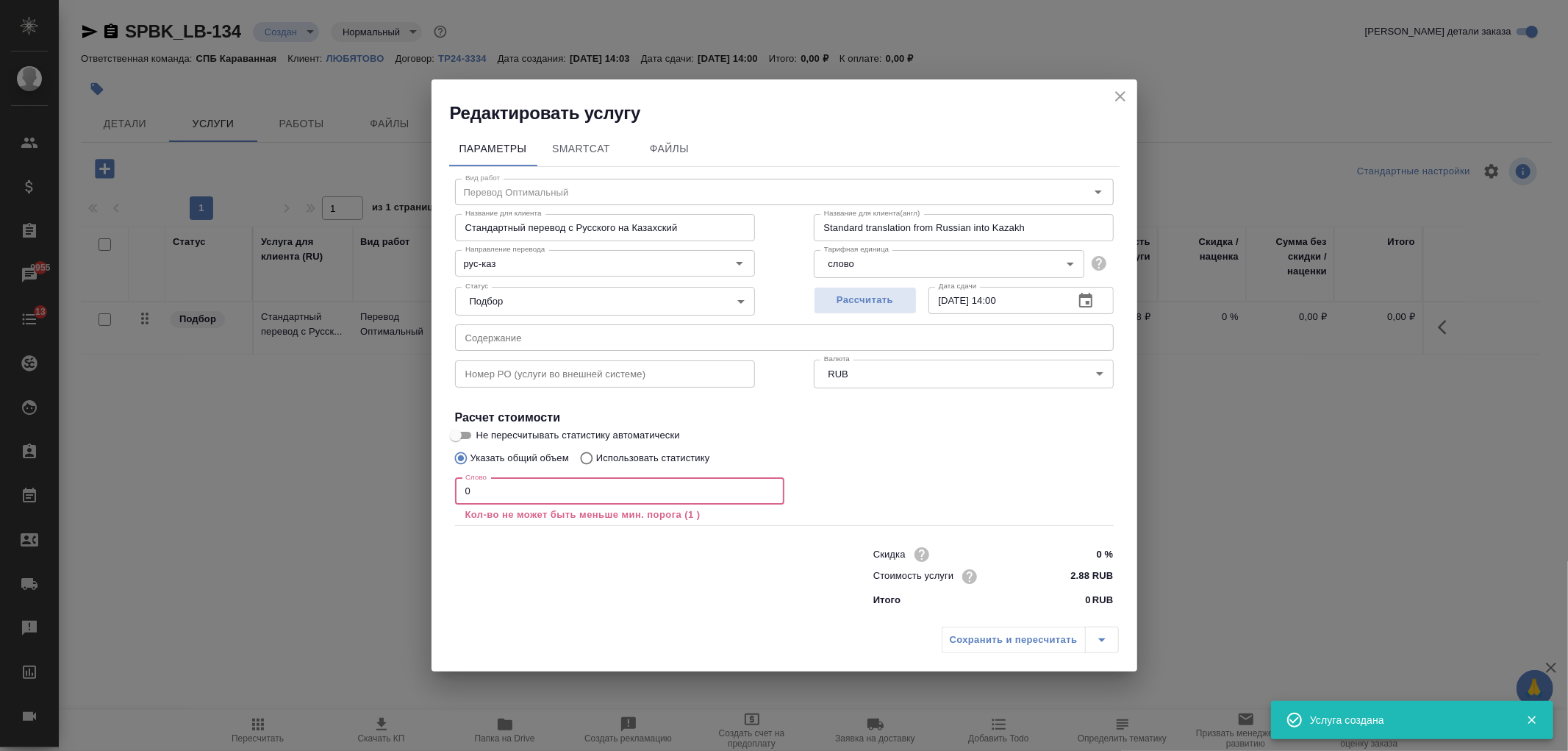
click at [462, 494] on input "0" at bounding box center [620, 491] width 329 height 27
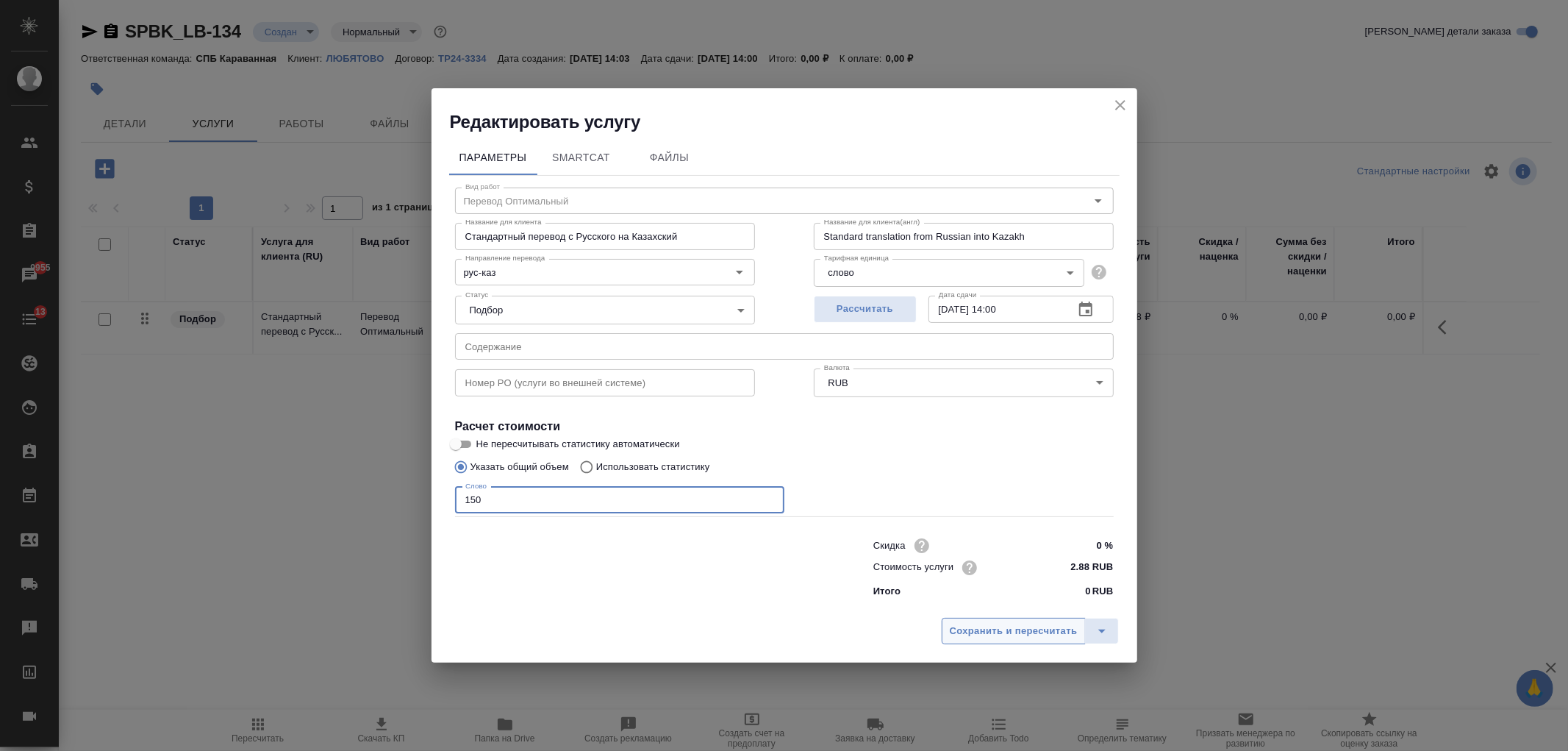
type input "150"
click at [1007, 629] on span "Сохранить и пересчитать" at bounding box center [1013, 631] width 128 height 17
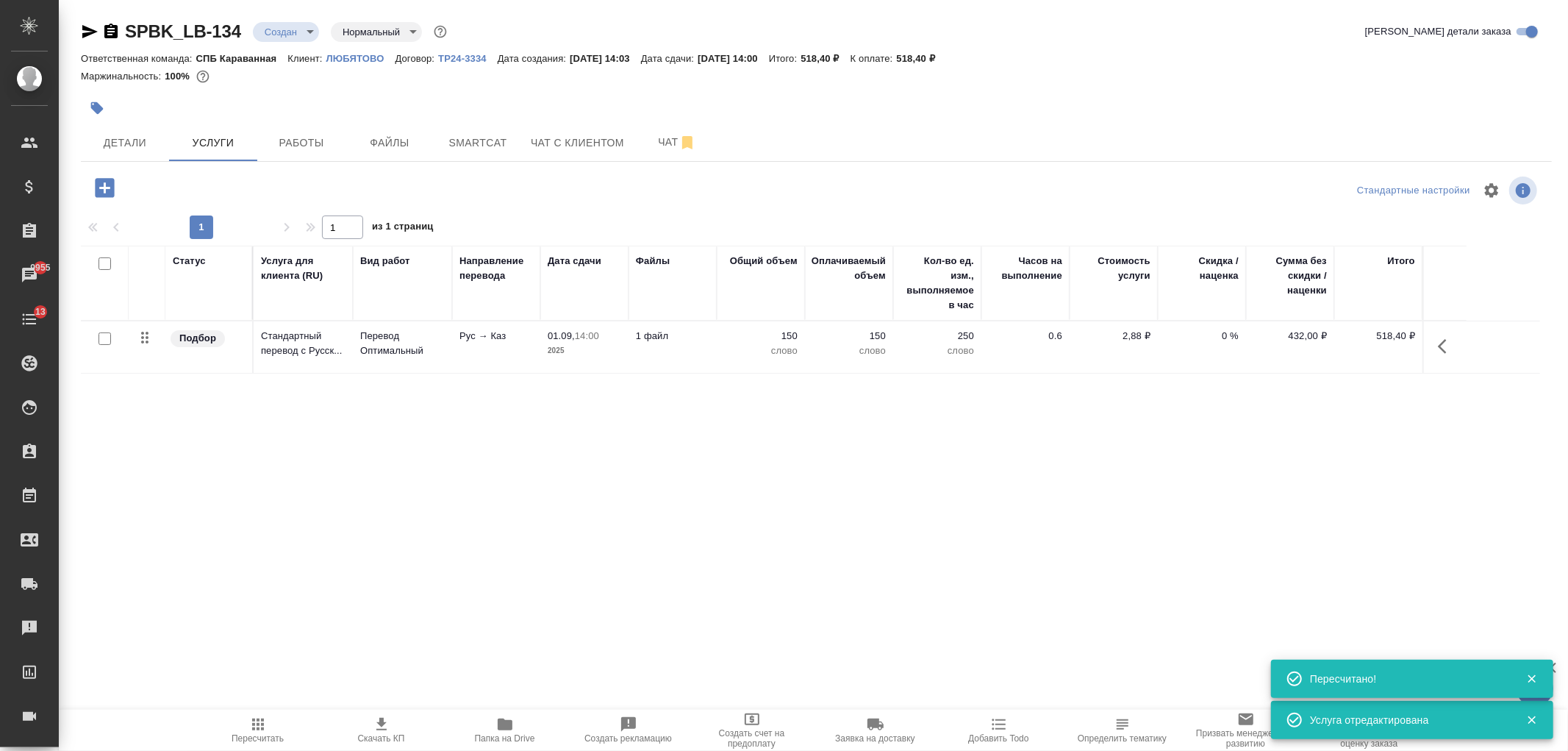
click at [107, 193] on icon "button" at bounding box center [104, 188] width 19 height 19
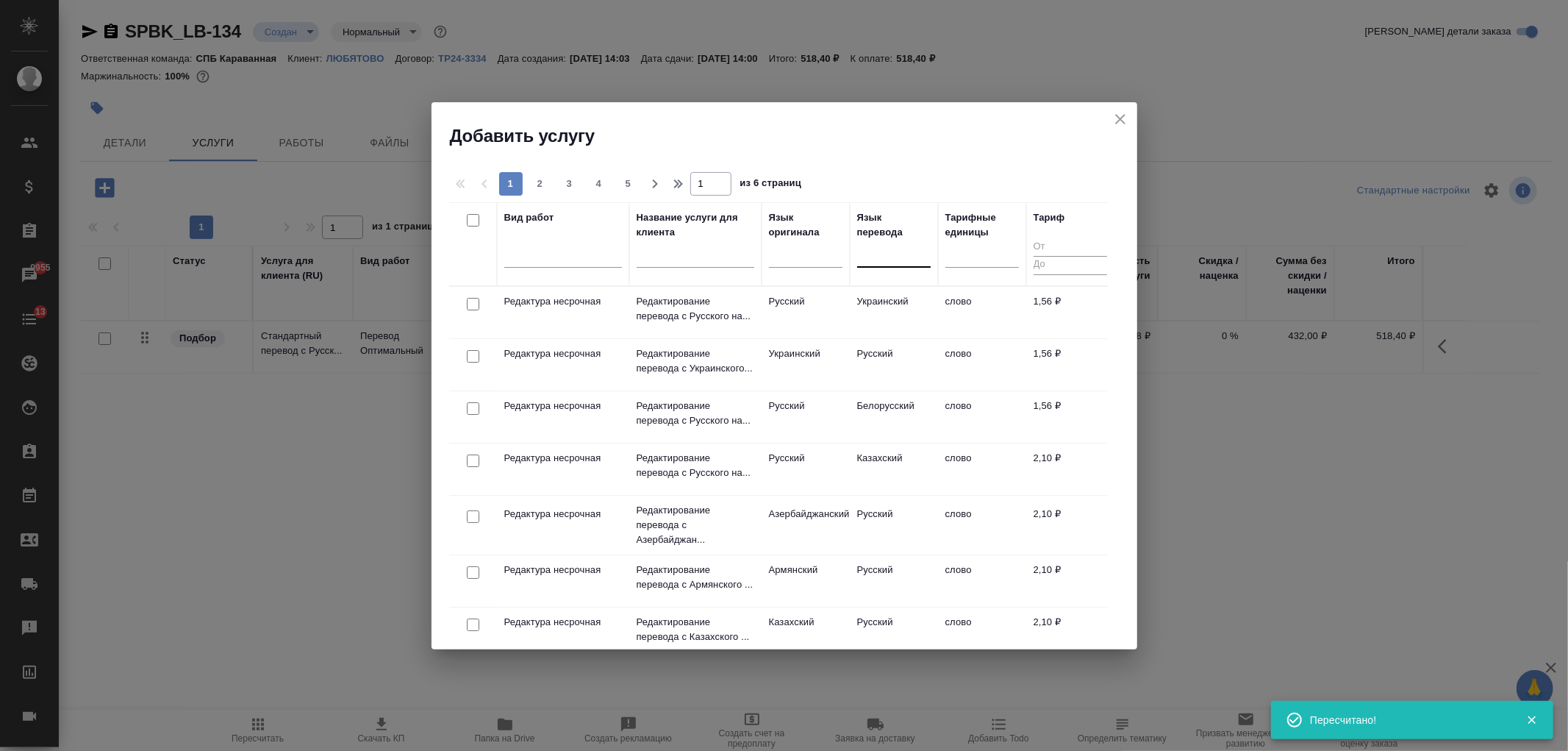
click at [888, 257] on div at bounding box center [893, 253] width 73 height 21
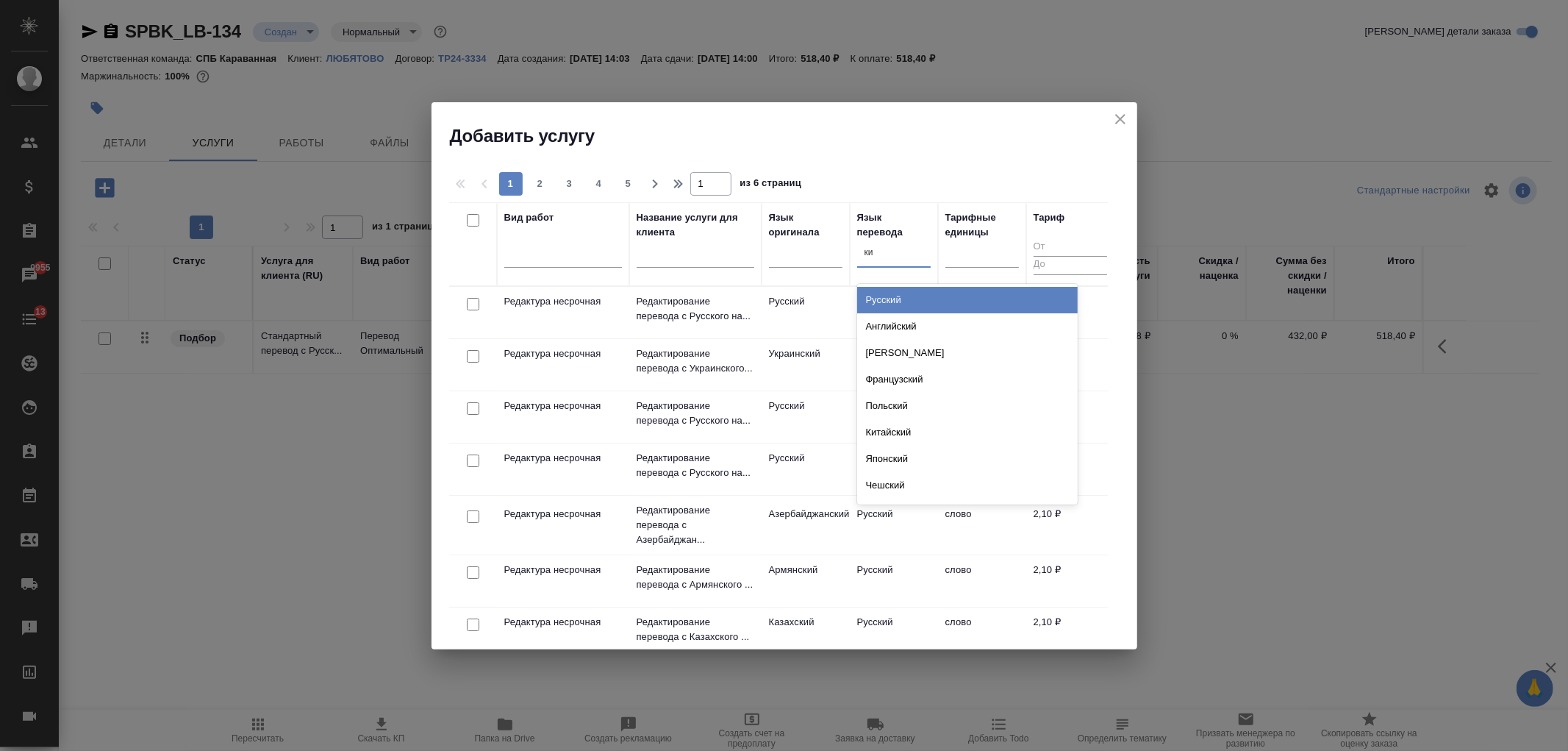
type input "кир"
click at [887, 293] on div "Киргизский" at bounding box center [967, 300] width 220 height 27
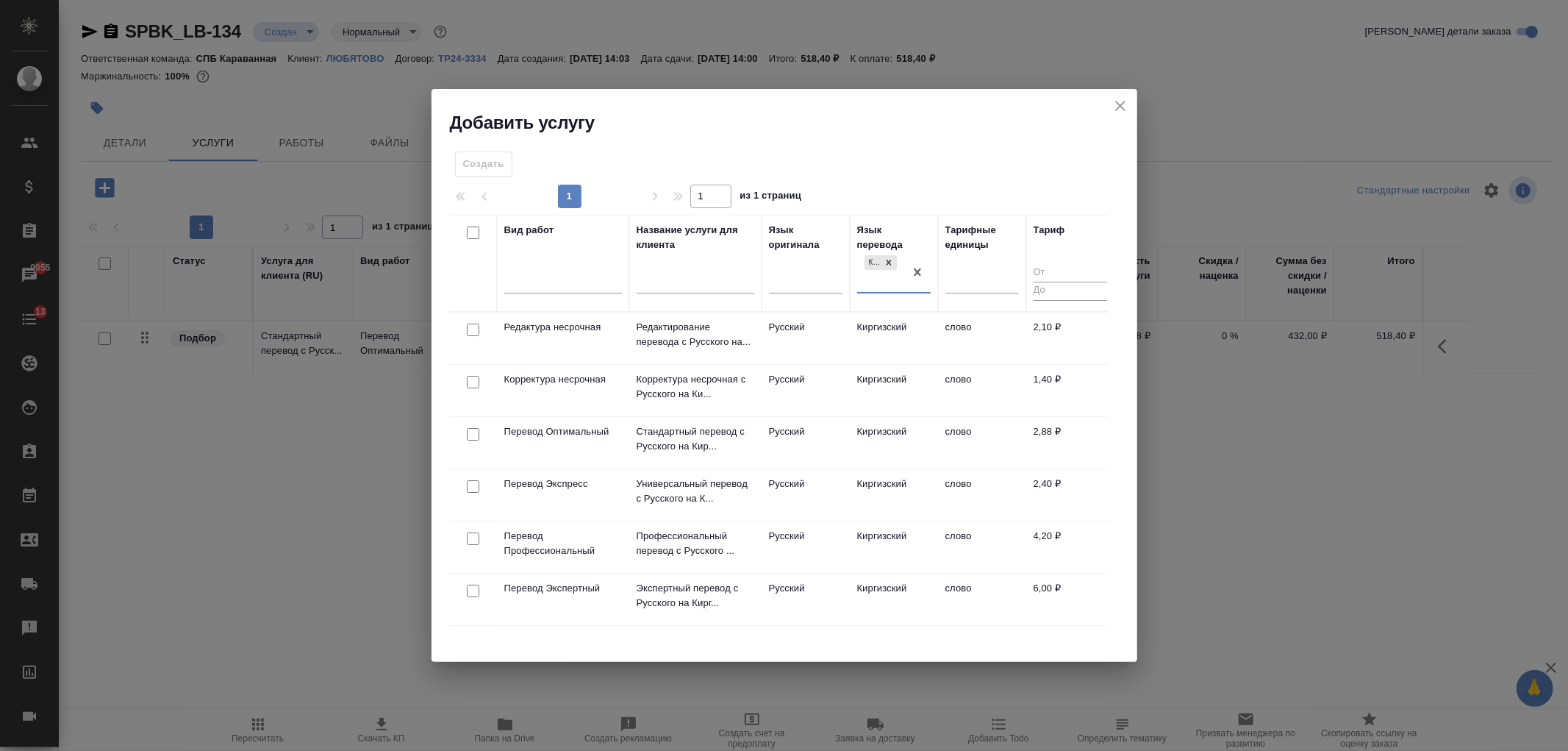
click at [472, 437] on input "checkbox" at bounding box center [473, 434] width 12 height 12
checkbox input "true"
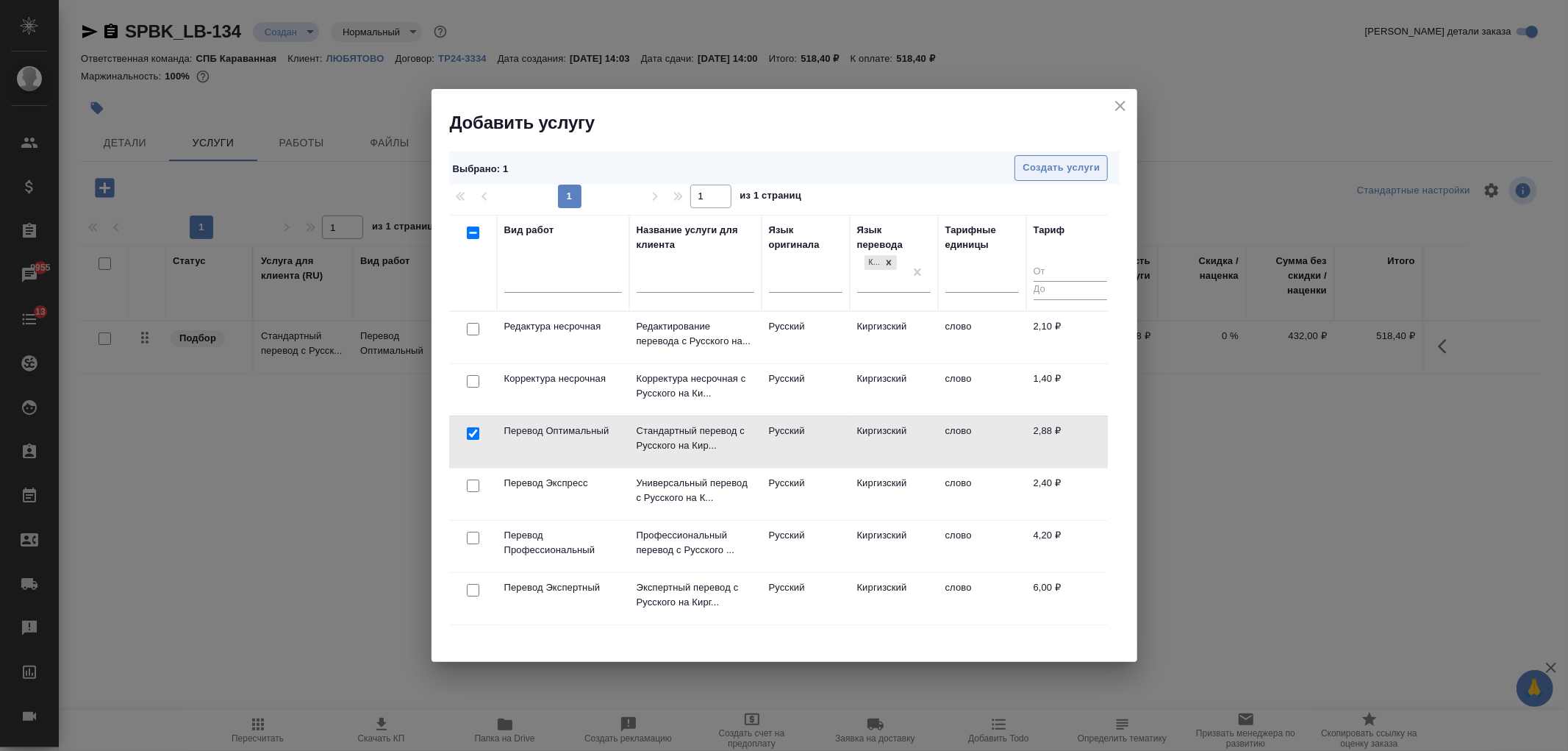
click at [1094, 164] on span "Создать услуги" at bounding box center [1060, 167] width 77 height 17
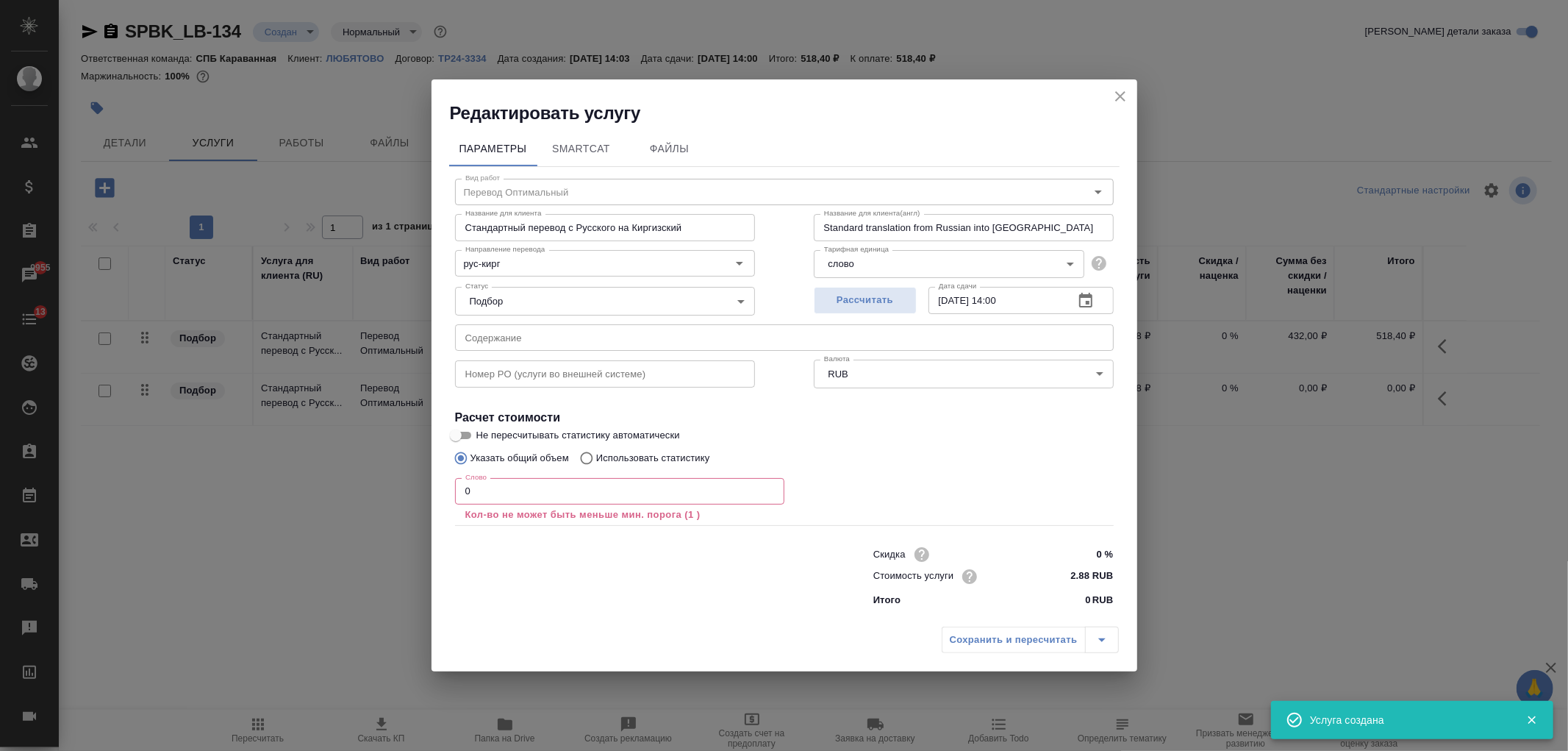
click at [464, 493] on input "0" at bounding box center [620, 491] width 329 height 27
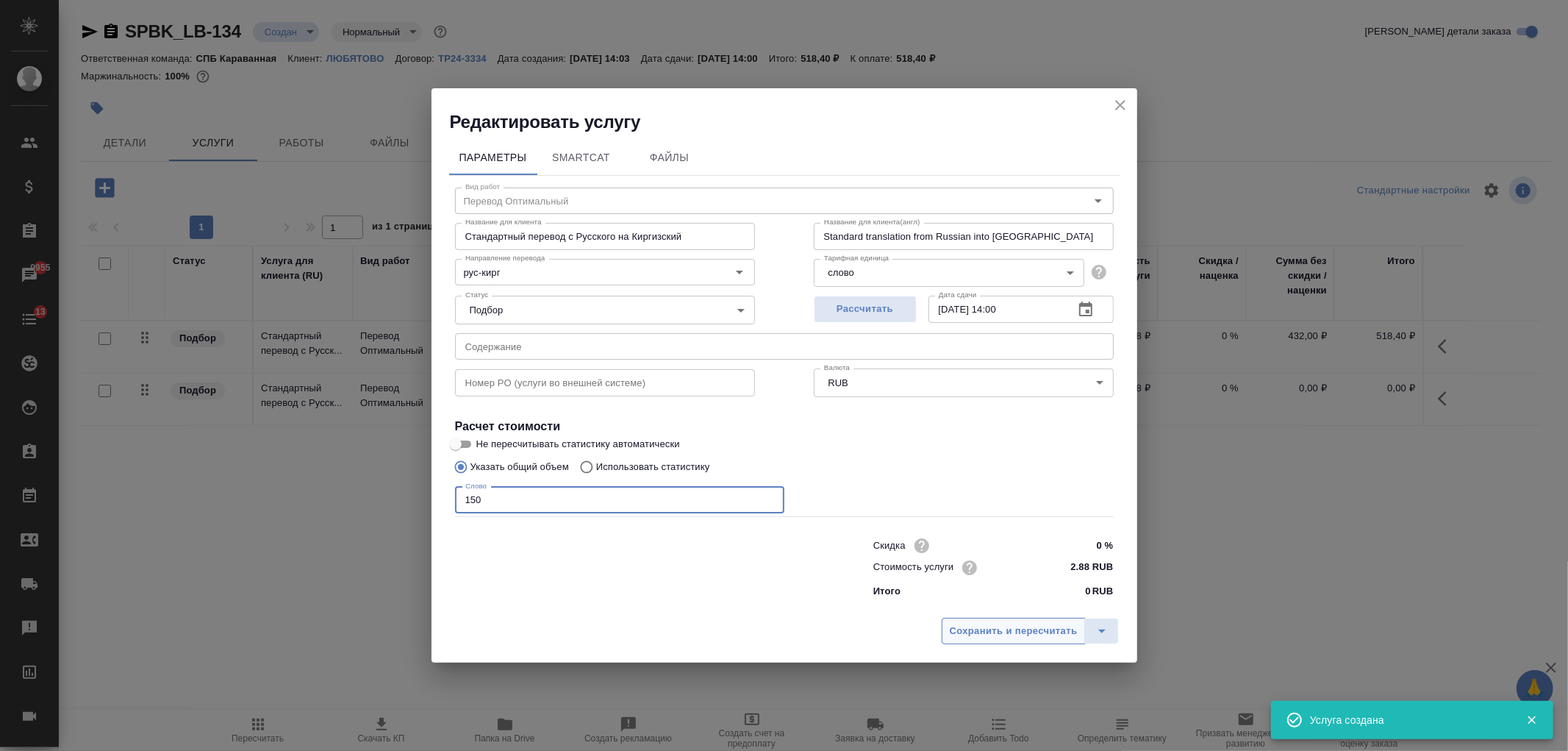
type input "150"
click at [983, 618] on button "Сохранить и пересчитать" at bounding box center [1013, 631] width 144 height 27
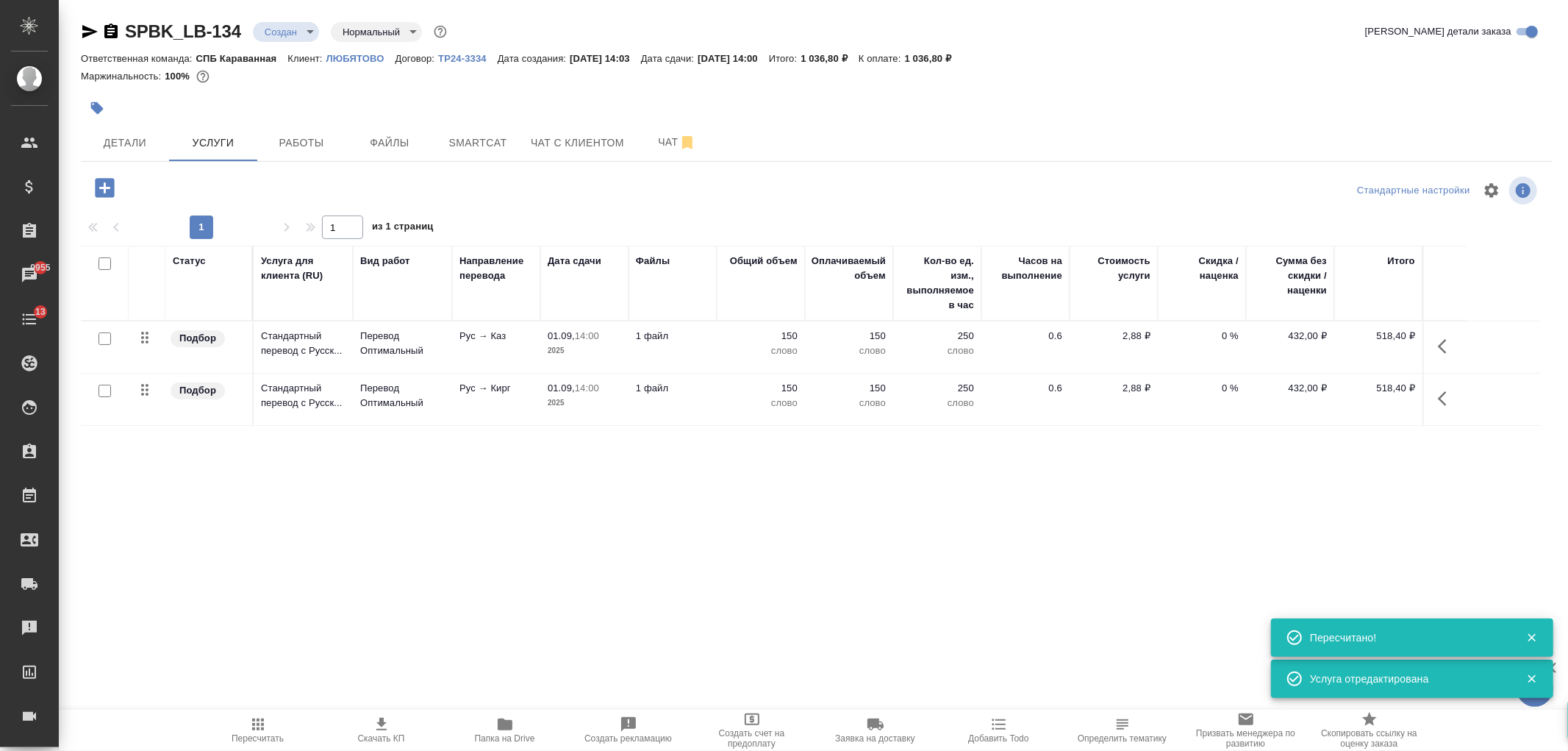
click at [108, 195] on icon "button" at bounding box center [104, 188] width 19 height 19
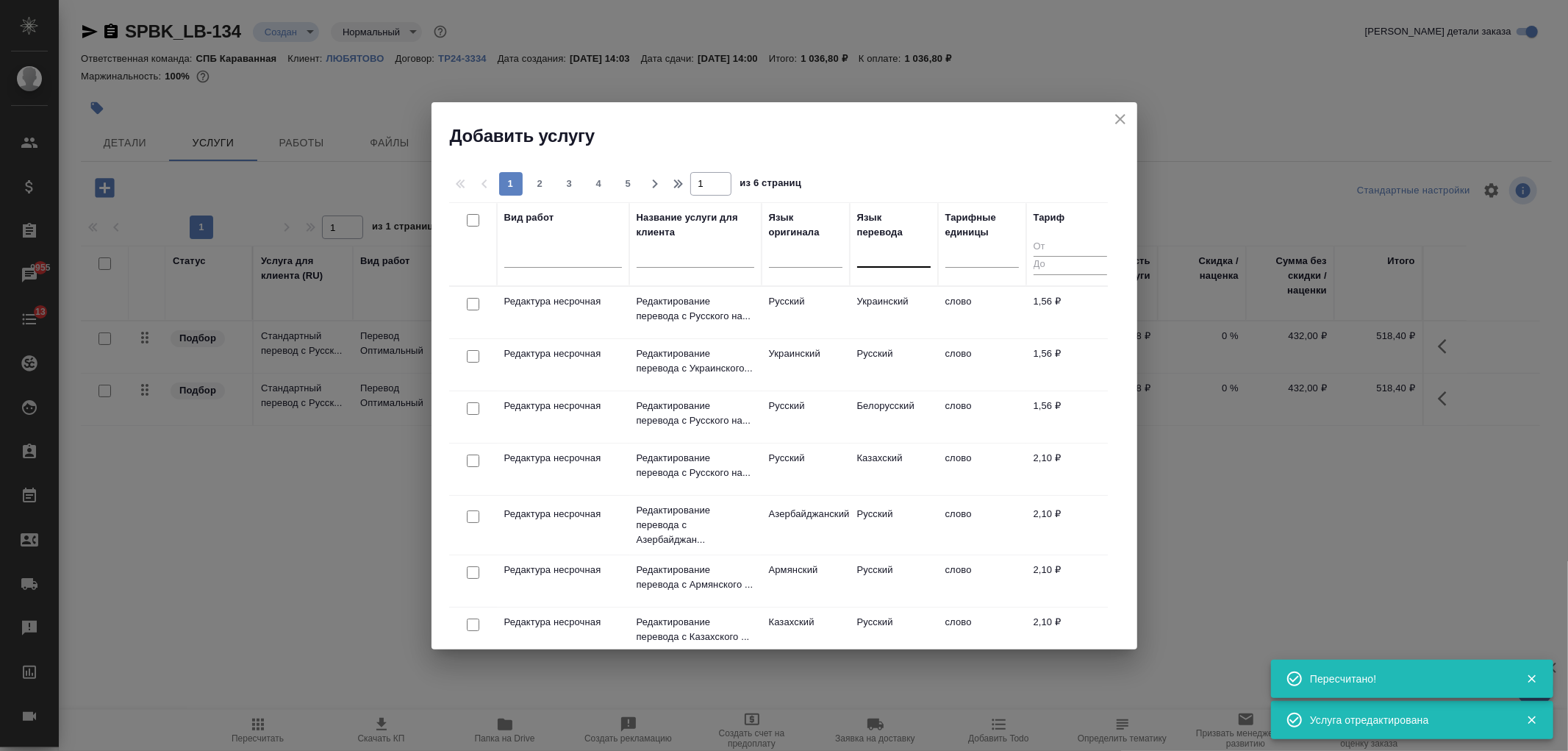
click at [925, 244] on div at bounding box center [893, 253] width 73 height 21
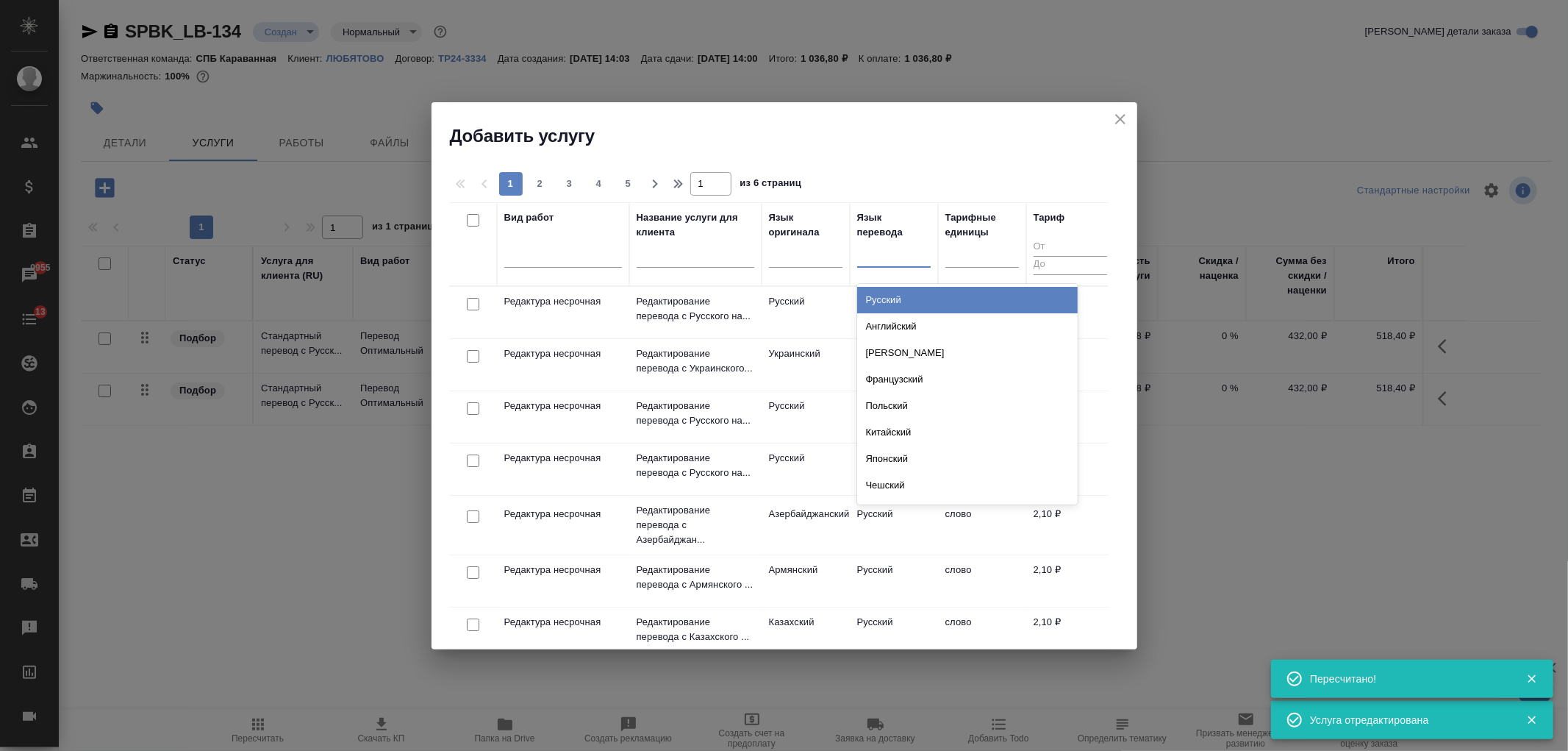
click at [890, 259] on div at bounding box center [893, 253] width 73 height 21
type input "азер"
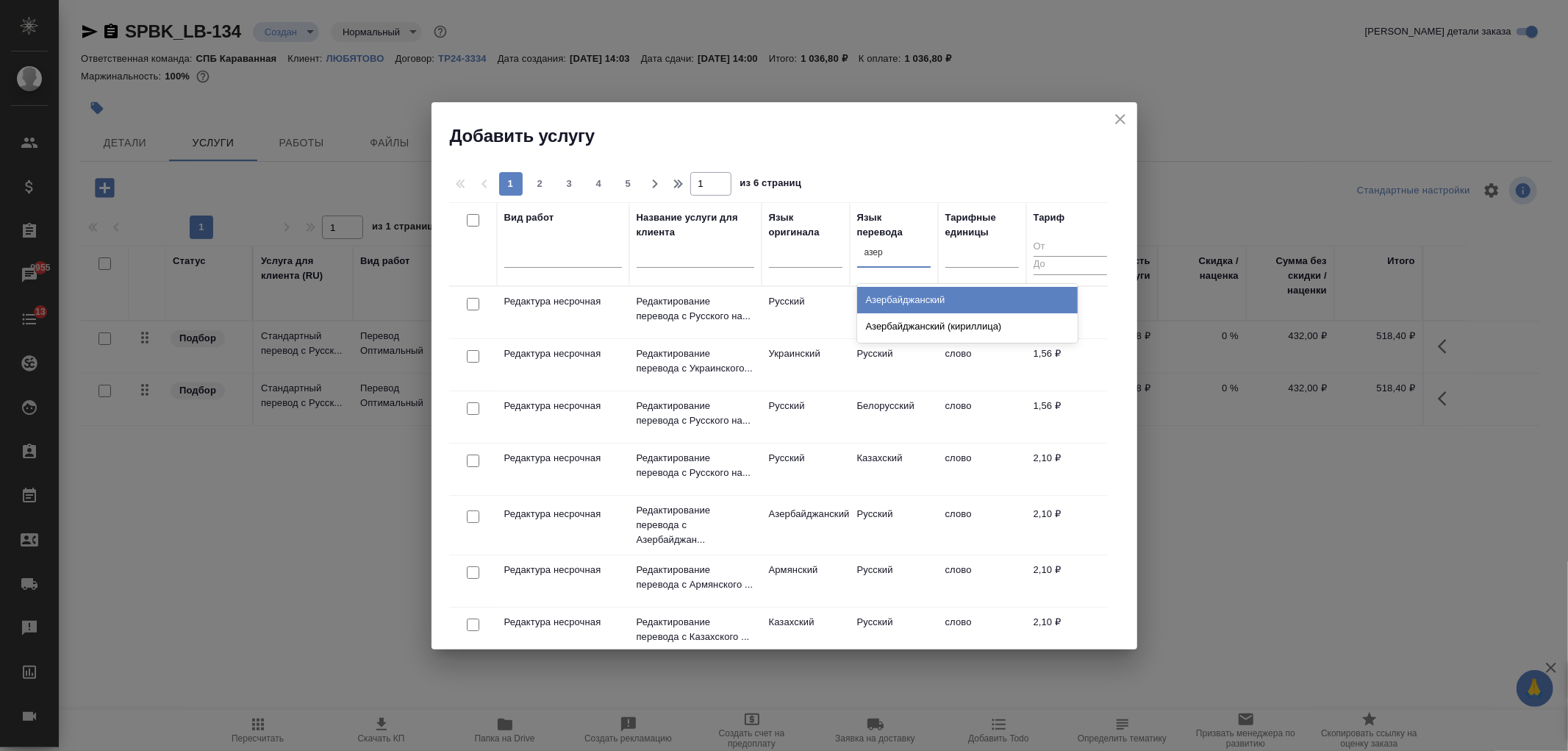
click at [915, 299] on div "Азербайджанский" at bounding box center [967, 300] width 220 height 27
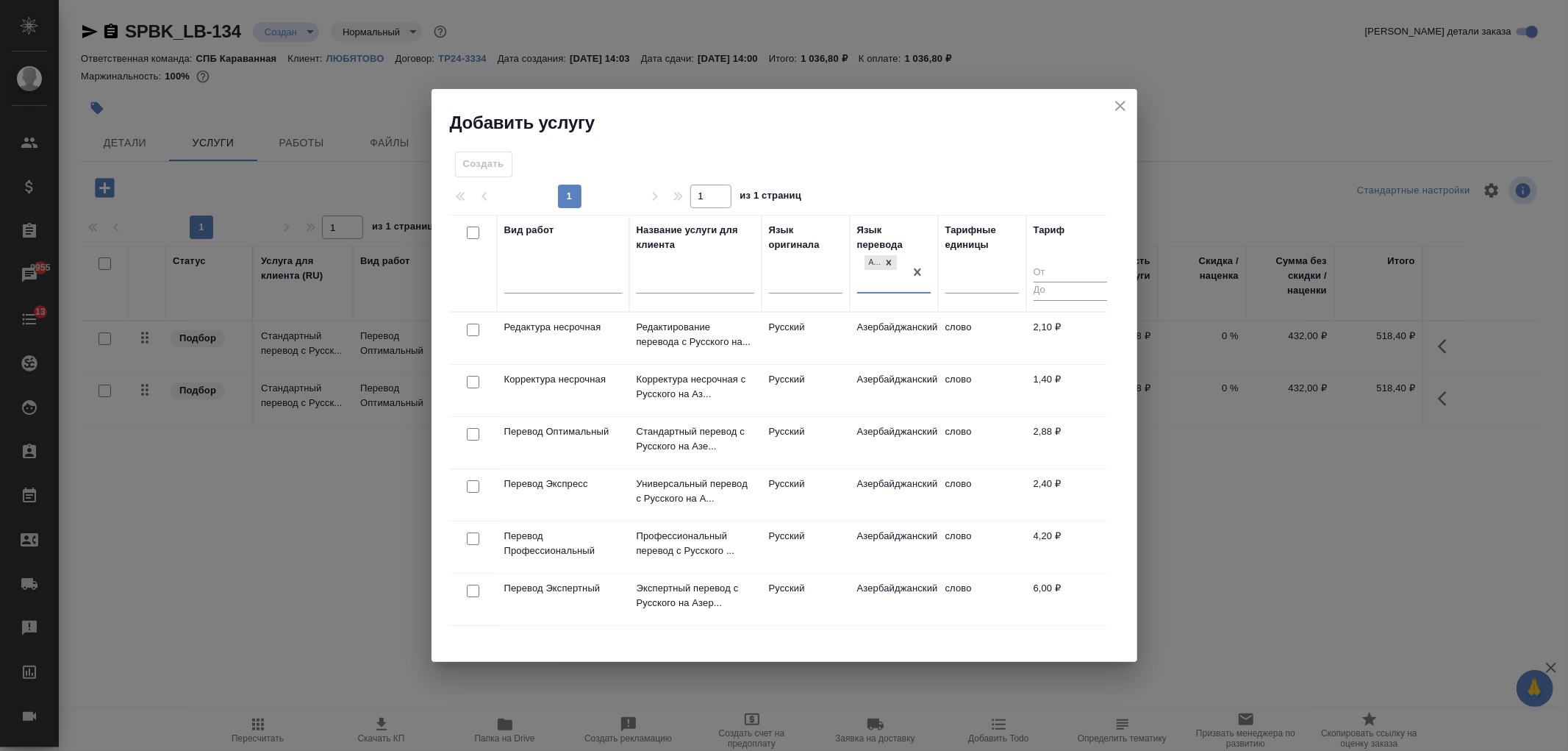
click at [473, 436] on input "checkbox" at bounding box center [473, 434] width 12 height 12
checkbox input "true"
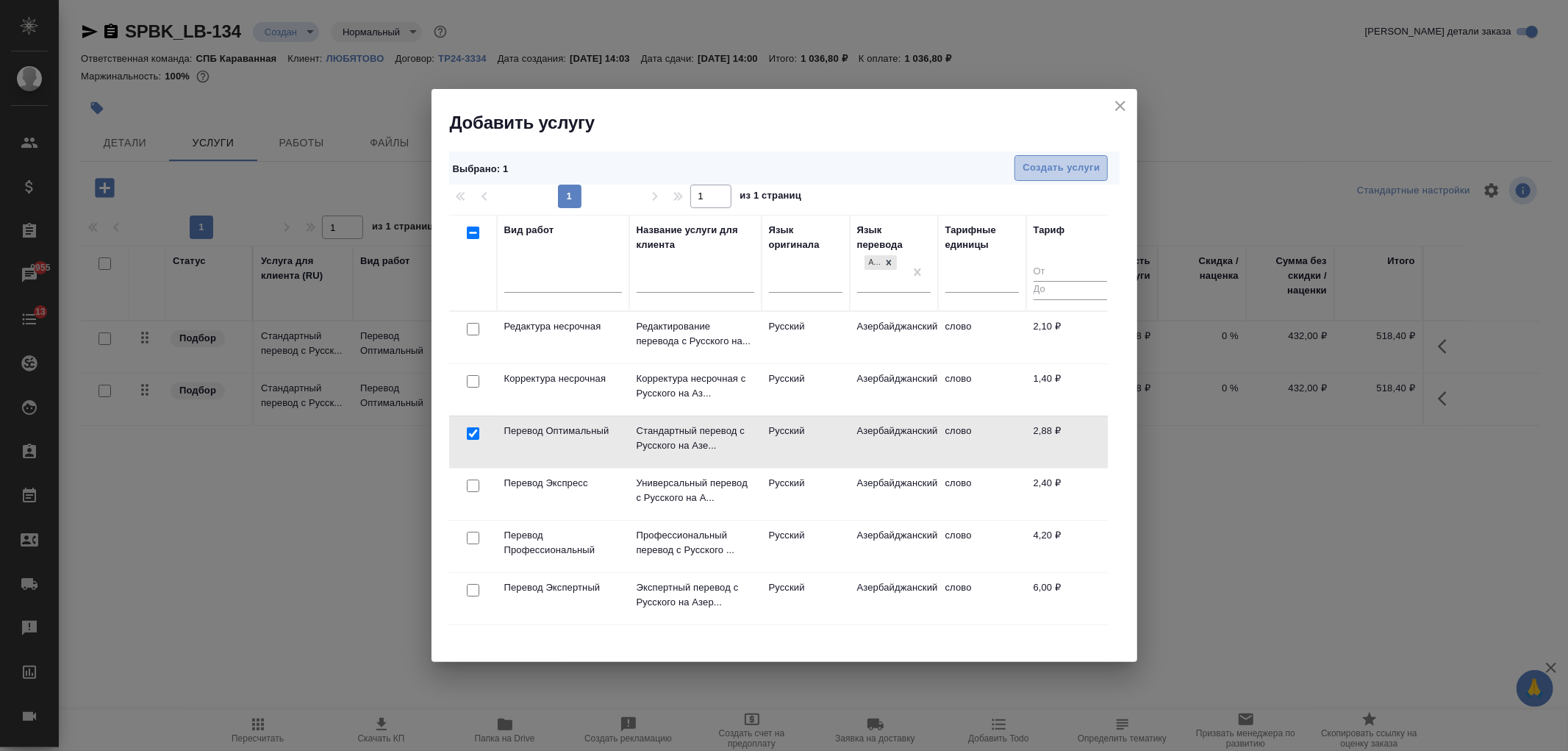
click at [1054, 165] on span "Создать услуги" at bounding box center [1060, 167] width 77 height 17
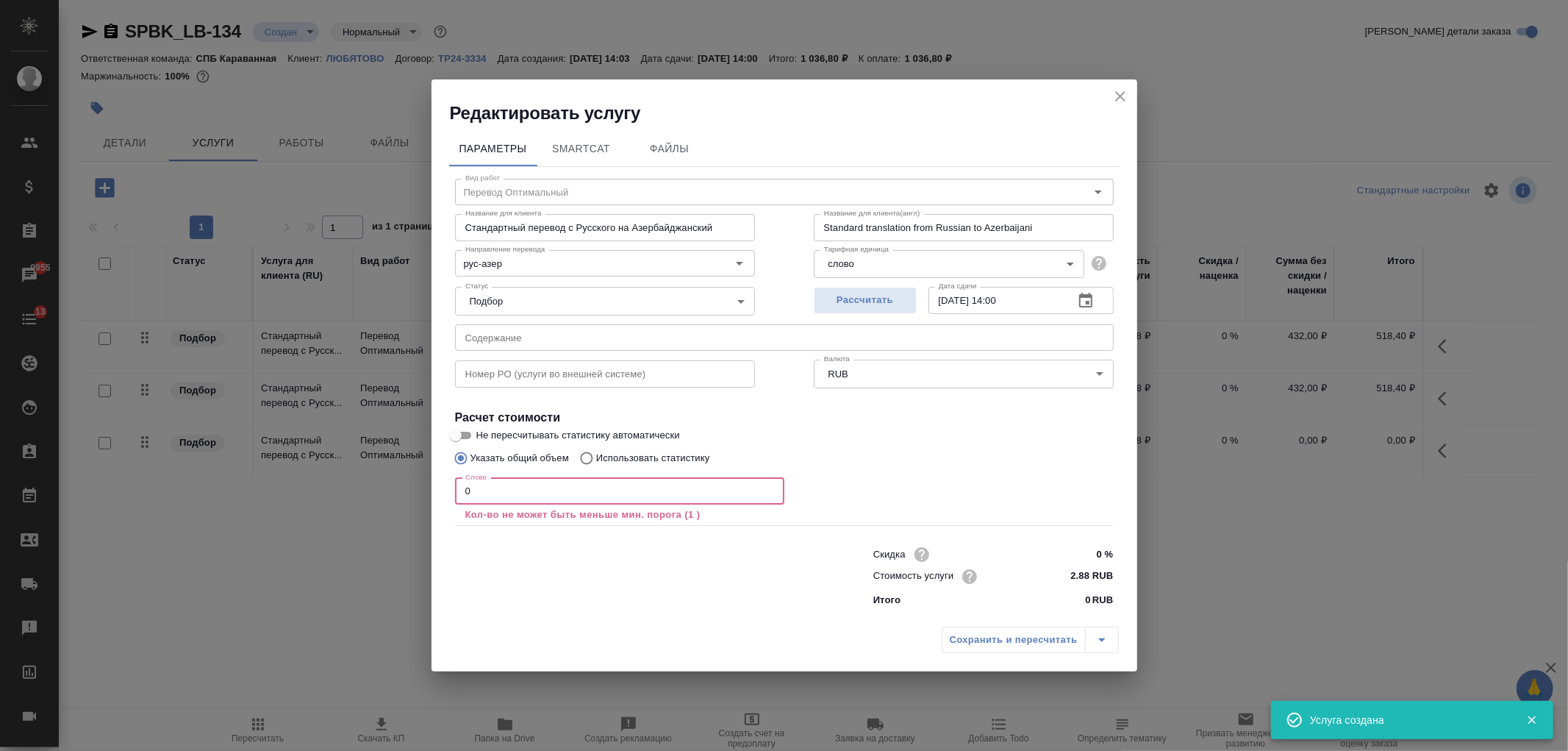
click at [460, 494] on input "0" at bounding box center [620, 491] width 329 height 27
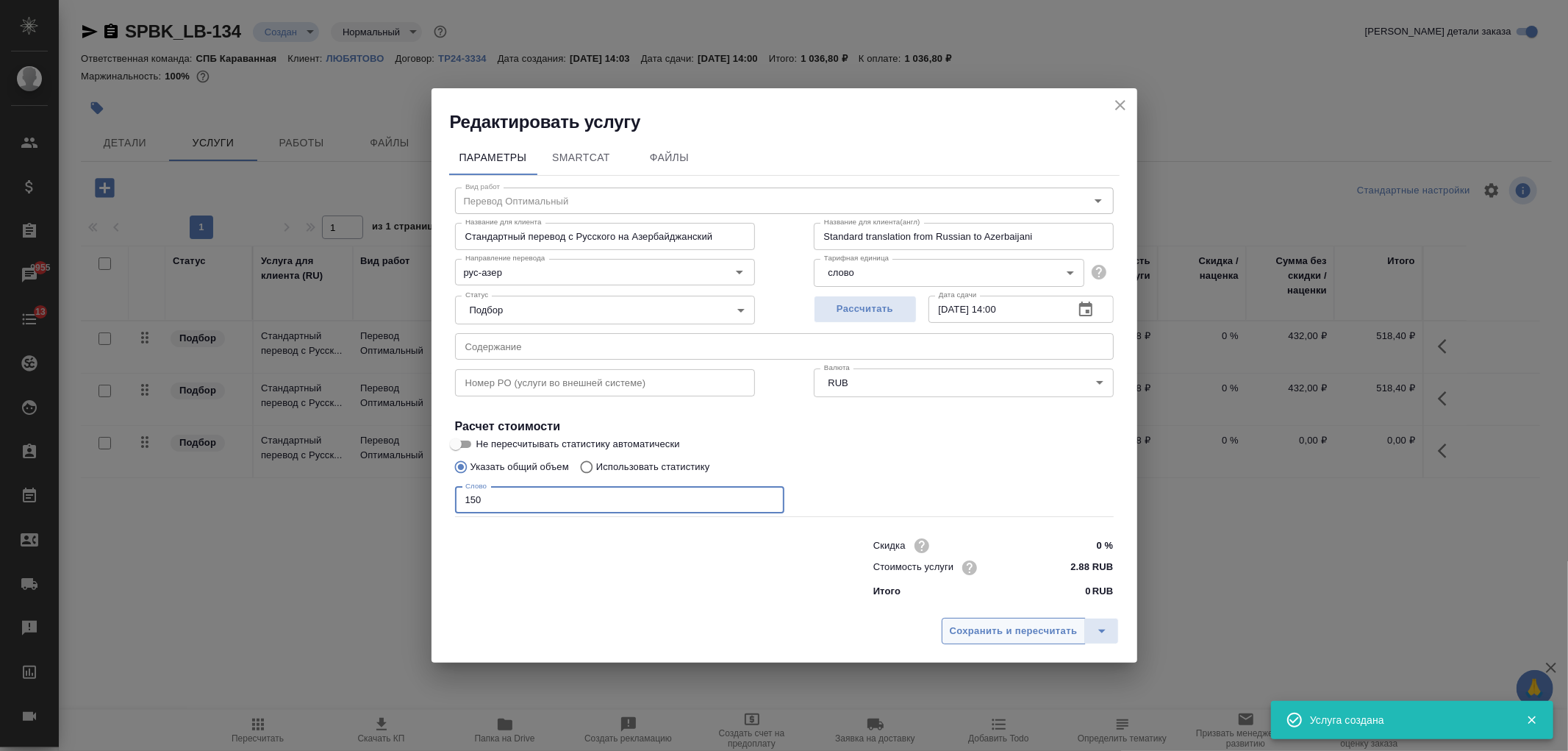
type input "150"
click at [978, 623] on span "Сохранить и пересчитать" at bounding box center [1013, 631] width 128 height 17
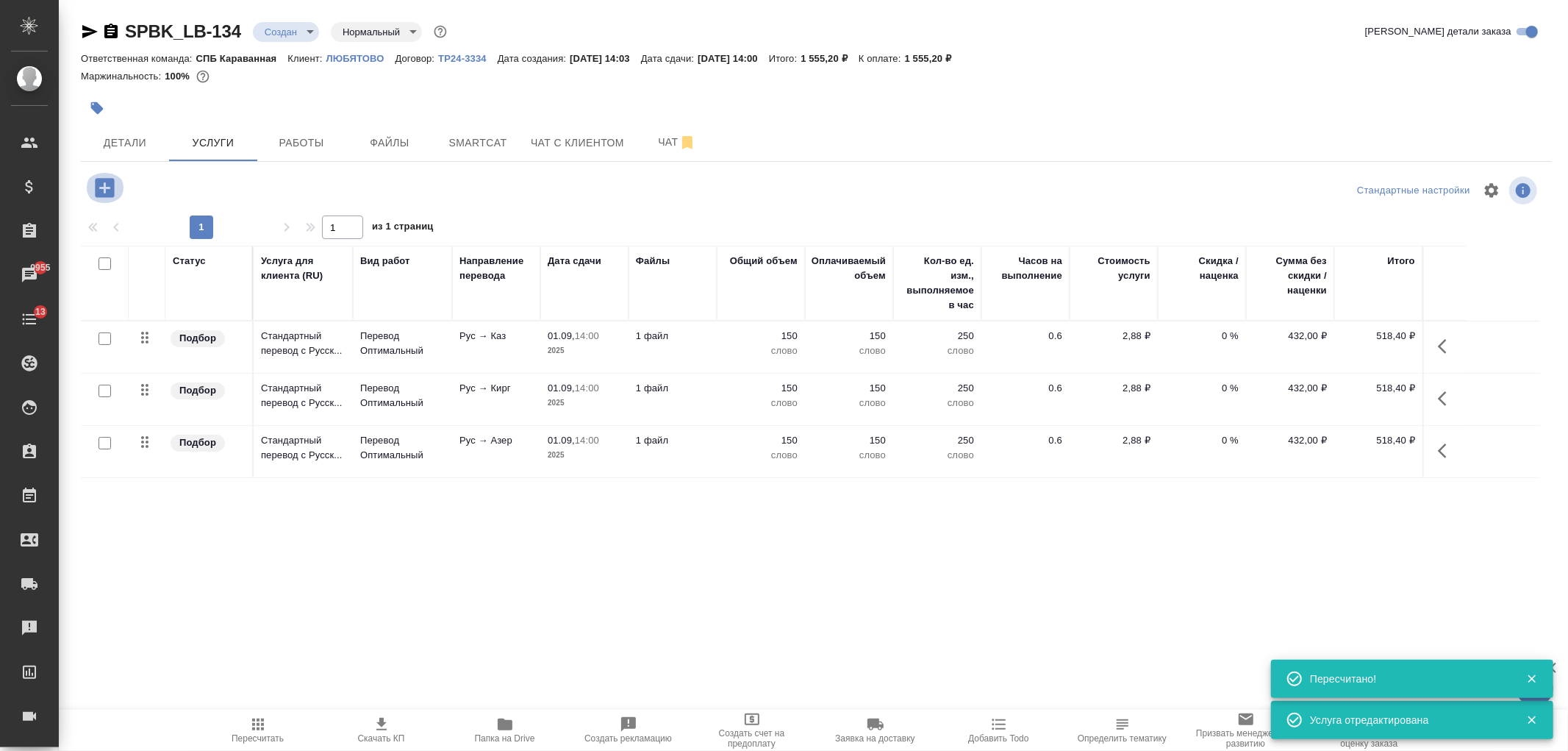
click at [111, 195] on icon "button" at bounding box center [104, 188] width 19 height 19
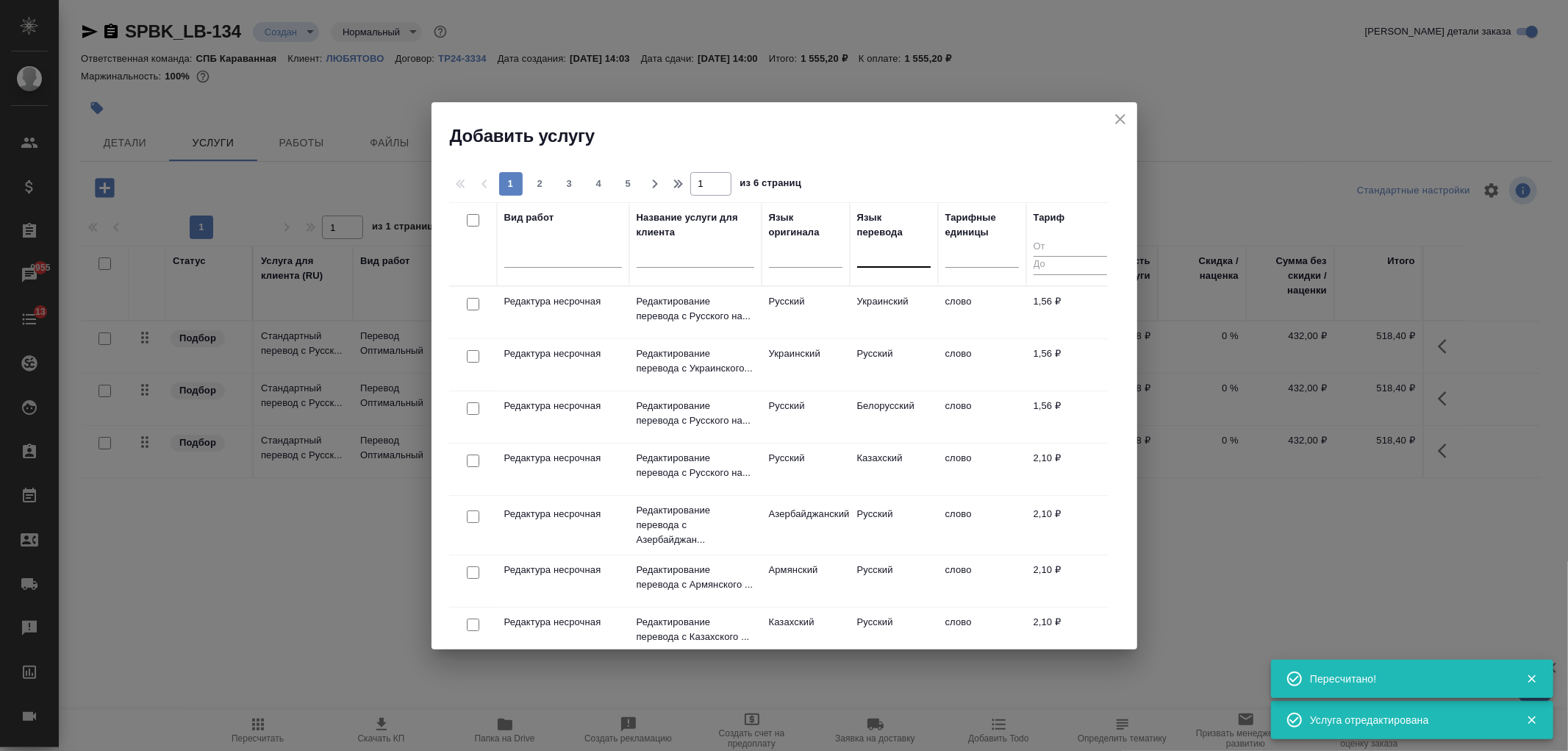
click at [887, 250] on div at bounding box center [893, 253] width 73 height 21
click at [883, 252] on div at bounding box center [893, 253] width 73 height 21
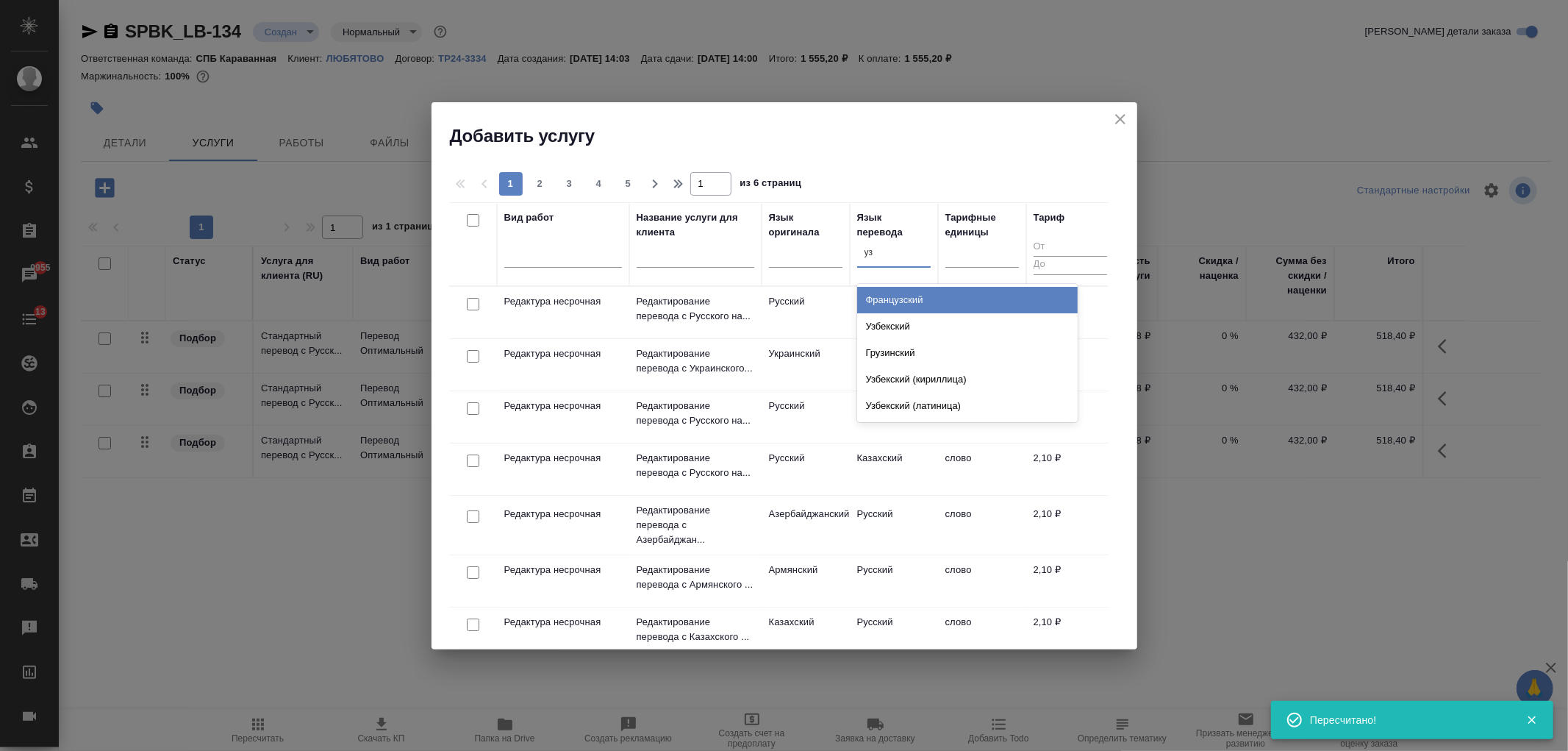
type input "узб"
click at [905, 299] on div "Узбекский" at bounding box center [967, 300] width 220 height 27
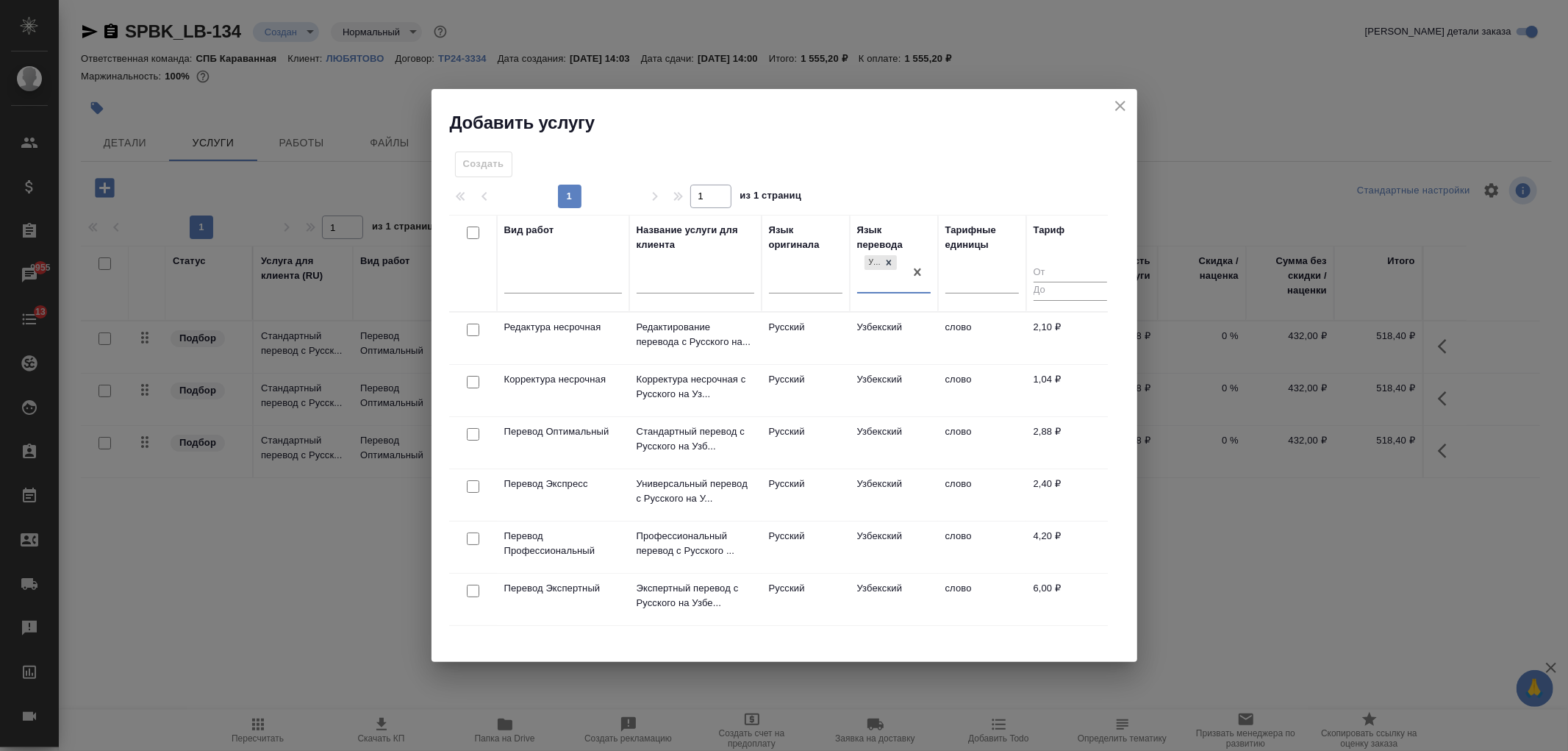
click at [478, 432] on input "checkbox" at bounding box center [473, 434] width 12 height 12
checkbox input "true"
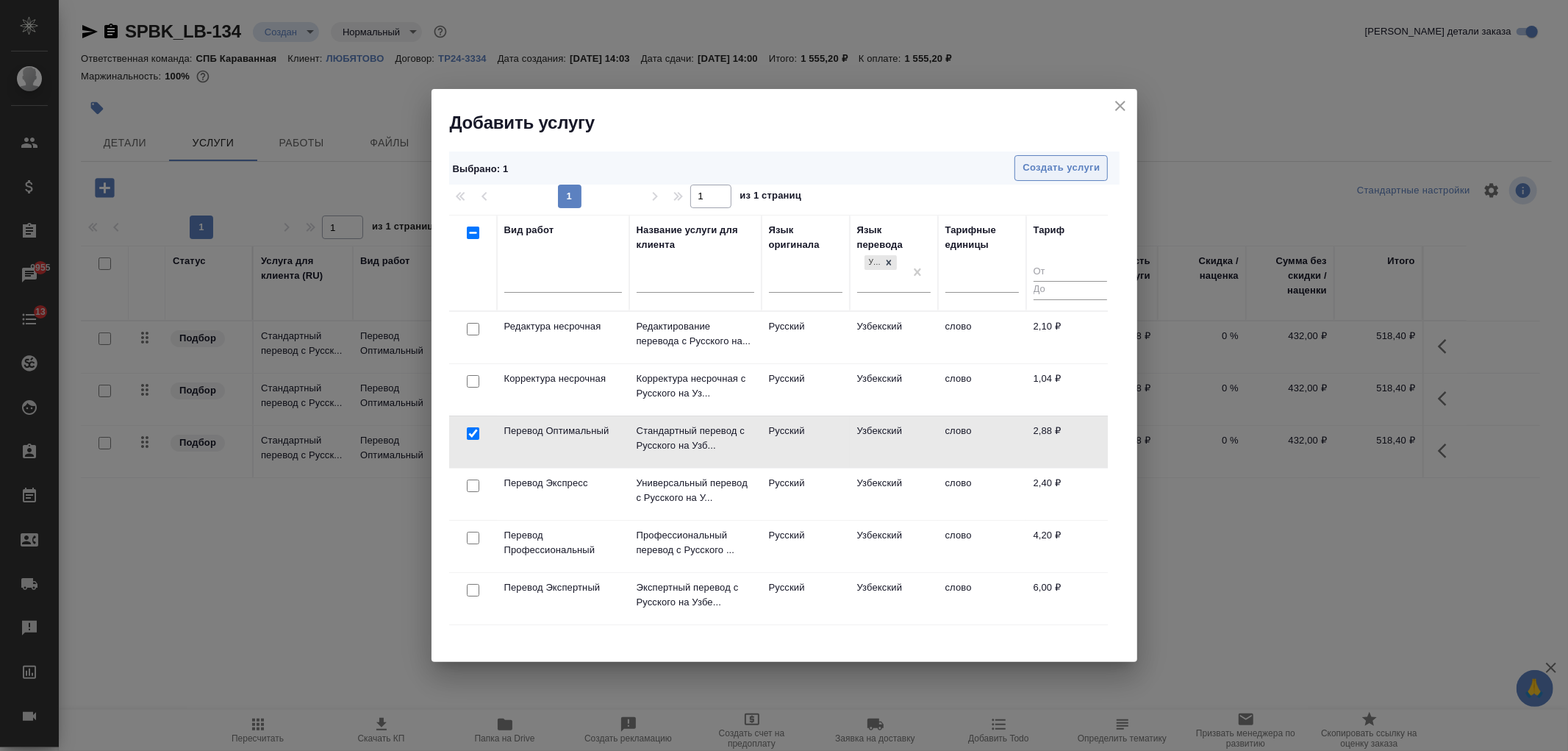
click at [1081, 178] on button "Создать услуги" at bounding box center [1061, 167] width 94 height 26
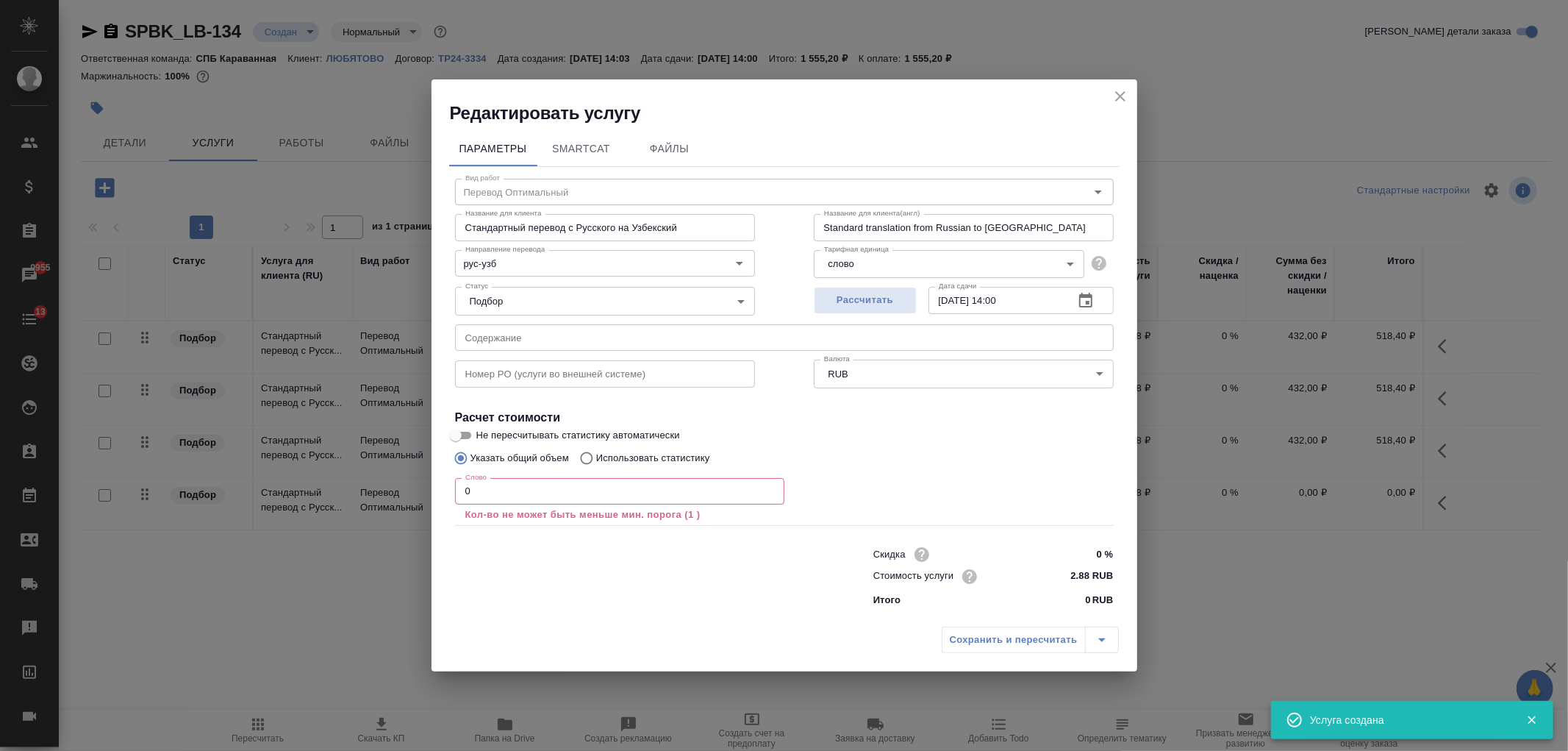
click at [464, 494] on input "0" at bounding box center [620, 491] width 329 height 27
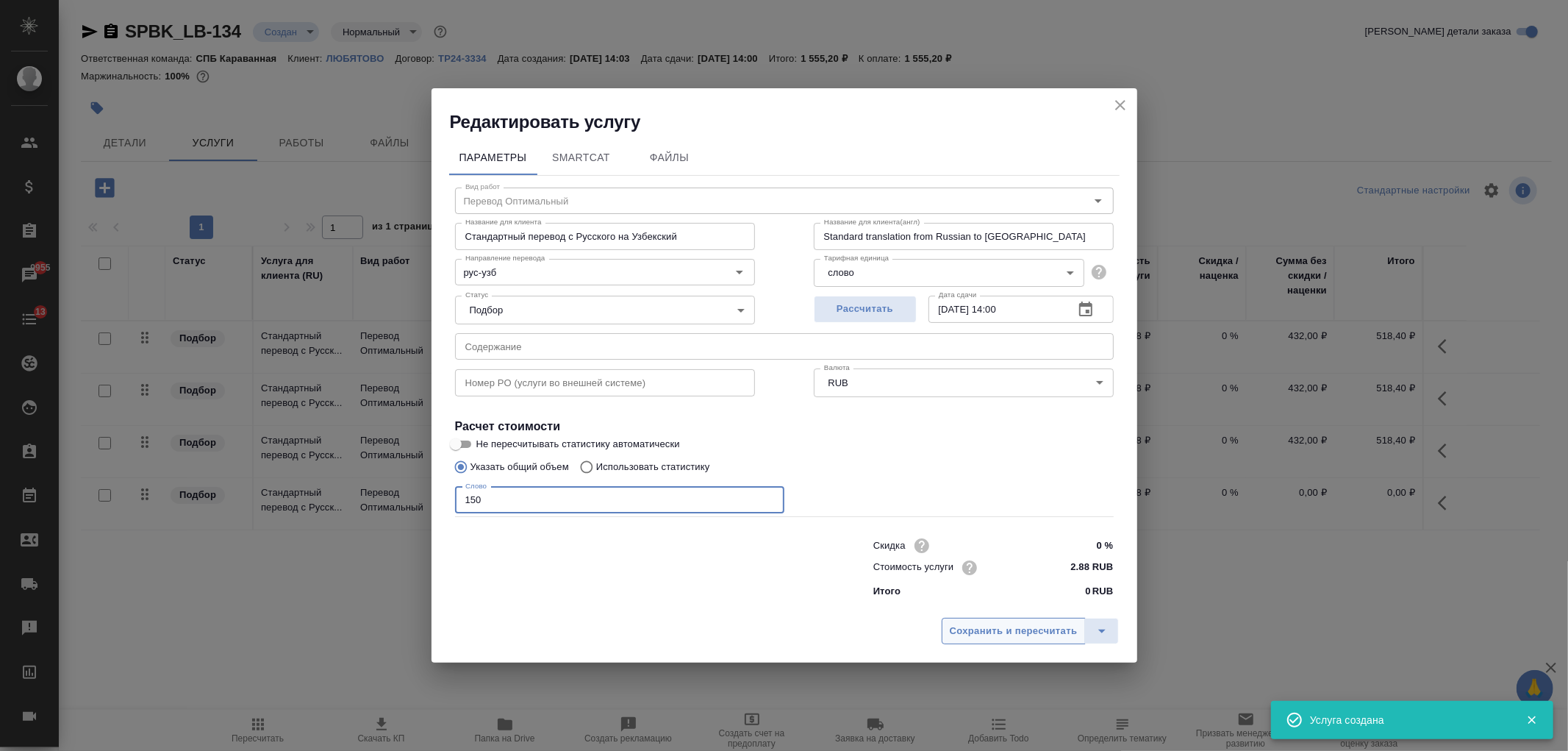
type input "150"
click at [1044, 623] on span "Сохранить и пересчитать" at bounding box center [1013, 631] width 128 height 17
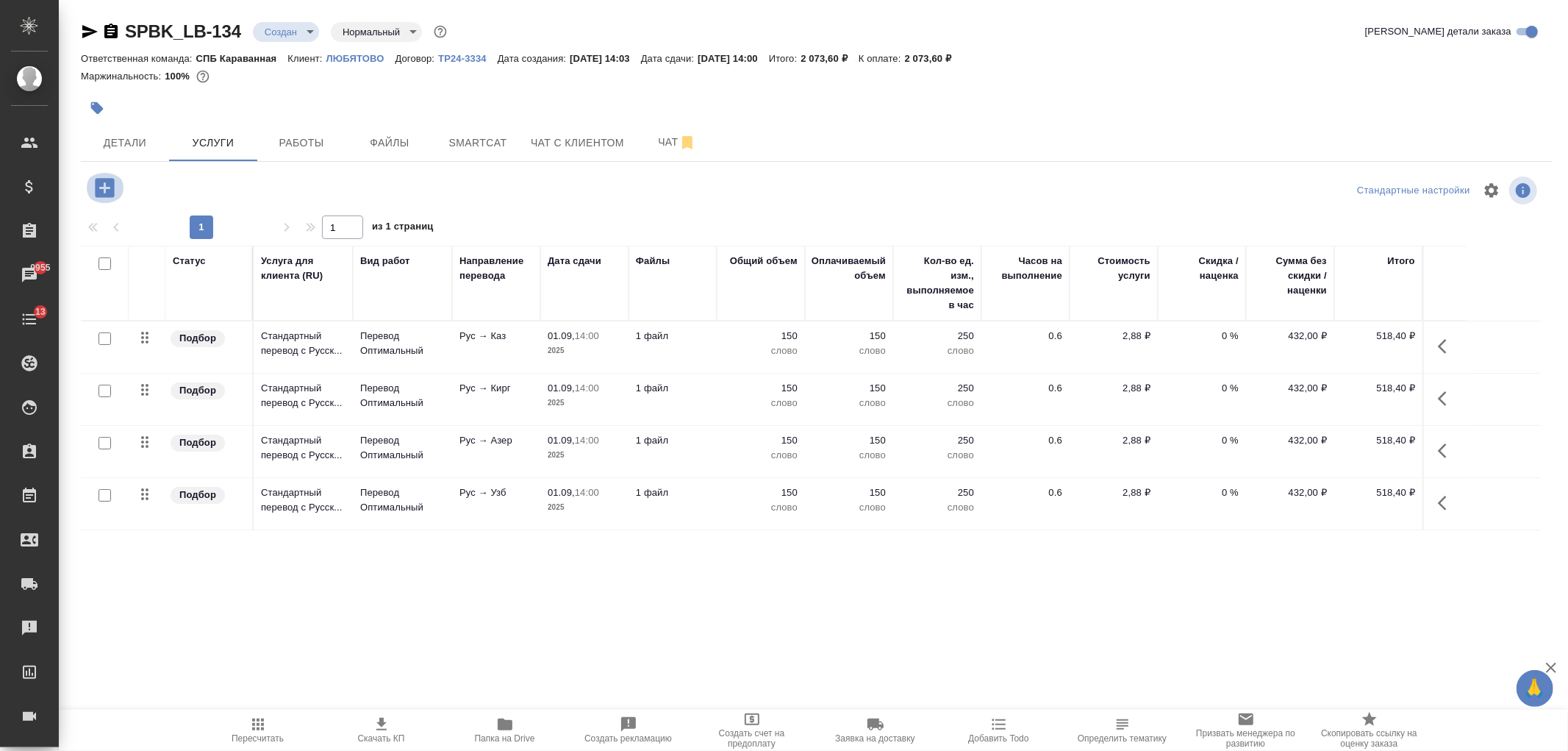
click at [105, 188] on icon "button" at bounding box center [104, 188] width 26 height 26
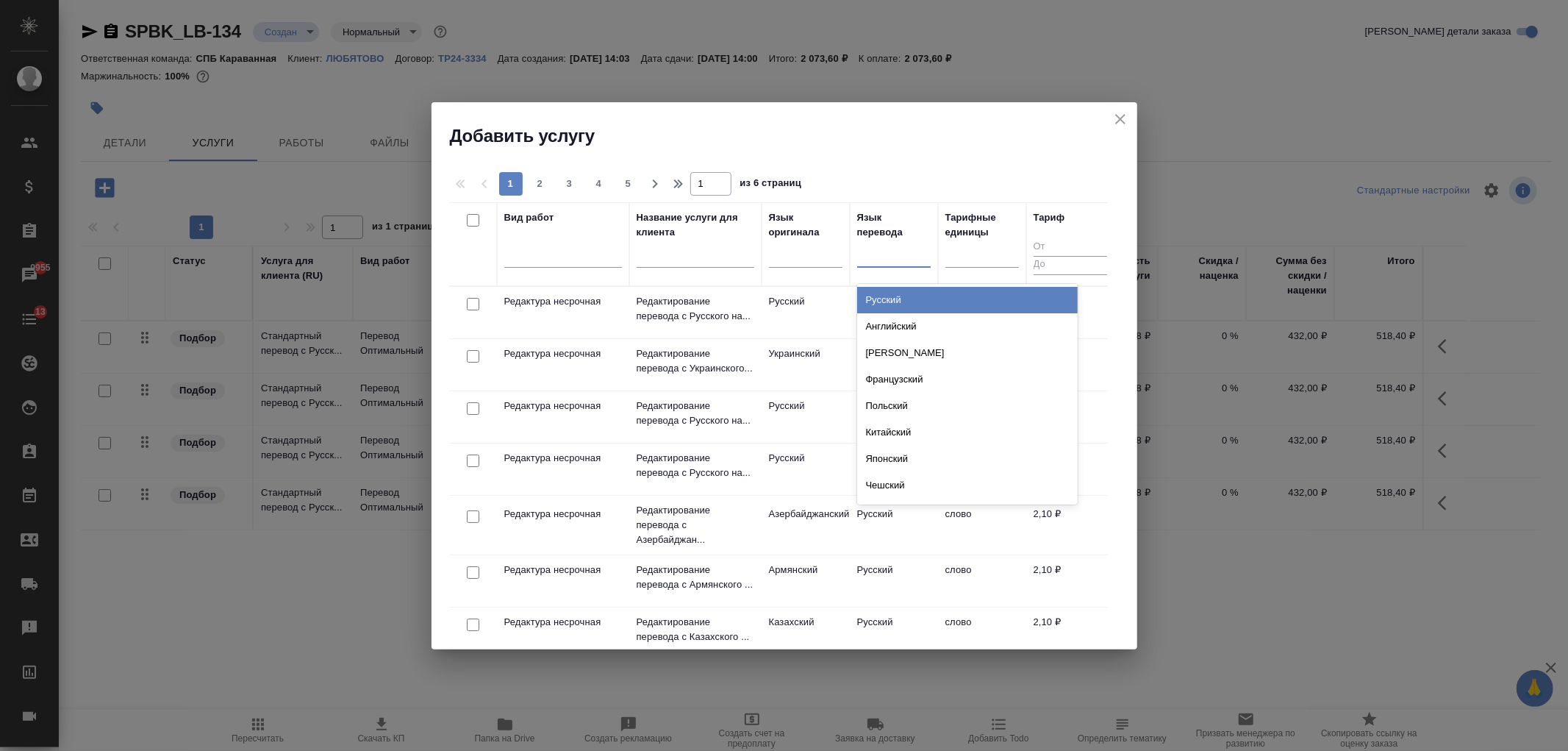
click at [894, 250] on div at bounding box center [893, 253] width 73 height 21
type input "арм"
click at [906, 303] on div "Армянский" at bounding box center [967, 300] width 220 height 27
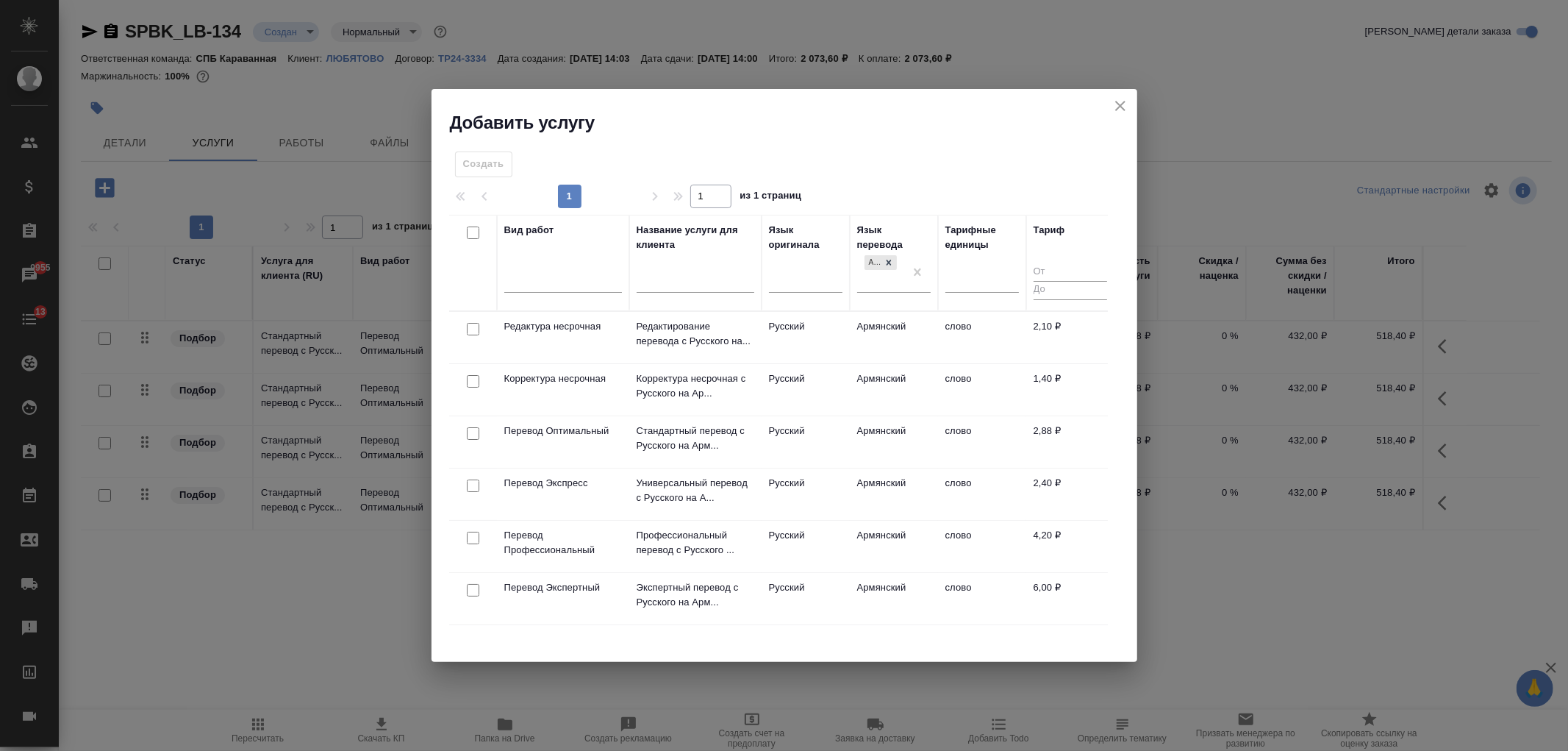
click at [472, 430] on input "checkbox" at bounding box center [473, 433] width 12 height 12
checkbox input "true"
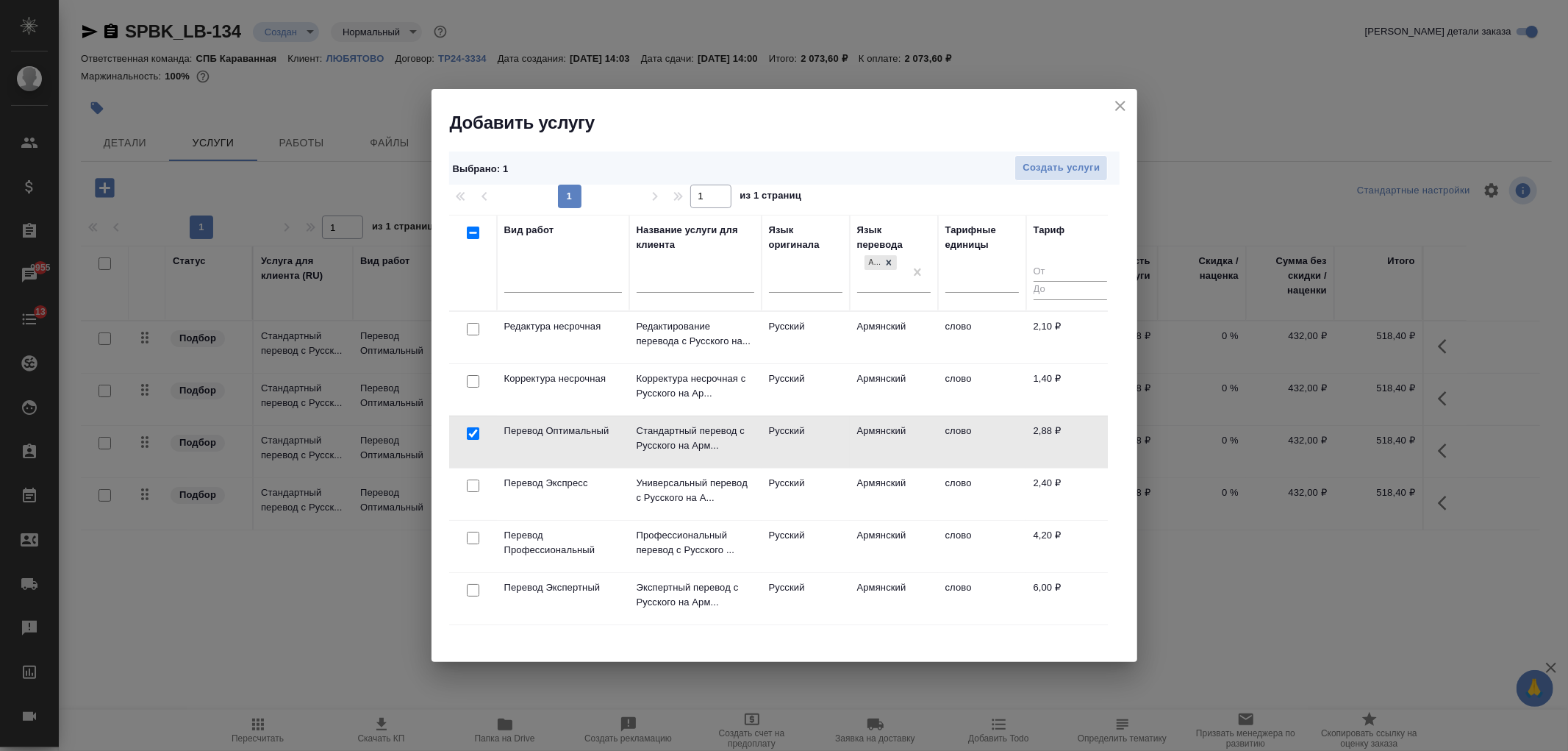
click at [1098, 142] on div "Выбрано : 1 Создать услуги 1 1 из 1 страниц Вид работ Название услуги для клиен…" at bounding box center [784, 398] width 706 height 527
click at [1066, 165] on span "Создать услуги" at bounding box center [1060, 167] width 77 height 17
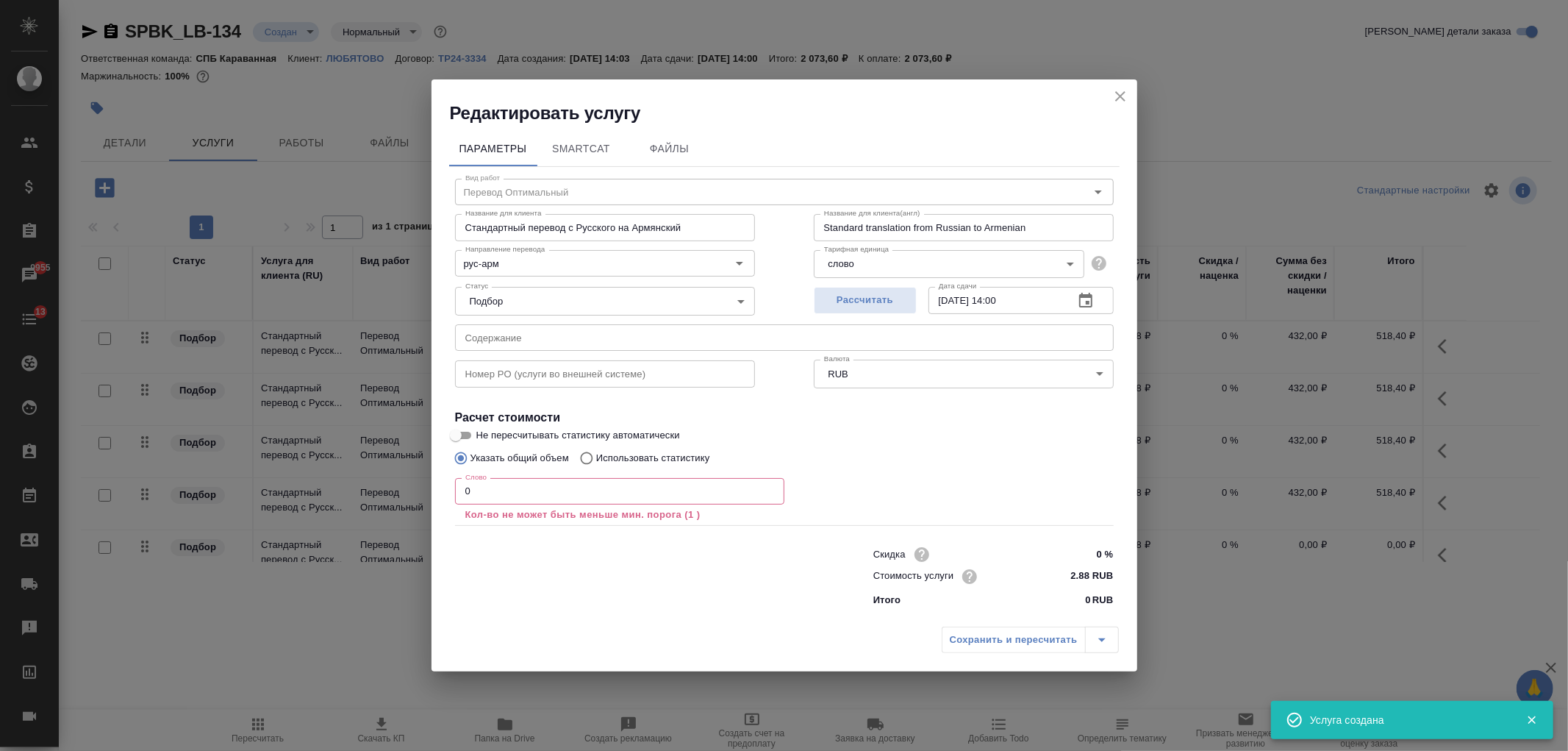
click at [465, 491] on input "0" at bounding box center [620, 491] width 329 height 27
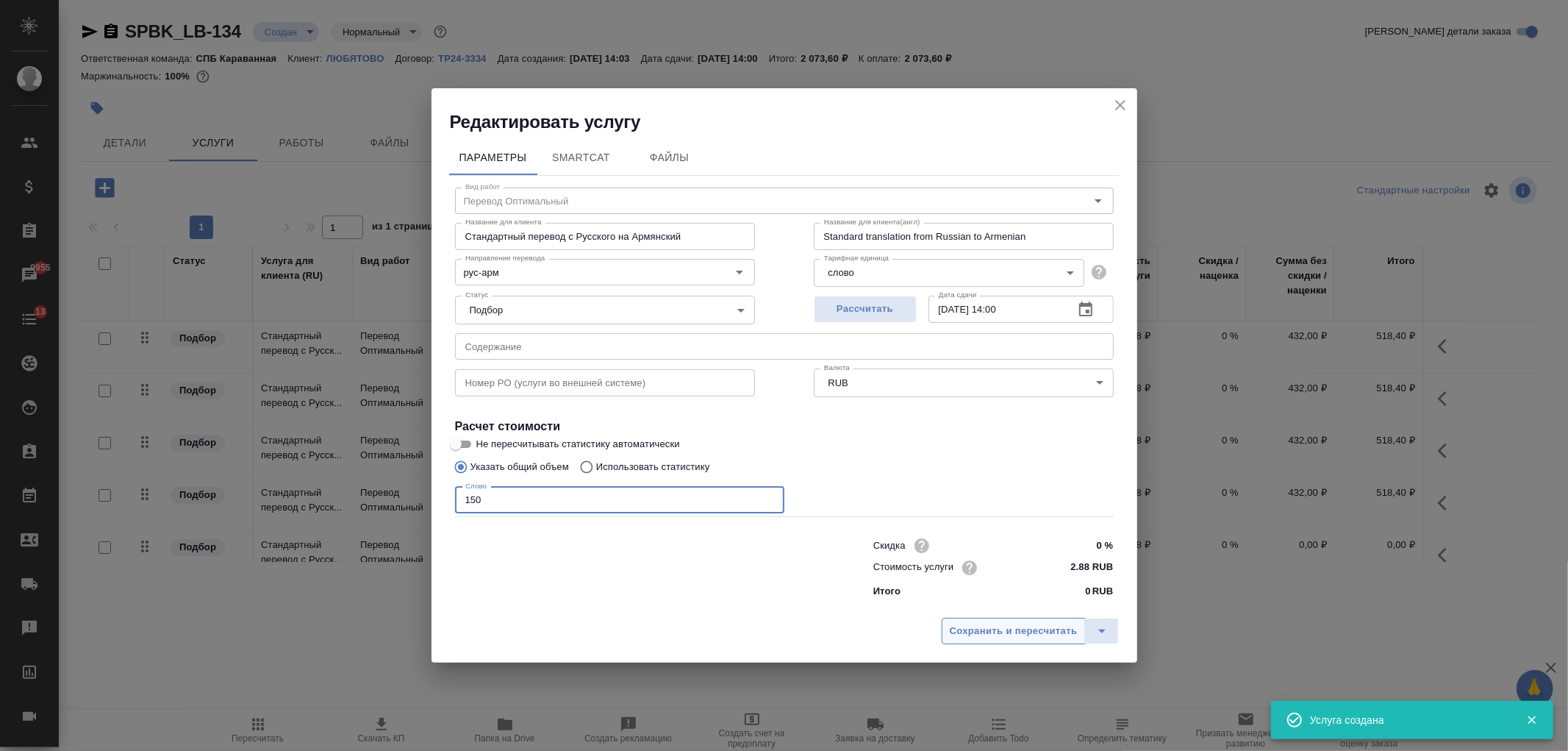
type input "150"
click at [1023, 625] on span "Сохранить и пересчитать" at bounding box center [1013, 631] width 128 height 17
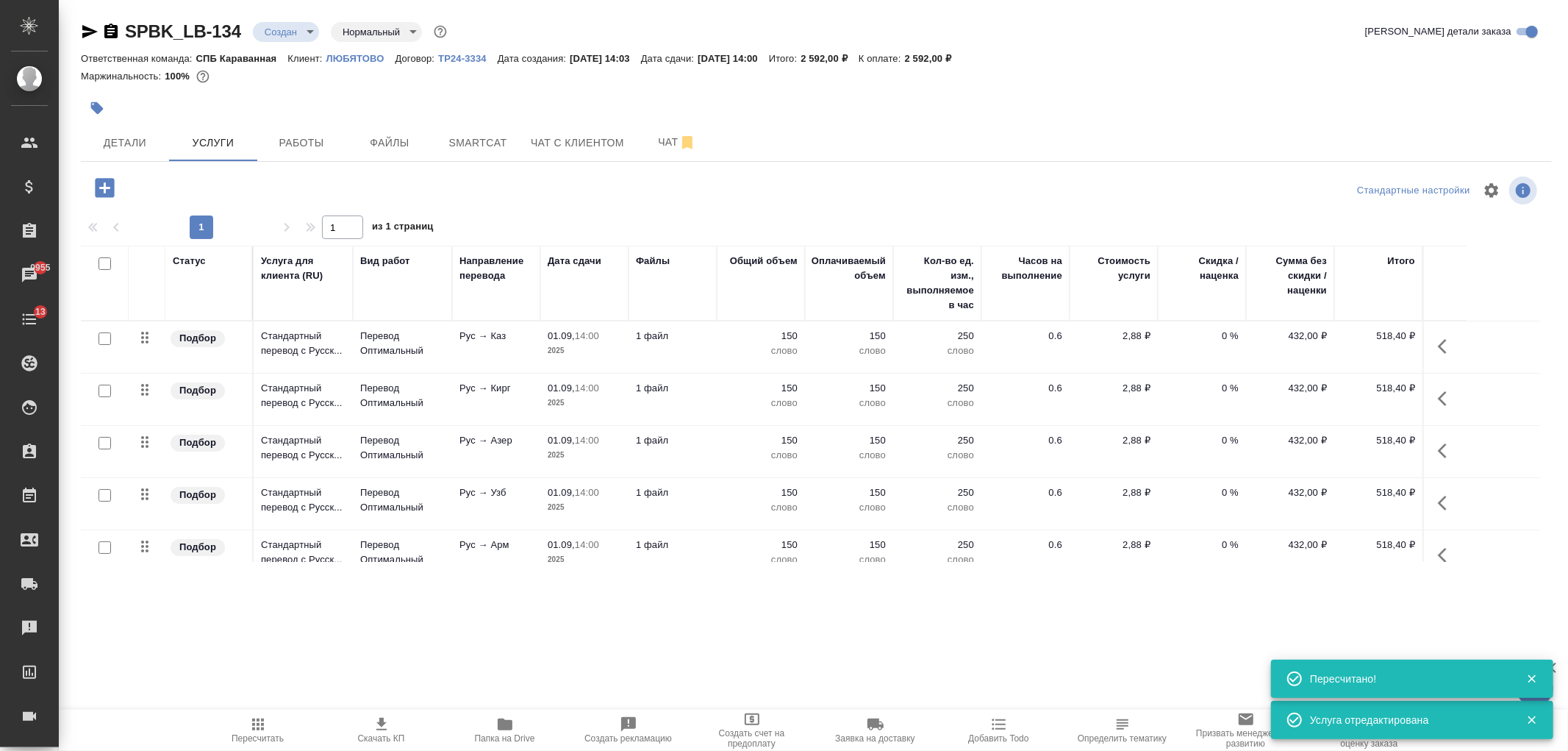
scroll to position [20, 0]
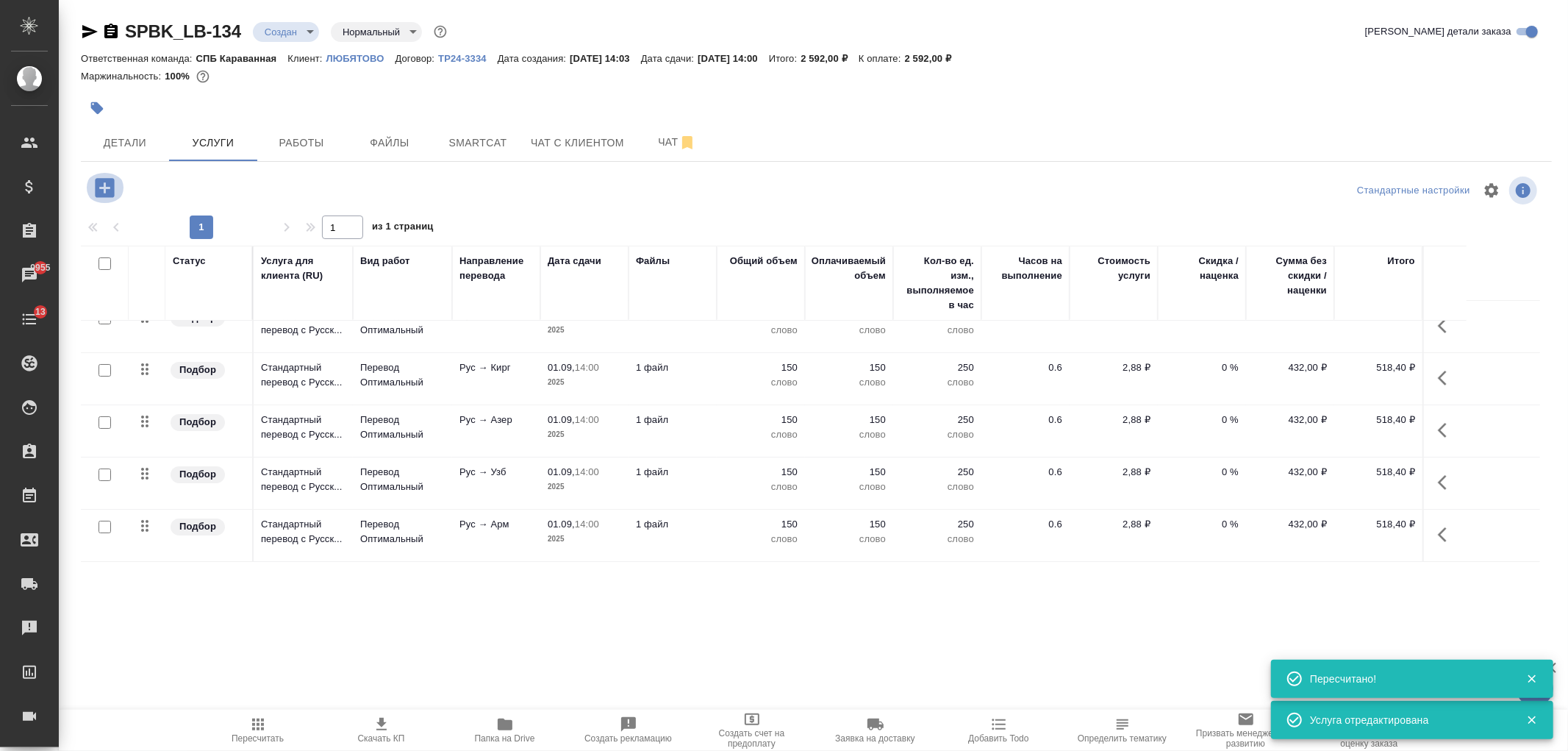
click at [96, 173] on button "button" at bounding box center [105, 188] width 41 height 30
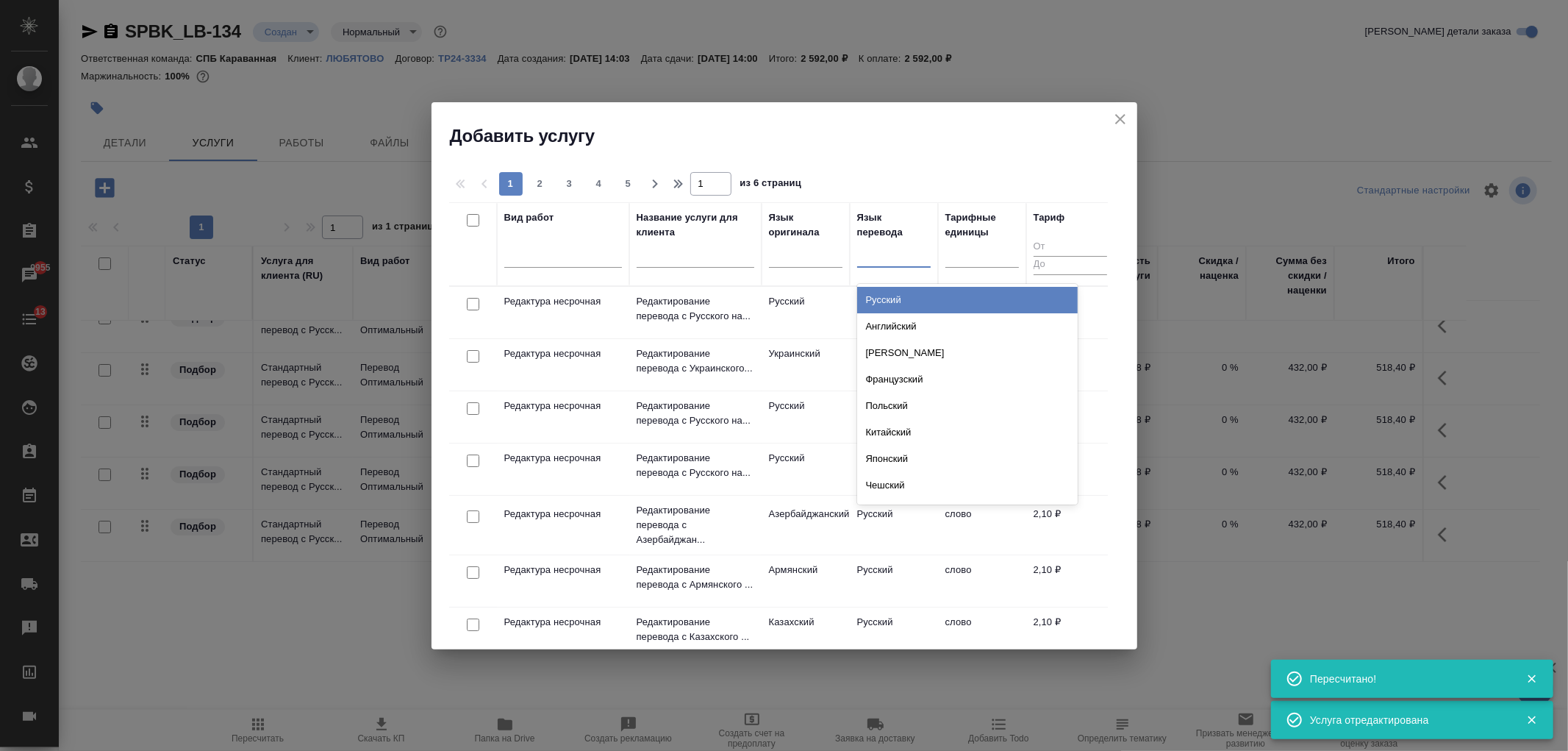
click at [880, 264] on div at bounding box center [893, 254] width 73 height 28
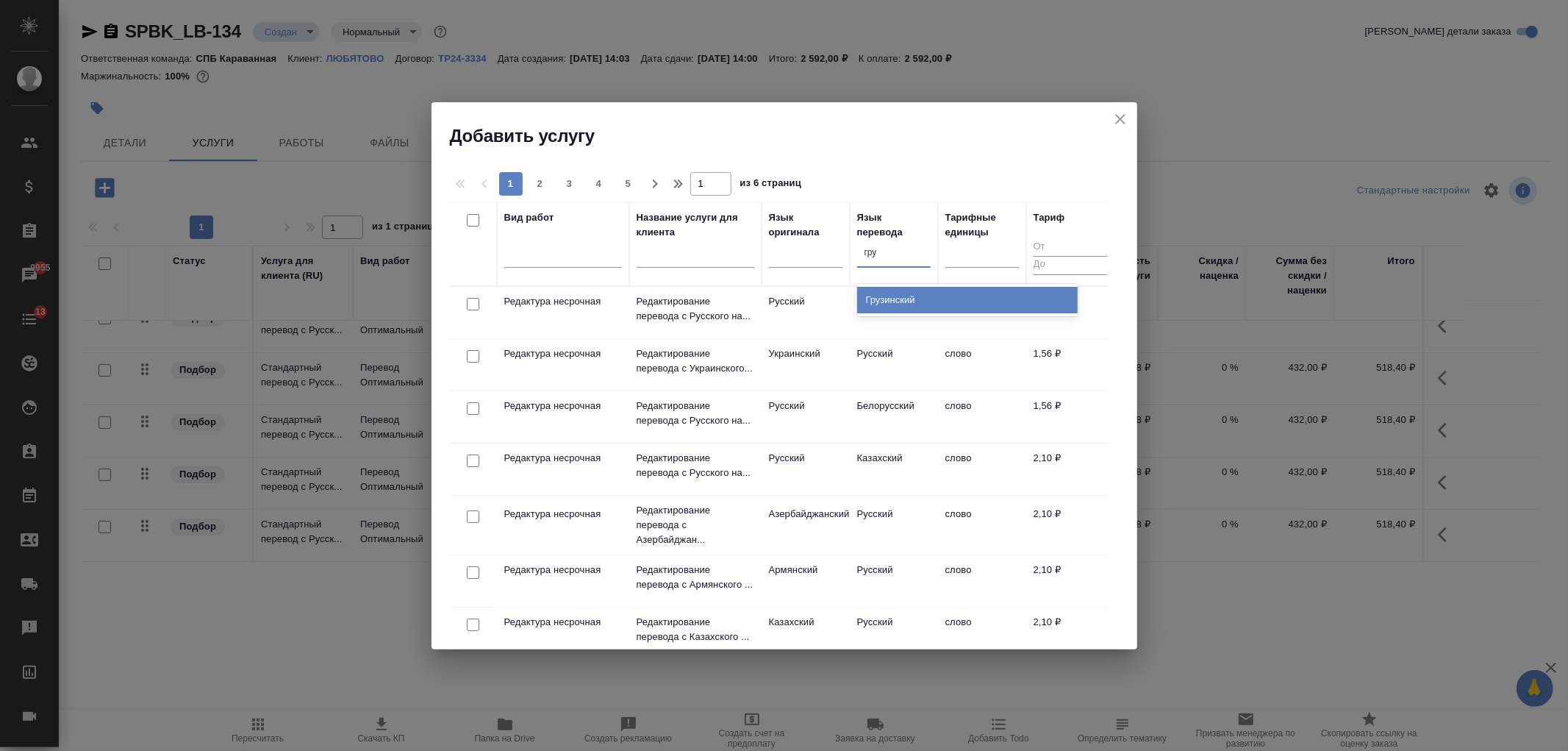
type input "груз"
click at [905, 307] on div "Грузинский" at bounding box center [967, 300] width 220 height 27
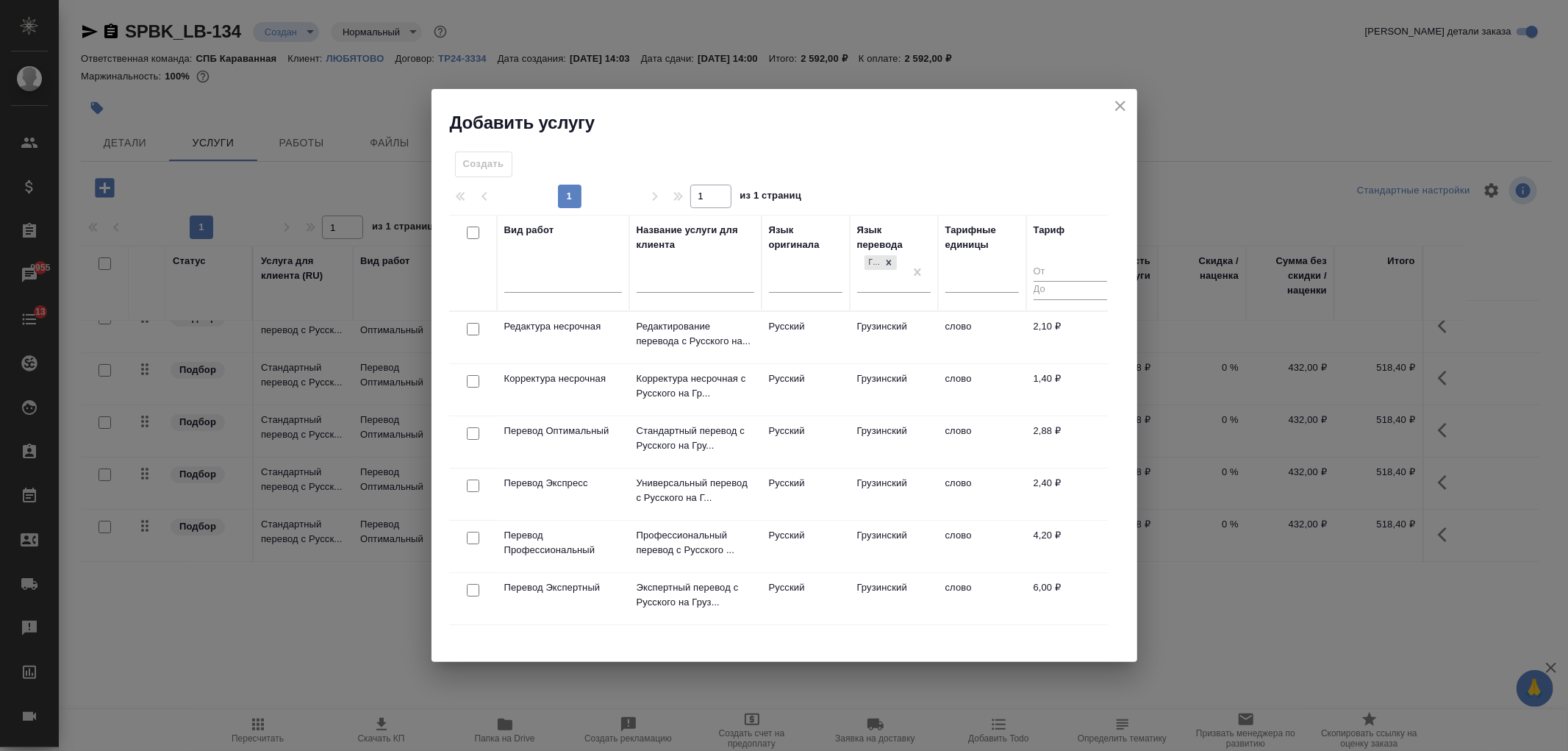
click at [468, 428] on input "checkbox" at bounding box center [473, 433] width 12 height 12
checkbox input "true"
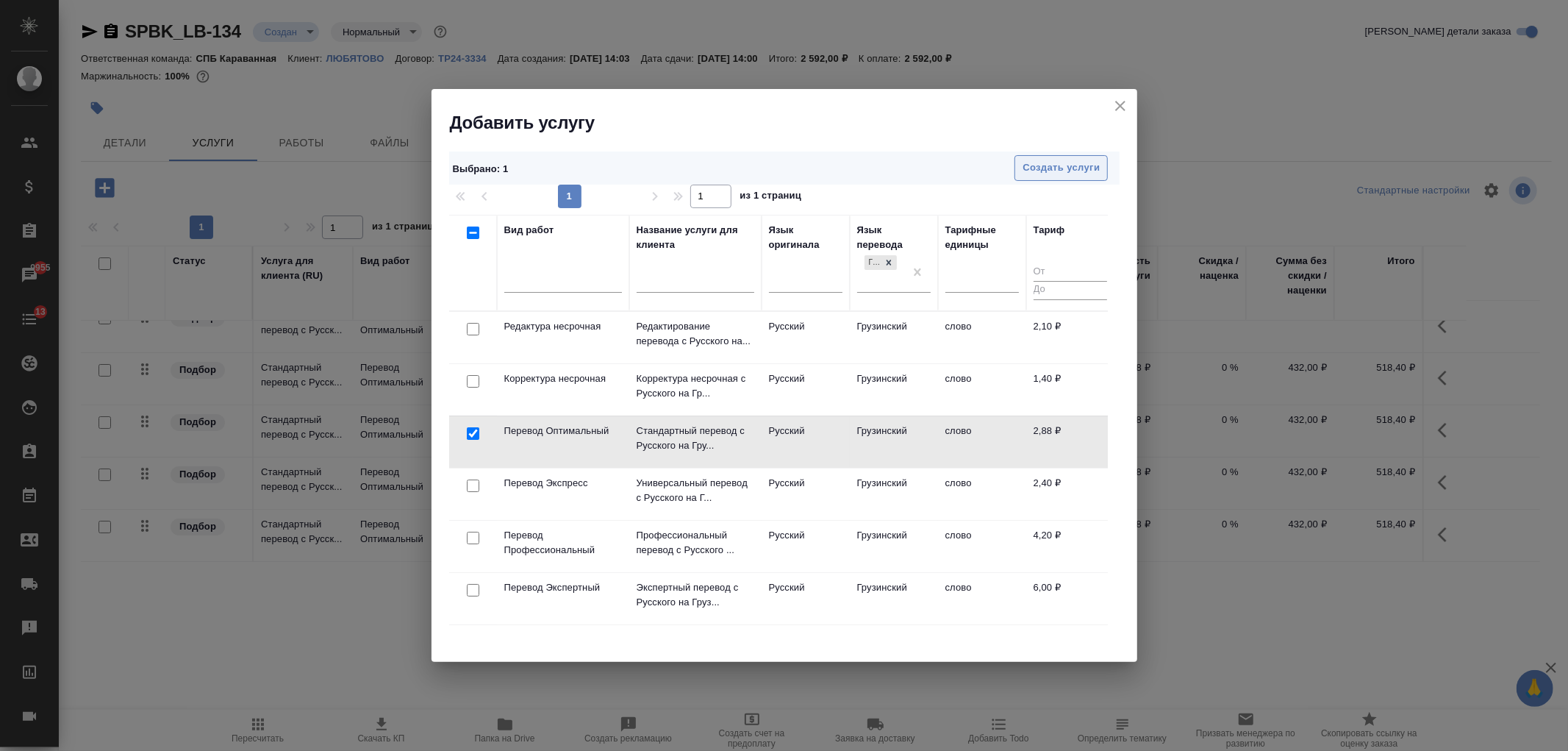
click at [1099, 164] on span "Создать услуги" at bounding box center [1060, 167] width 77 height 17
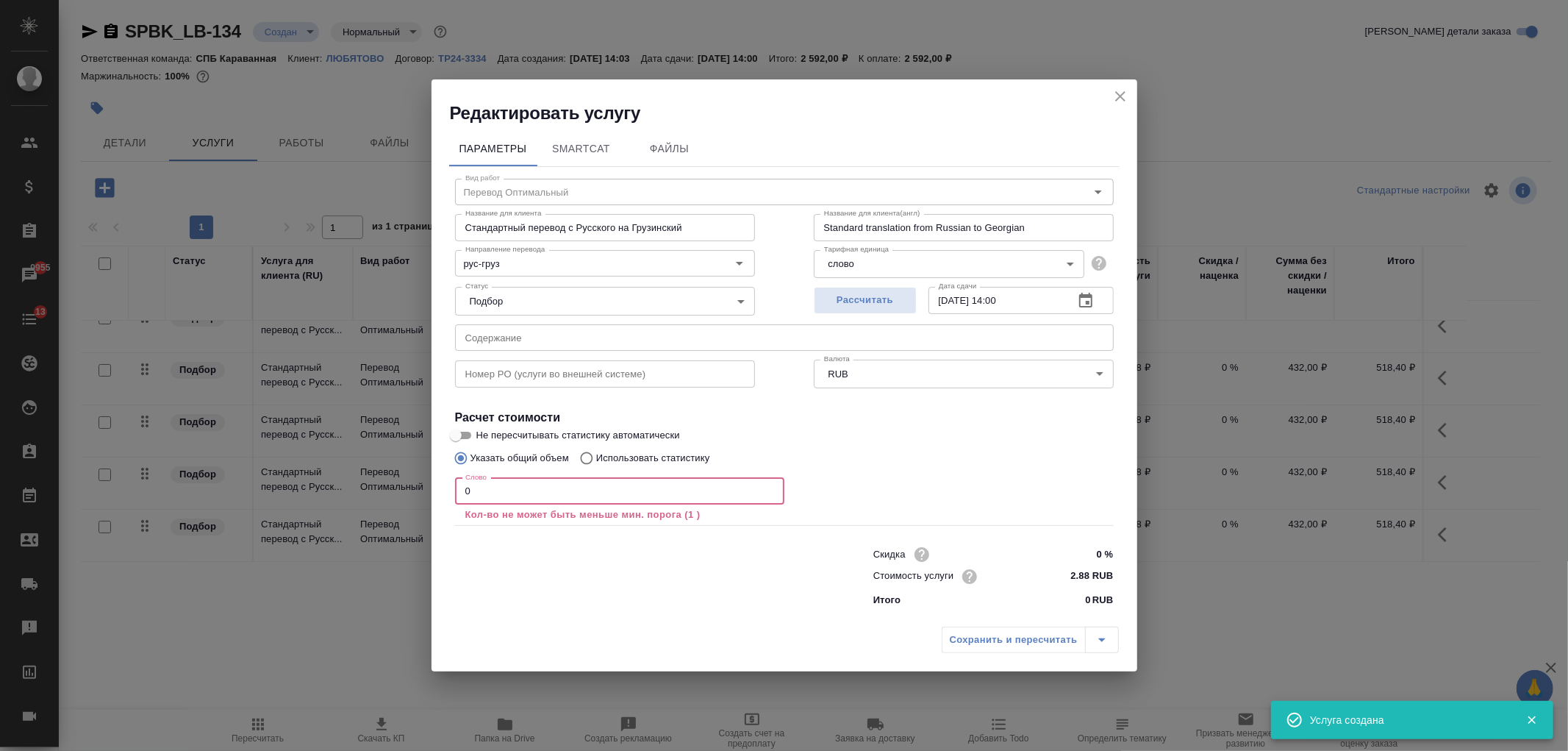
click at [469, 494] on input "0" at bounding box center [620, 491] width 329 height 27
click at [462, 494] on input "0" at bounding box center [620, 491] width 329 height 27
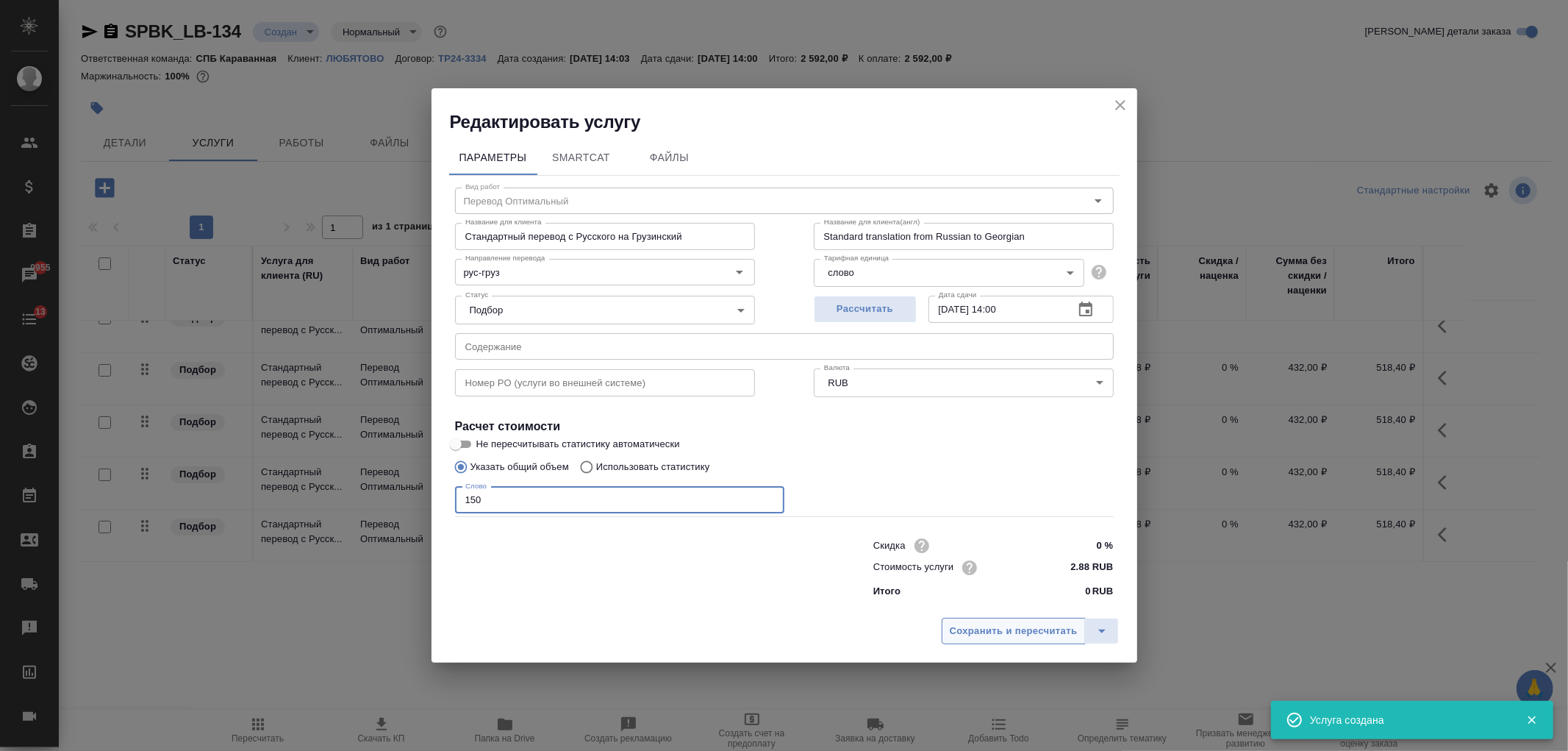
type input "150"
click at [992, 627] on span "Сохранить и пересчитать" at bounding box center [1013, 631] width 128 height 17
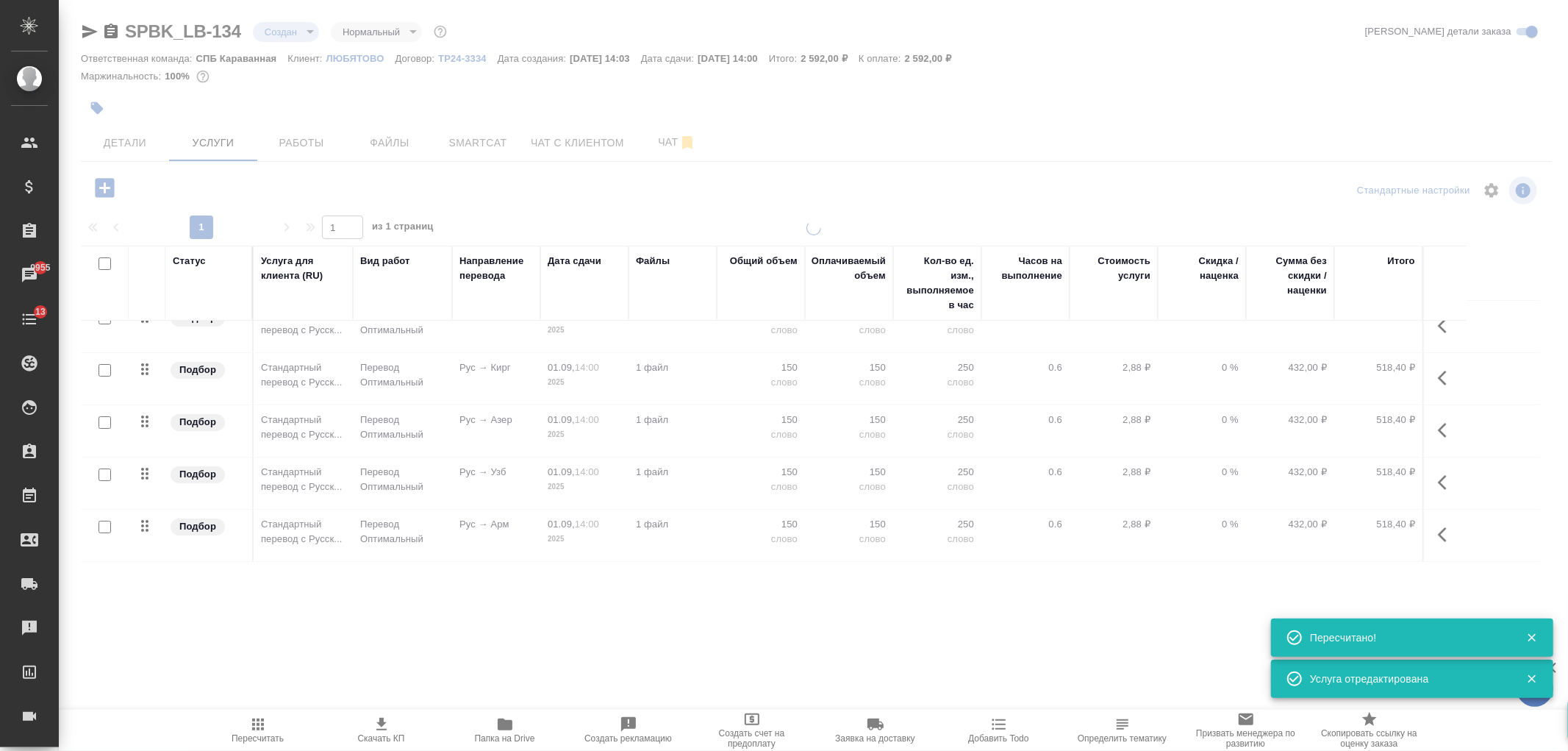
click at [109, 192] on icon "button" at bounding box center [104, 188] width 19 height 19
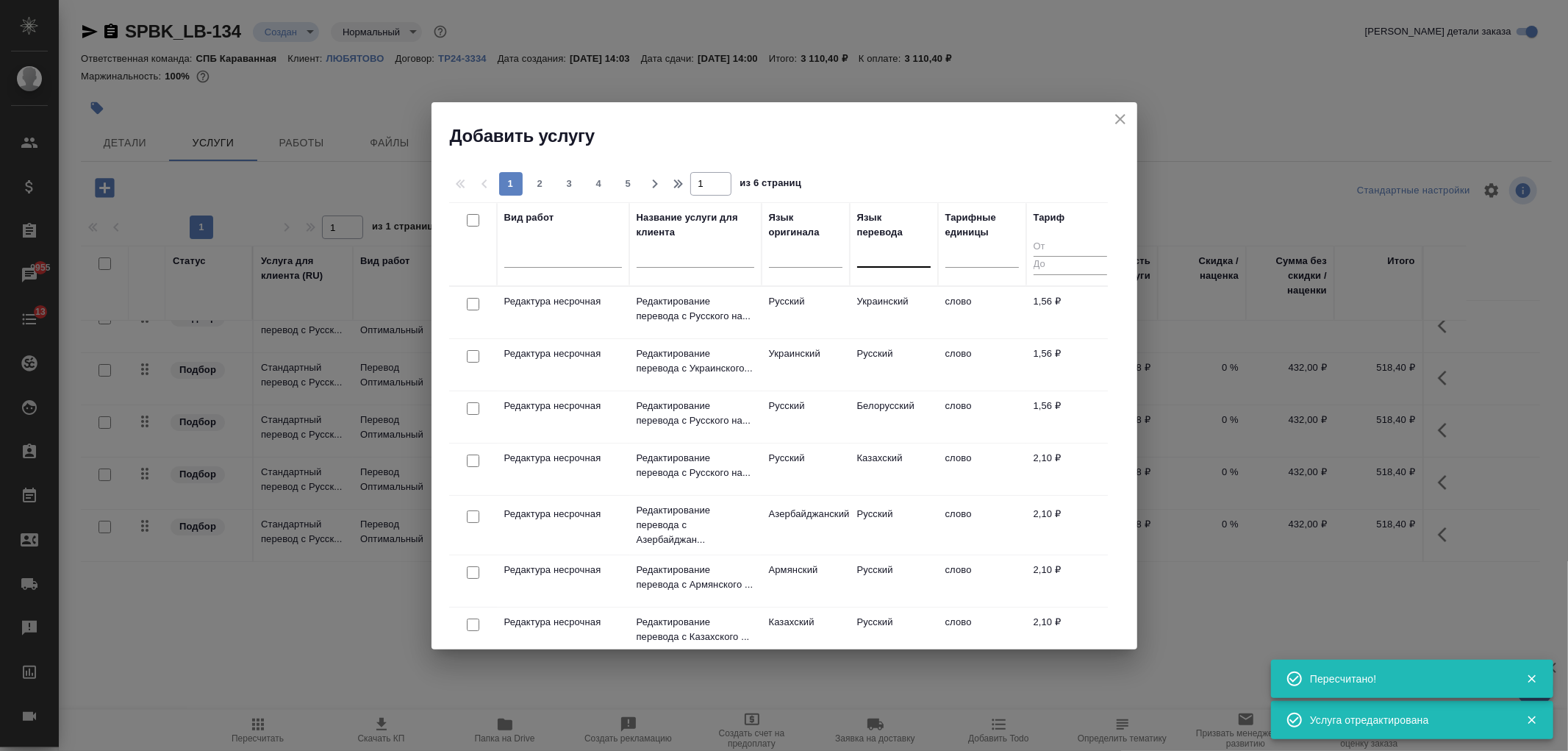
click at [920, 259] on div at bounding box center [893, 253] width 73 height 21
type input "тадж"
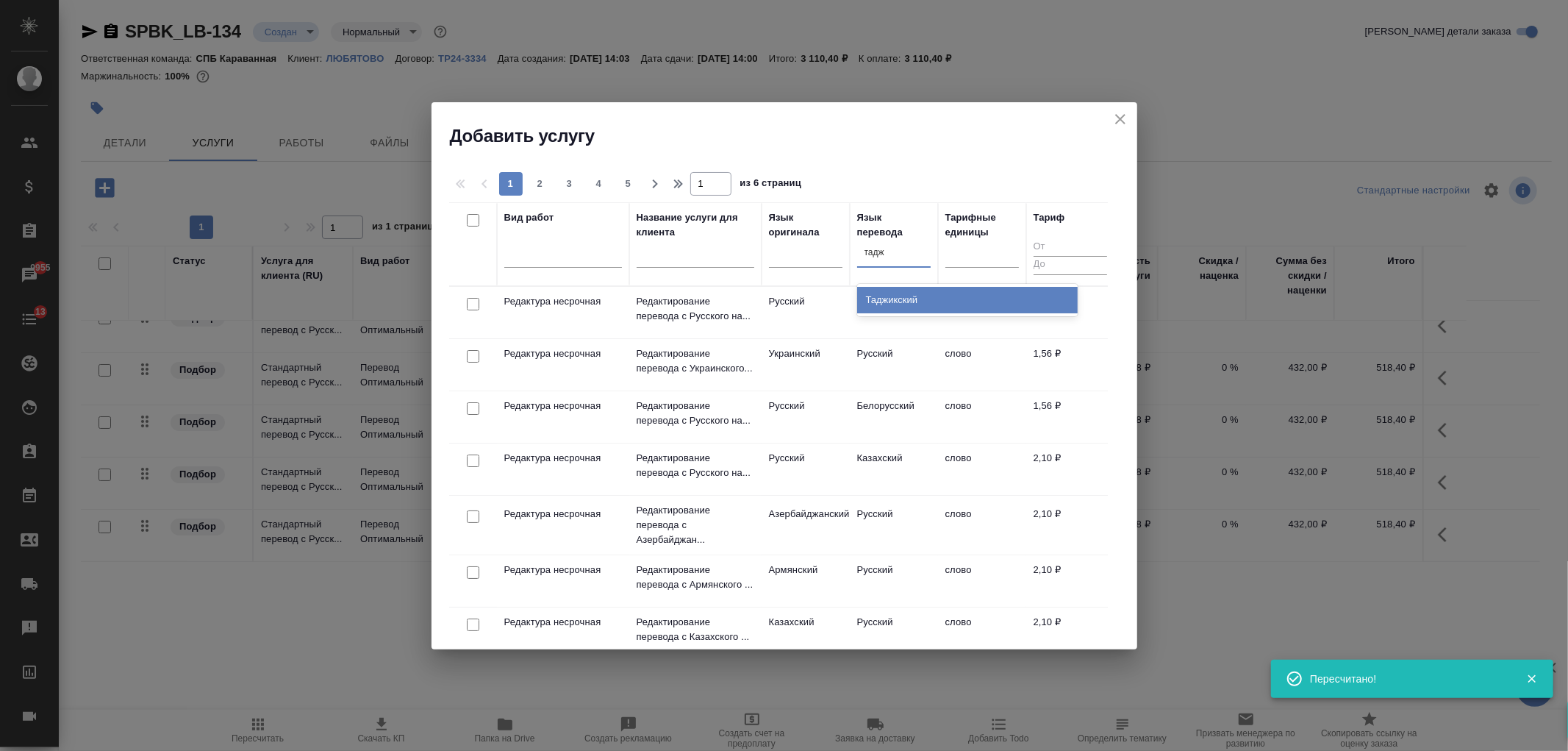
click at [932, 290] on div "Таджикский" at bounding box center [967, 300] width 220 height 27
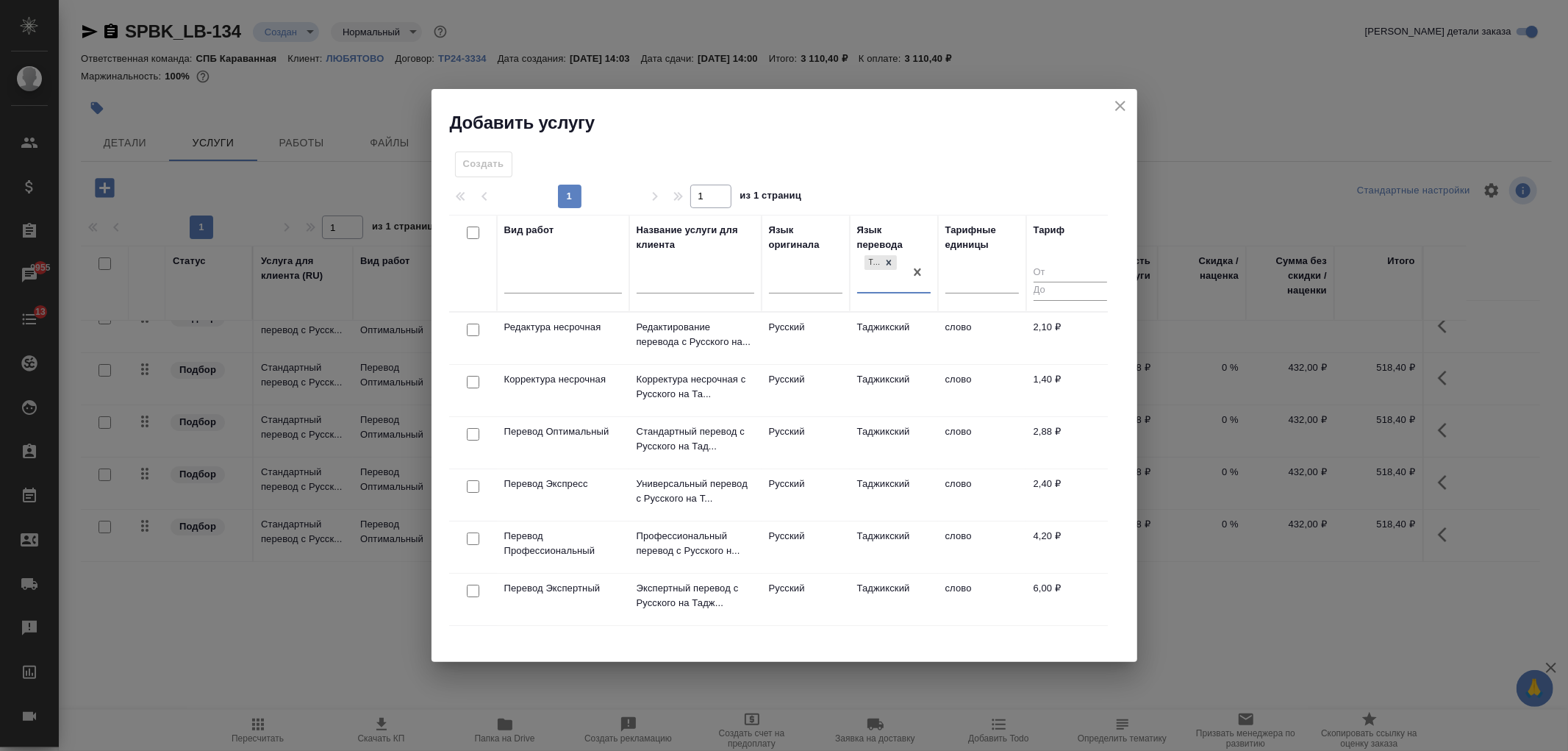
click at [470, 430] on input "checkbox" at bounding box center [473, 434] width 12 height 12
checkbox input "true"
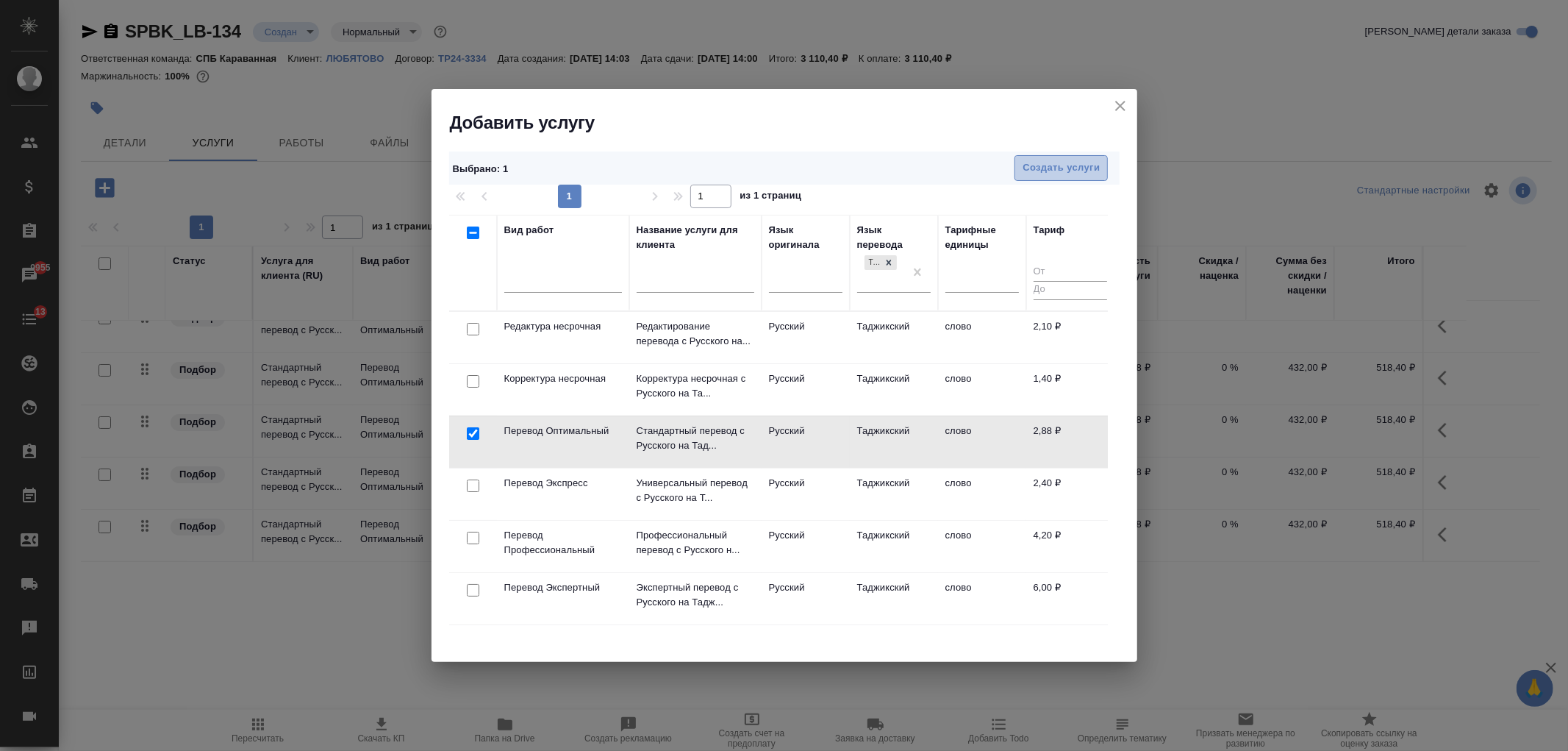
click at [1025, 163] on span "Создать услуги" at bounding box center [1060, 167] width 77 height 17
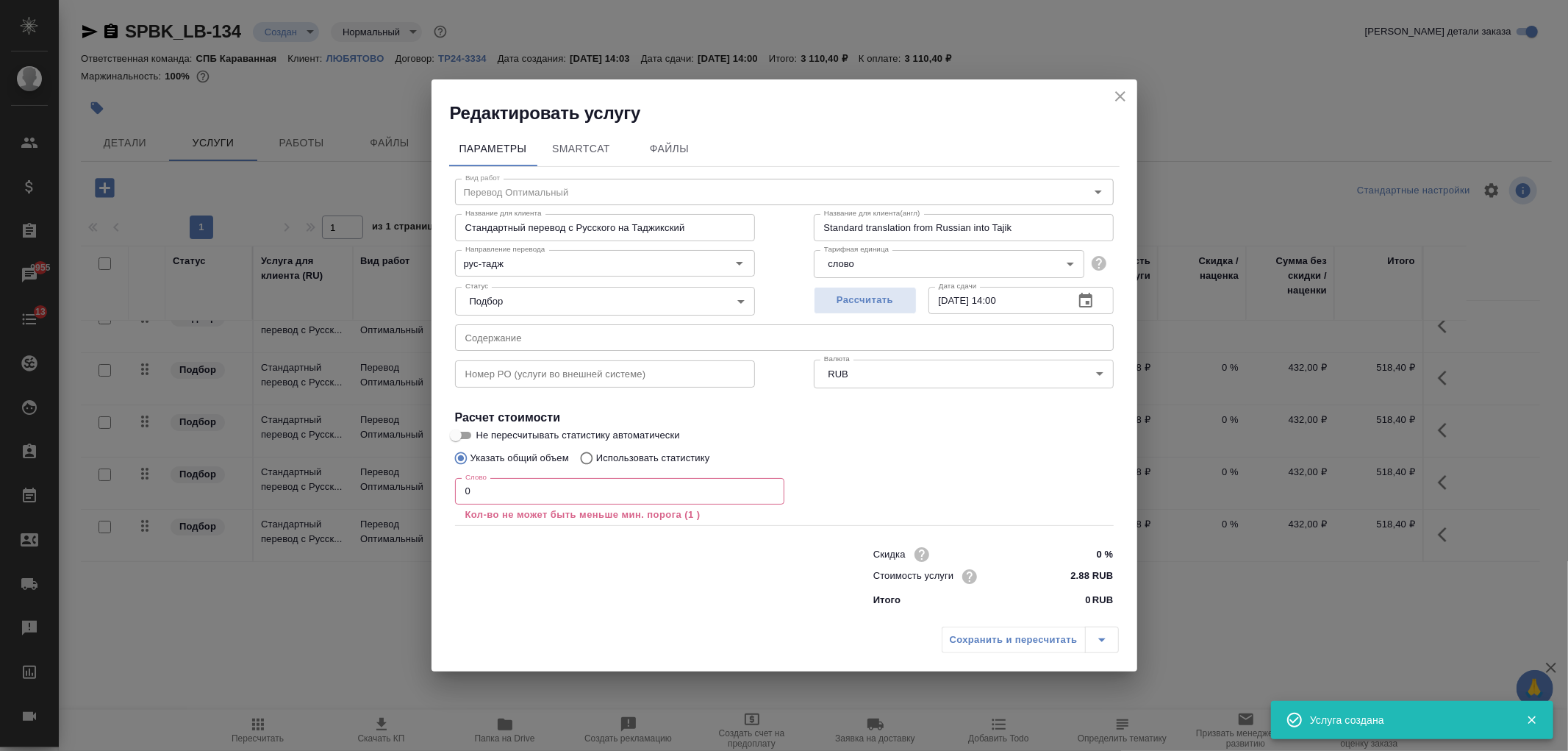
click at [464, 487] on input "0" at bounding box center [620, 491] width 329 height 27
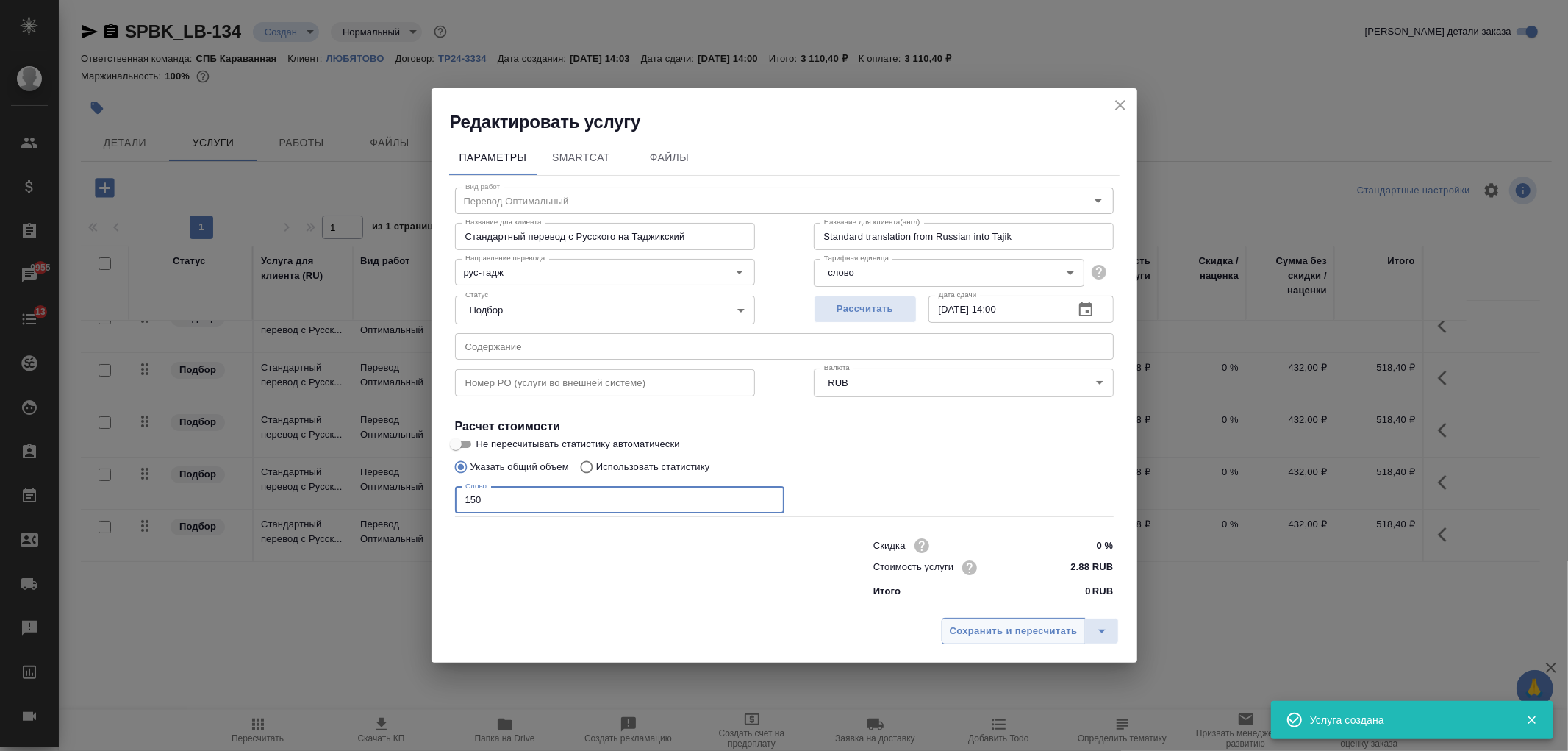
type input "150"
click at [1023, 635] on span "Сохранить и пересчитать" at bounding box center [1013, 631] width 128 height 17
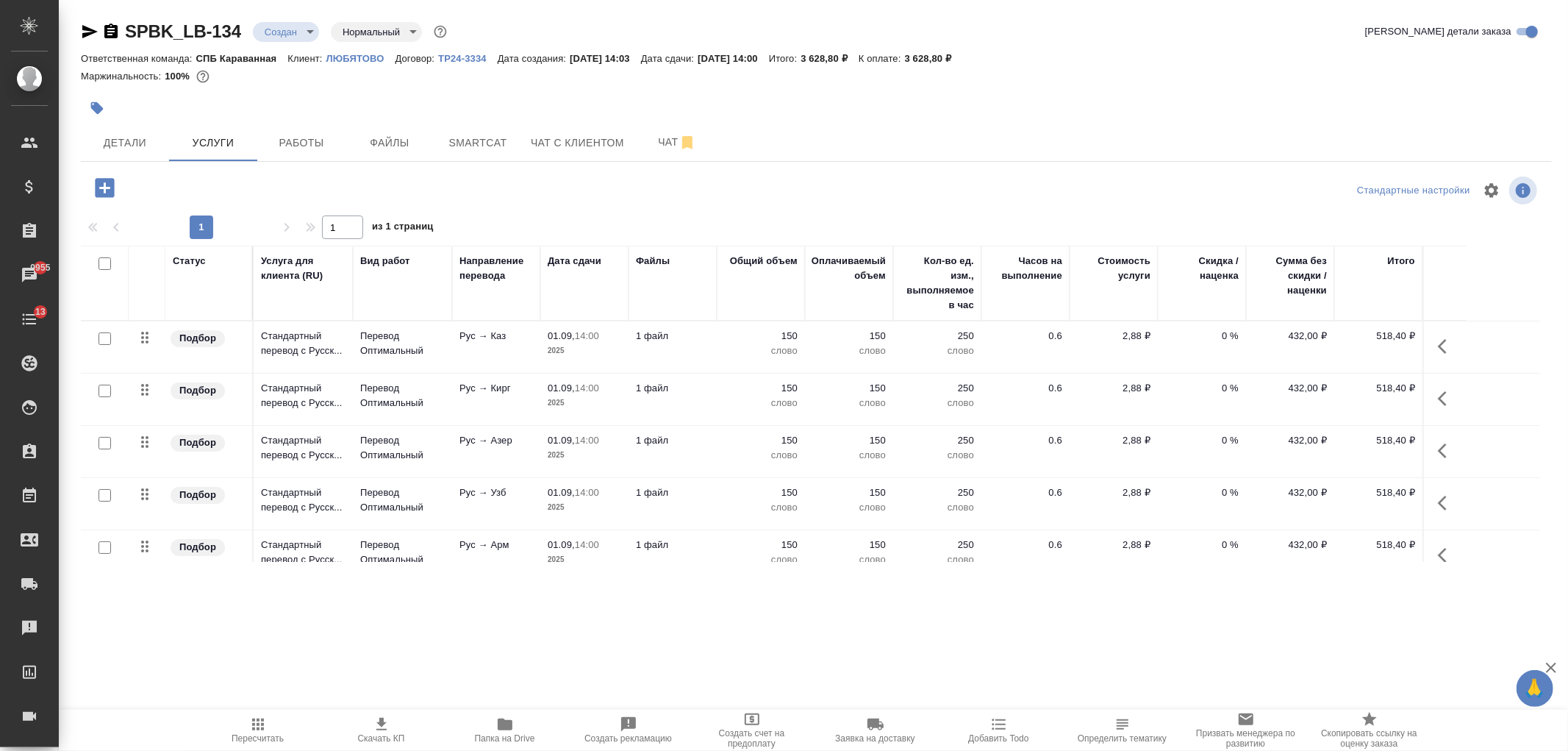
scroll to position [126, 0]
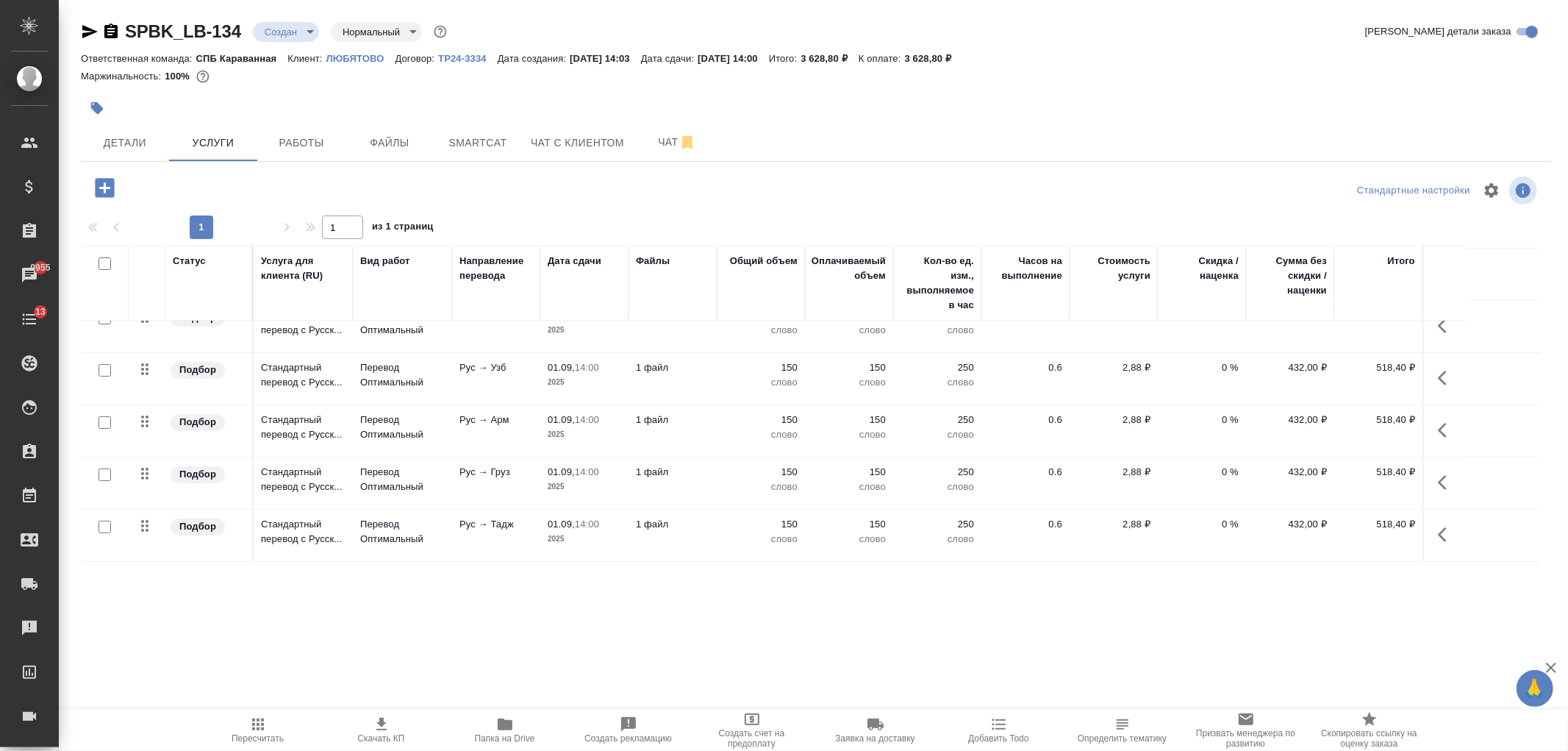
click at [97, 186] on icon "button" at bounding box center [104, 188] width 19 height 19
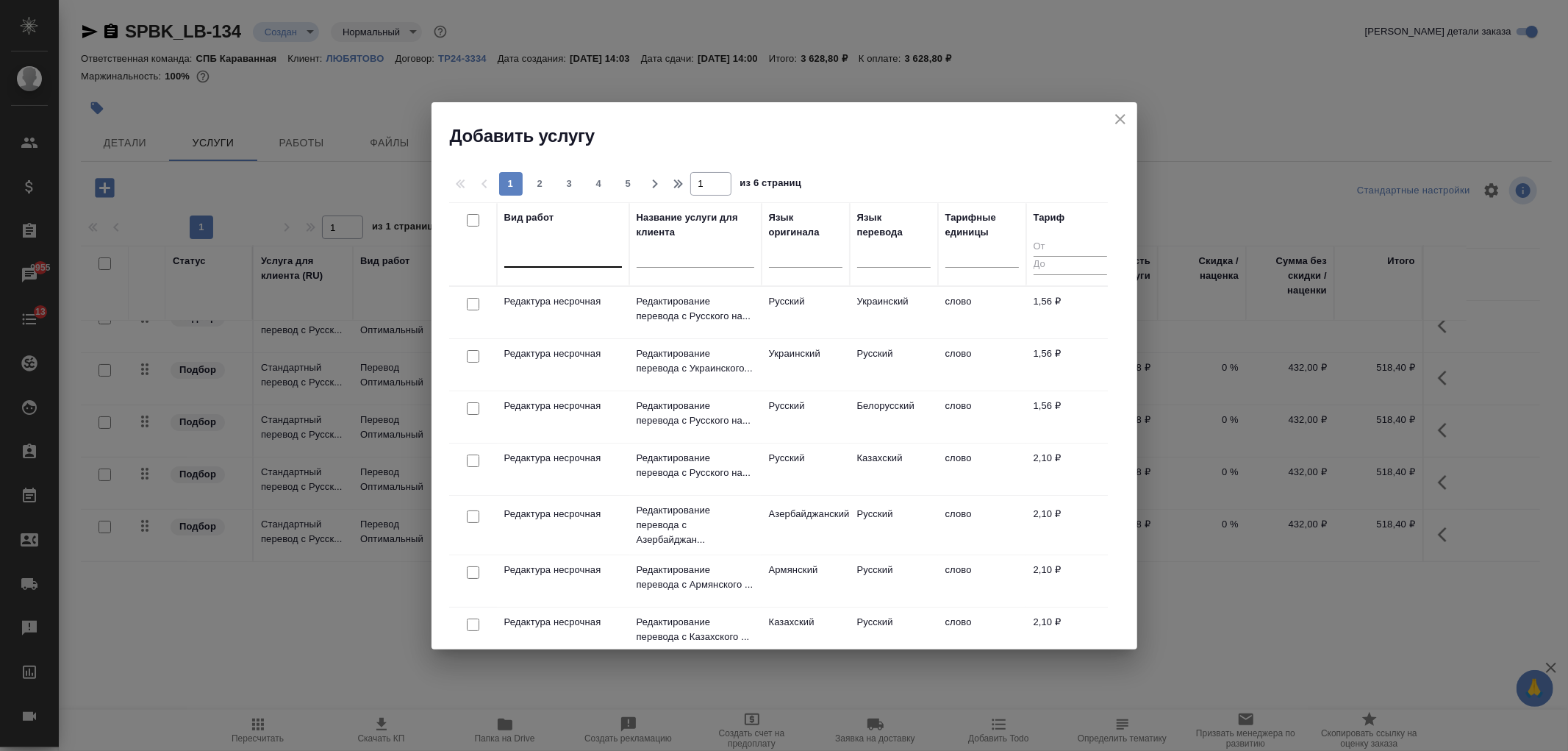
click at [557, 254] on div at bounding box center [562, 253] width 118 height 21
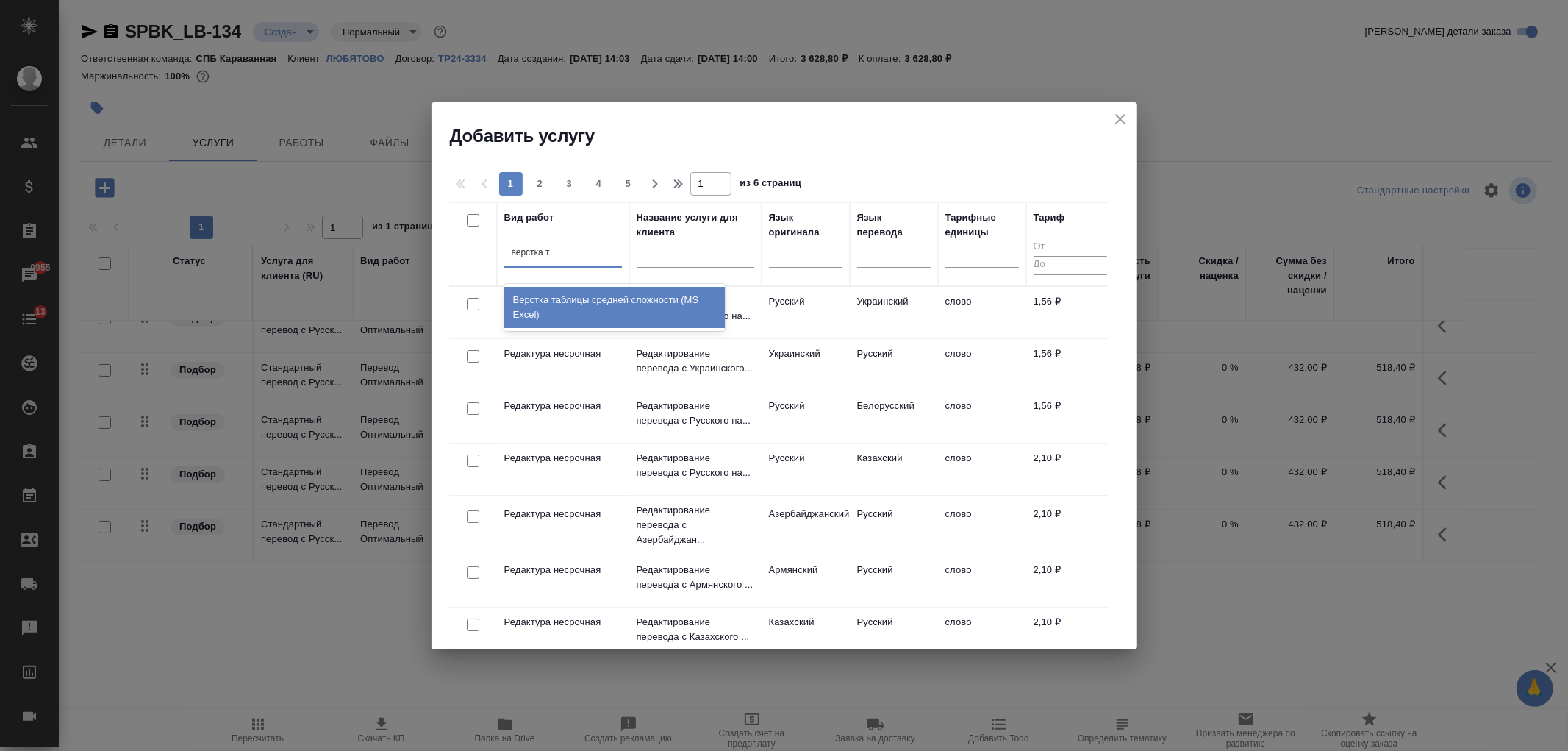
type input "верстка та"
click at [576, 295] on div "Верстка таблицы средней сложности (MS Excel)" at bounding box center [614, 307] width 220 height 42
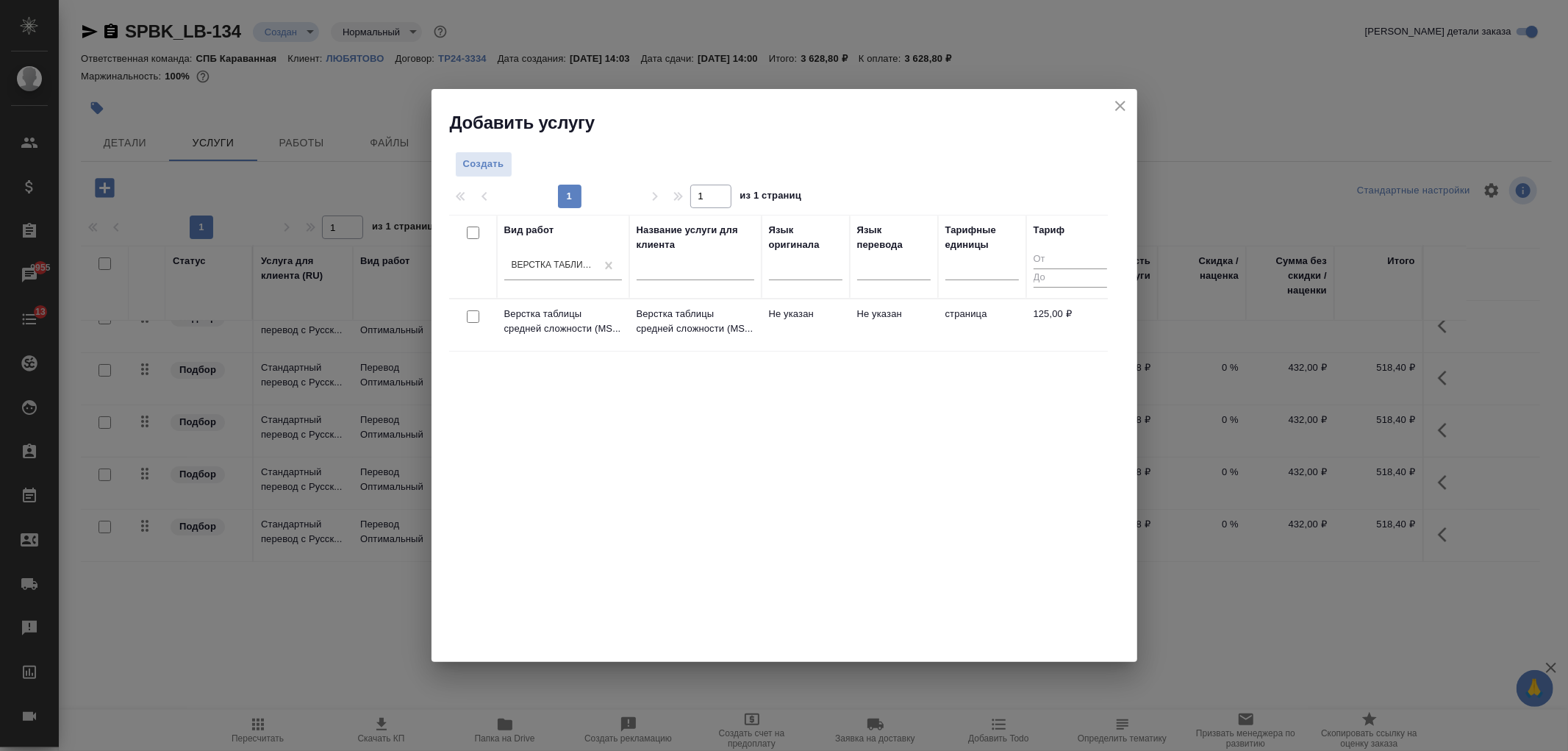
click at [474, 312] on input "checkbox" at bounding box center [473, 317] width 12 height 12
checkbox input "true"
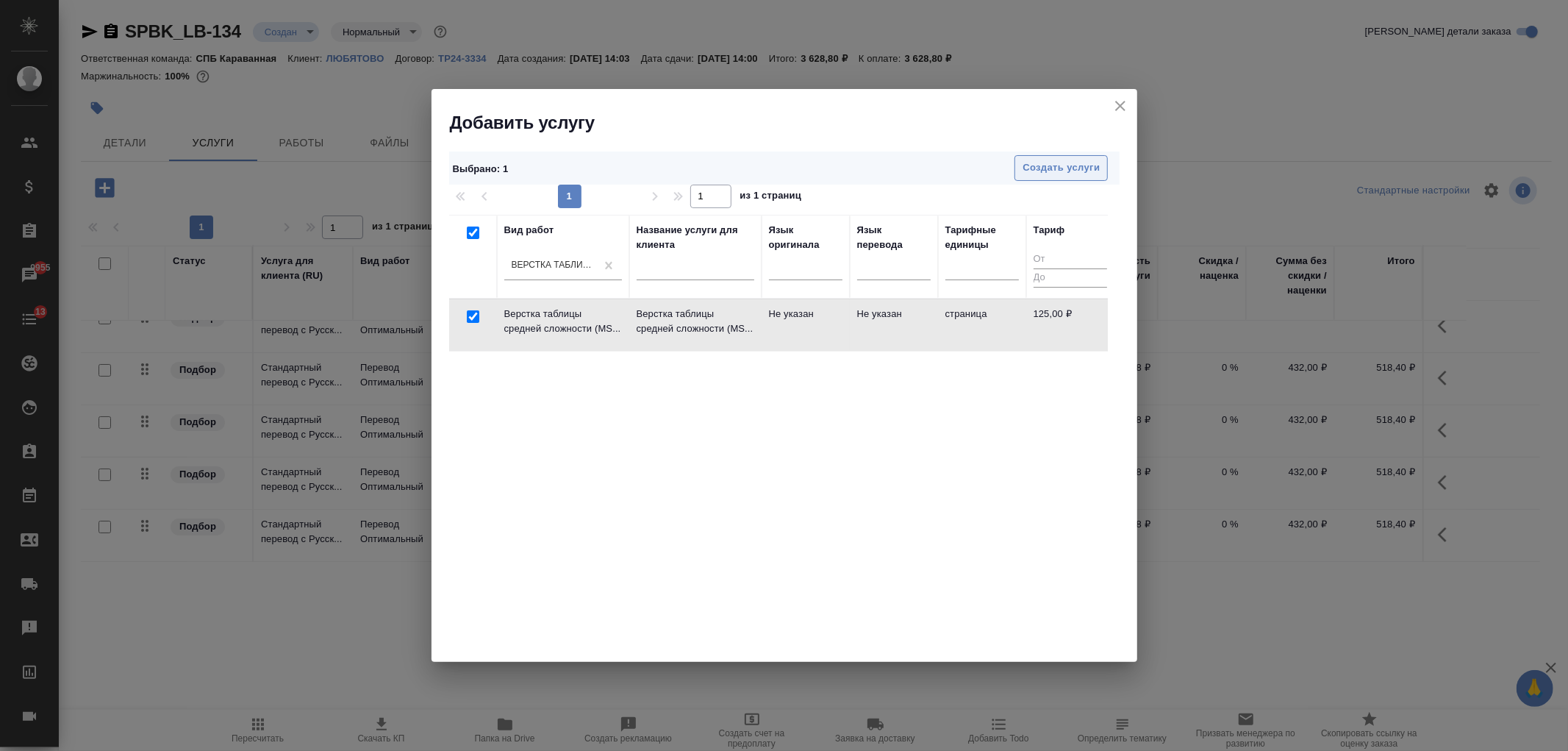
click at [1050, 172] on span "Создать услуги" at bounding box center [1060, 167] width 77 height 17
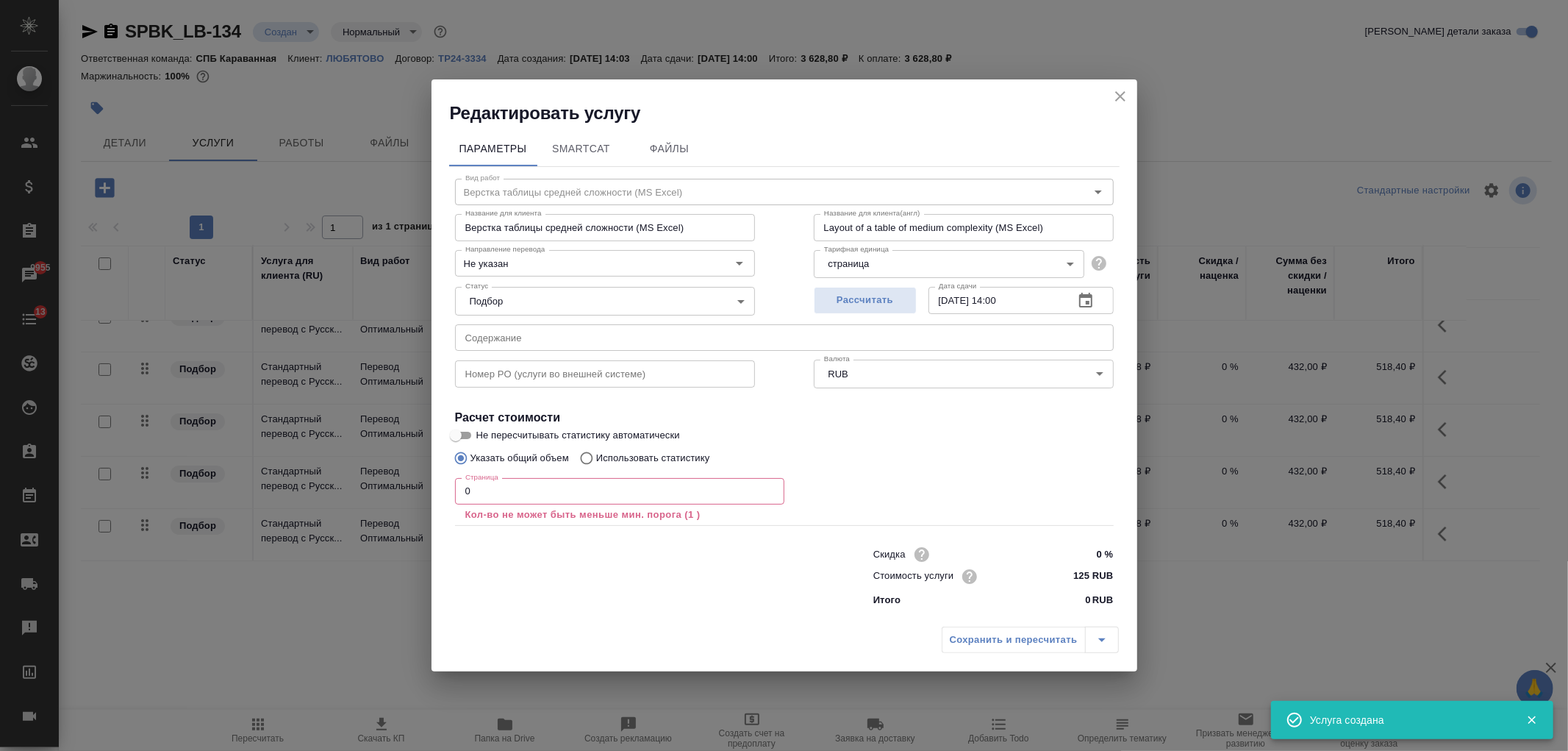
click at [473, 489] on input "0" at bounding box center [620, 491] width 329 height 27
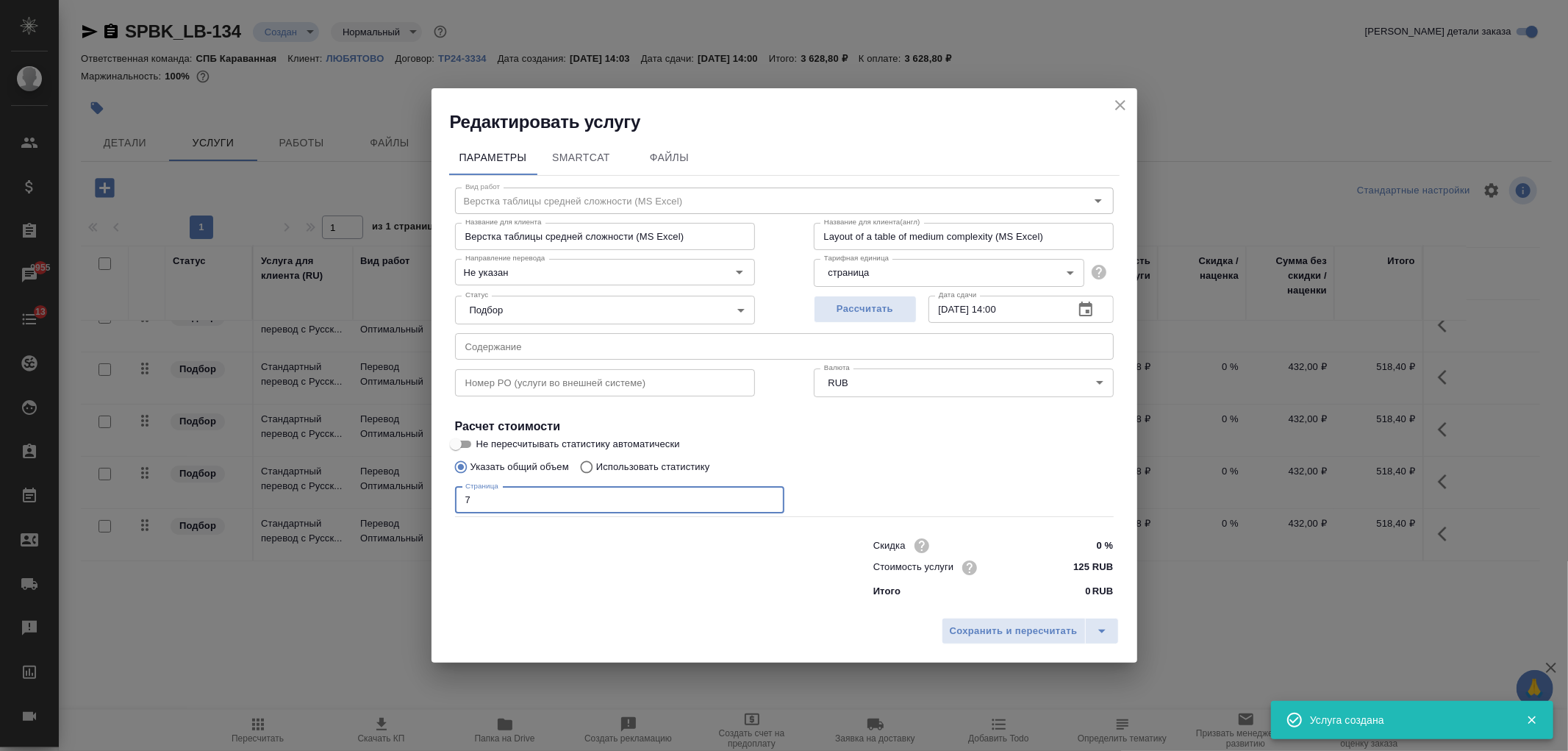
type input "7"
click at [1097, 543] on input "0 %" at bounding box center [1085, 545] width 55 height 21
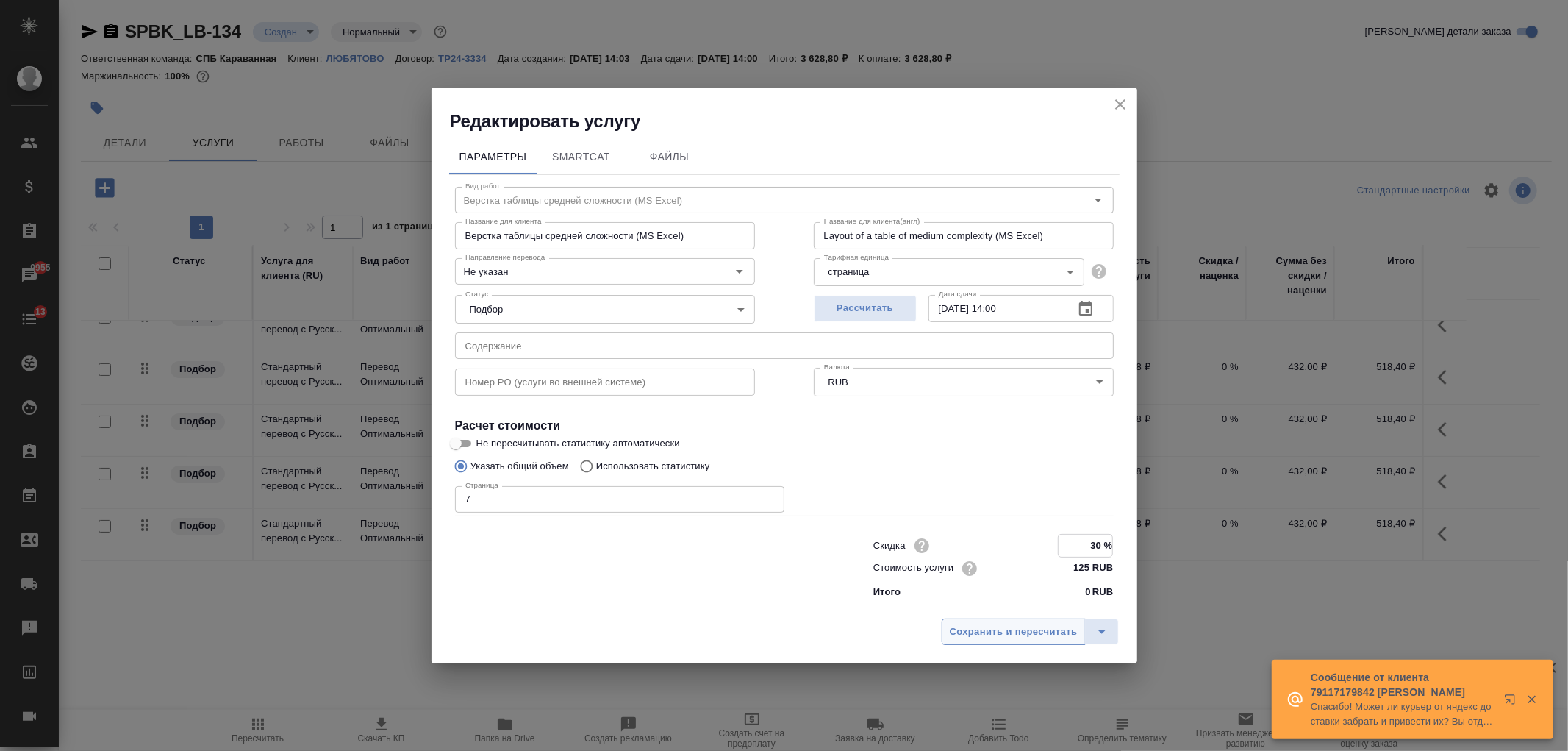
type input "30 %"
click at [1009, 641] on button "Сохранить и пересчитать" at bounding box center [1013, 632] width 144 height 27
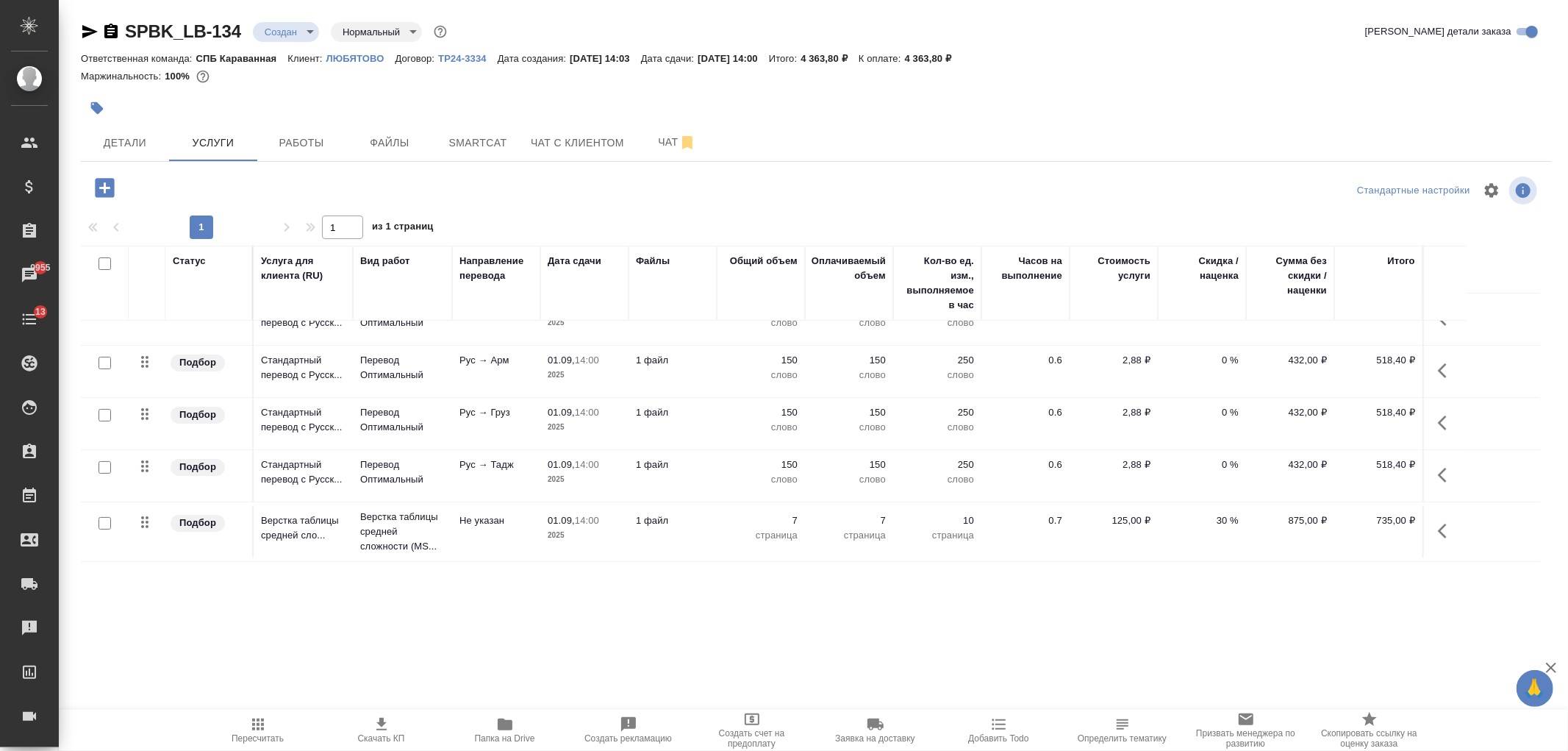
scroll to position [0, 0]
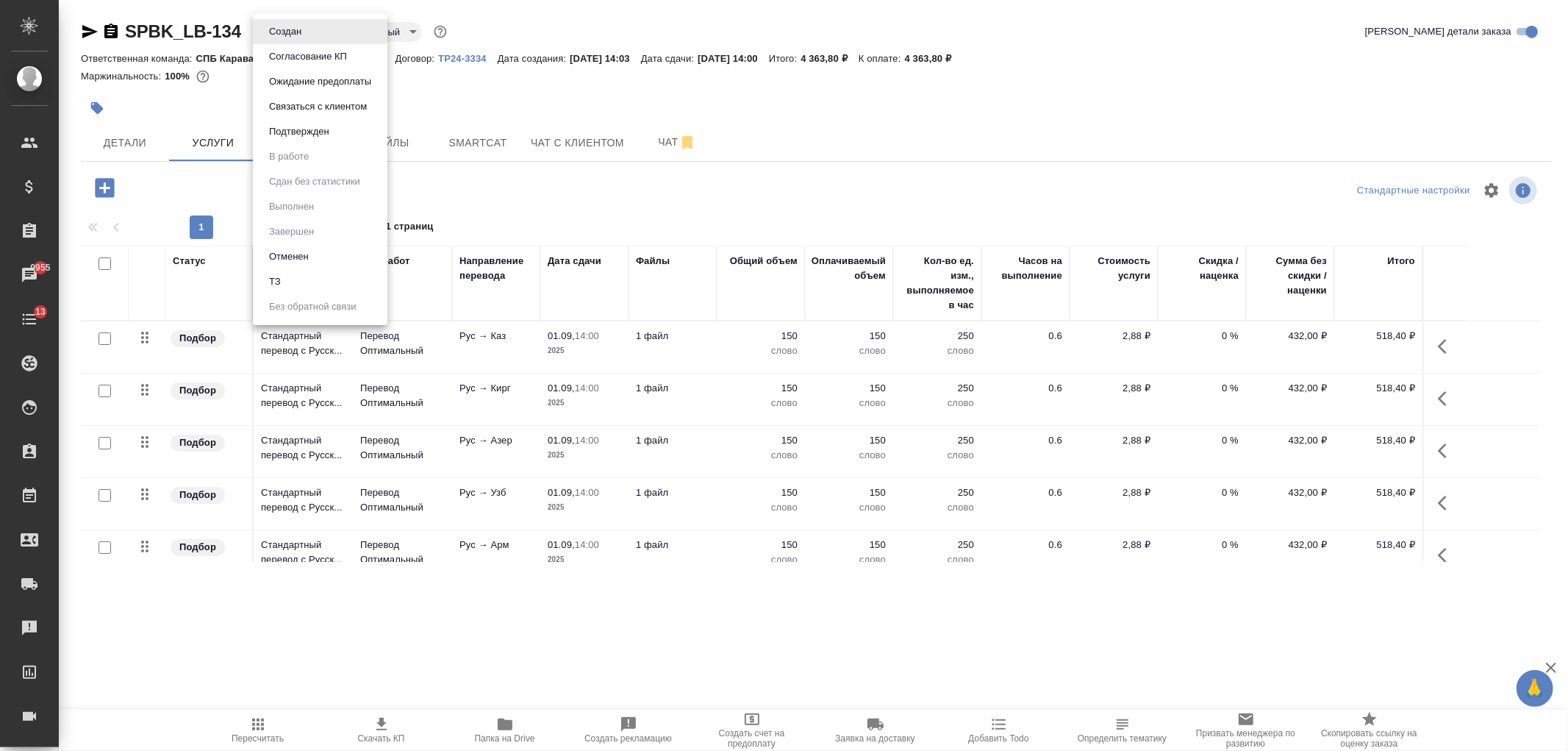
click at [289, 41] on body "🙏 .cls-1 fill:#fff; AWATERA Ivanova Arina Клиенты Спецификации Заказы 9955 Чаты…" at bounding box center [784, 375] width 1568 height 751
click at [335, 281] on li "ТЗ" at bounding box center [320, 281] width 134 height 25
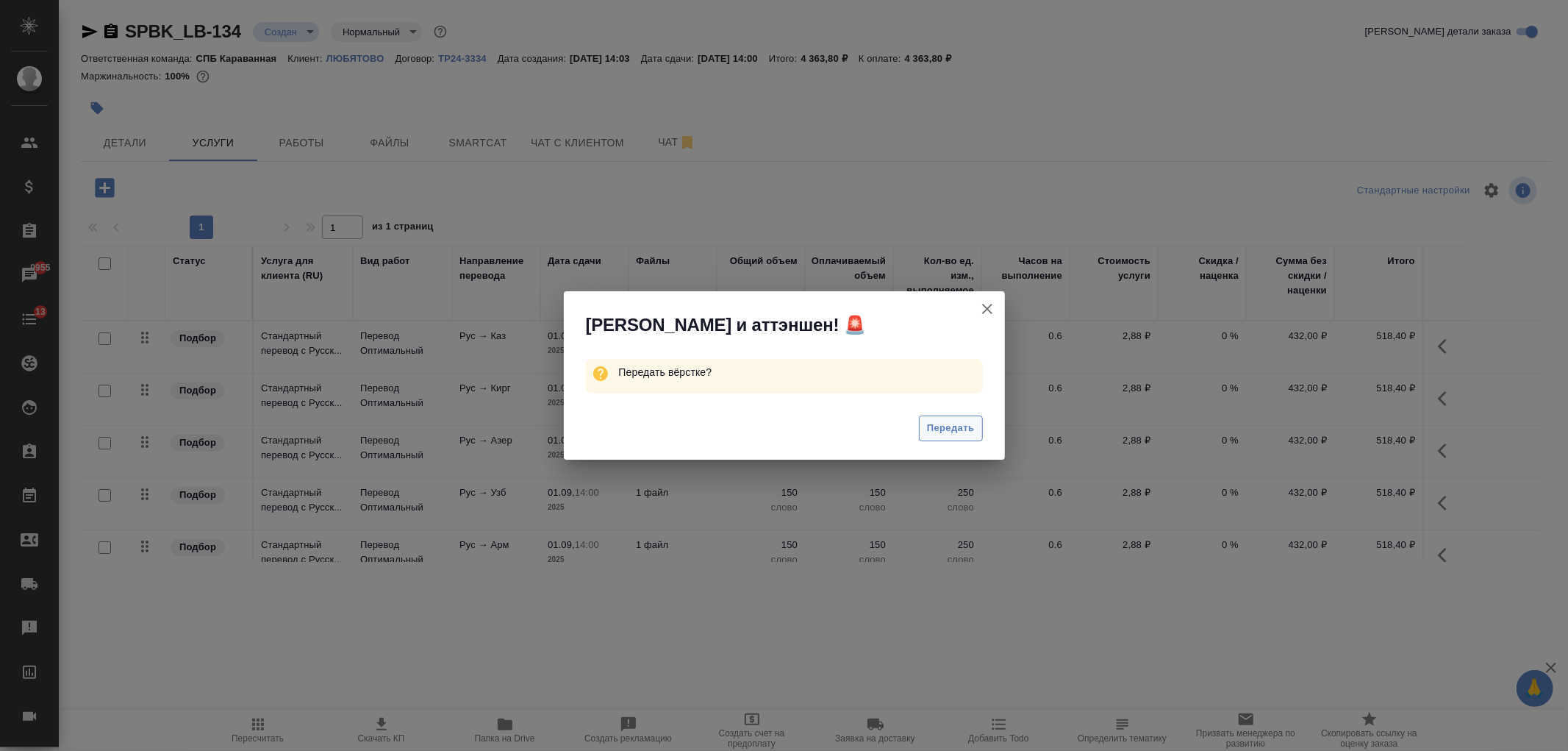
click at [949, 423] on span "Передать" at bounding box center [951, 428] width 48 height 17
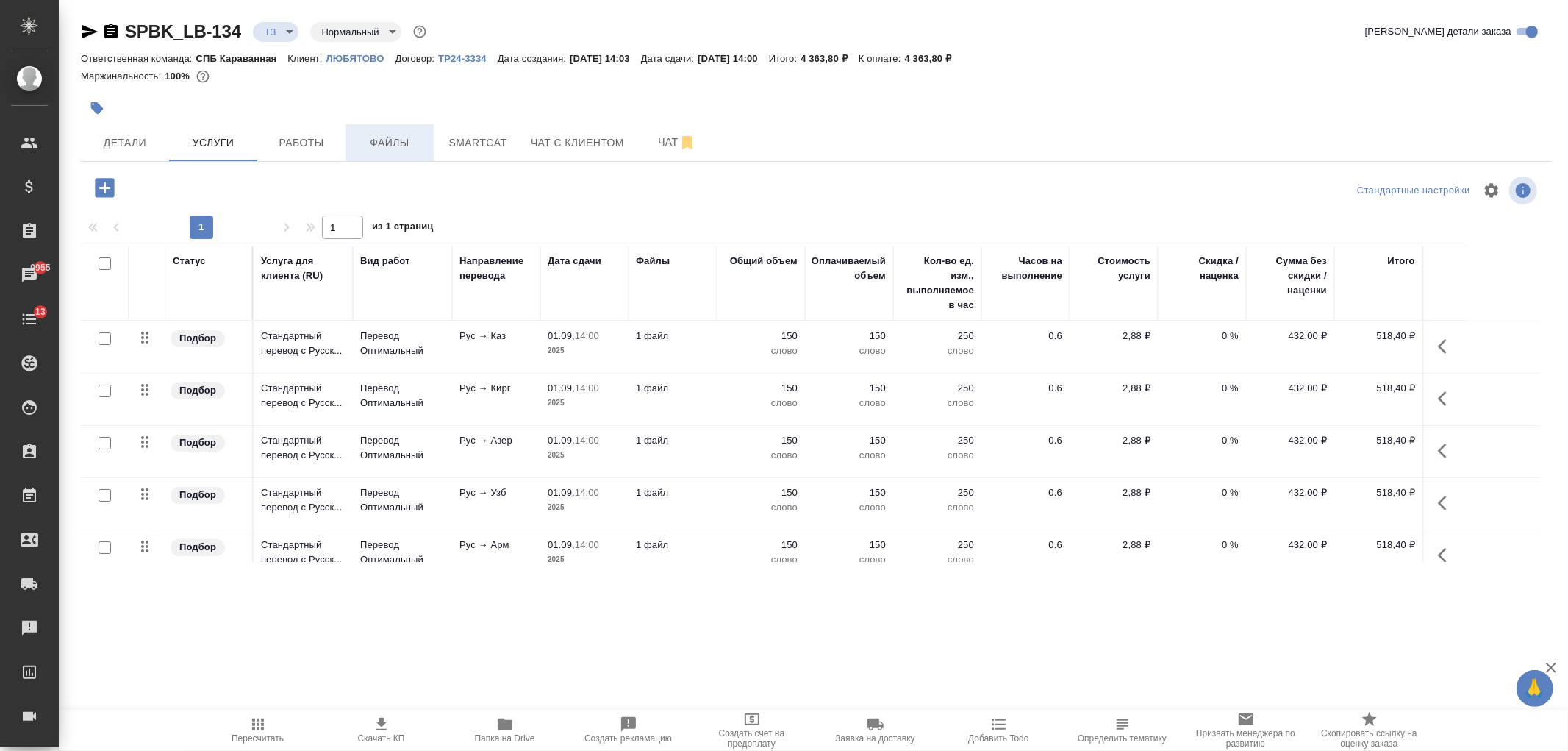
click at [373, 142] on span "Файлы" at bounding box center [390, 142] width 71 height 19
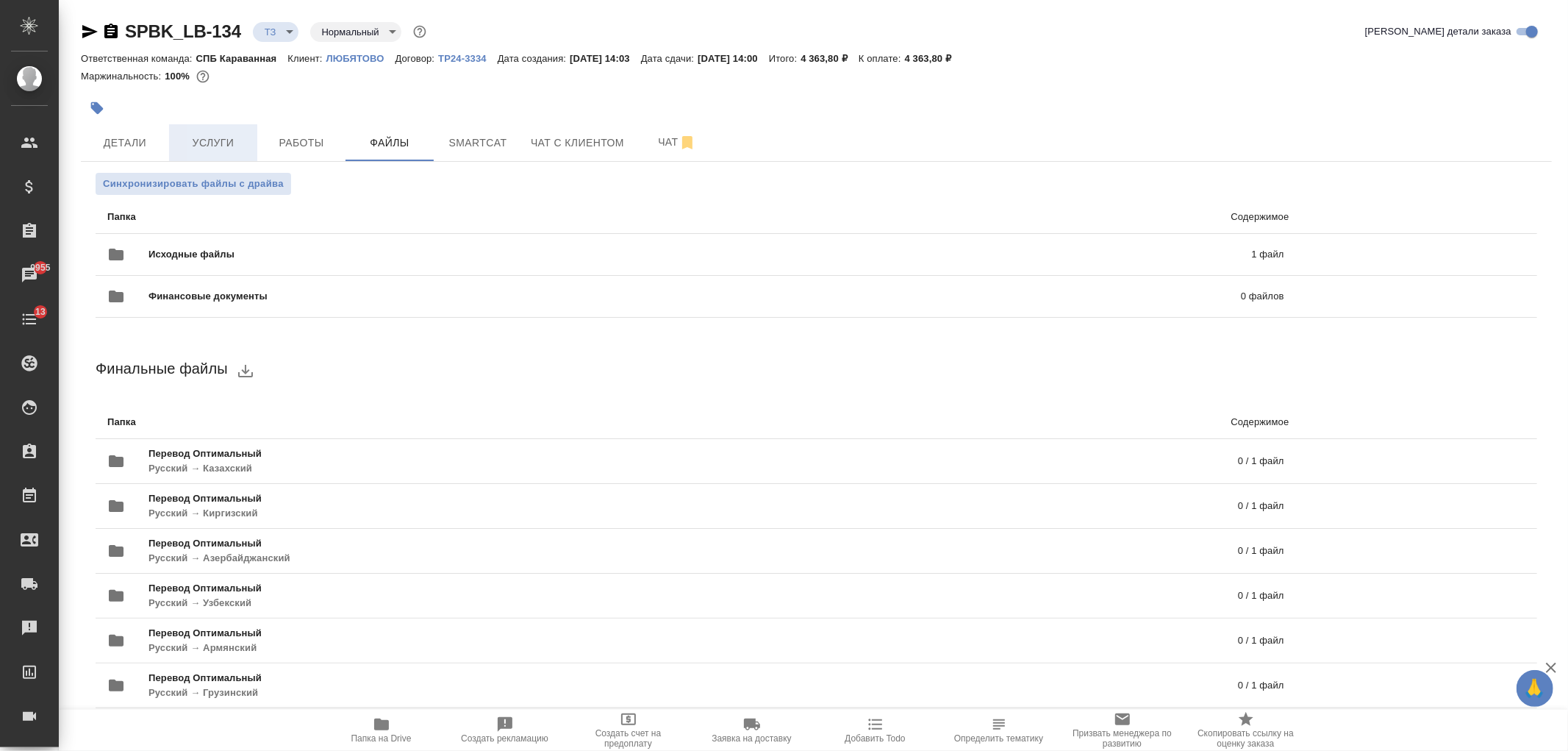
click at [211, 150] on span "Услуги" at bounding box center [213, 142] width 71 height 19
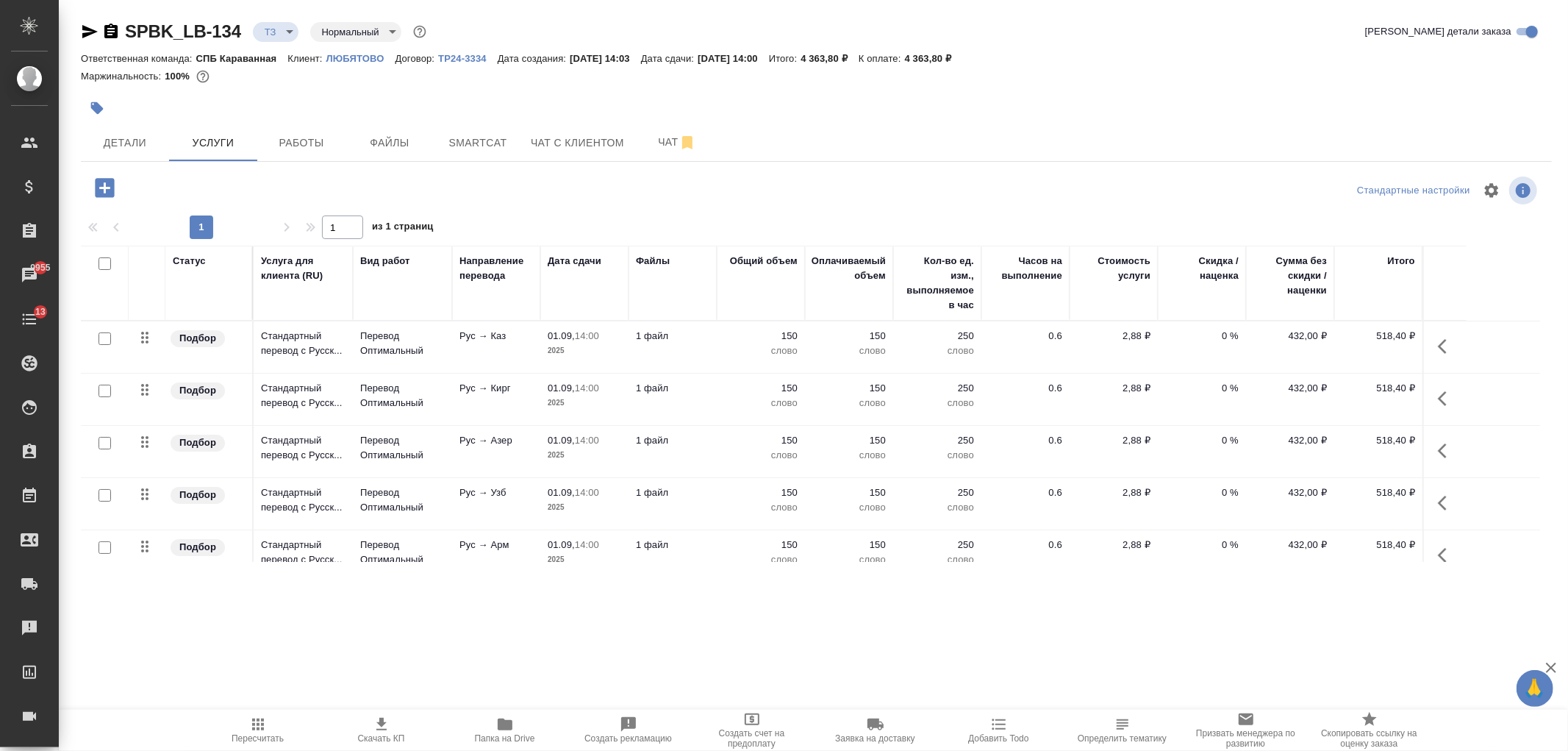
click at [103, 257] on input "checkbox" at bounding box center [104, 264] width 12 height 12
checkbox input "true"
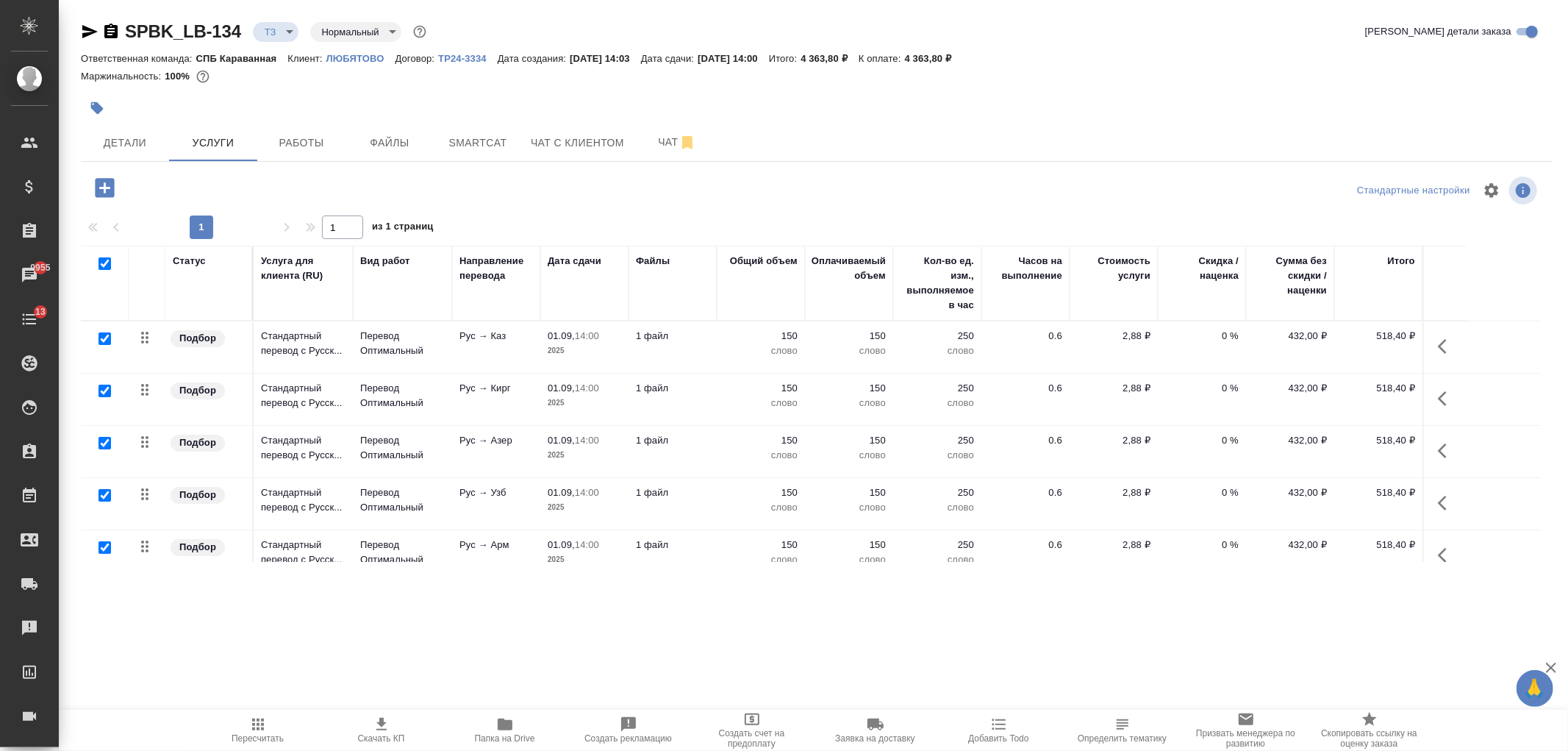
checkbox input "true"
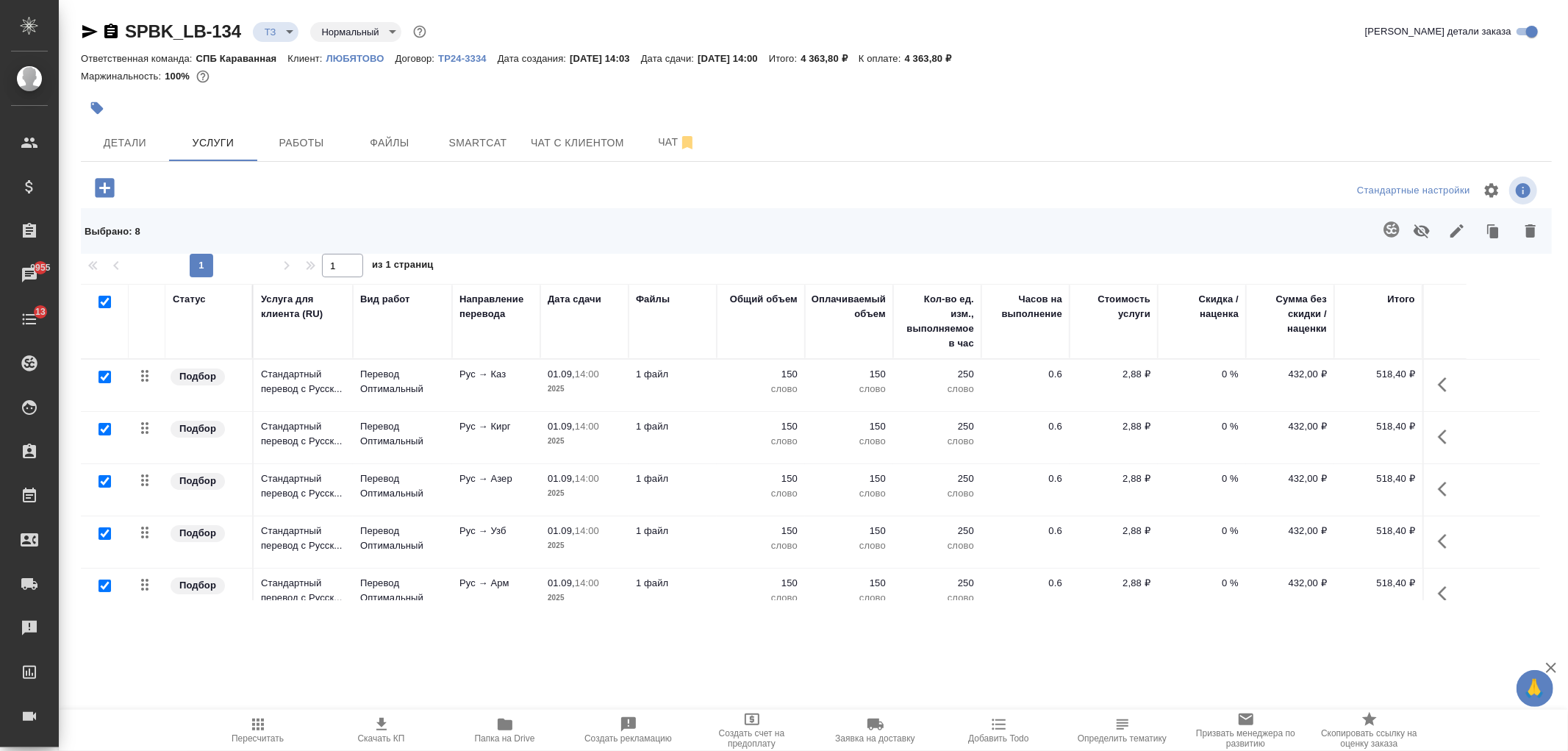
scroll to position [185, 0]
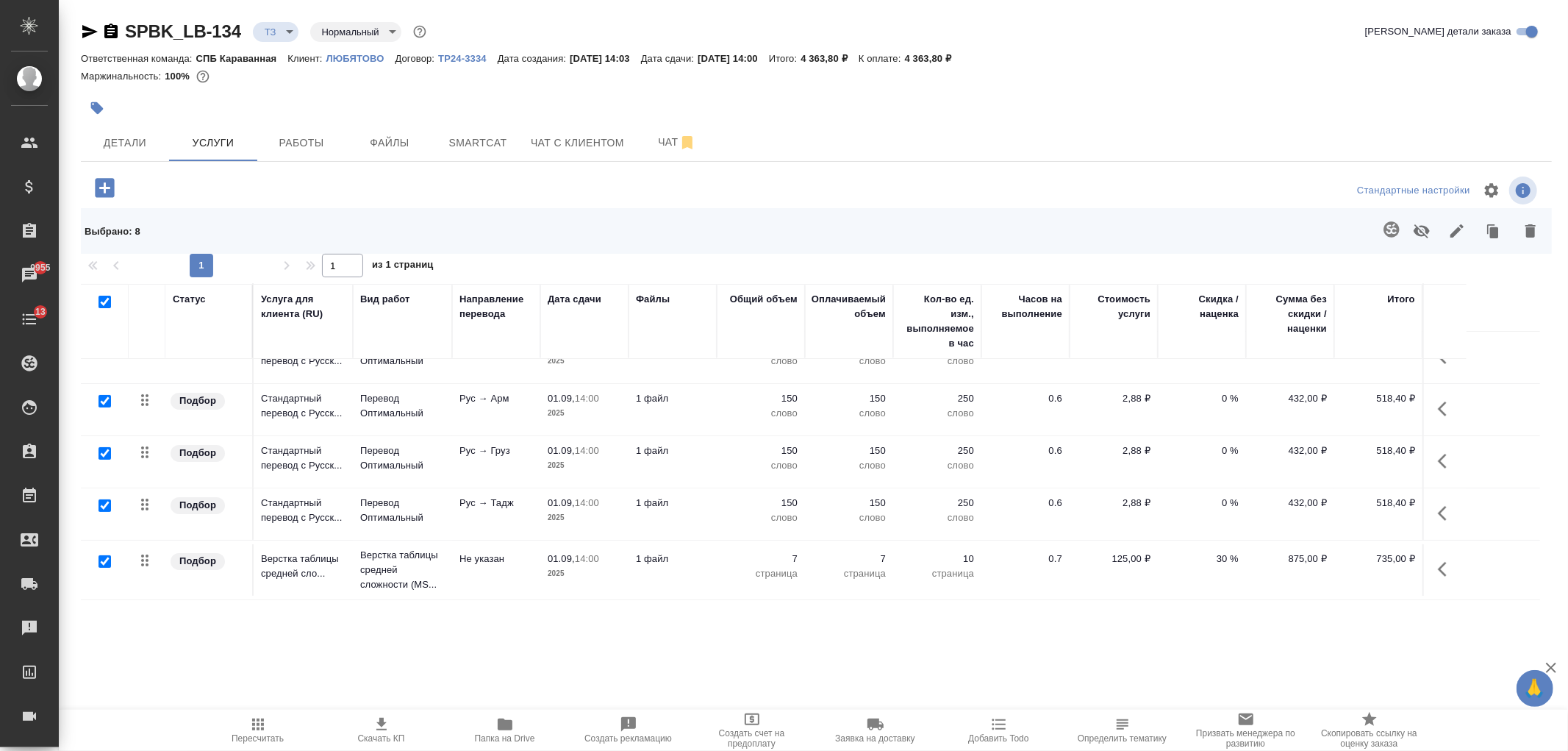
click at [98, 563] on input "checkbox" at bounding box center [104, 562] width 12 height 12
checkbox input "false"
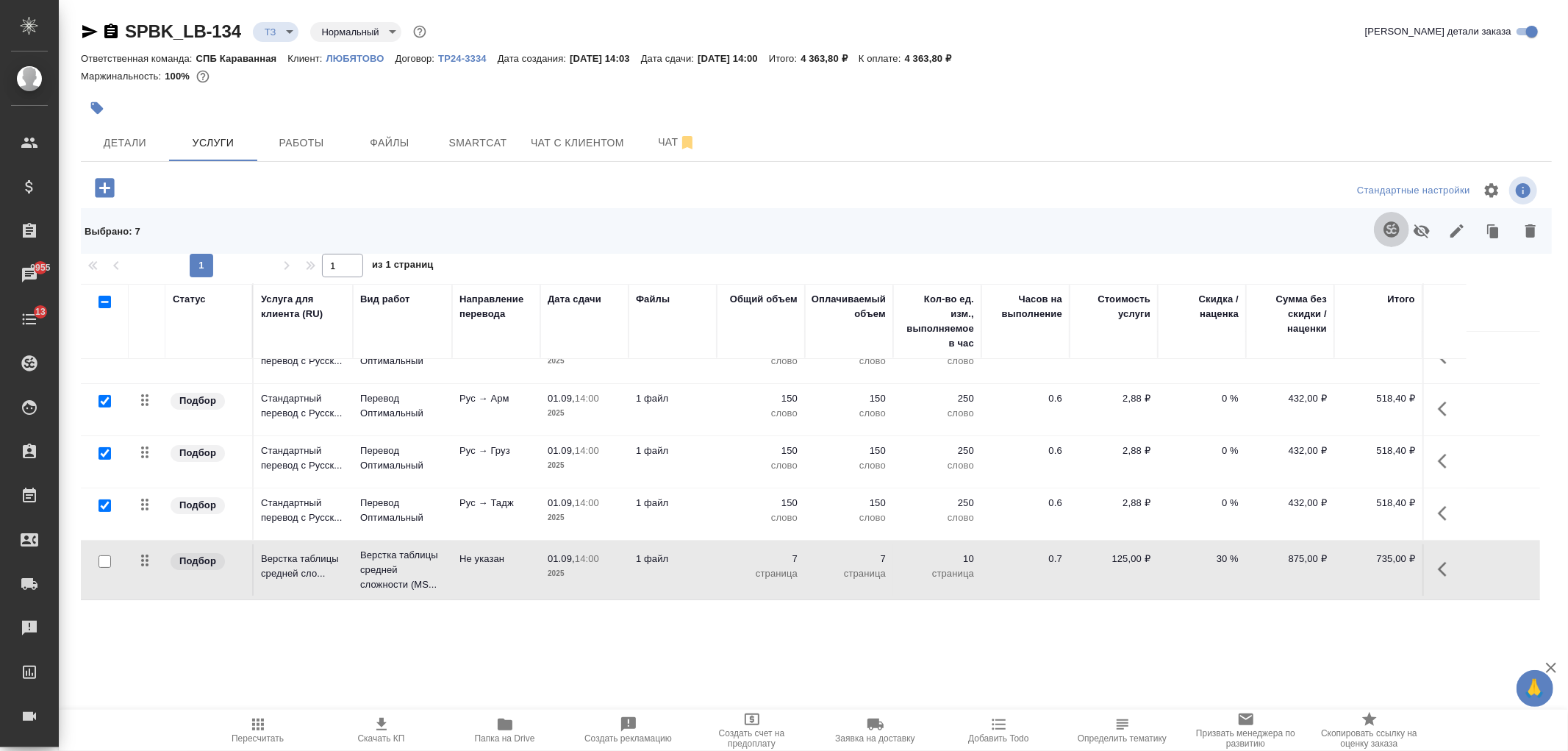
click at [1402, 238] on button "button" at bounding box center [1392, 229] width 35 height 35
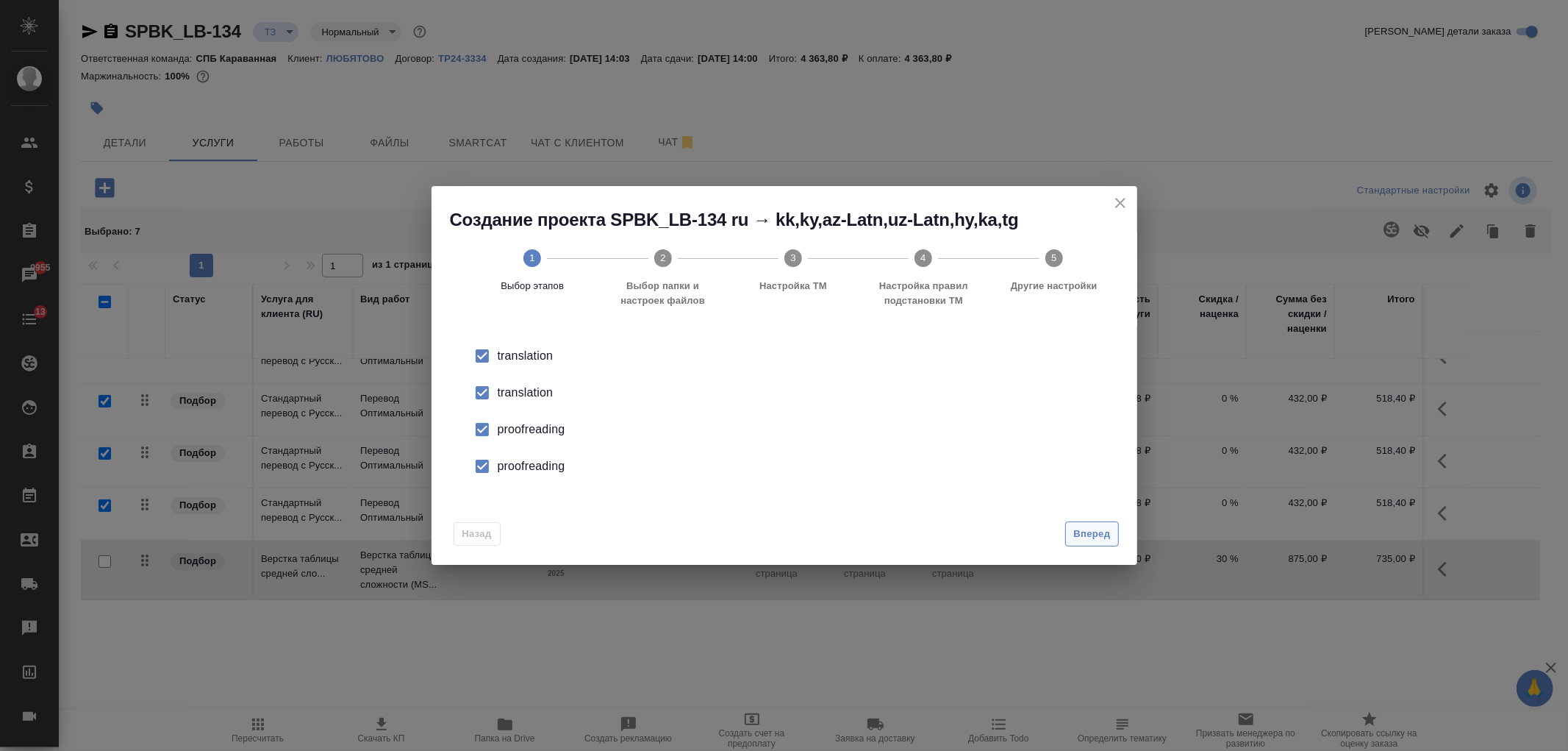
click at [1105, 543] on button "Вперед" at bounding box center [1092, 533] width 53 height 26
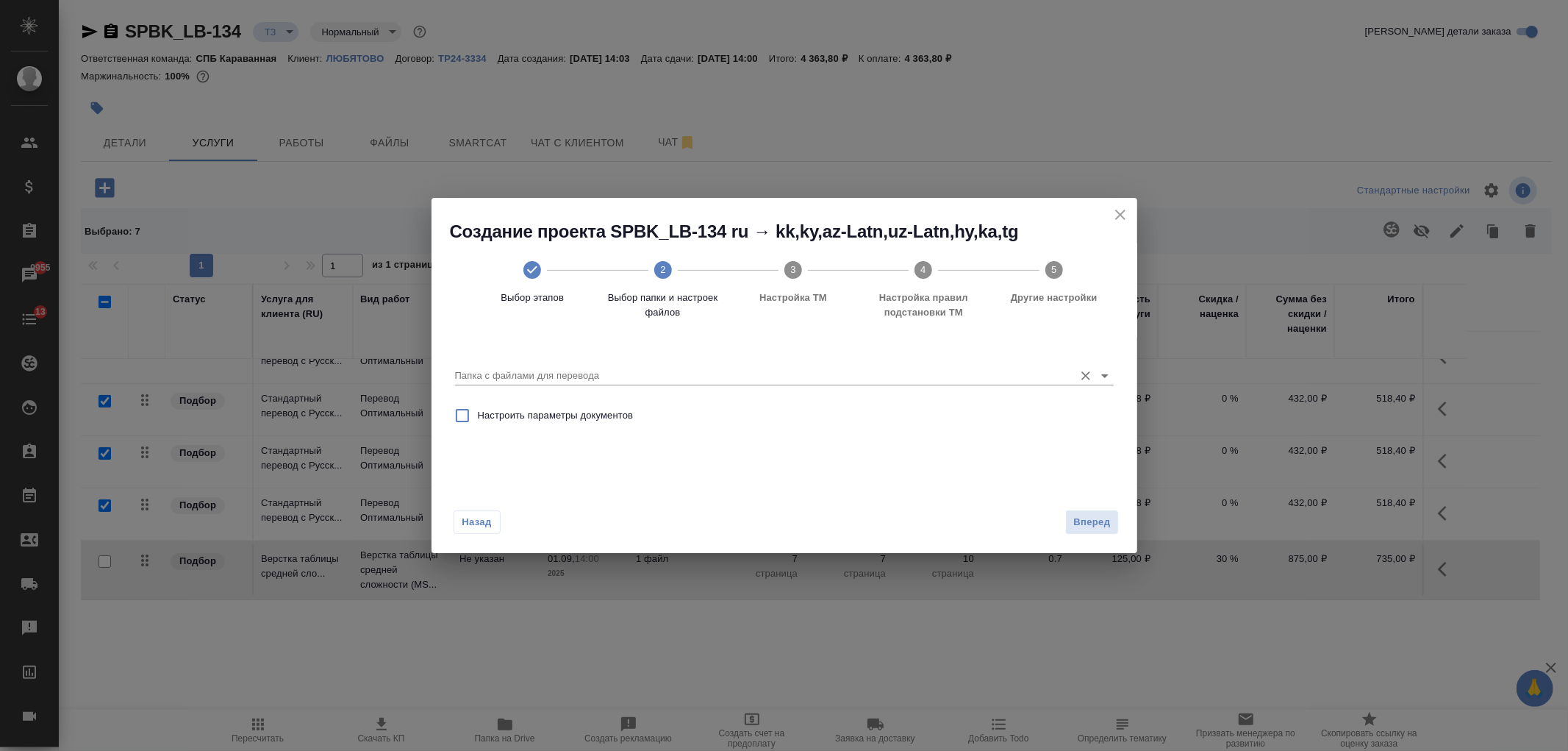
click at [774, 386] on div "Папка с файлами для перевода" at bounding box center [784, 369] width 659 height 39
click at [837, 376] on input "Папка с файлами для перевода" at bounding box center [761, 376] width 612 height 18
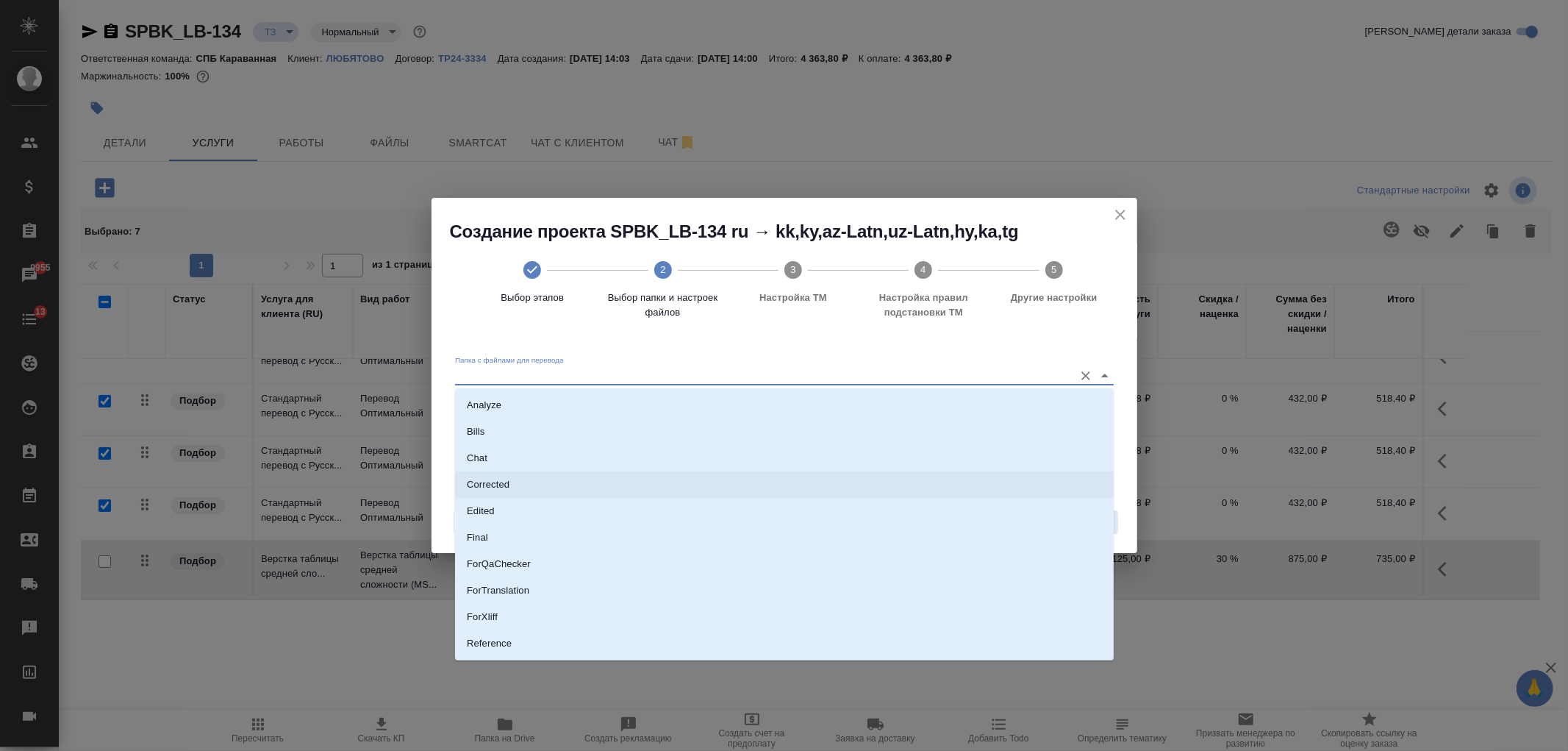
scroll to position [76, 0]
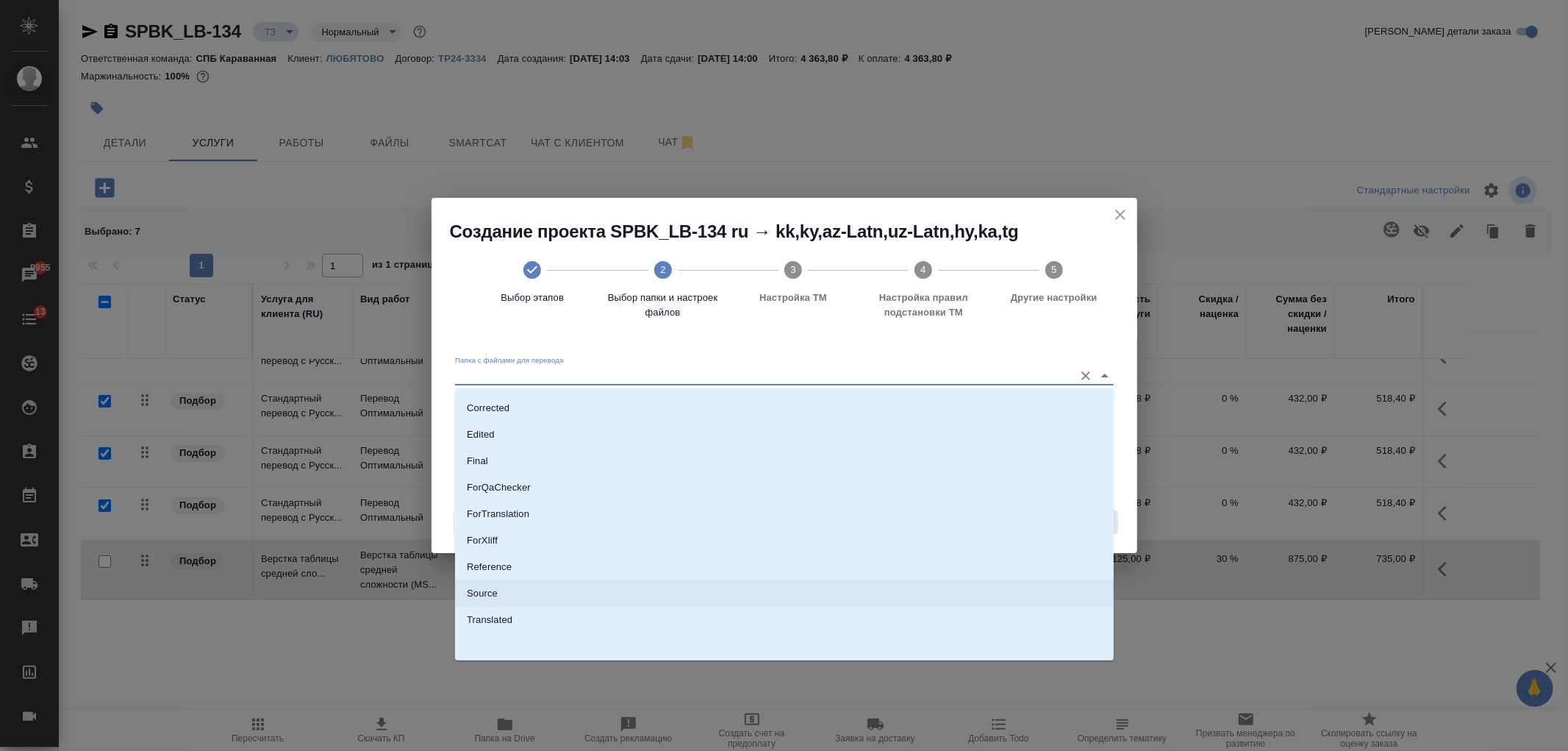
click at [500, 590] on li "Source" at bounding box center [784, 594] width 659 height 27
type input "Source"
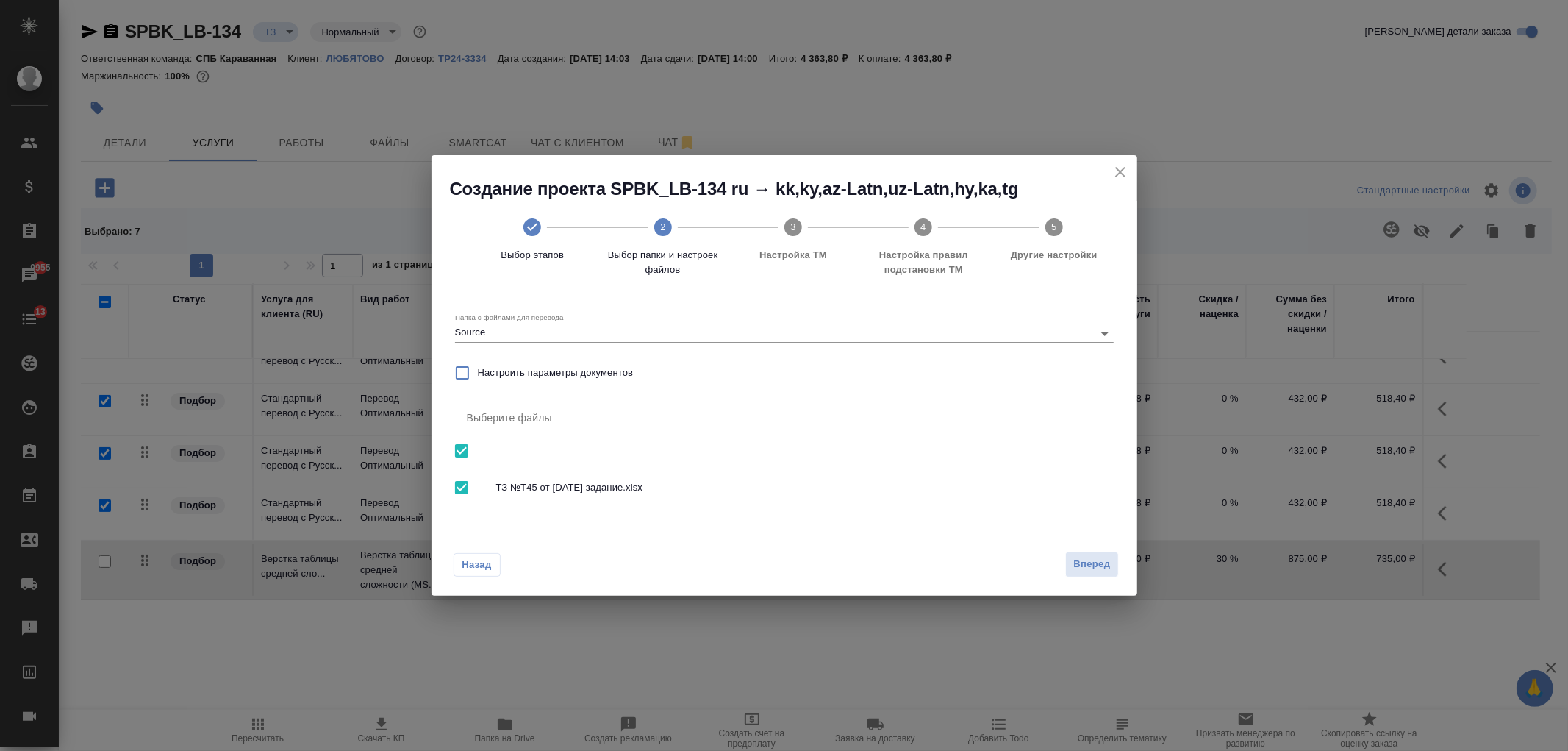
click at [1122, 567] on div "Назад Вперед" at bounding box center [784, 561] width 706 height 69
click at [1109, 567] on span "Вперед" at bounding box center [1092, 563] width 37 height 17
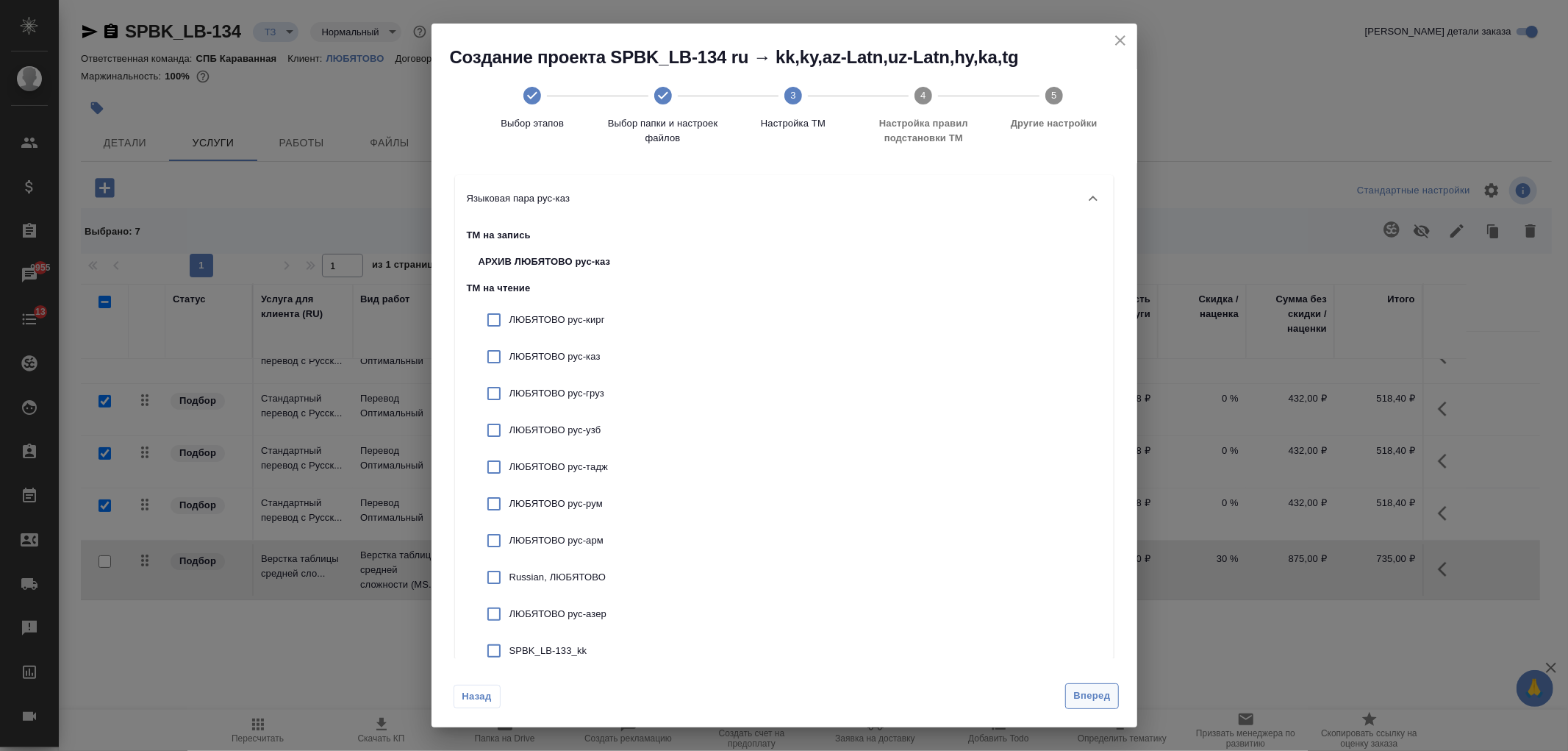
click at [1090, 695] on span "Вперед" at bounding box center [1092, 695] width 37 height 17
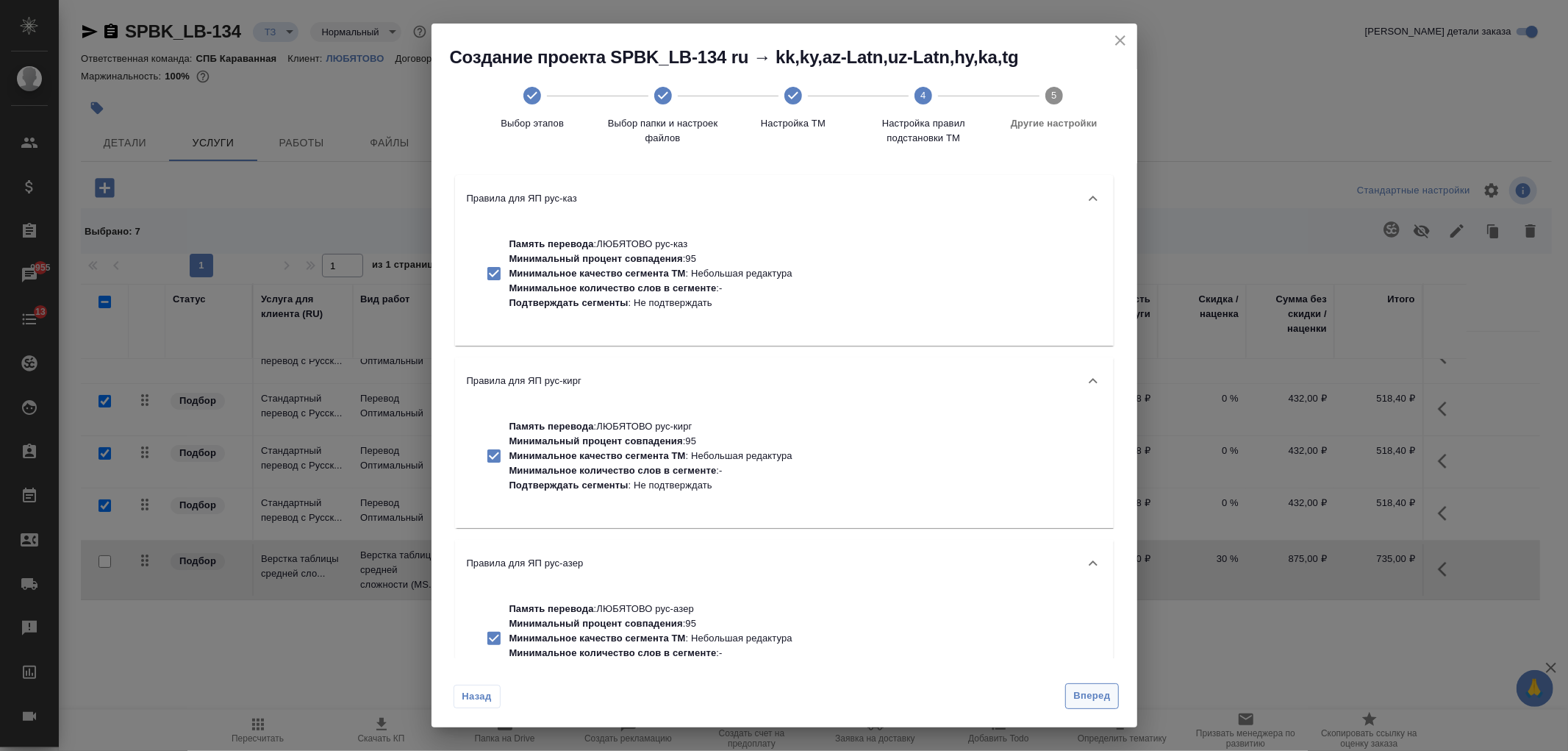
click at [1089, 700] on span "Вперед" at bounding box center [1092, 695] width 37 height 17
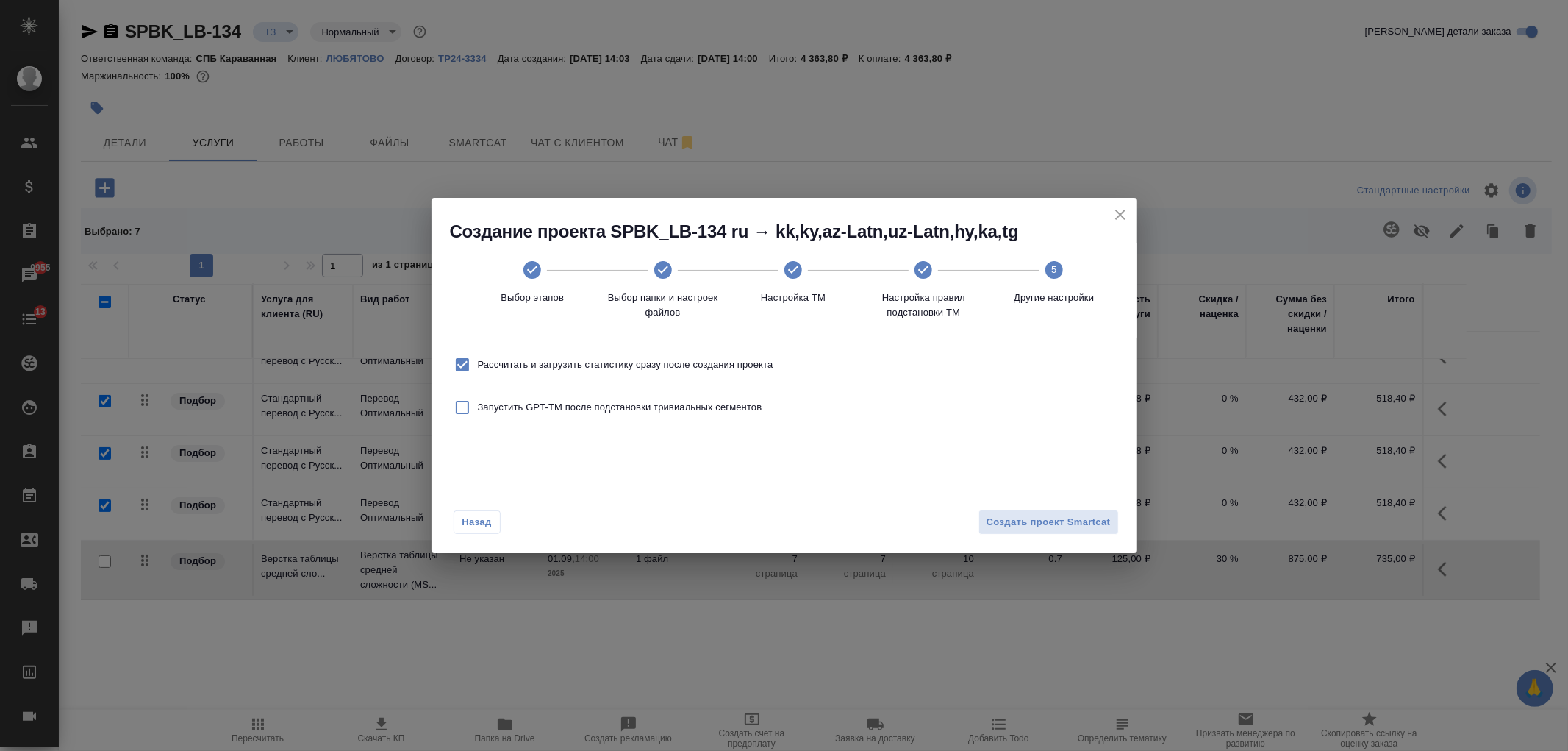
click at [660, 369] on span "Рассчитать и загрузить статистику сразу после создания проекта" at bounding box center [625, 364] width 295 height 15
click at [478, 369] on input "Рассчитать и загрузить статистику сразу после создания проекта" at bounding box center [462, 364] width 31 height 31
checkbox input "false"
click at [1047, 528] on span "Создать проект Smartcat" at bounding box center [1049, 522] width 124 height 17
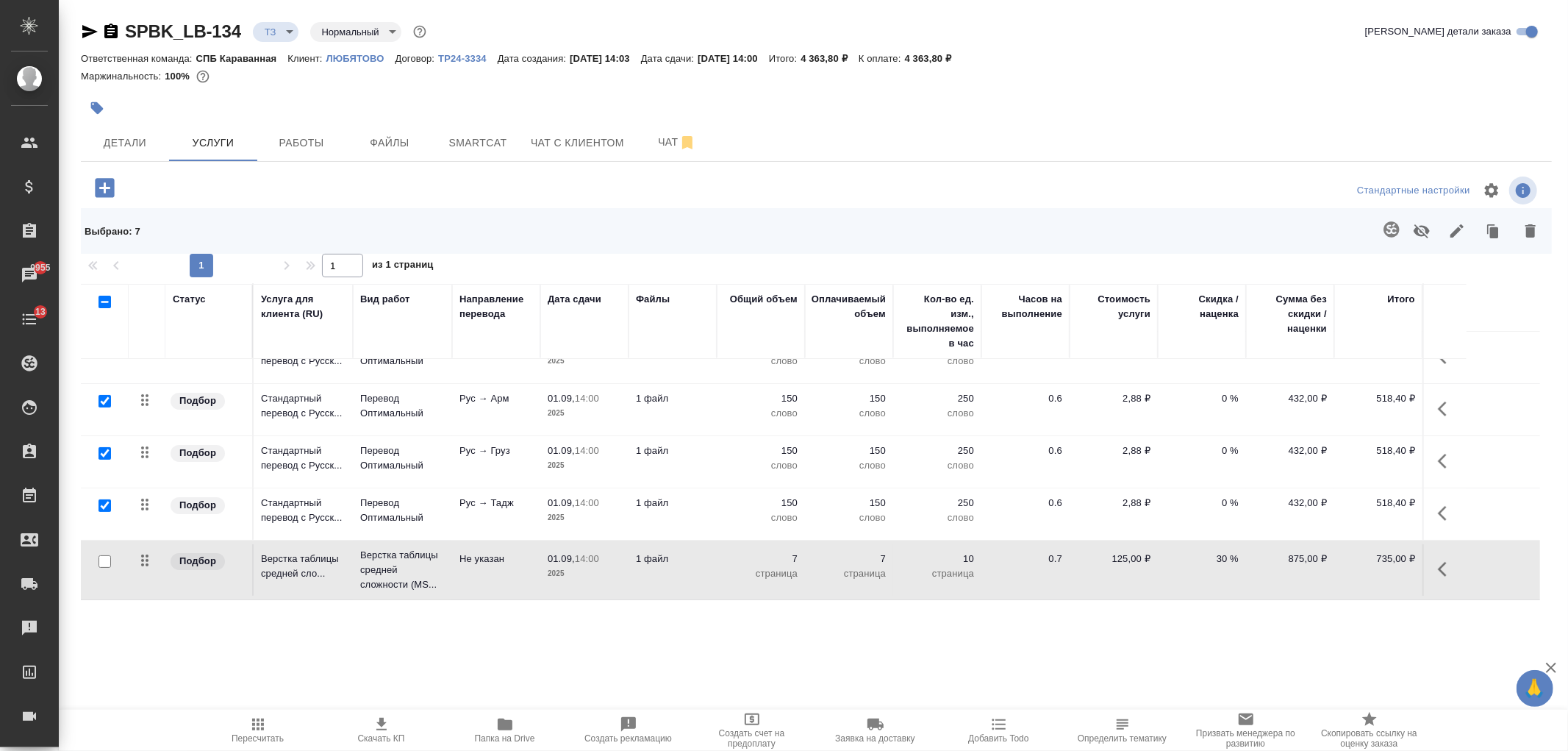
click at [371, 736] on span "Скачать КП" at bounding box center [381, 739] width 47 height 11
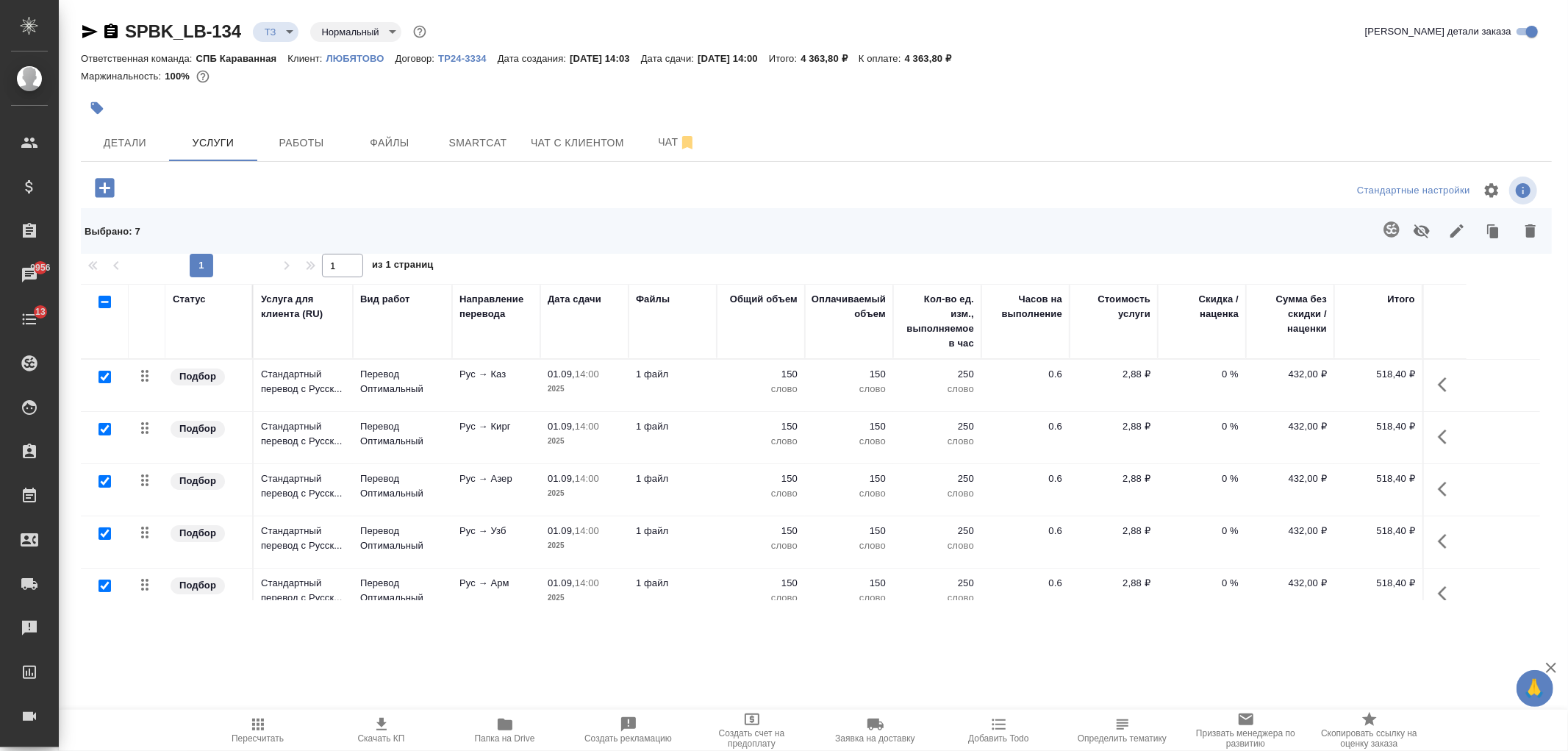
scroll to position [185, 0]
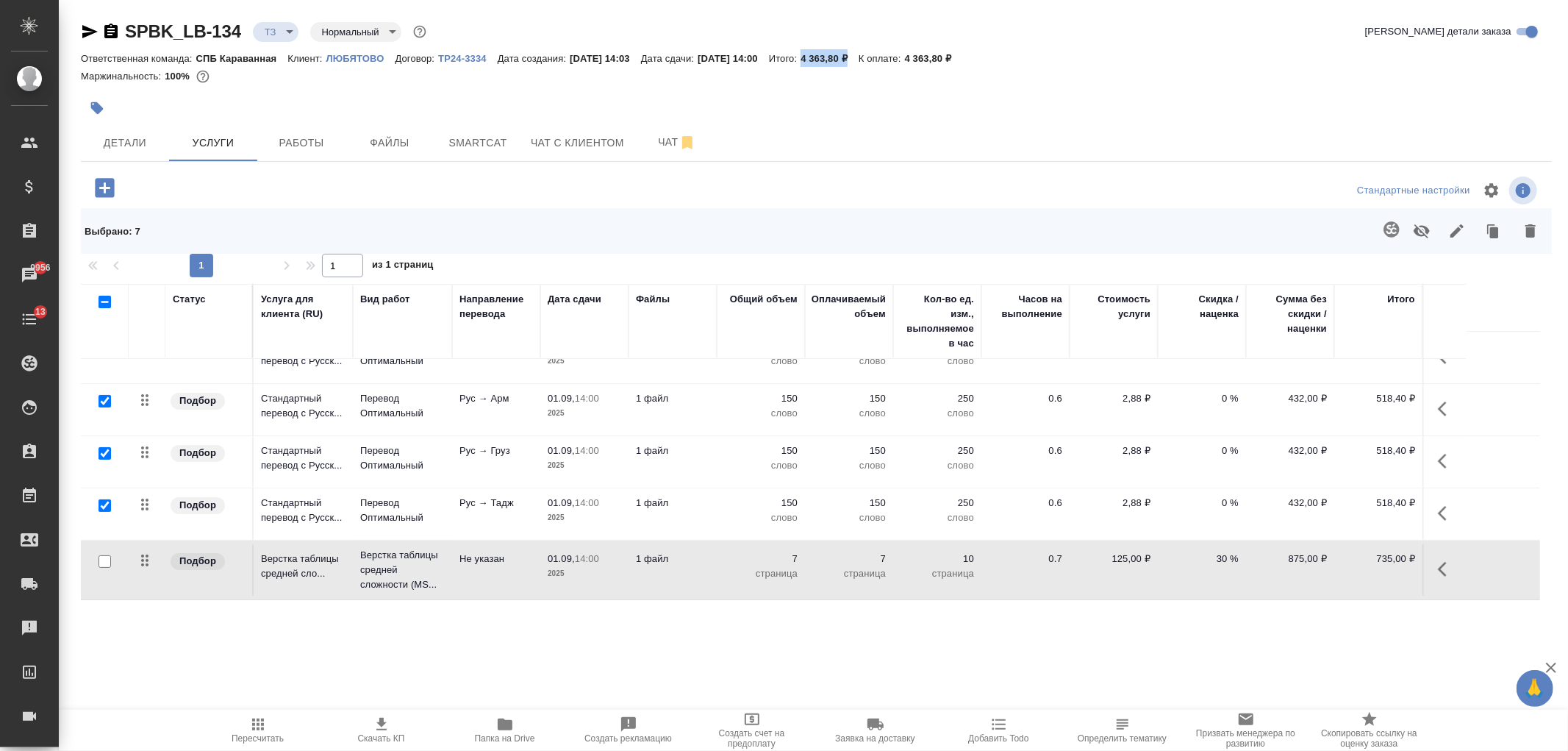
drag, startPoint x: 840, startPoint y: 56, endPoint x: 884, endPoint y: 54, distance: 44.0
click at [859, 54] on p "4 363,80 ₽" at bounding box center [830, 58] width 58 height 11
copy p "4 363,80 ₽"
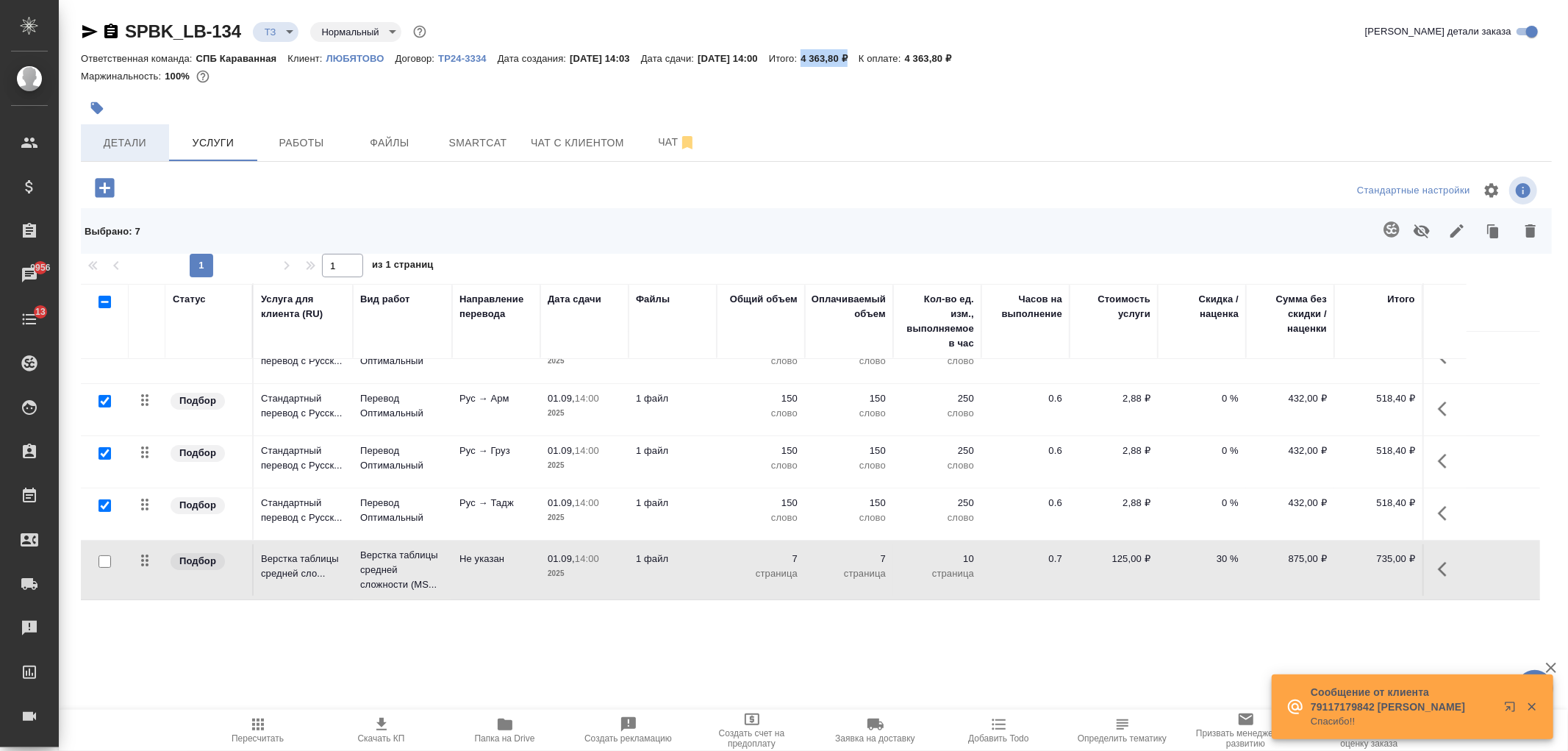
click at [114, 140] on span "Детали" at bounding box center [125, 142] width 71 height 19
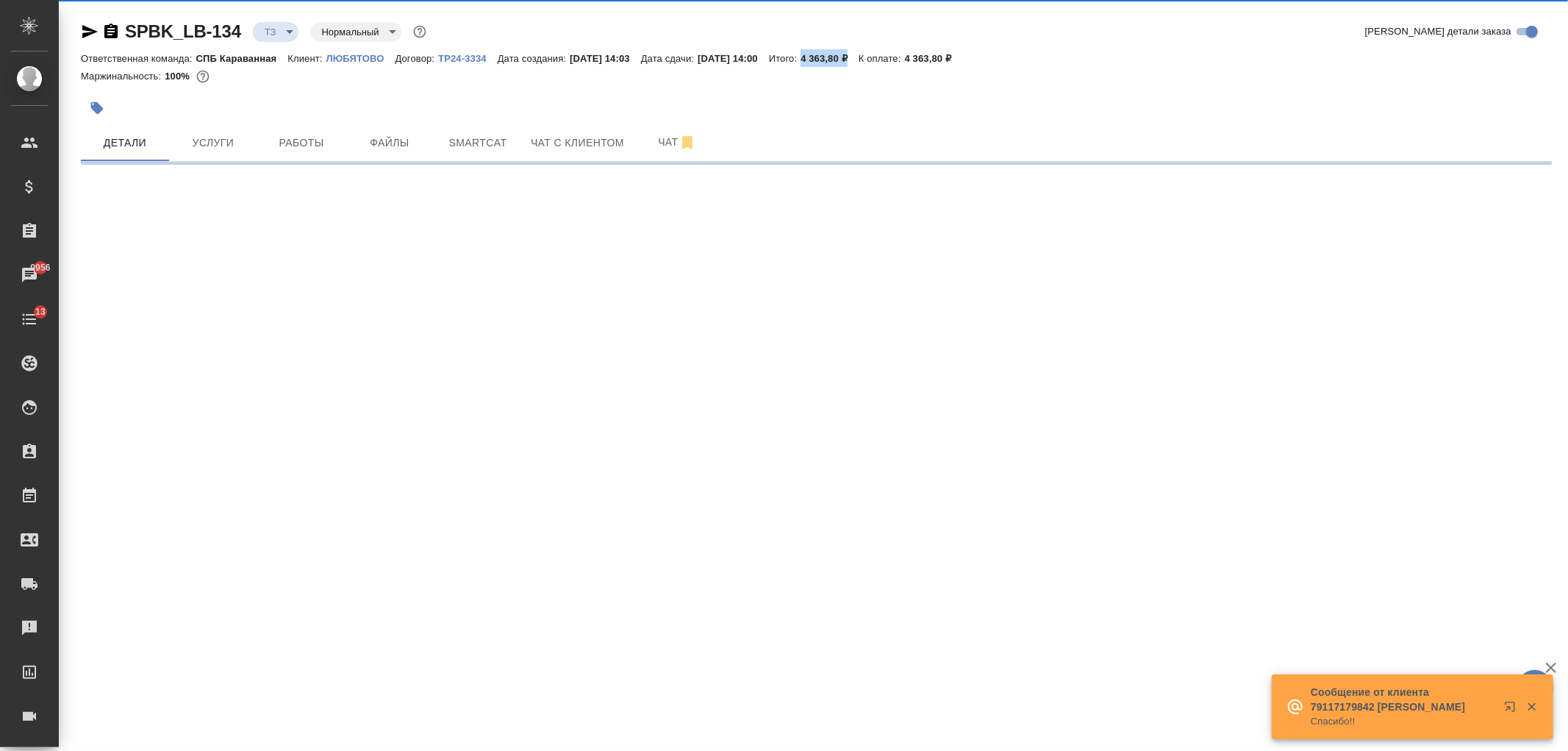
select select "RU"
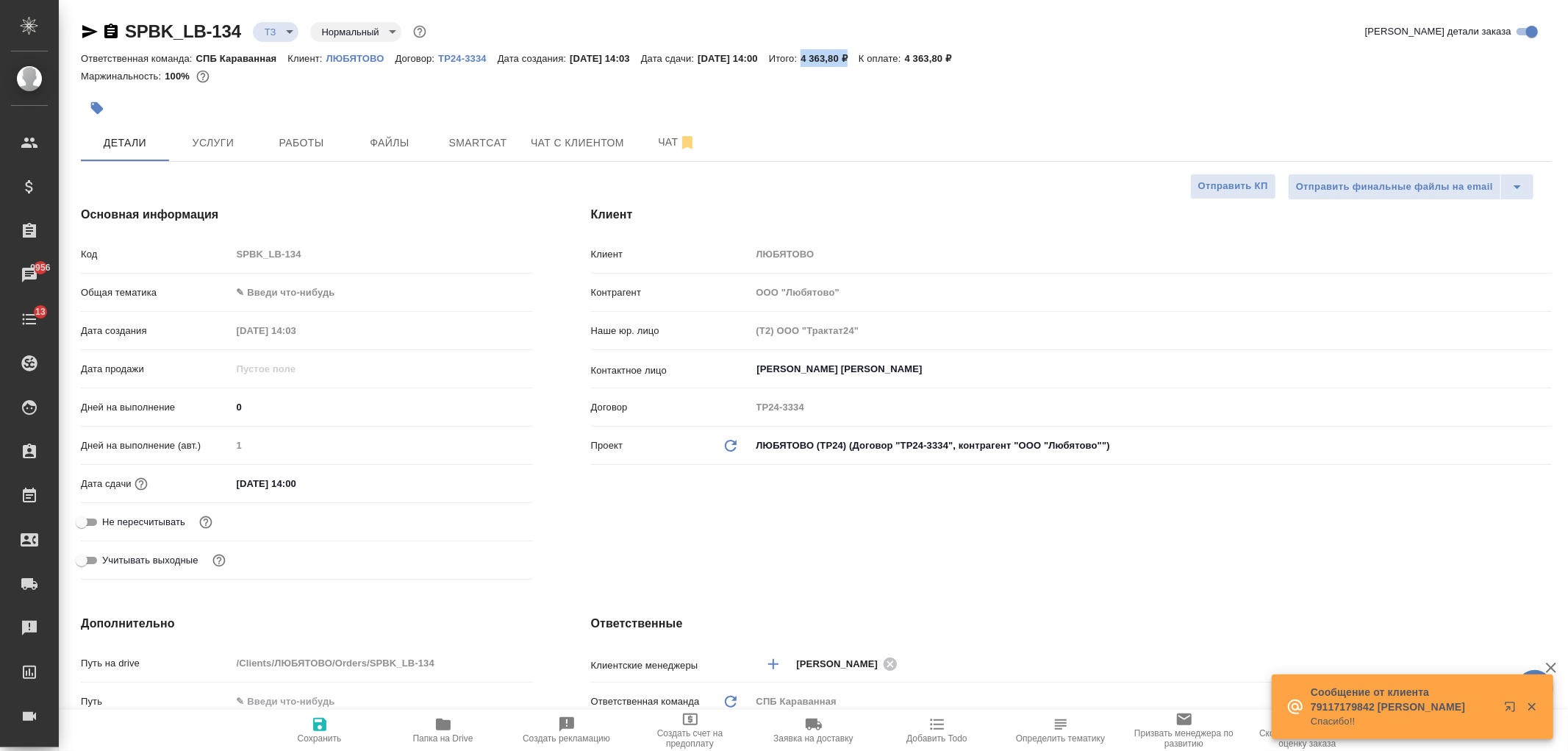
type textarea "x"
click at [1221, 531] on div "Клиент Клиент ЛЮБЯТОВО Контрагент ООО "Любятово" Наше юр. лицо (Т2) ООО "Тракта…" at bounding box center [1071, 395] width 1020 height 438
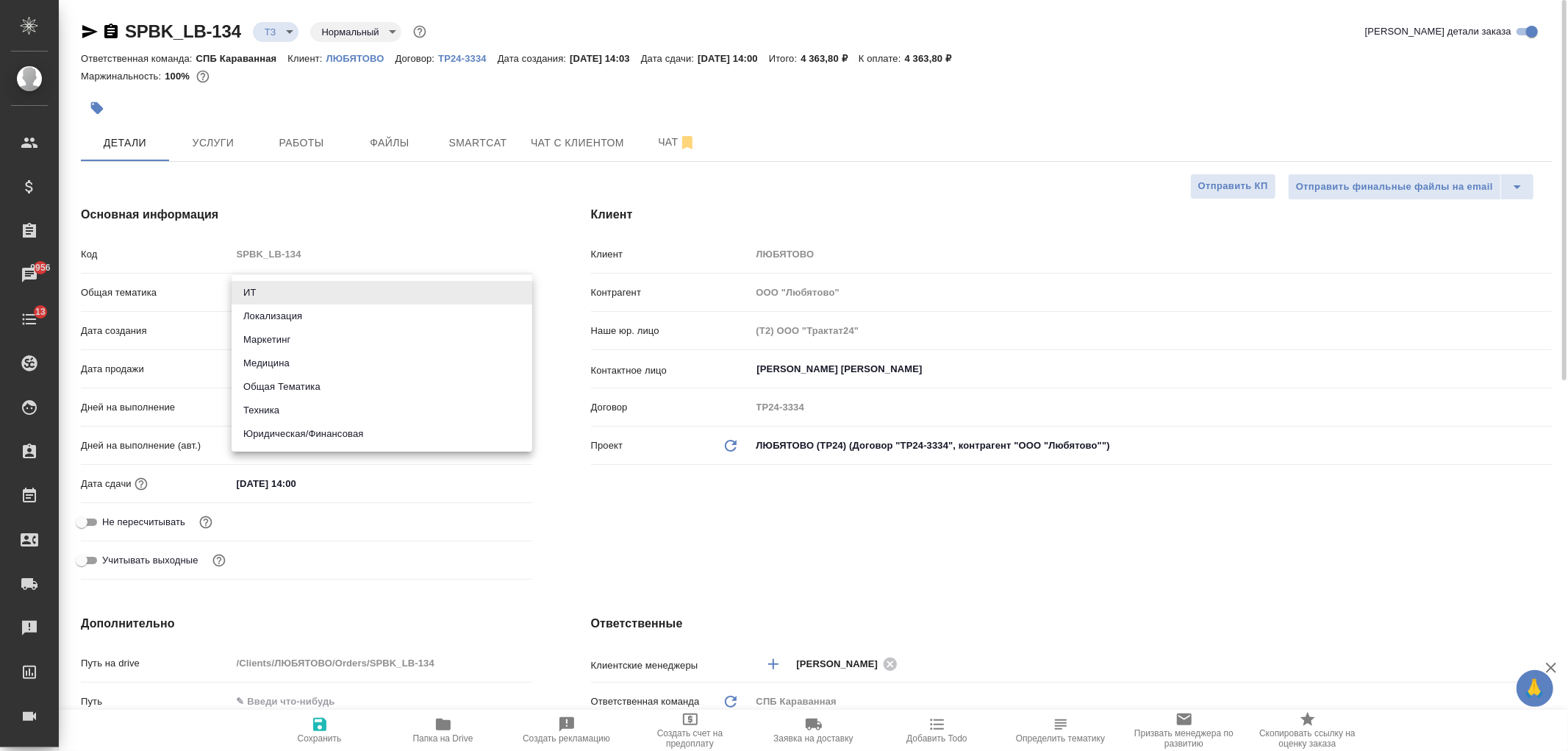
click at [270, 288] on body "🙏 .cls-1 fill:#fff; AWATERA Ivanova Arina Клиенты Спецификации Заказы 9956 Чаты…" at bounding box center [784, 375] width 1568 height 751
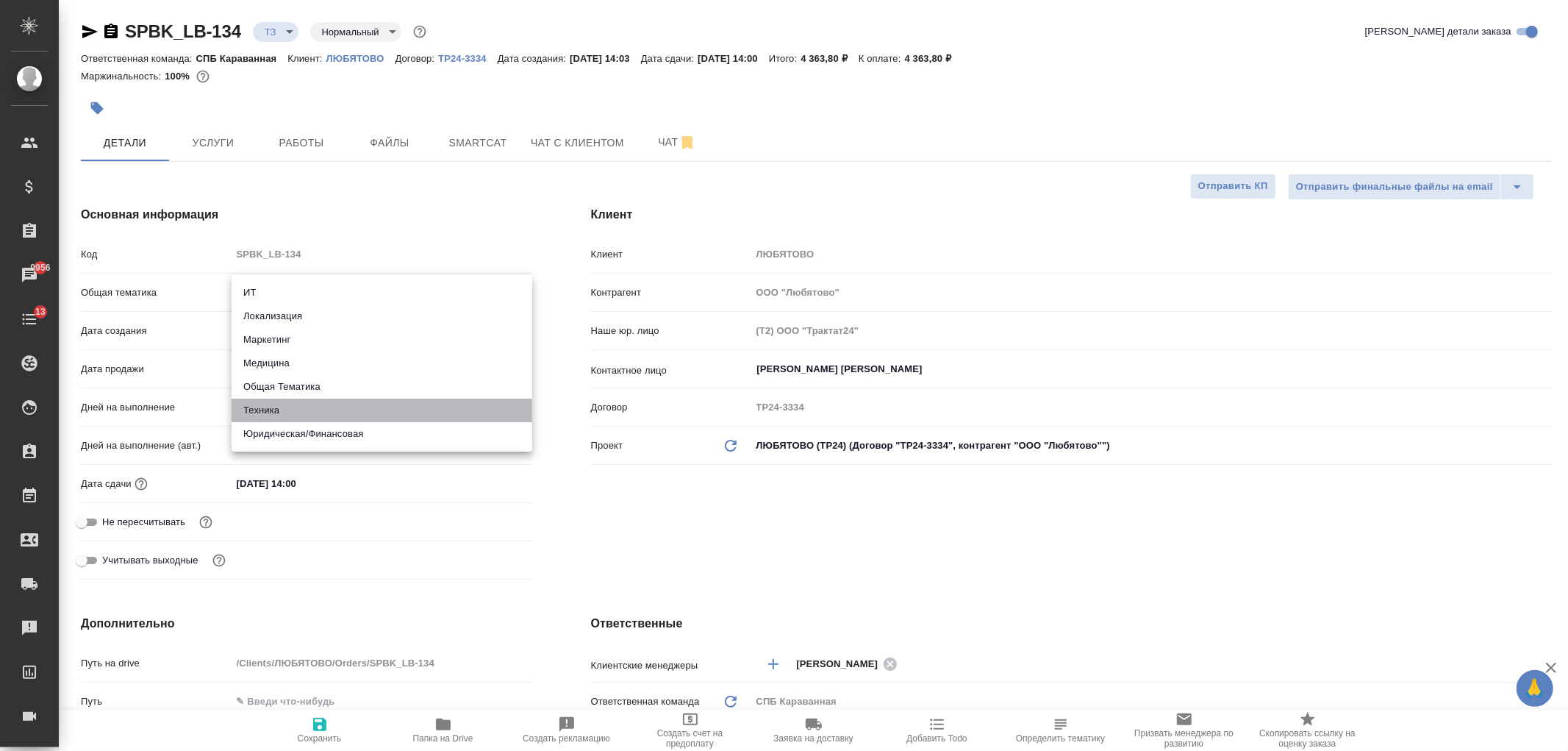
click at [349, 412] on li "Техника" at bounding box center [382, 410] width 301 height 24
type input "tech"
type textarea "x"
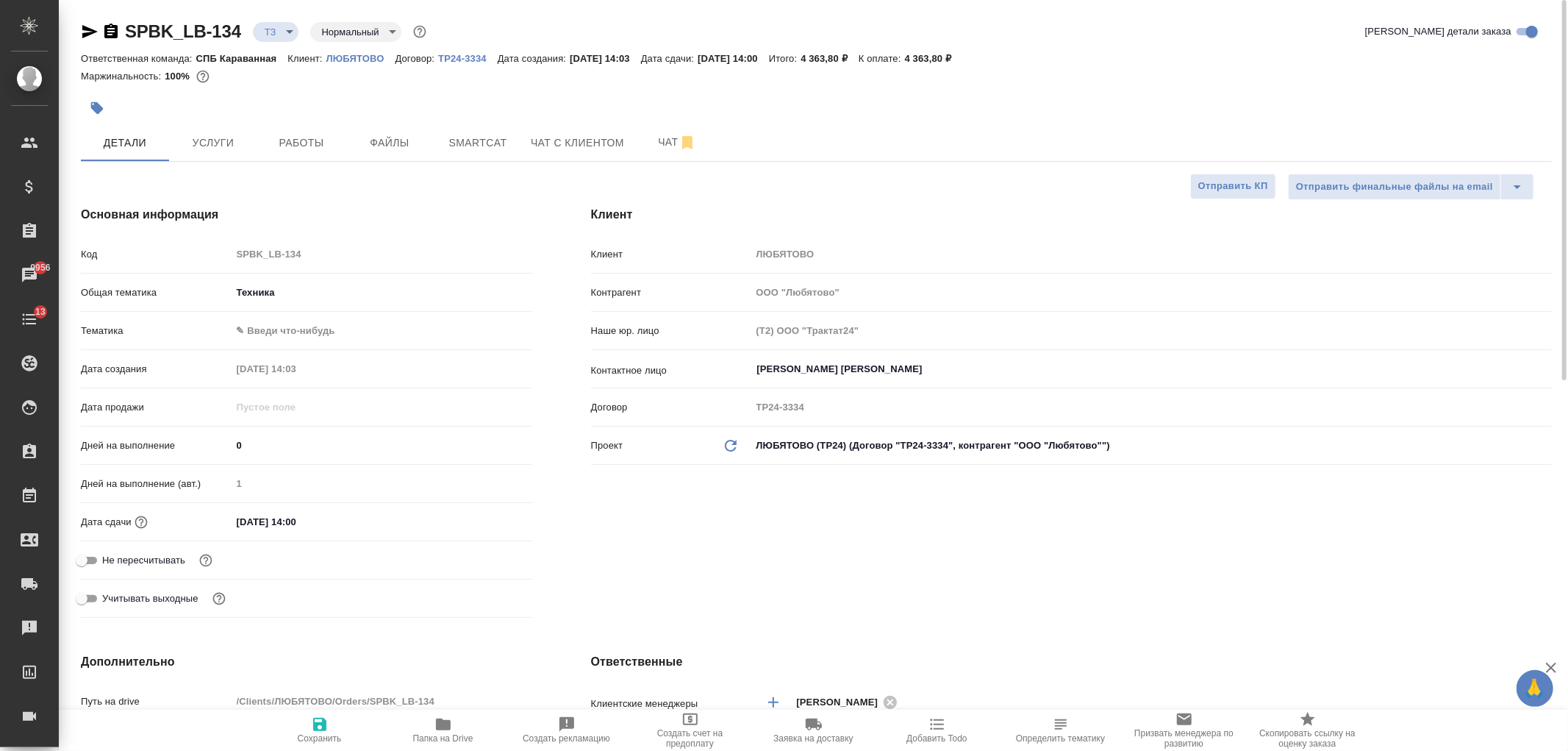
click at [278, 327] on body "🙏 .cls-1 fill:#fff; AWATERA Ivanova Arina Клиенты Спецификации Заказы 9956 Чаты…" at bounding box center [784, 375] width 1568 height 751
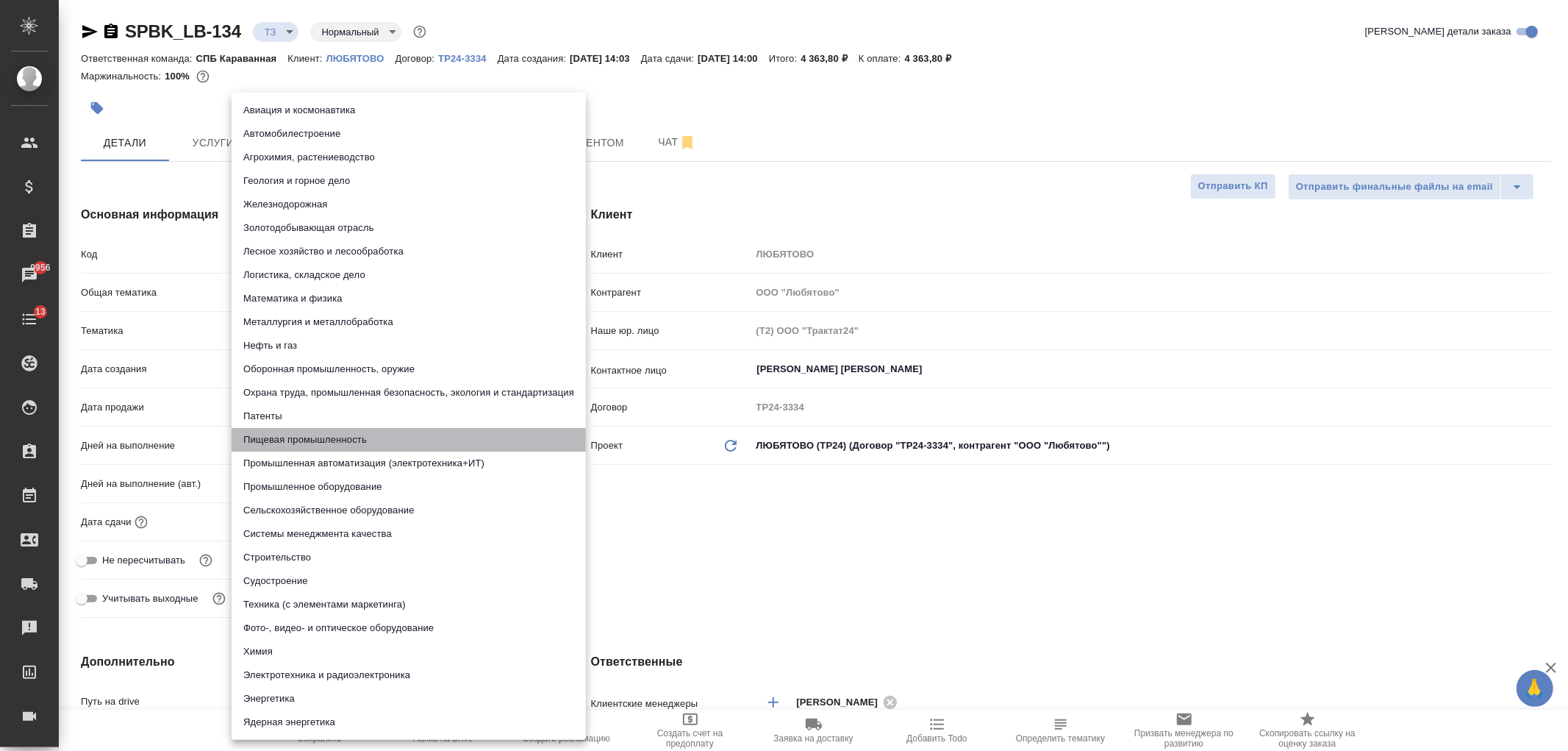
click at [297, 429] on li "Пищевая промышленность" at bounding box center [409, 440] width 355 height 24
type textarea "x"
type input "5a8b8b956a9677013d343d8f"
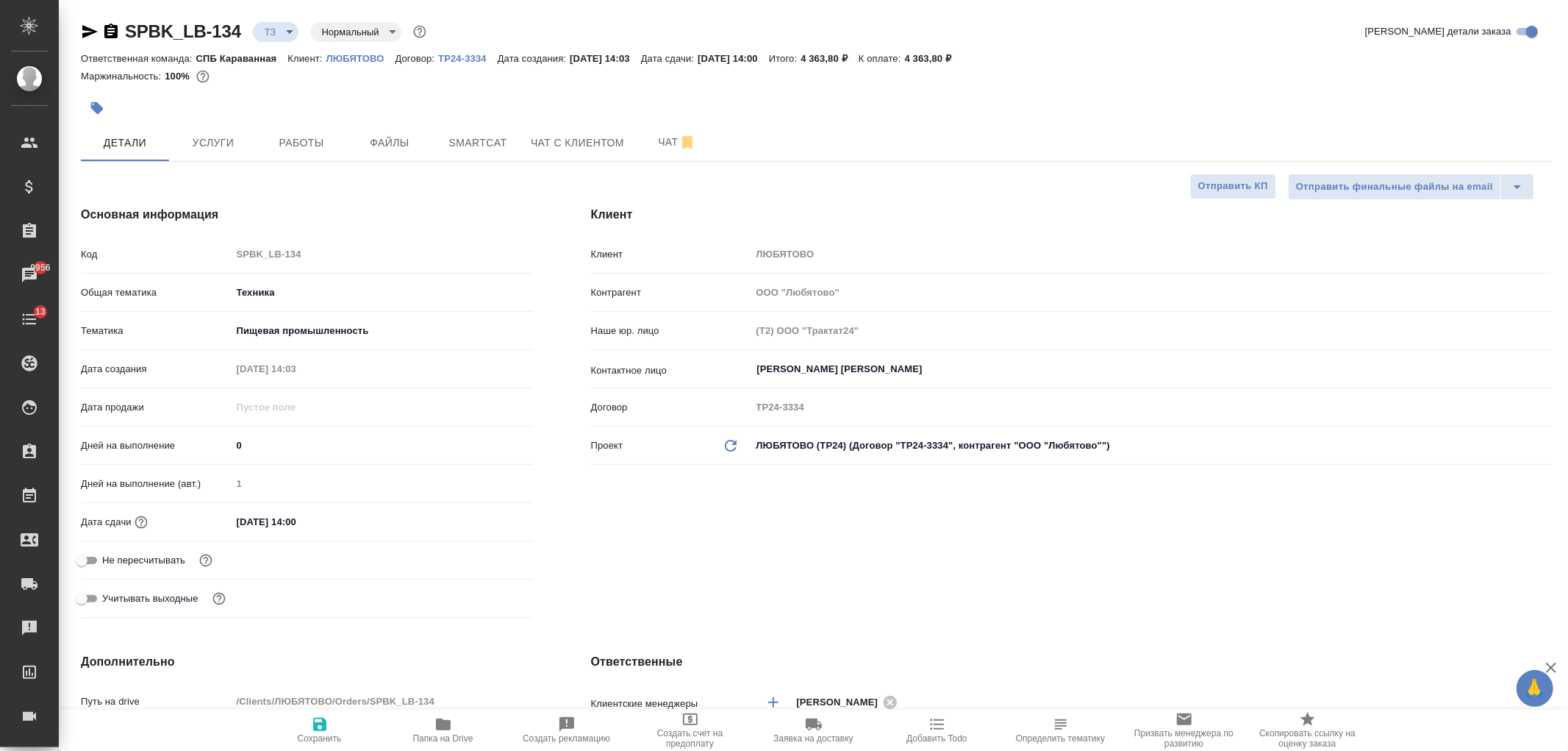
click at [294, 735] on span "Сохранить" at bounding box center [320, 730] width 106 height 28
type textarea "x"
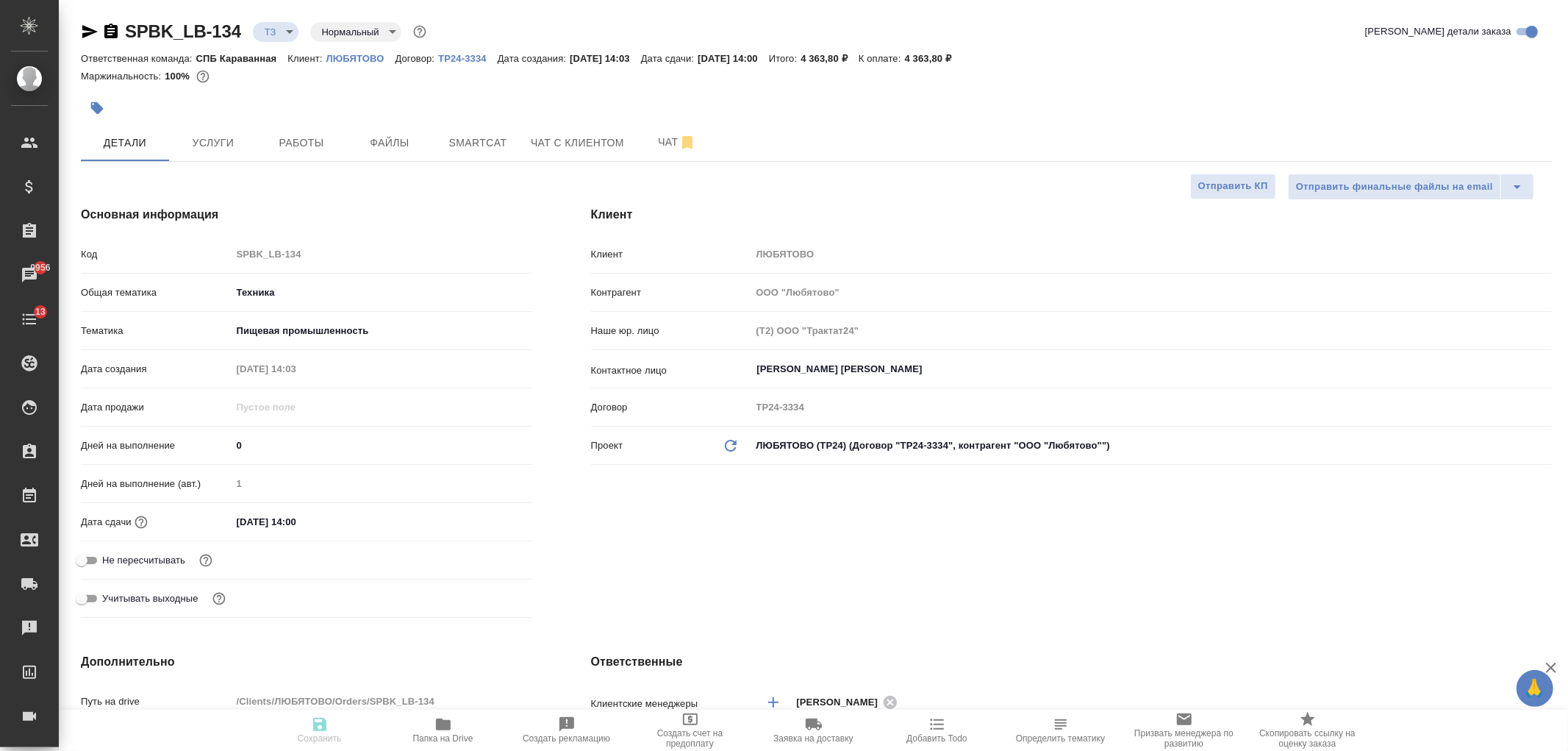
type textarea "x"
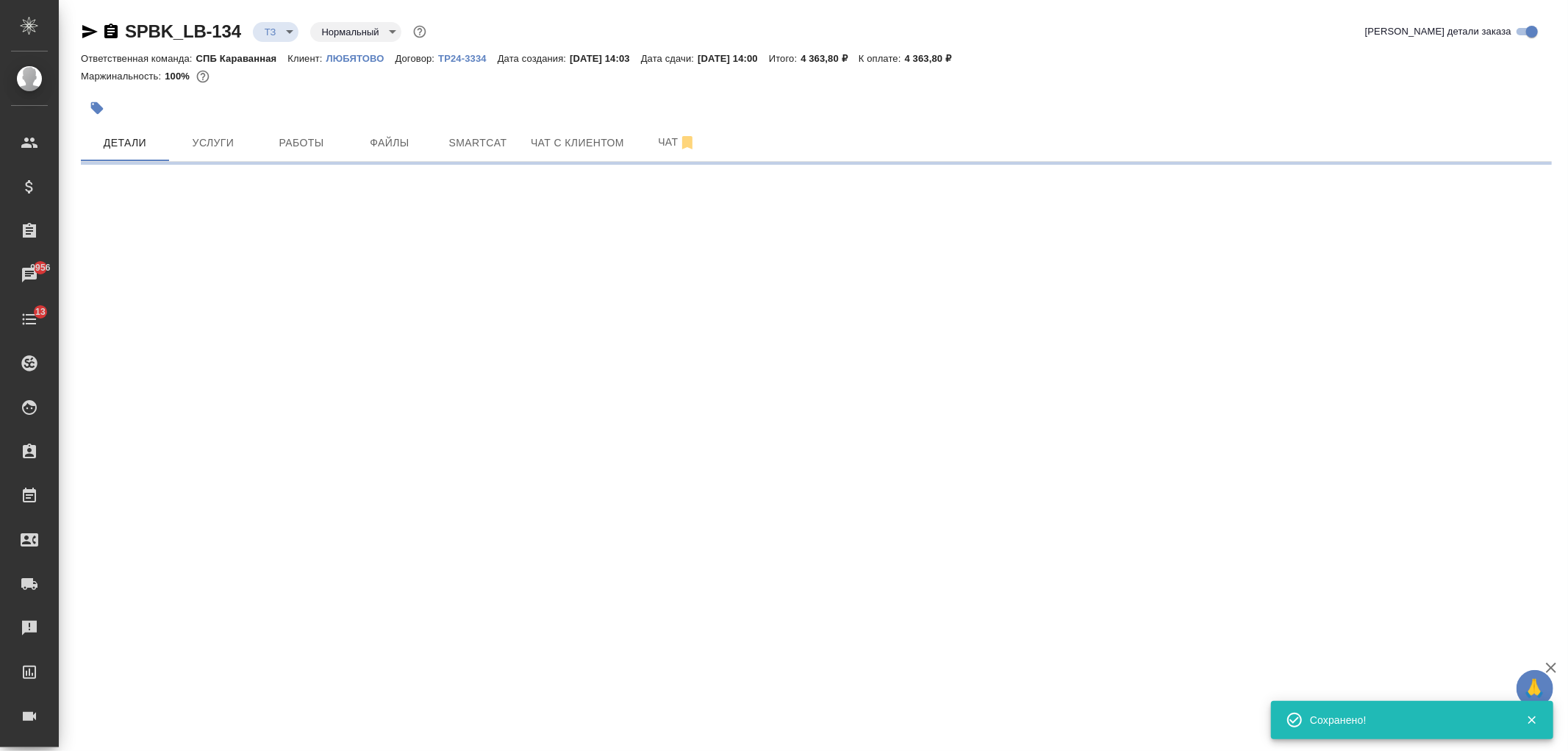
type input "new"
select select "RU"
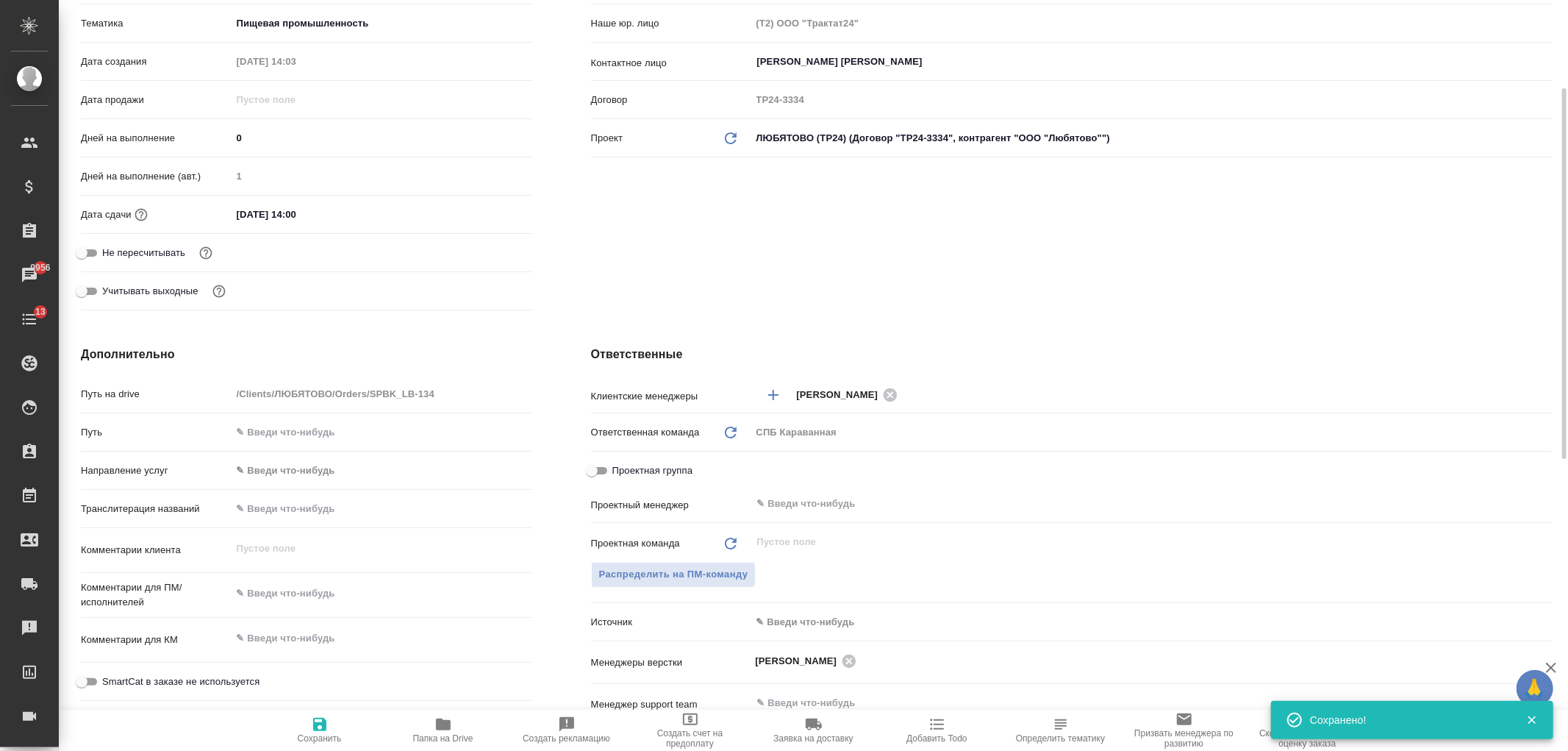
type textarea "x"
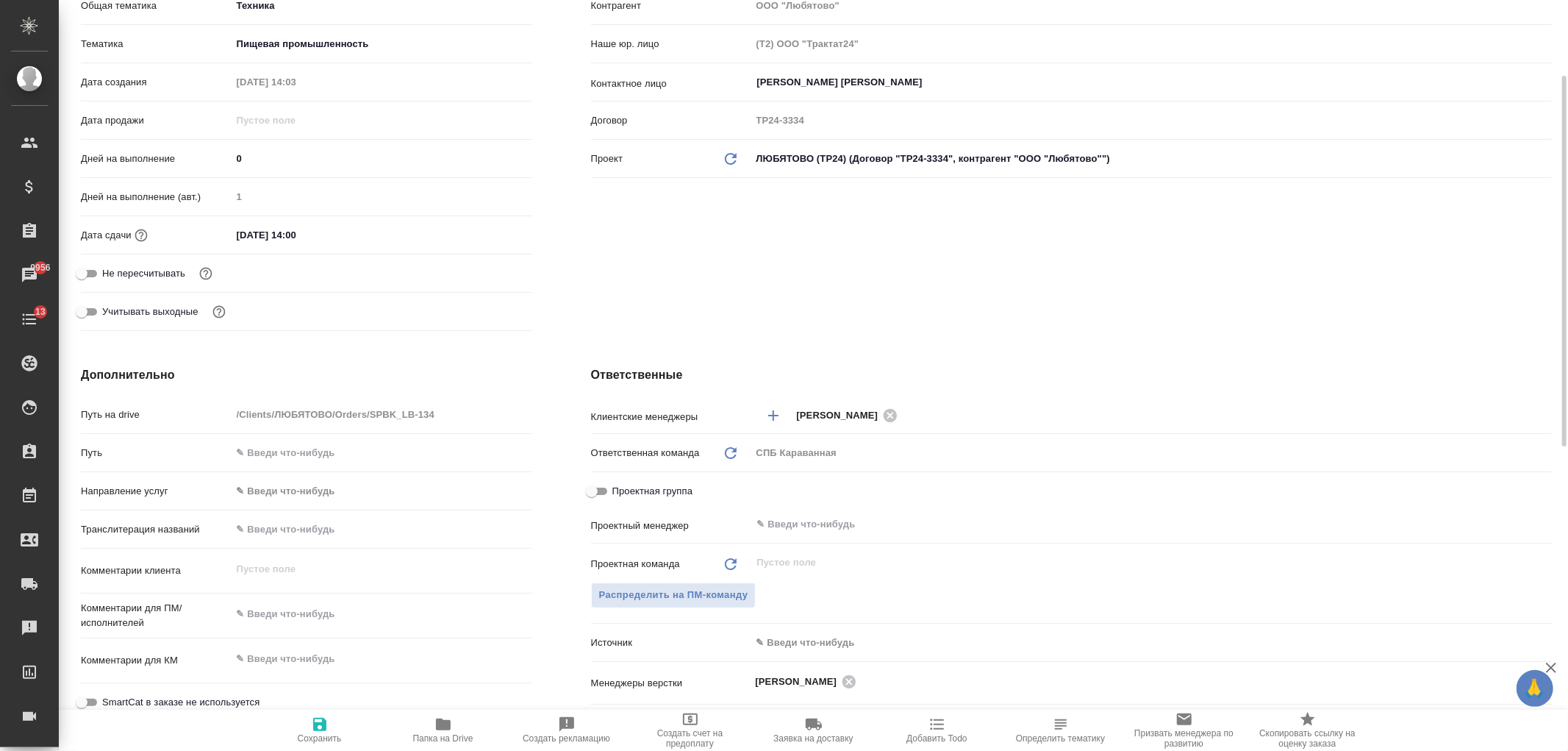
scroll to position [331, 0]
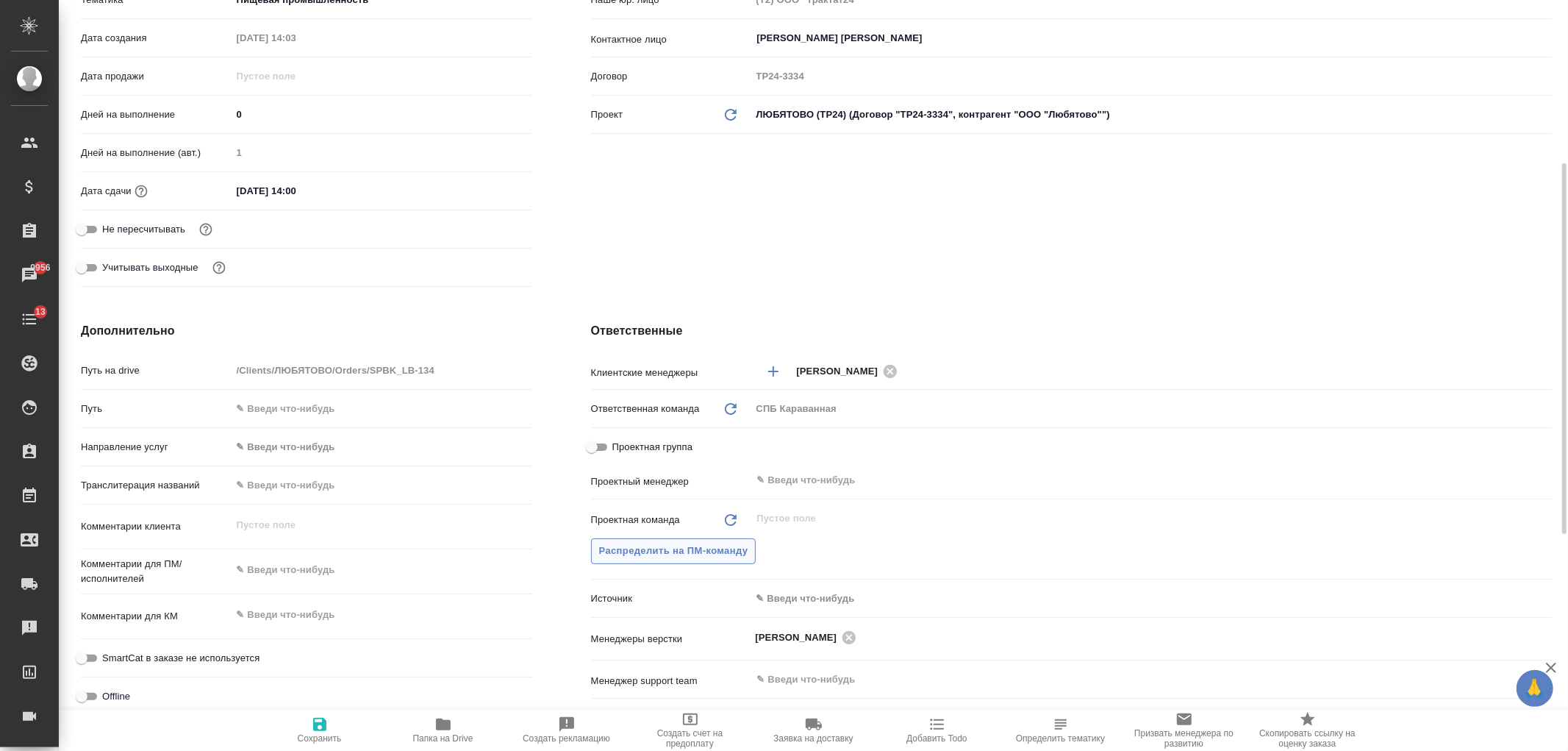
click at [634, 557] on span "Распределить на ПМ-команду" at bounding box center [674, 551] width 149 height 17
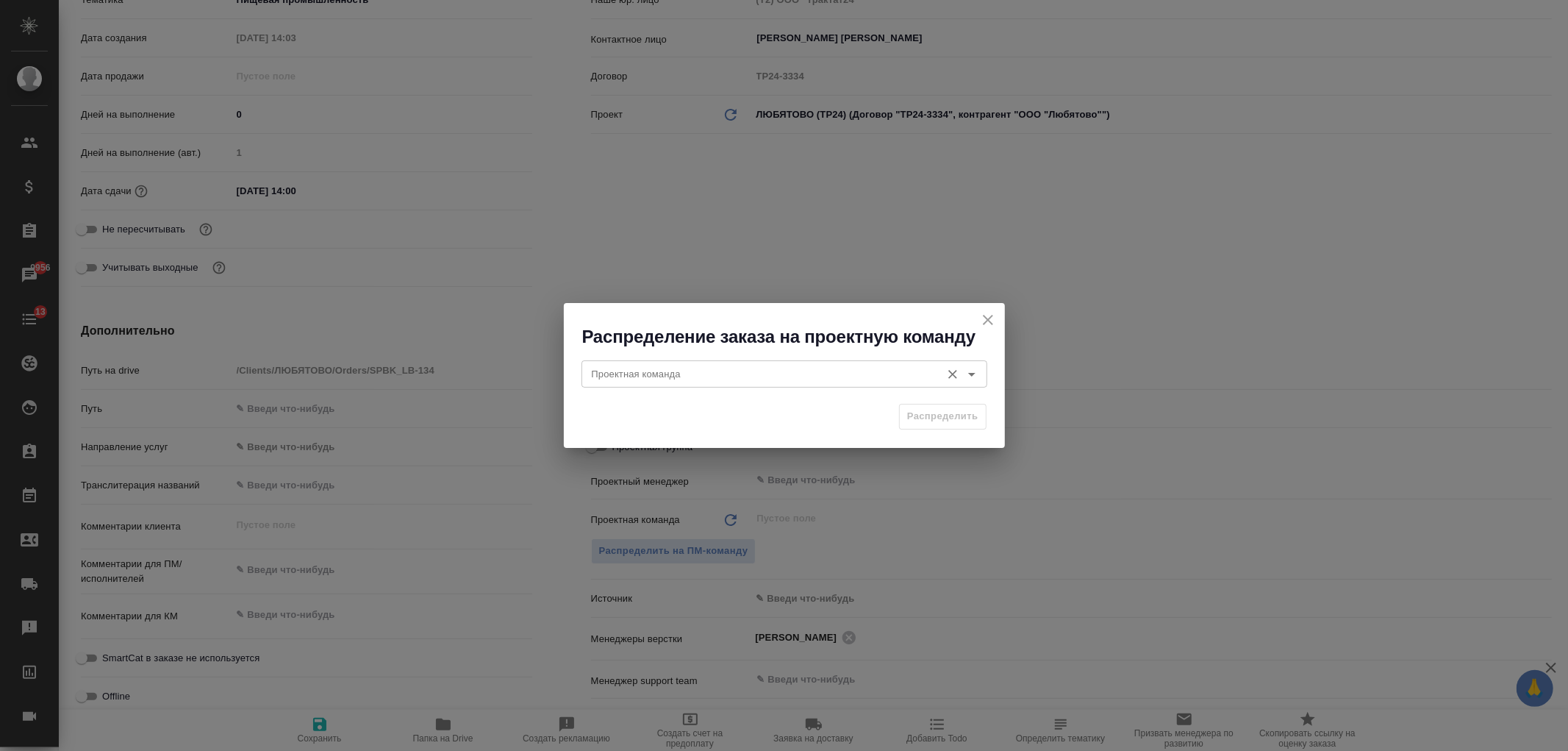
click at [625, 370] on input "Проектная команда" at bounding box center [760, 373] width 348 height 18
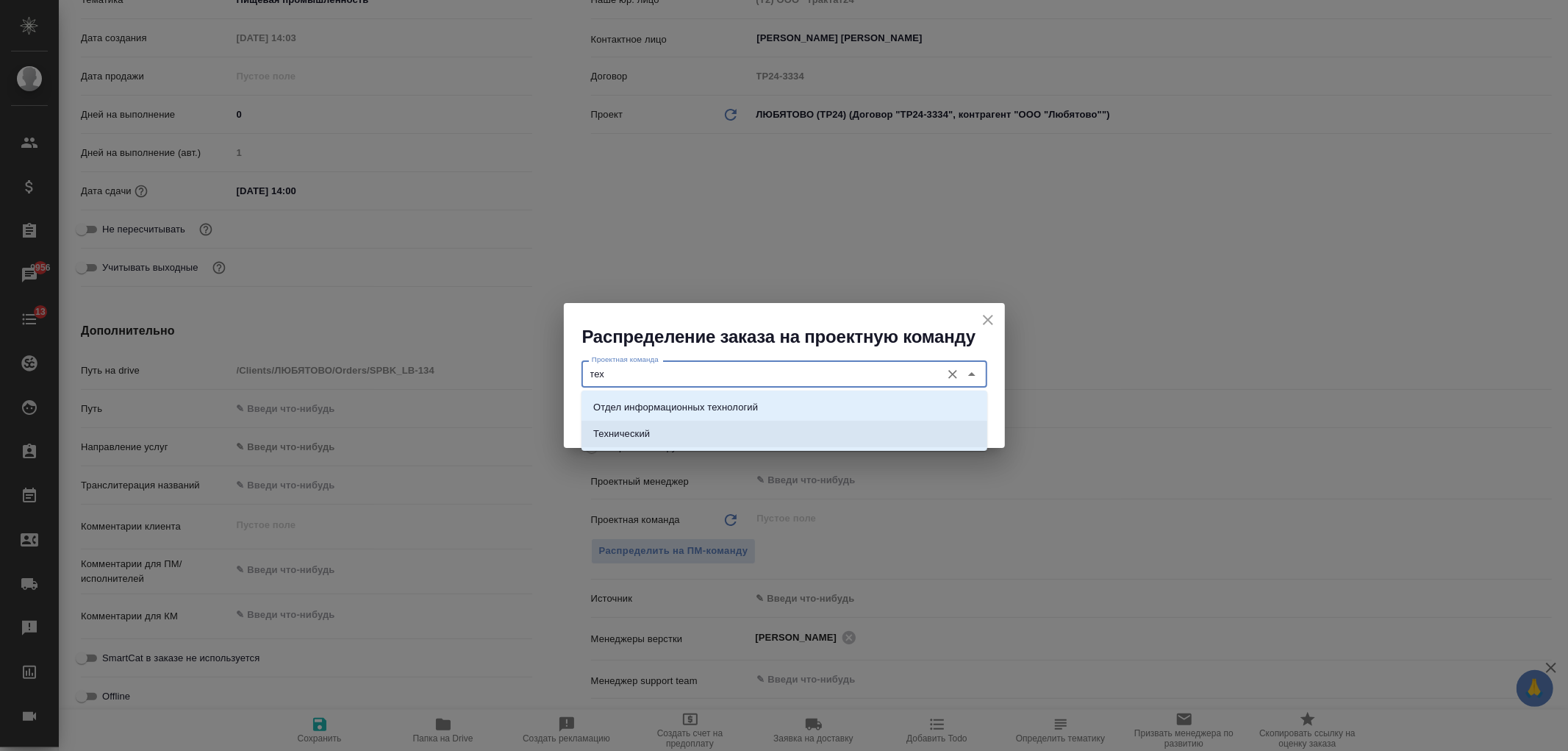
click at [677, 438] on li "Технический" at bounding box center [784, 434] width 406 height 27
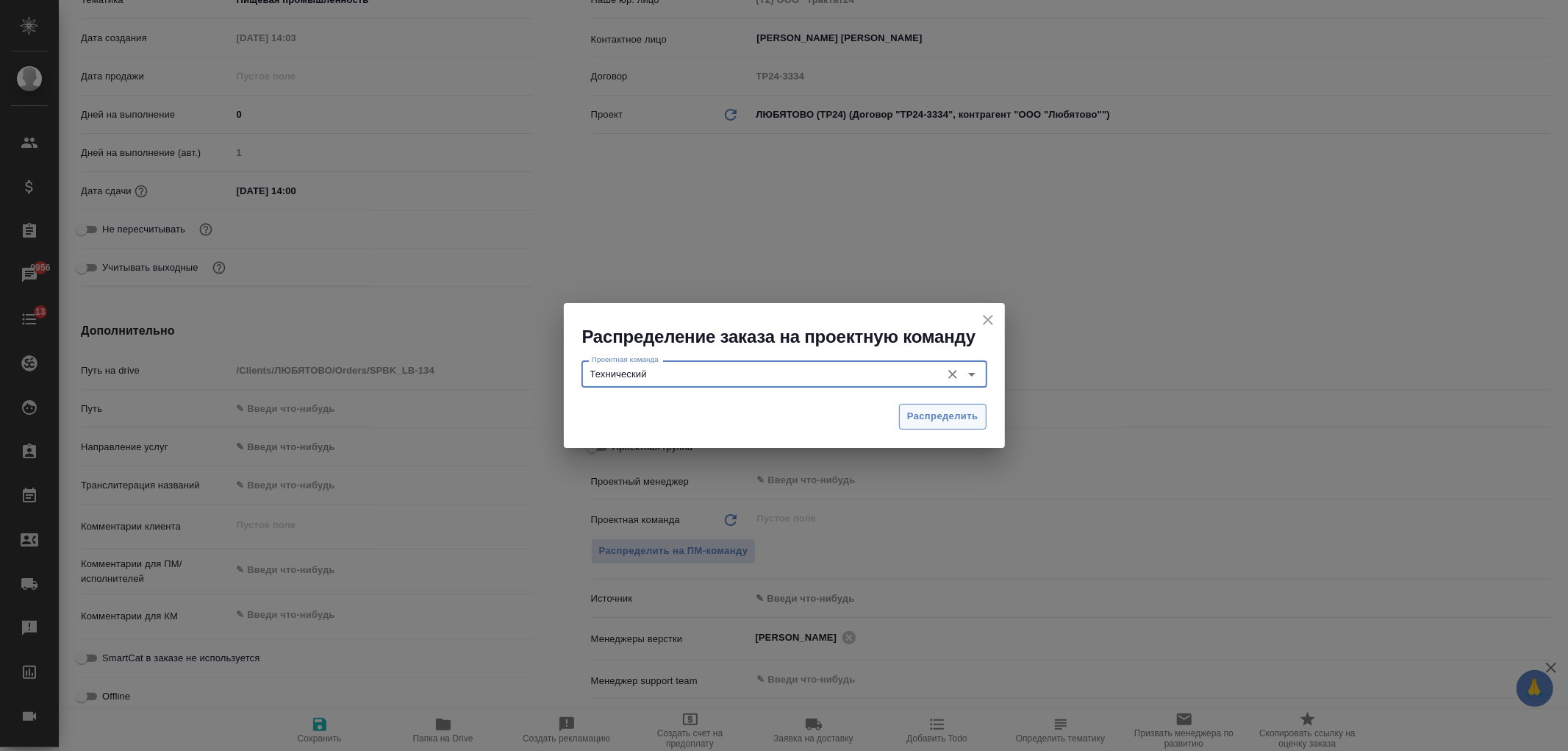
type input "Технический"
click at [929, 421] on span "Распределить" at bounding box center [943, 416] width 72 height 17
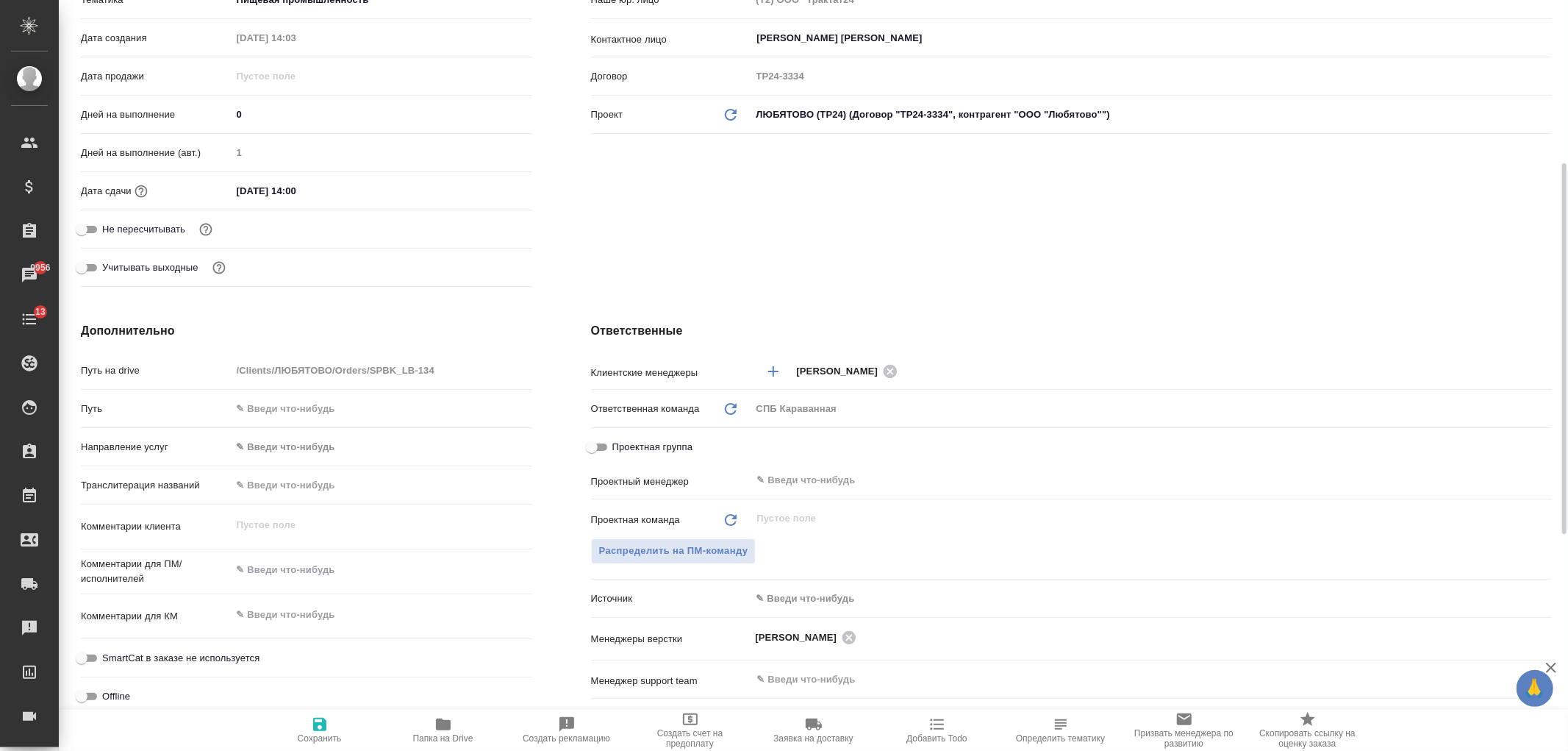
type textarea "x"
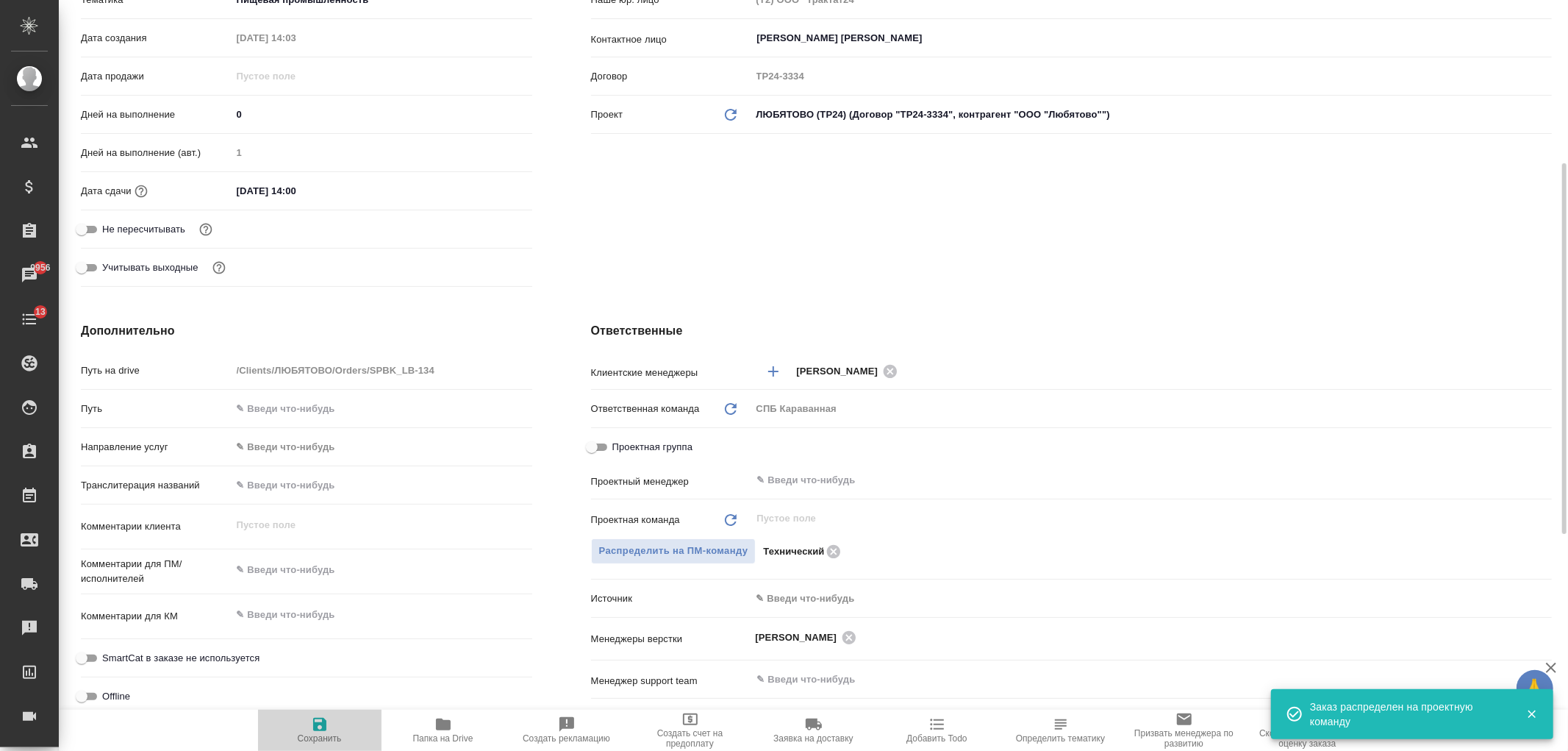
click at [310, 731] on span "Сохранить" at bounding box center [320, 730] width 106 height 28
type textarea "x"
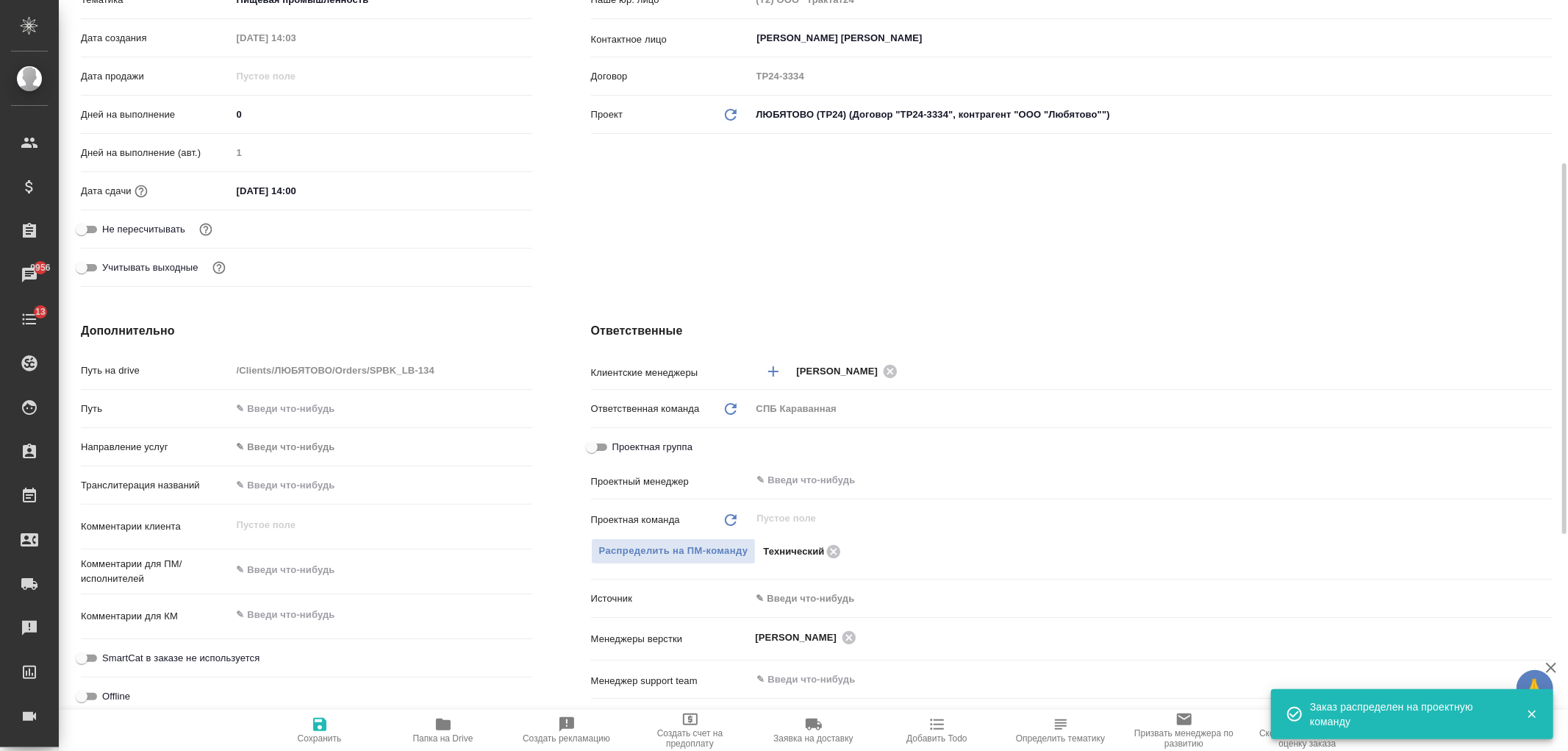
type textarea "x"
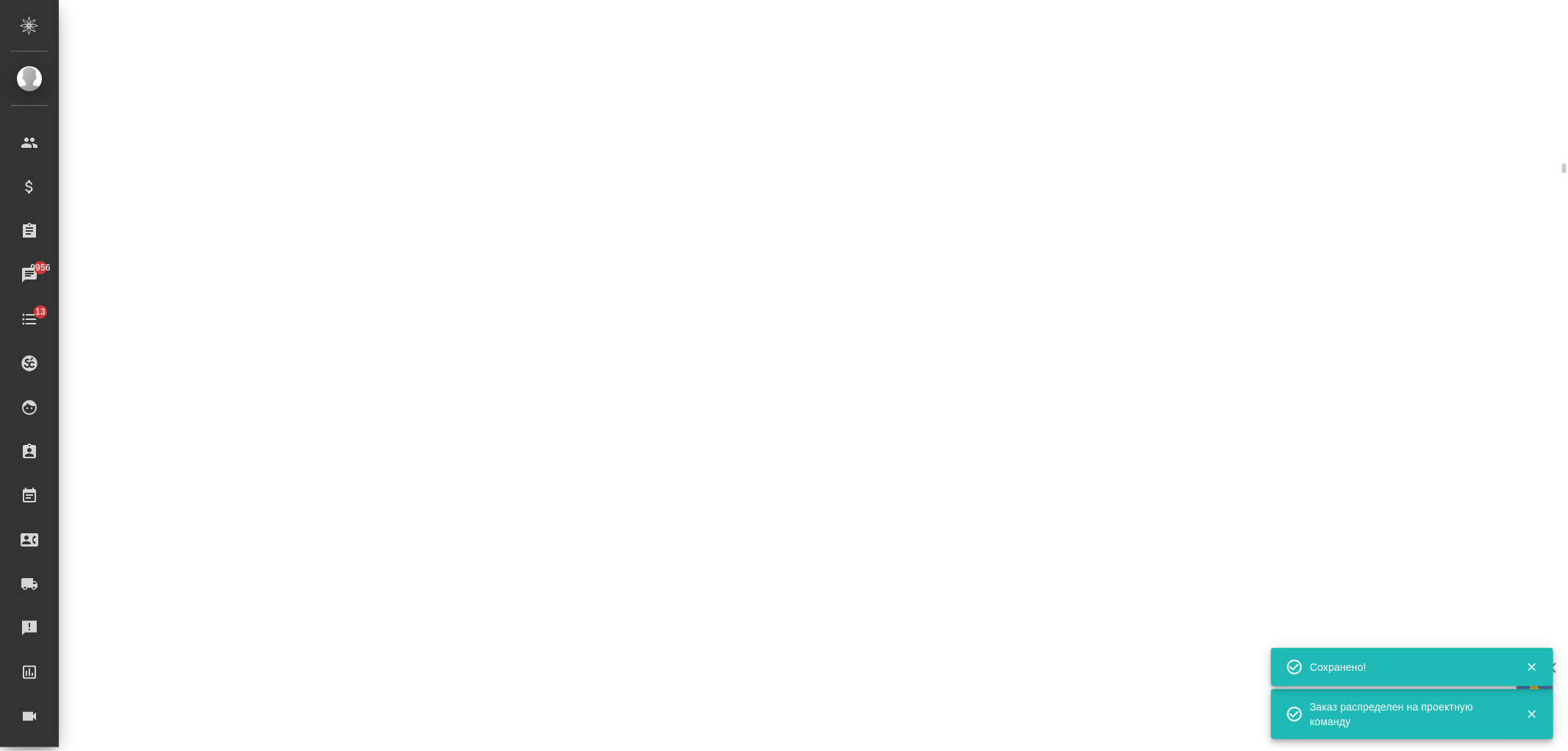
select select "RU"
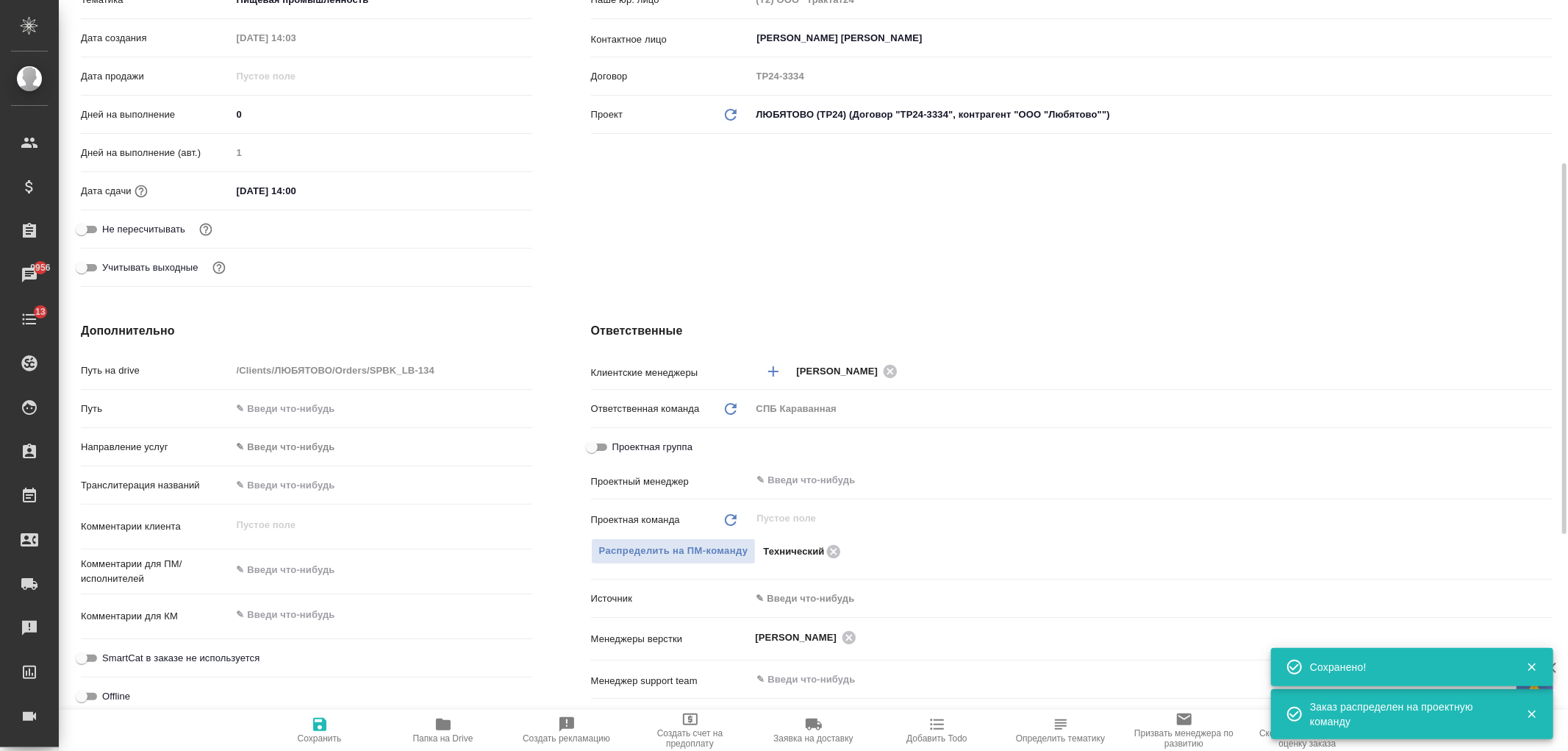
type textarea "x"
click at [723, 274] on div "Клиент Клиент ЛЮБЯТОВО Контрагент ООО "Любятово" Наше юр. лицо (Т2) ООО "Тракта…" at bounding box center [1071, 83] width 1020 height 477
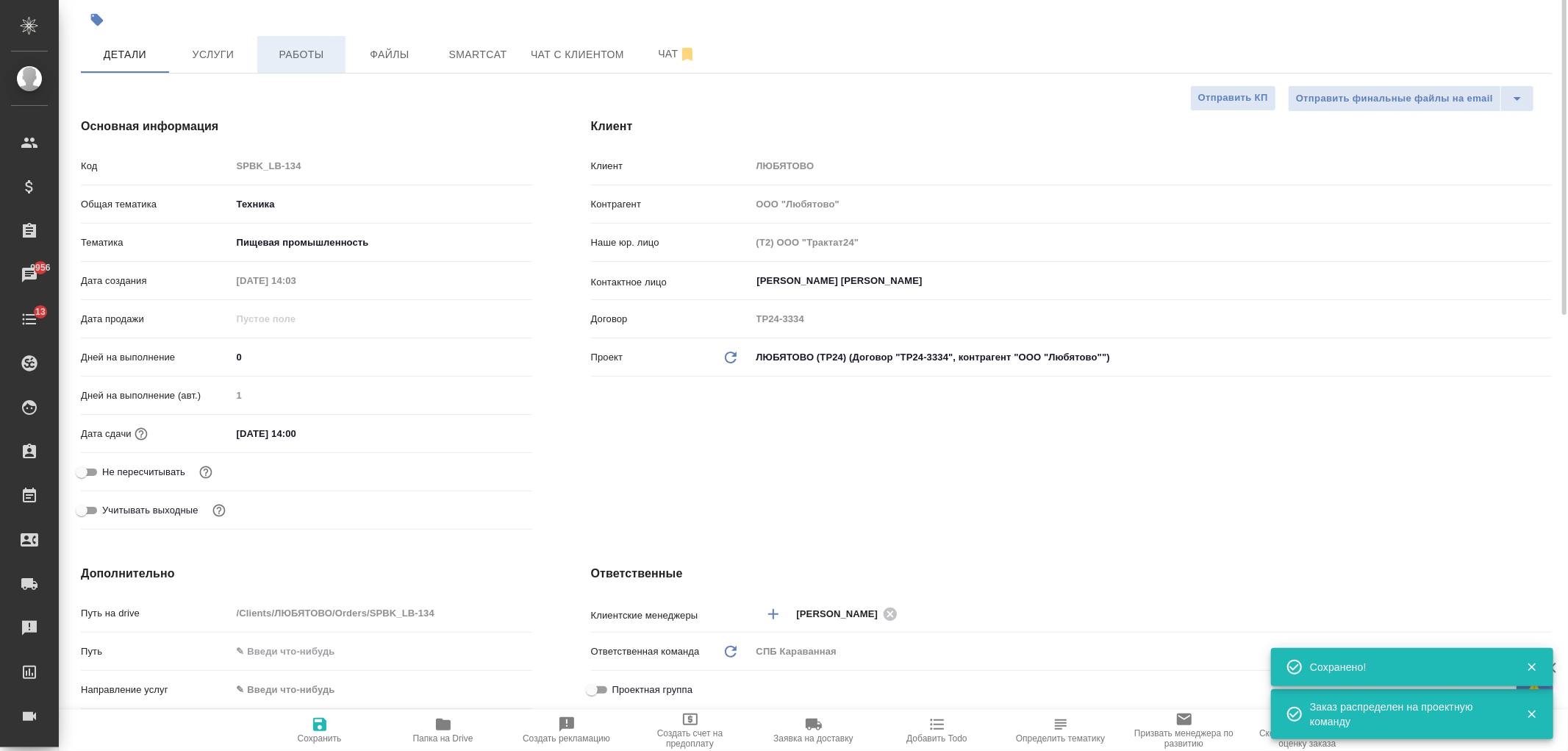
scroll to position [0, 0]
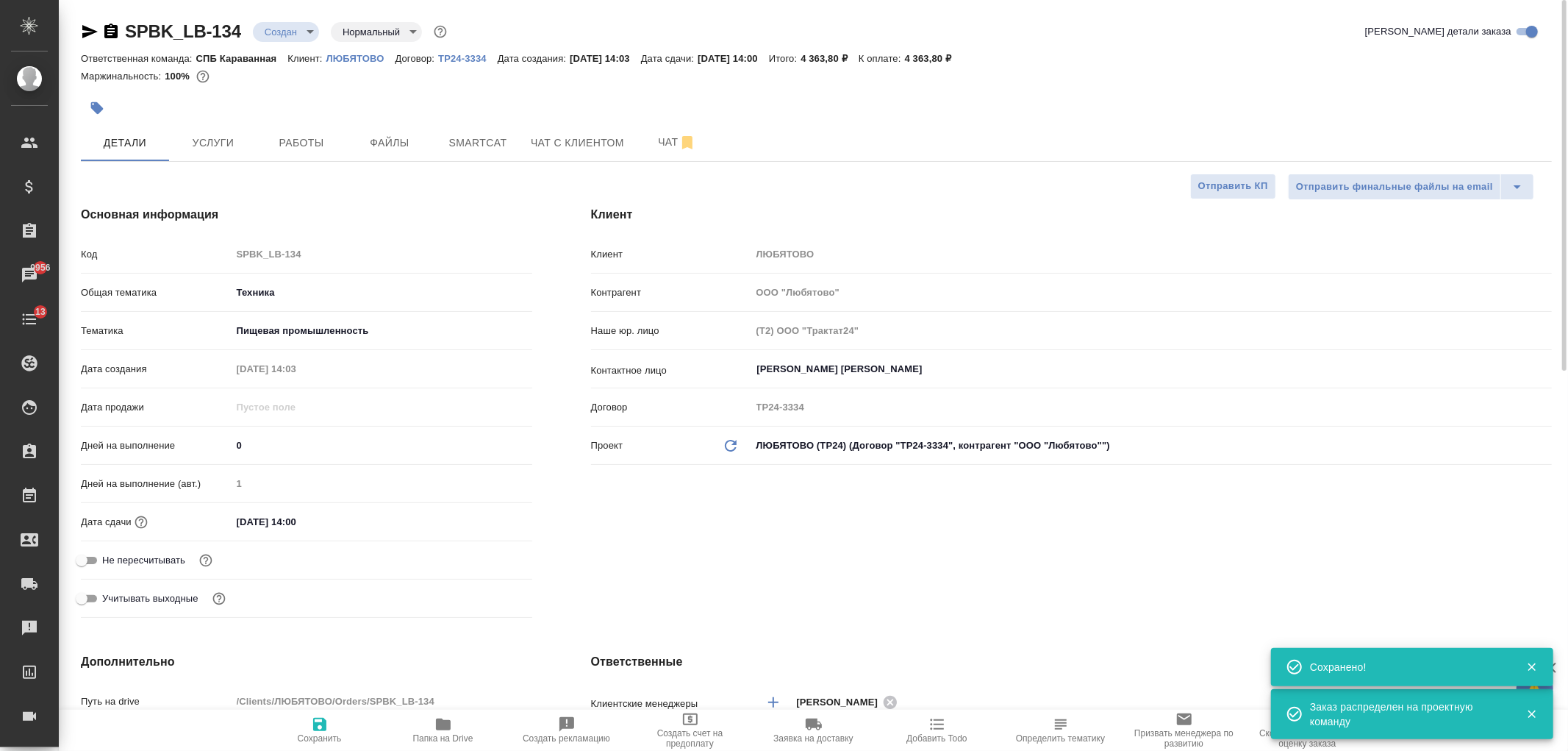
click at [294, 34] on body "🙏 .cls-1 fill:#fff; AWATERA Ivanova Arina Клиенты Спецификации Заказы 9956 Чаты…" at bounding box center [784, 375] width 1568 height 751
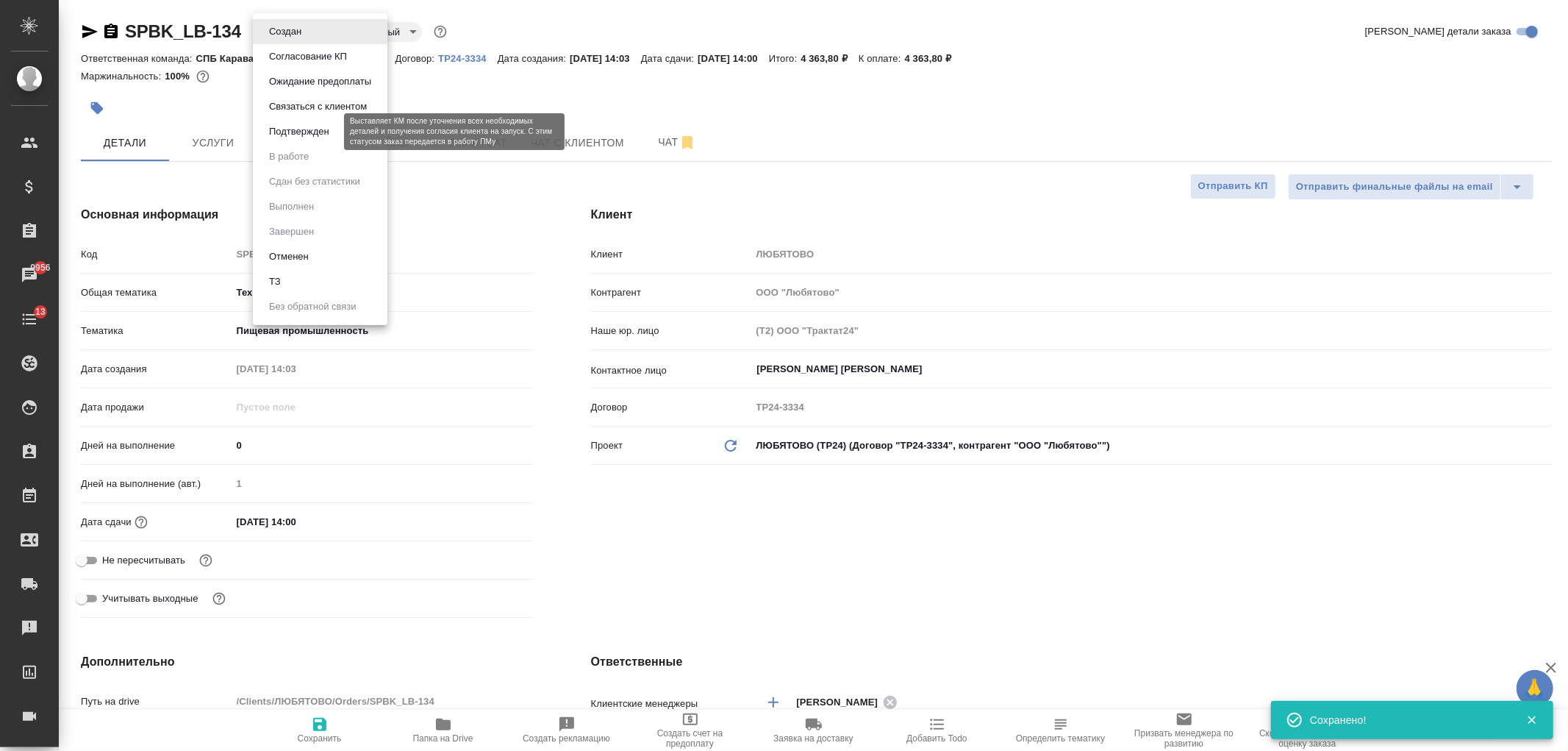
click at [319, 136] on button "Подтвержден" at bounding box center [299, 132] width 69 height 16
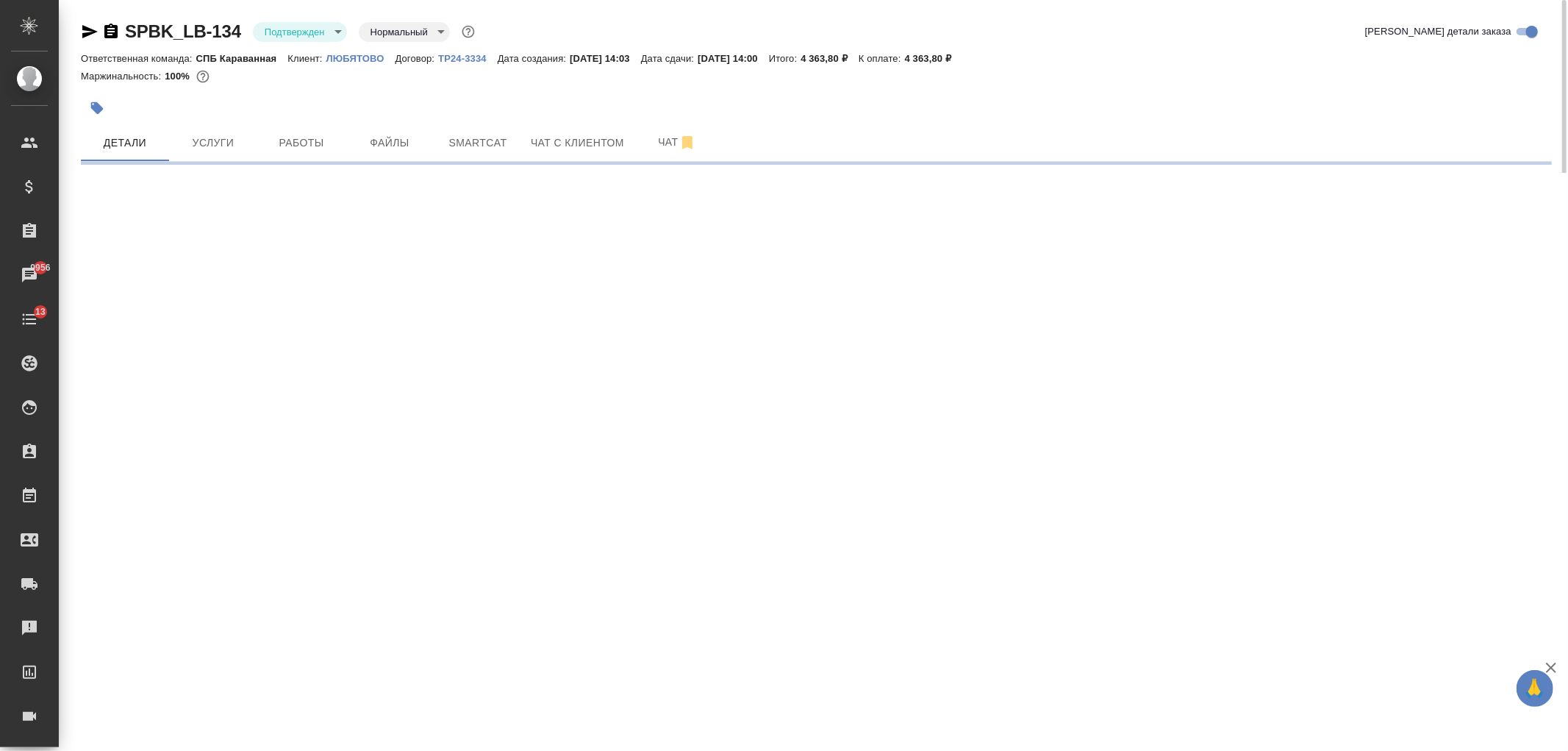
select select "RU"
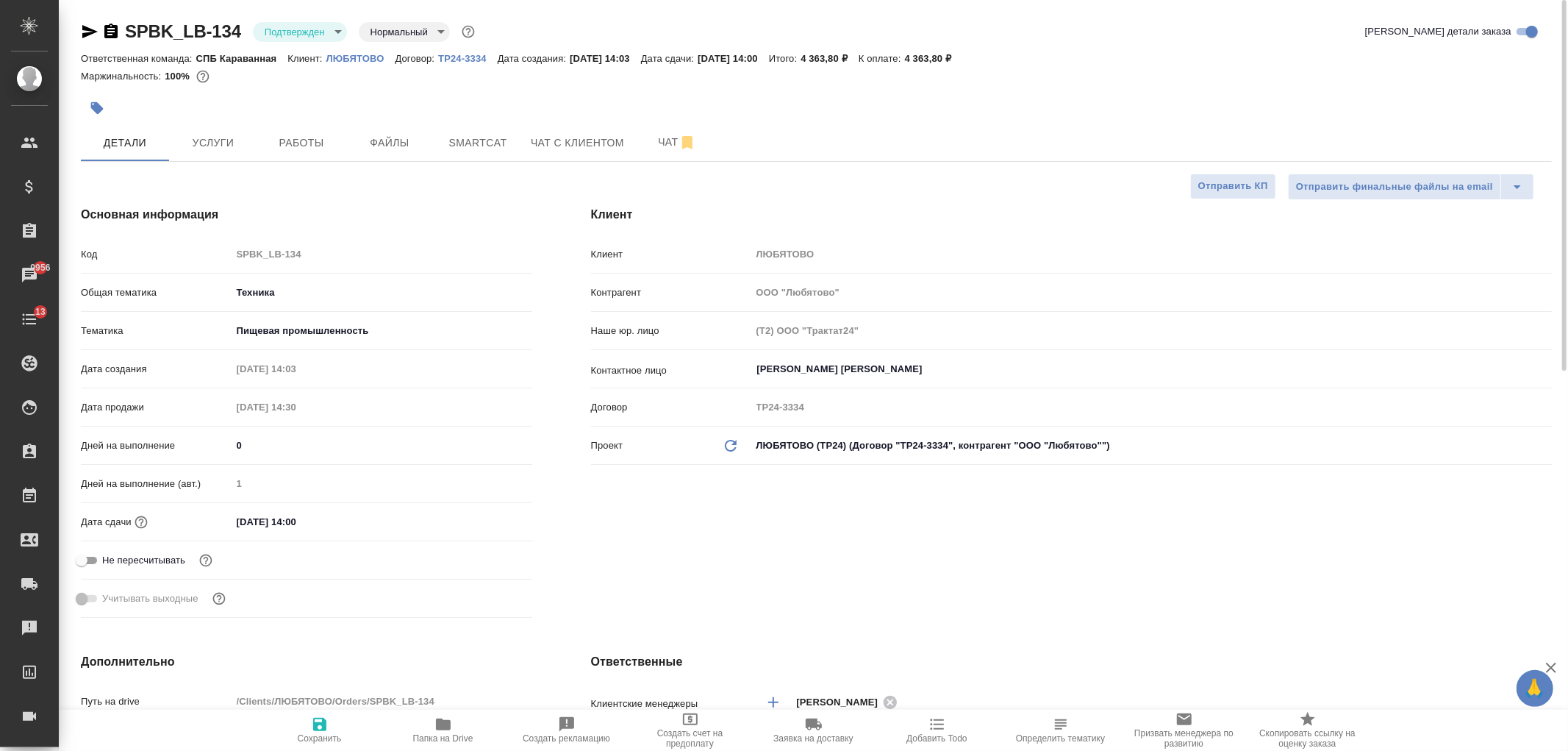
type textarea "x"
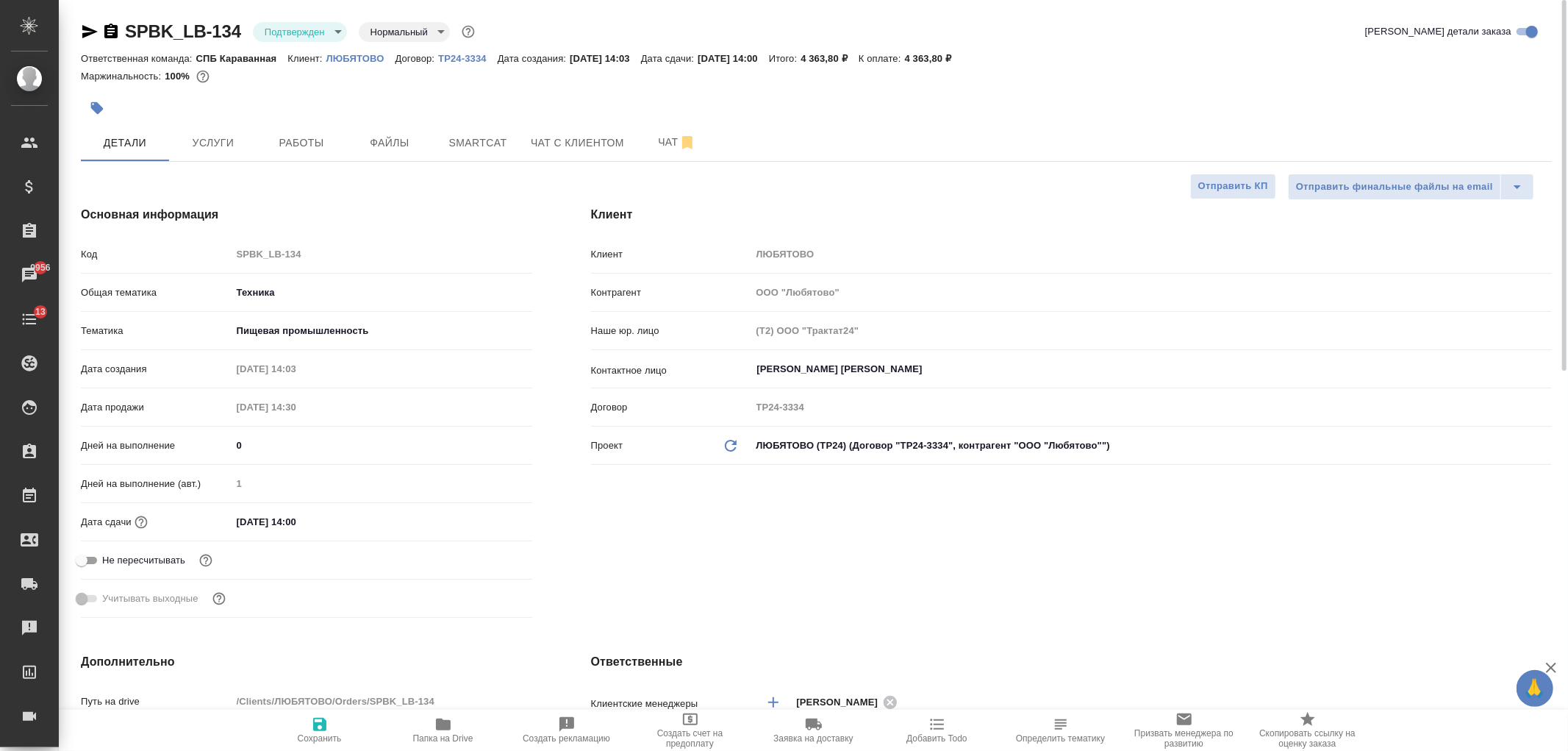
type textarea "x"
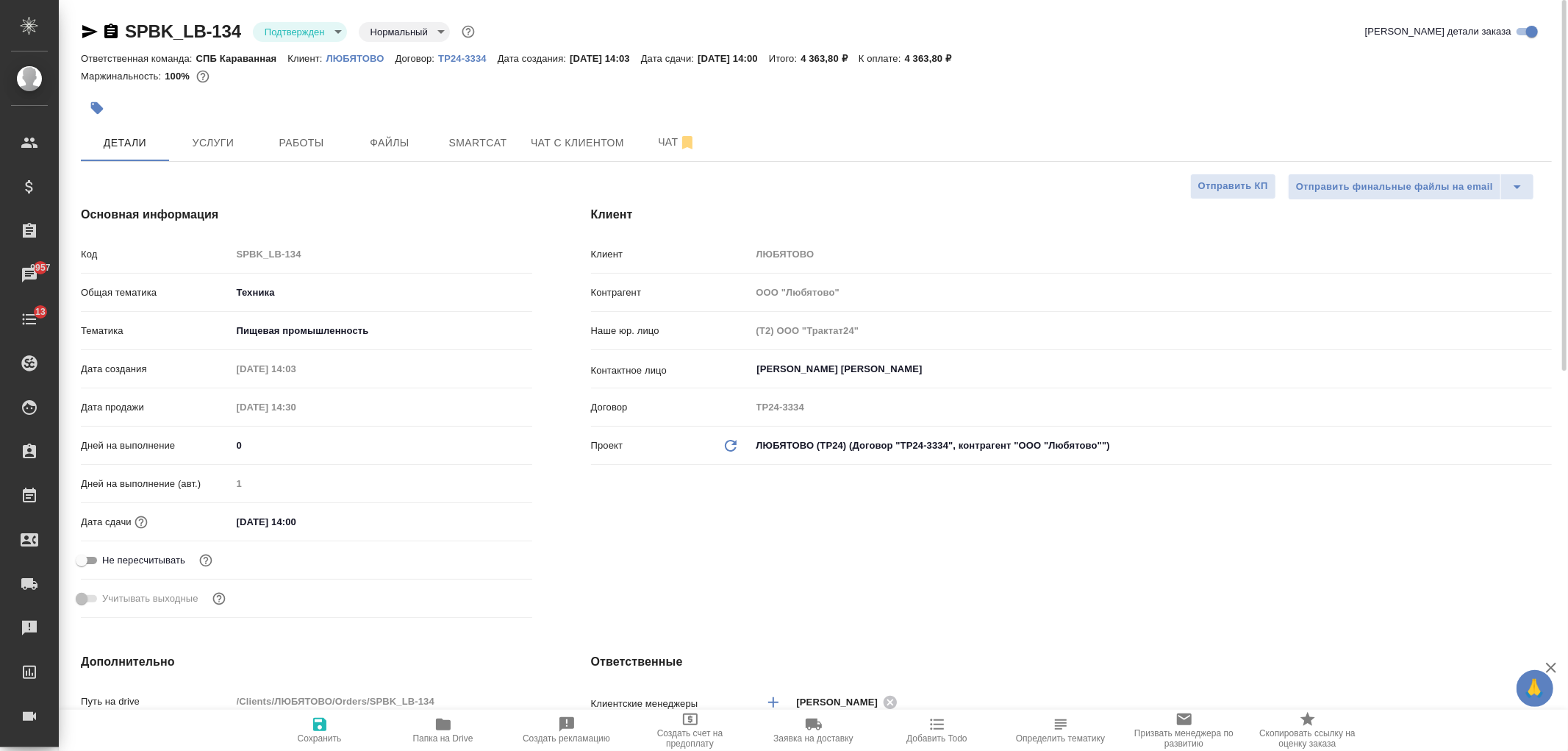
type textarea "x"
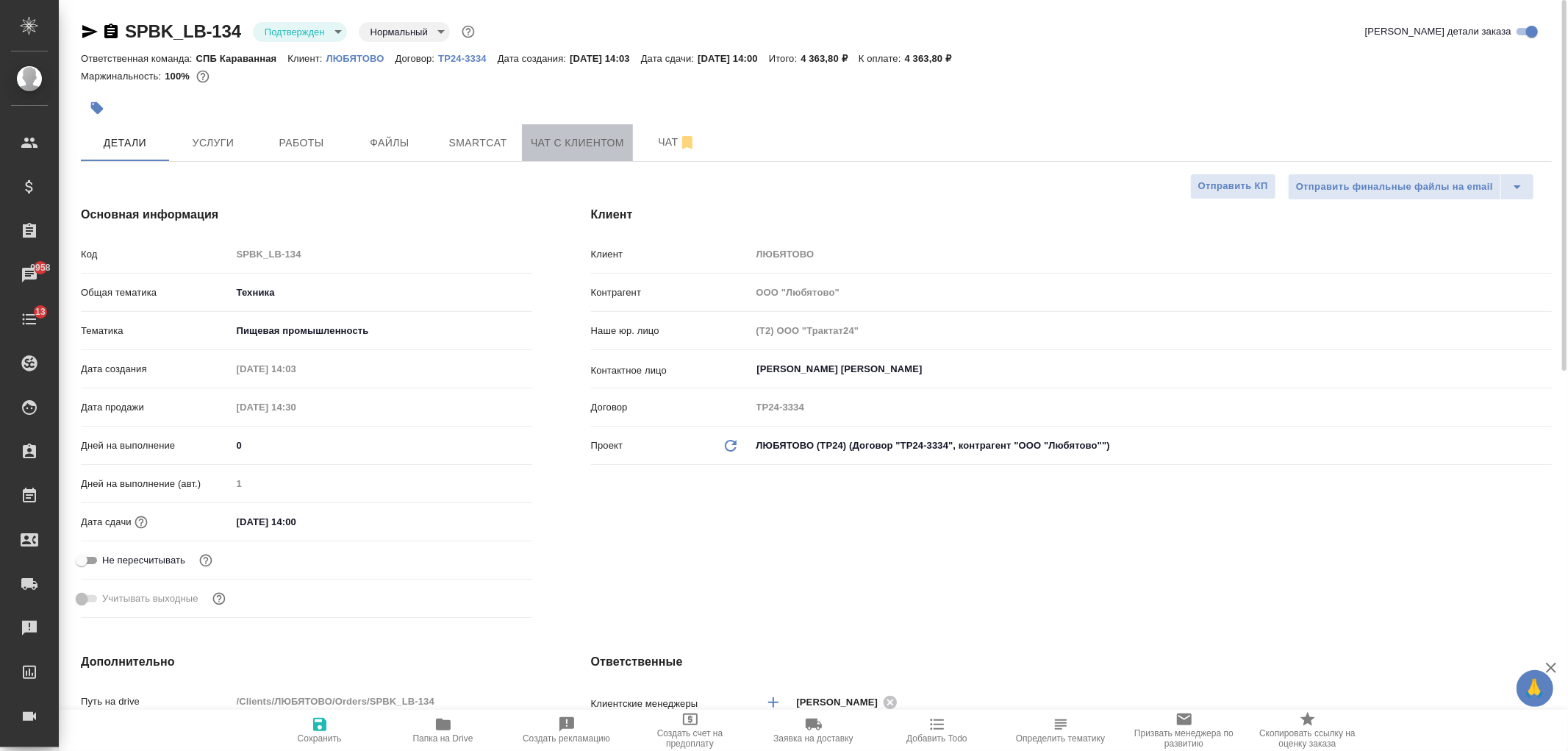
click at [556, 142] on span "Чат с клиентом" at bounding box center [577, 142] width 94 height 19
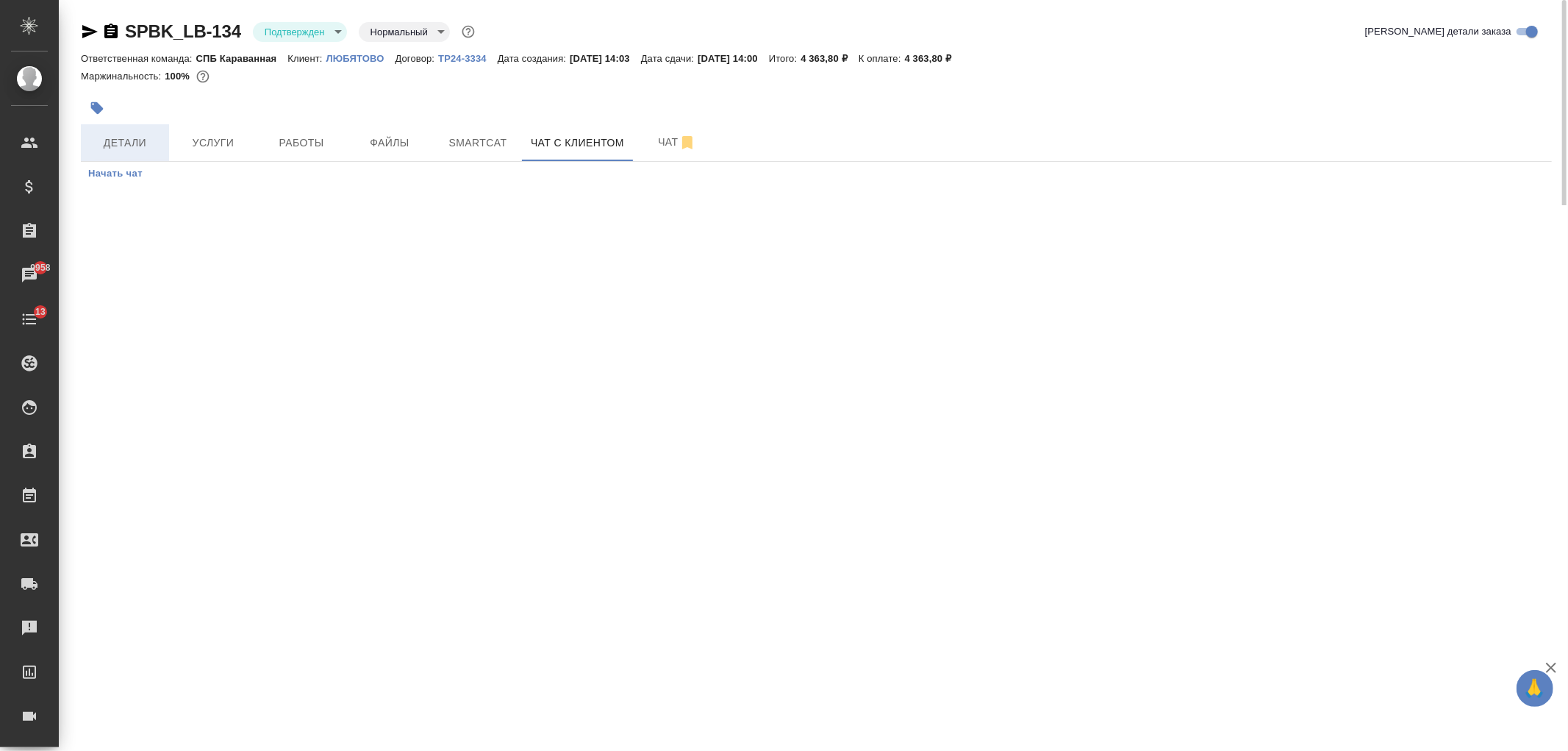
click at [150, 149] on span "Детали" at bounding box center [125, 142] width 71 height 19
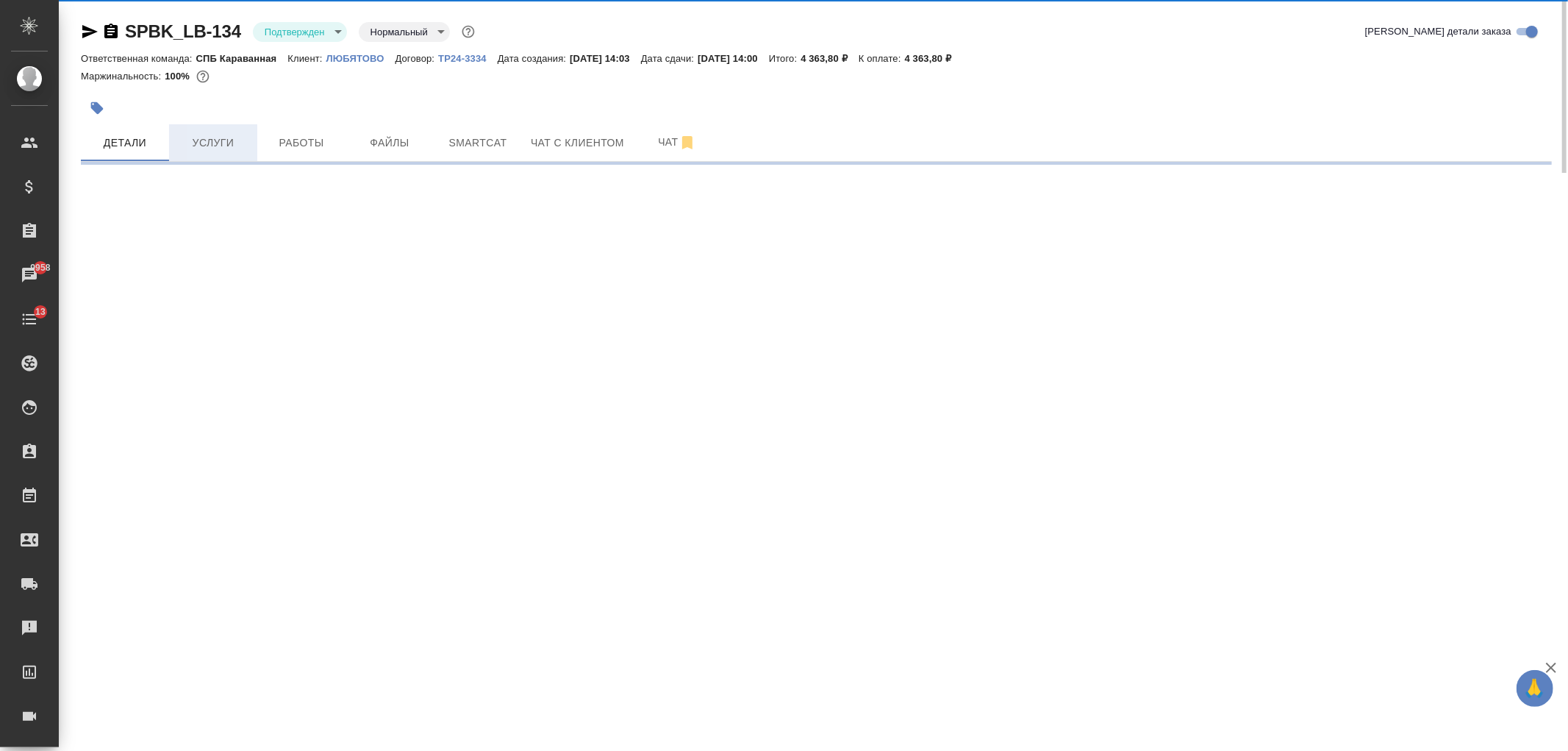
select select "RU"
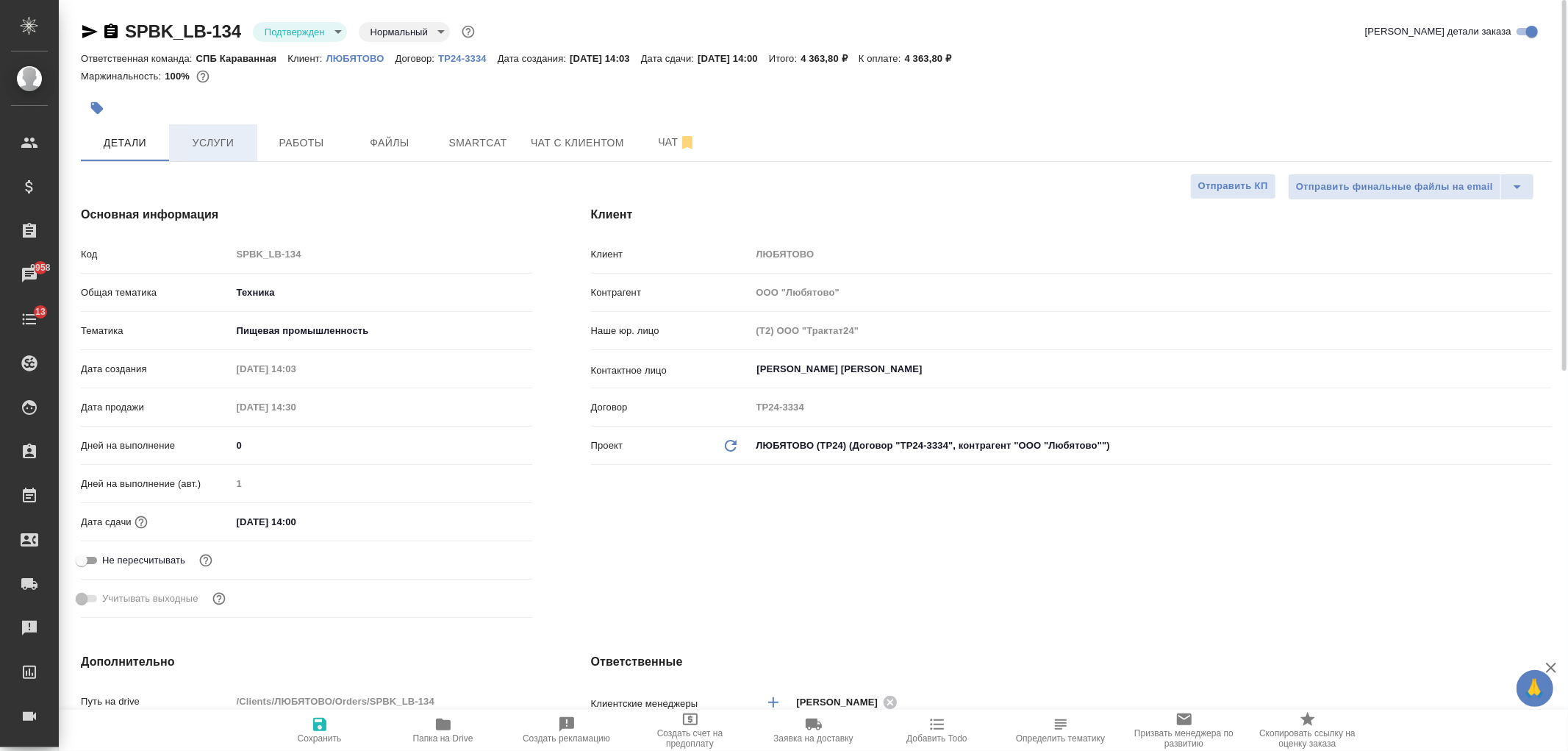
type textarea "x"
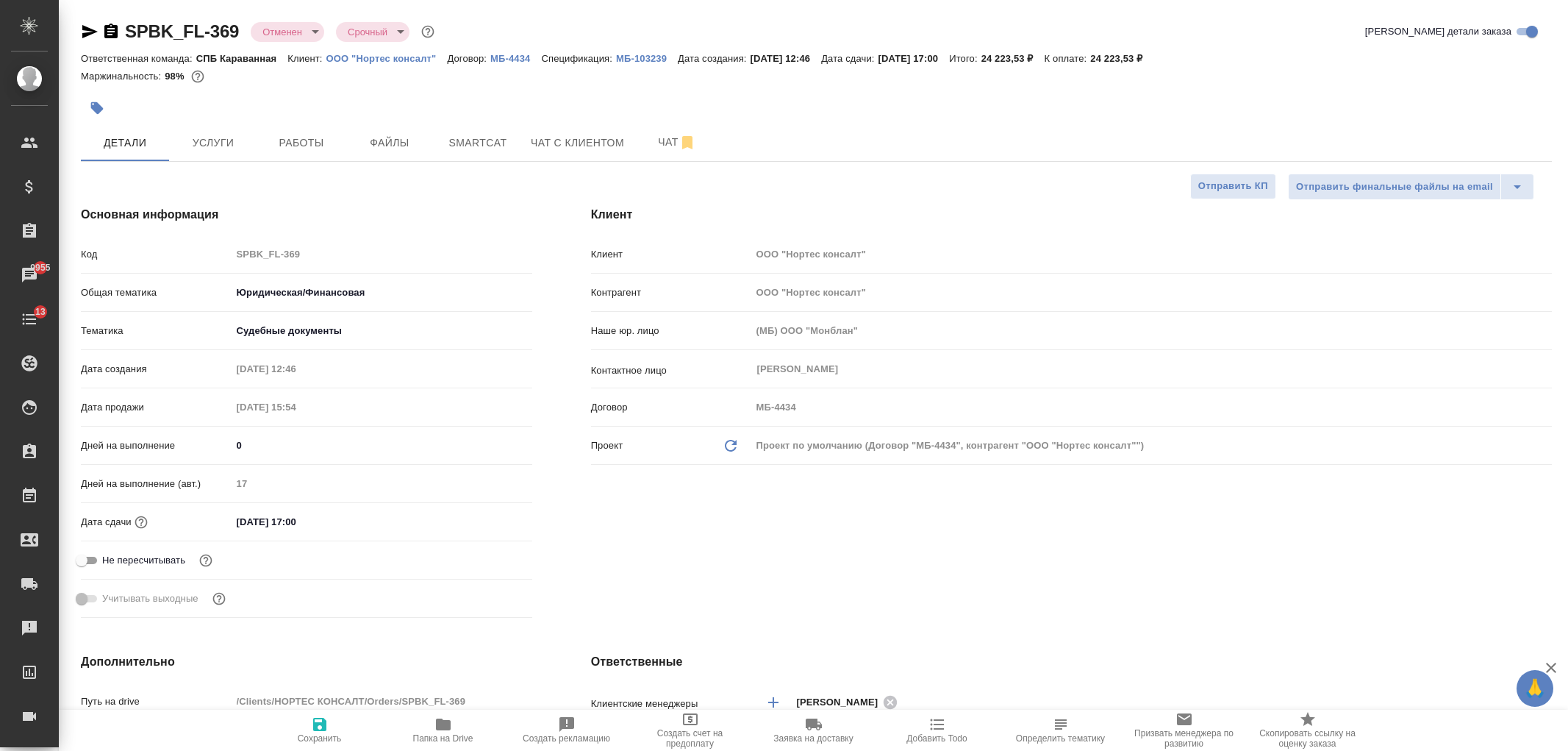
select select "RU"
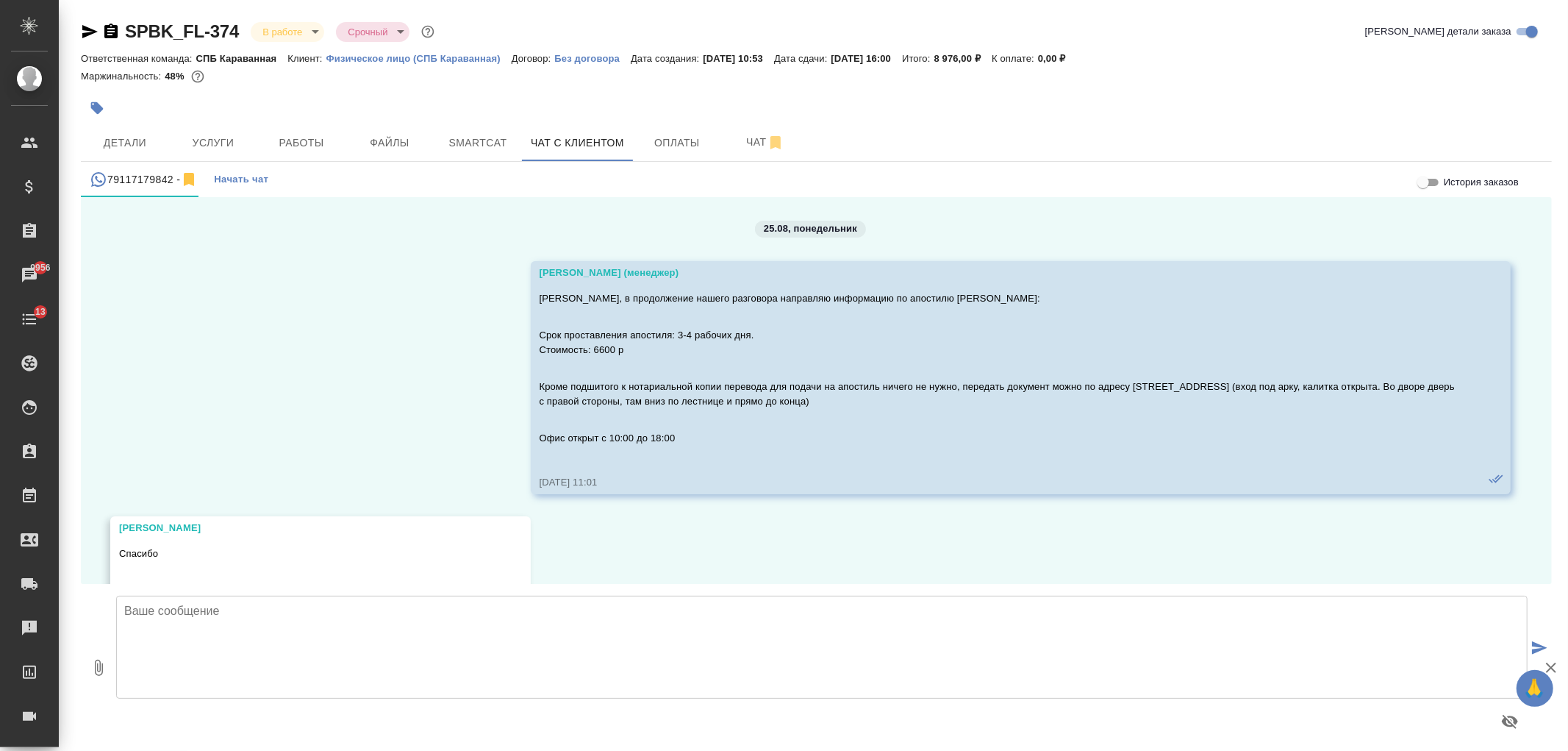
scroll to position [8626, 0]
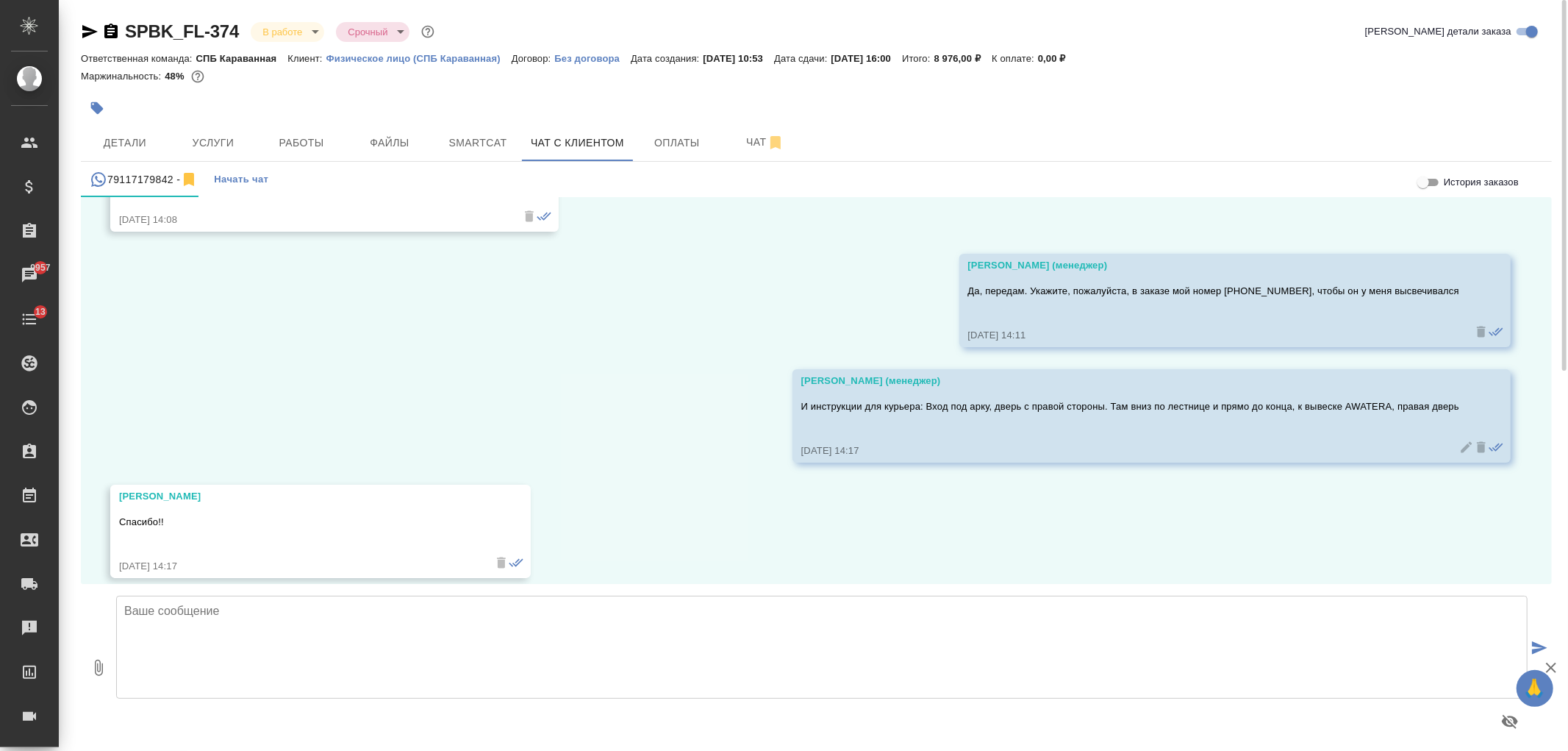
click at [516, 612] on textarea at bounding box center [822, 647] width 1411 height 103
drag, startPoint x: 516, startPoint y: 604, endPoint x: 816, endPoint y: 634, distance: 301.5
click at [816, 634] on textarea "Александра, а у Вас есть возможность вызвать курьера ко времени? К 15;30-16:00?…" at bounding box center [822, 647] width 1411 height 103
click at [533, 612] on textarea "Александра, а у Вас есть возможность вызвать курьера ко времени? К 15;30-16:00?…" at bounding box center [822, 647] width 1411 height 103
click at [582, 614] on textarea "Александра, а у Вас есть возможность вызвать курьера ко времени? С 15:30-16:00?…" at bounding box center [822, 647] width 1411 height 103
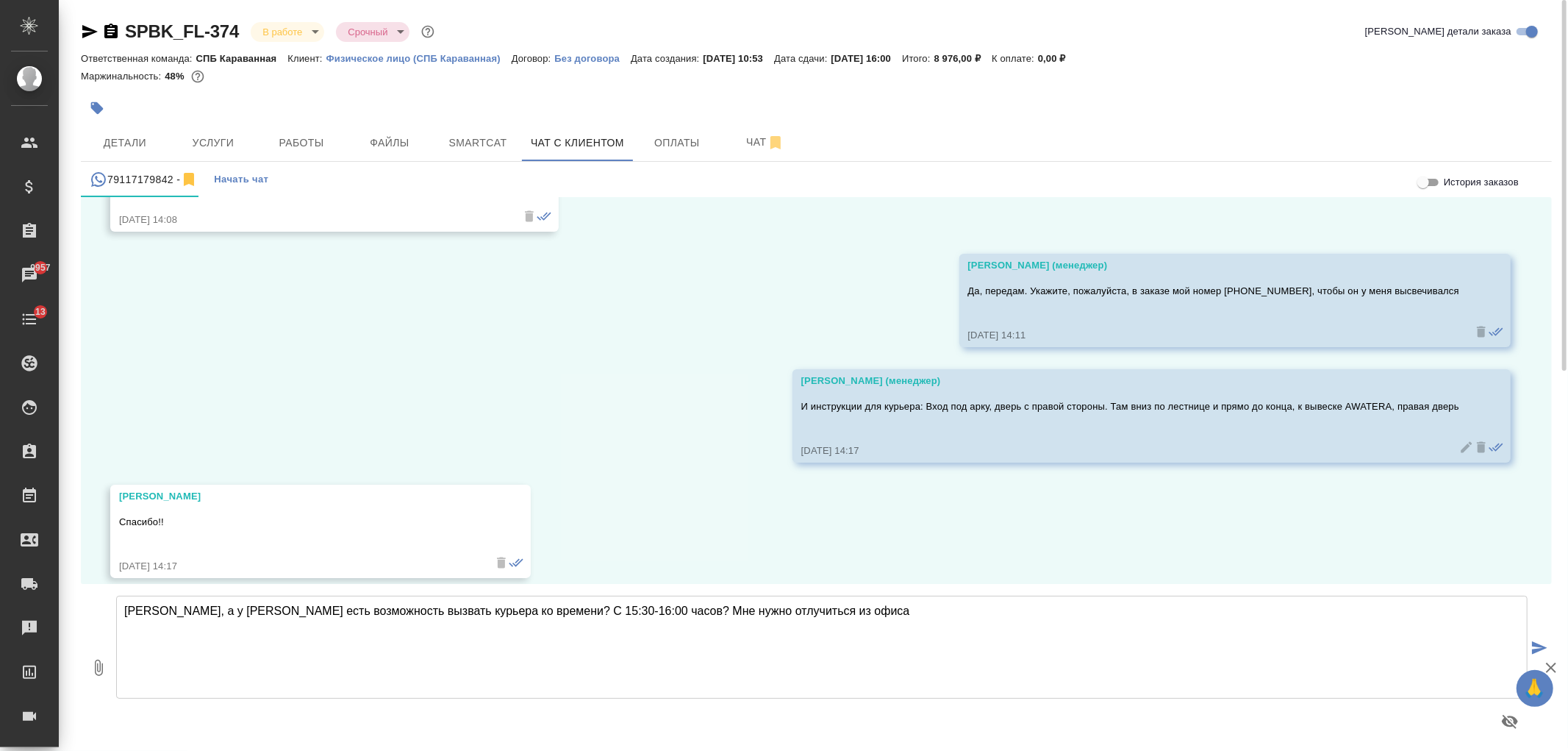
click at [686, 607] on textarea "Александра, а у Вас есть возможность вызвать курьера ко времени? С 15:30-16:00 …" at bounding box center [822, 647] width 1411 height 103
click at [792, 607] on textarea "Александра, а у Вас есть возможность вызвать курьера ко времени? С 15:30-16:00 …" at bounding box center [822, 647] width 1411 height 103
click at [824, 617] on textarea "Александра, а у Вас есть возможность вызвать курьера ко времени? С 15:30-16:00 …" at bounding box center [822, 647] width 1411 height 103
click at [844, 612] on textarea "Александра, а у Вас есть возможность вызвать курьера ко времени? С 15:30-16:00 …" at bounding box center [822, 647] width 1411 height 103
click at [614, 610] on textarea "Александра, а у Вас есть возможность вызвать курьера ко времени? С 15:30-16:00 …" at bounding box center [822, 647] width 1411 height 103
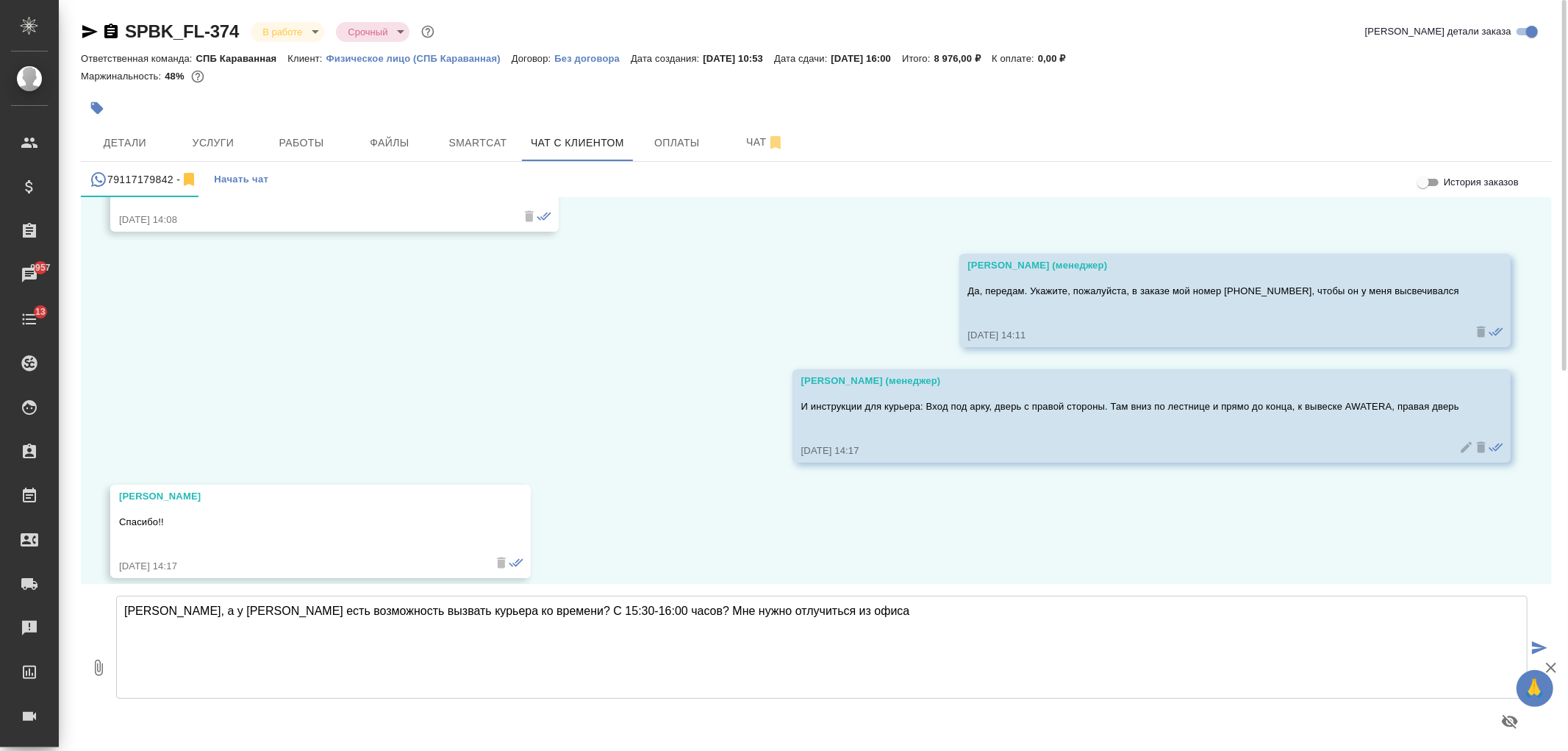
click at [840, 621] on textarea "Александра, а у Вас есть возможность вызвать курьера ко времени? С 15:30-16:00 …" at bounding box center [822, 647] width 1411 height 103
drag, startPoint x: 509, startPoint y: 612, endPoint x: 821, endPoint y: 611, distance: 312.0
click at [821, 611] on textarea "Александра, а у Вас есть возможность вызвать курьера ко времени? С 15:30-16:00 …" at bounding box center [822, 647] width 1411 height 103
click at [516, 620] on textarea "Александра, а у Вас есть возможность вызвать курьера ко времени? Чтобы он приех…" at bounding box center [822, 647] width 1411 height 103
click at [844, 638] on textarea "Александра, а у Вас есть возможность вызвать курьера ко времени, чтобы он приех…" at bounding box center [822, 647] width 1411 height 103
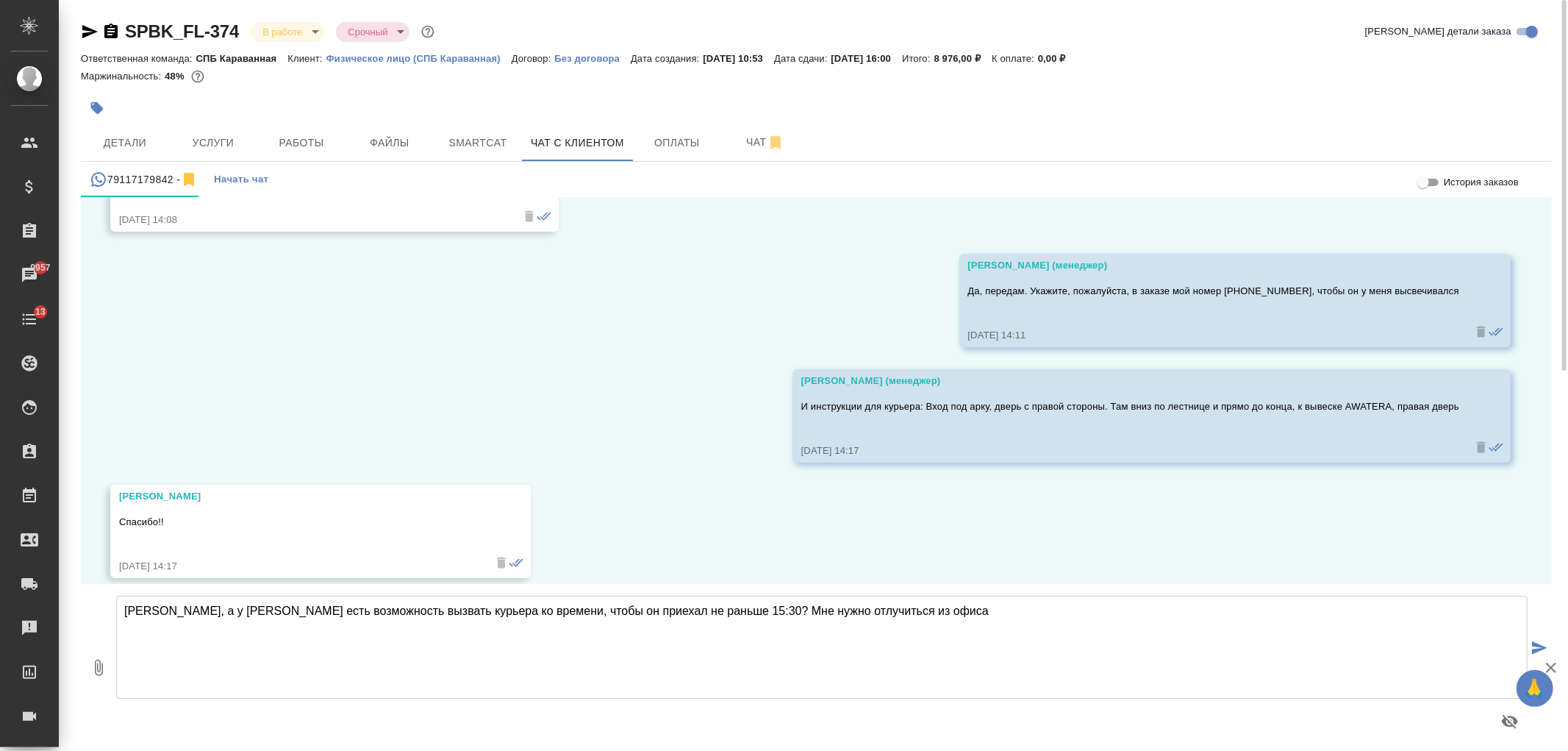
type textarea "Александра, а у Вас есть возможность вызвать курьера ко времени, чтобы он приех…"
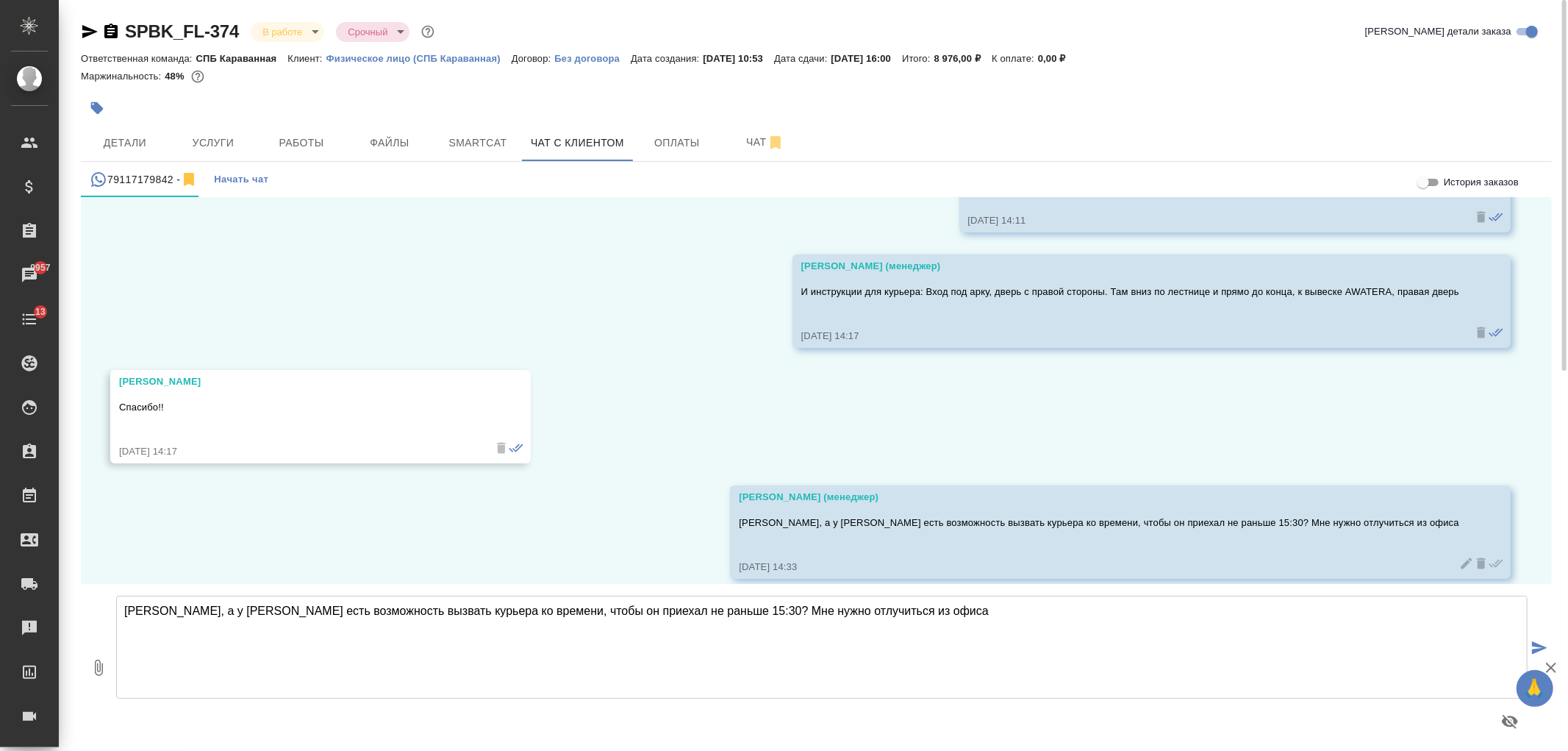
scroll to position [8856, 0]
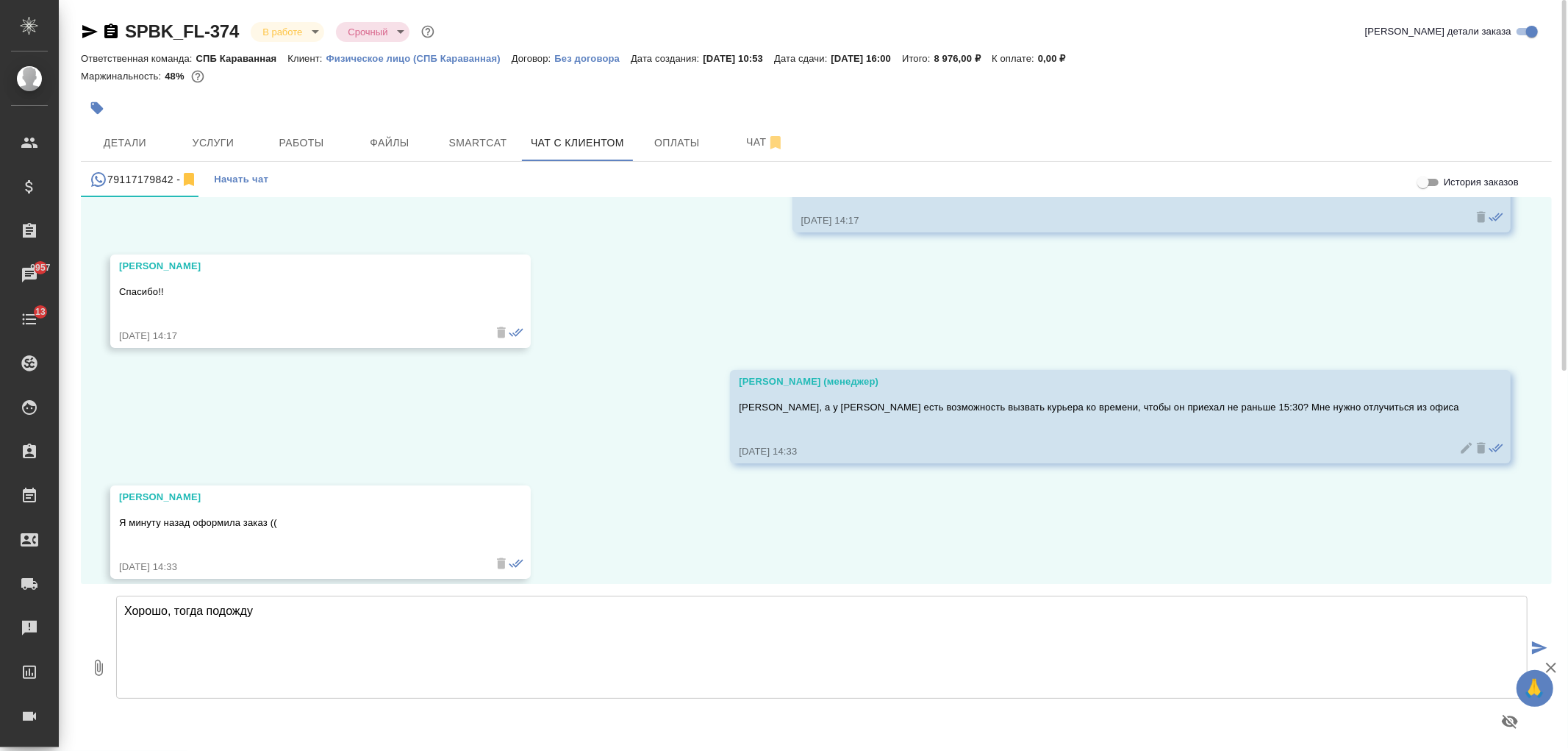
type textarea "Хорошо, тогда подожду"
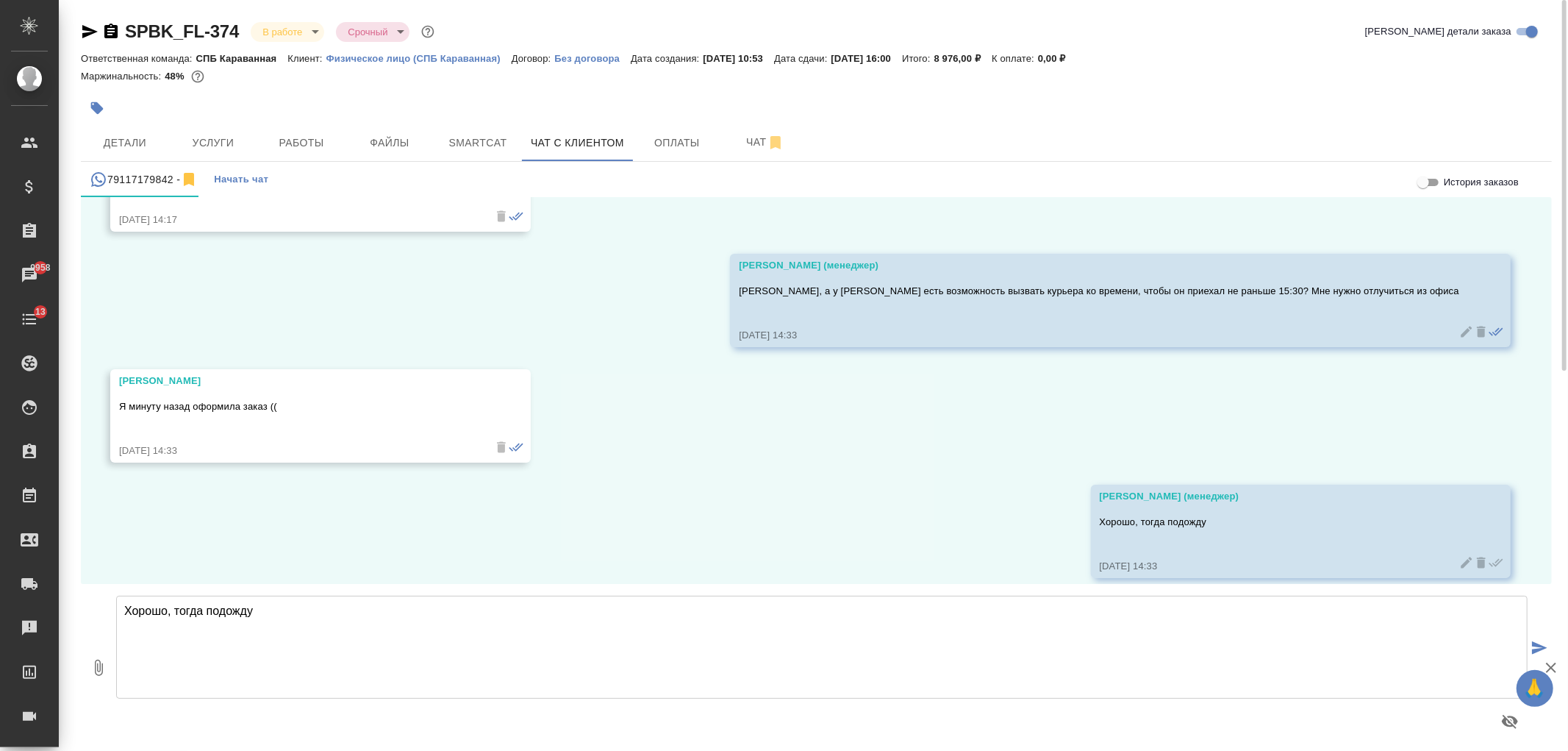
scroll to position [9087, 0]
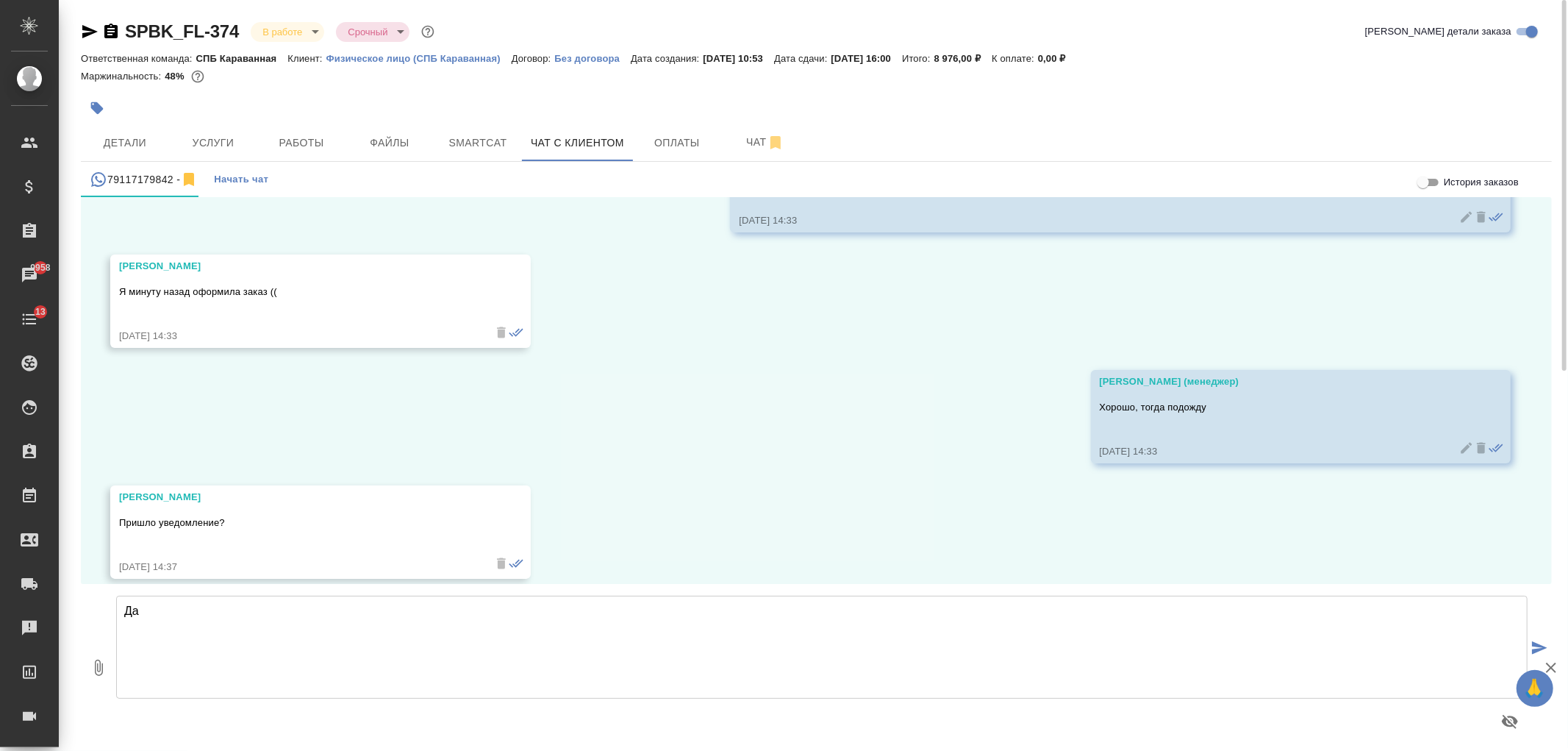
type textarea "Да"
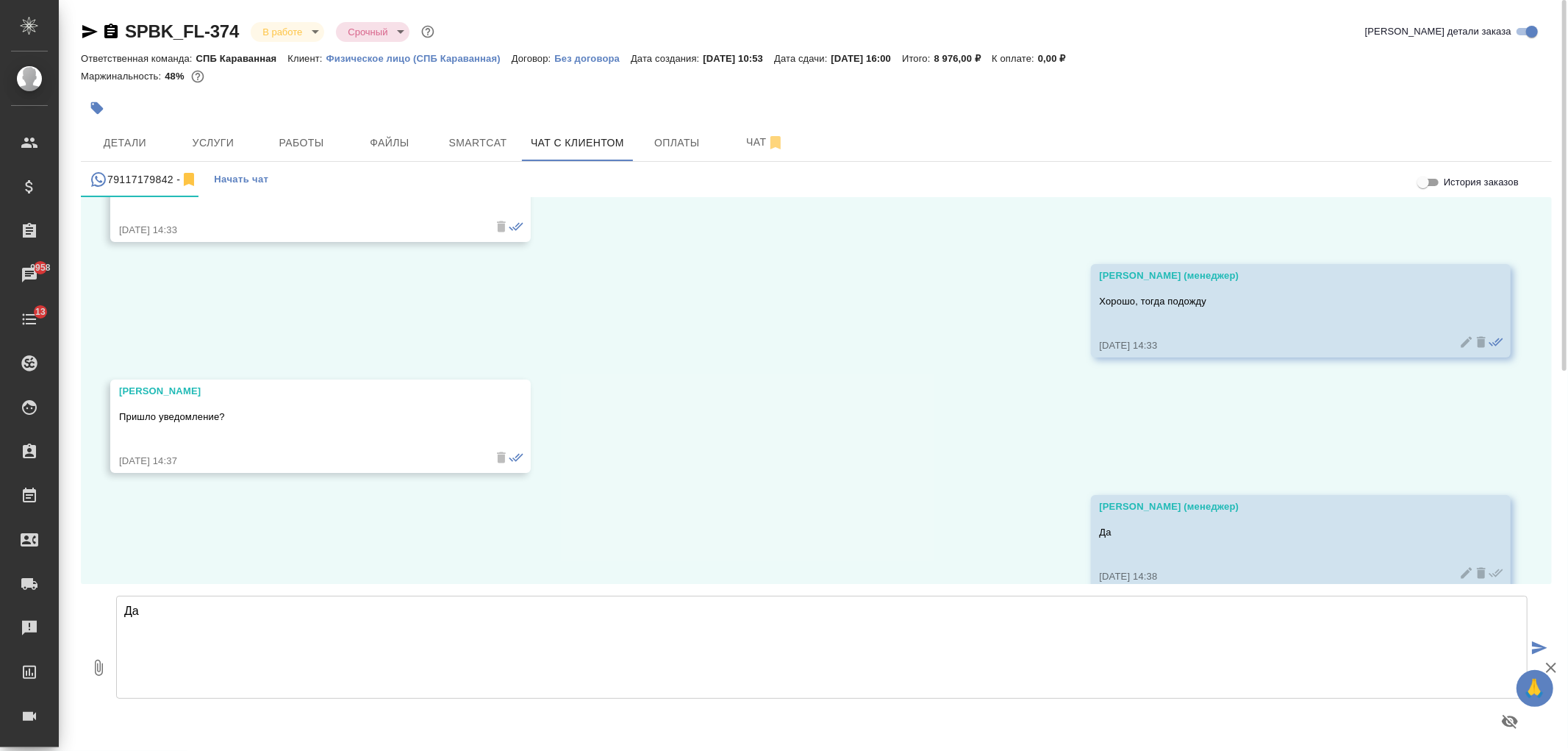
scroll to position [9203, 0]
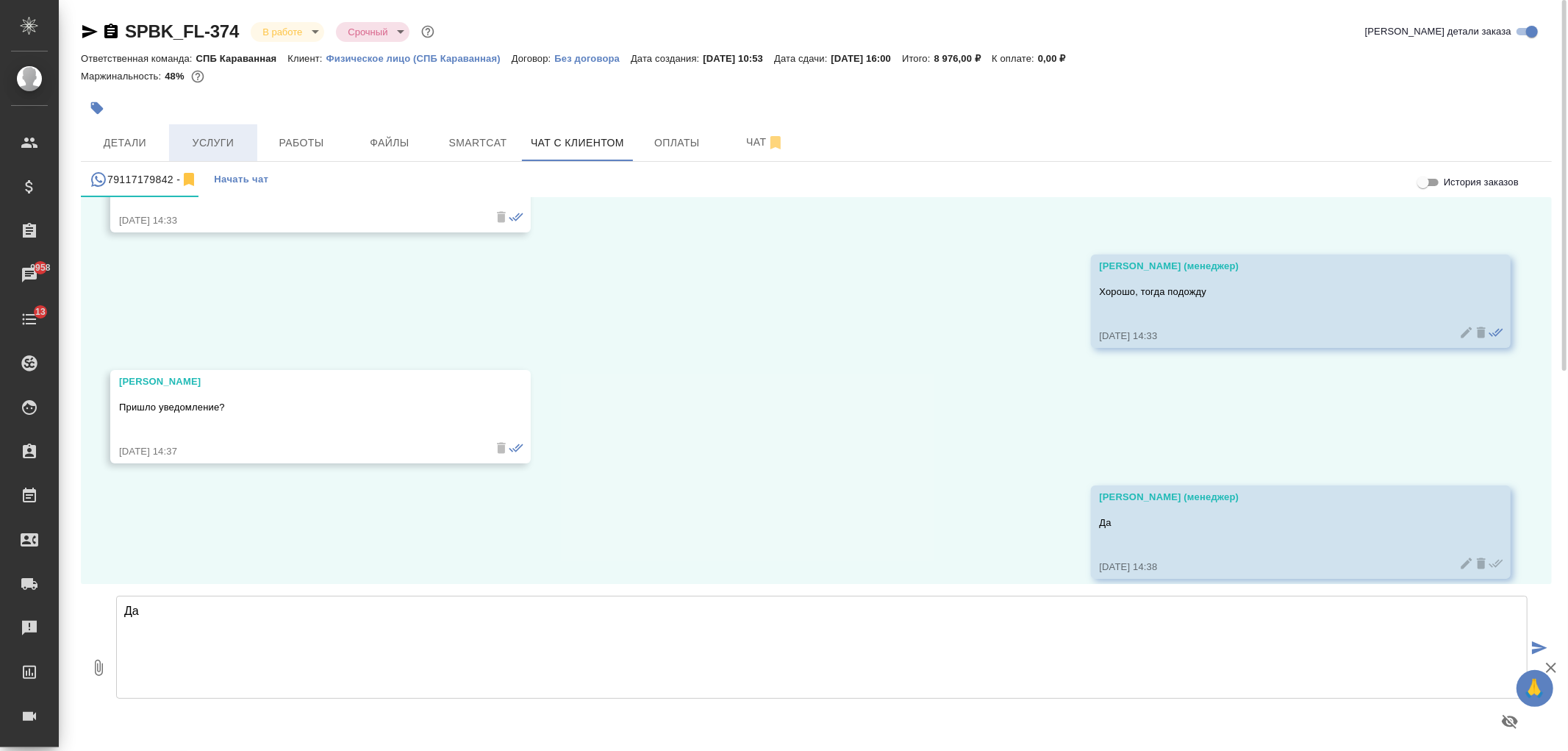
click at [200, 134] on span "Услуги" at bounding box center [213, 142] width 71 height 19
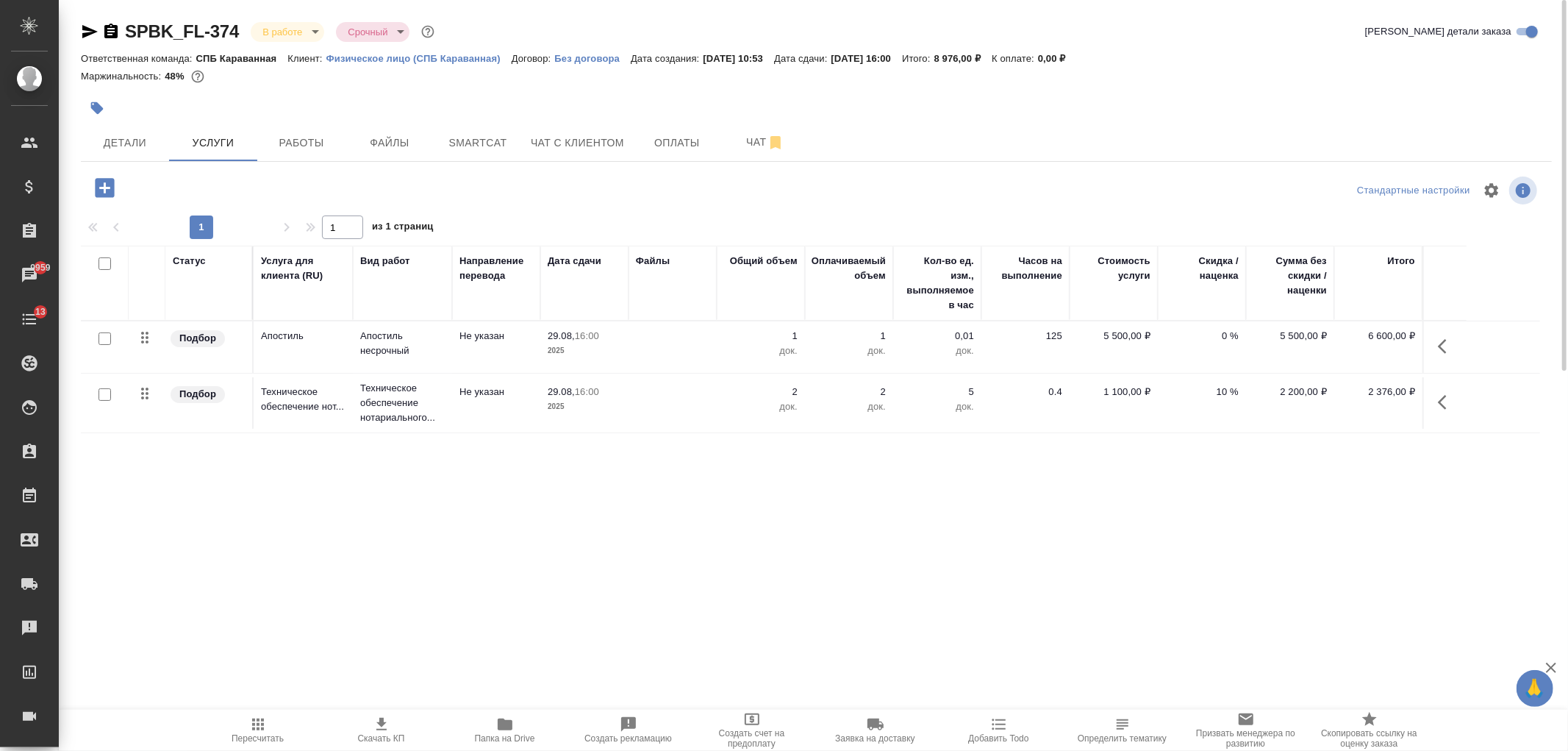
click at [617, 123] on div "SPBK_FL-374 В работе inProgress Срочный urgent Кратко детали заказа Ответственн…" at bounding box center [816, 300] width 1488 height 600
click at [569, 148] on span "Чат с клиентом" at bounding box center [577, 142] width 94 height 19
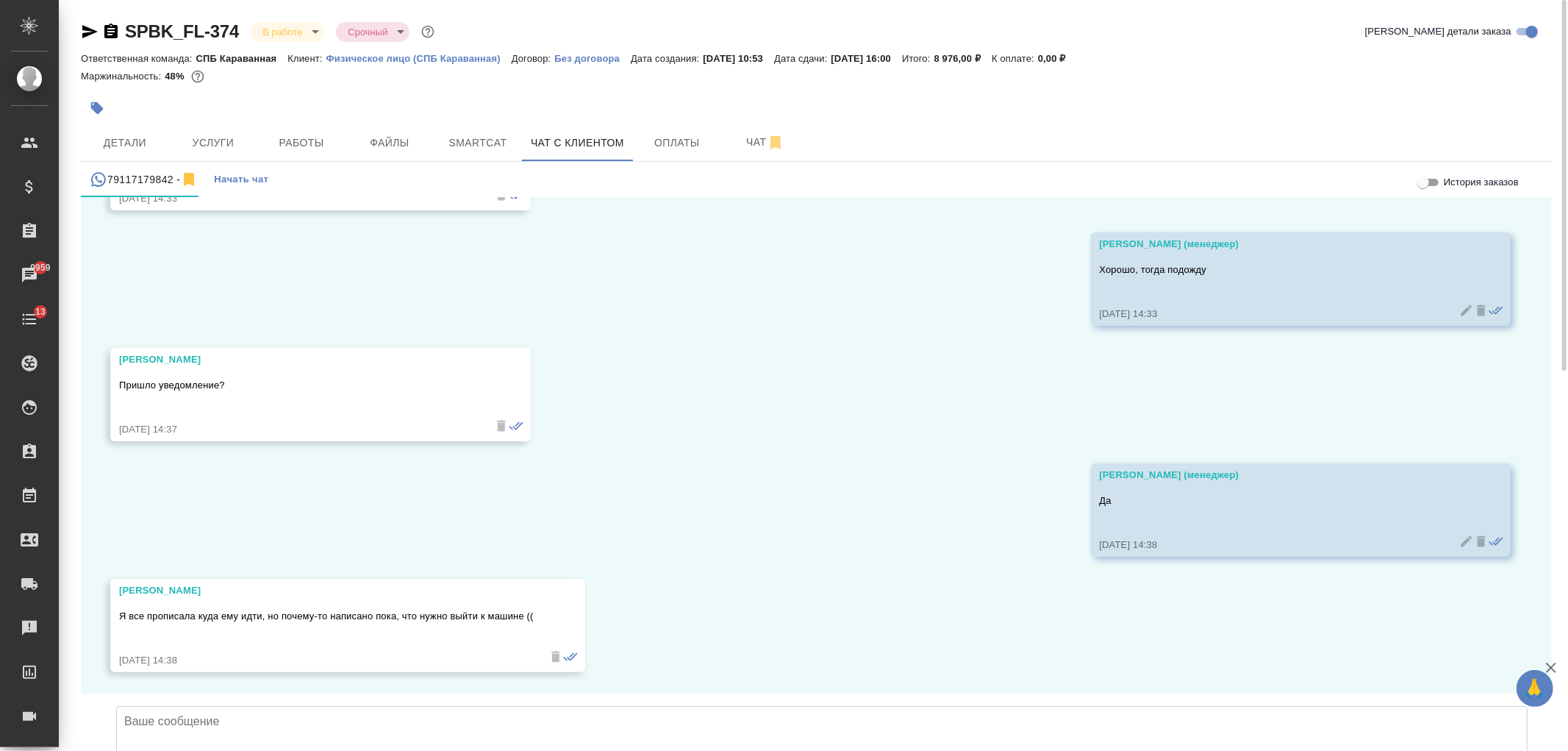
scroll to position [9319, 0]
click at [772, 706] on textarea at bounding box center [822, 757] width 1411 height 103
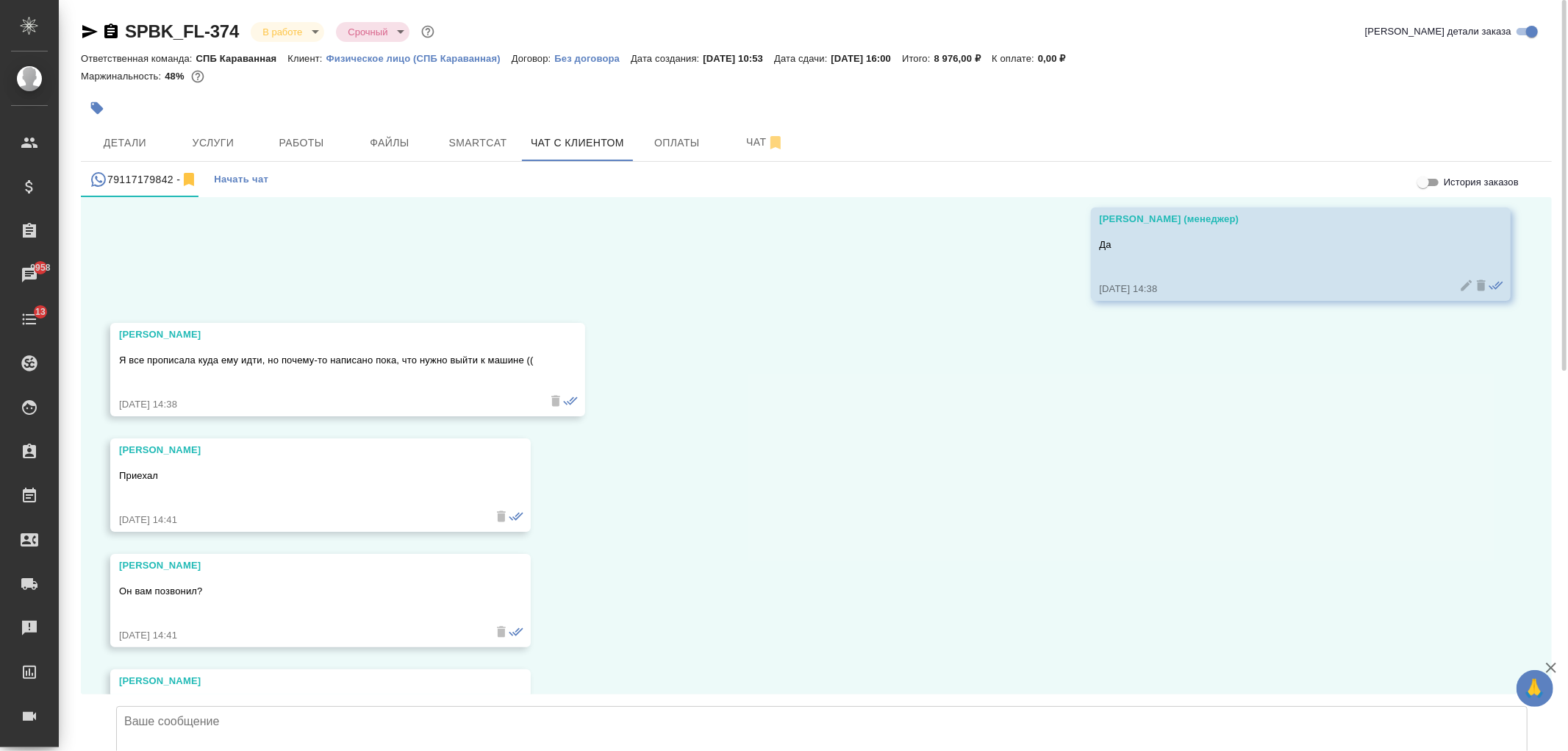
scroll to position [9665, 0]
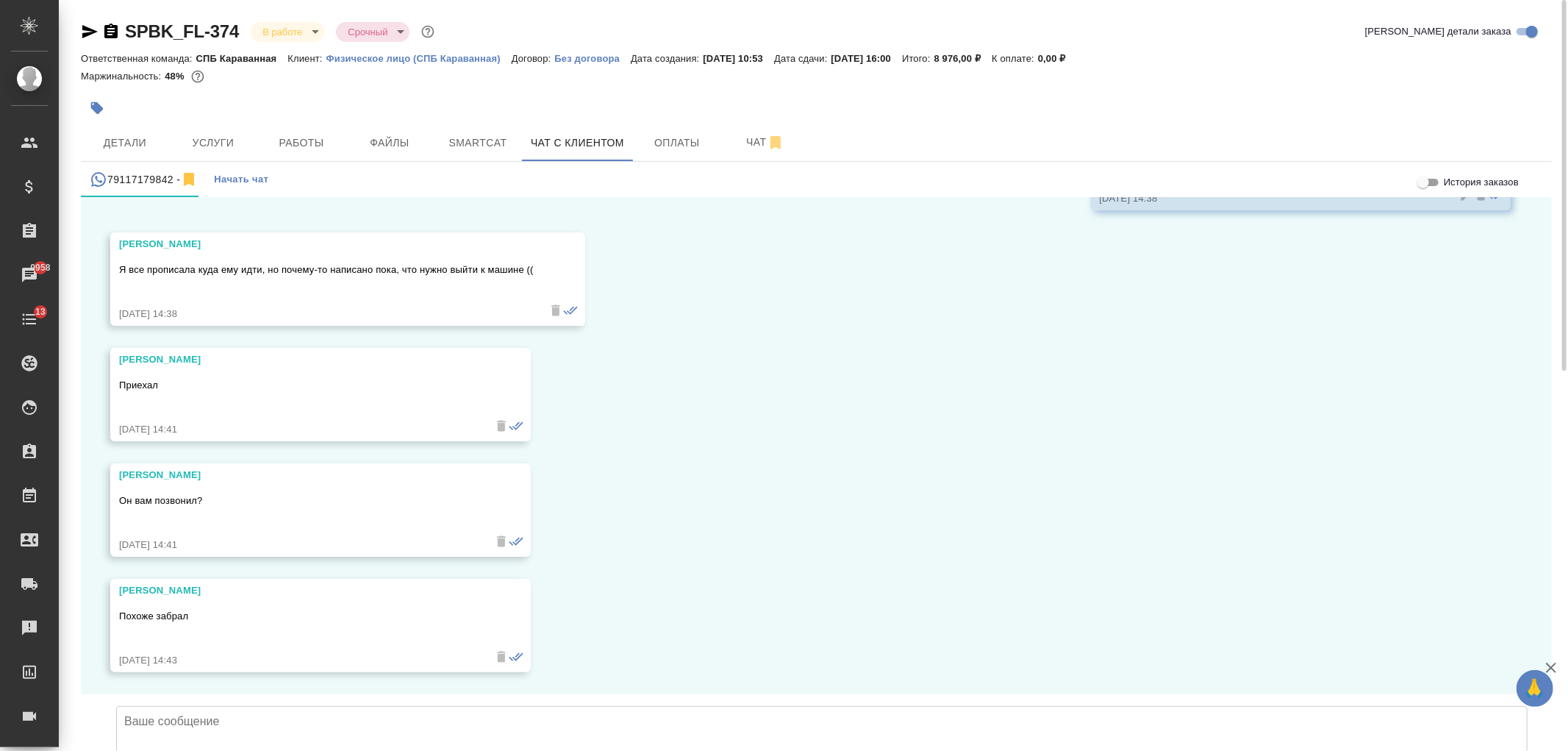
click at [202, 706] on textarea at bounding box center [822, 757] width 1411 height 103
type textarea "Да, всё отдала"
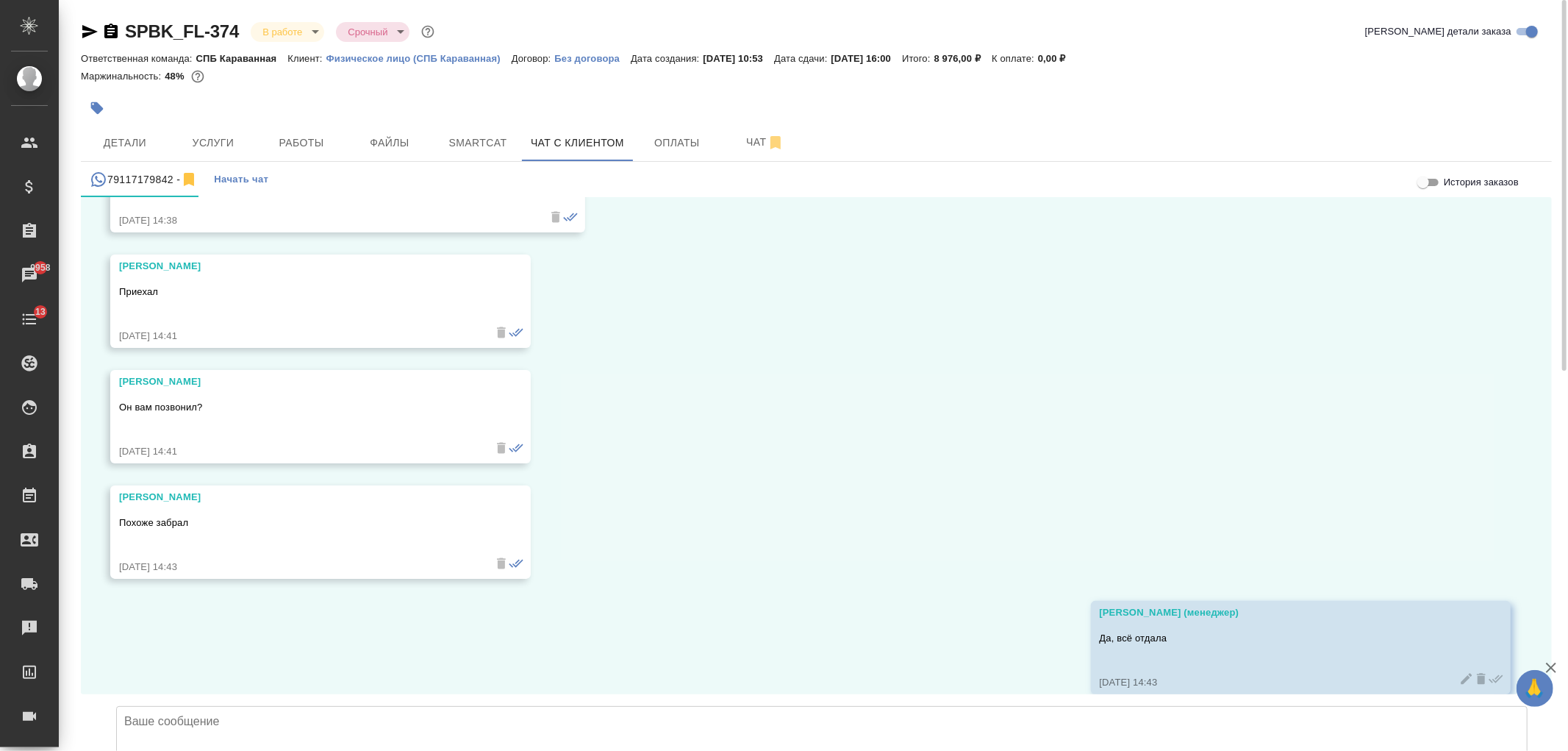
scroll to position [9781, 0]
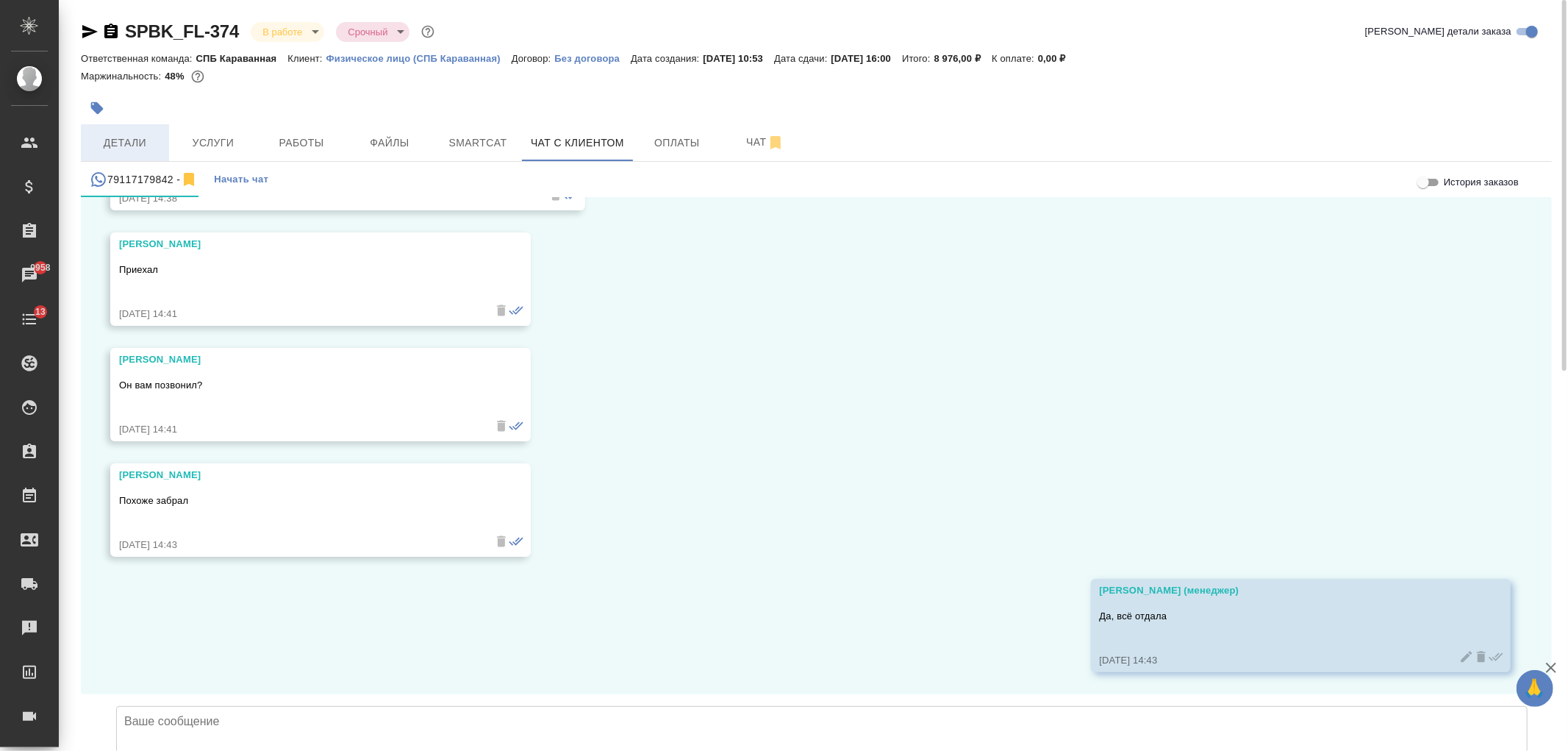
click at [142, 142] on span "Детали" at bounding box center [125, 142] width 71 height 19
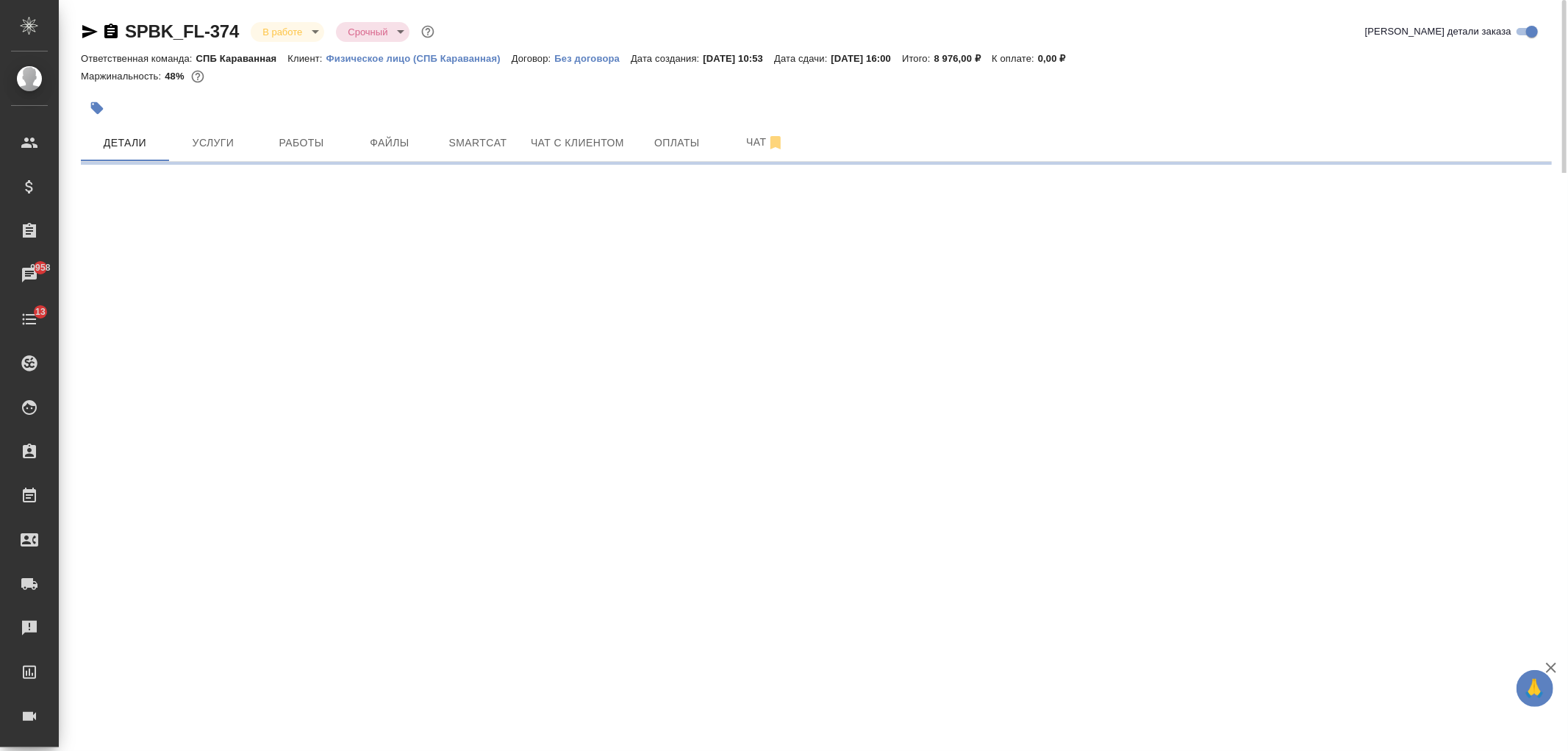
select select "RU"
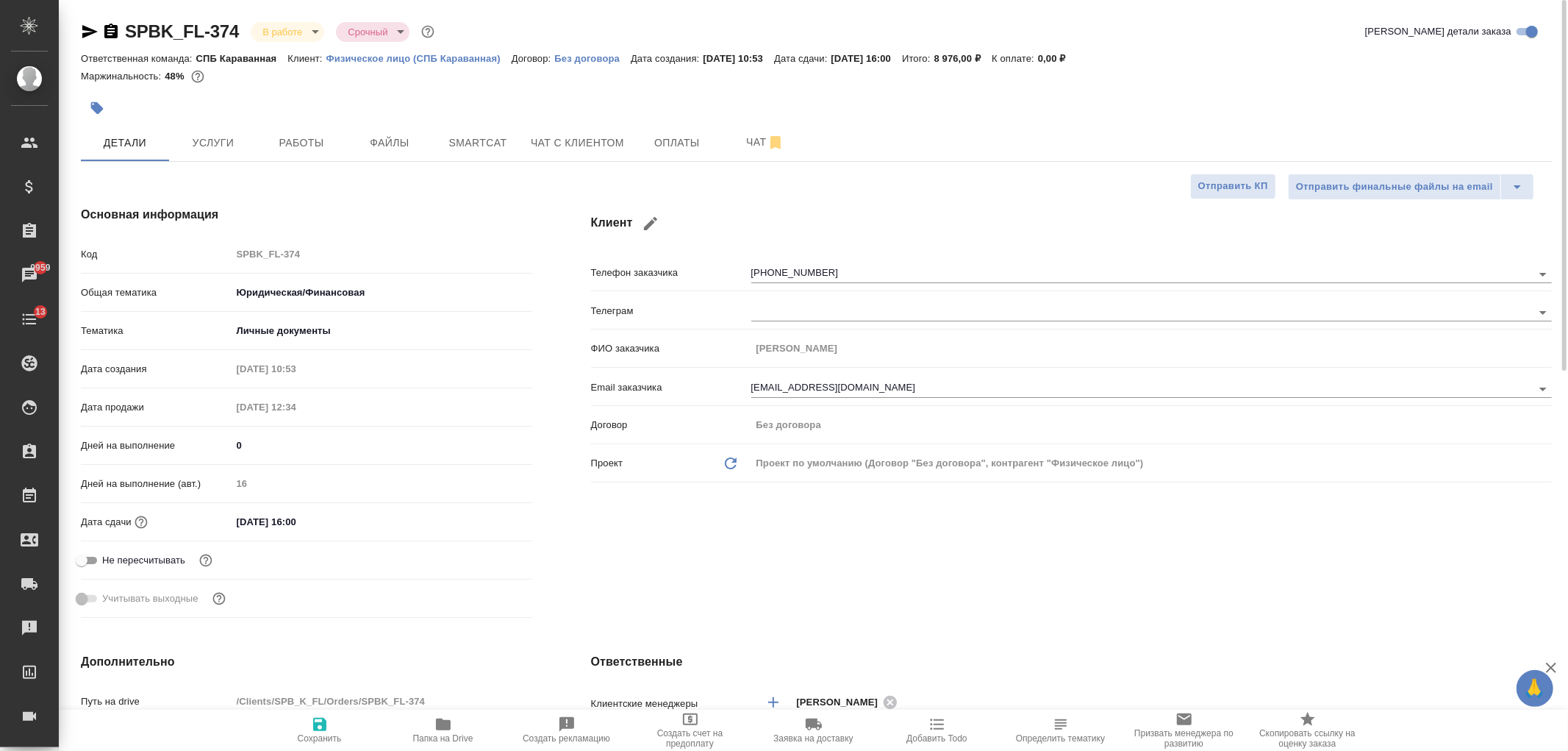
type textarea "x"
click at [546, 130] on button "Чат с клиентом" at bounding box center [577, 142] width 111 height 37
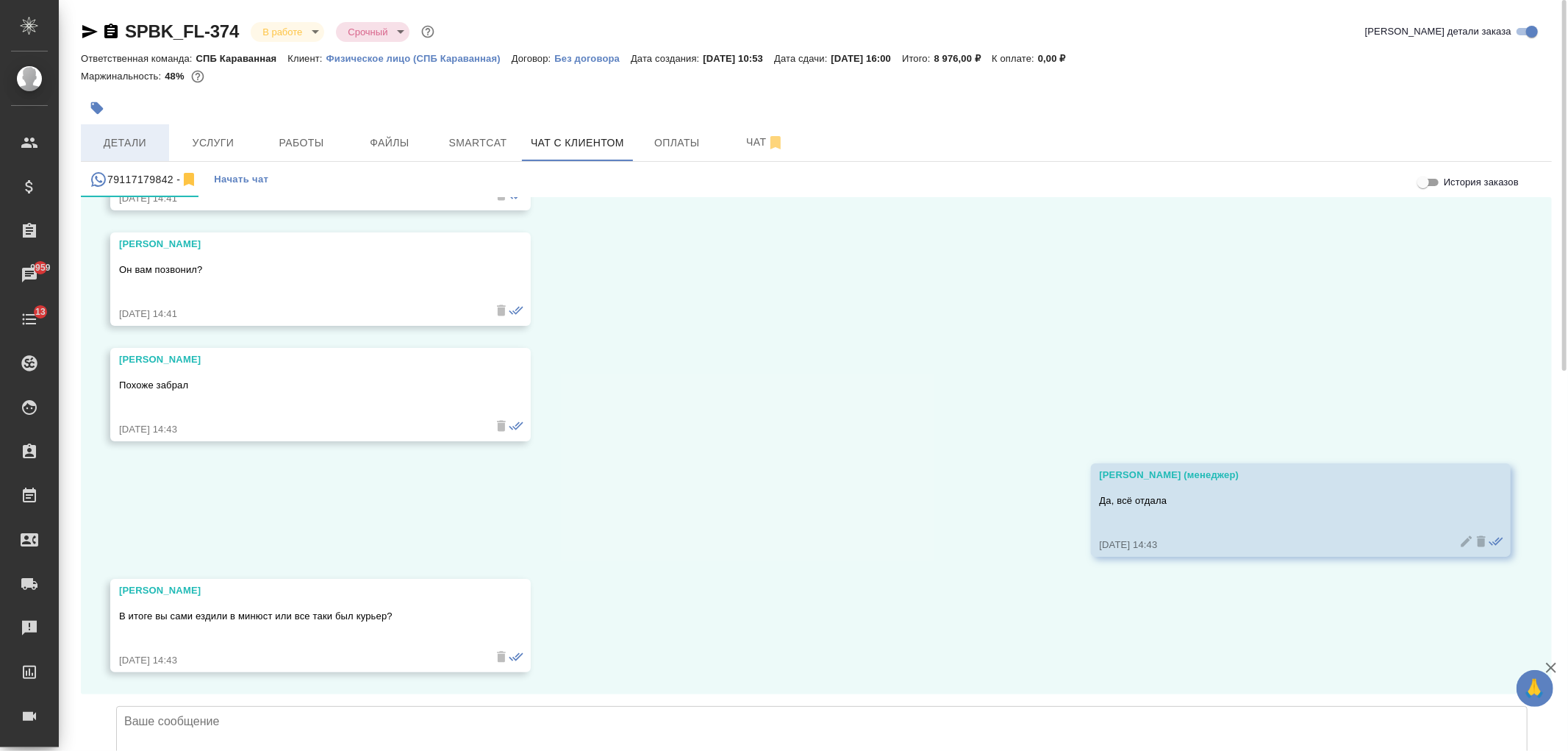
scroll to position [9896, 0]
click at [338, 706] on textarea at bounding box center [822, 757] width 1411 height 103
type textarea "К"
type textarea "Курьер ездил"
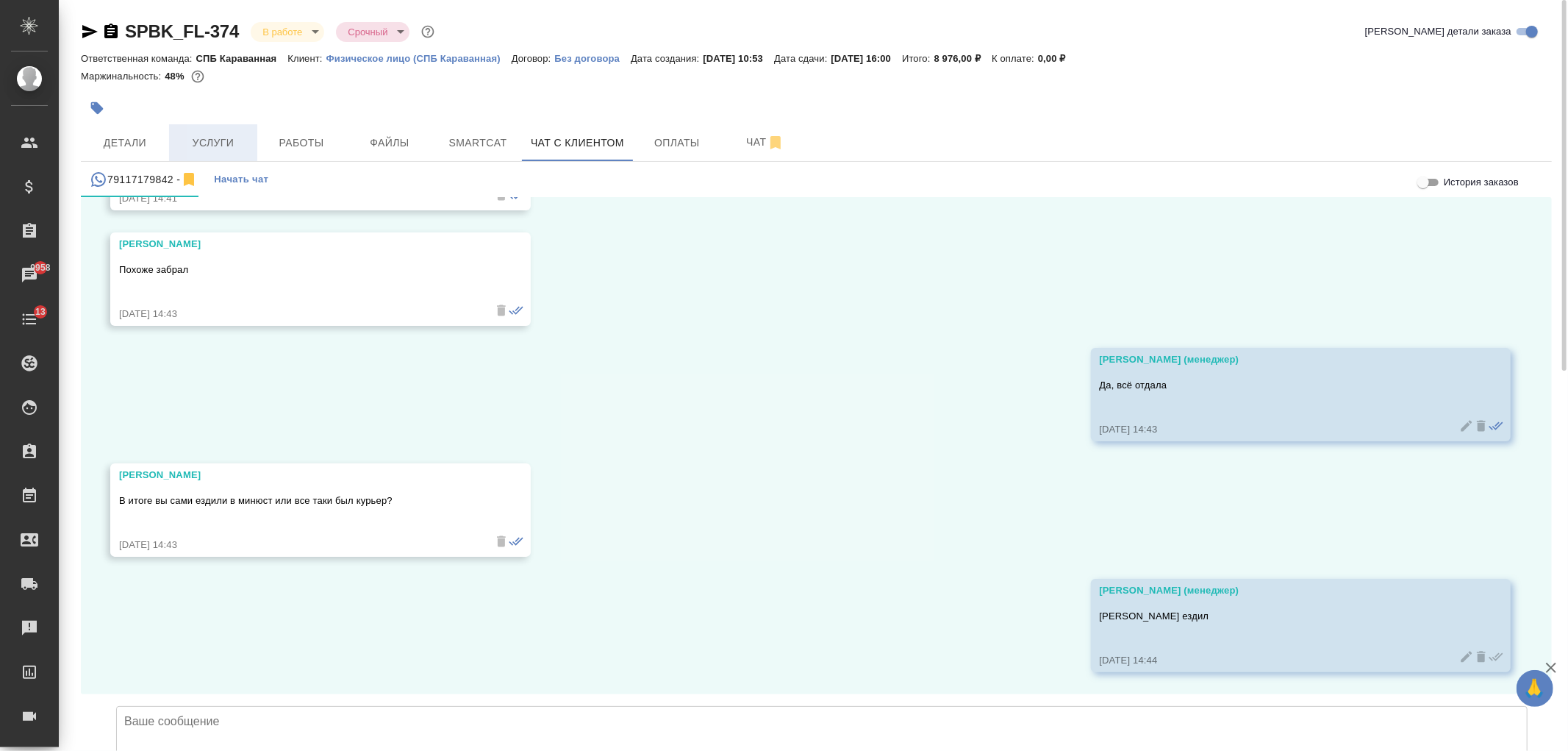
scroll to position [10012, 0]
click at [225, 142] on span "Услуги" at bounding box center [213, 142] width 71 height 19
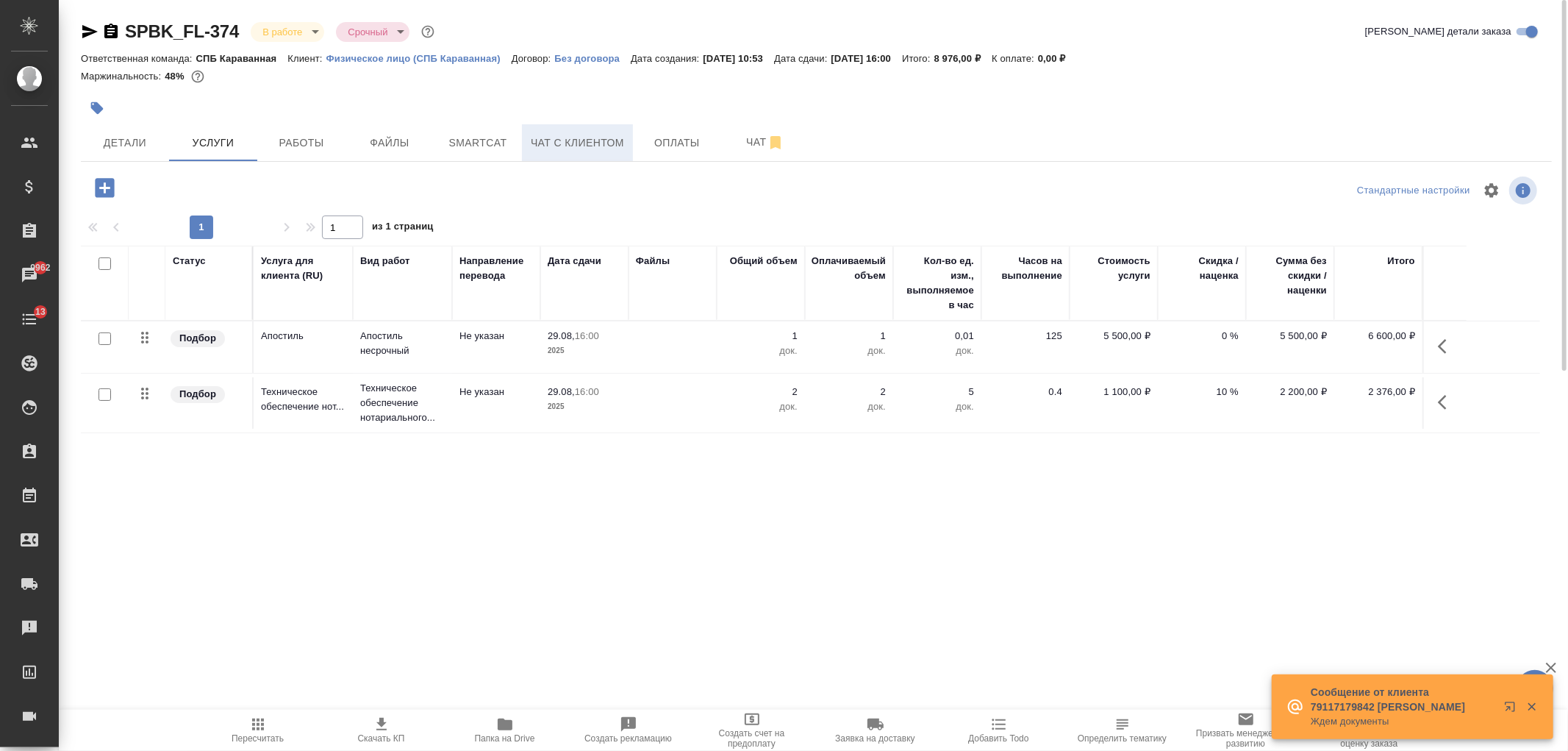
click at [577, 150] on span "Чат с клиентом" at bounding box center [577, 142] width 94 height 19
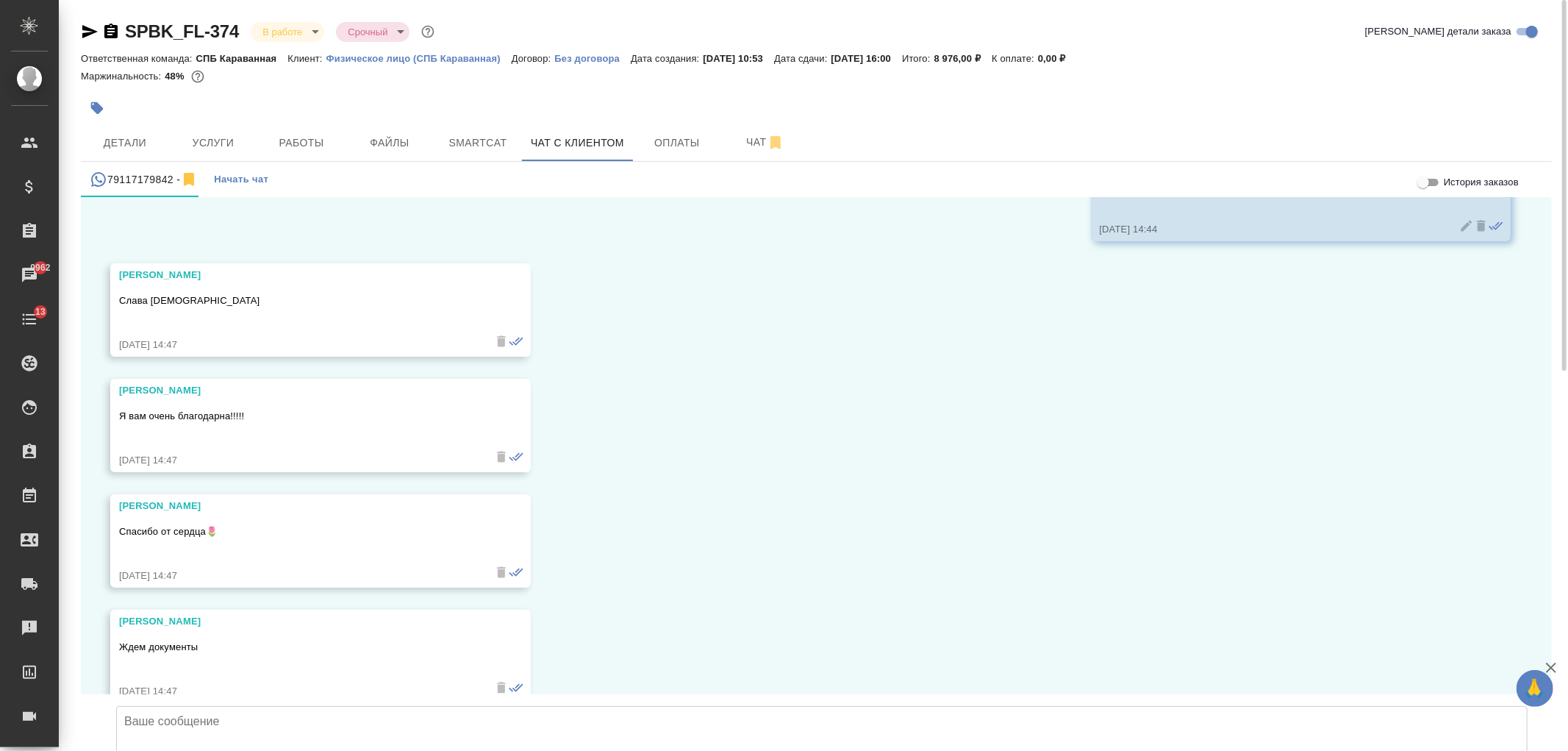
scroll to position [10473, 0]
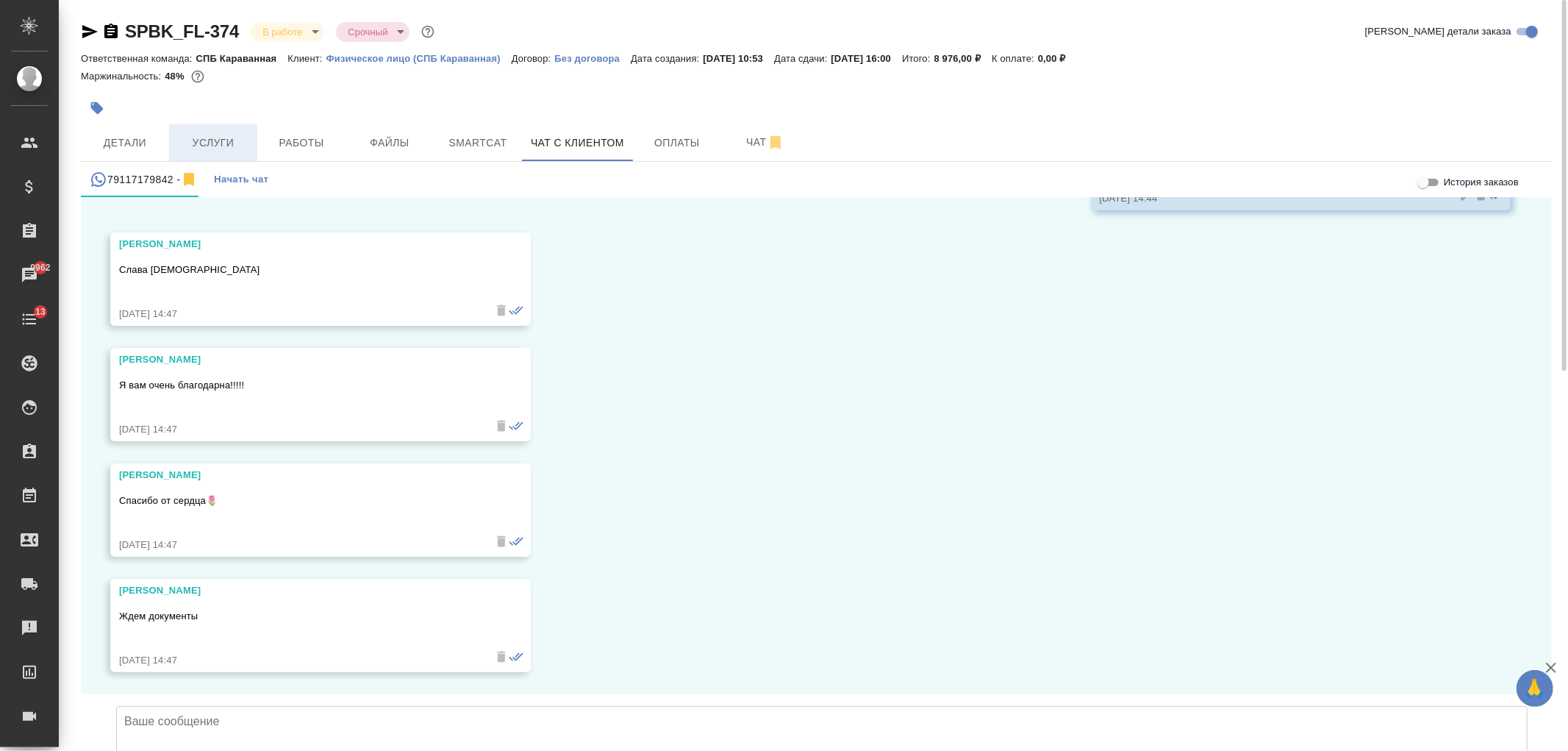
click at [200, 141] on span "Услуги" at bounding box center [213, 142] width 71 height 19
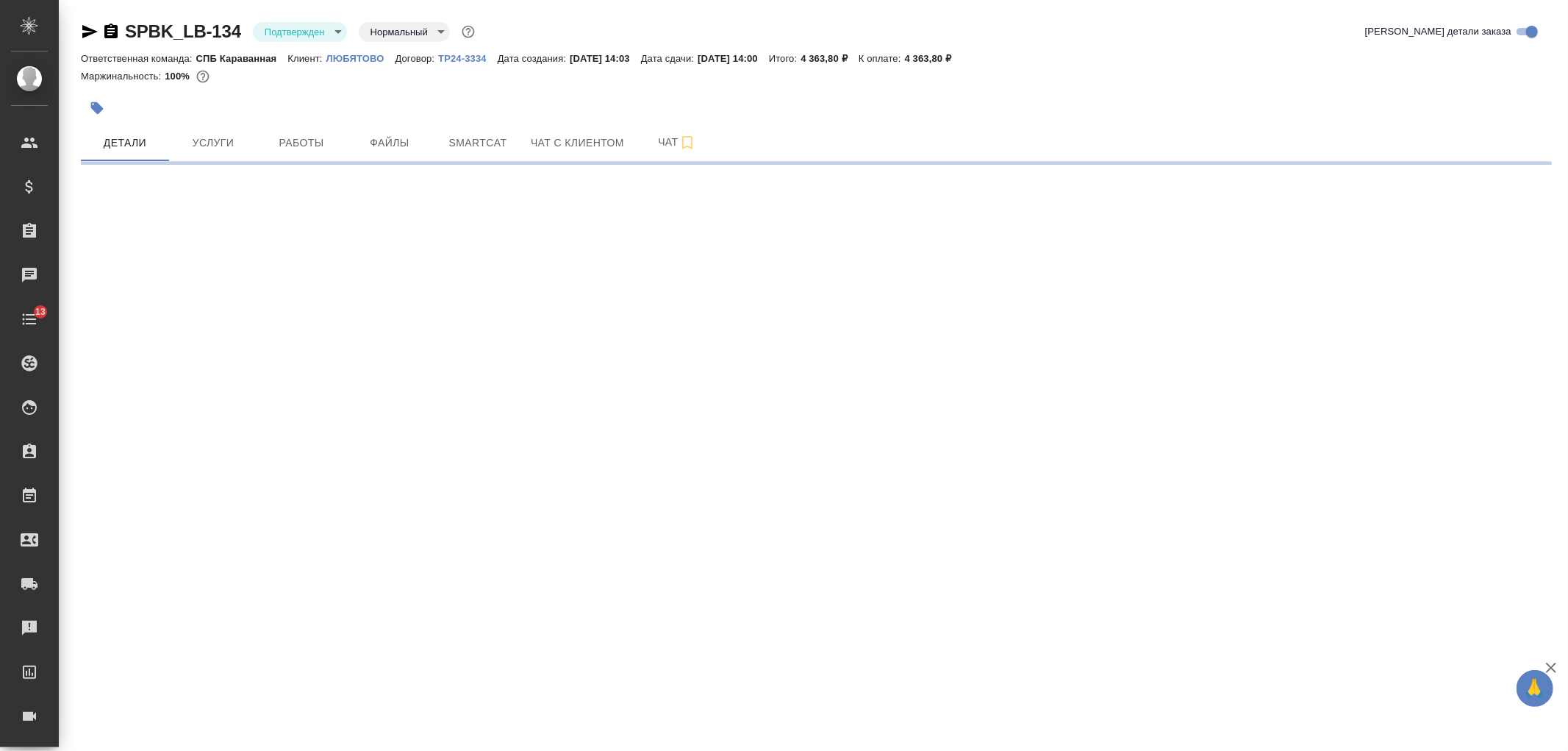
select select "RU"
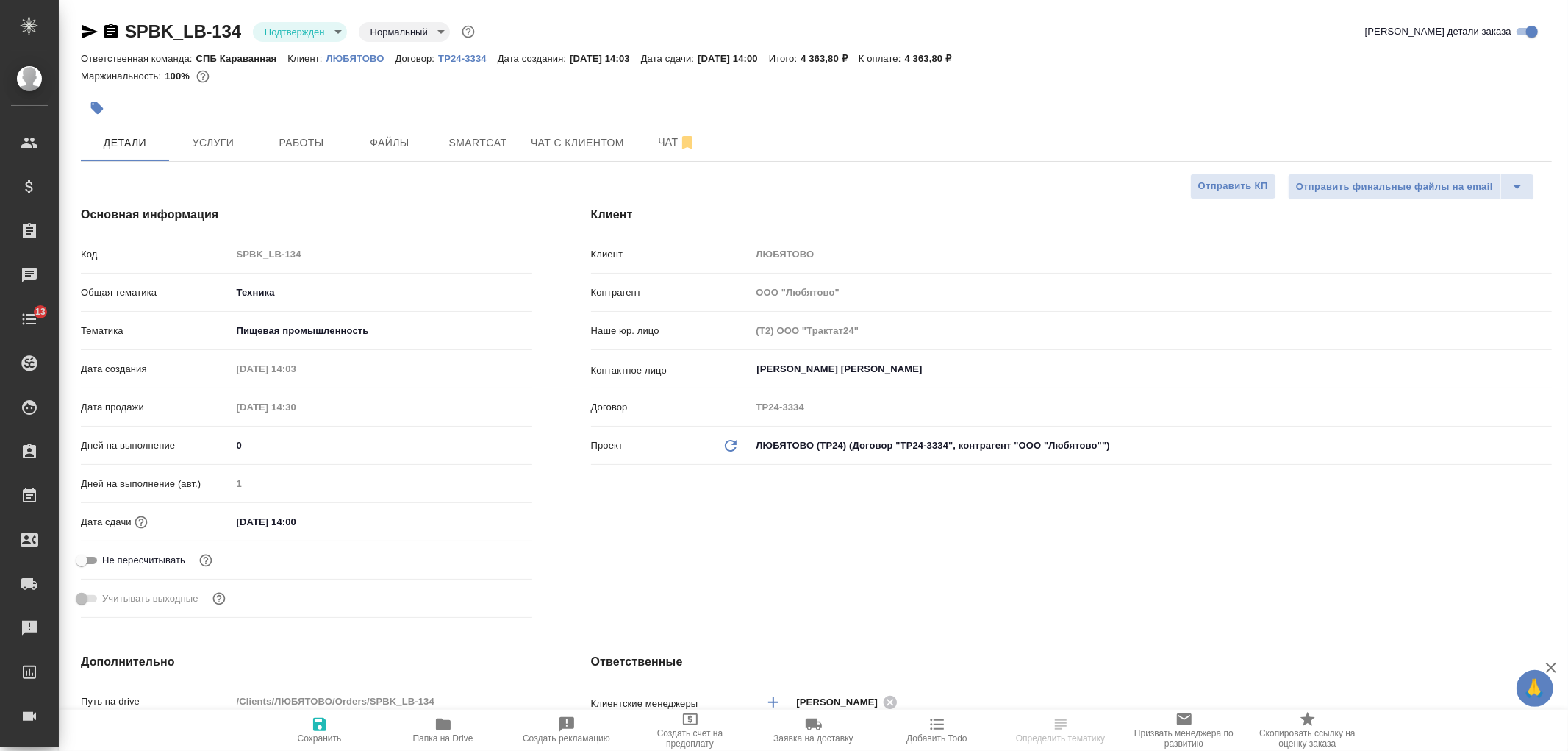
type textarea "x"
click at [1002, 577] on div "Клиент Клиент ЛЮБЯТОВО Контрагент ООО "Любятово" Наше юр. лицо (Т2) ООО "Тракта…" at bounding box center [1071, 415] width 1020 height 477
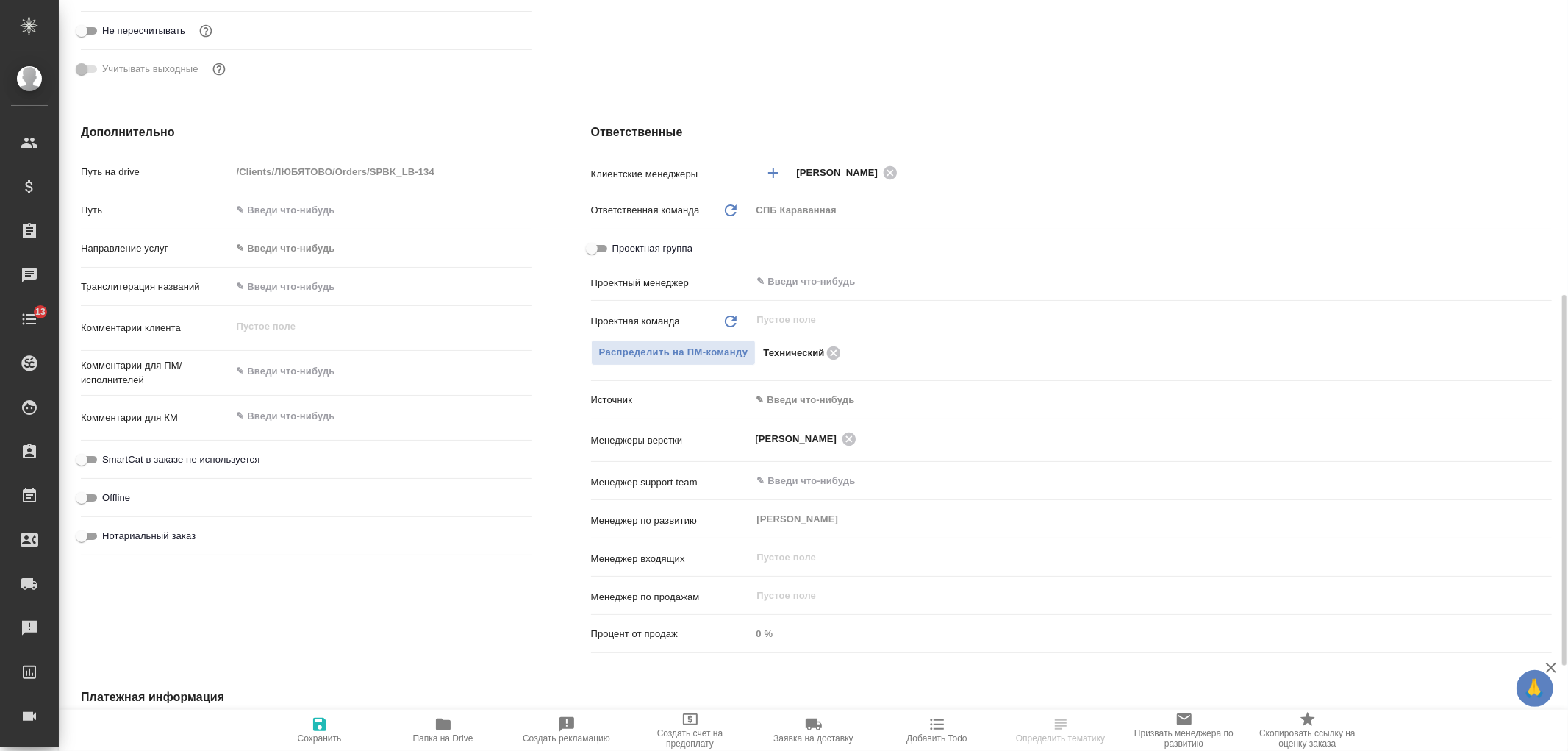
scroll to position [551, 0]
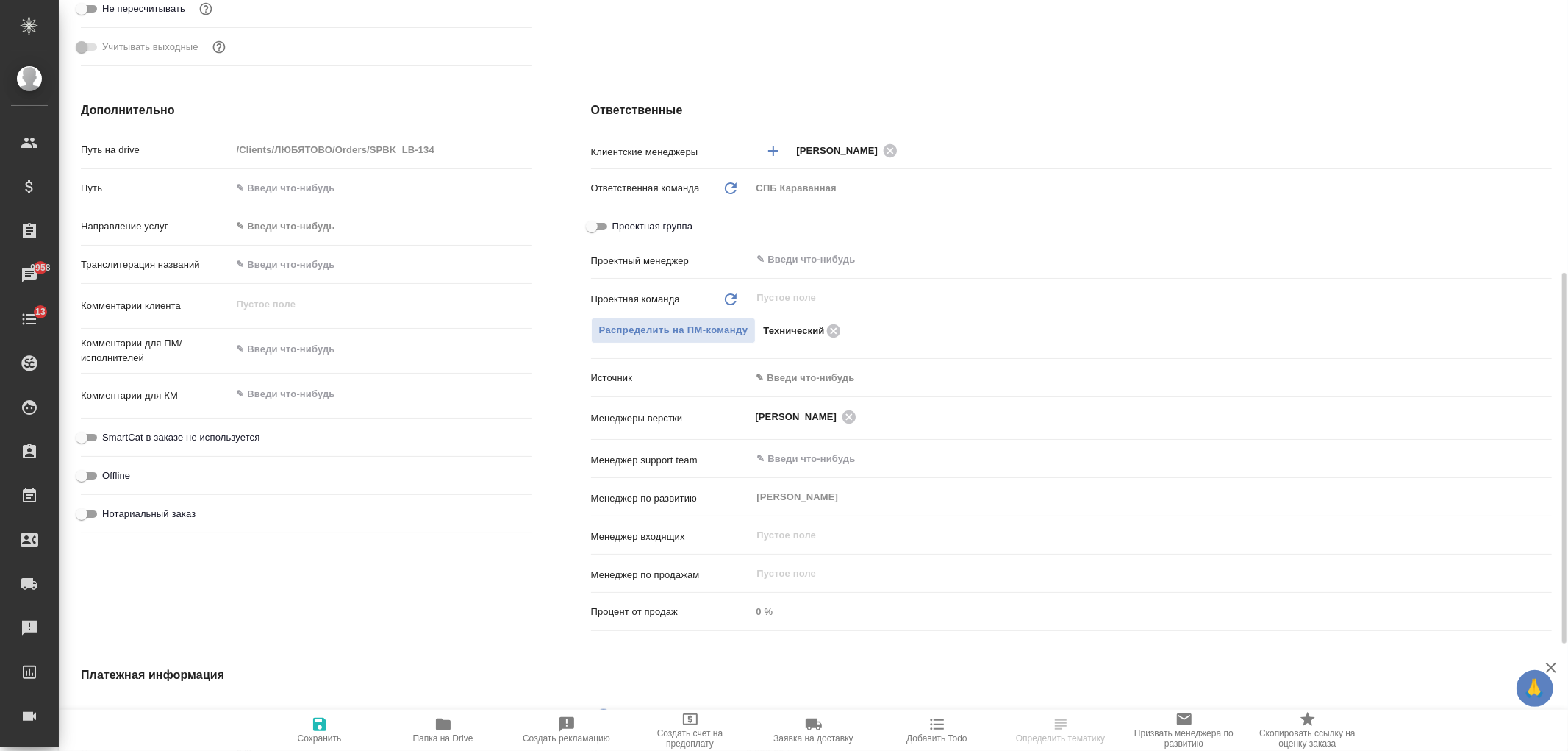
type textarea "x"
select select "RU"
type textarea "x"
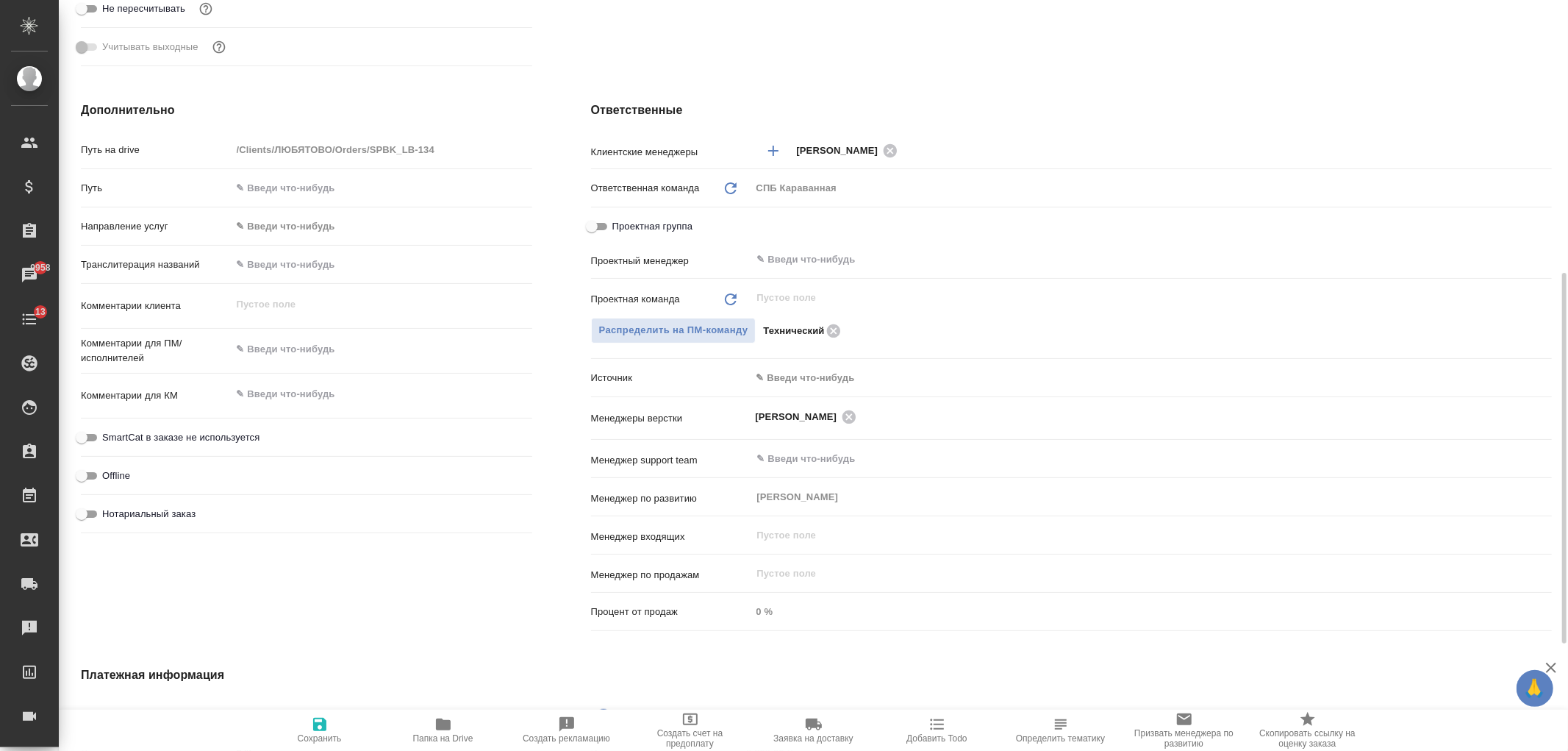
type textarea "x"
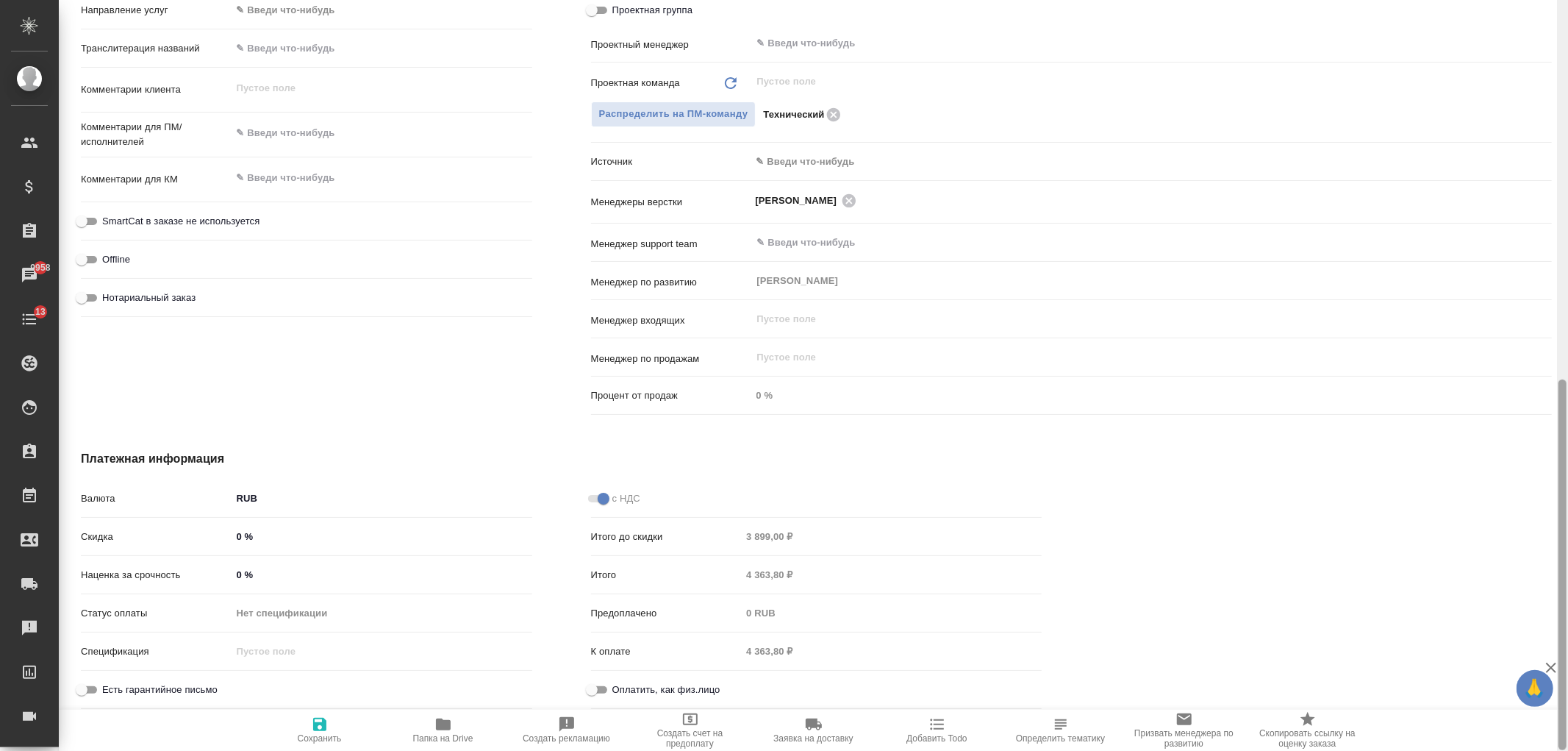
click at [1567, 461] on div at bounding box center [1563, 375] width 11 height 751
drag, startPoint x: 1567, startPoint y: 462, endPoint x: 1567, endPoint y: 165, distance: 297.0
click at [1567, 165] on div at bounding box center [1563, 375] width 11 height 751
click at [1429, 509] on div at bounding box center [1326, 583] width 510 height 324
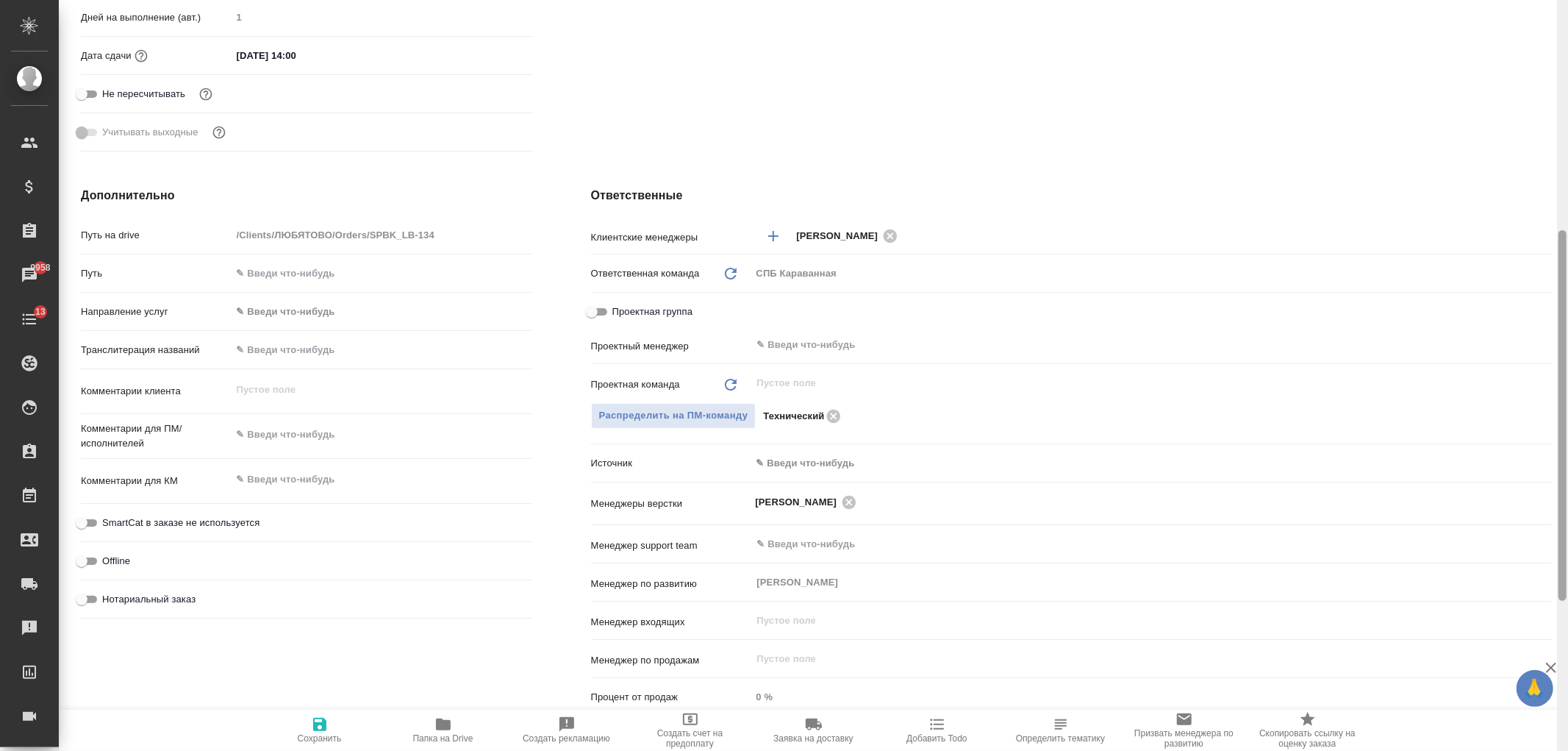
scroll to position [0, 0]
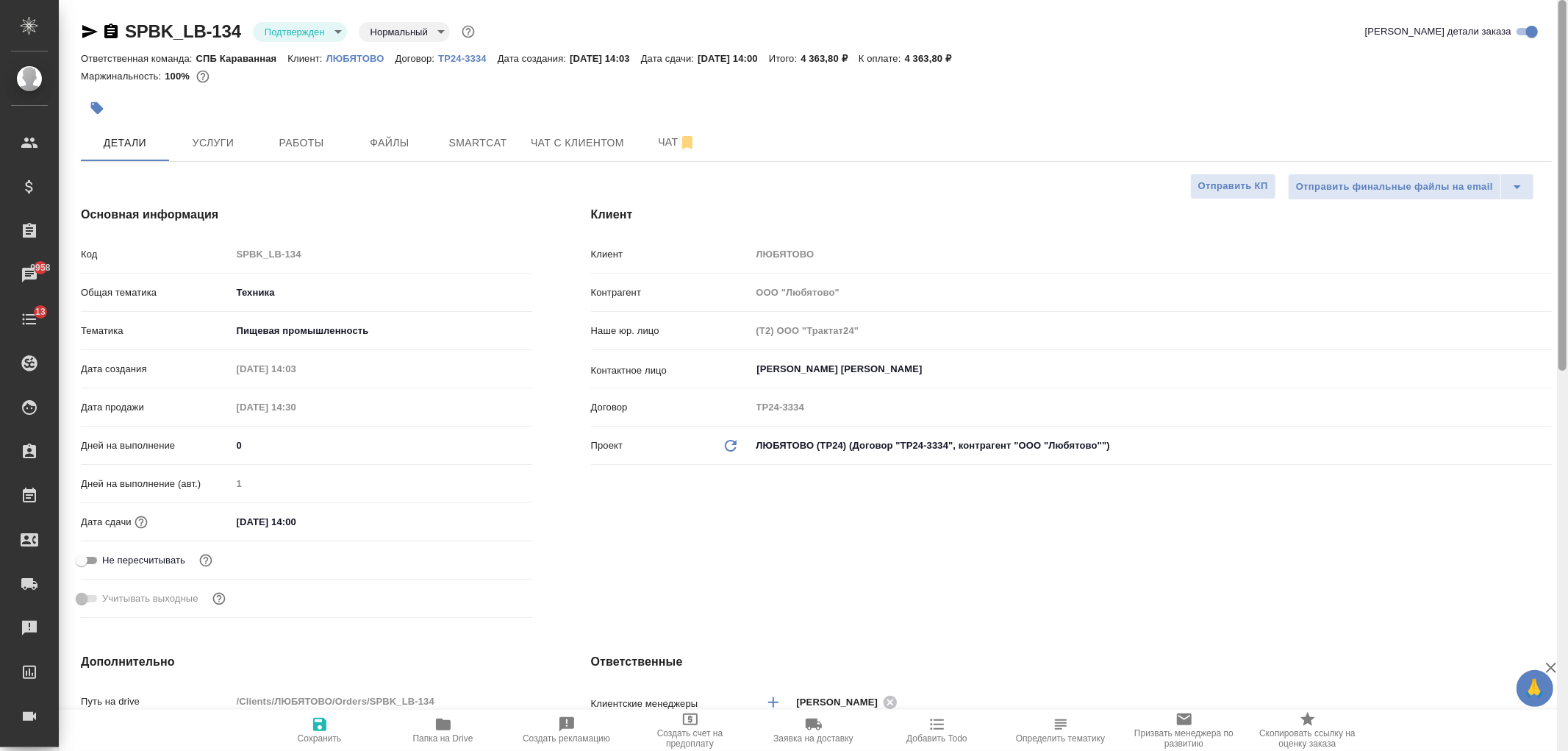
drag, startPoint x: 1560, startPoint y: 517, endPoint x: 874, endPoint y: 6, distance: 855.4
click at [1562, 0] on html "🙏 .cls-1 fill:#fff; AWATERA [PERSON_NAME] Спецификации Заказы 9958 Чаты 13 Todo…" at bounding box center [784, 375] width 1568 height 751
click at [261, 148] on button "Работы" at bounding box center [302, 142] width 88 height 37
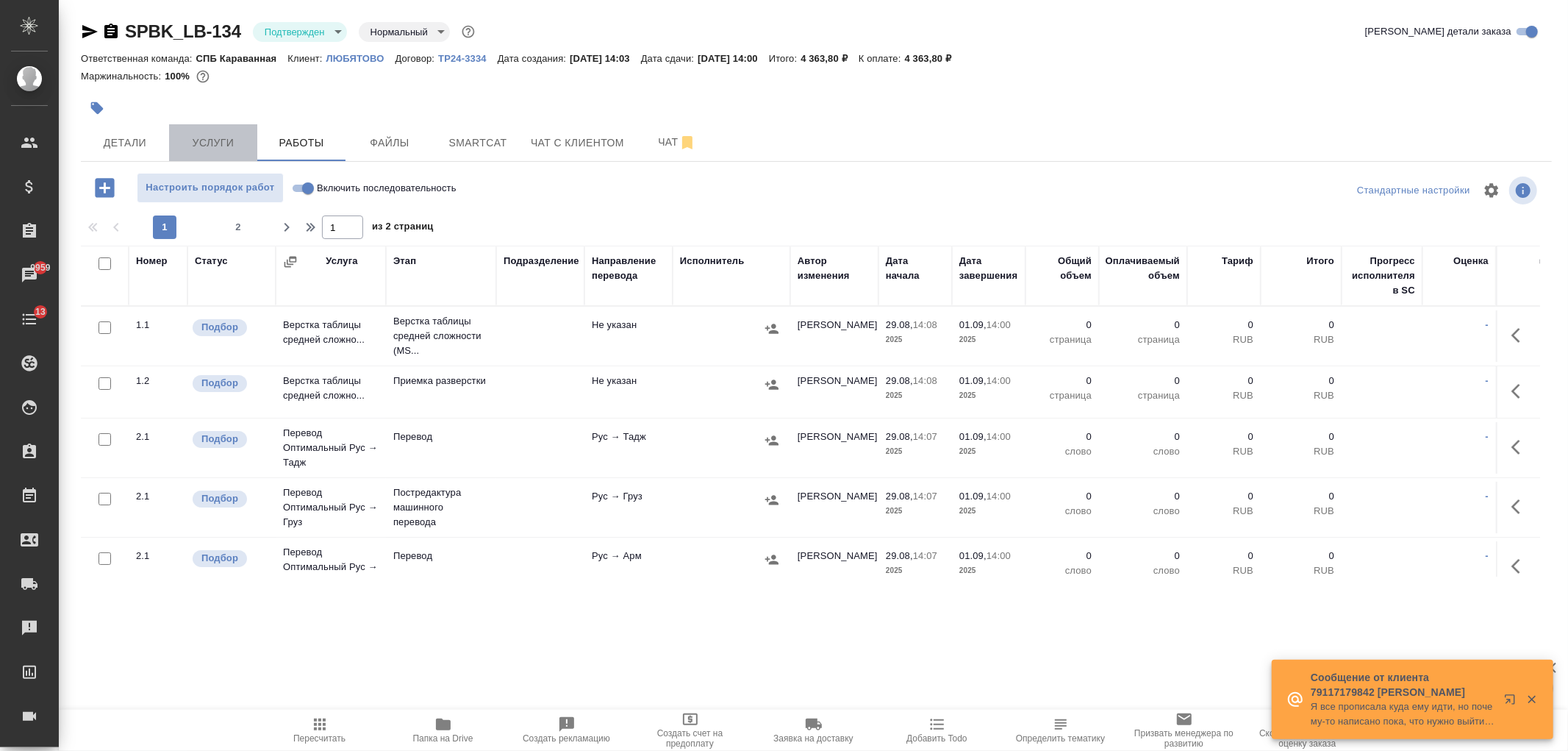
click at [222, 148] on span "Услуги" at bounding box center [213, 142] width 71 height 19
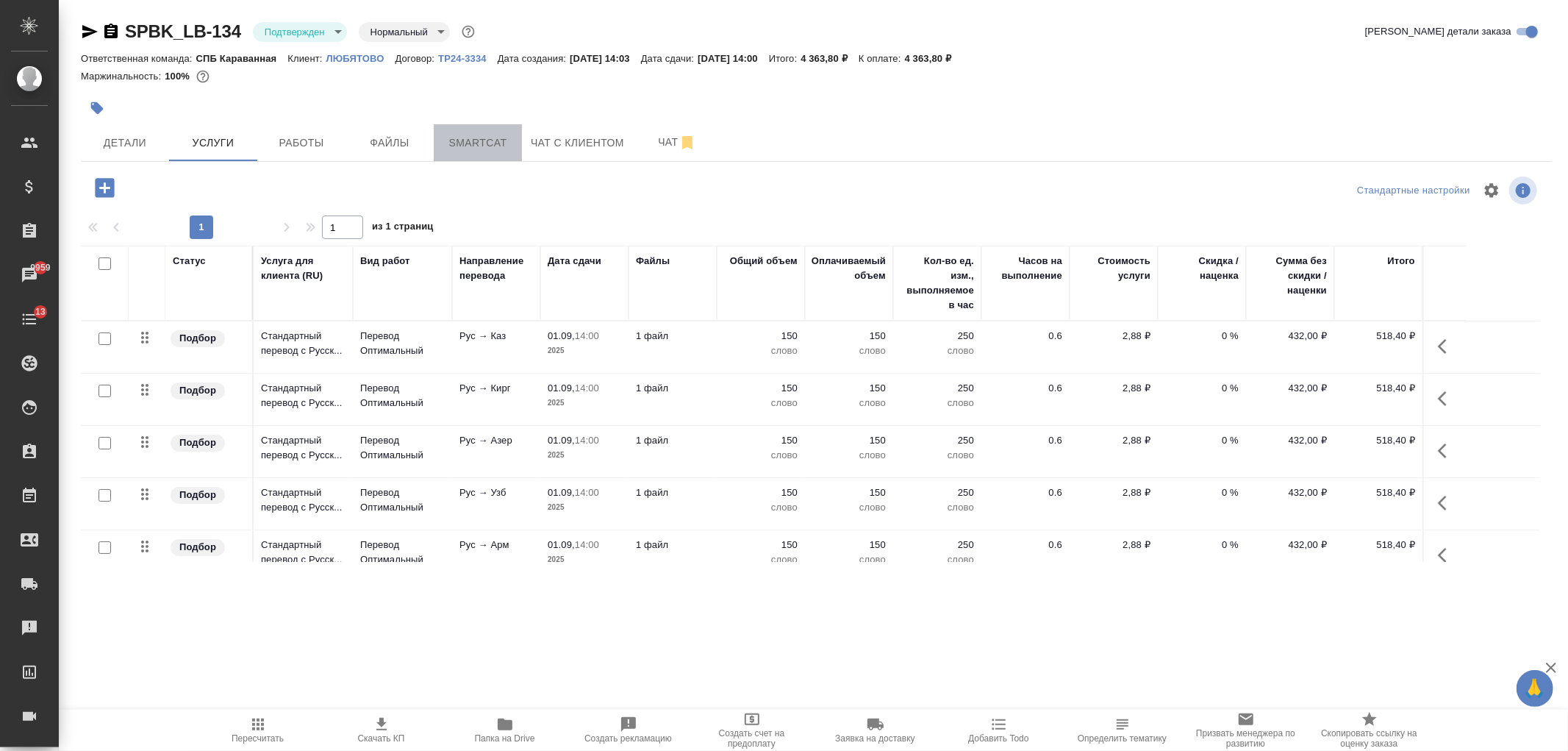
click at [460, 157] on button "Smartcat" at bounding box center [478, 142] width 88 height 37
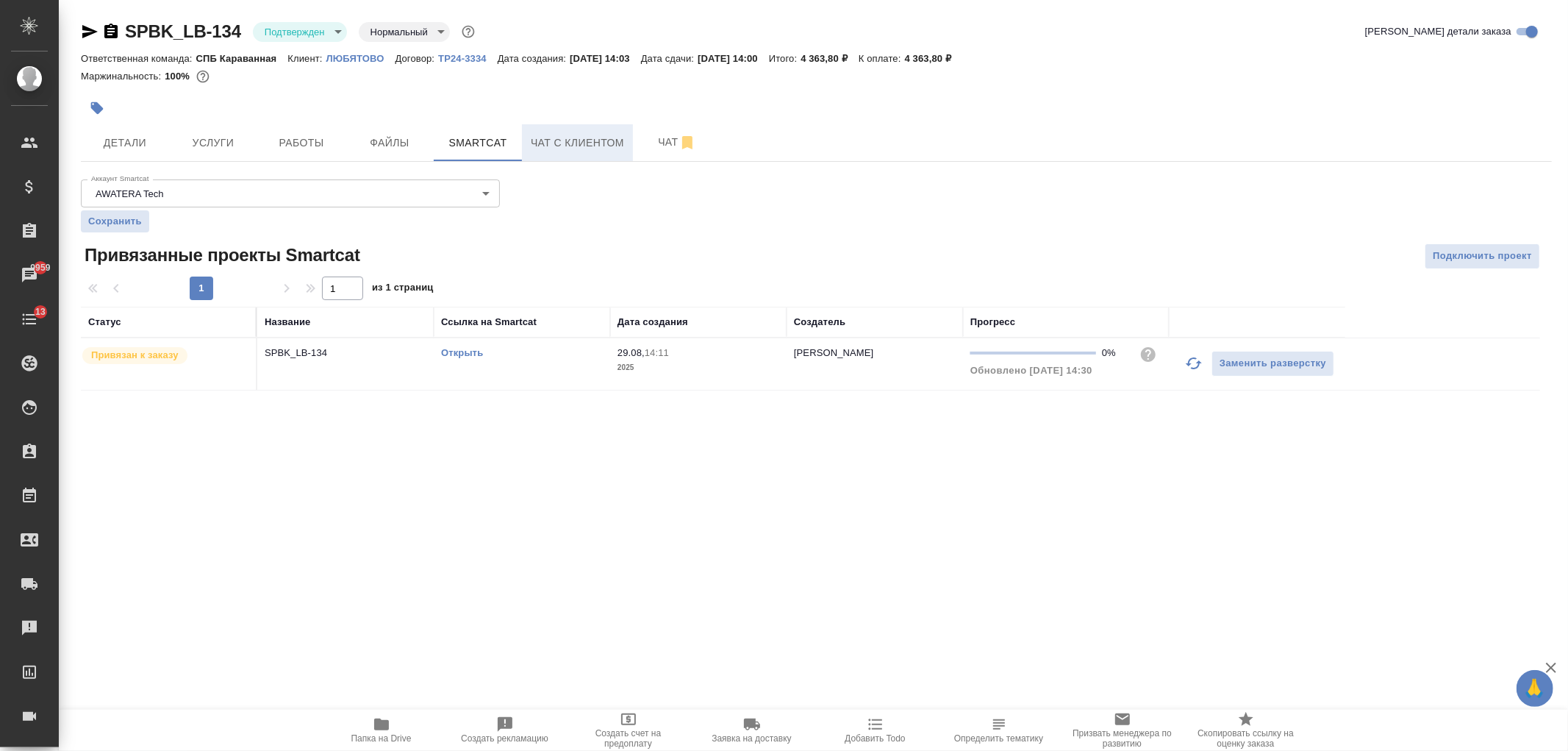
click at [548, 143] on span "Чат с клиентом" at bounding box center [577, 142] width 94 height 19
